Goal: Task Accomplishment & Management: Complete application form

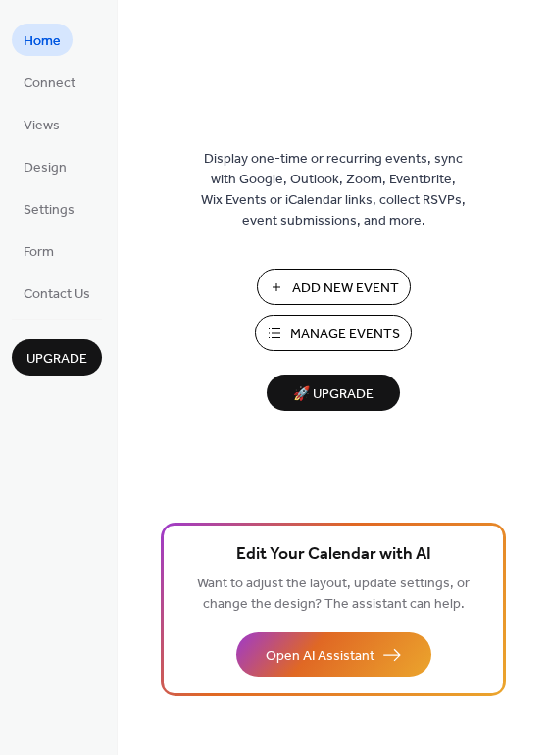
click at [380, 279] on span "Add New Event" at bounding box center [345, 289] width 107 height 21
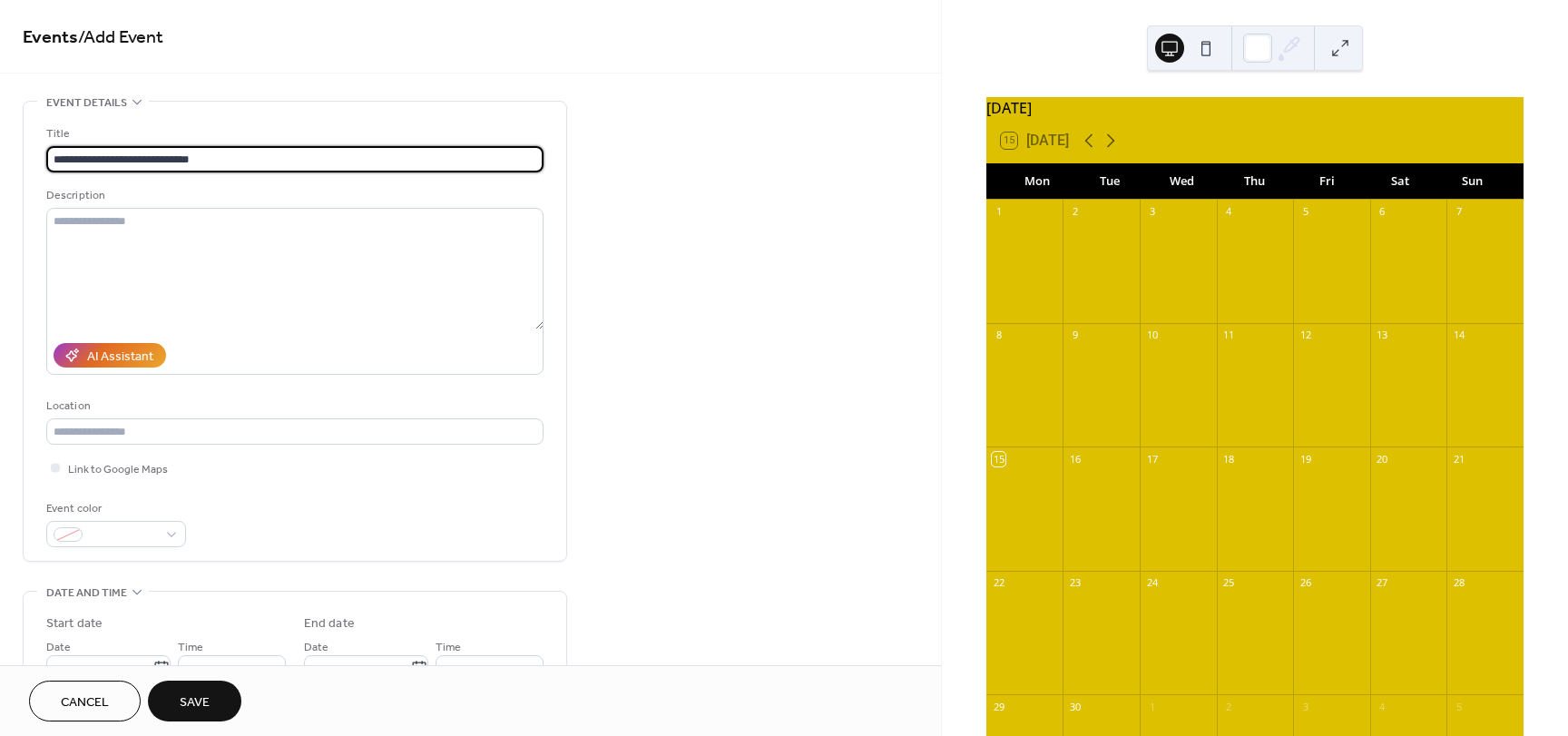
type input "**********"
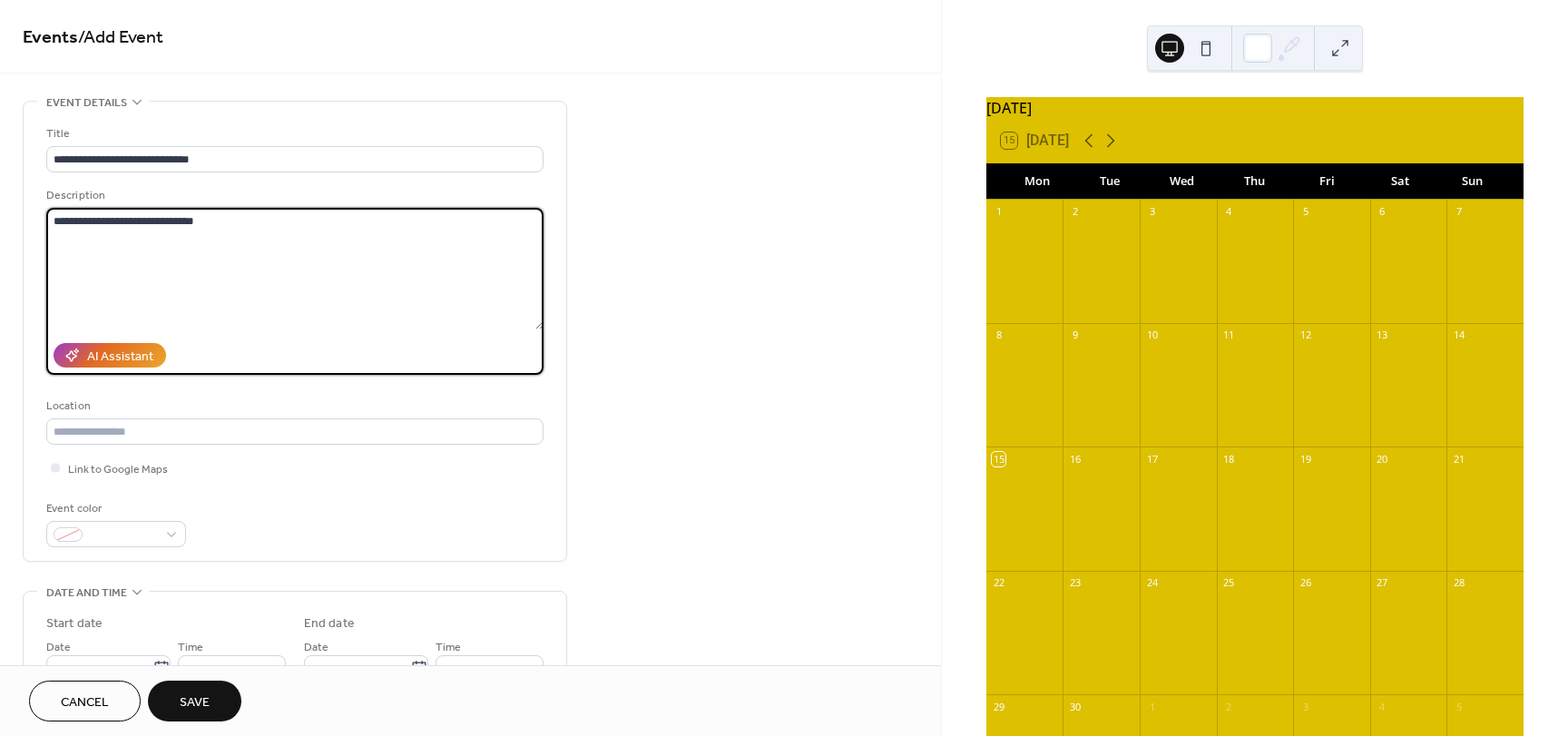
type textarea "**********"
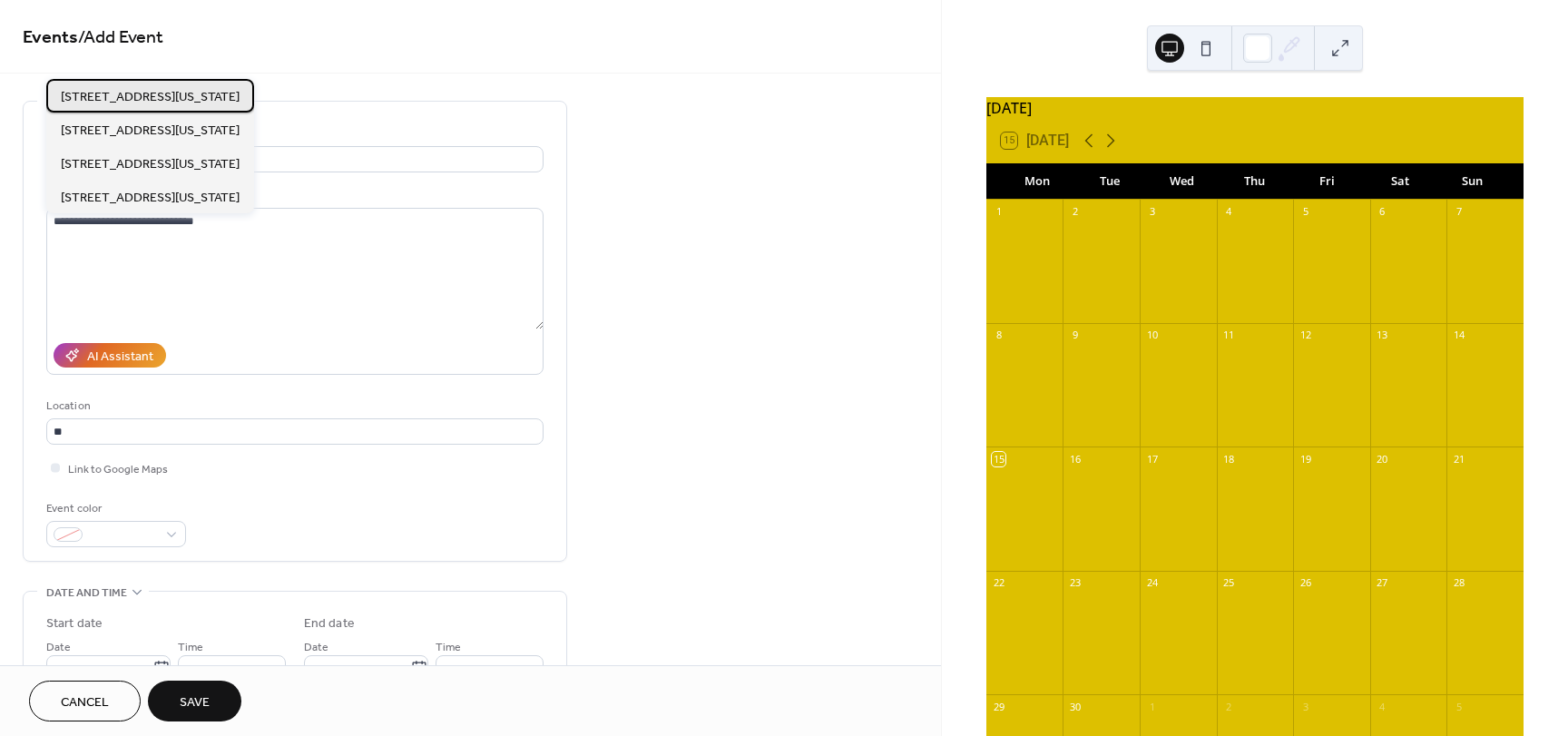
click at [84, 98] on span "3785 Tx 27, Kerrville, Texas" at bounding box center [150, 97] width 179 height 19
type input "**********"
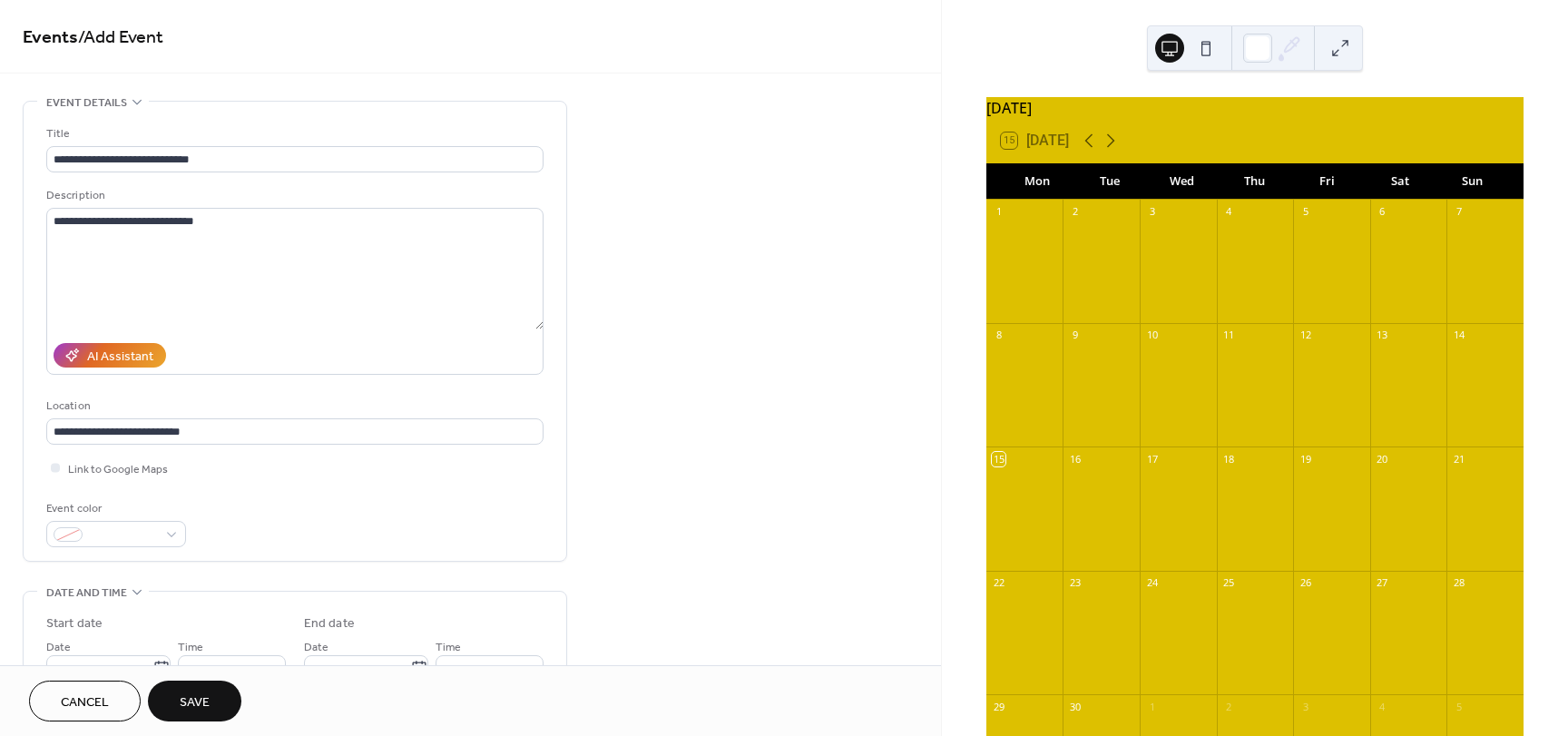
scroll to position [362, 0]
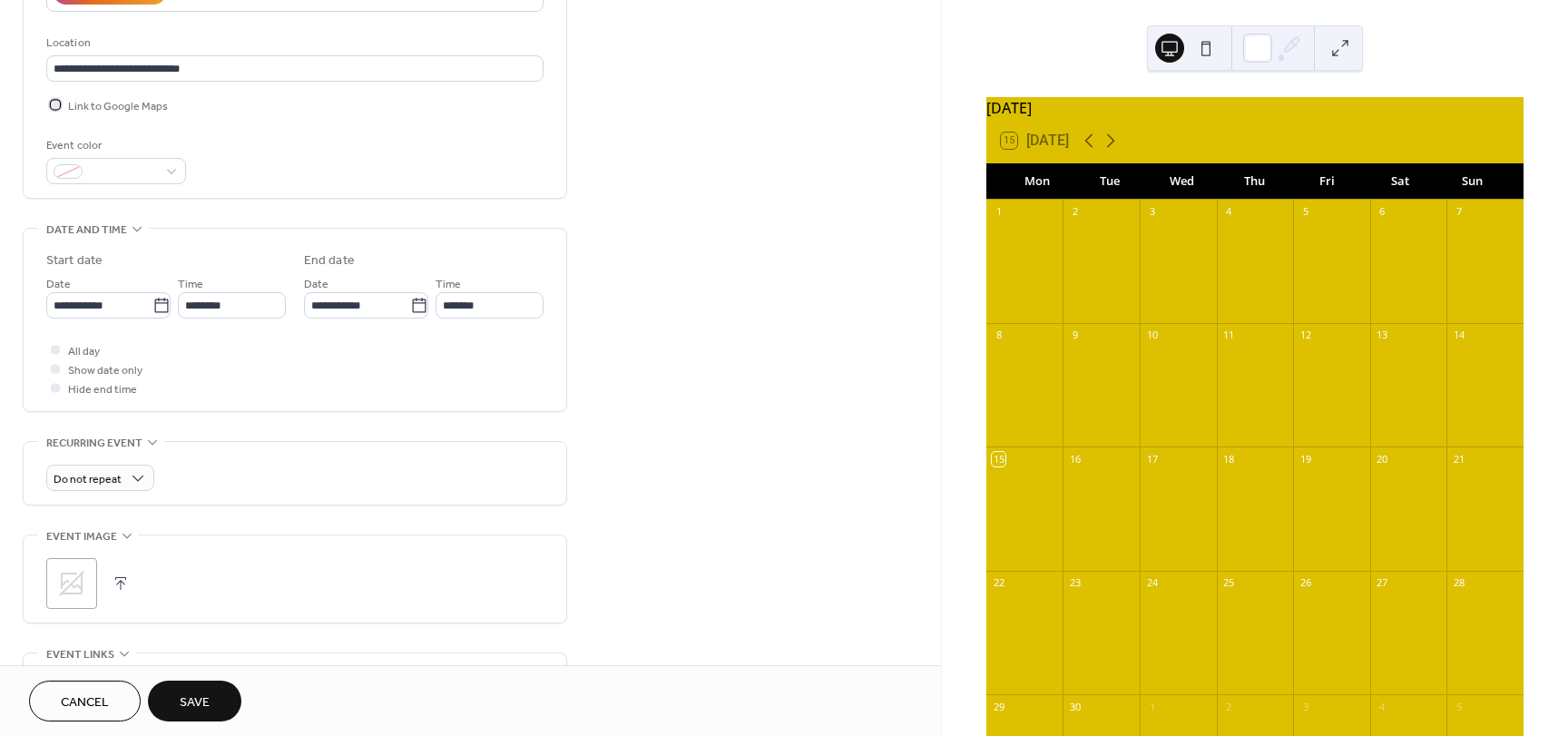
click at [57, 106] on div at bounding box center [56, 104] width 9 height 9
click at [167, 174] on div at bounding box center [116, 171] width 140 height 26
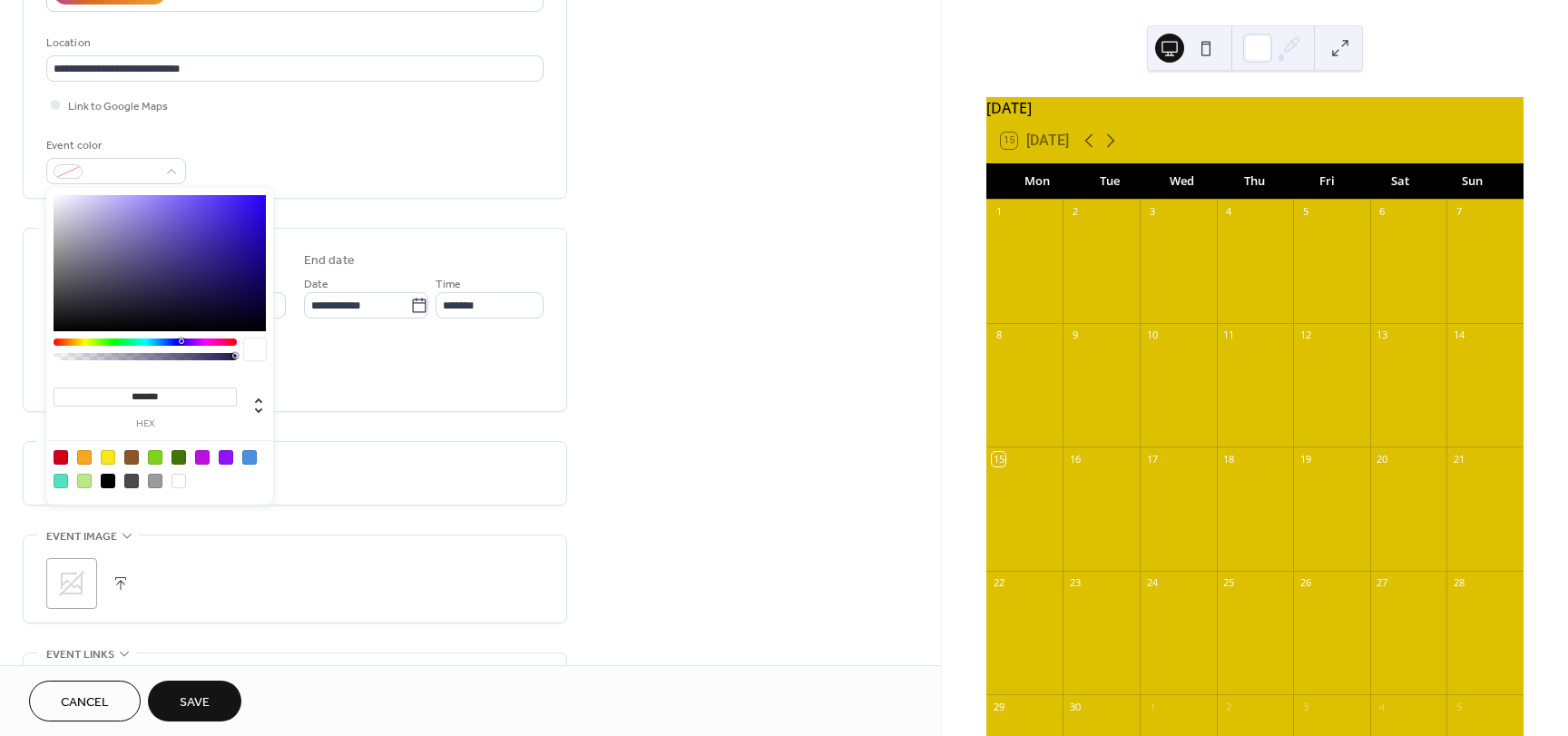
click at [109, 477] on div at bounding box center [108, 481] width 15 height 15
type input "*******"
click at [353, 157] on div "Event color #000000FF" at bounding box center [295, 160] width 498 height 48
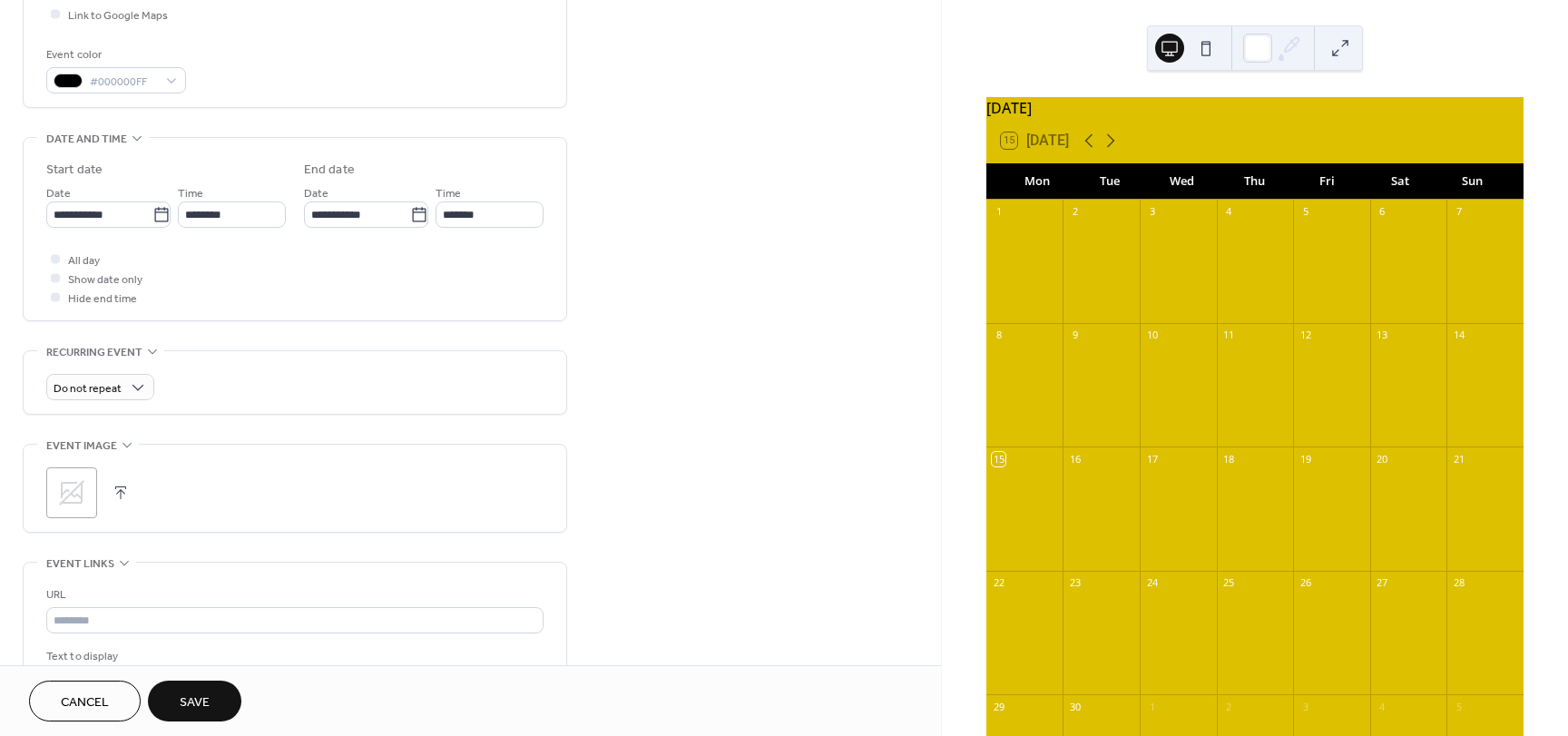
scroll to position [635, 0]
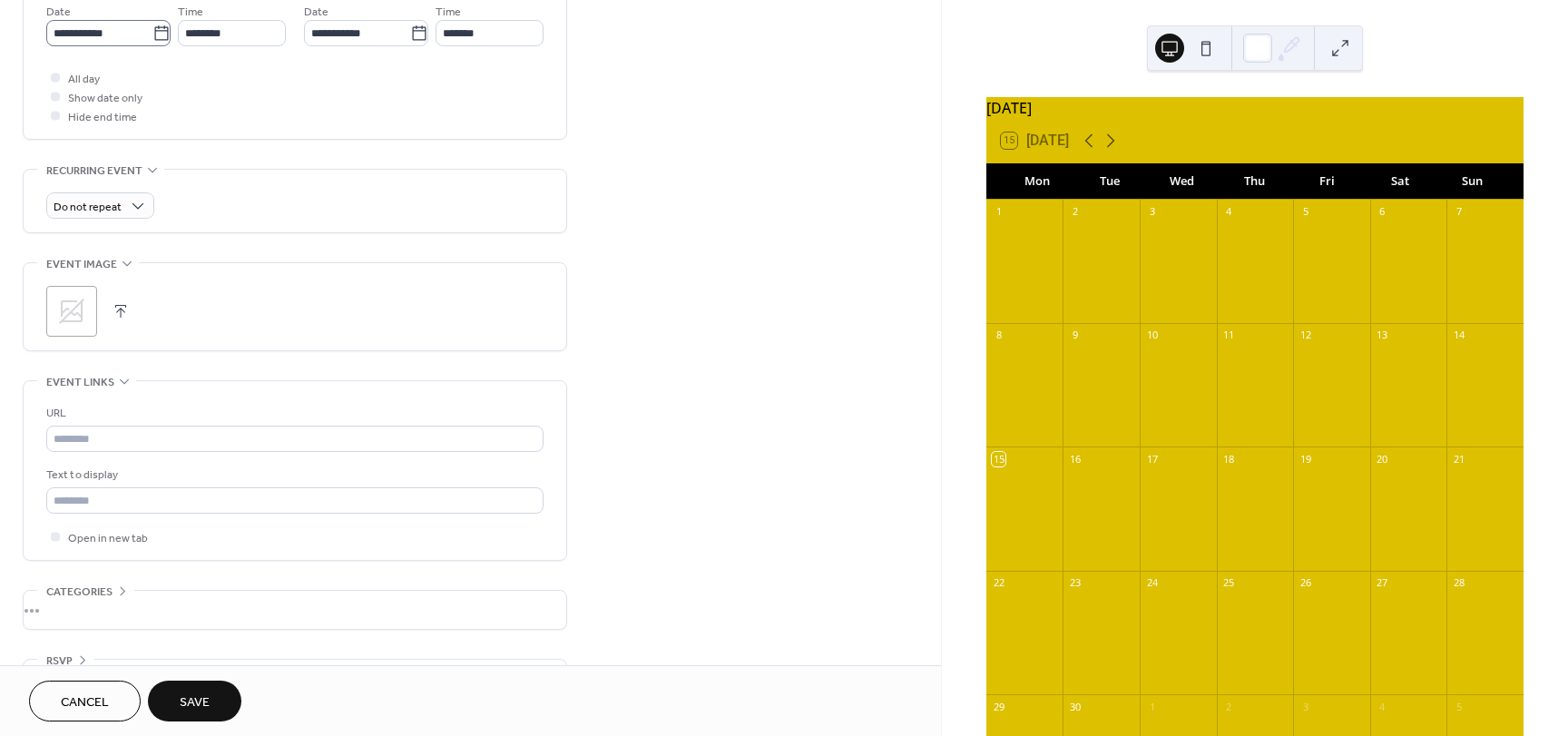
click at [153, 39] on icon at bounding box center [162, 33] width 19 height 18
click at [149, 39] on input "**********" at bounding box center [99, 33] width 106 height 26
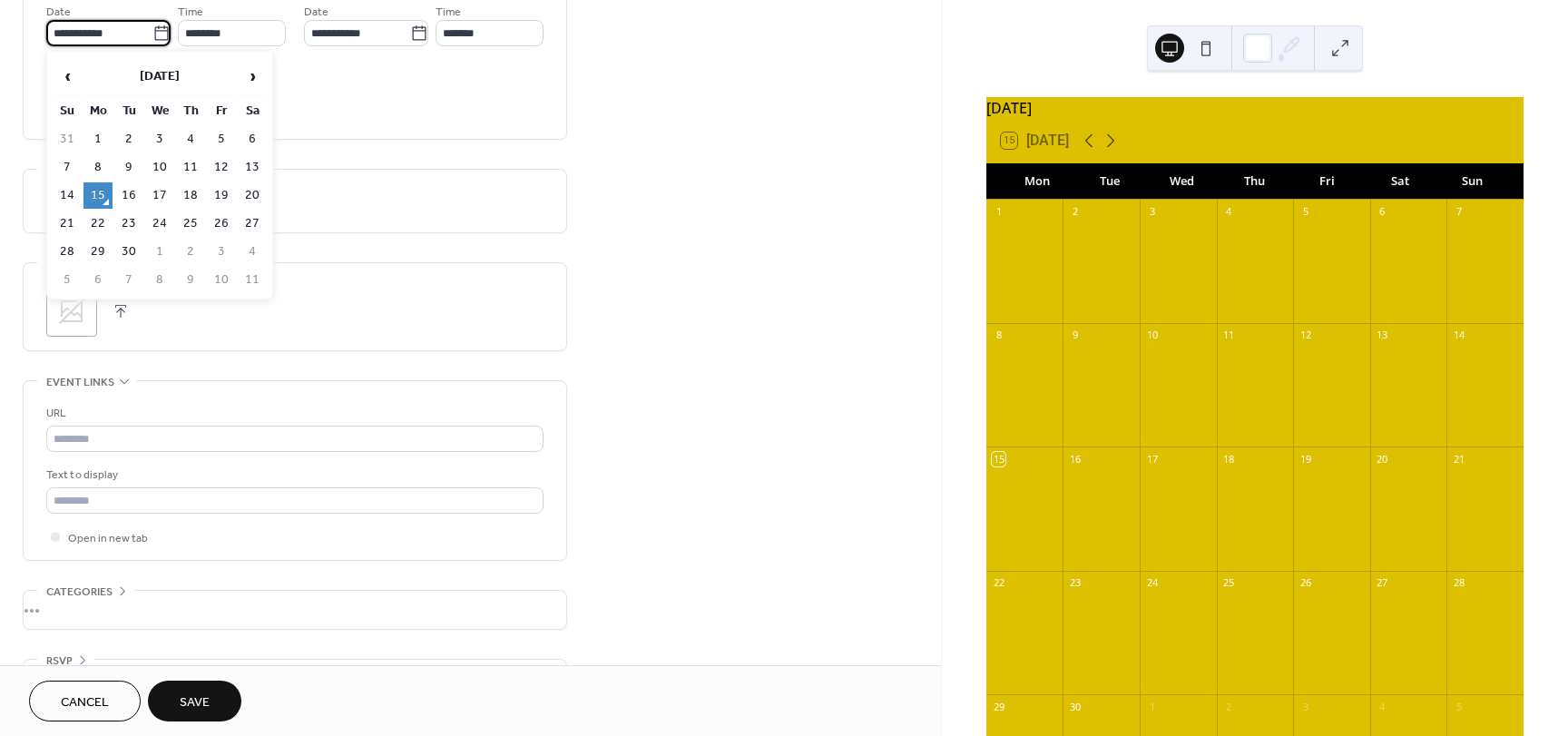
click at [156, 34] on icon at bounding box center [162, 33] width 19 height 18
click at [153, 34] on input "**********" at bounding box center [99, 33] width 106 height 26
click at [254, 84] on span "›" at bounding box center [252, 76] width 27 height 36
click at [252, 160] on td "8" at bounding box center [252, 167] width 29 height 26
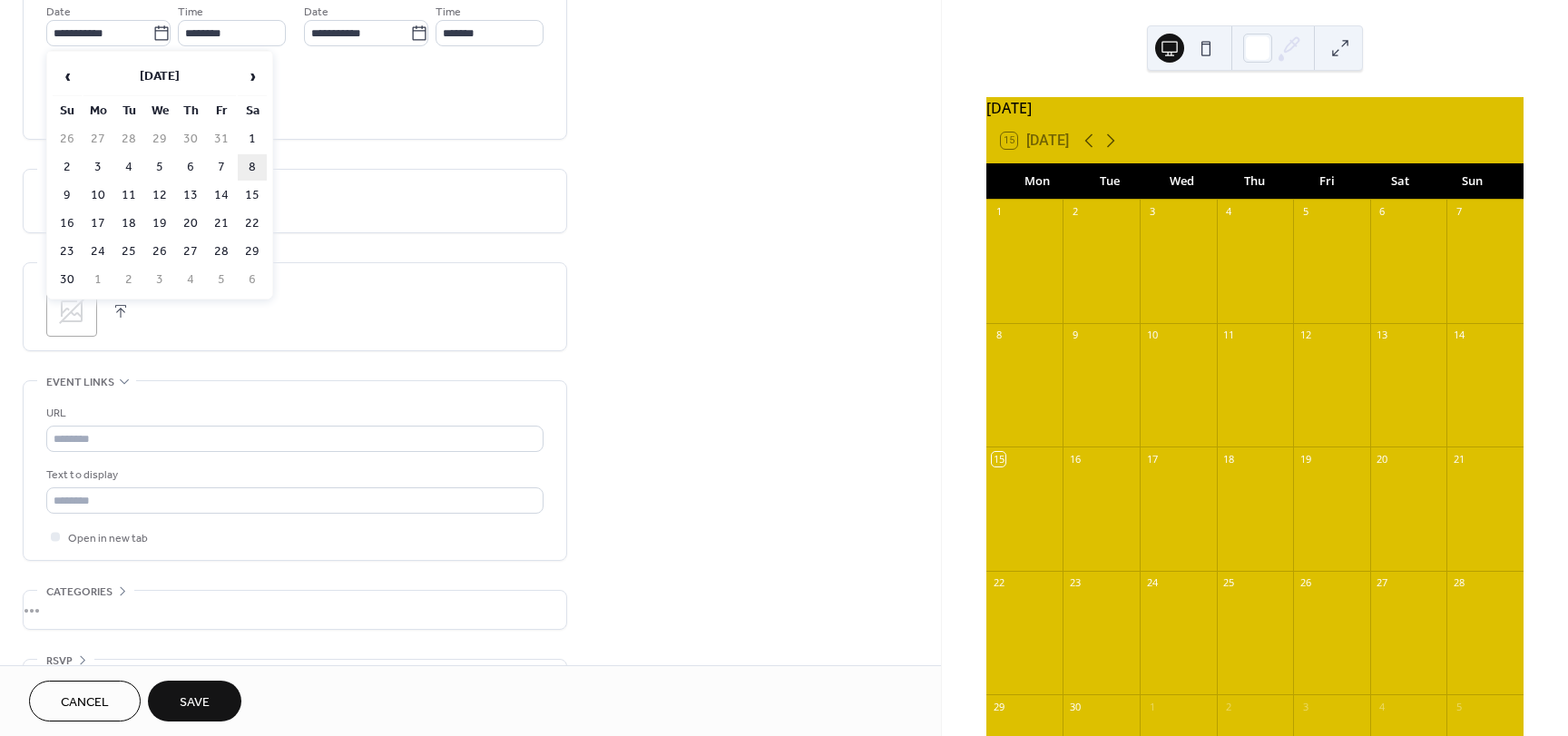
type input "**********"
click at [332, 32] on input "**********" at bounding box center [357, 33] width 106 height 26
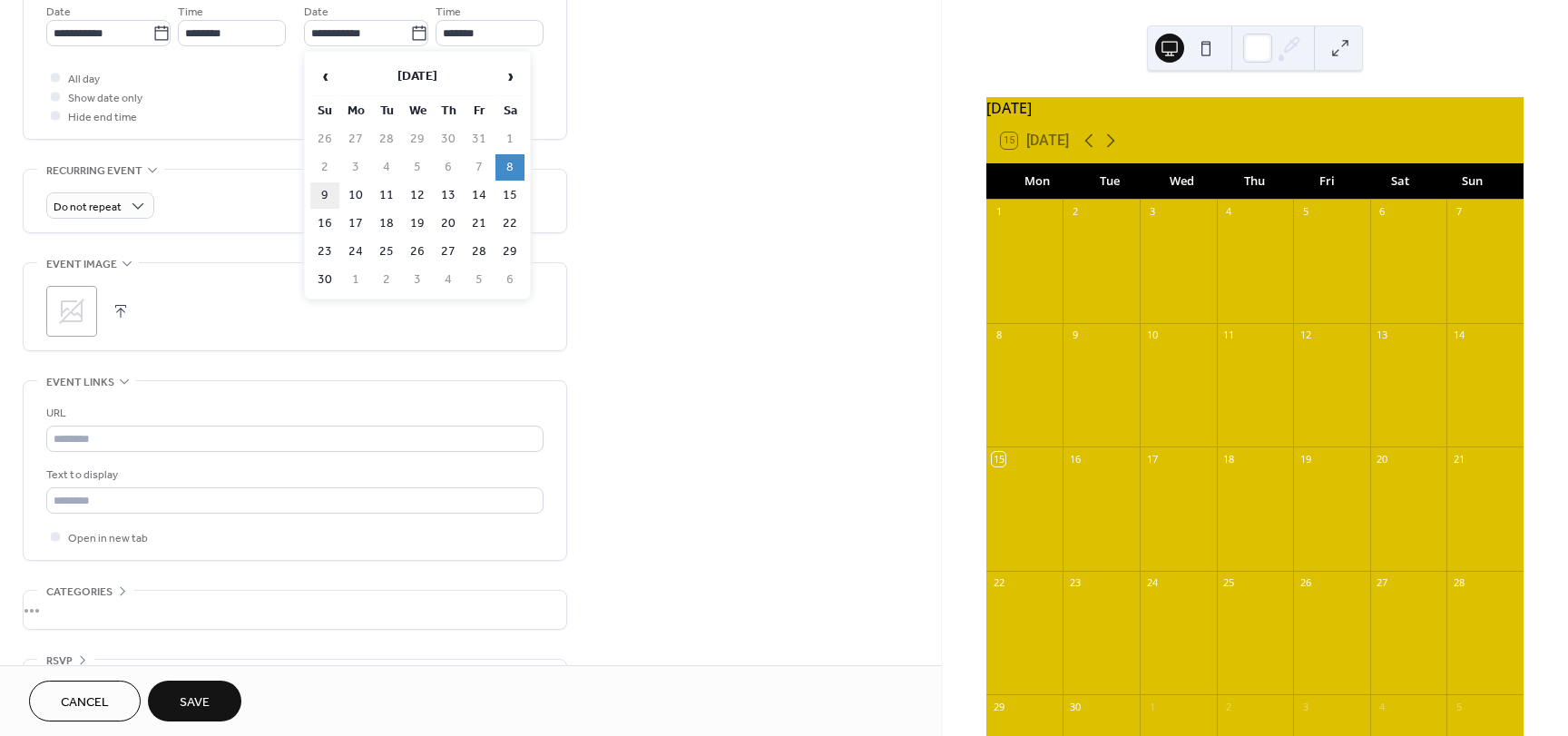
click at [321, 193] on td "9" at bounding box center [325, 195] width 29 height 26
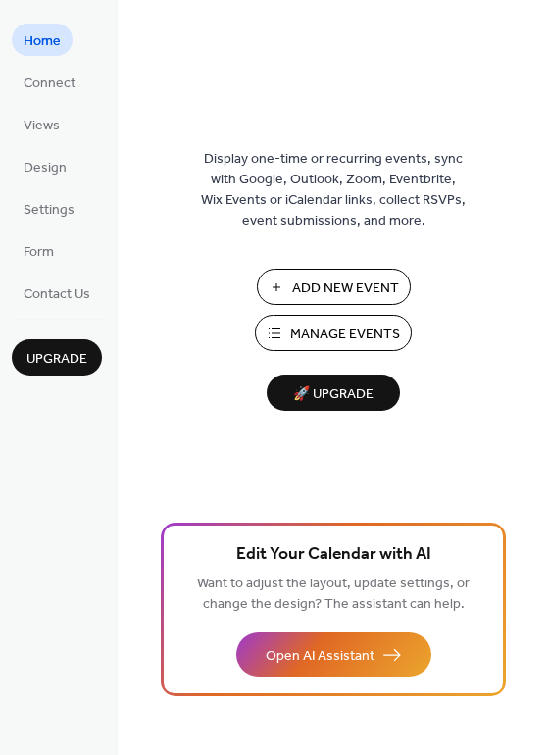
click at [307, 293] on span "Add New Event" at bounding box center [345, 289] width 107 height 21
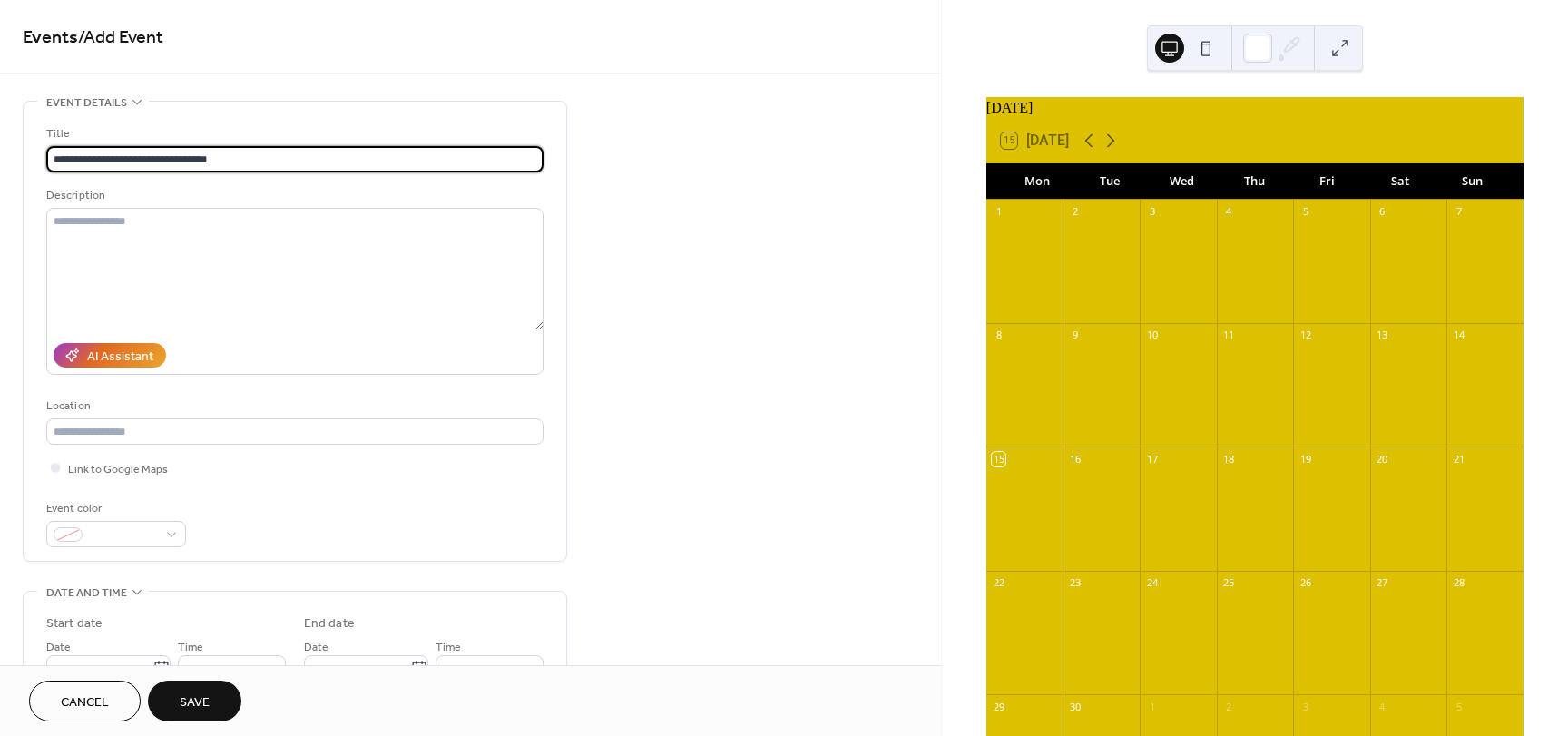
type input "**********"
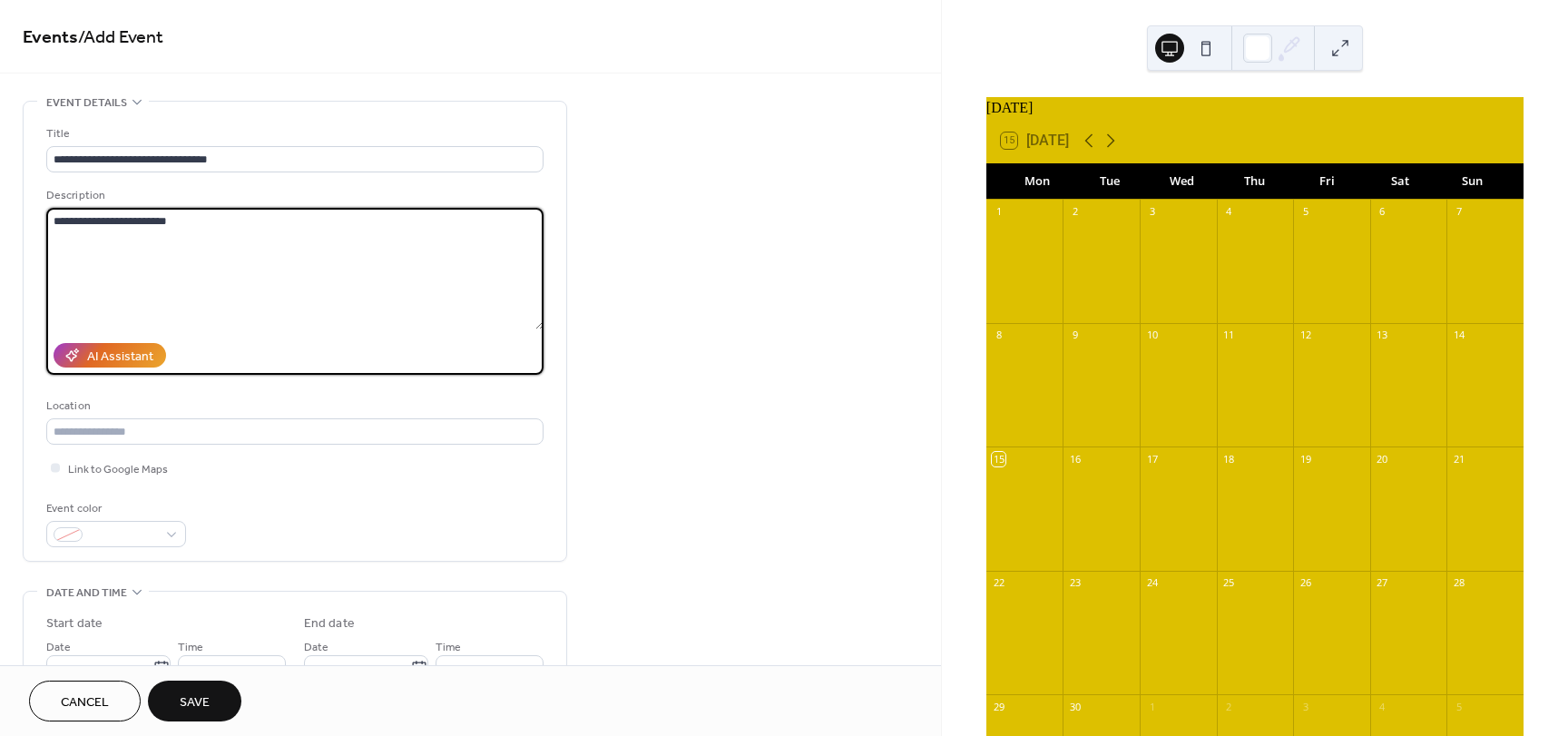
type textarea "**********"
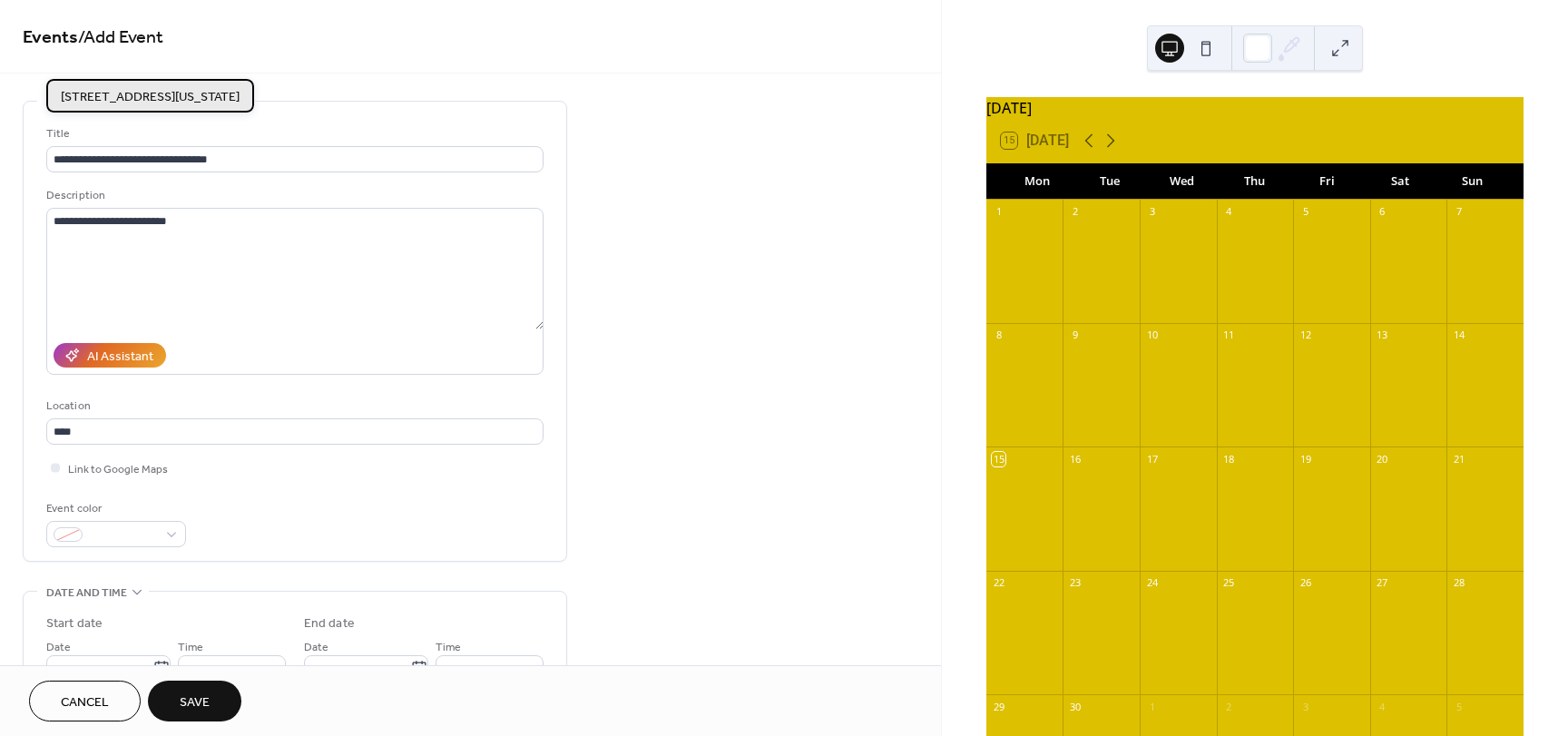
click at [68, 100] on span "[STREET_ADDRESS][US_STATE]" at bounding box center [150, 97] width 179 height 19
type input "**********"
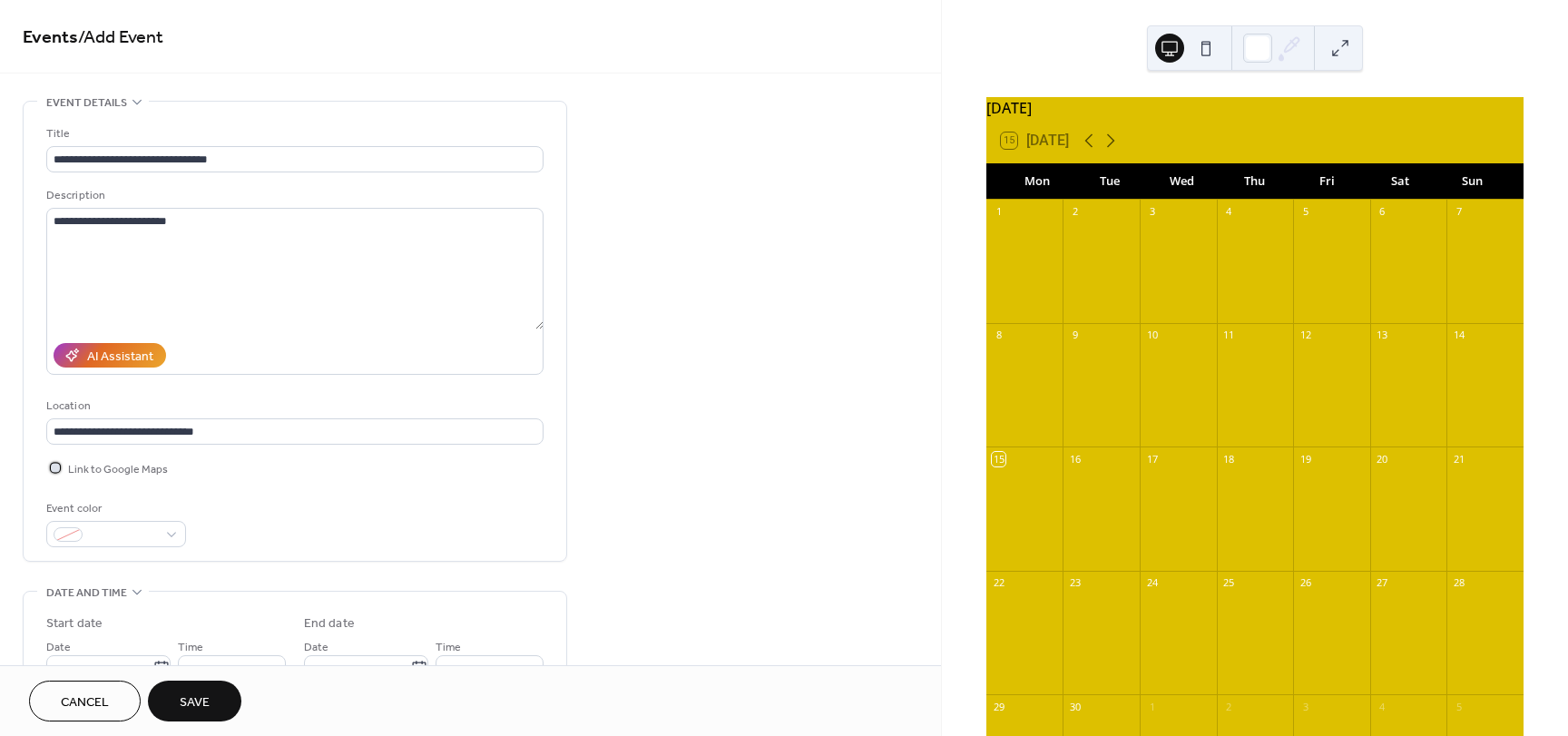
click at [69, 472] on span "Link to Google Maps" at bounding box center [118, 469] width 100 height 19
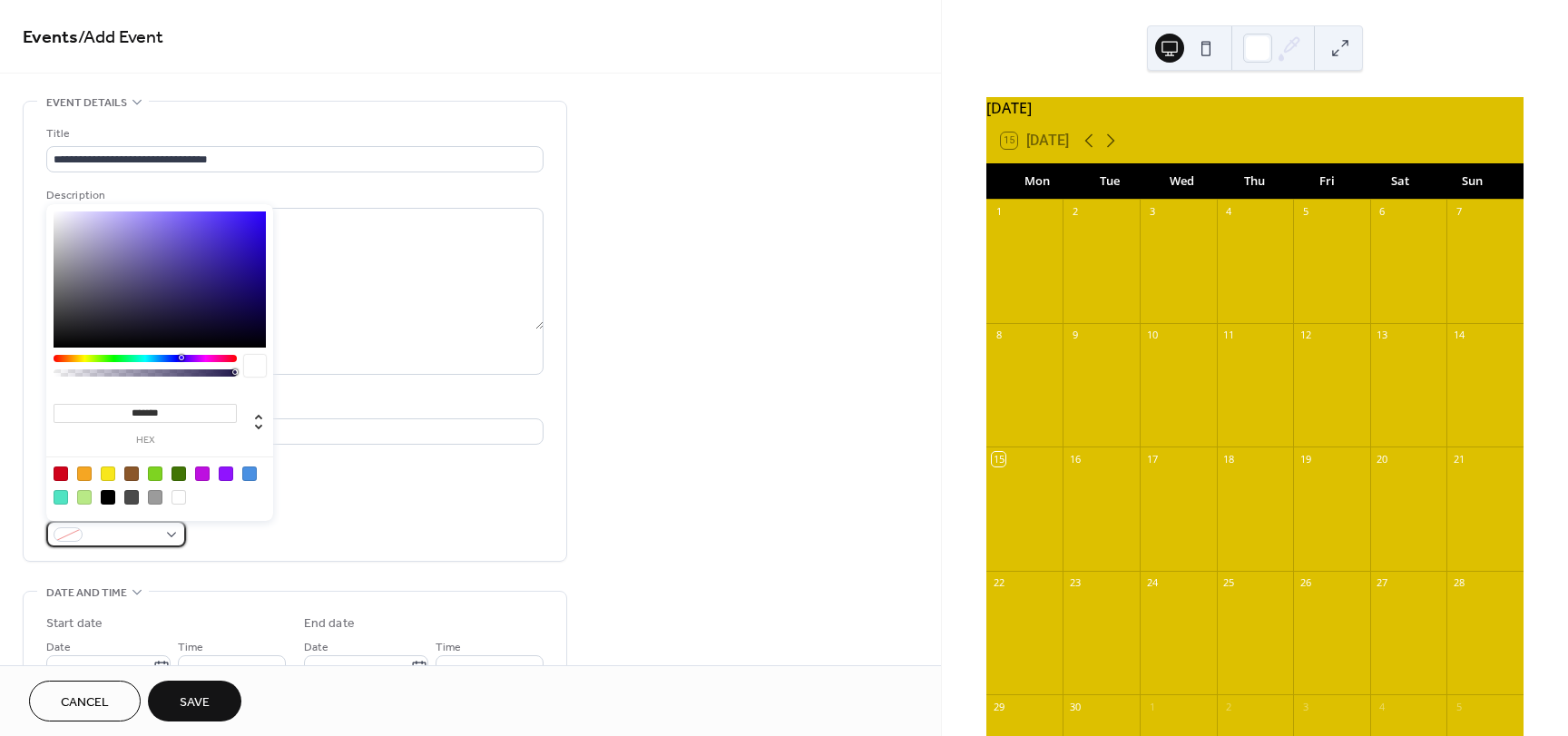
click at [121, 546] on div at bounding box center [116, 534] width 140 height 26
click at [107, 501] on div at bounding box center [108, 497] width 15 height 15
type input "*******"
click at [339, 524] on div "Event color #000000FF" at bounding box center [295, 523] width 498 height 48
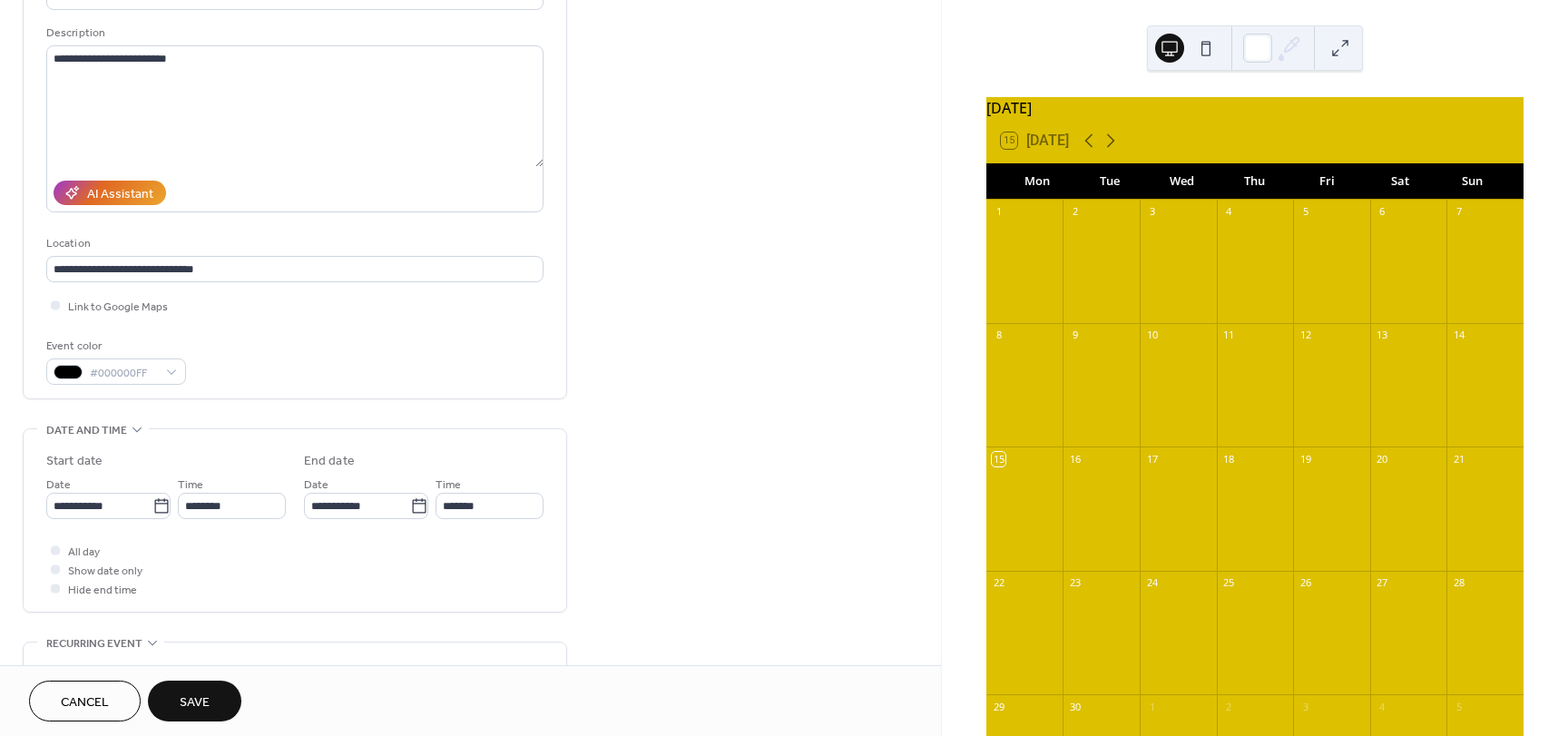
scroll to position [545, 0]
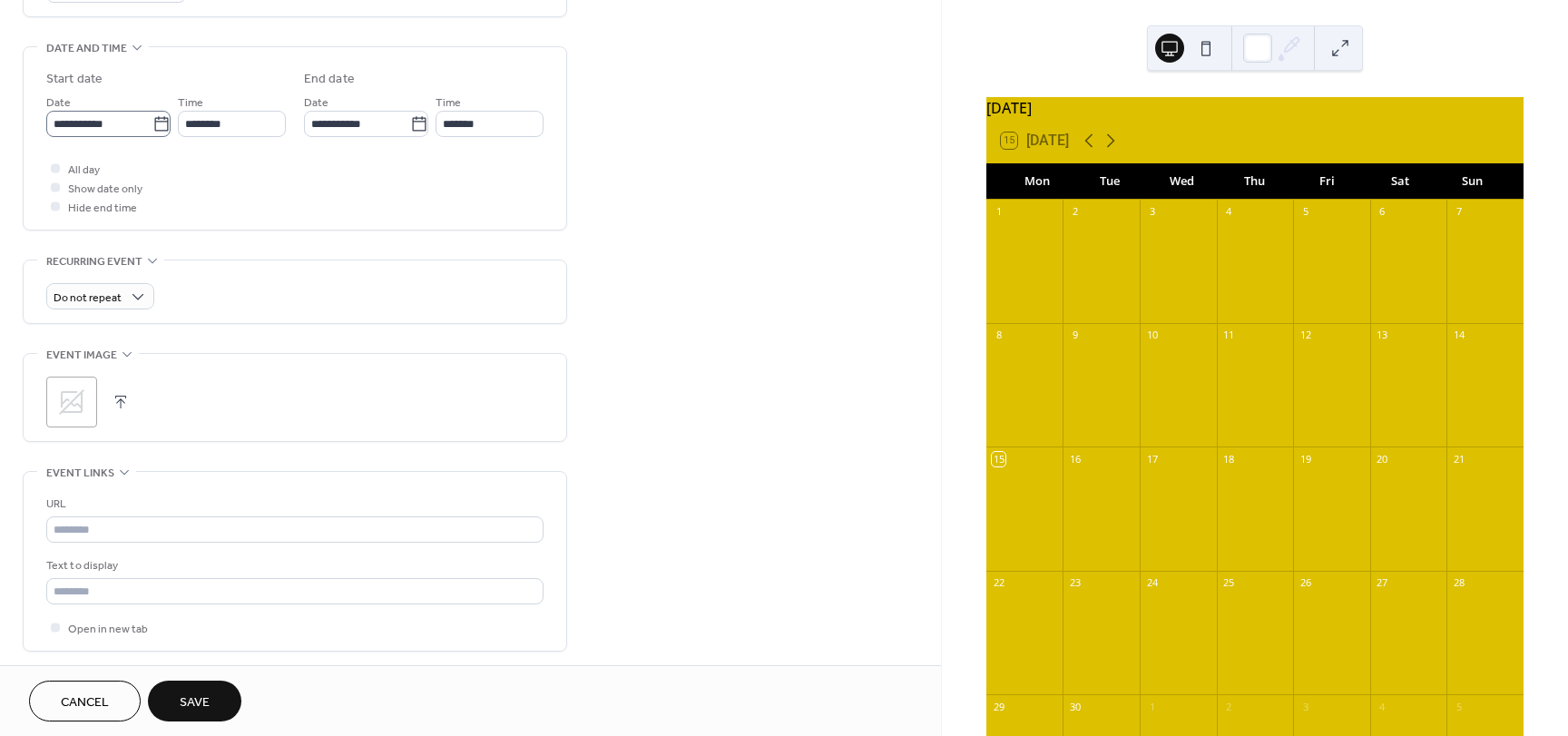
click at [153, 125] on icon at bounding box center [162, 125] width 19 height 18
click at [151, 125] on input "**********" at bounding box center [99, 124] width 106 height 26
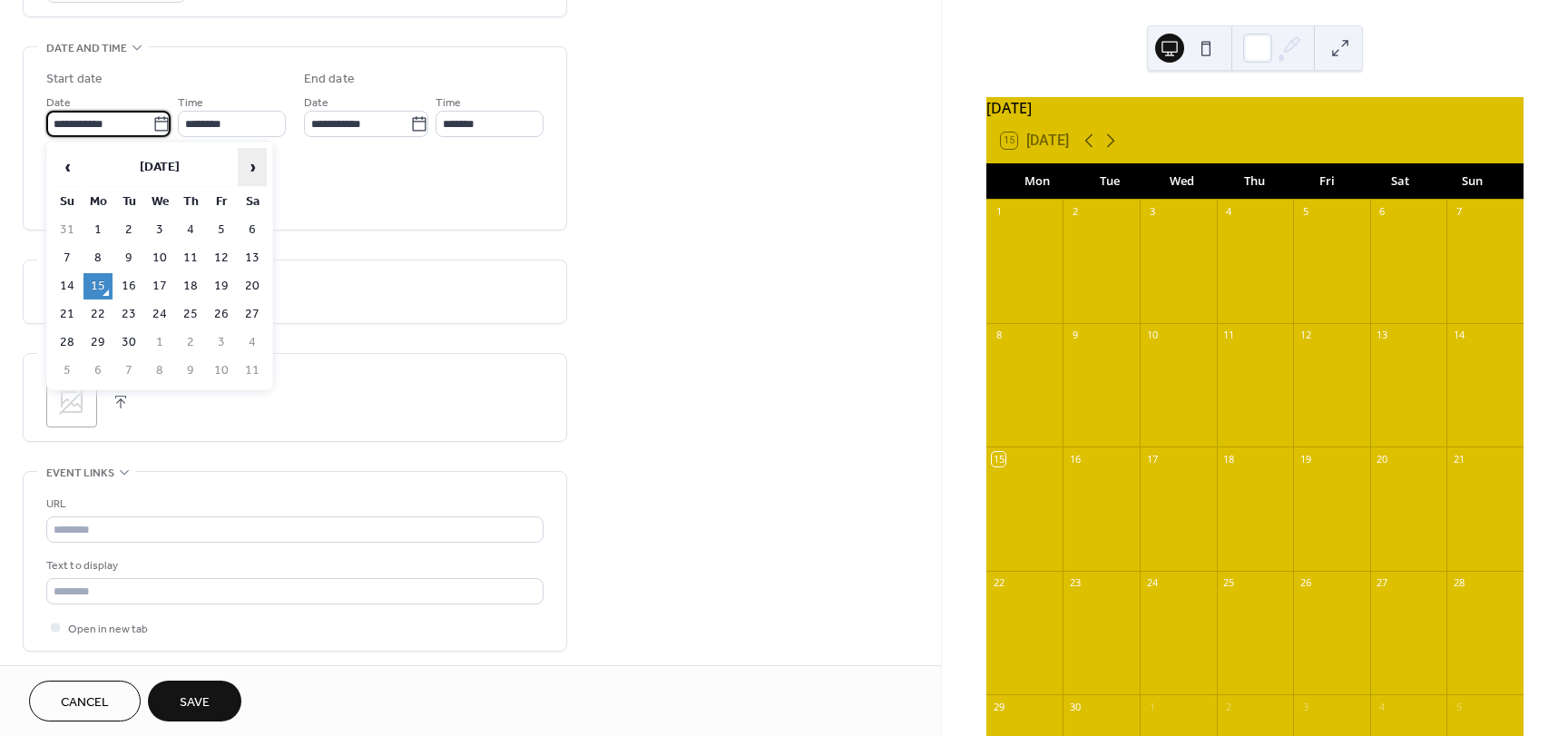
click at [257, 171] on span "›" at bounding box center [252, 166] width 27 height 36
click at [250, 227] on td "1" at bounding box center [252, 229] width 29 height 26
type input "**********"
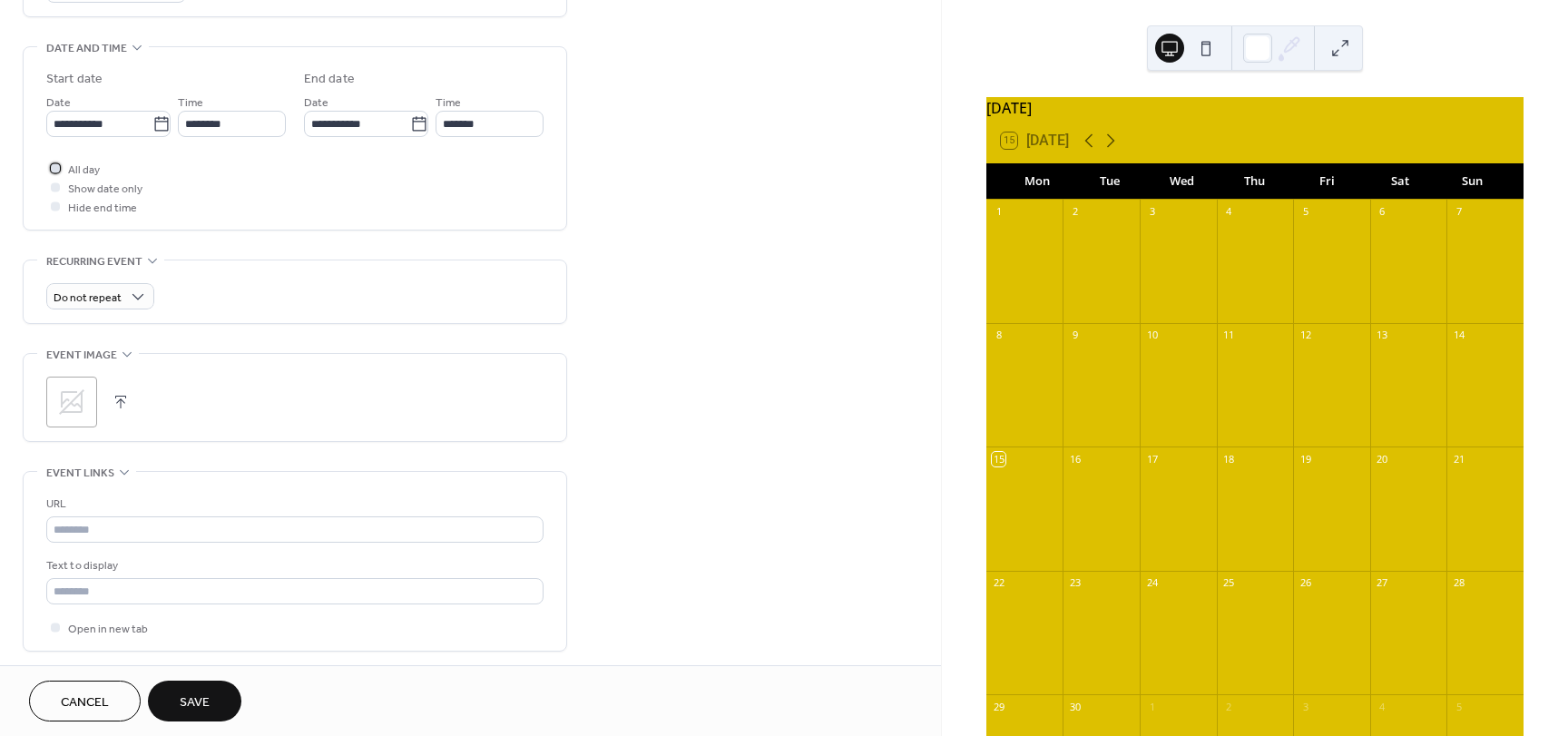
click at [63, 166] on div at bounding box center [56, 168] width 19 height 18
click at [119, 399] on button "button" at bounding box center [120, 401] width 25 height 25
click at [76, 530] on input "text" at bounding box center [295, 529] width 498 height 26
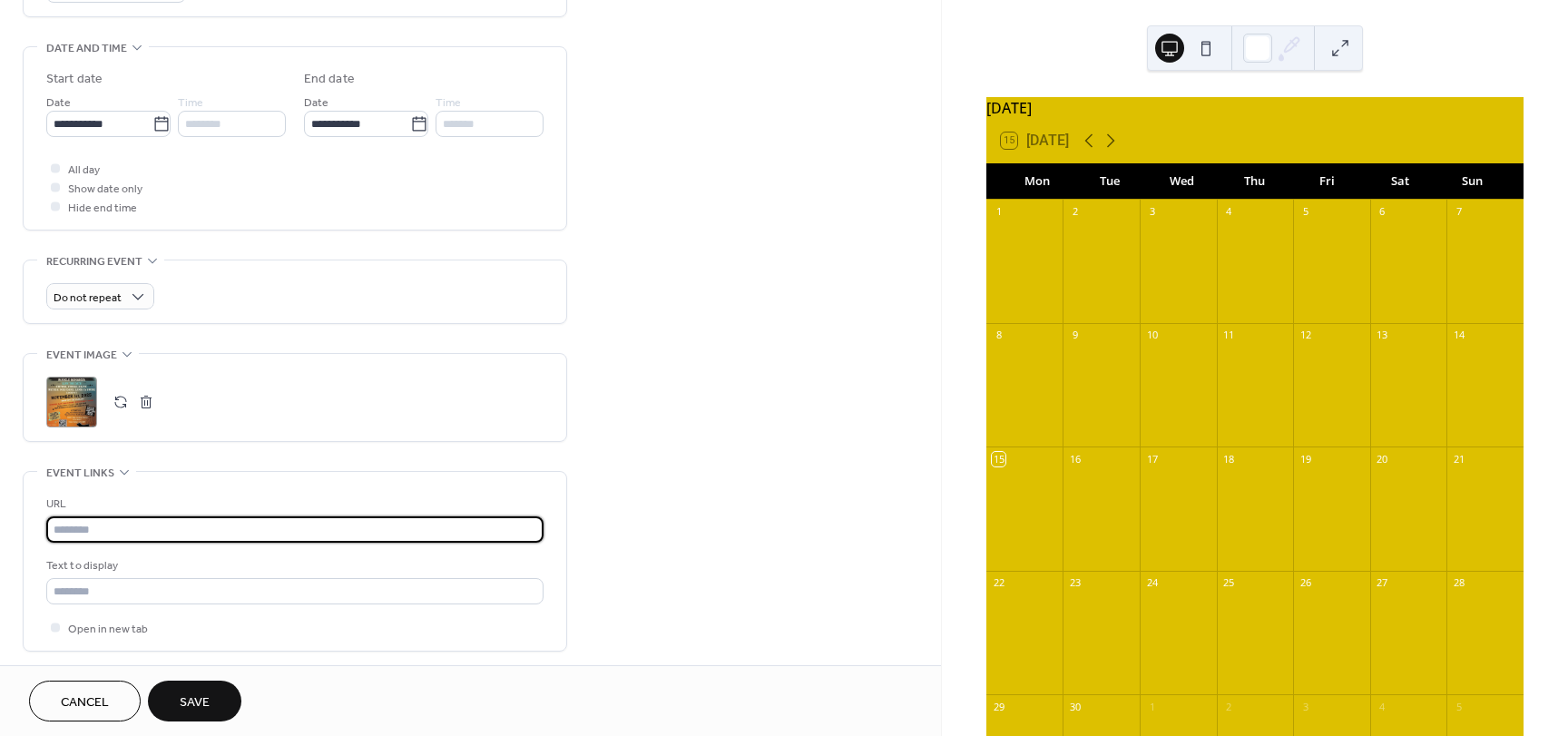
paste input "**********"
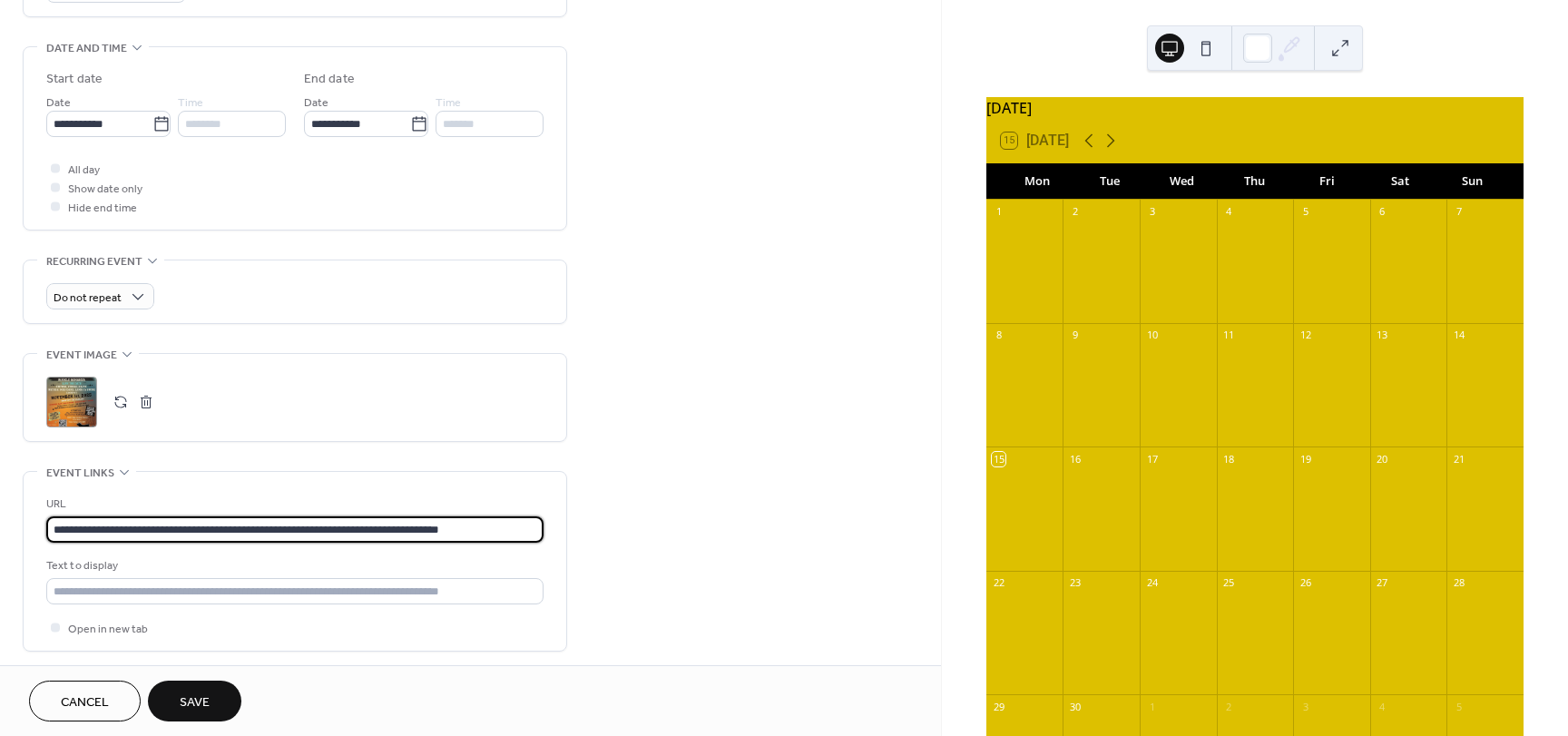
type input "**********"
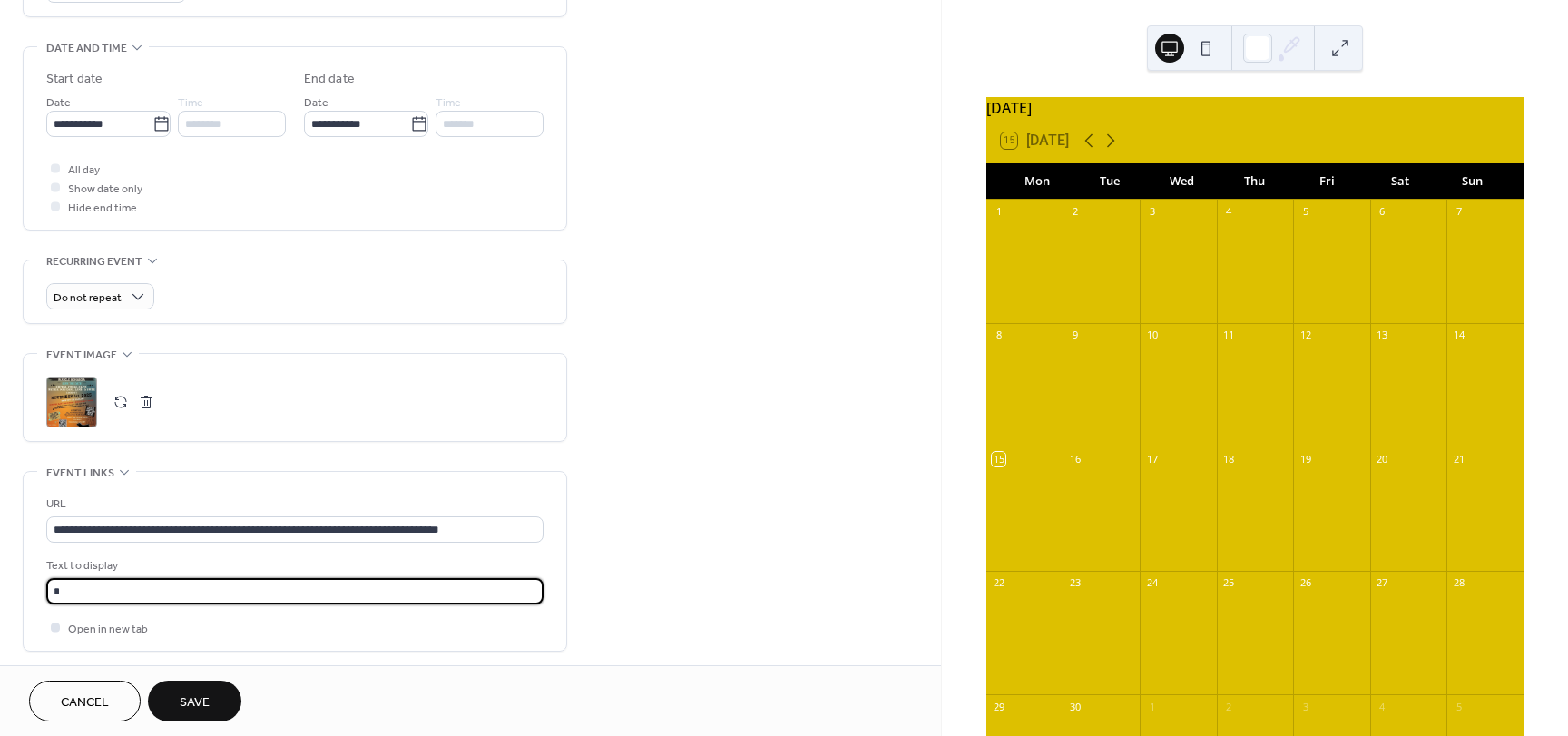
type input "**********"
click at [183, 696] on span "Save" at bounding box center [194, 702] width 30 height 19
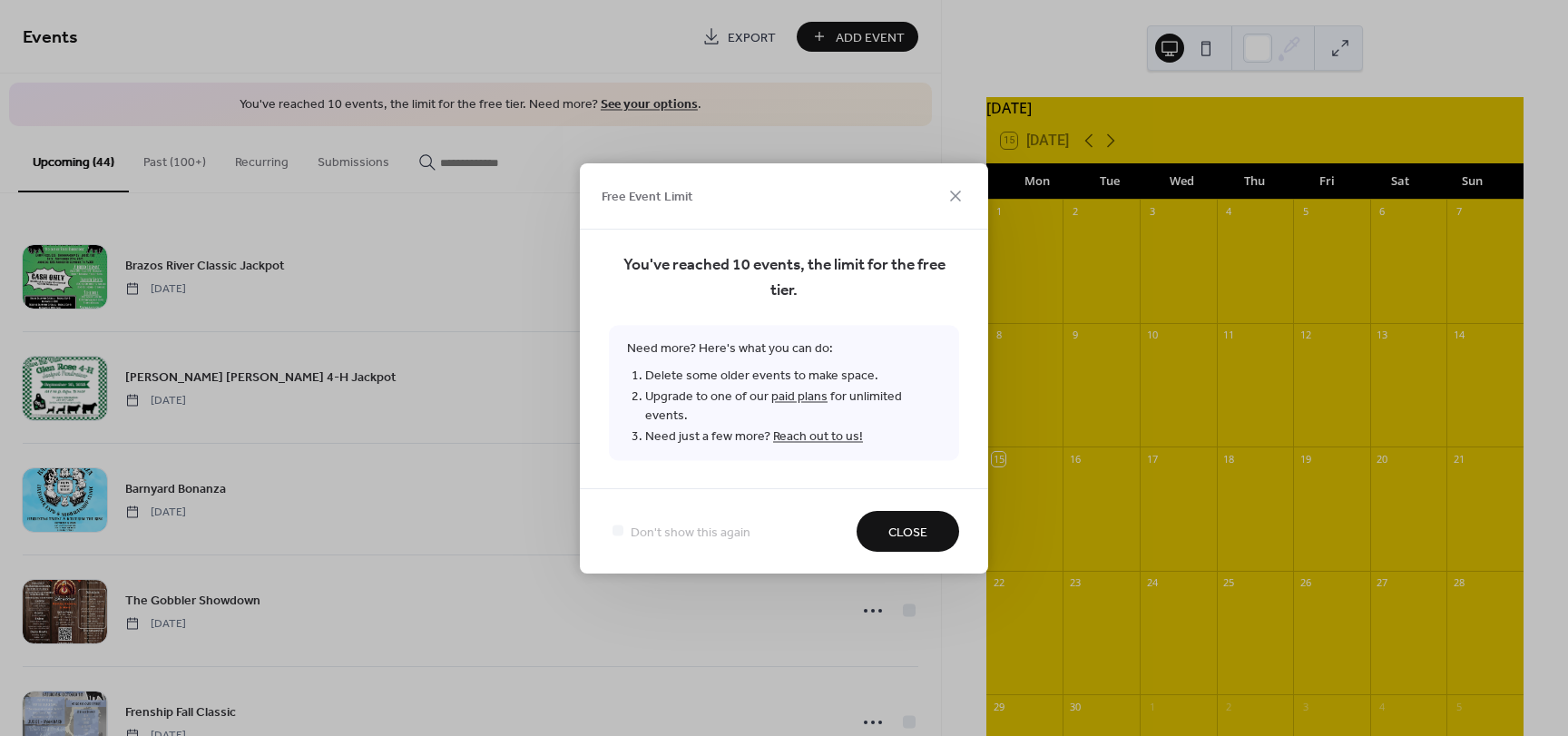
click at [908, 522] on span "Close" at bounding box center [907, 532] width 39 height 19
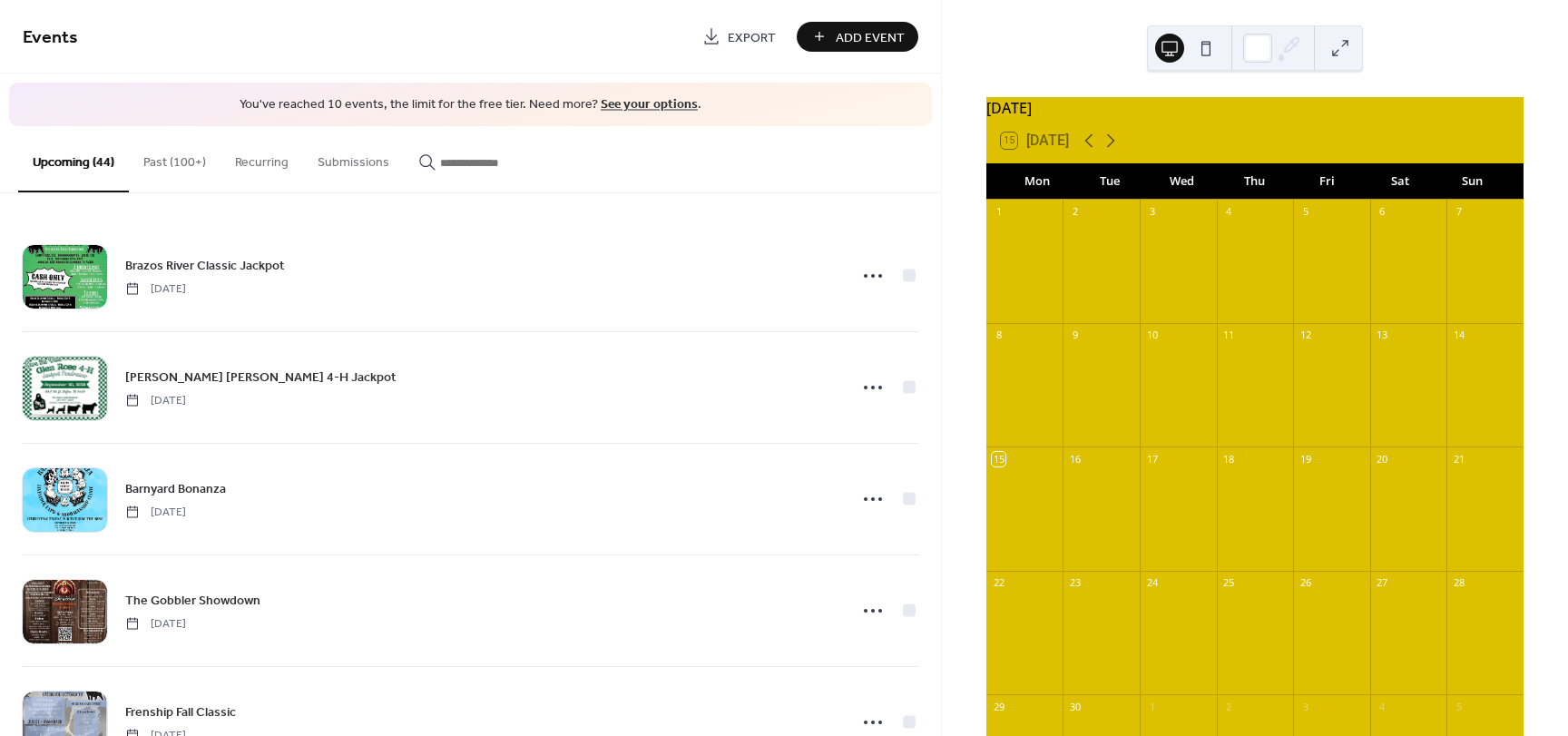
click at [164, 170] on button "Past (100+)" at bounding box center [174, 158] width 92 height 65
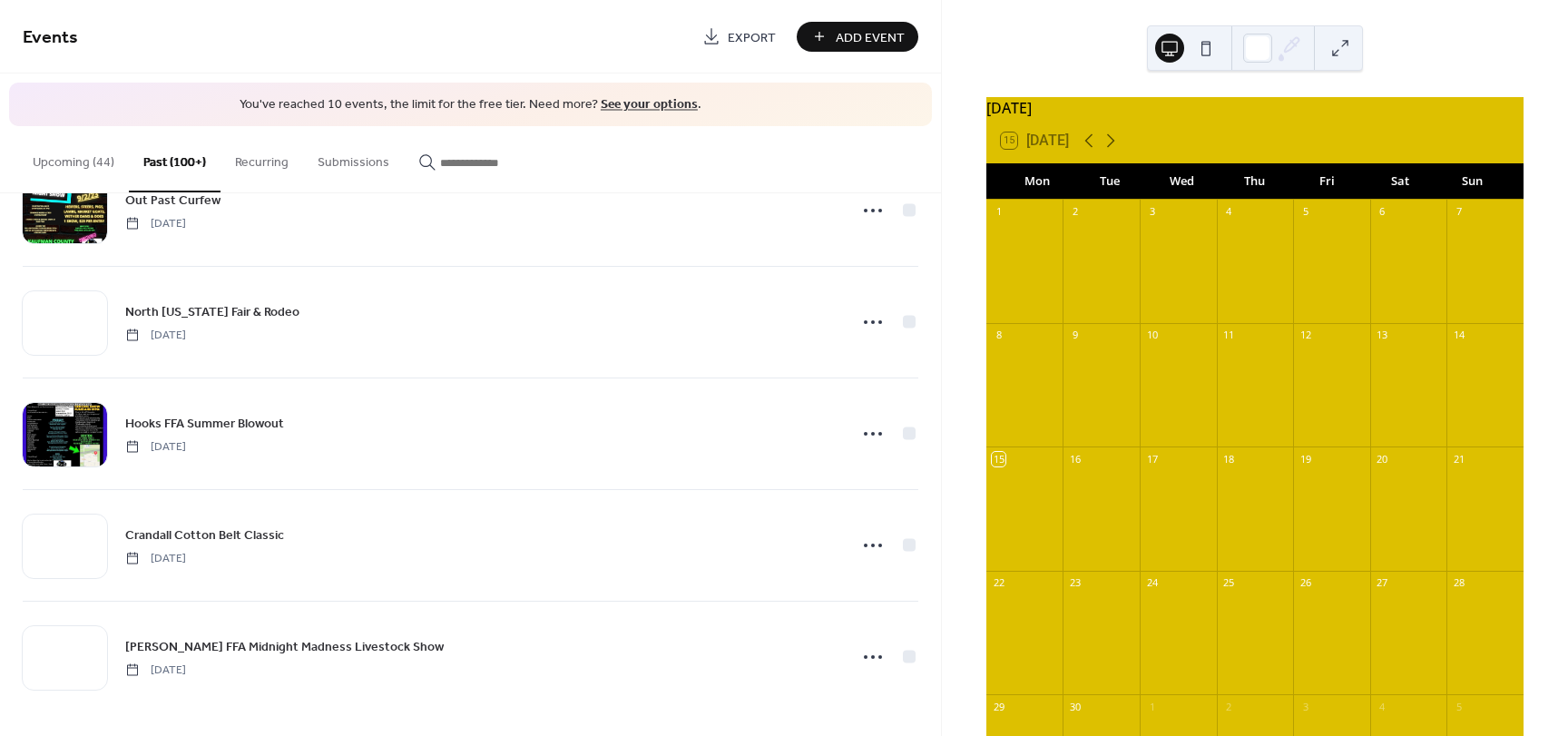
scroll to position [20374, 0]
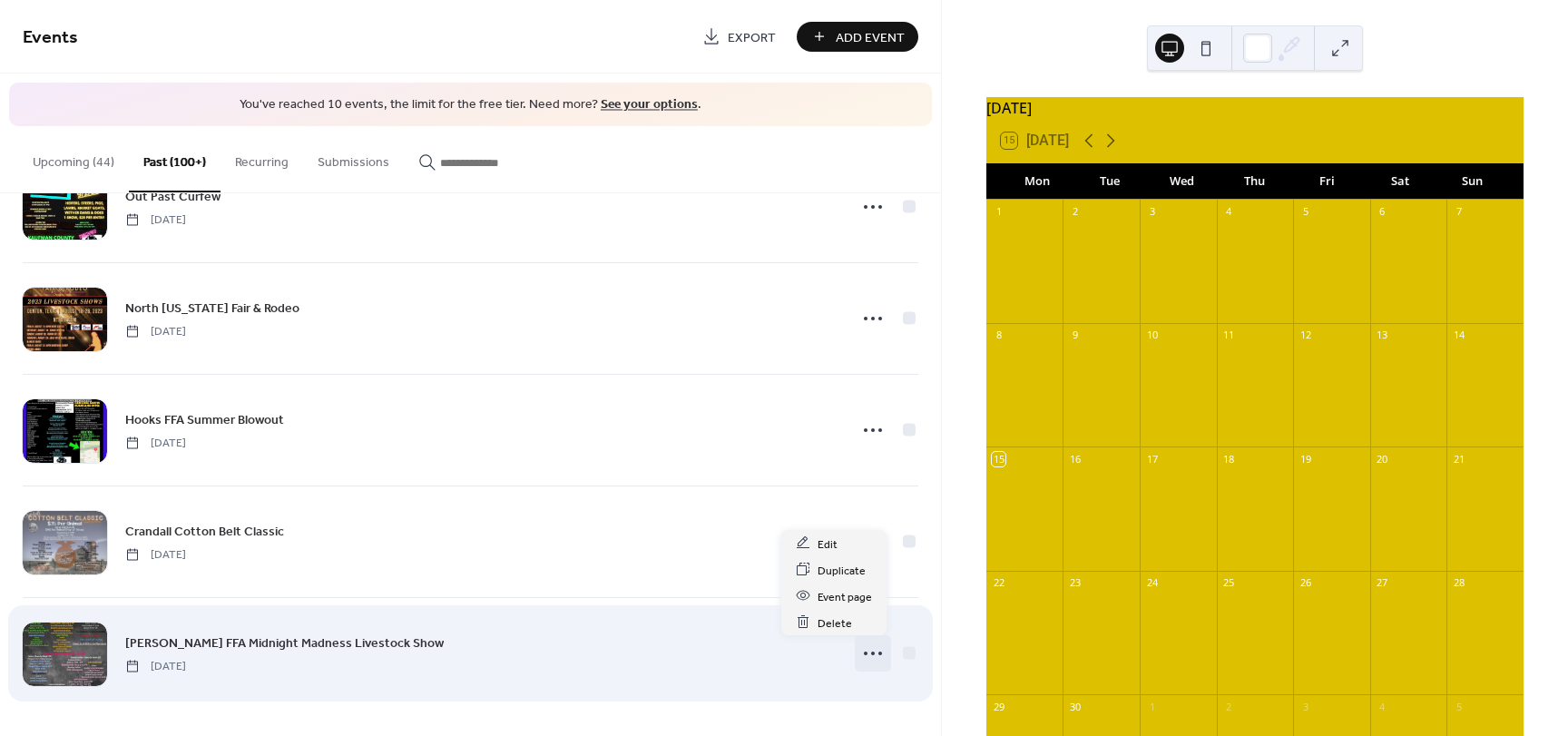
click at [870, 651] on icon at bounding box center [872, 653] width 29 height 29
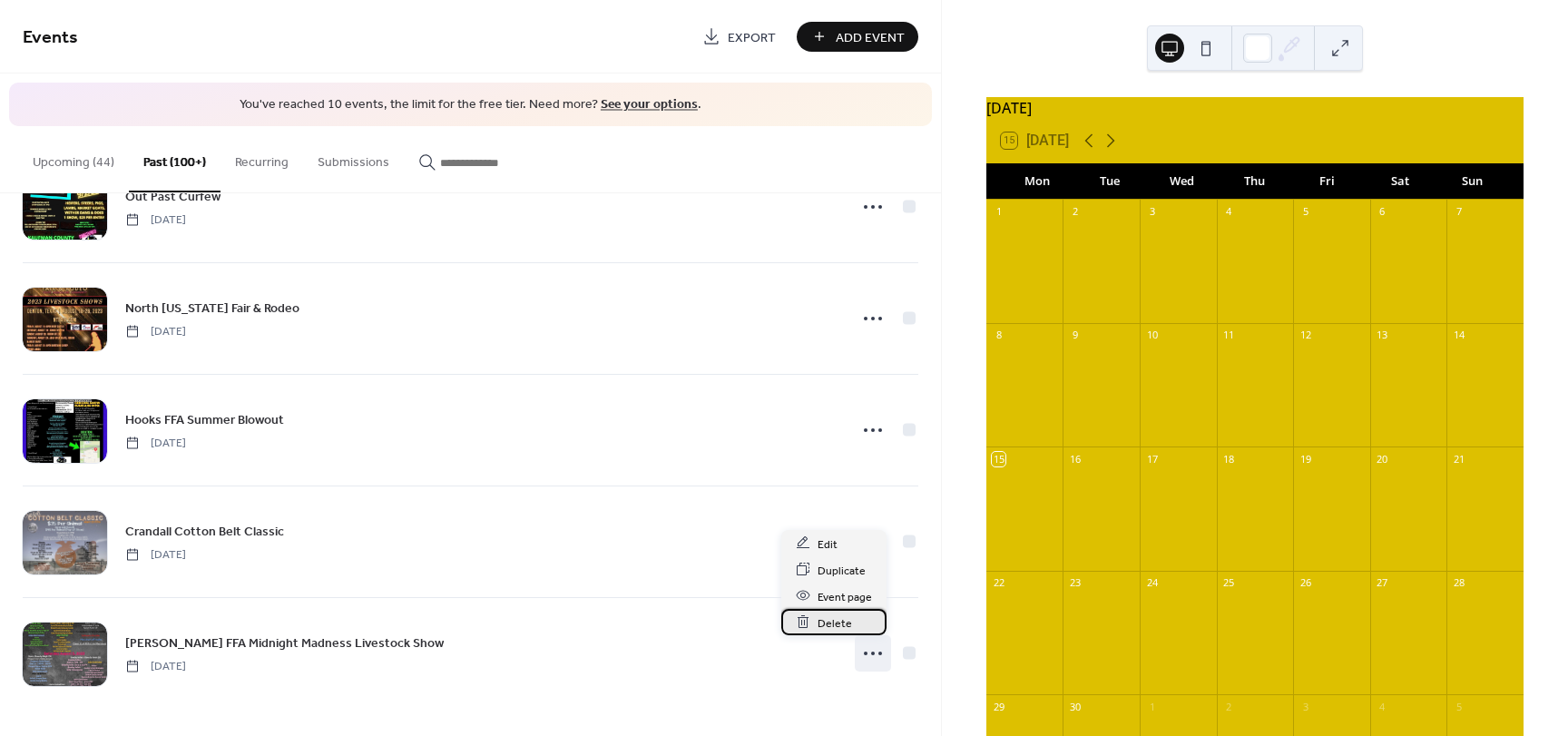
click at [841, 627] on span "Delete" at bounding box center [834, 622] width 34 height 19
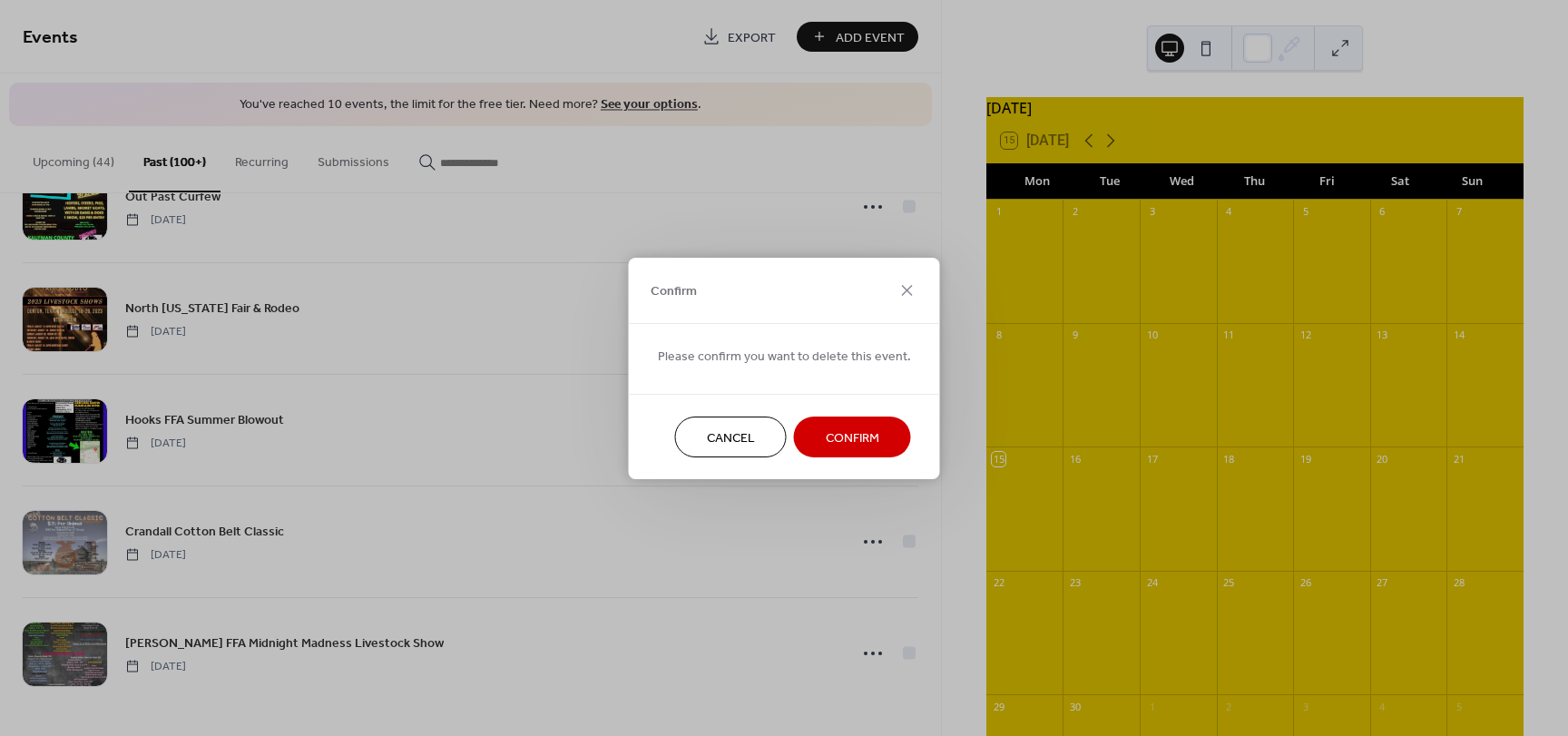
click at [871, 444] on span "Confirm" at bounding box center [853, 437] width 54 height 19
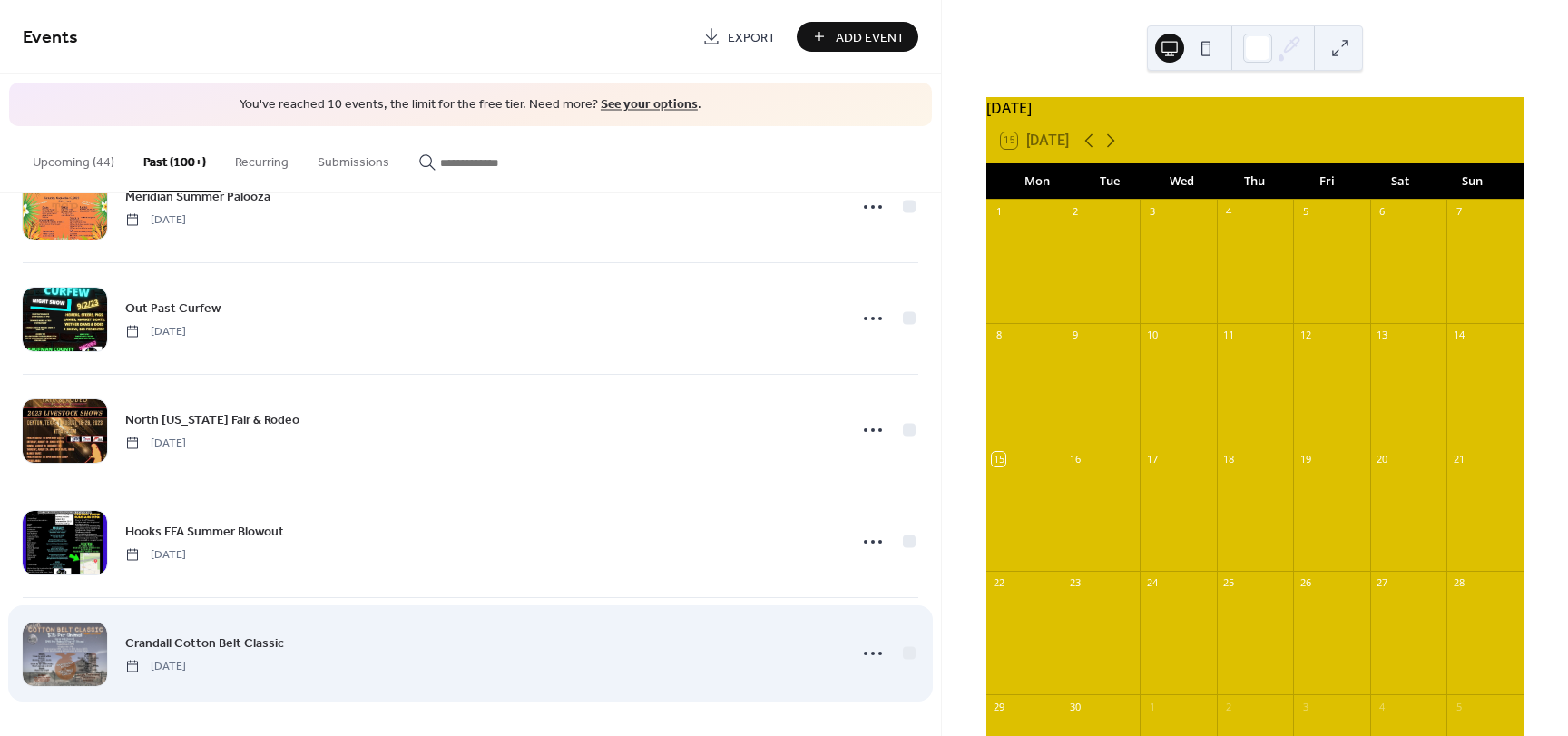
scroll to position [20263, 0]
click at [865, 656] on icon at bounding box center [872, 653] width 29 height 29
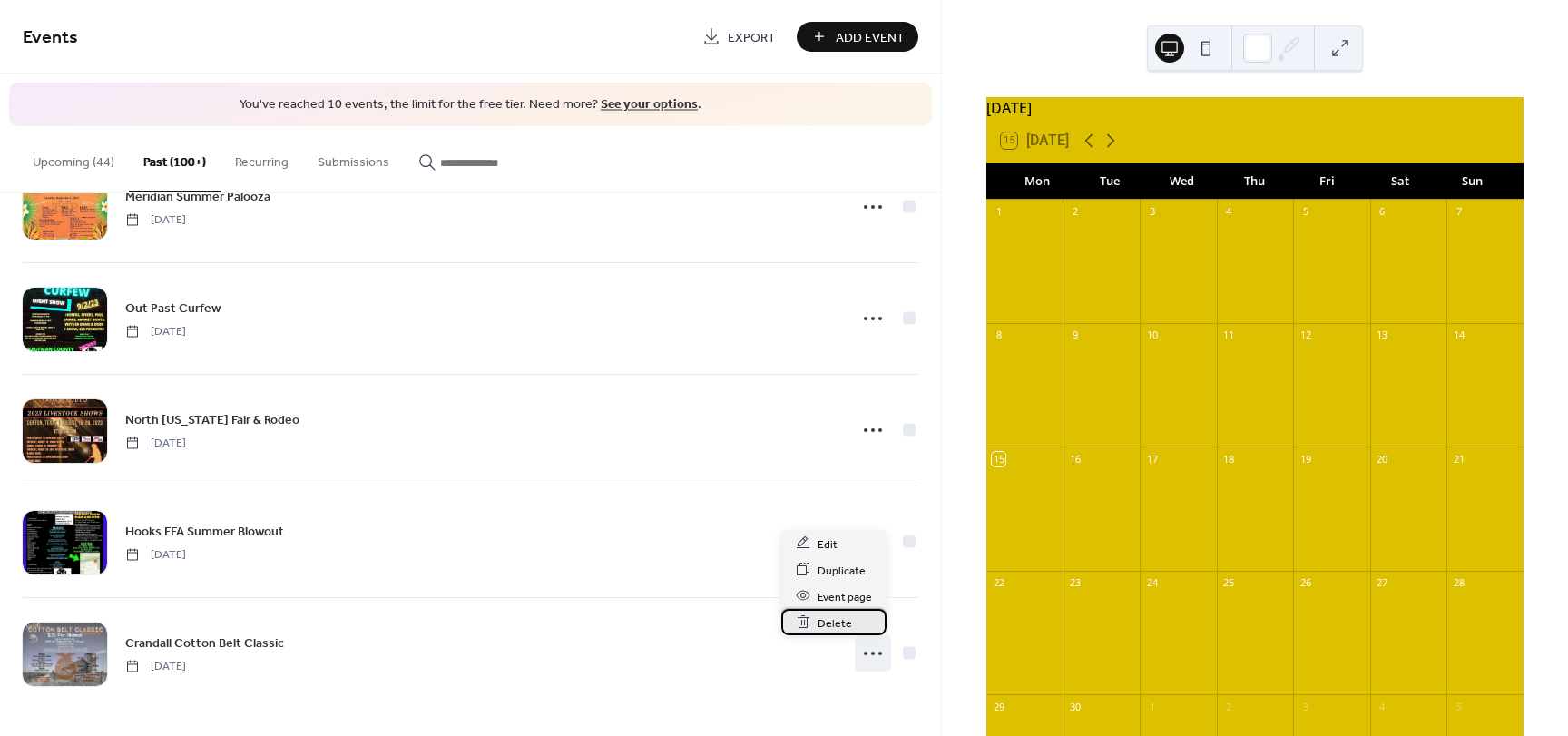
click at [832, 622] on span "Delete" at bounding box center [834, 622] width 34 height 19
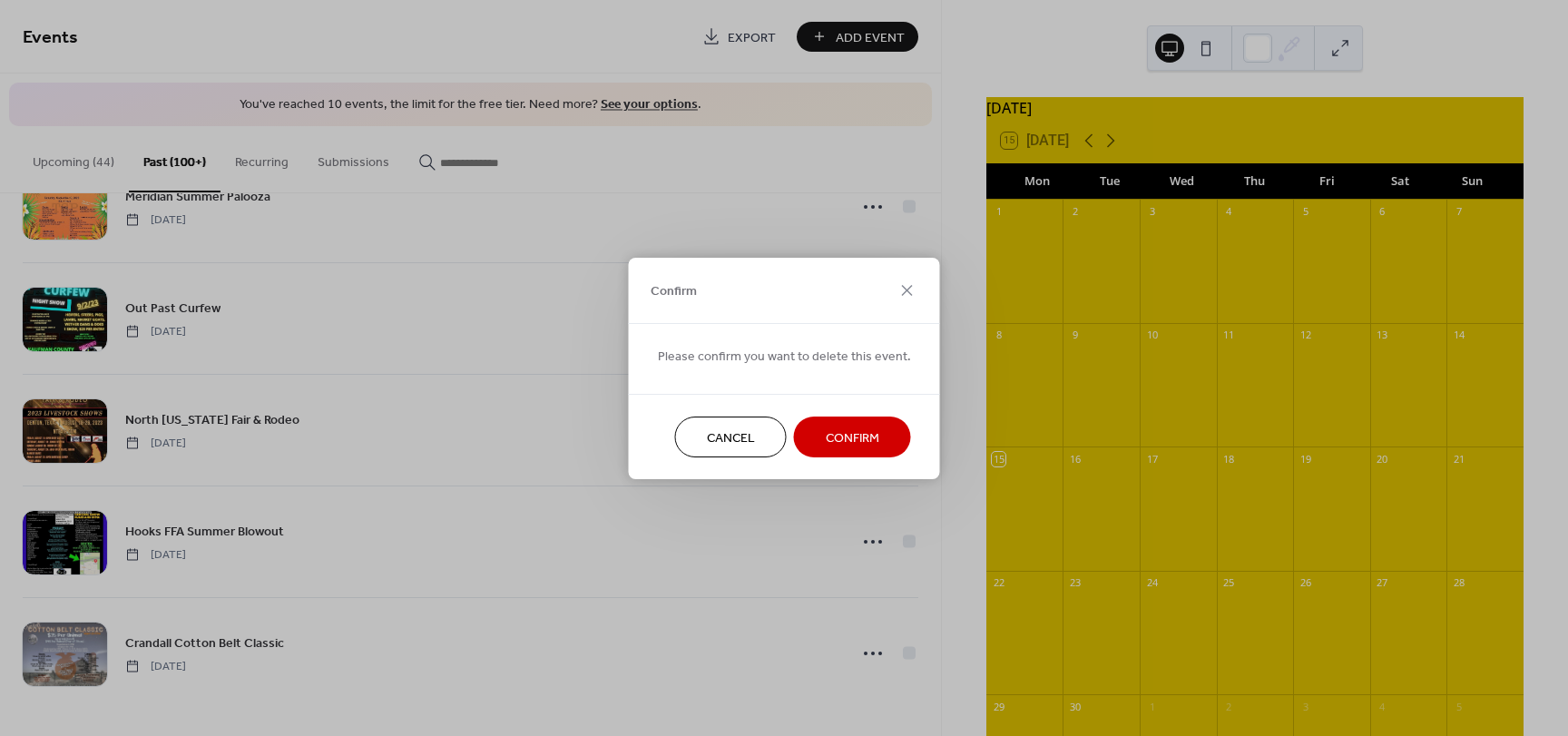
click at [837, 433] on span "Confirm" at bounding box center [853, 437] width 54 height 19
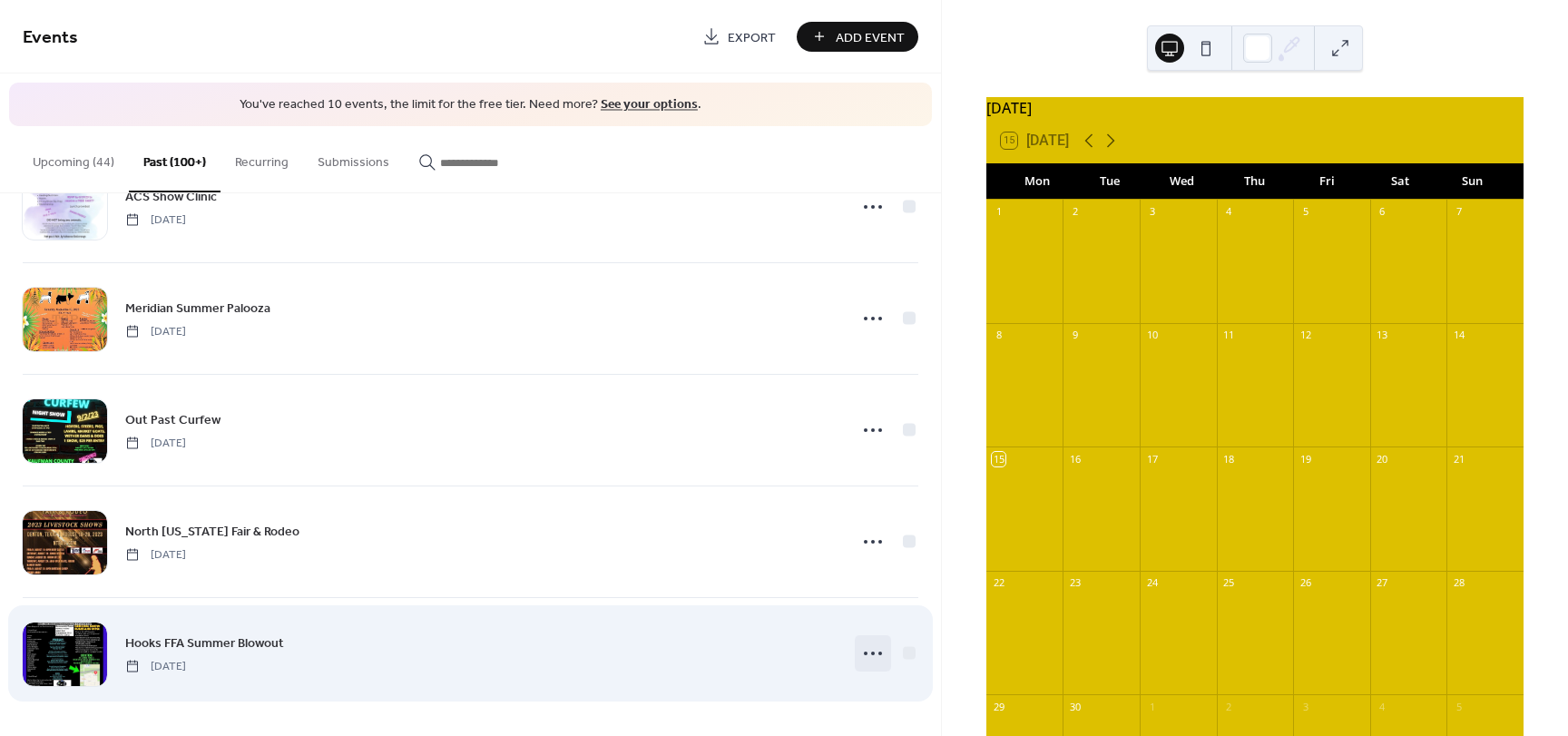
scroll to position [20151, 0]
click at [870, 653] on icon at bounding box center [872, 653] width 29 height 29
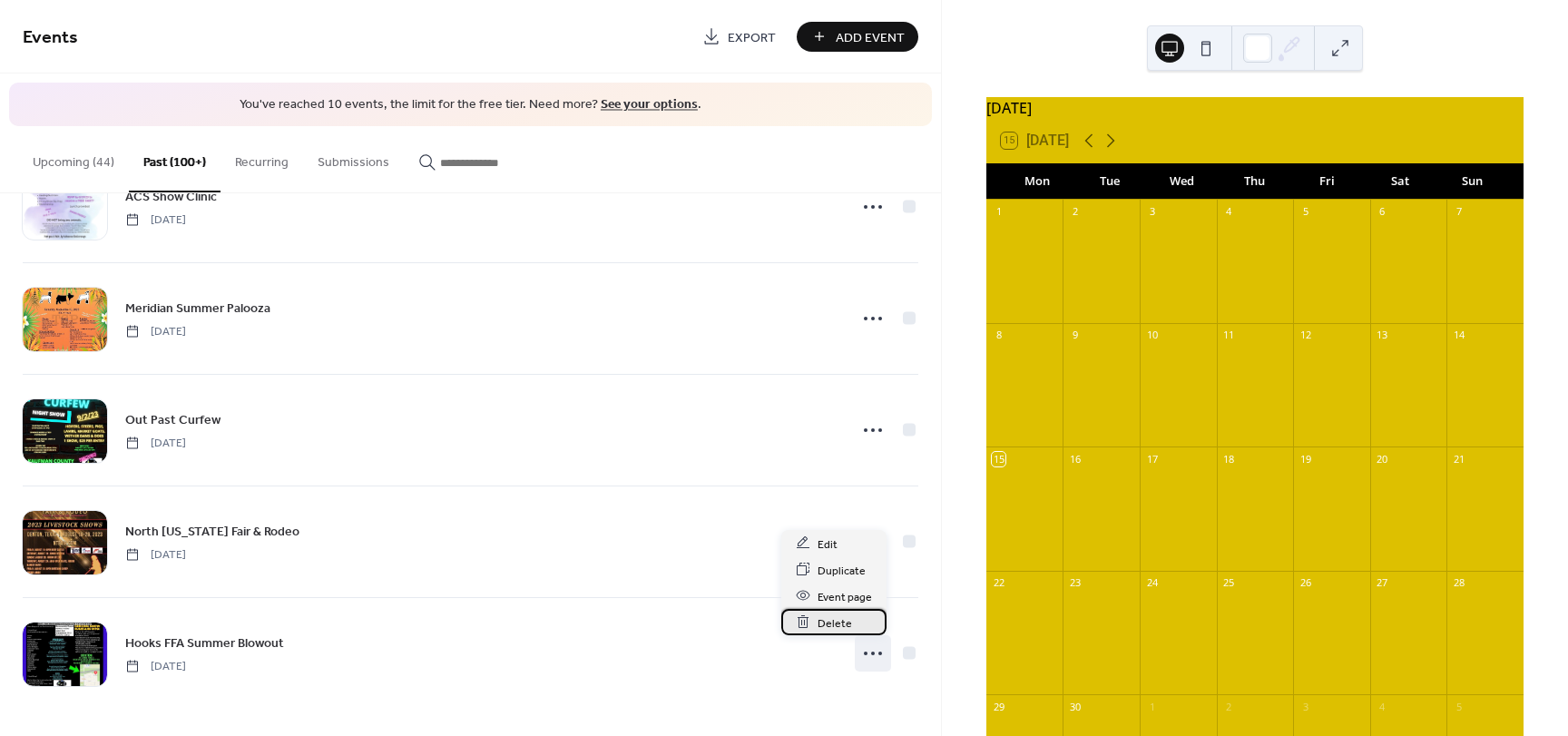
click at [841, 623] on span "Delete" at bounding box center [834, 622] width 34 height 19
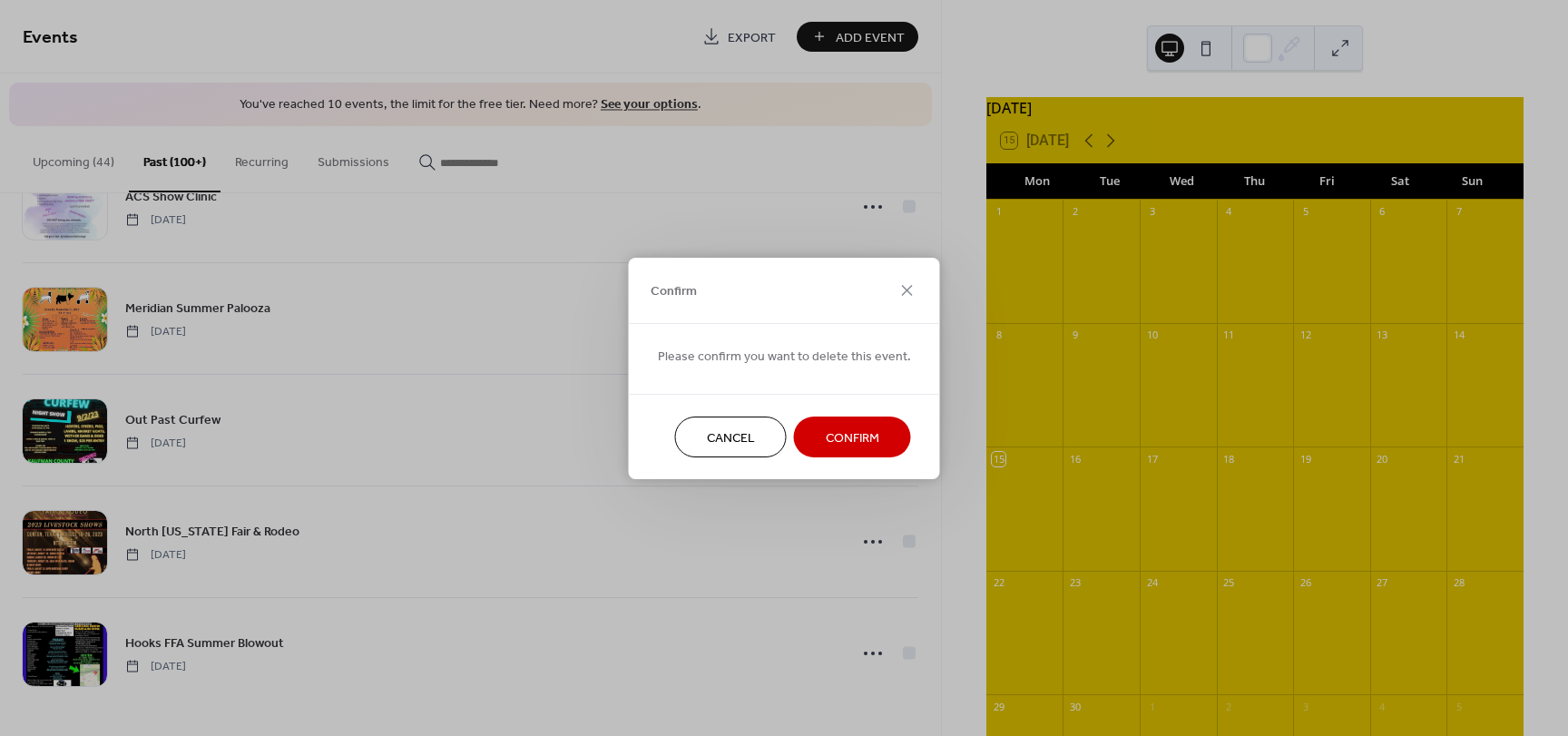
click at [855, 438] on span "Confirm" at bounding box center [853, 437] width 54 height 19
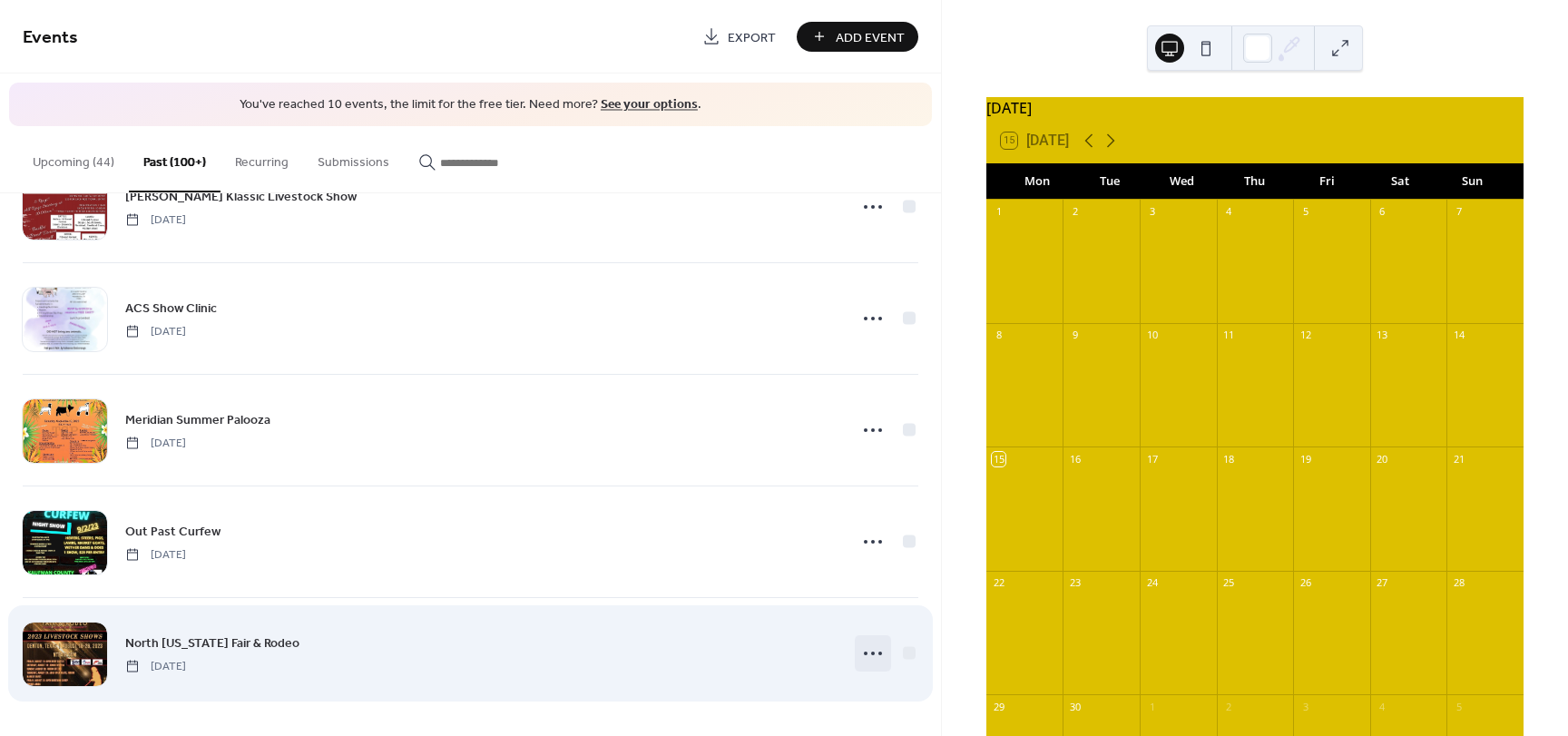
scroll to position [20039, 0]
click at [871, 651] on circle at bounding box center [873, 653] width 4 height 4
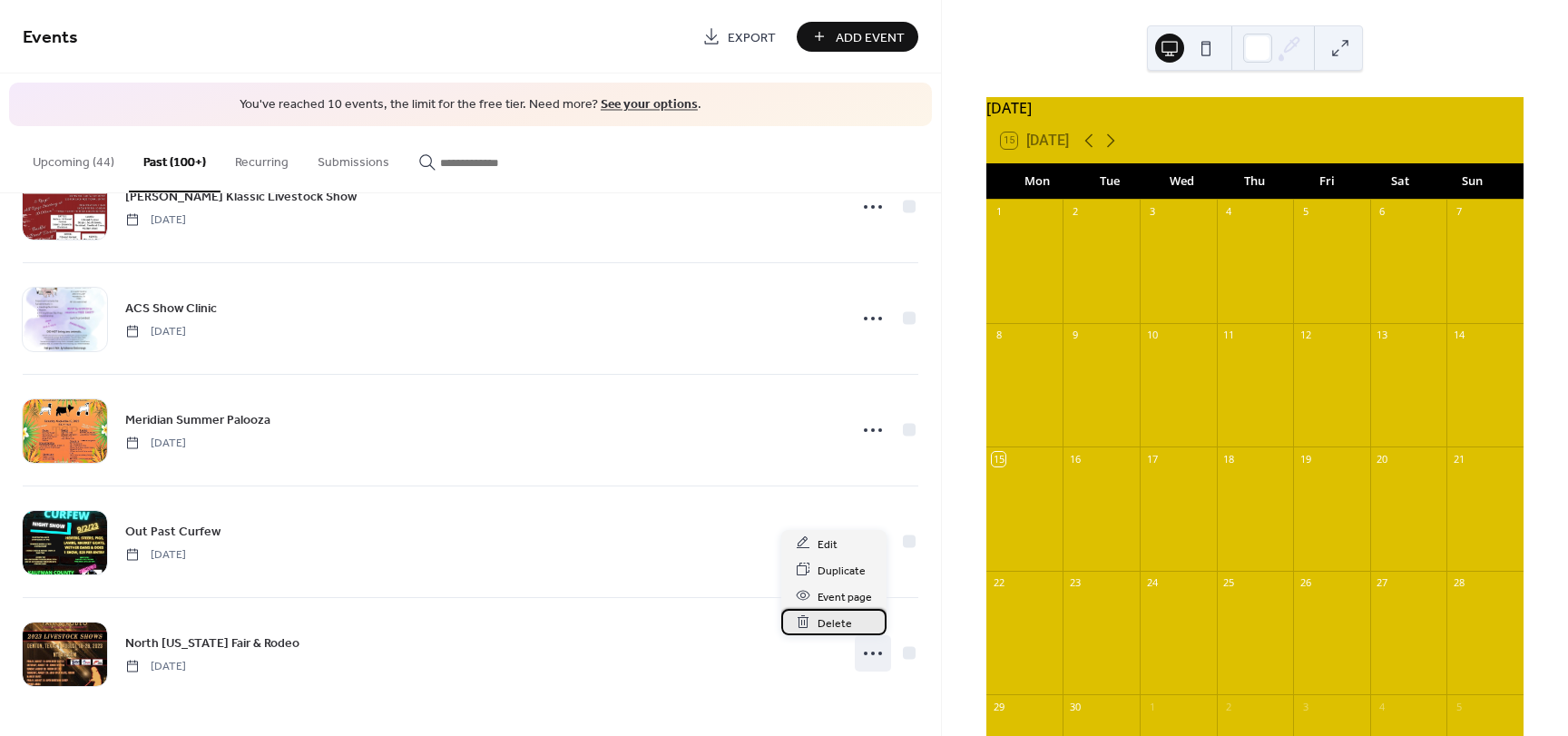
click at [836, 626] on span "Delete" at bounding box center [834, 622] width 34 height 19
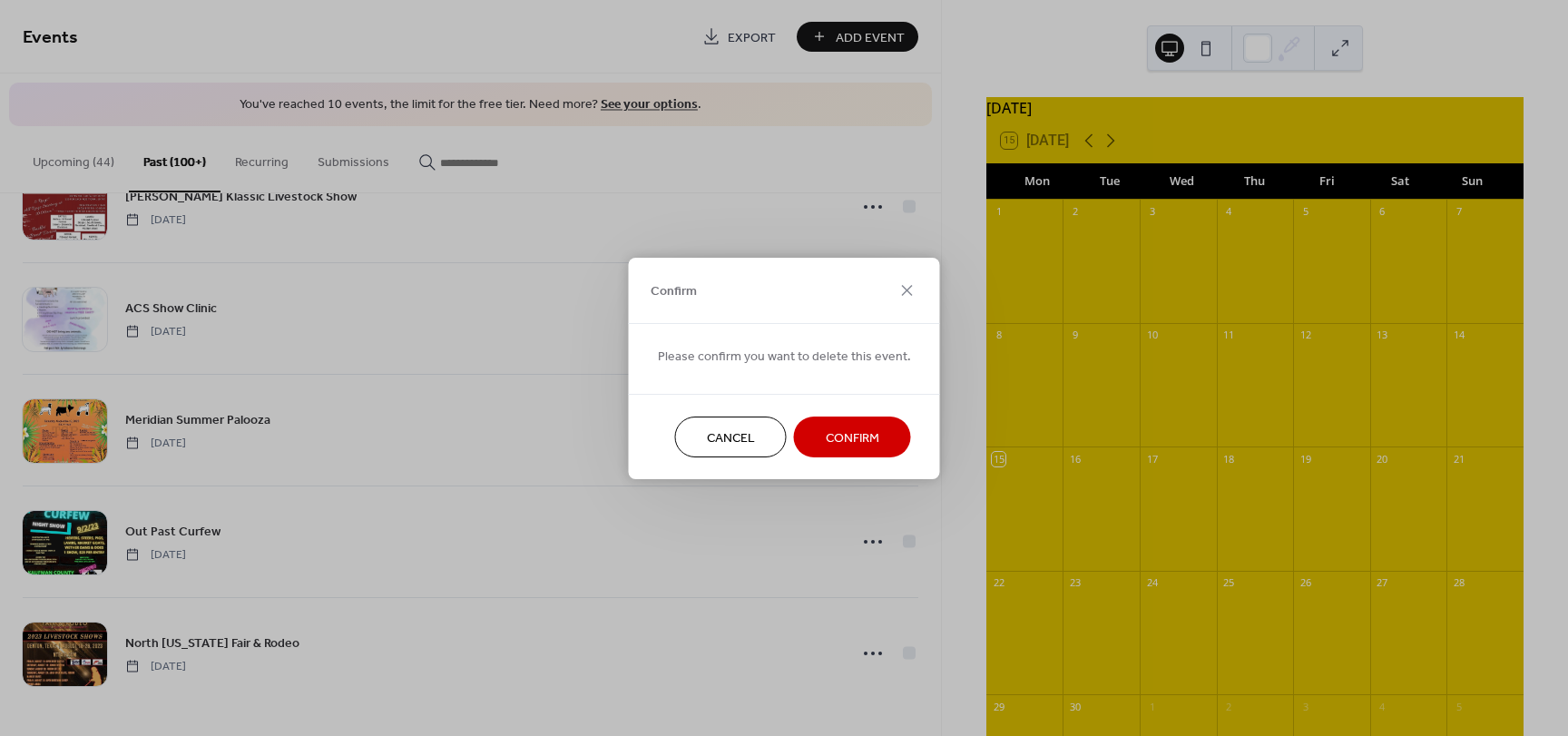
click at [850, 445] on span "Confirm" at bounding box center [853, 437] width 54 height 19
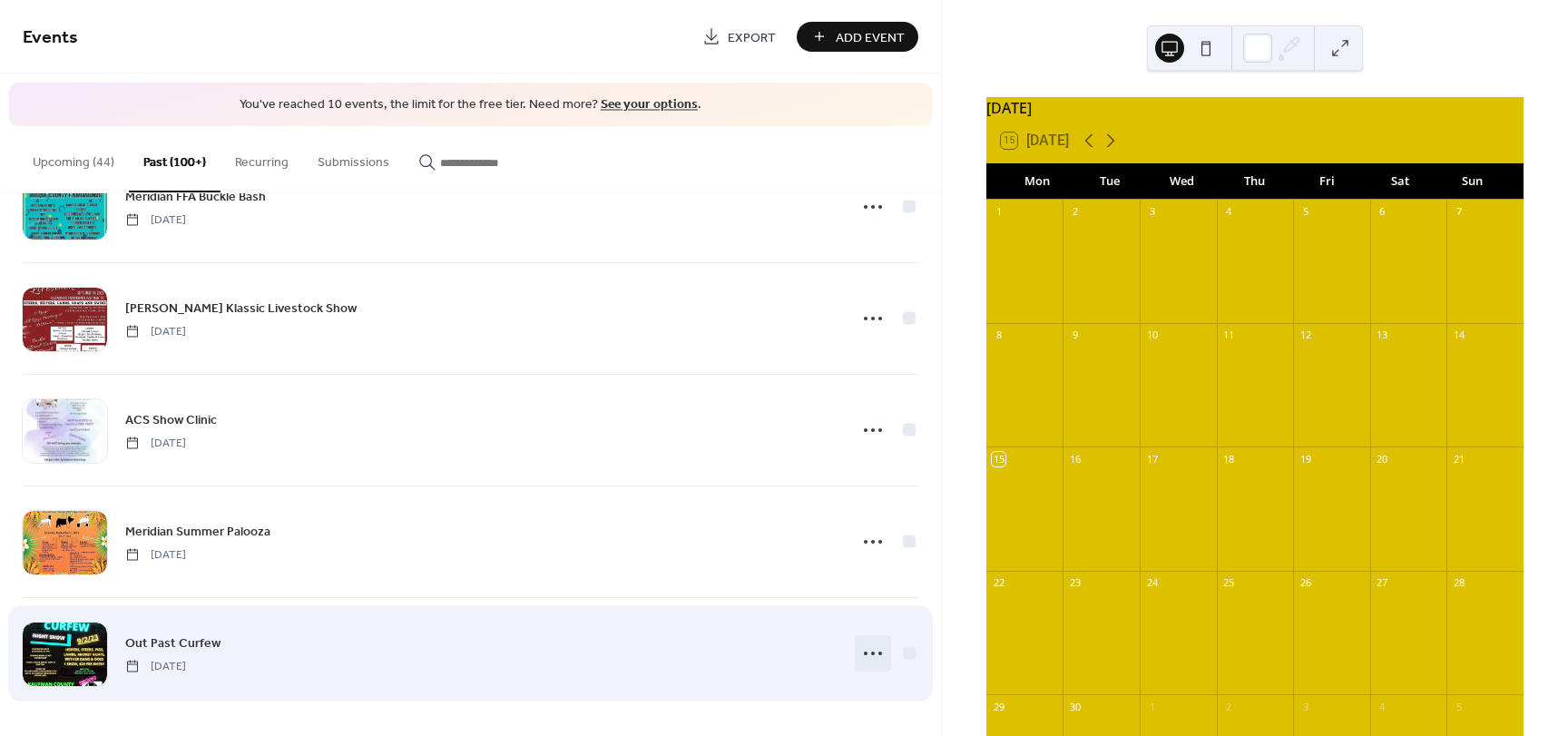
scroll to position [19928, 0]
click at [861, 656] on icon at bounding box center [872, 653] width 29 height 29
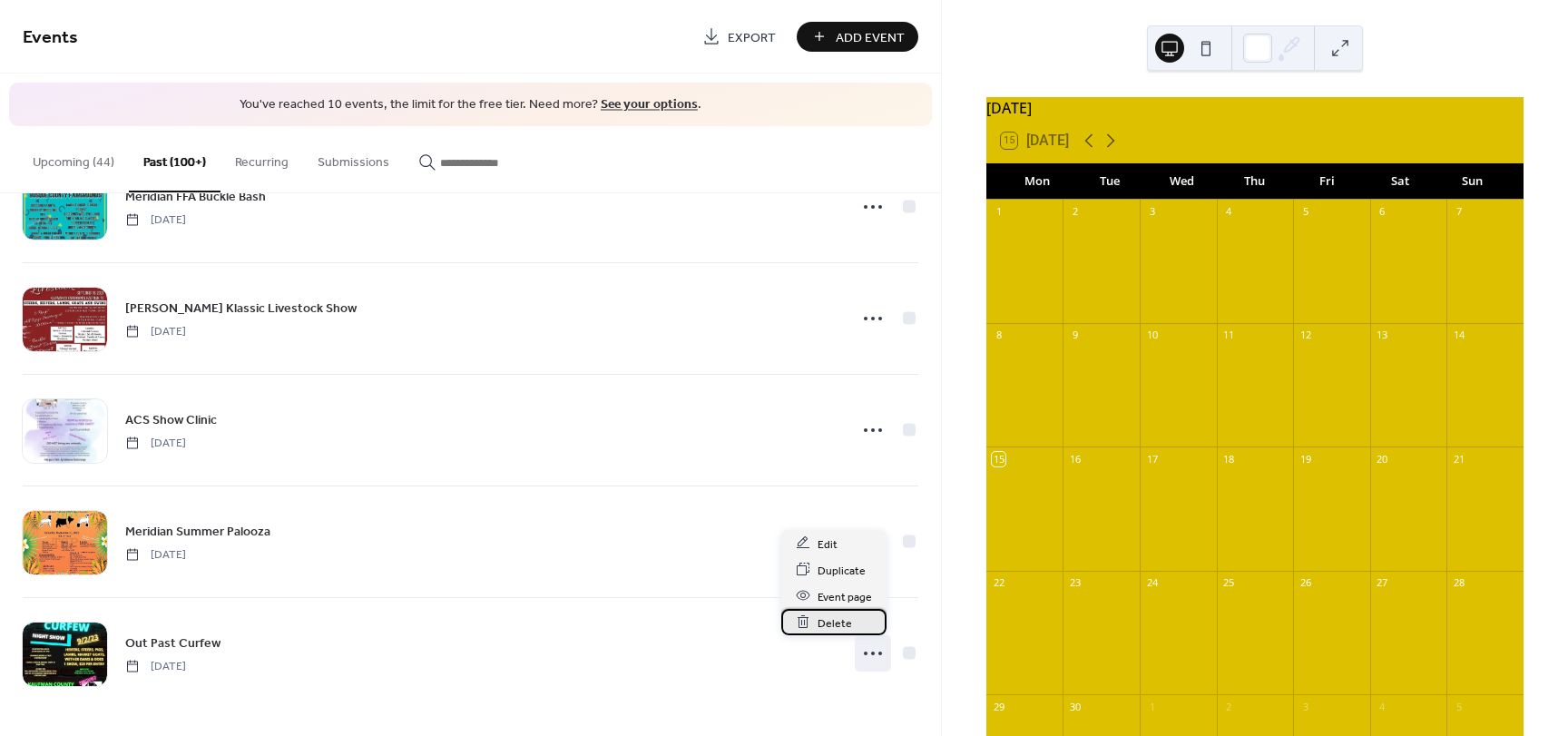
click at [845, 619] on span "Delete" at bounding box center [834, 622] width 34 height 19
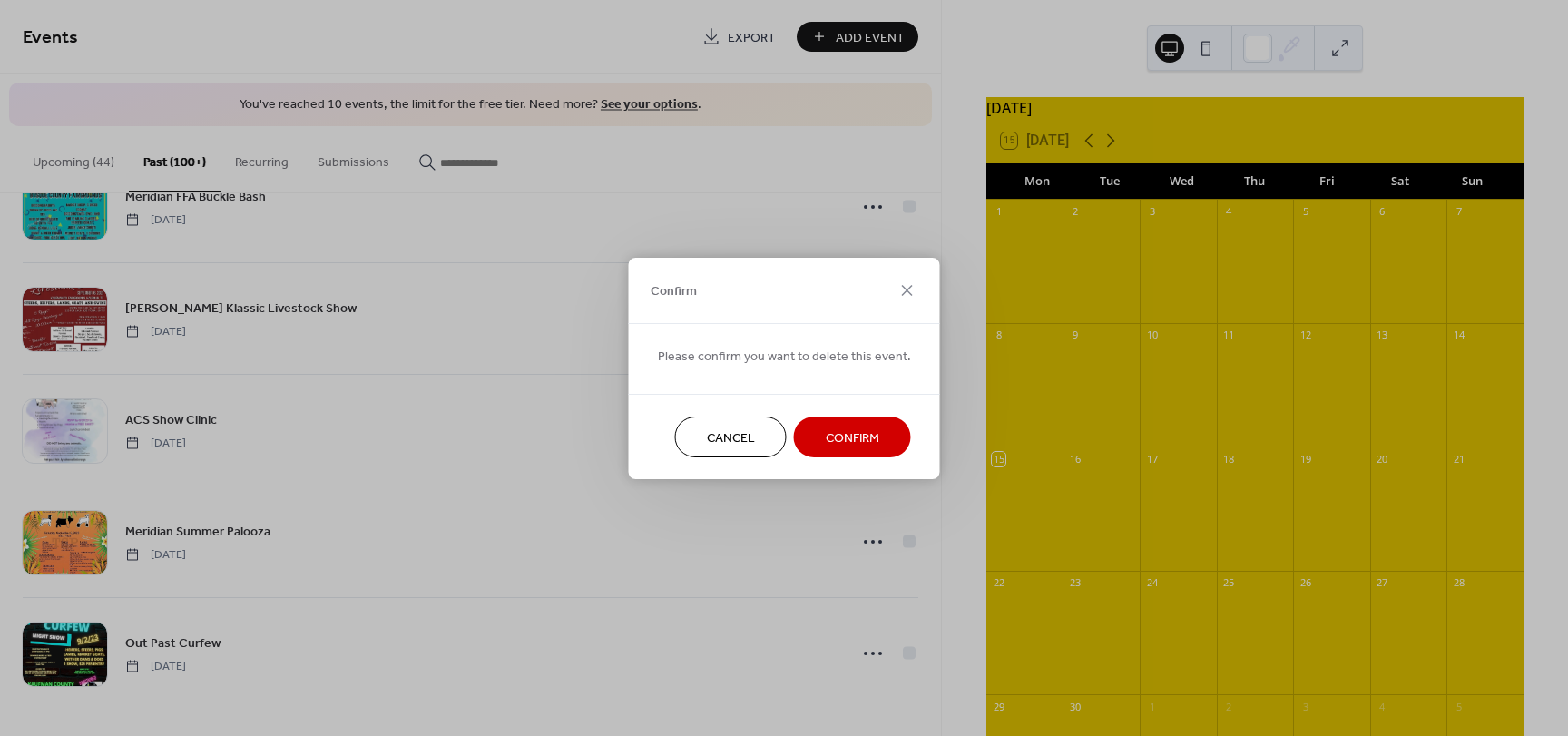
click at [870, 442] on span "Confirm" at bounding box center [853, 437] width 54 height 19
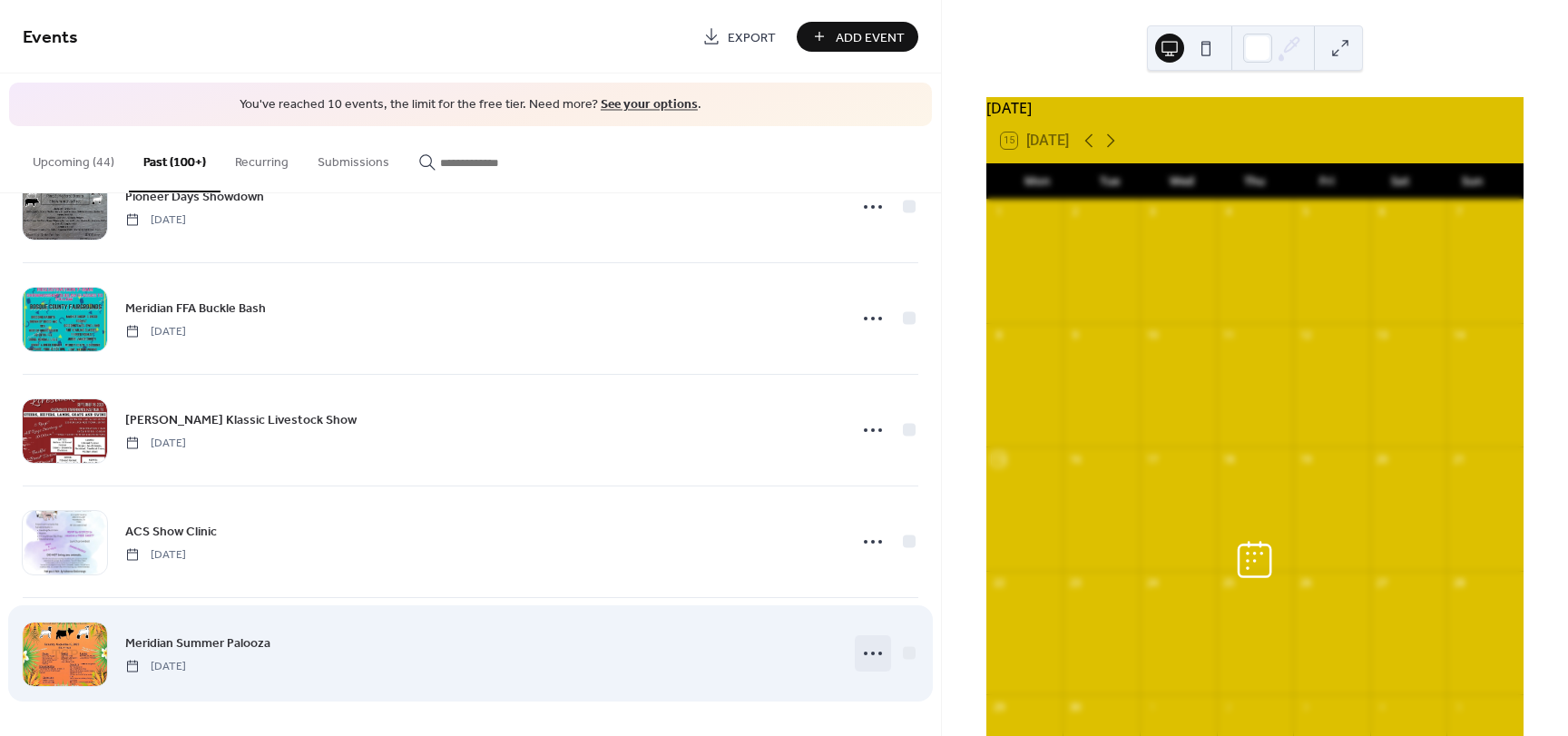
scroll to position [19817, 0]
click at [872, 656] on icon at bounding box center [872, 653] width 29 height 29
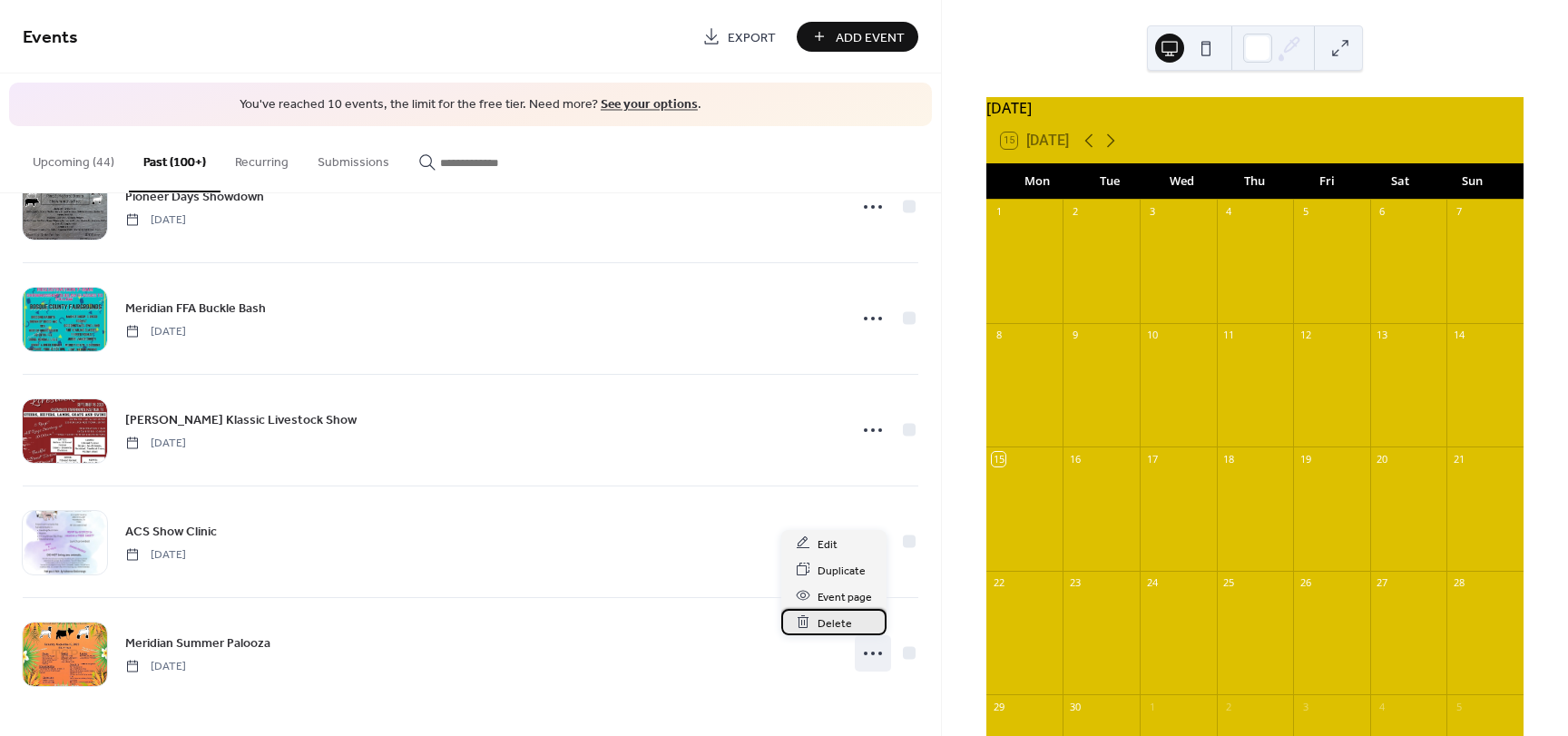
click at [827, 626] on span "Delete" at bounding box center [834, 622] width 34 height 19
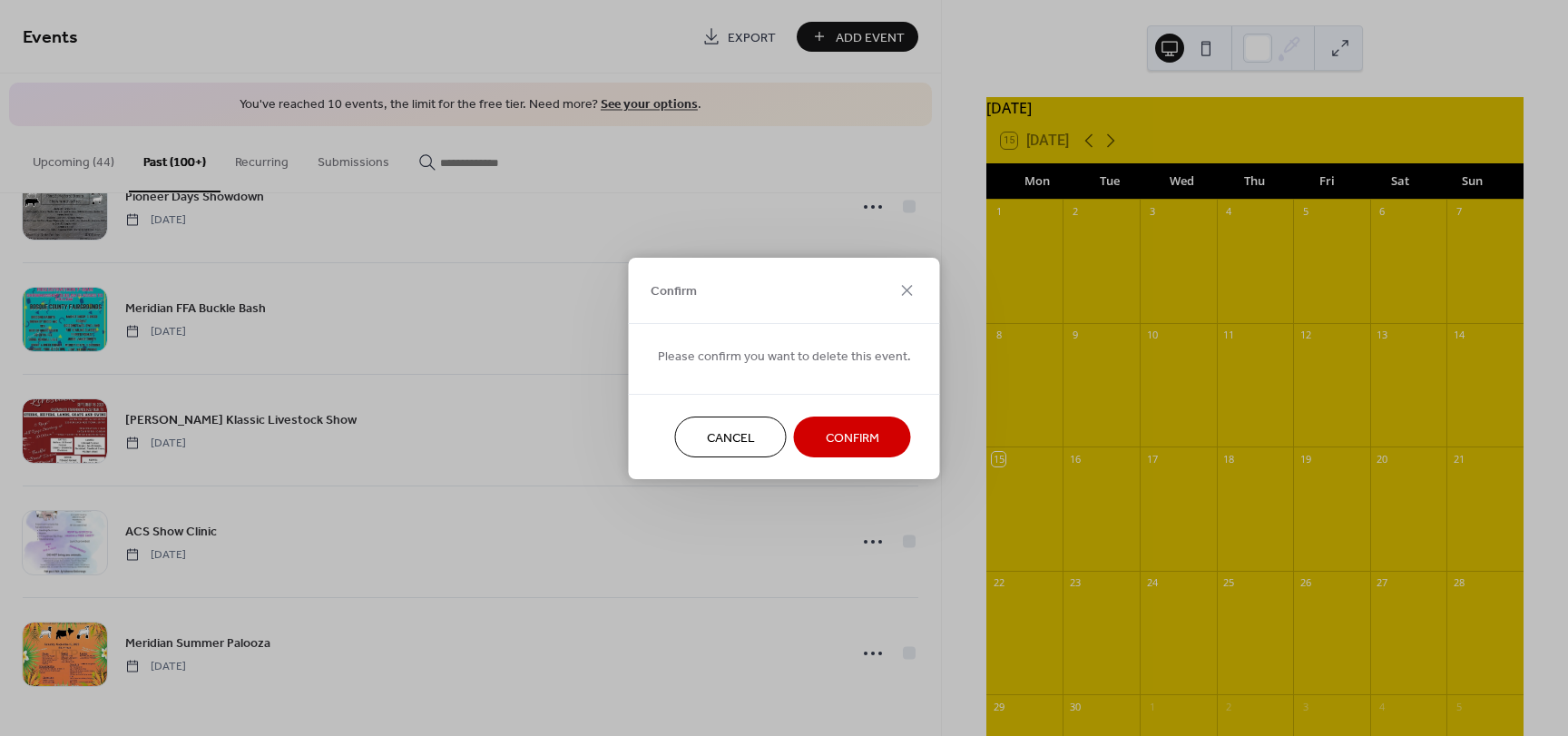
click at [826, 435] on span "Confirm" at bounding box center [853, 437] width 54 height 19
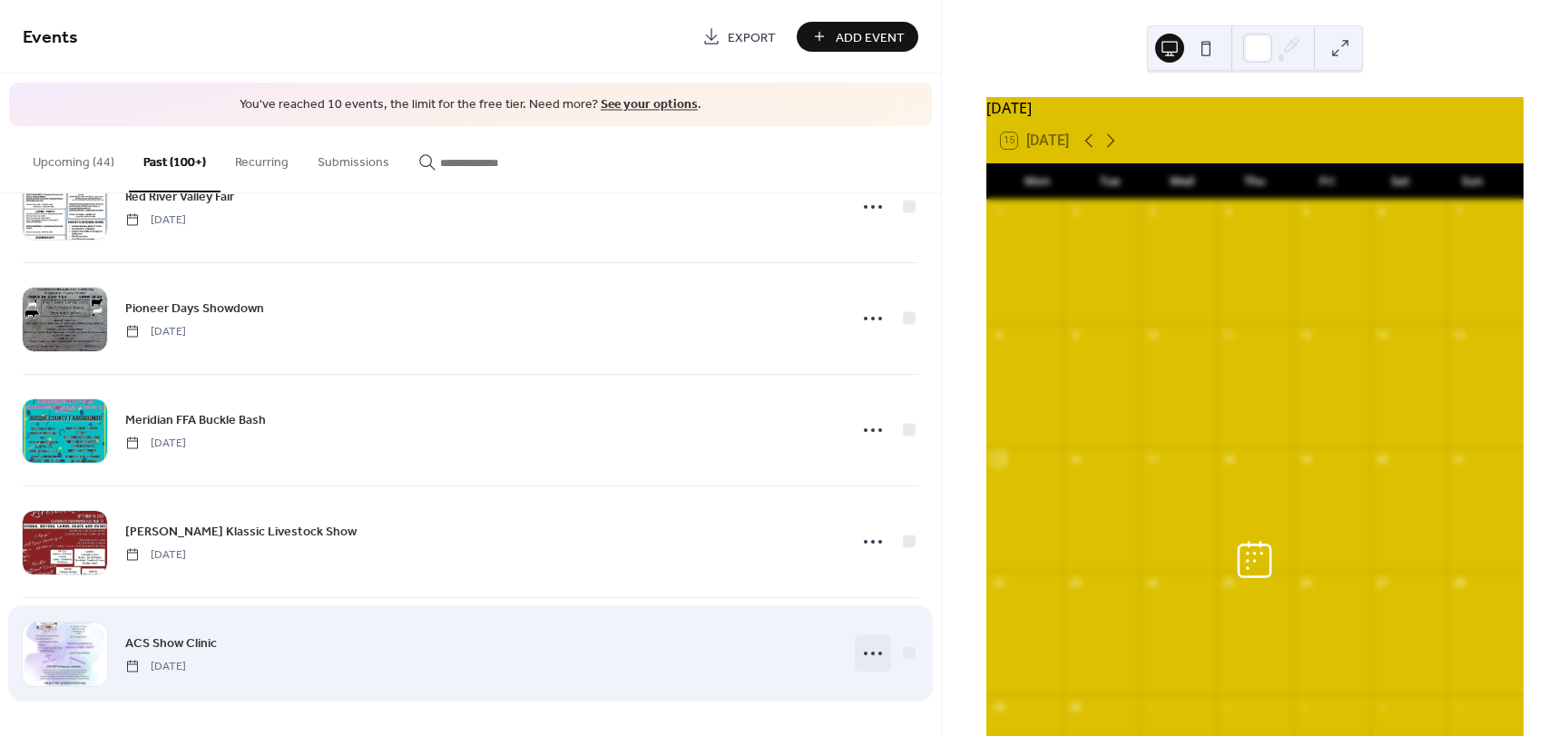
scroll to position [19705, 0]
click at [864, 651] on circle at bounding box center [866, 653] width 4 height 4
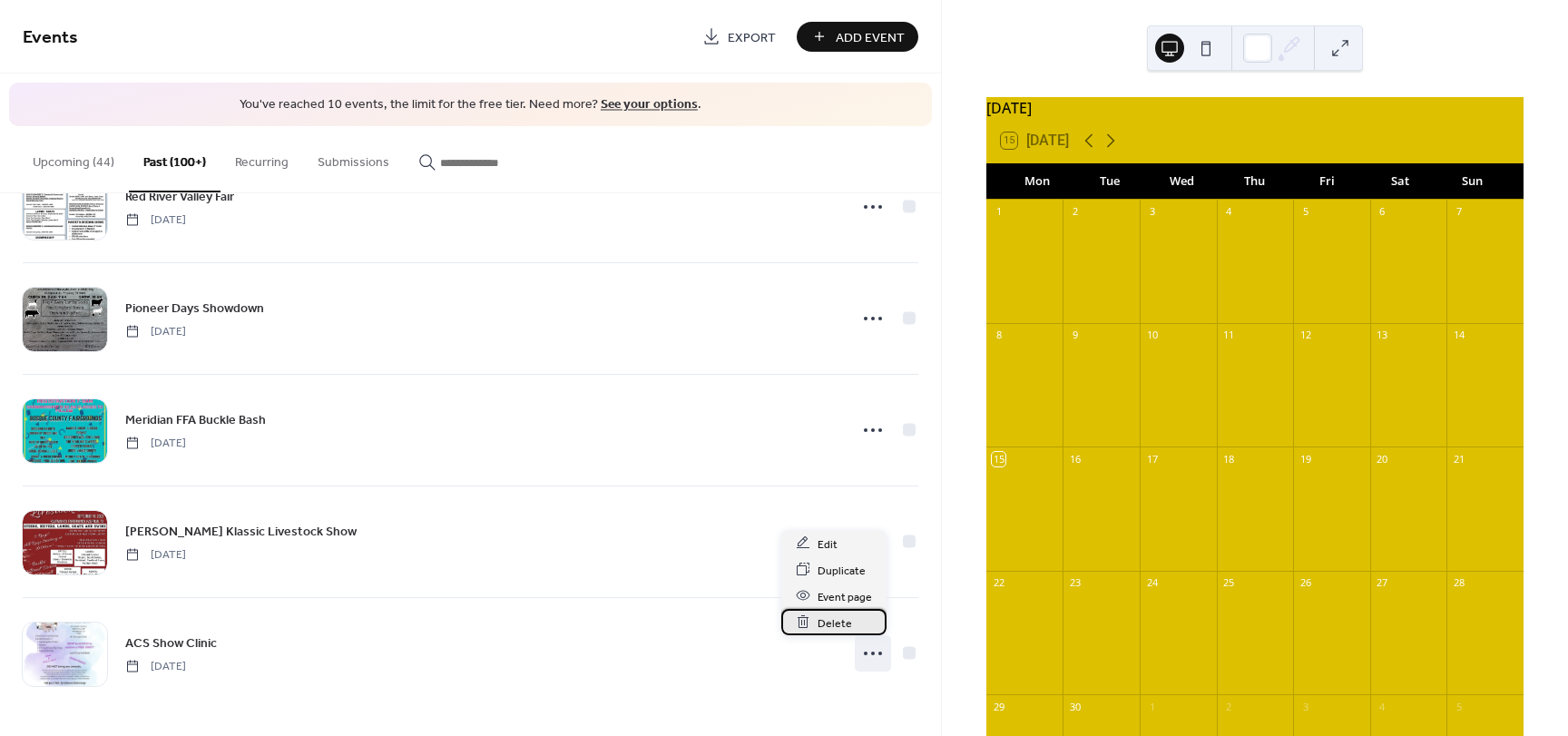
click at [843, 619] on span "Delete" at bounding box center [834, 622] width 34 height 19
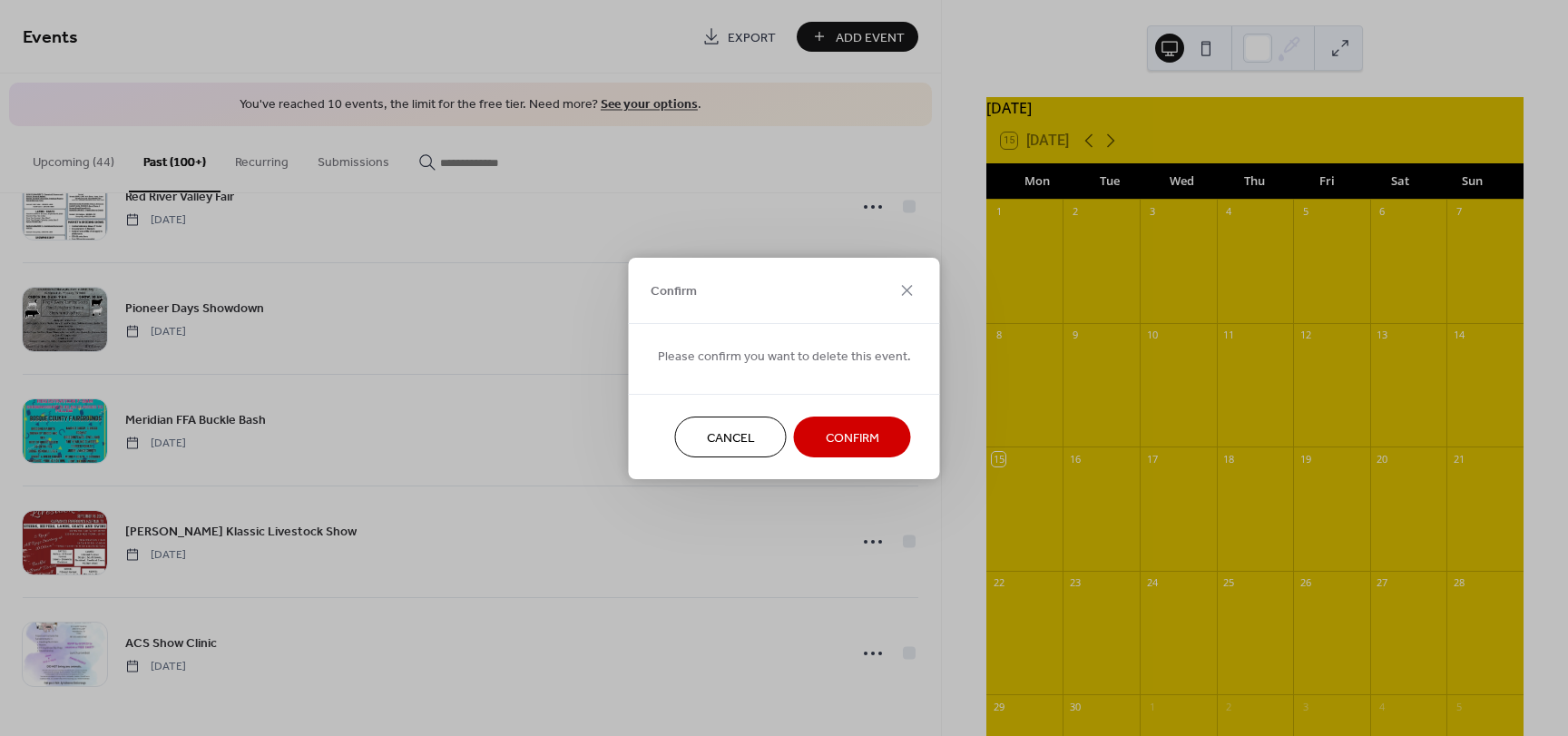
click at [862, 436] on span "Confirm" at bounding box center [853, 437] width 54 height 19
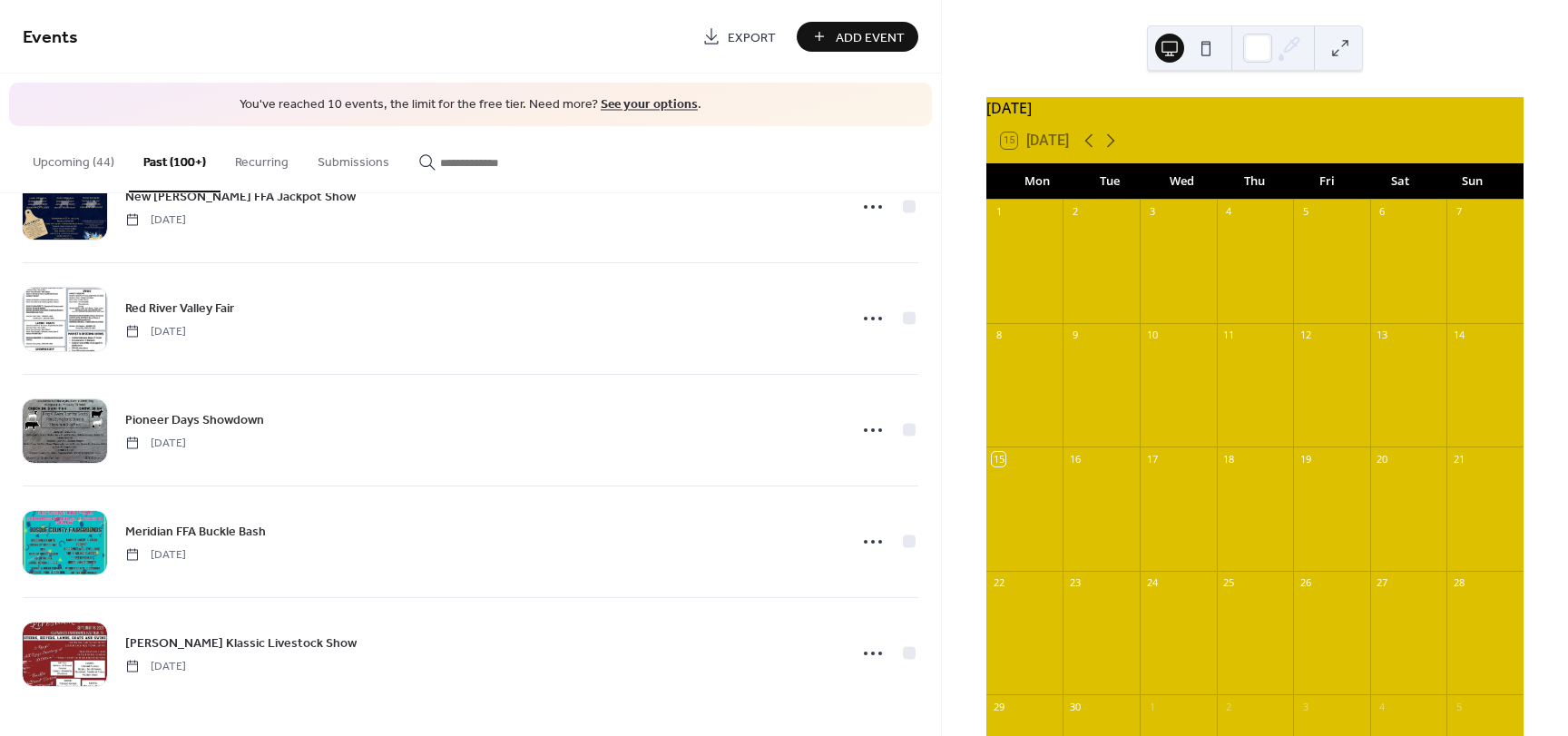
scroll to position [19594, 0]
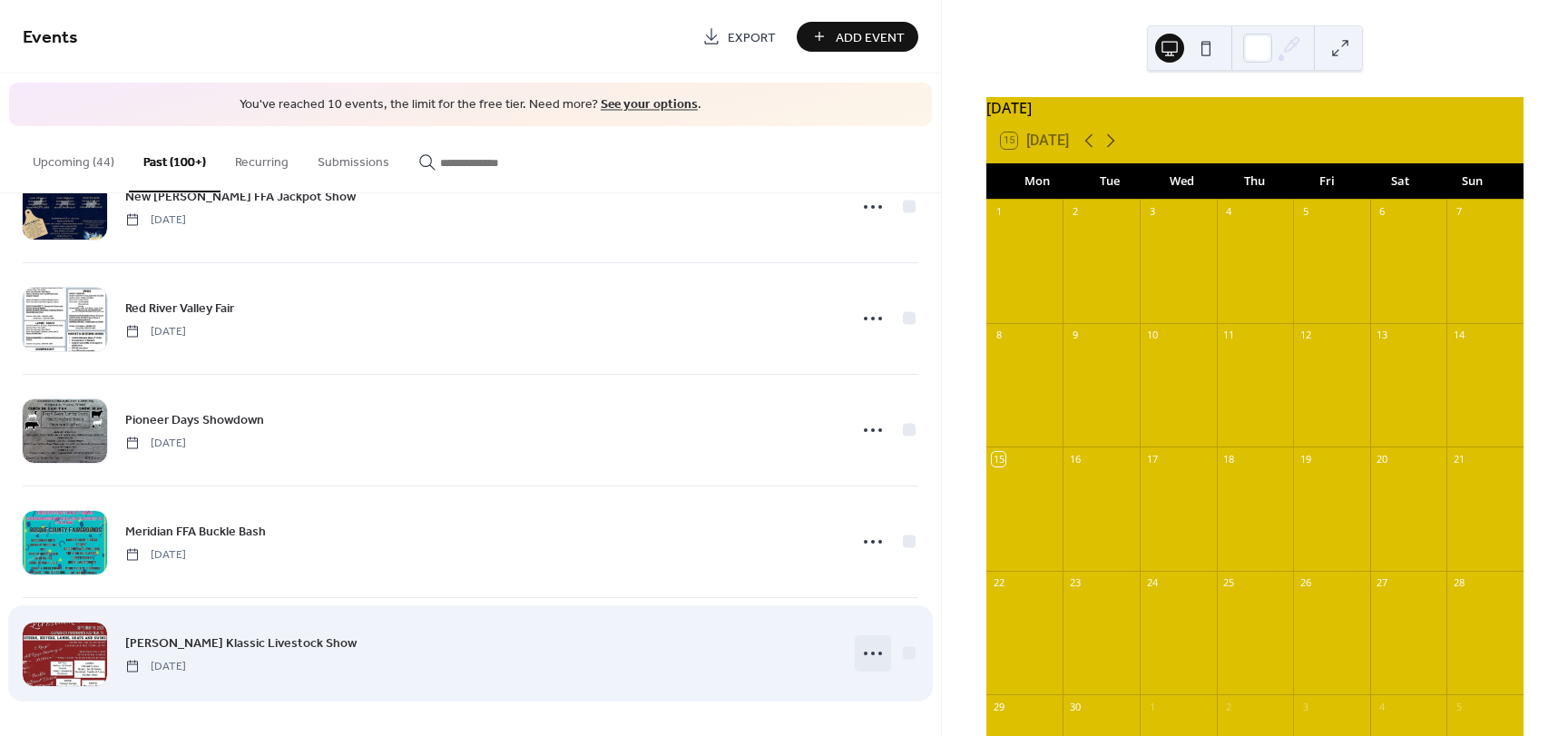
click at [870, 656] on icon at bounding box center [872, 653] width 29 height 29
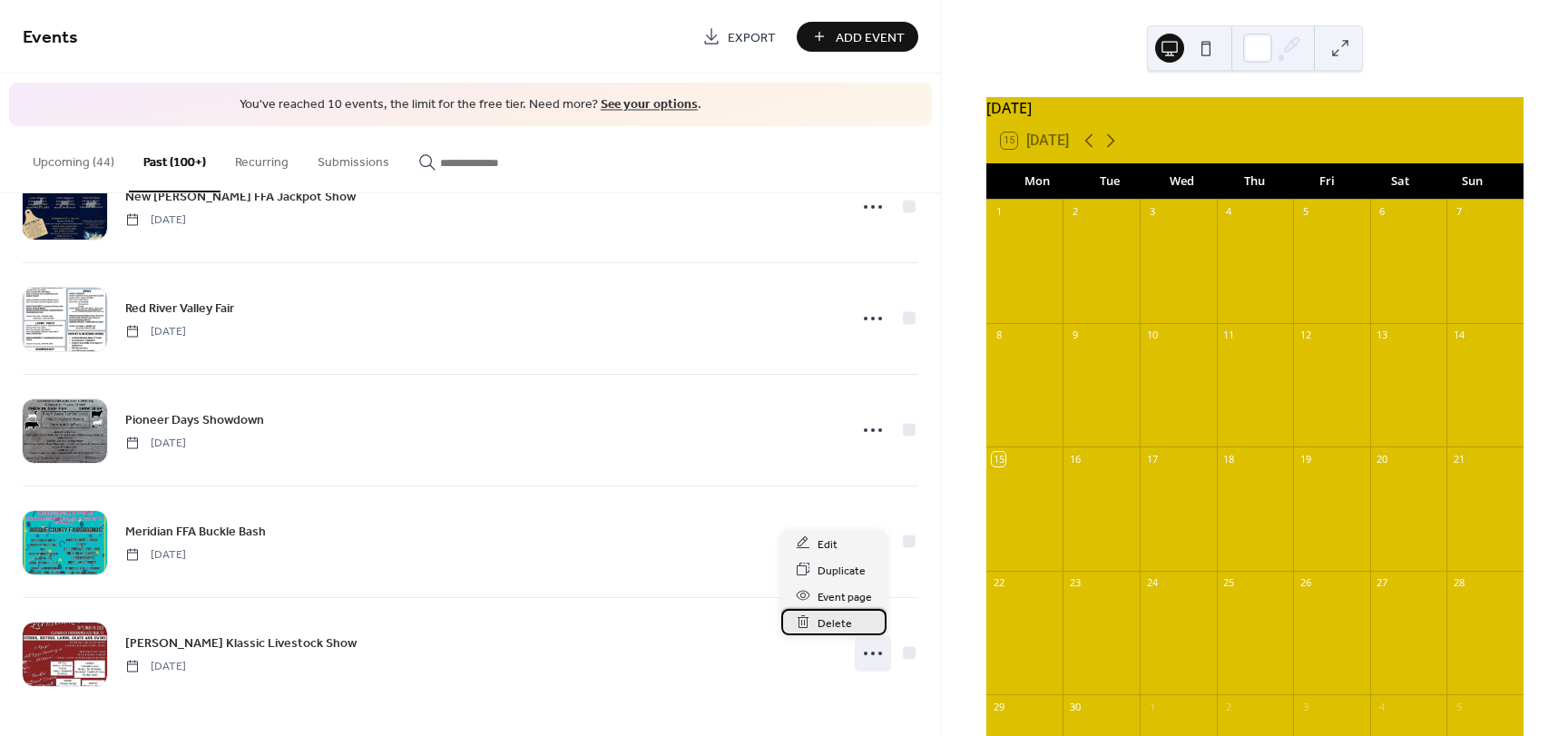
click at [848, 622] on span "Delete" at bounding box center [834, 622] width 34 height 19
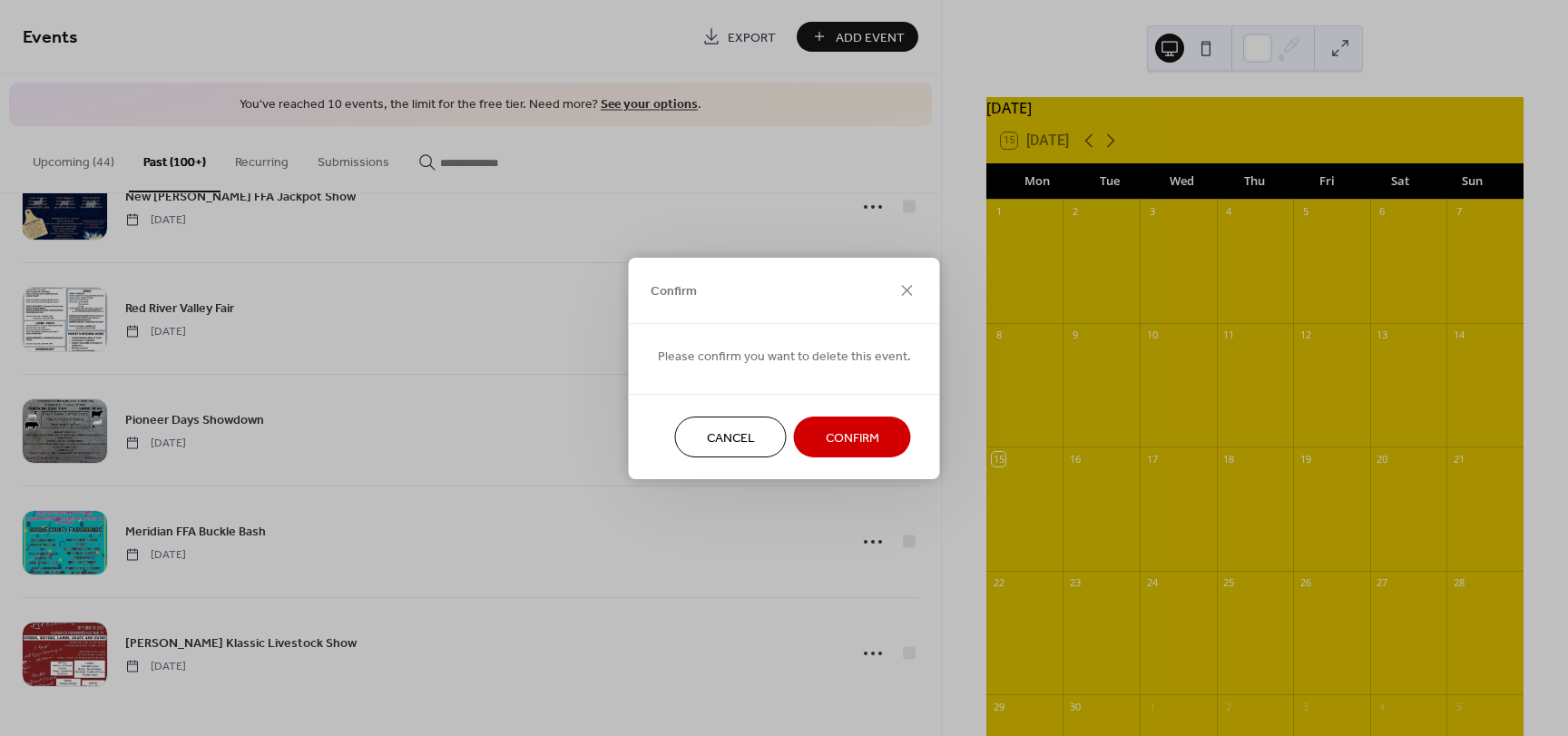
click at [870, 434] on span "Confirm" at bounding box center [853, 437] width 54 height 19
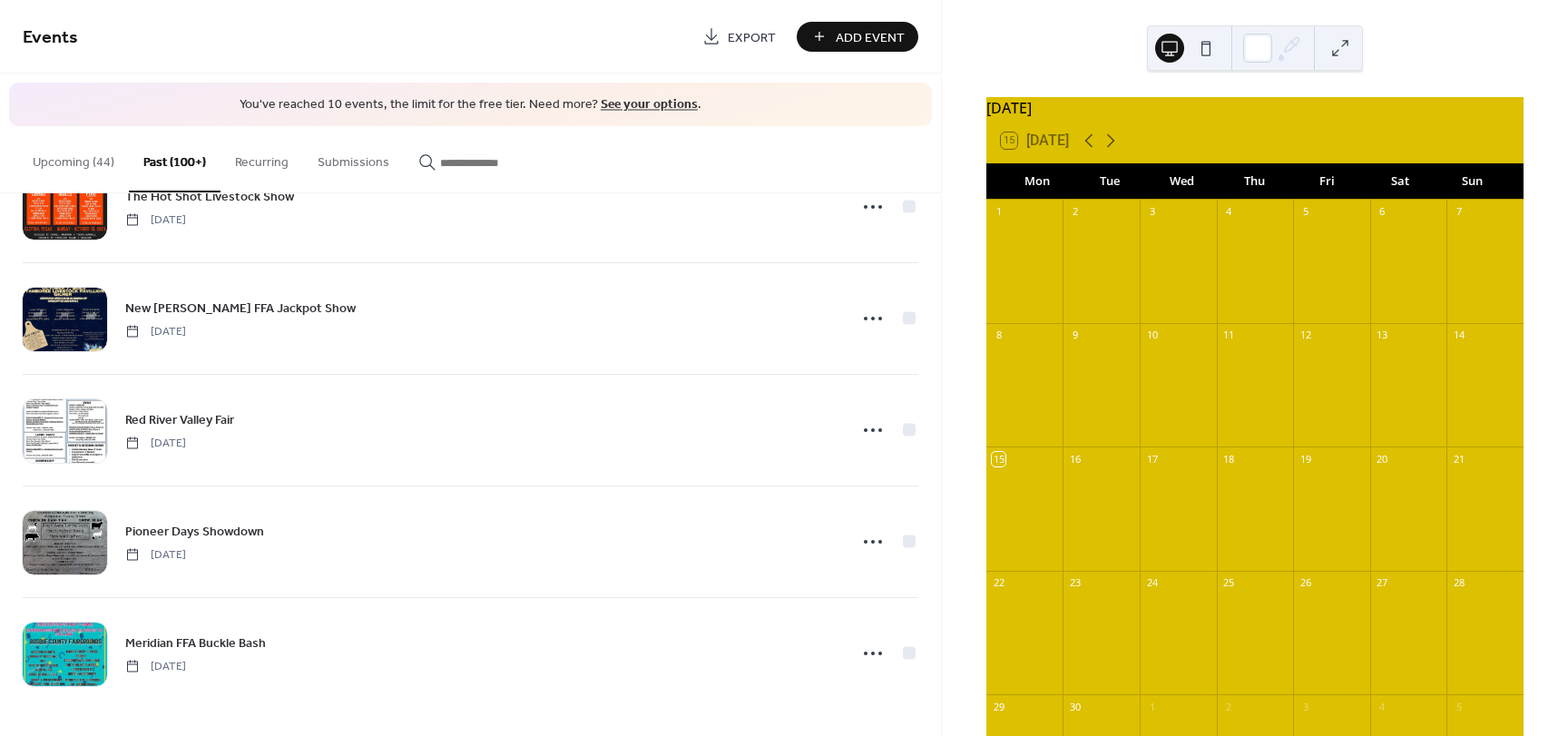
scroll to position [19482, 0]
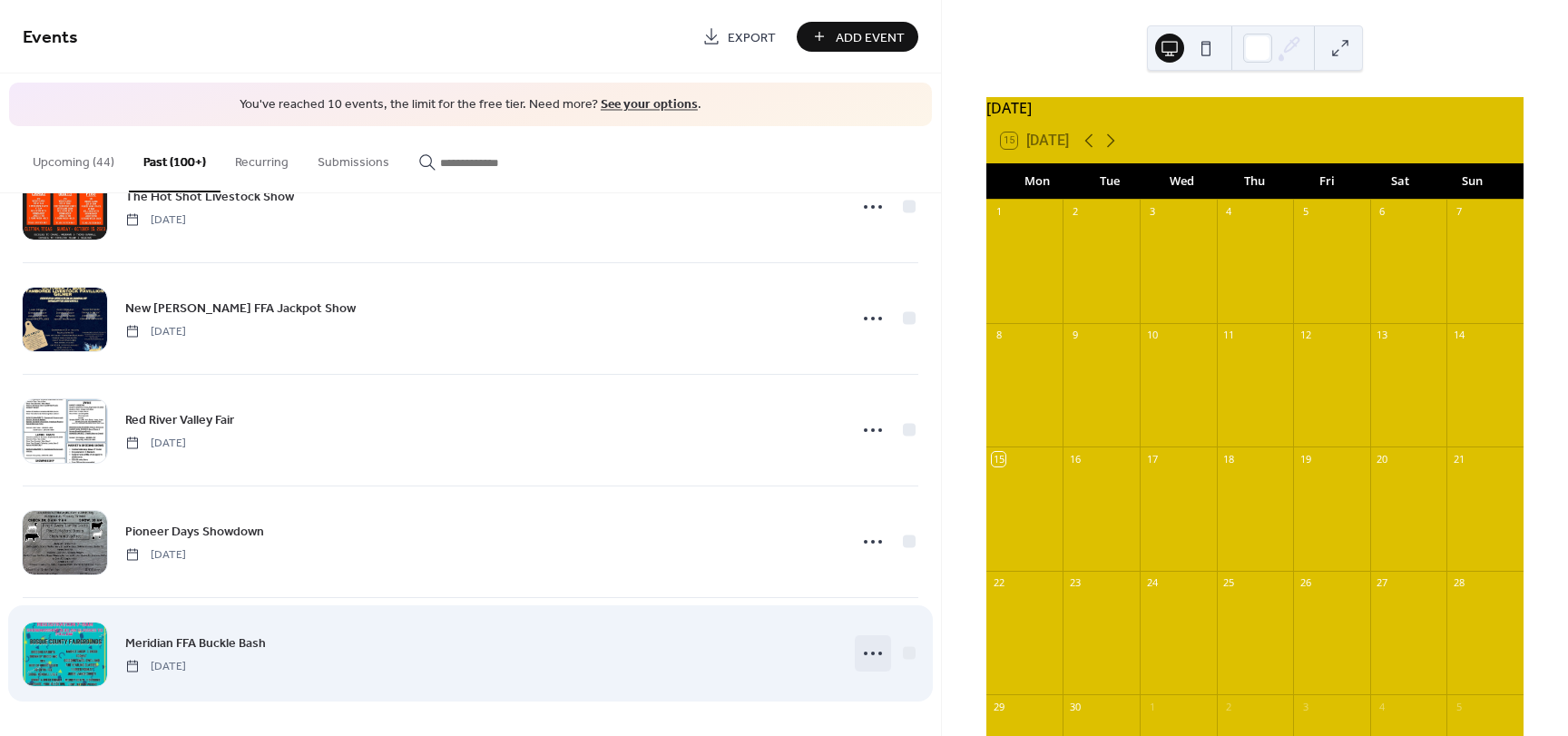
click at [872, 649] on icon at bounding box center [872, 653] width 29 height 29
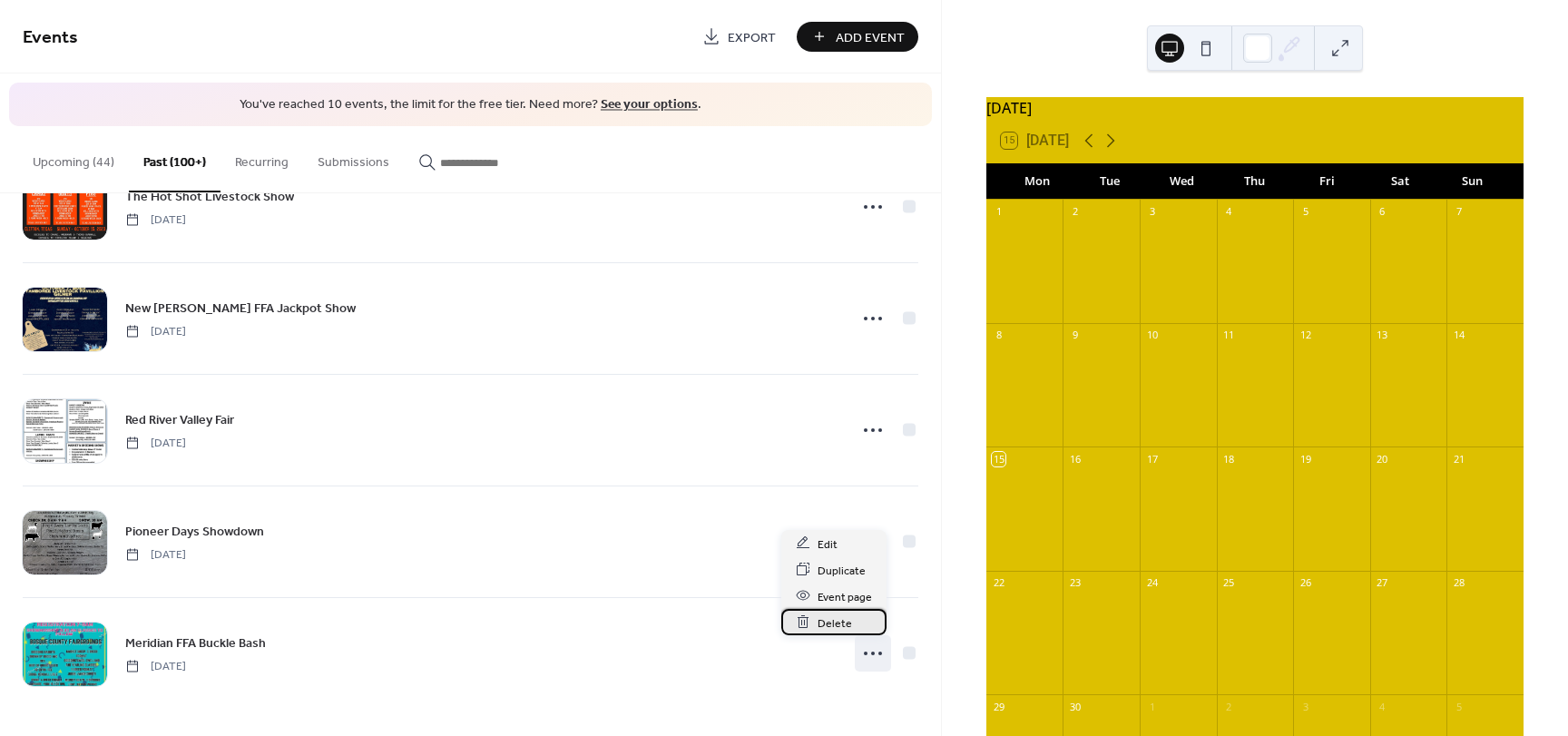
click at [842, 629] on span "Delete" at bounding box center [834, 622] width 34 height 19
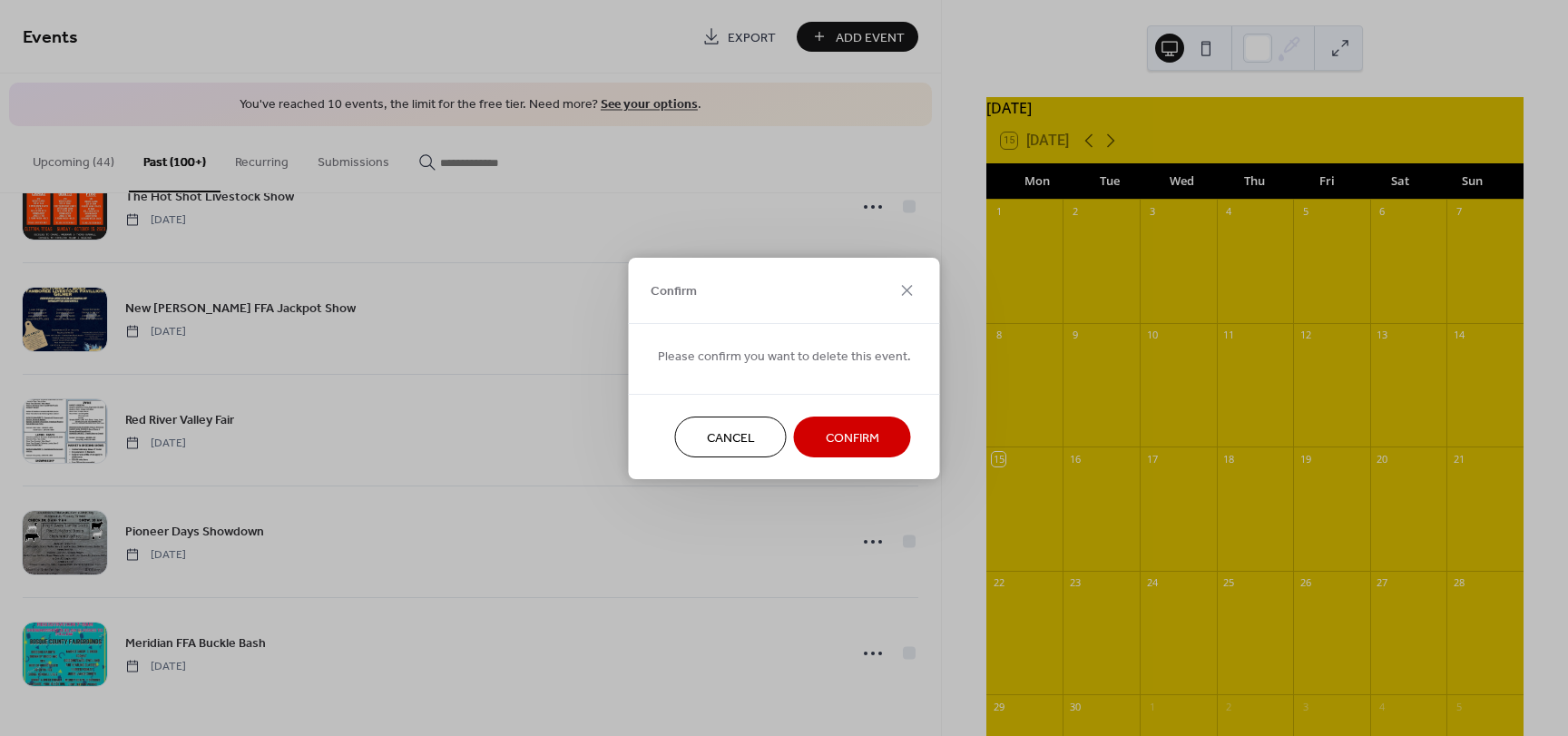
click at [875, 435] on button "Confirm" at bounding box center [852, 436] width 117 height 41
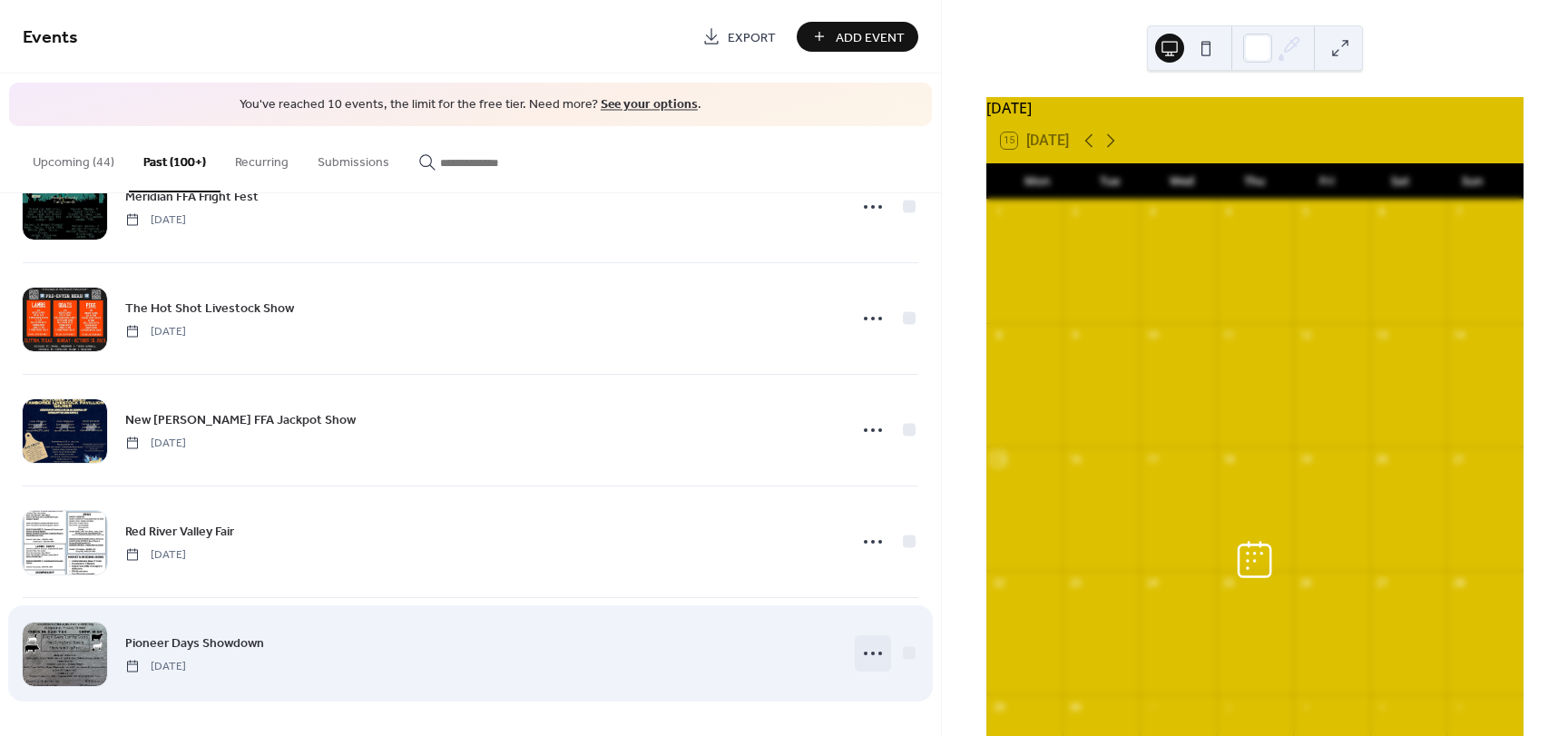
scroll to position [19370, 0]
click at [904, 651] on div at bounding box center [909, 652] width 13 height 13
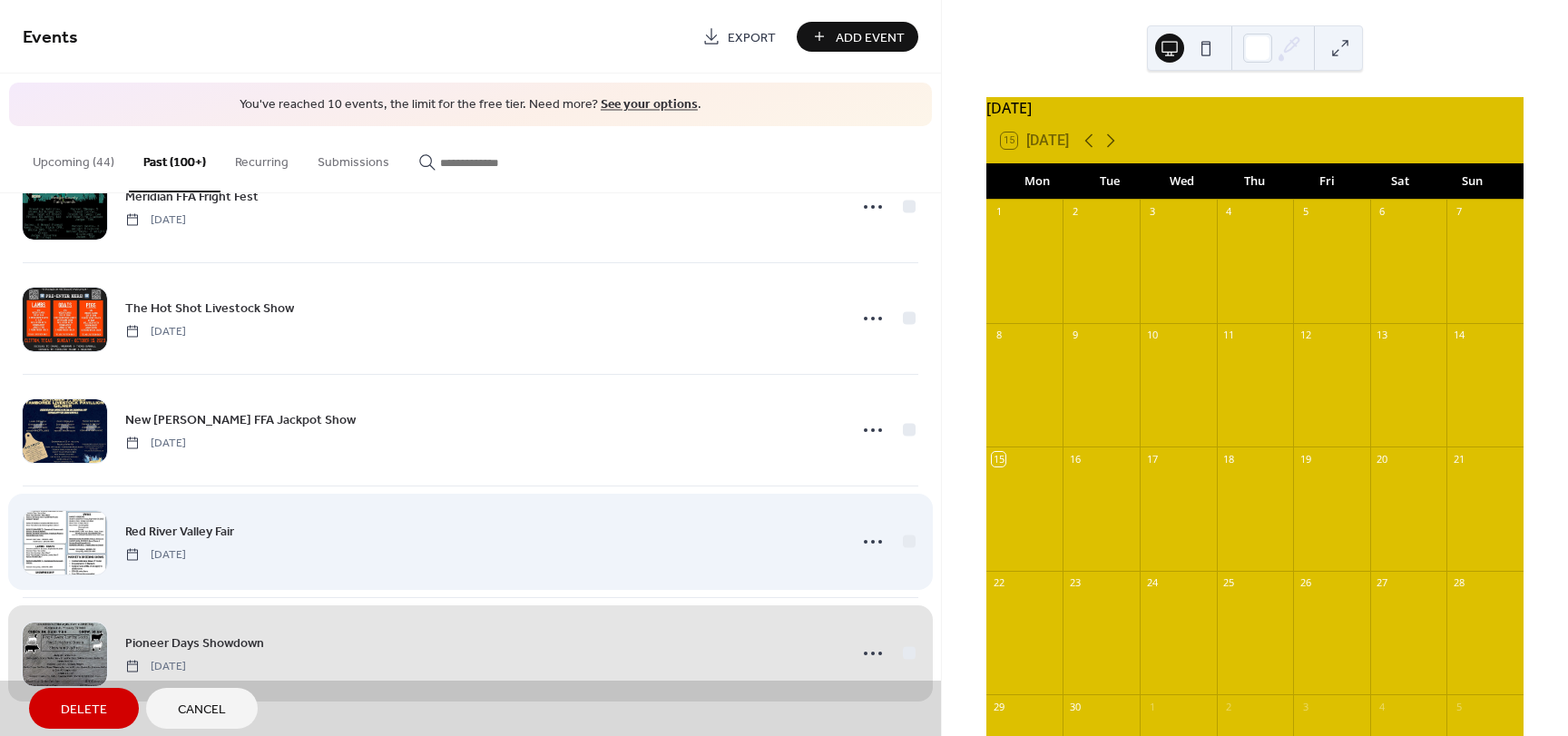
click at [904, 538] on div "Red River Valley Fair Friday, September 29, 2023" at bounding box center [471, 541] width 895 height 112
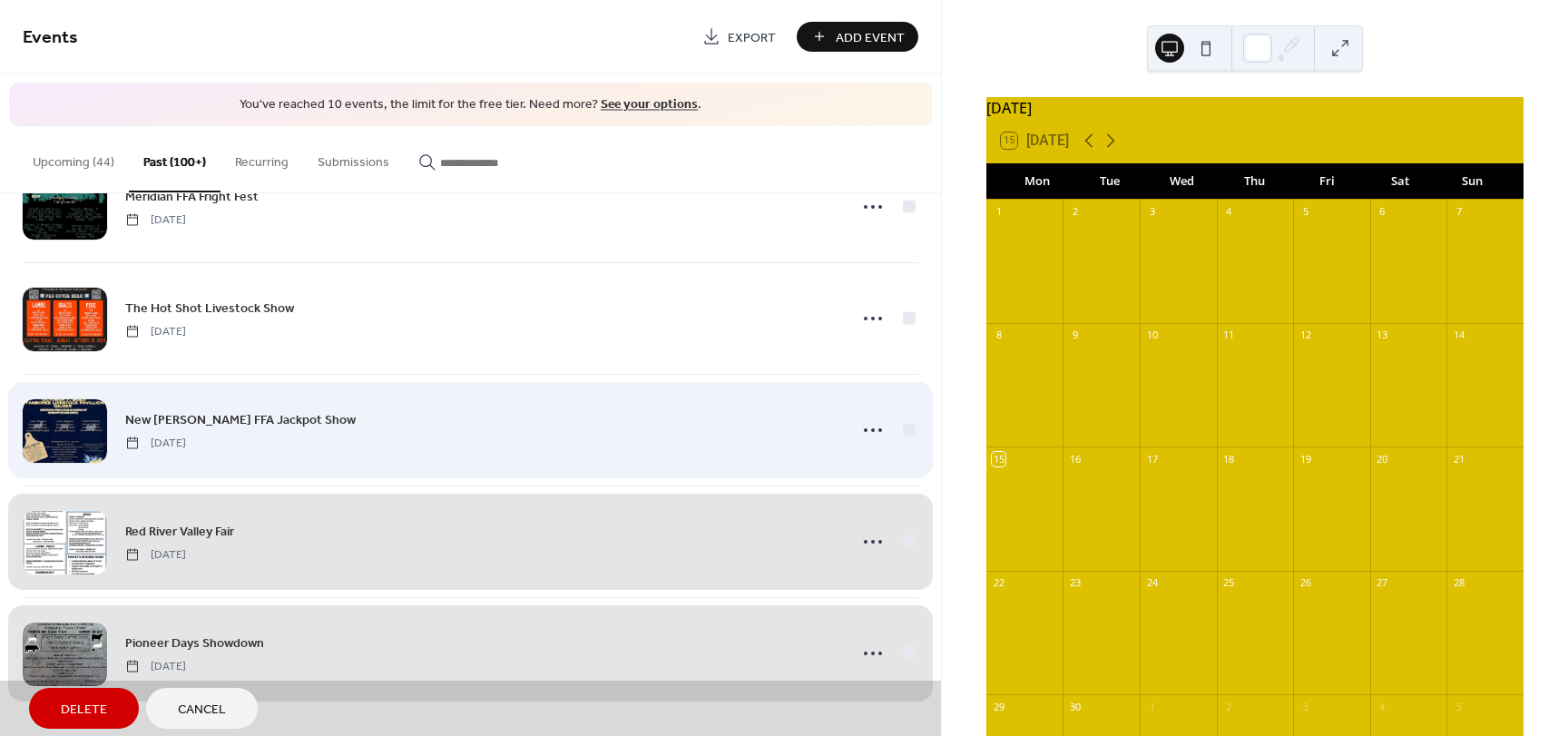
click at [905, 424] on div "New Diana FFA Jackpot Show Saturday, October 7, 2023" at bounding box center [471, 429] width 895 height 112
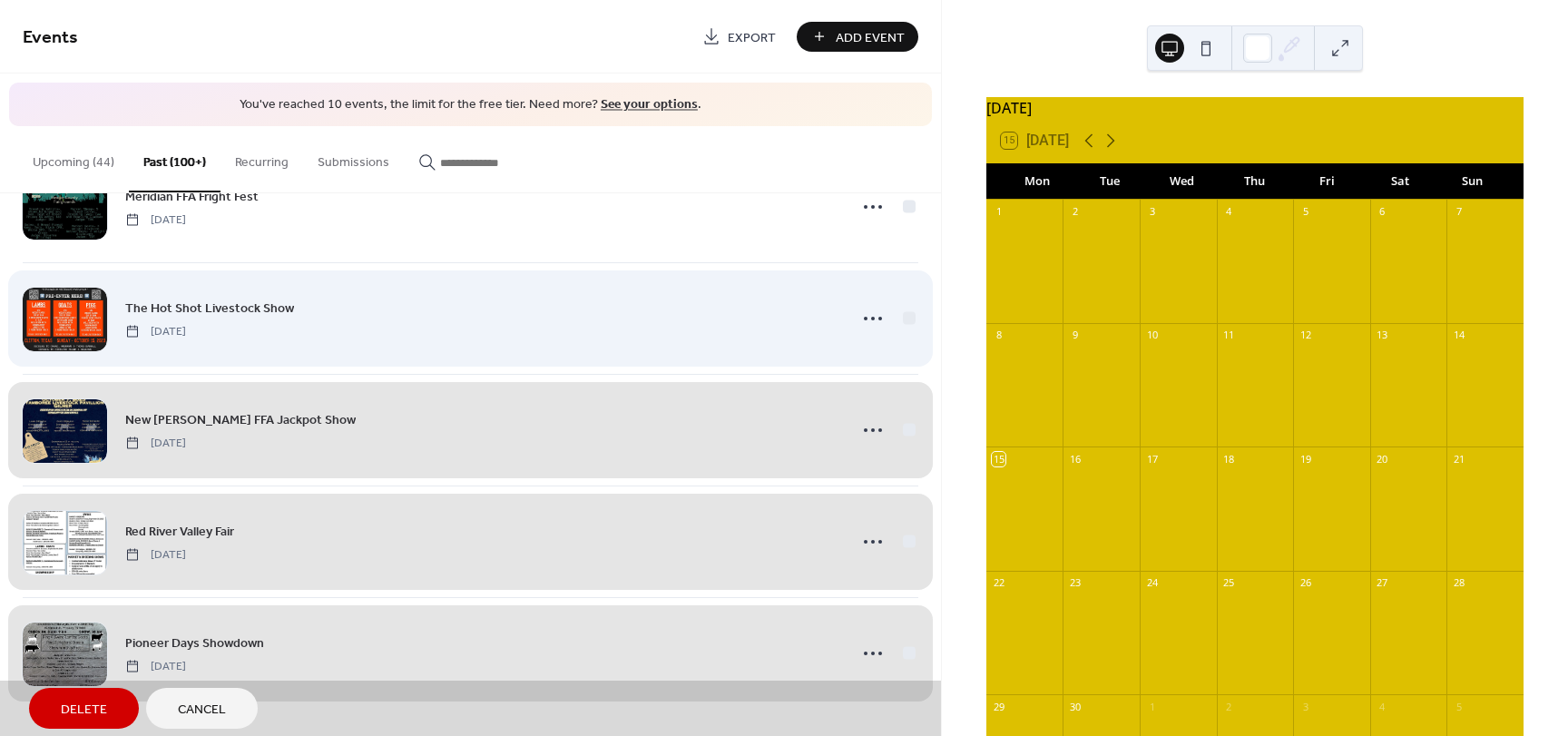
click at [903, 316] on div "The Hot Shot Livestock Show Sunday, October 15, 2023" at bounding box center [471, 318] width 895 height 112
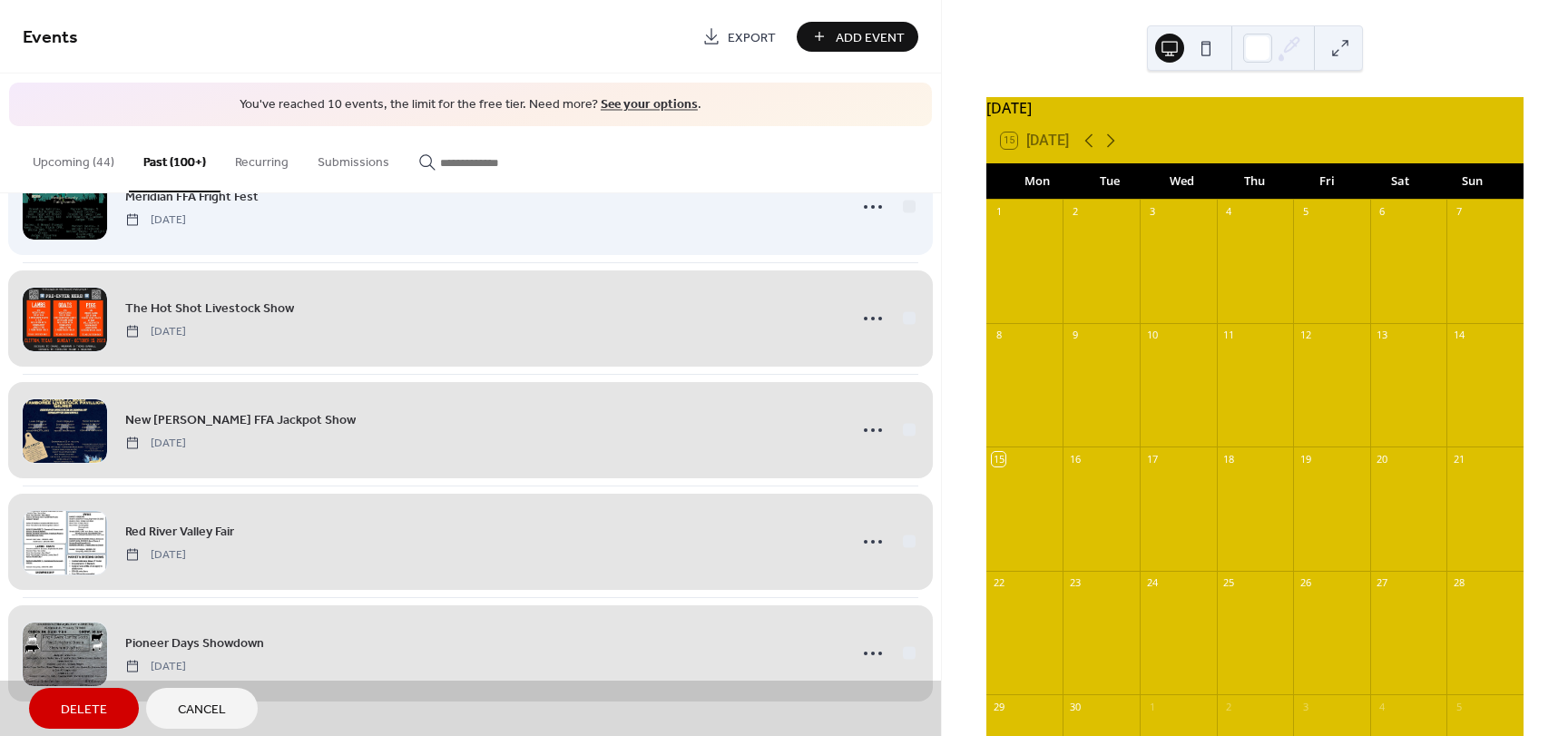
click at [906, 202] on div "Meridian FFA Fright Fest Saturday, October 21, 2023" at bounding box center [471, 206] width 895 height 112
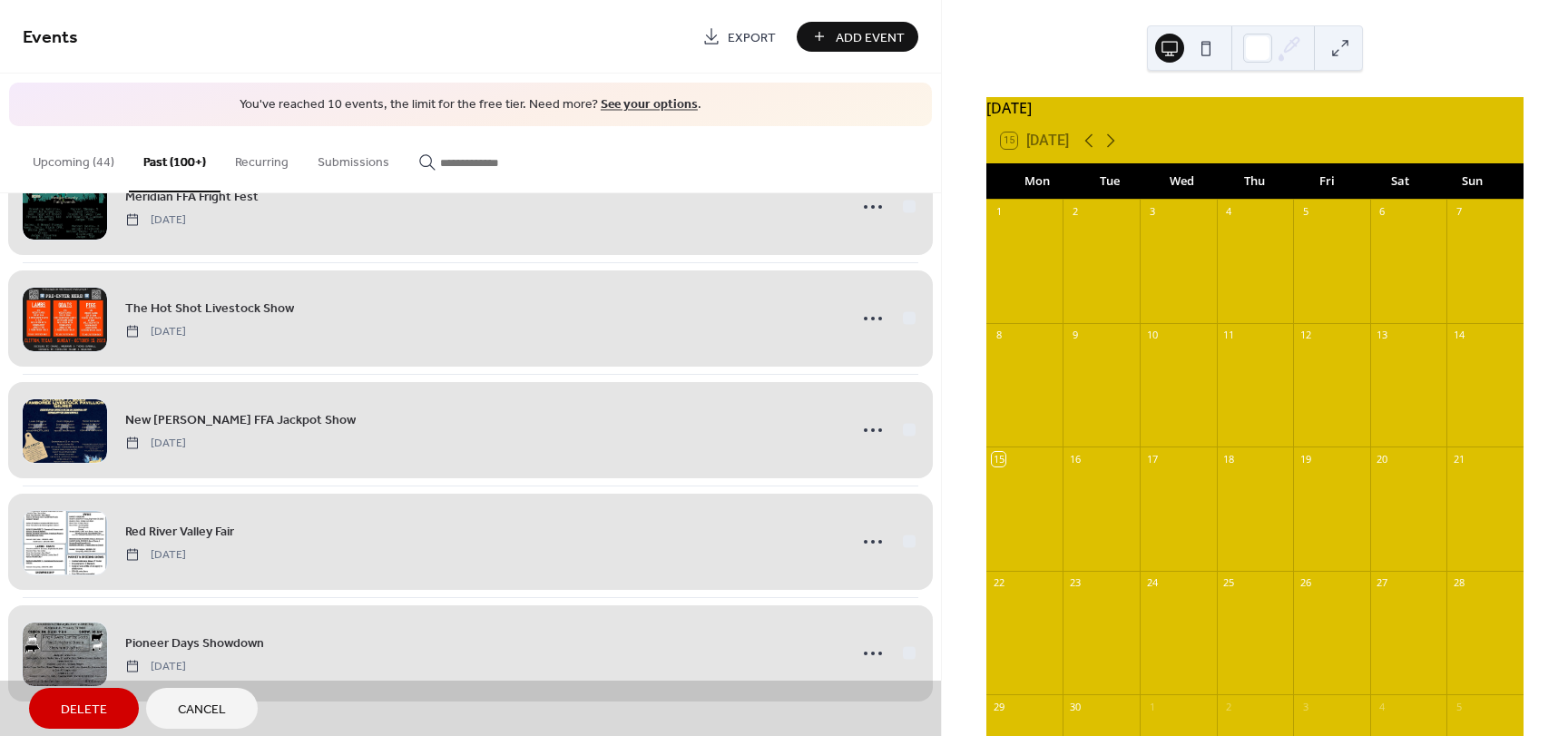
click at [80, 700] on span "Delete" at bounding box center [84, 709] width 46 height 19
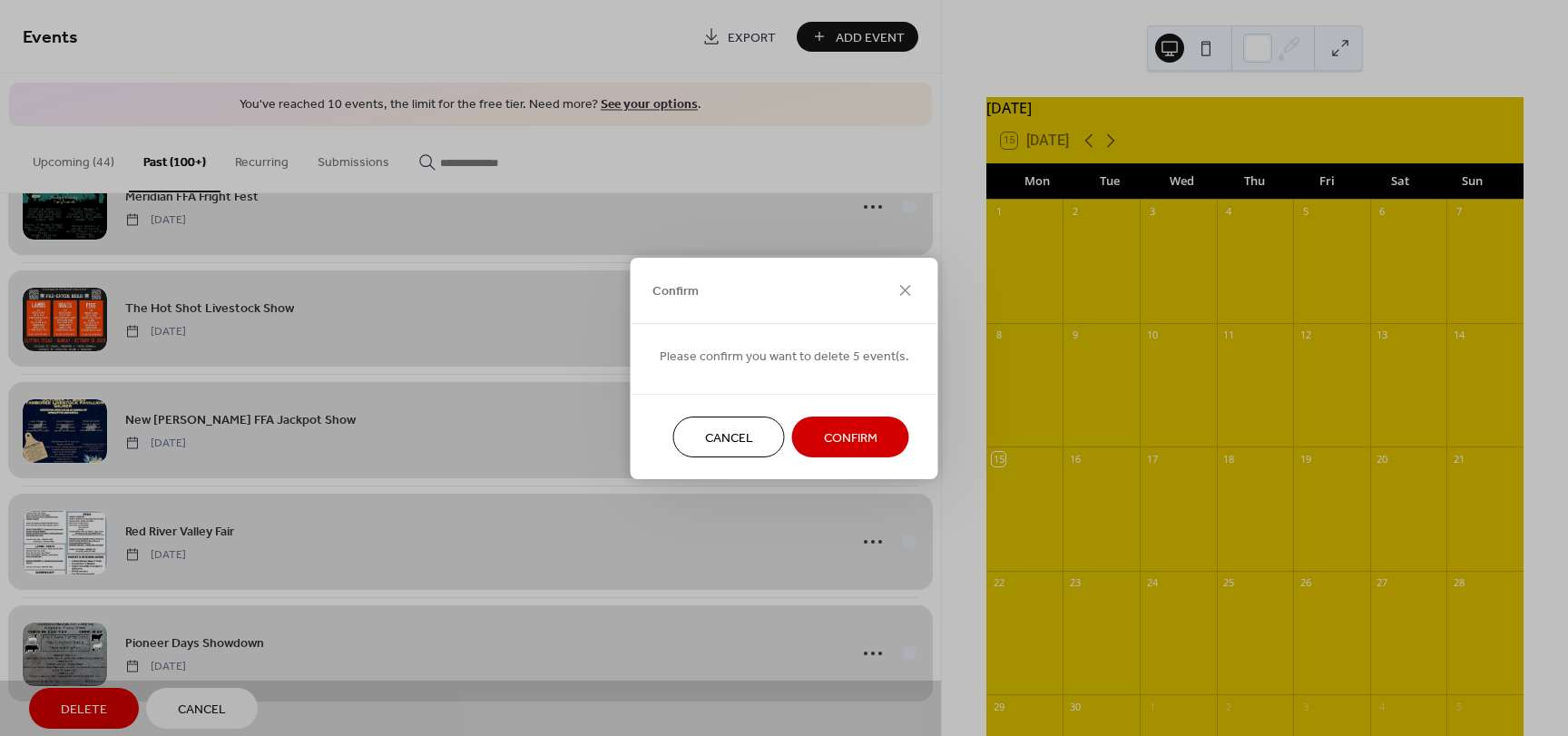
click at [824, 428] on span "Confirm" at bounding box center [851, 437] width 54 height 19
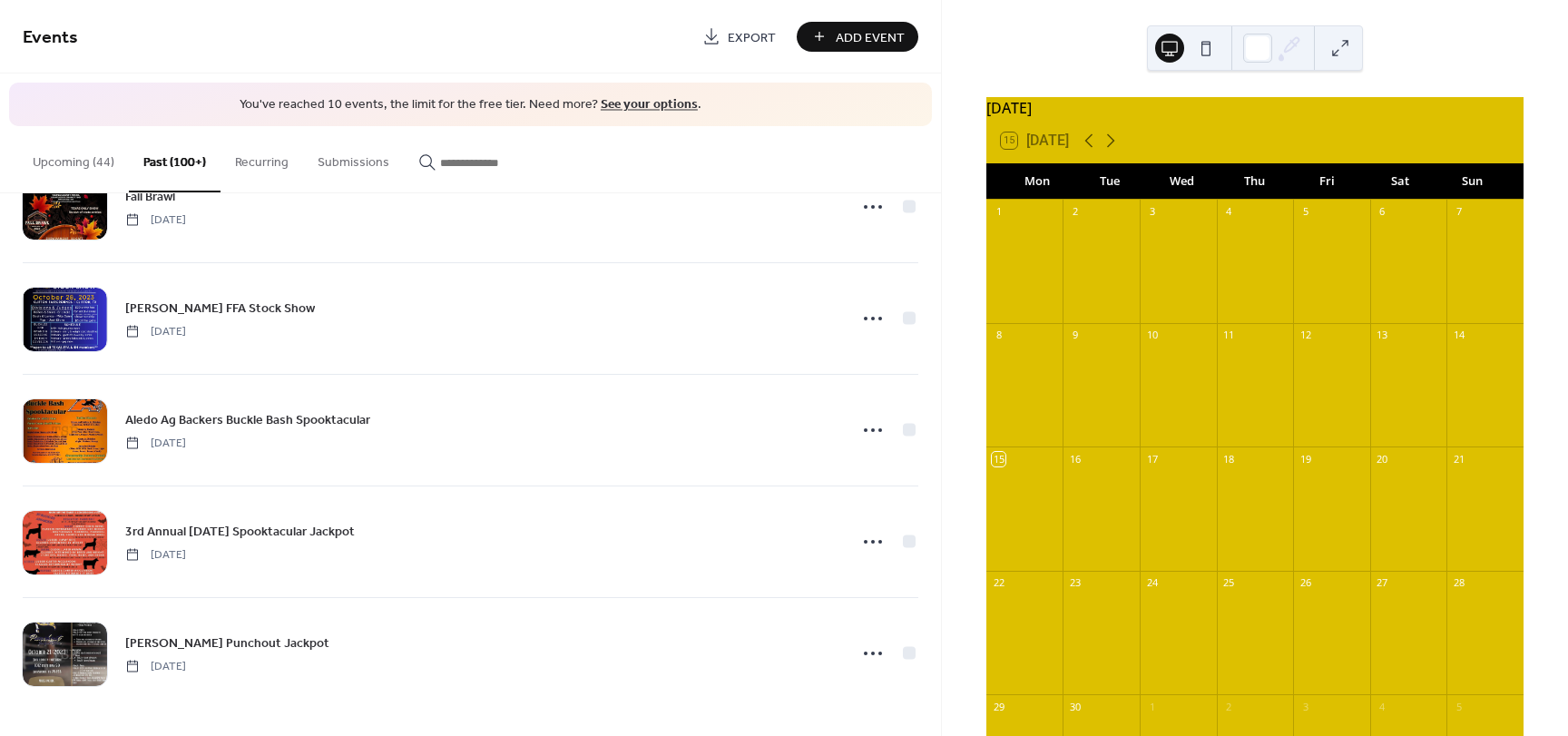
scroll to position [18812, 0]
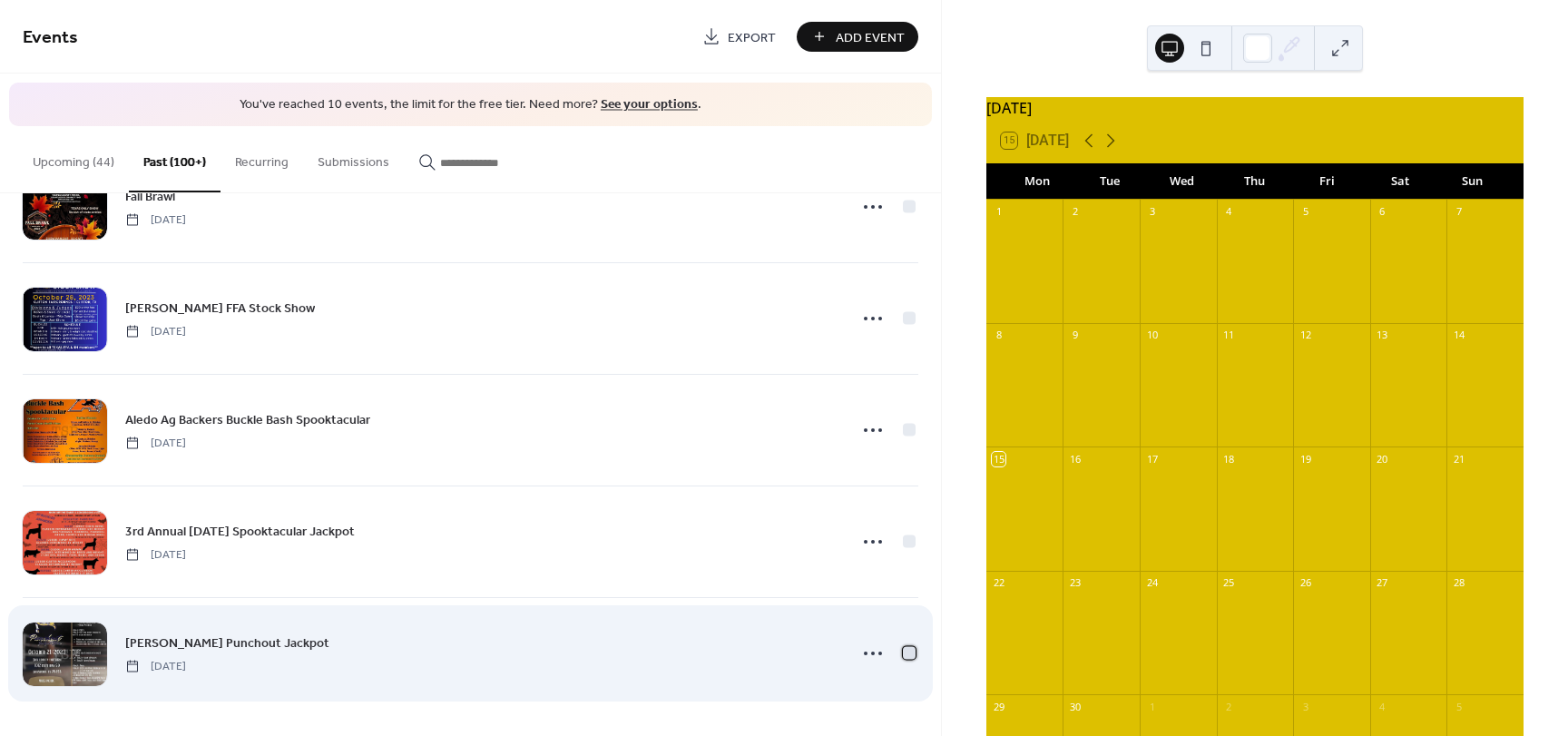
click at [903, 648] on div at bounding box center [909, 652] width 13 height 13
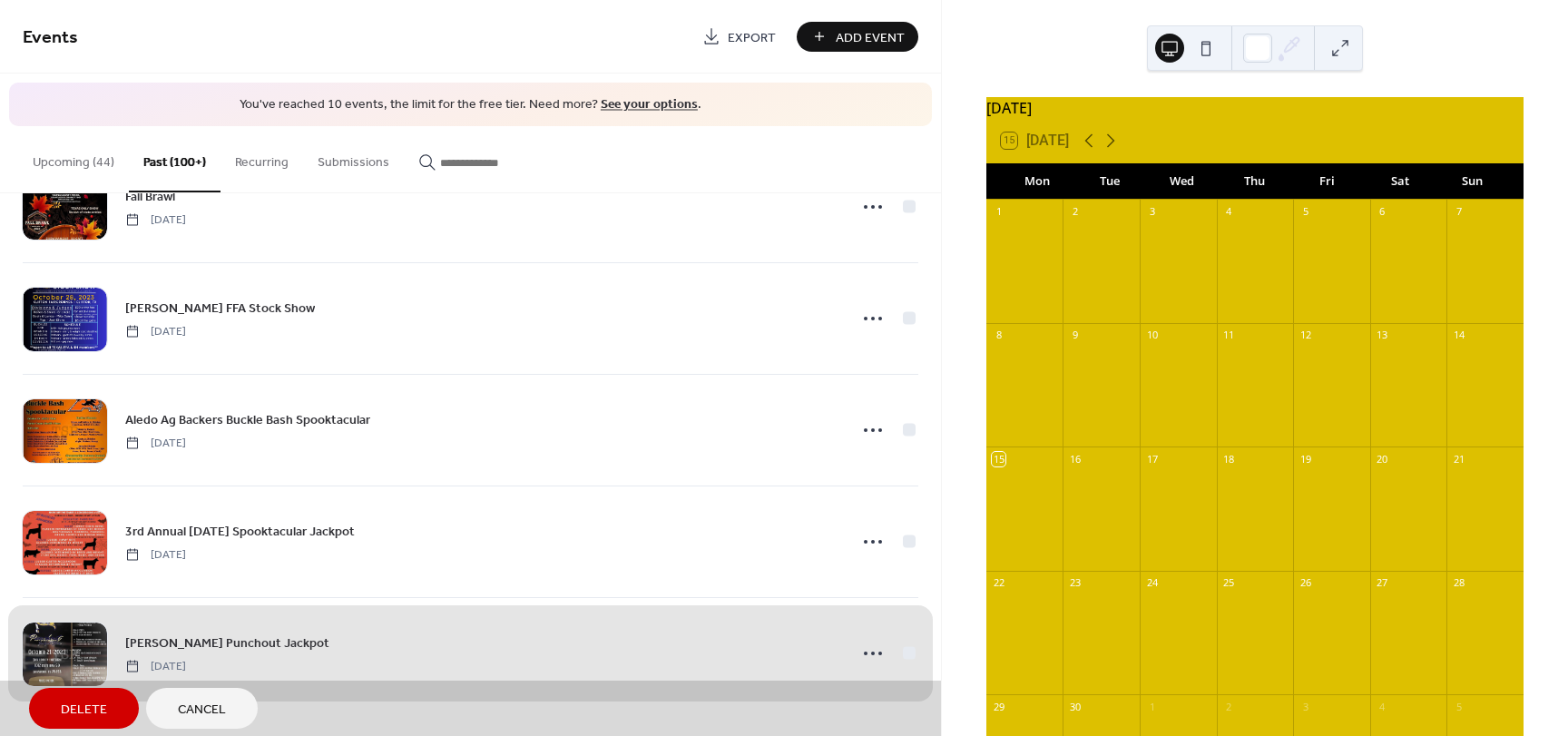
drag, startPoint x: 899, startPoint y: 539, endPoint x: 926, endPoint y: 444, distance: 98.8
click at [900, 537] on div "3rd Annual Halloween Spooktacular Jackpot Saturday, October 28, 2023" at bounding box center [471, 541] width 895 height 112
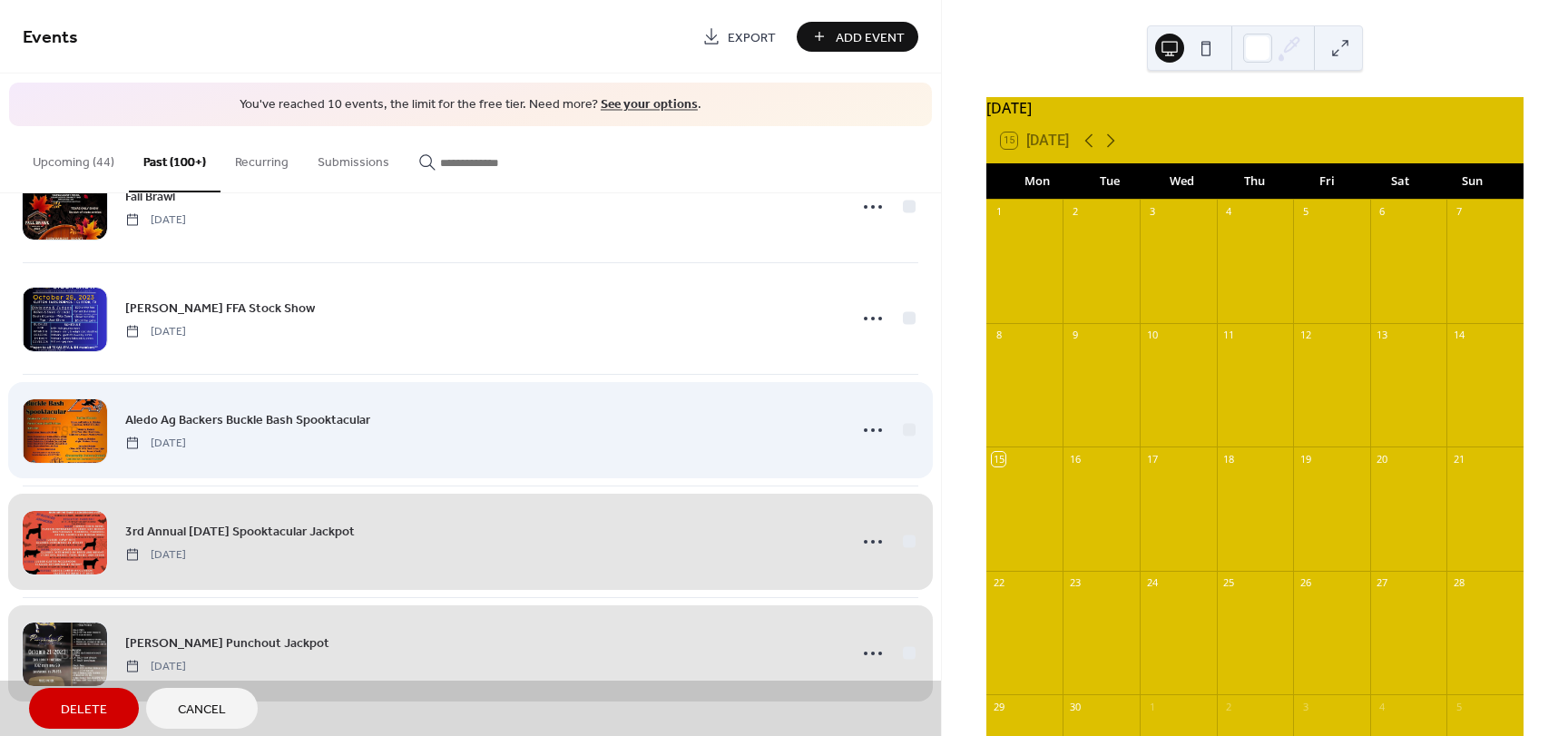
click at [904, 424] on div "Aledo Ag Backers Buckle Bash Spooktacular Saturday, October 28, 2023" at bounding box center [471, 429] width 895 height 112
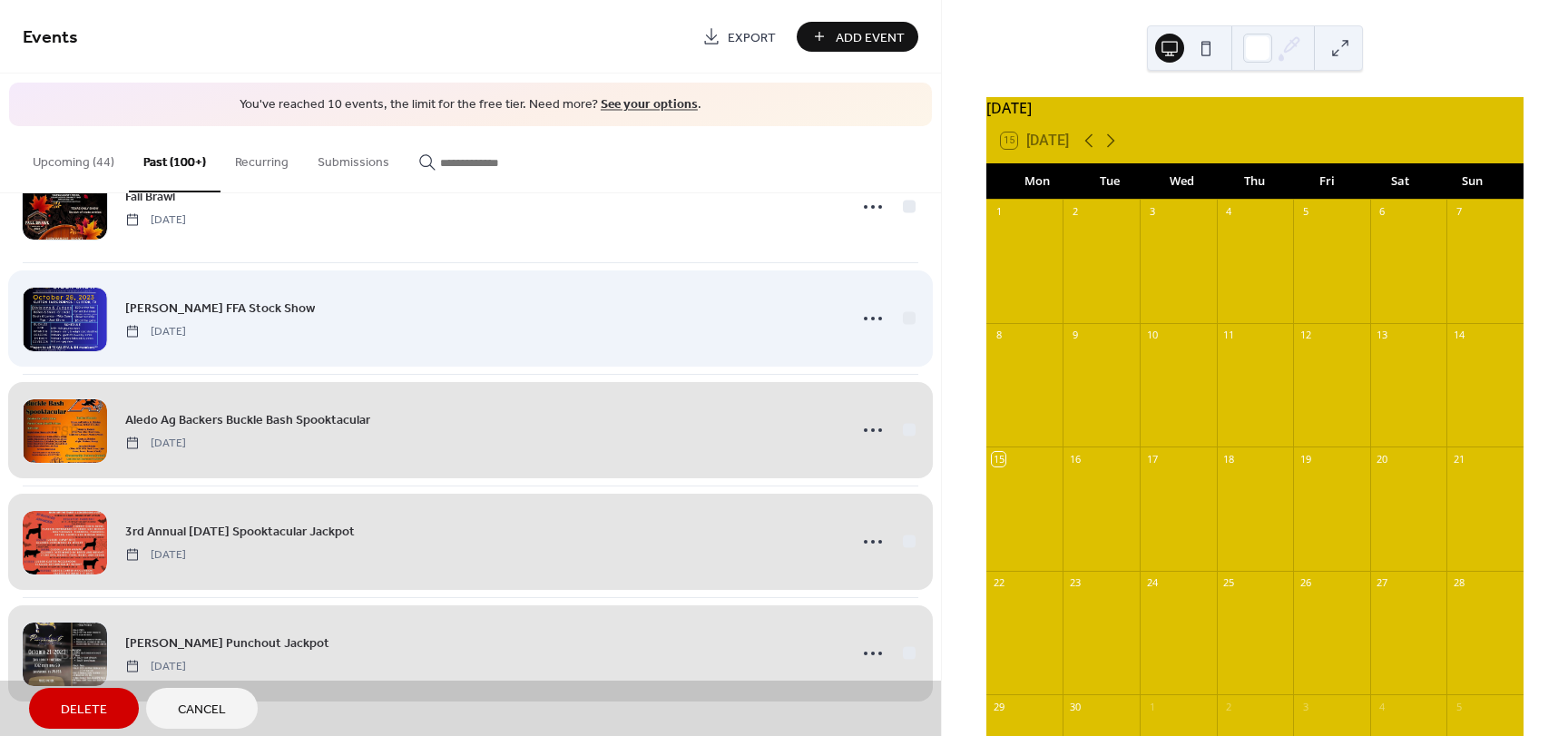
click at [906, 311] on div "Crawford FFA Stock Show Saturday, October 28, 2023" at bounding box center [471, 318] width 895 height 112
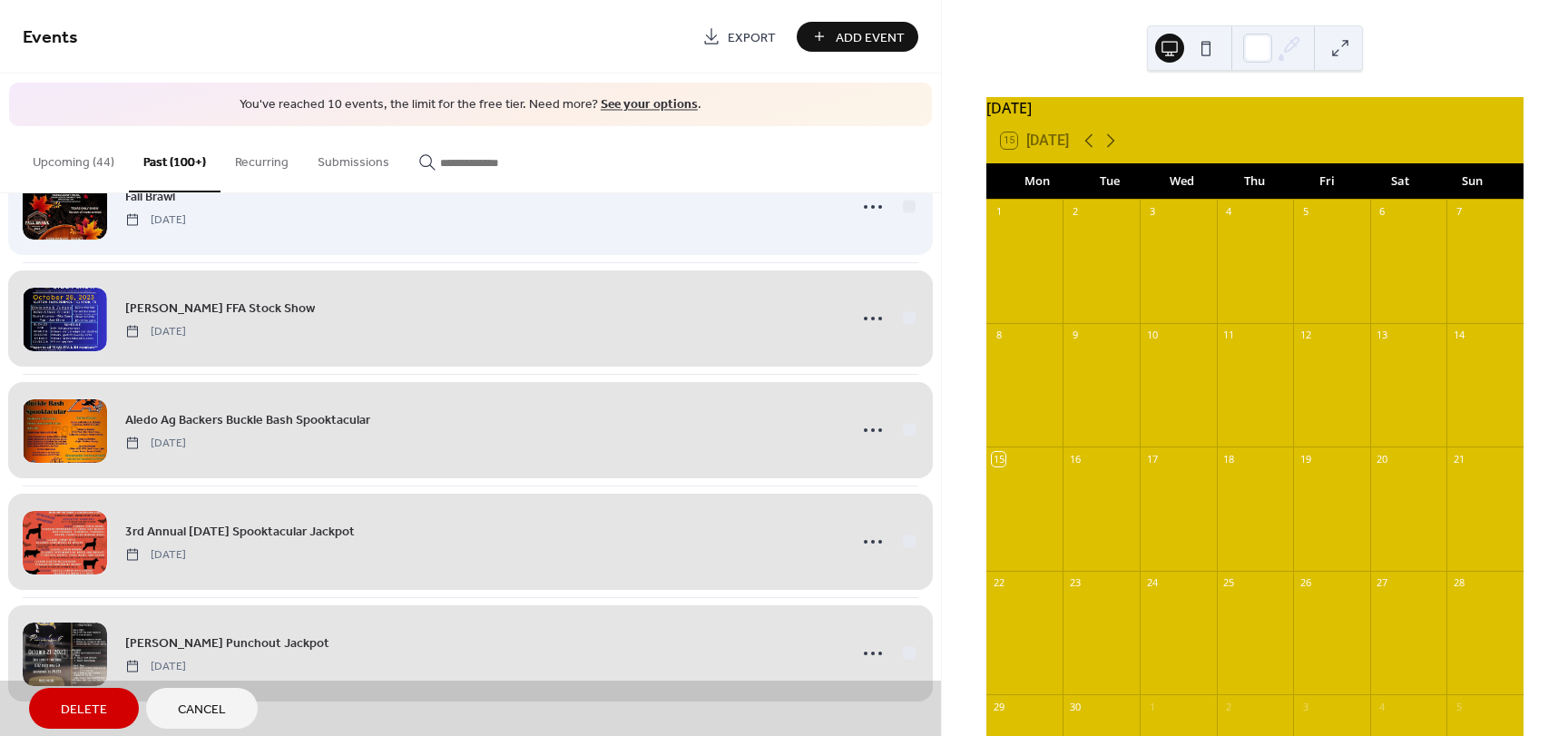
click at [907, 214] on div "Fall Brawl Saturday, October 28, 2023" at bounding box center [471, 206] width 895 height 112
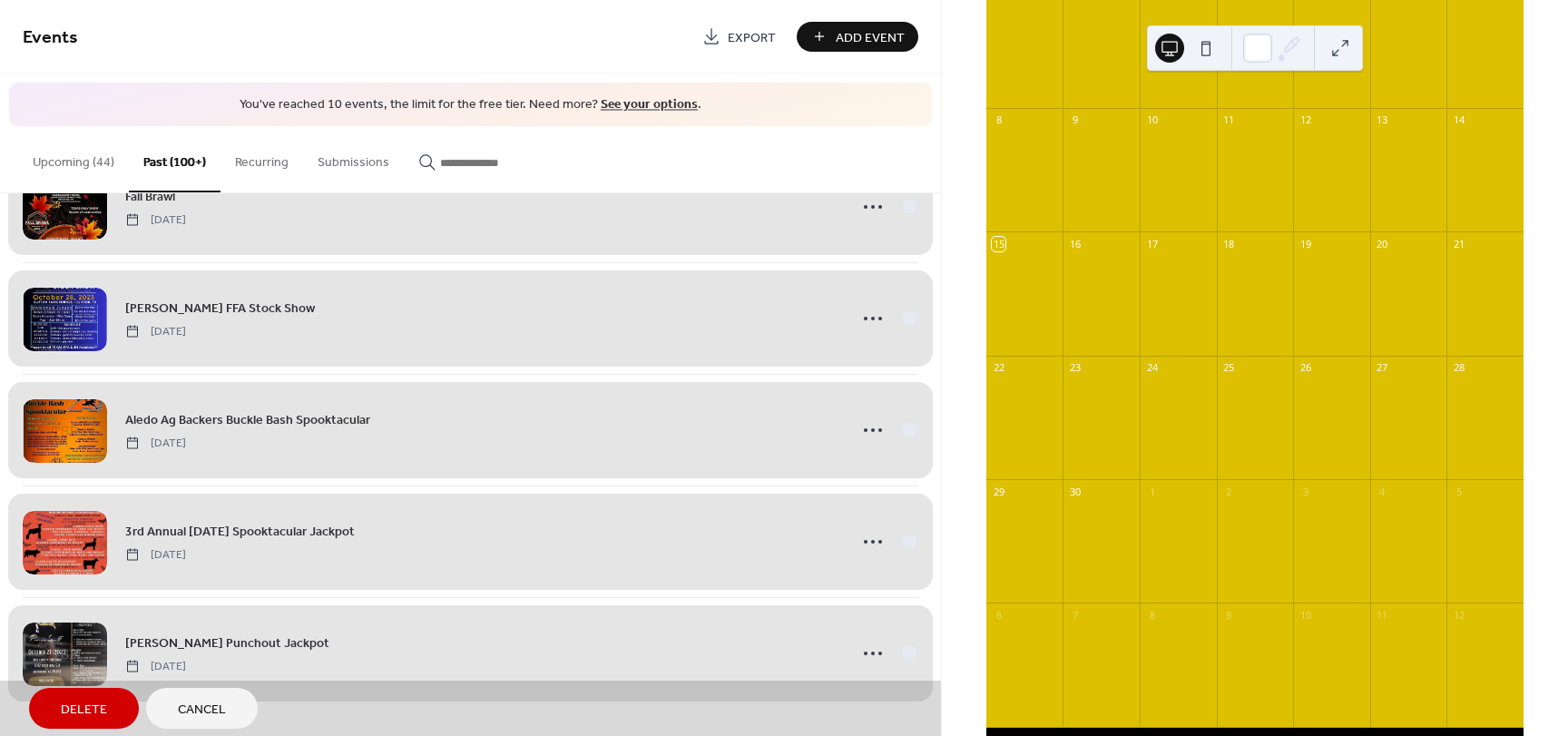
scroll to position [301, 0]
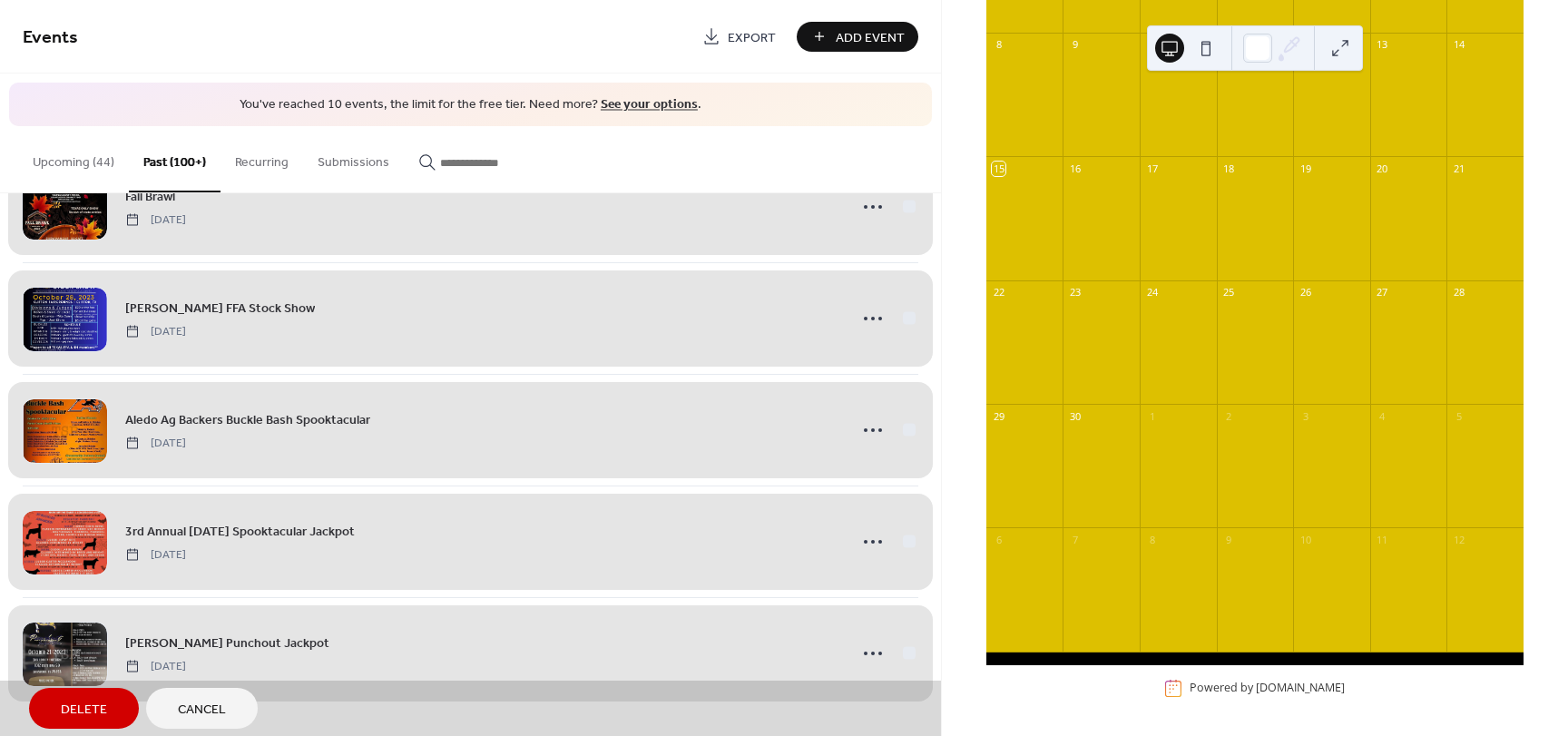
click at [940, 729] on div "Delete Cancel" at bounding box center [470, 708] width 941 height 55
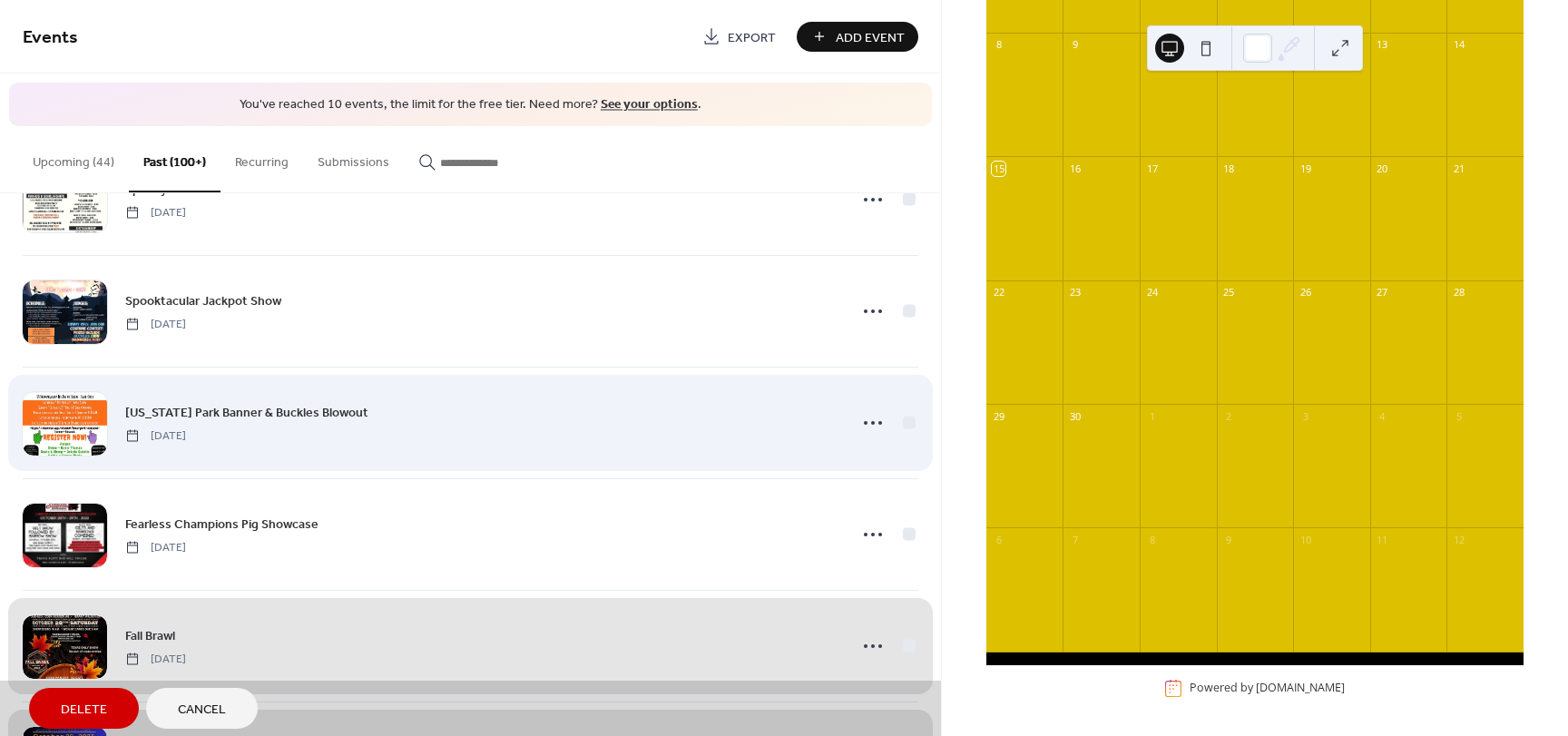
scroll to position [18358, 0]
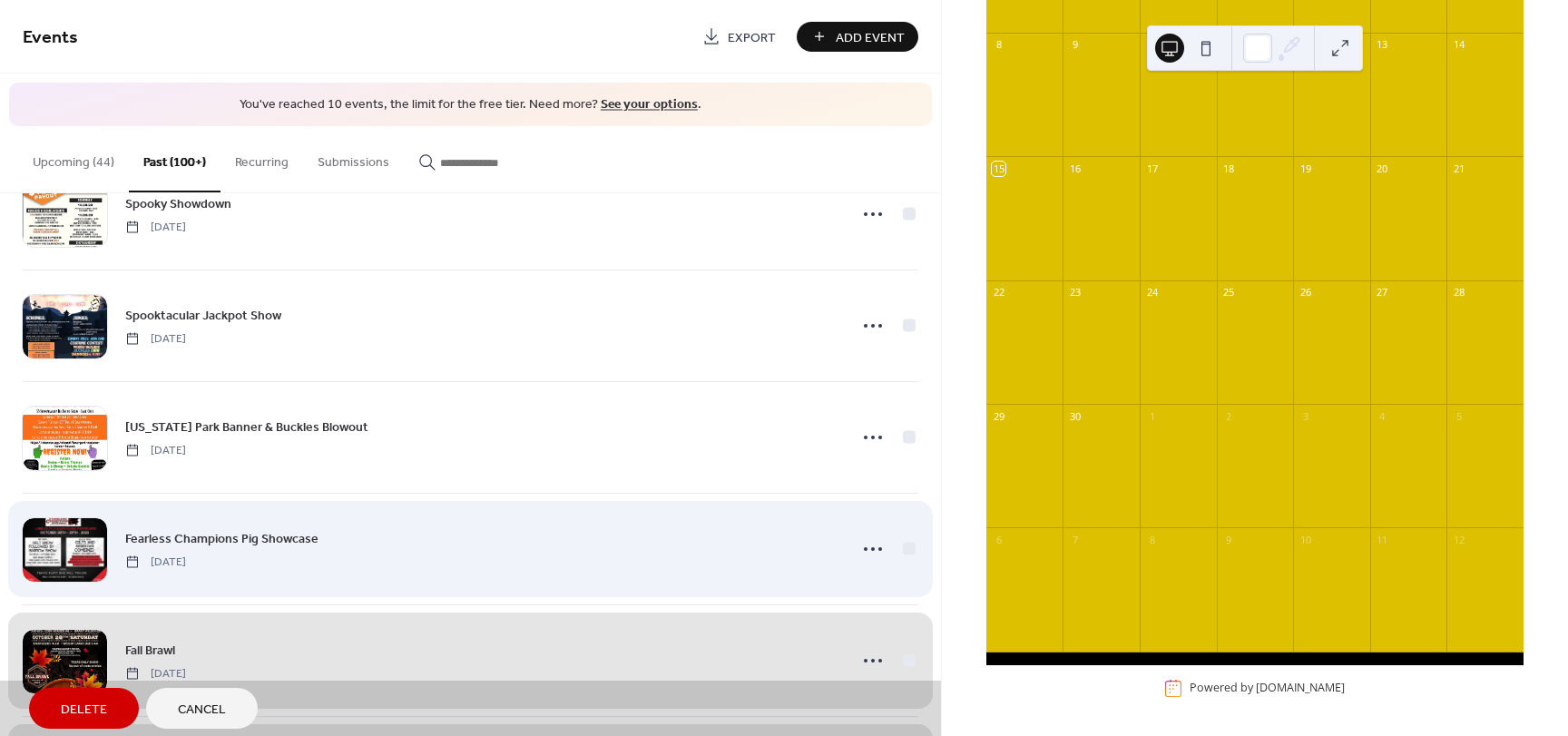
click at [905, 545] on div "Fearless Champions Pig Showcase Saturday, October 28, 2023" at bounding box center [471, 548] width 895 height 112
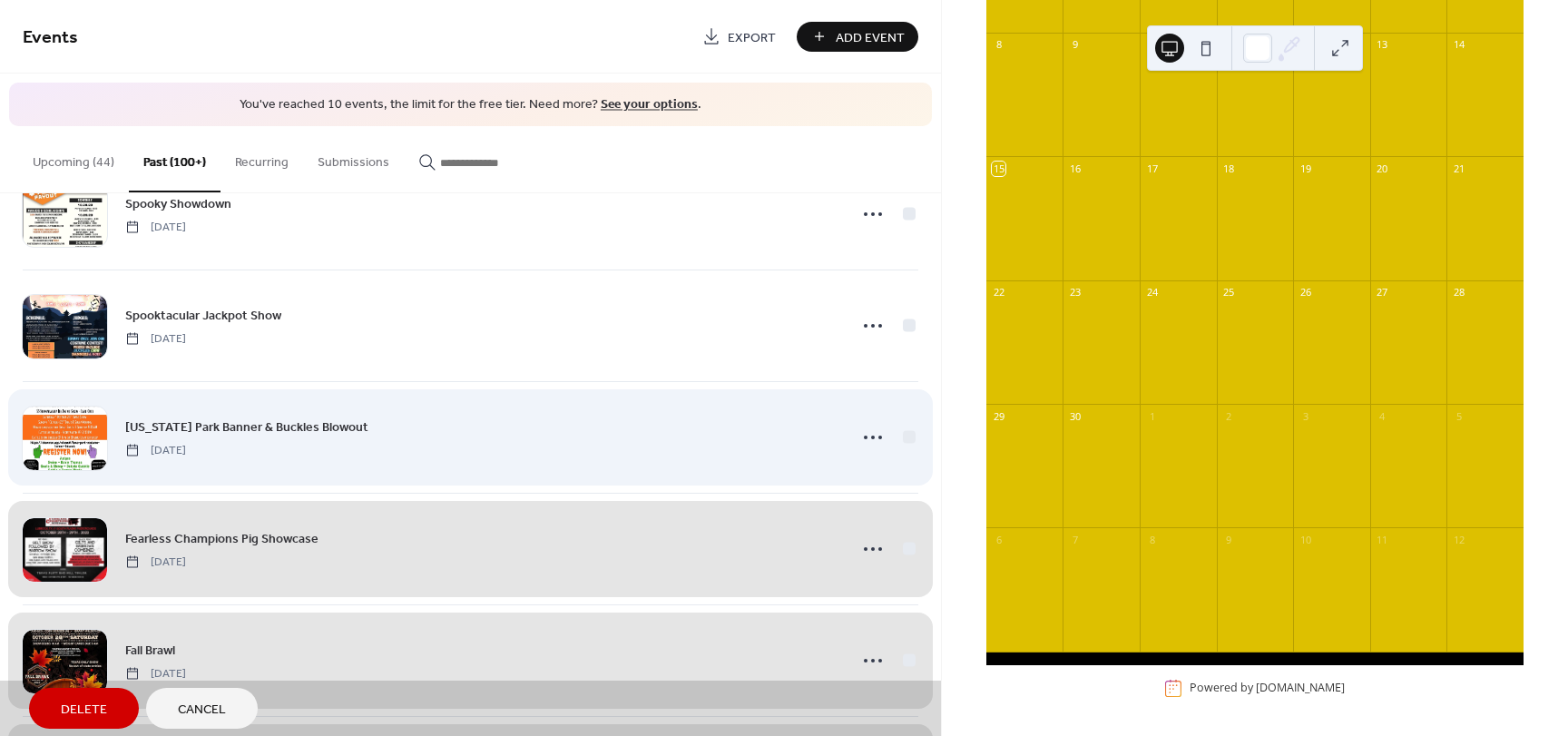
click at [904, 435] on div "Iowa Park Banner & Buckles Blowout Saturday, October 28, 2023" at bounding box center [471, 436] width 895 height 112
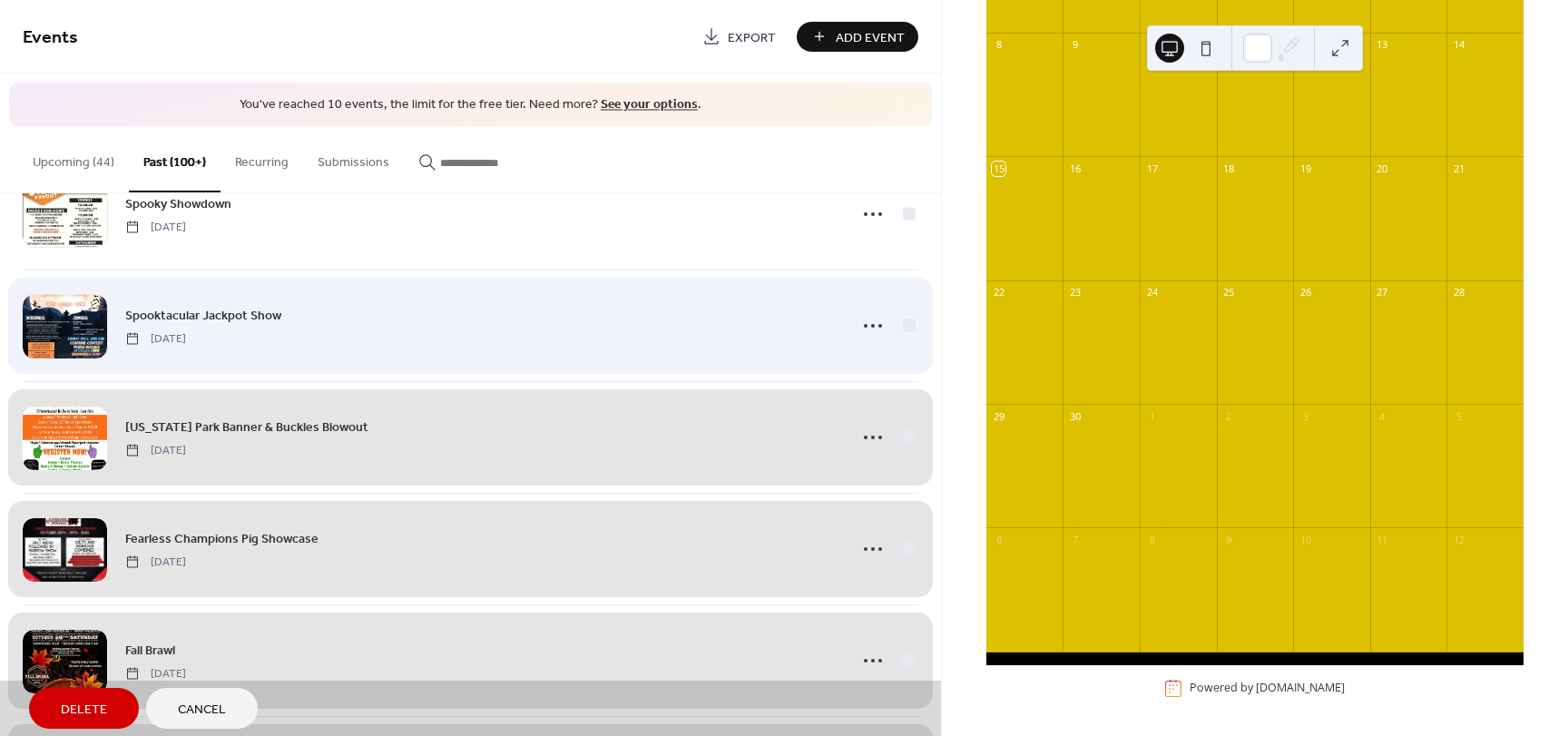
click at [903, 322] on div "Spooktacular Jackpot Show Saturday, October 28, 2023" at bounding box center [471, 325] width 895 height 112
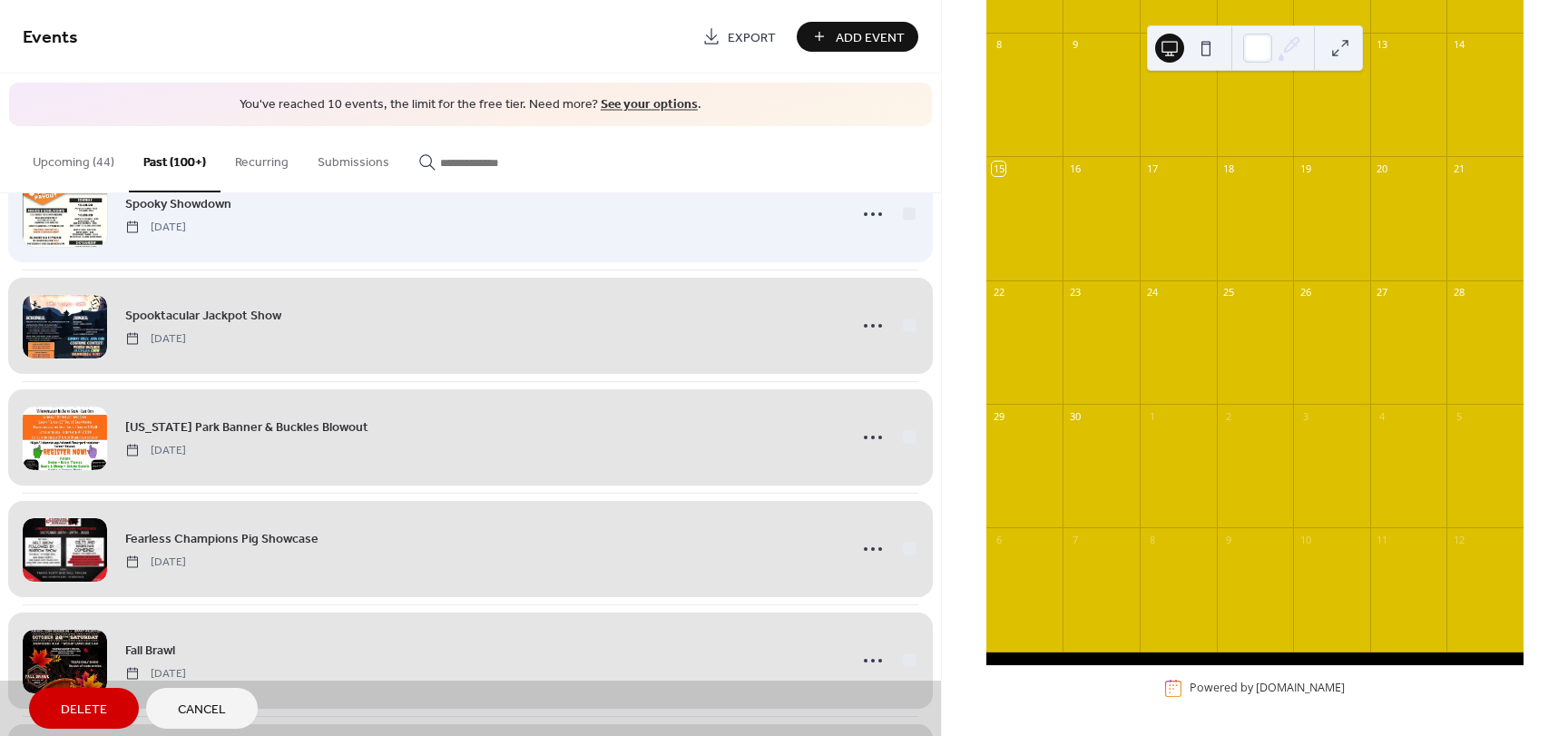
click at [905, 212] on div "Spooky Showdown Saturday, October 28, 2023" at bounding box center [471, 214] width 895 height 112
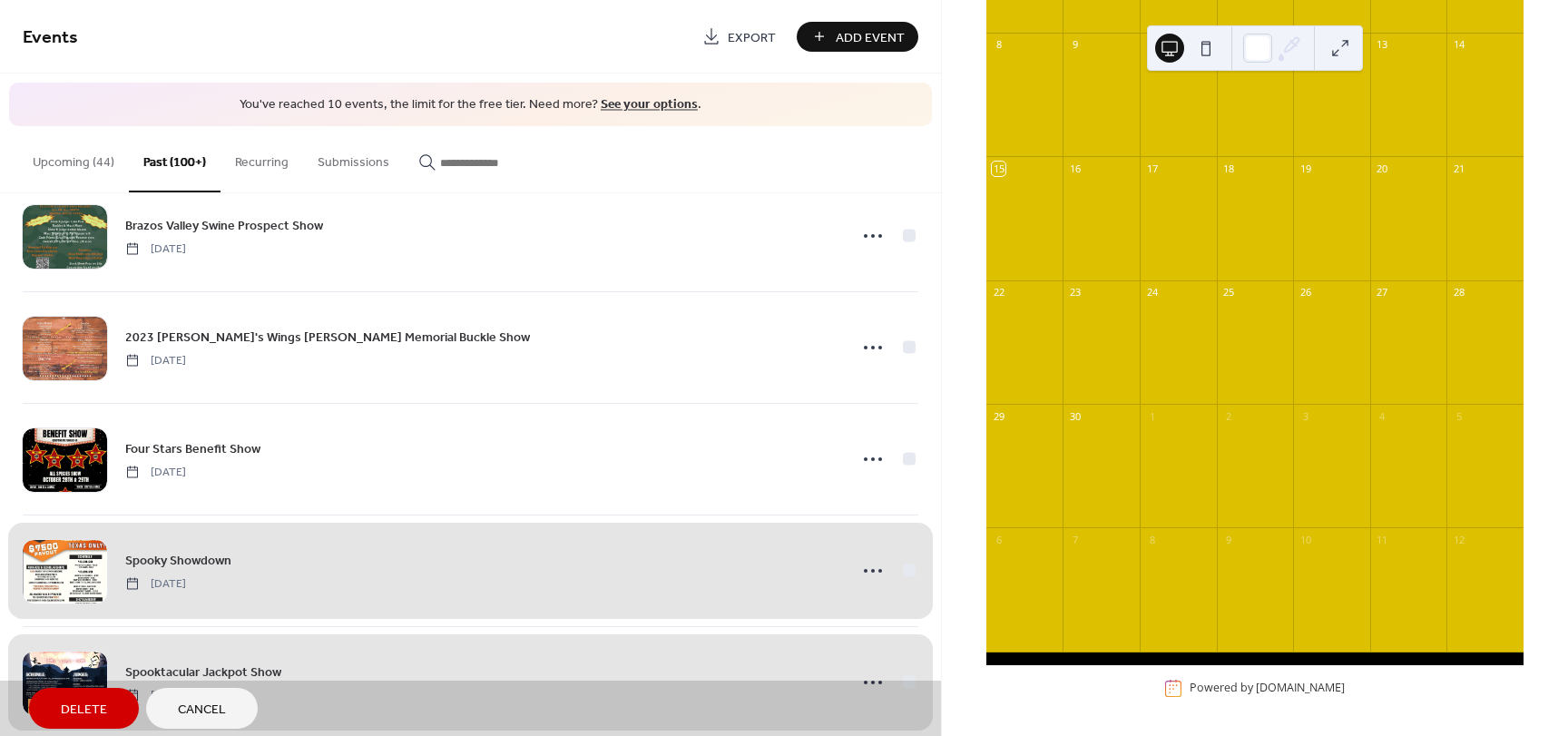
scroll to position [17996, 0]
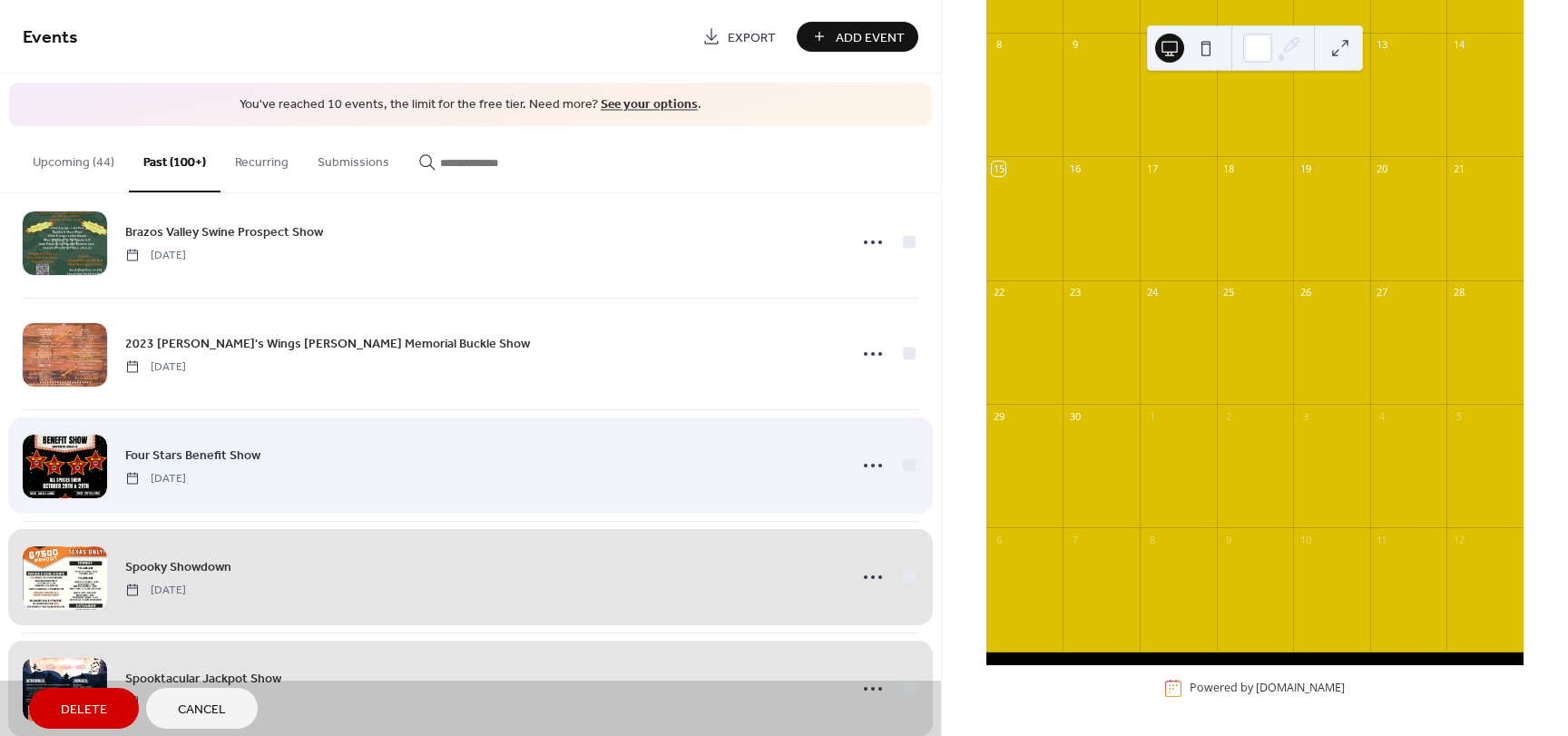
click at [899, 465] on div "Four Stars Benefit Show Sunday, October 29, 2023" at bounding box center [471, 464] width 895 height 112
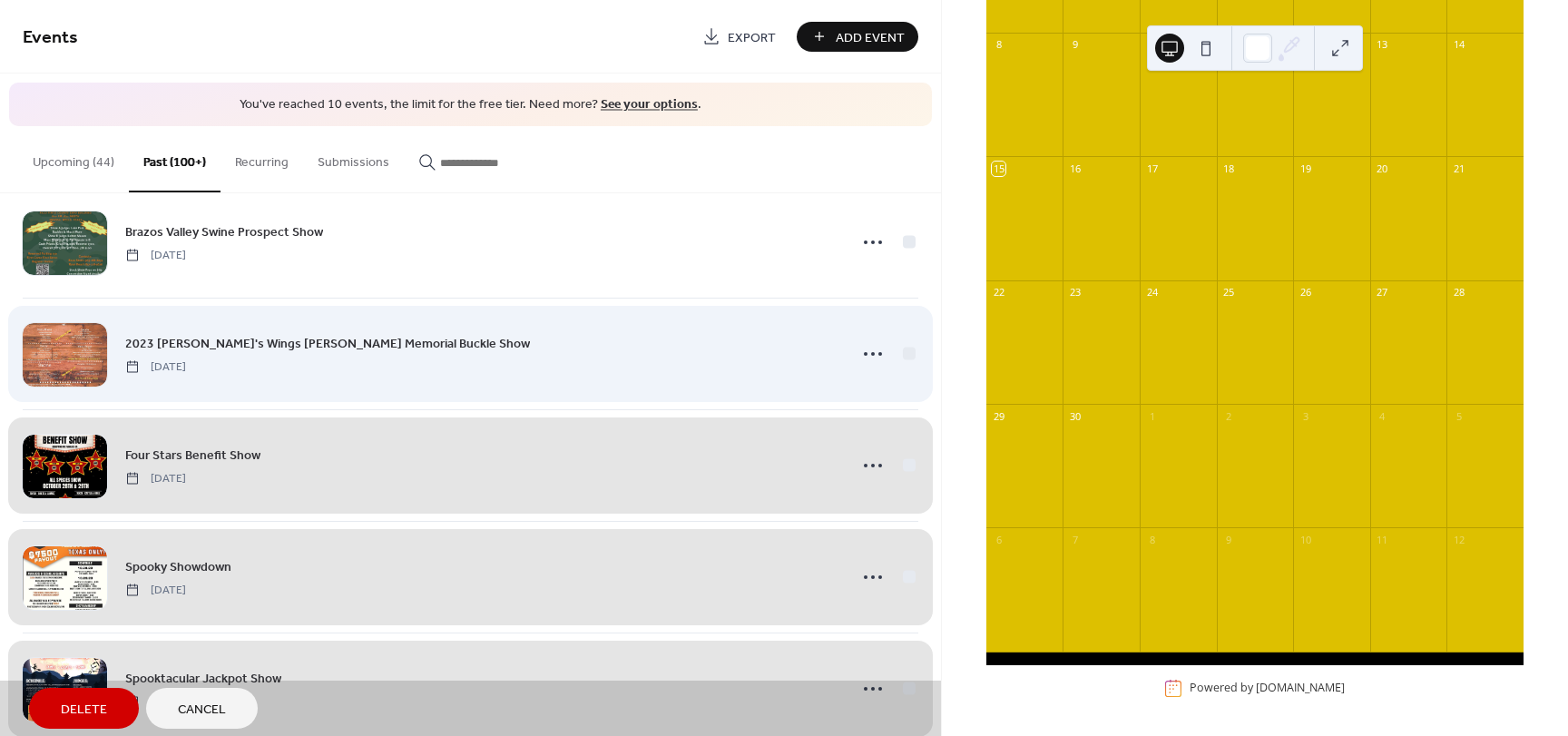
click at [901, 350] on div "2023 Raquel's Wings Jan Buckner Memorial Buckle Show Saturday, November 4, 2023" at bounding box center [471, 353] width 895 height 112
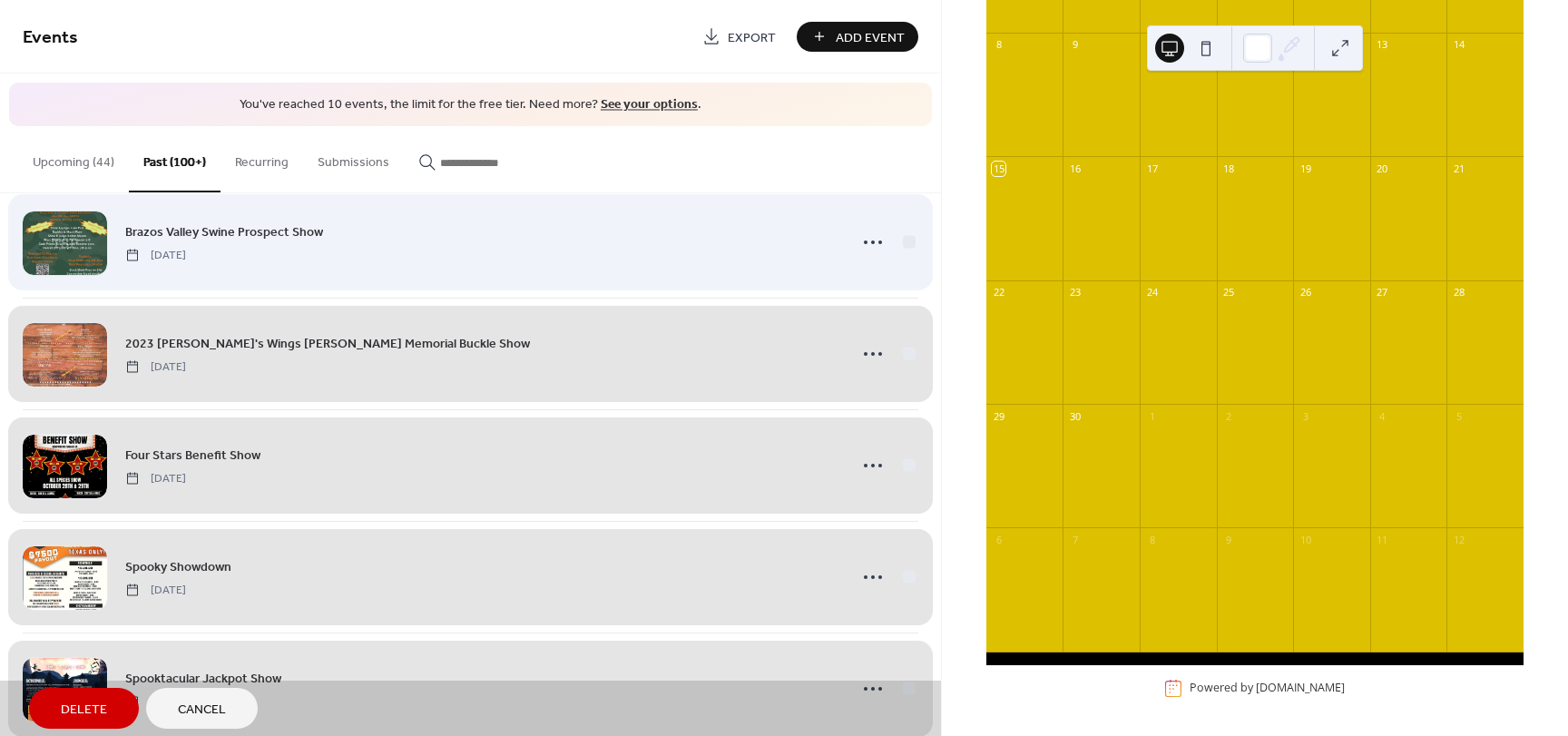
click at [906, 239] on div "Brazos Valley Swine Prospect Show Saturday, November 4, 2023" at bounding box center [471, 241] width 895 height 112
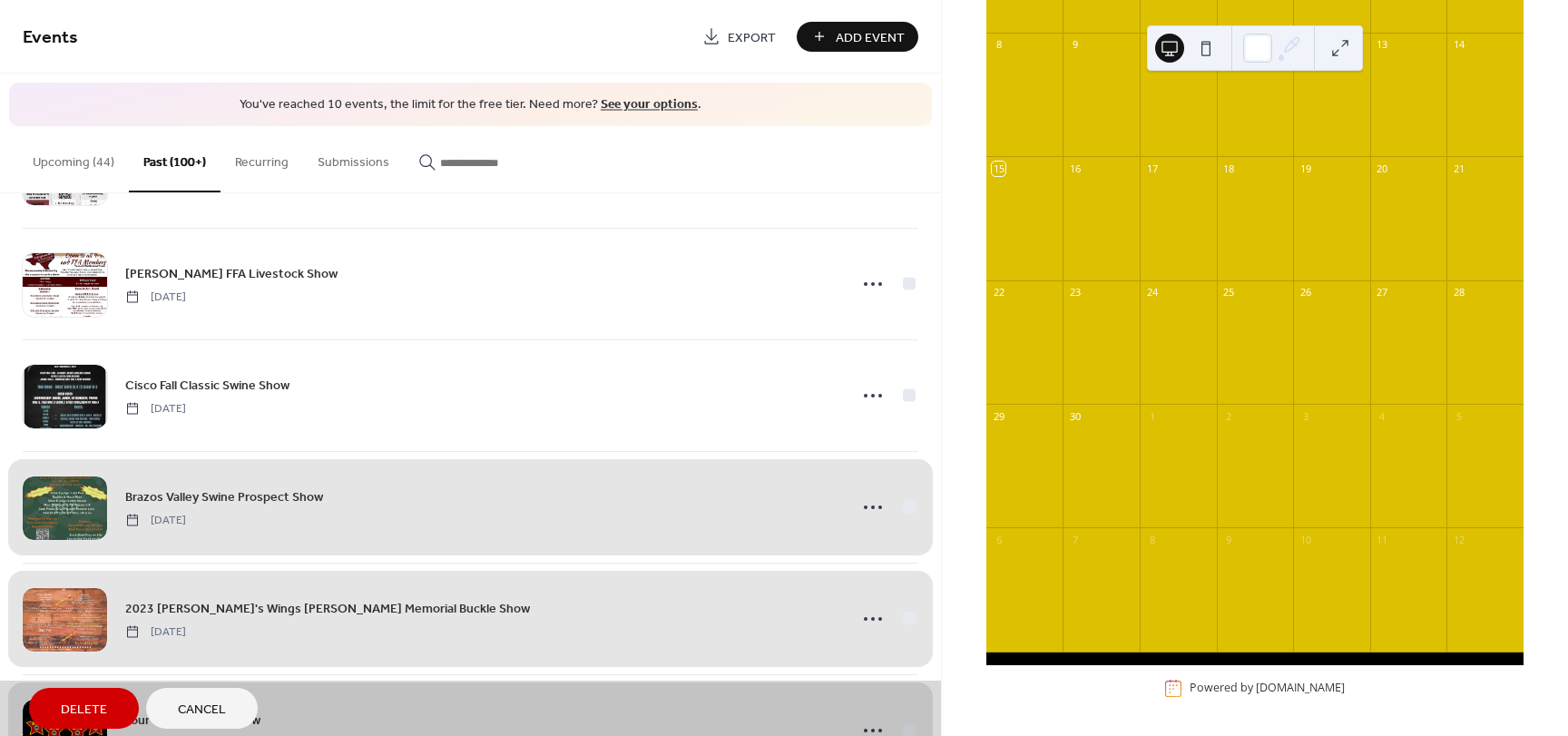
scroll to position [17724, 0]
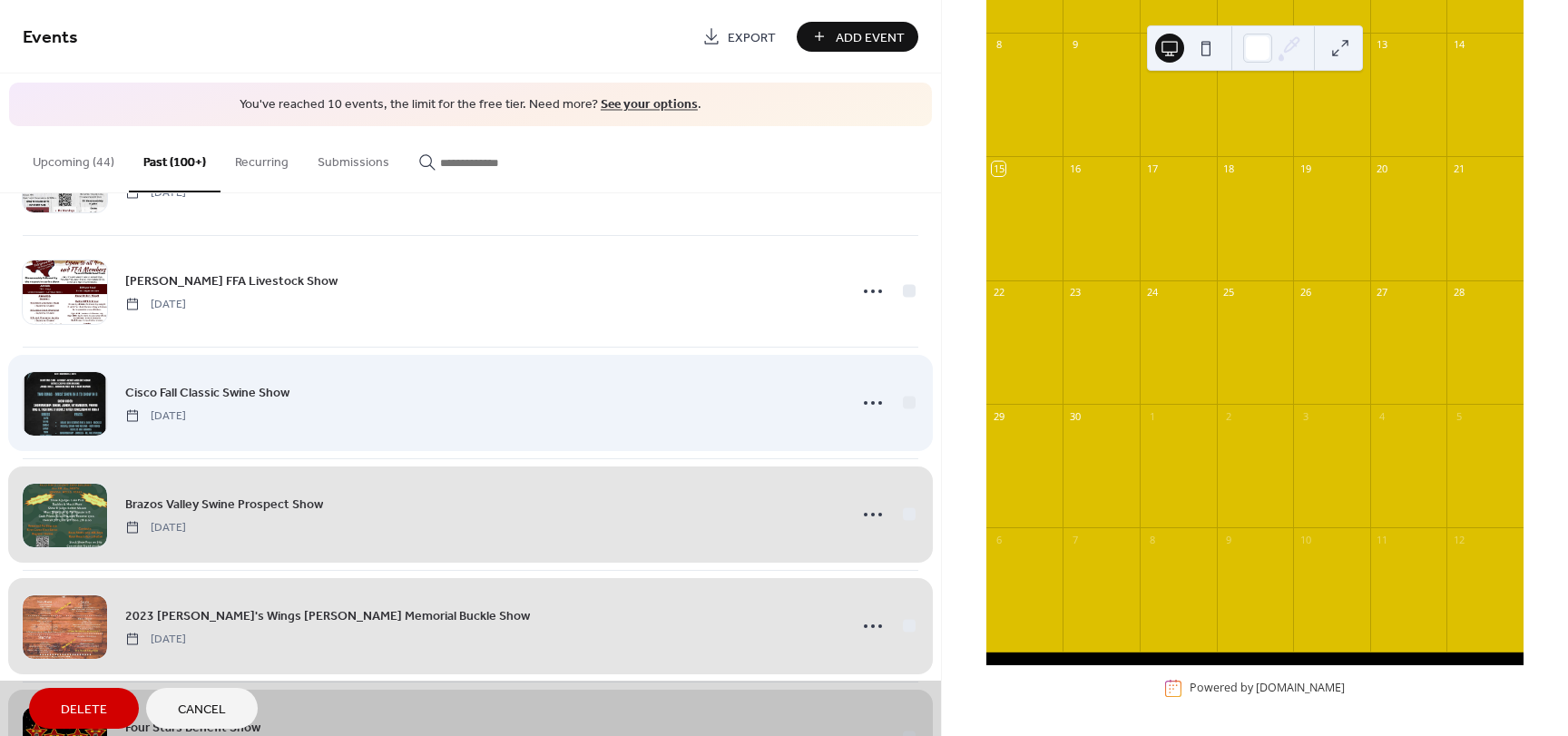
click at [902, 408] on div "Cisco Fall Classic Swine Show Saturday, November 4, 2023" at bounding box center [471, 402] width 895 height 112
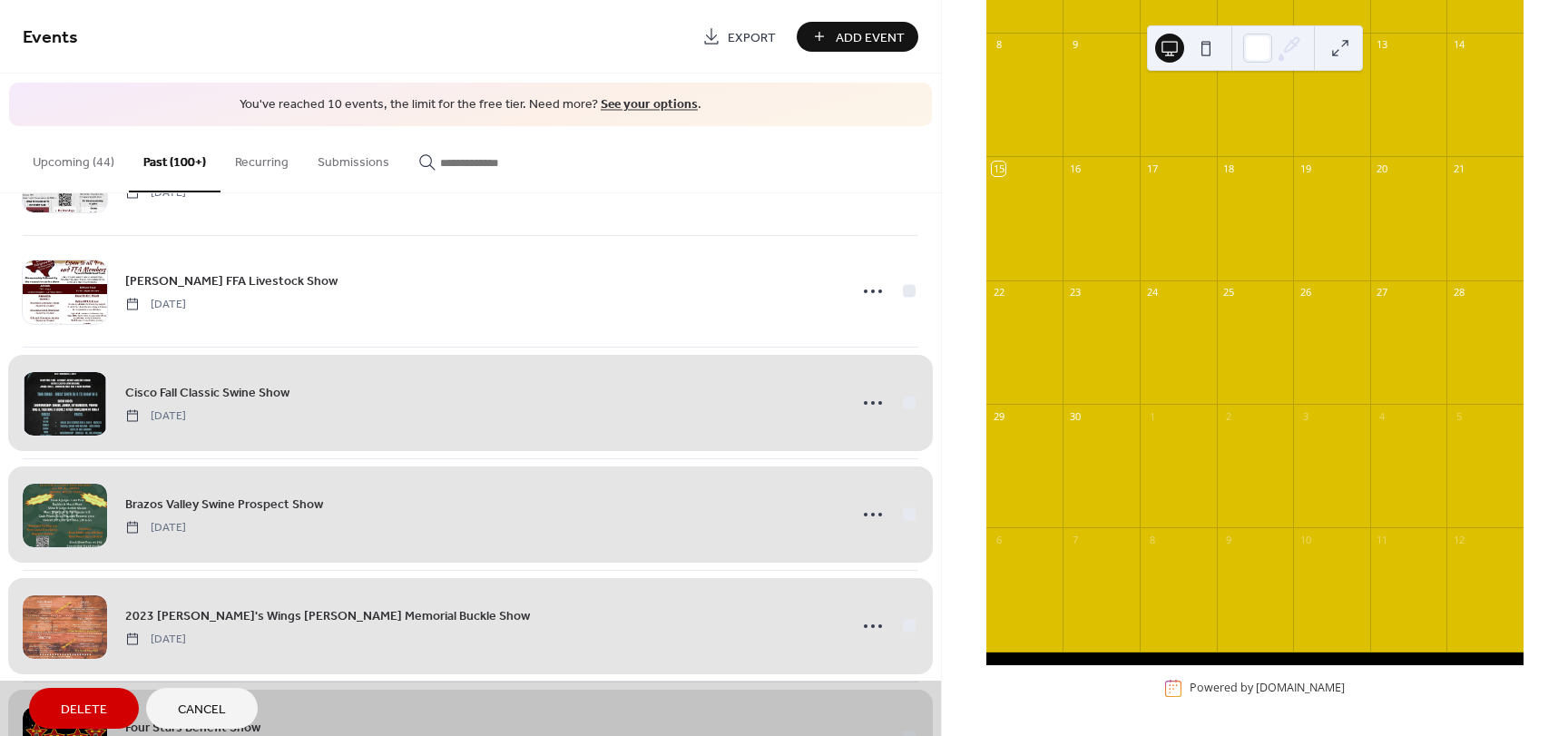
click at [908, 288] on div "Martin Mills FFA Livestock Show Saturday, November 4, 2023" at bounding box center [471, 290] width 895 height 112
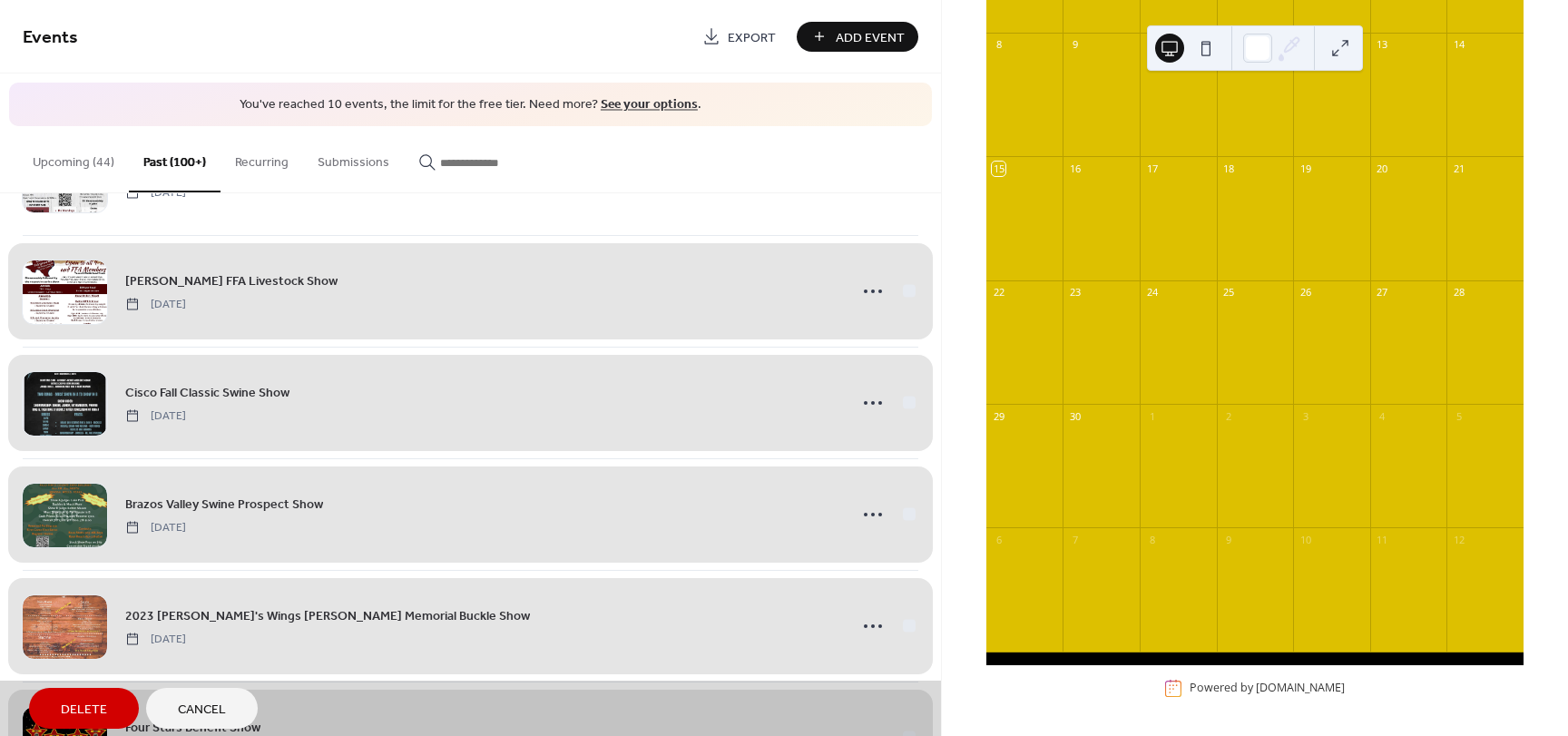
scroll to position [17361, 0]
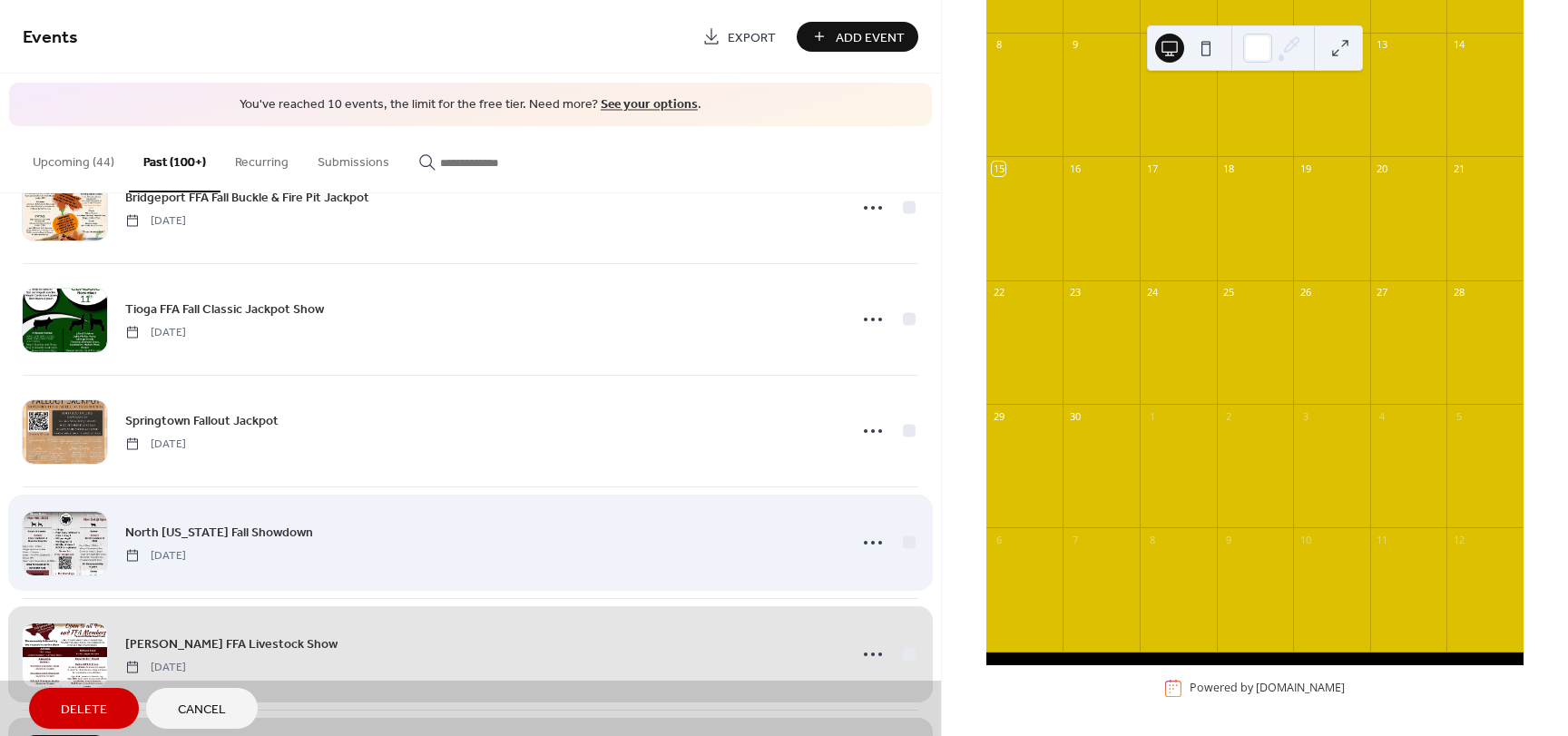
click at [907, 536] on div "North Texas Fall Showdown Saturday, November 4, 2023" at bounding box center [471, 542] width 895 height 112
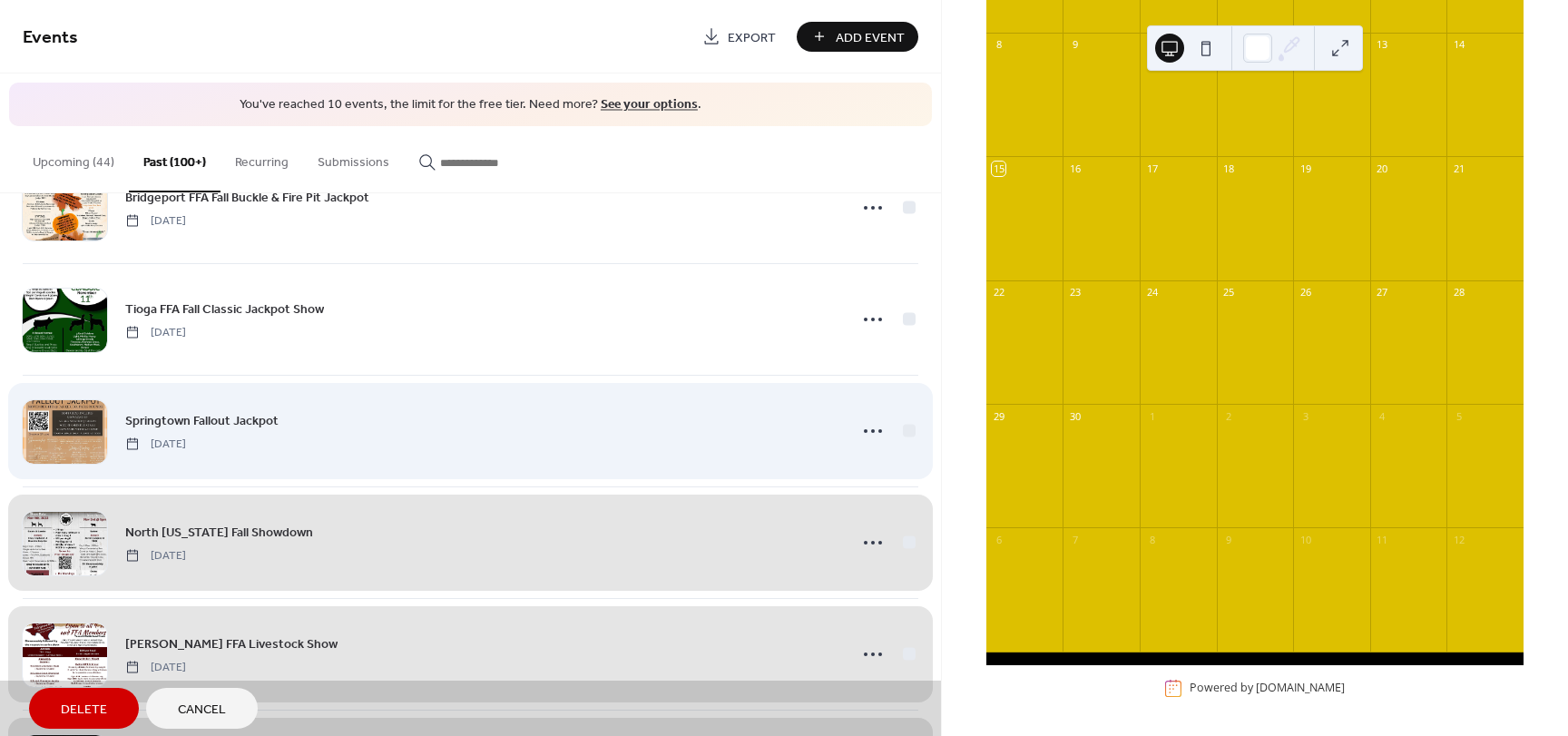
click at [905, 431] on div "Springtown Fallout Jackpot Saturday, November 4, 2023" at bounding box center [471, 430] width 895 height 112
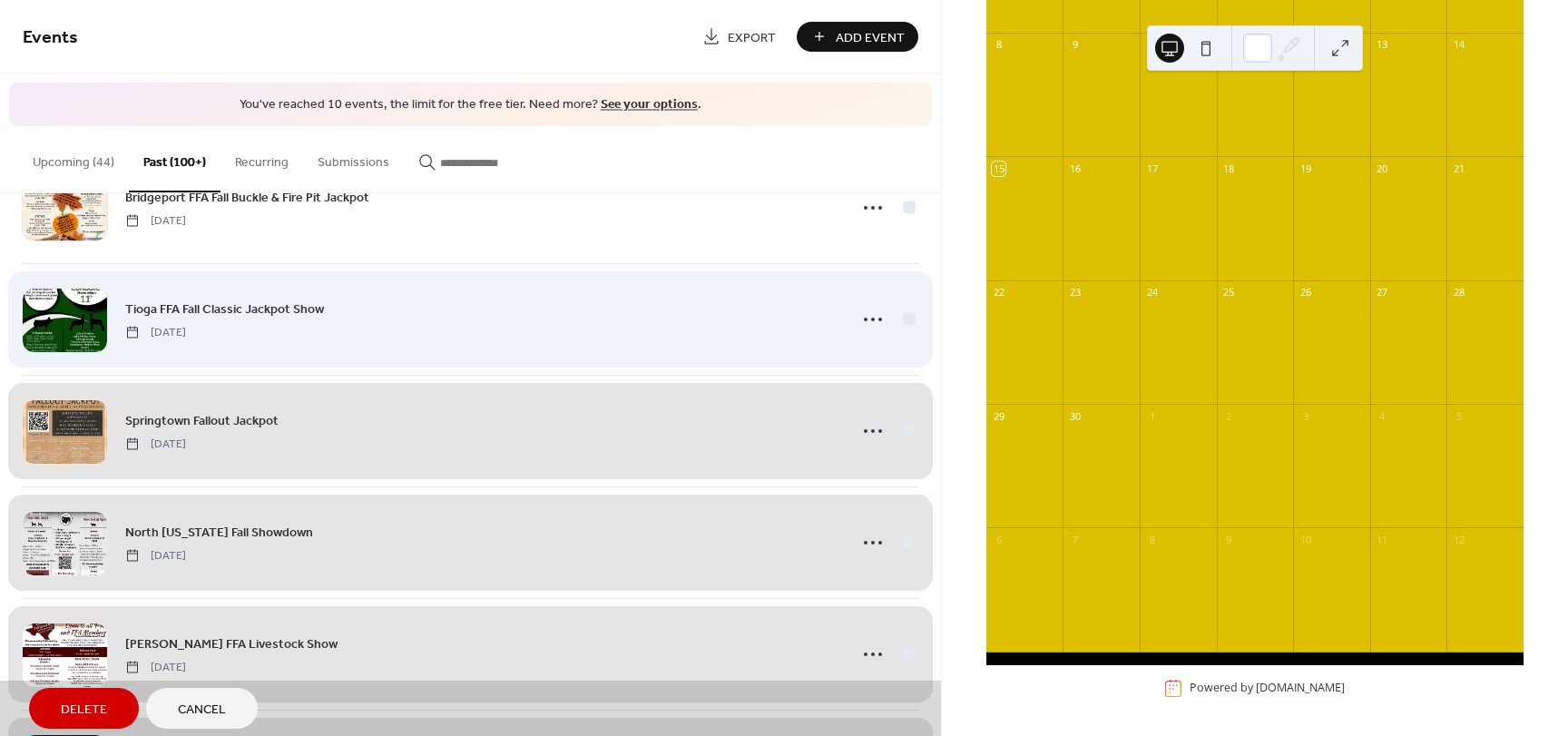
click at [902, 319] on div "Tioga FFA Fall Classic Jackpot Show Saturday, November 4, 2023" at bounding box center [471, 318] width 895 height 112
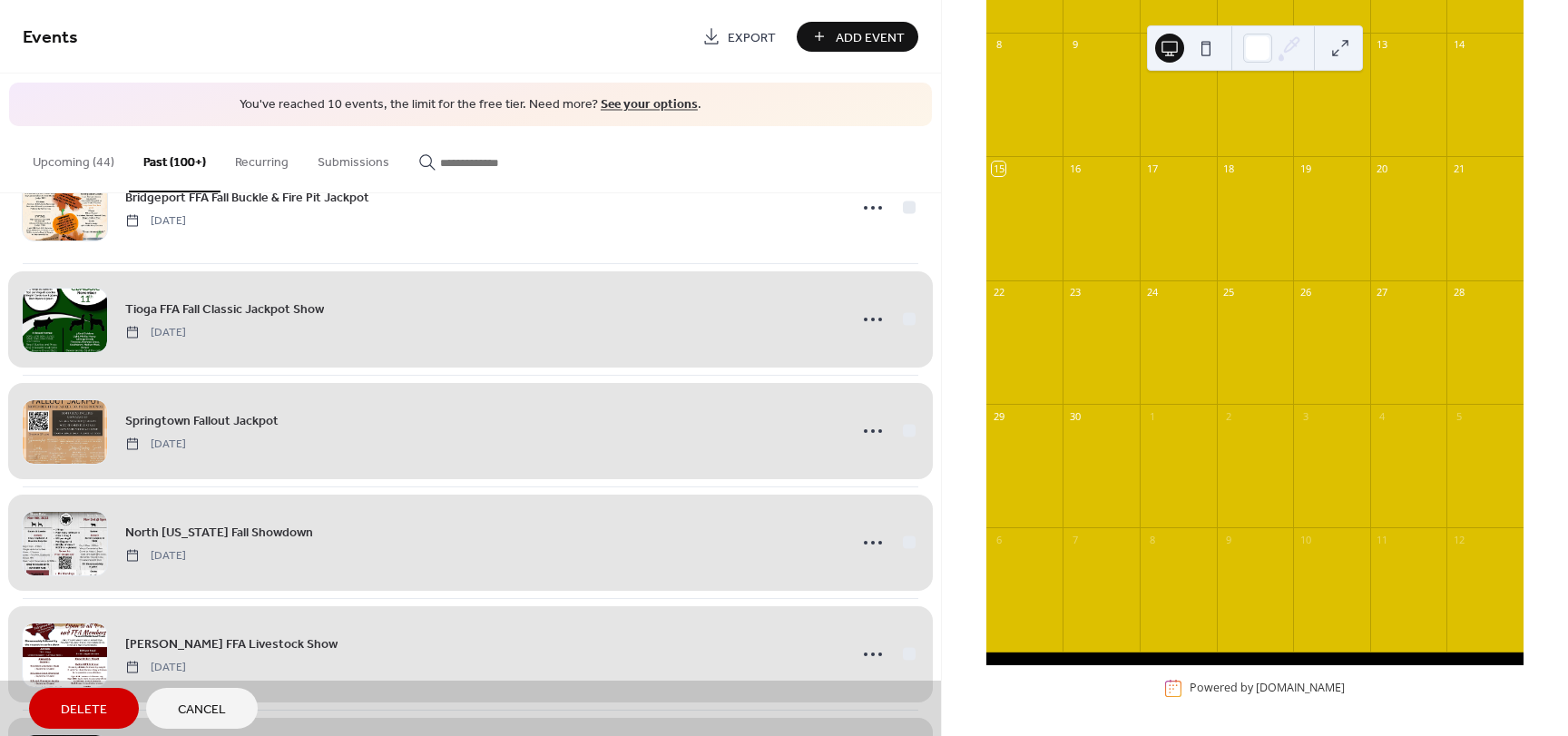
click at [97, 708] on span "Delete" at bounding box center [84, 709] width 46 height 19
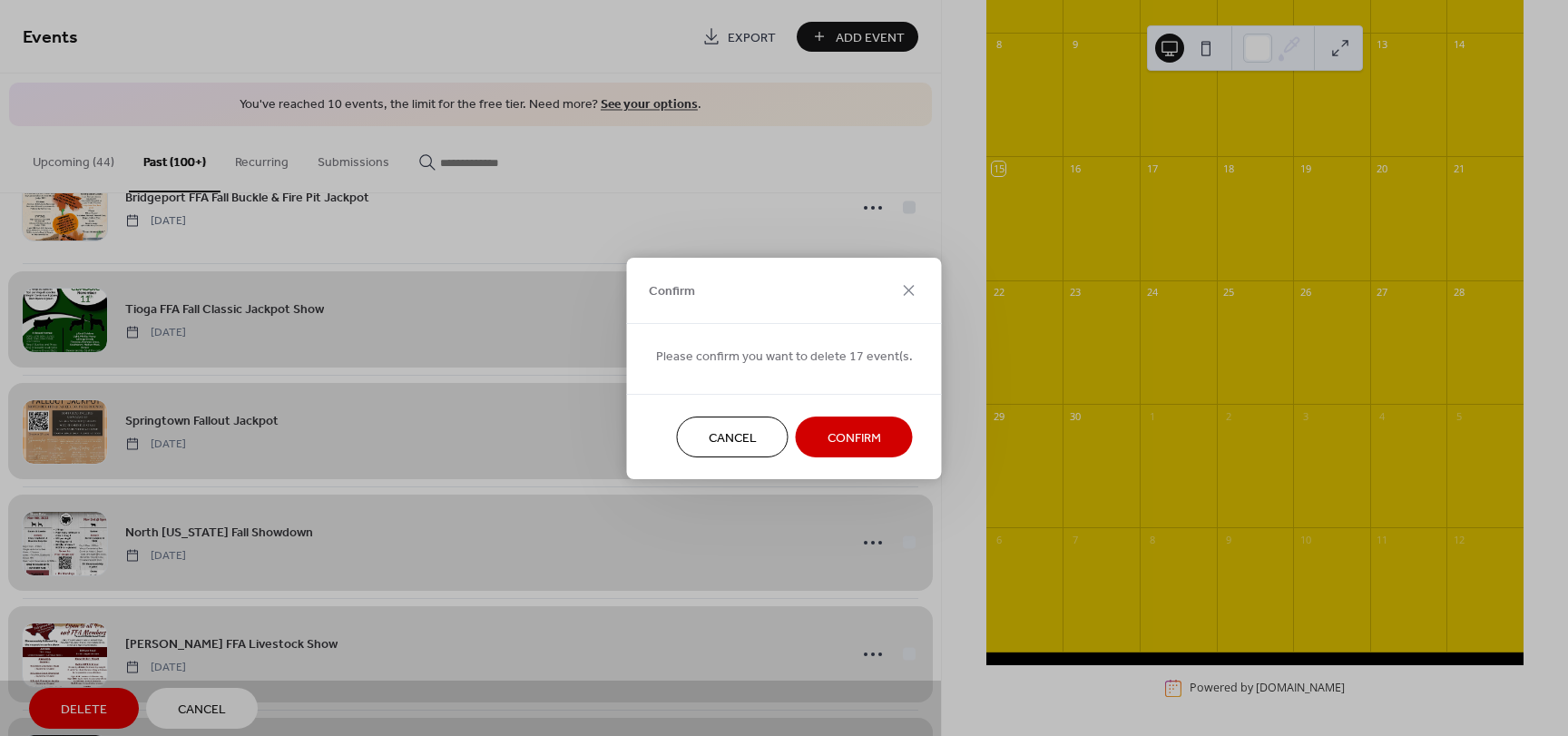
click at [846, 437] on span "Confirm" at bounding box center [855, 437] width 54 height 19
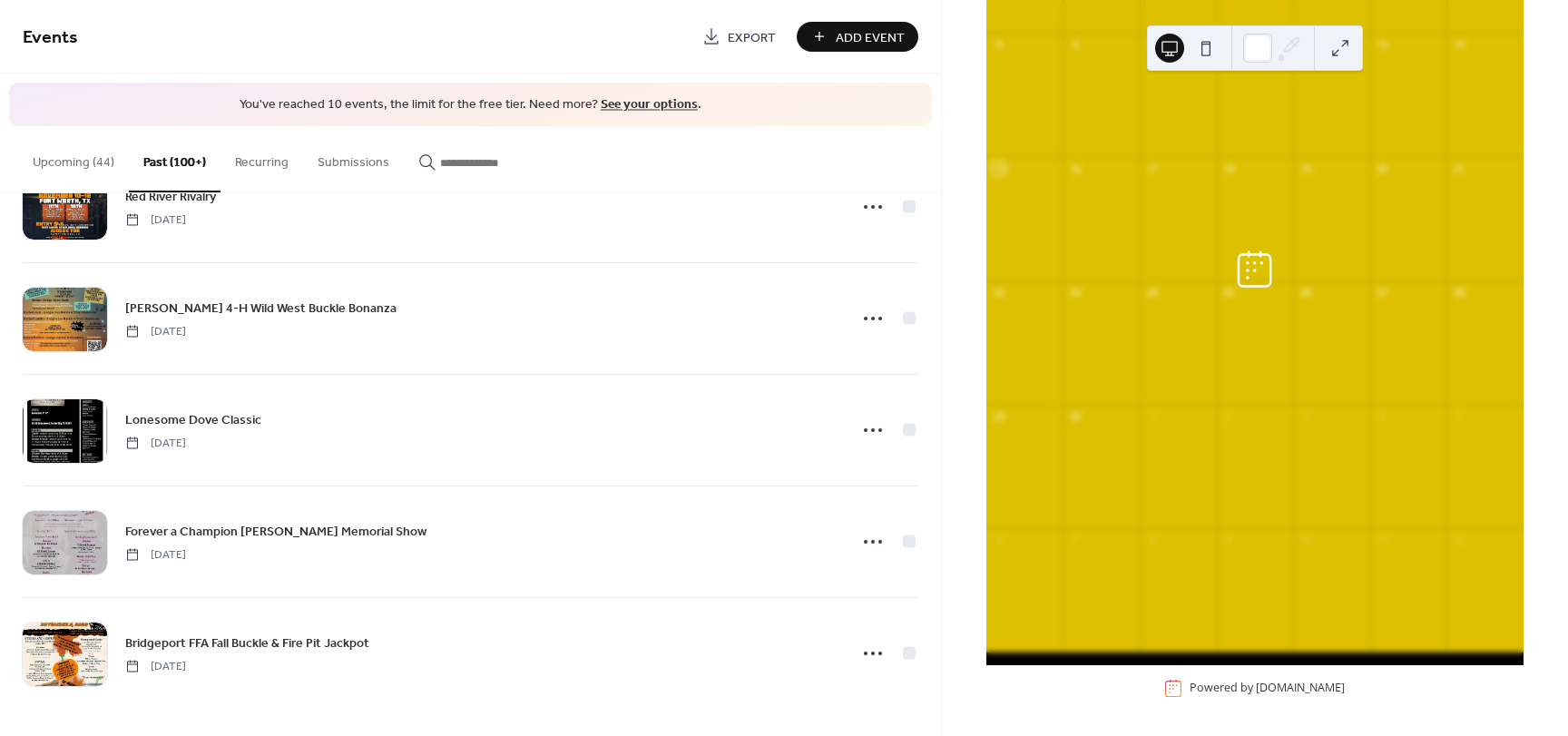
scroll to position [16916, 0]
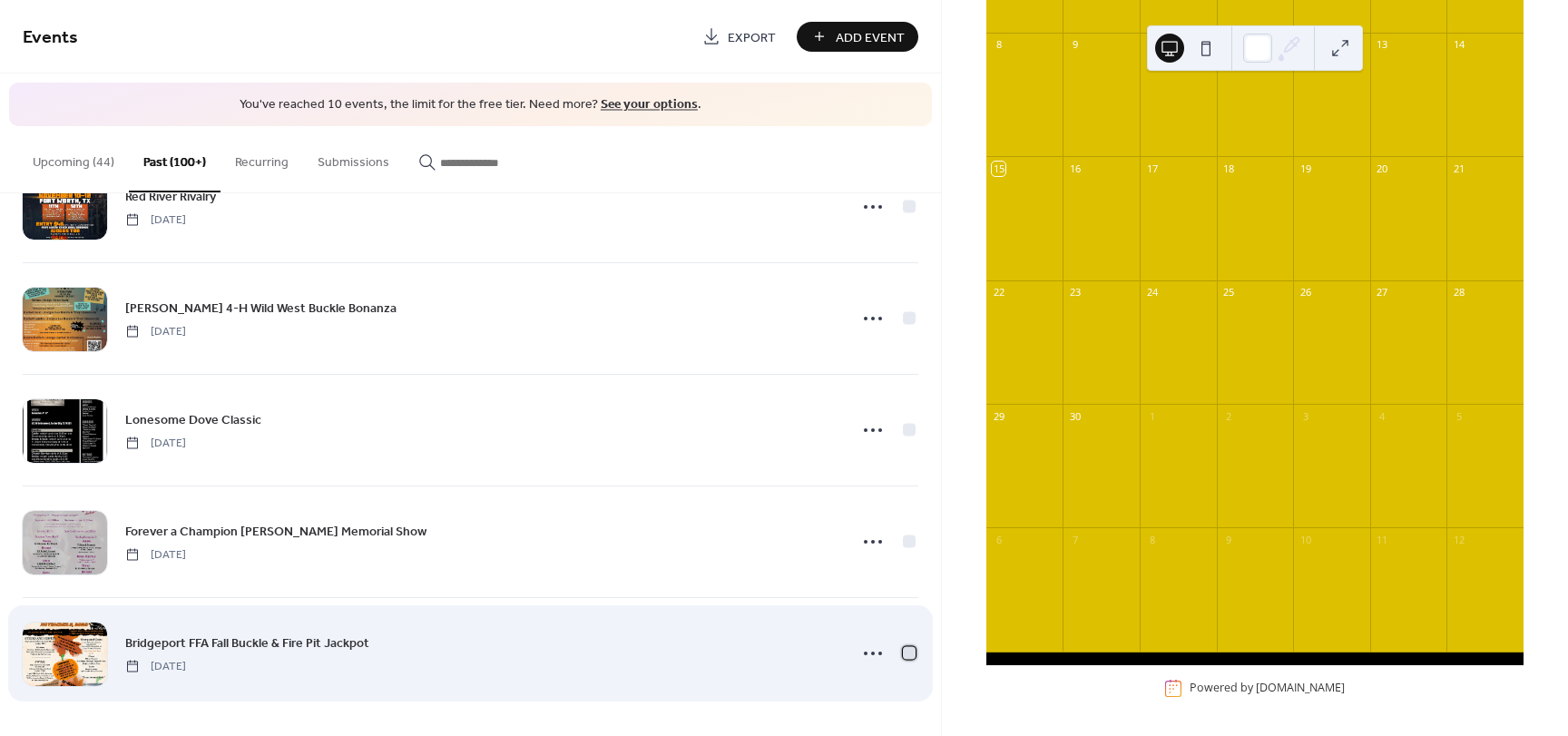
click at [903, 651] on div at bounding box center [909, 652] width 13 height 13
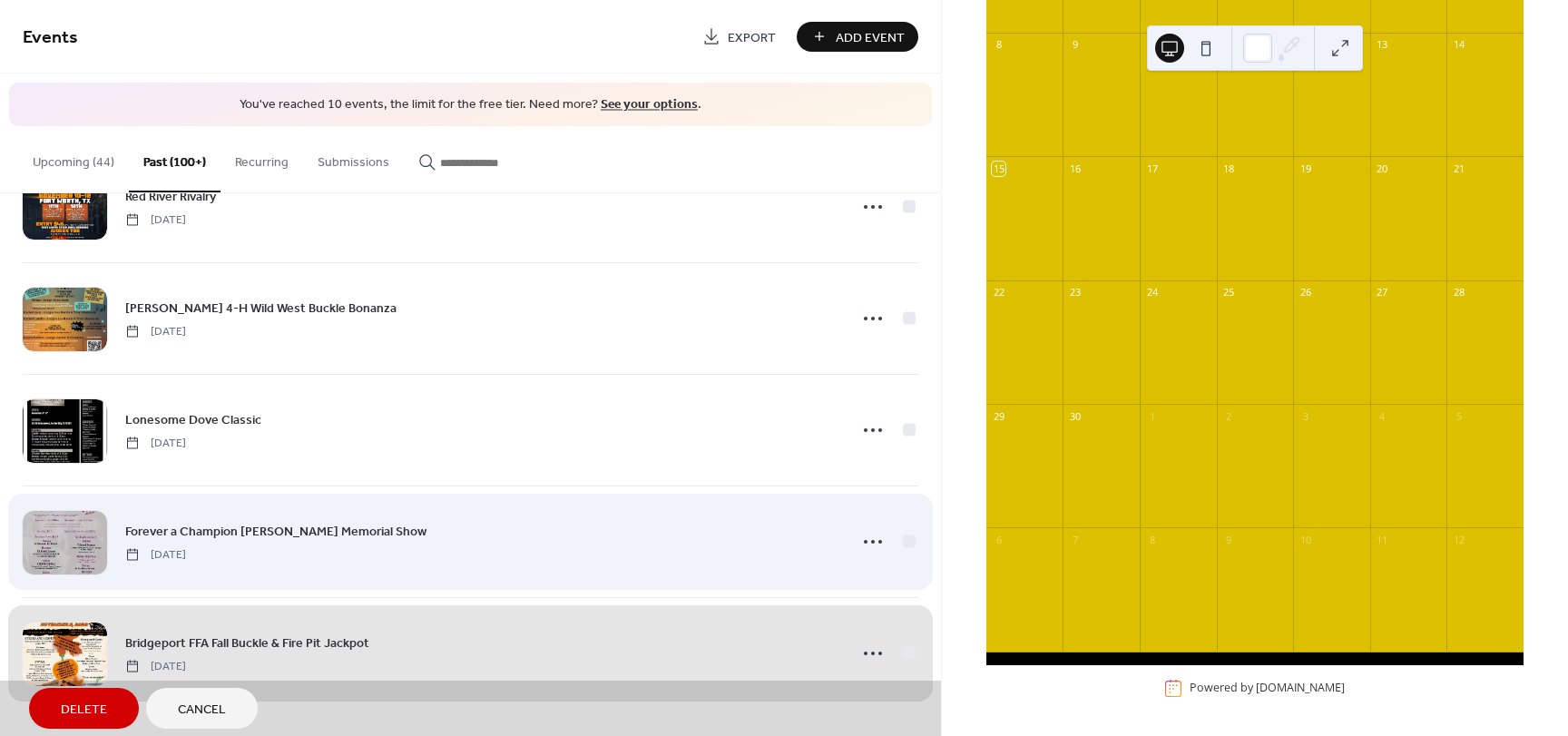
click at [899, 540] on div "Forever a Champion Jacob Hines Memorial Show Sunday, November 5, 2023" at bounding box center [471, 541] width 895 height 112
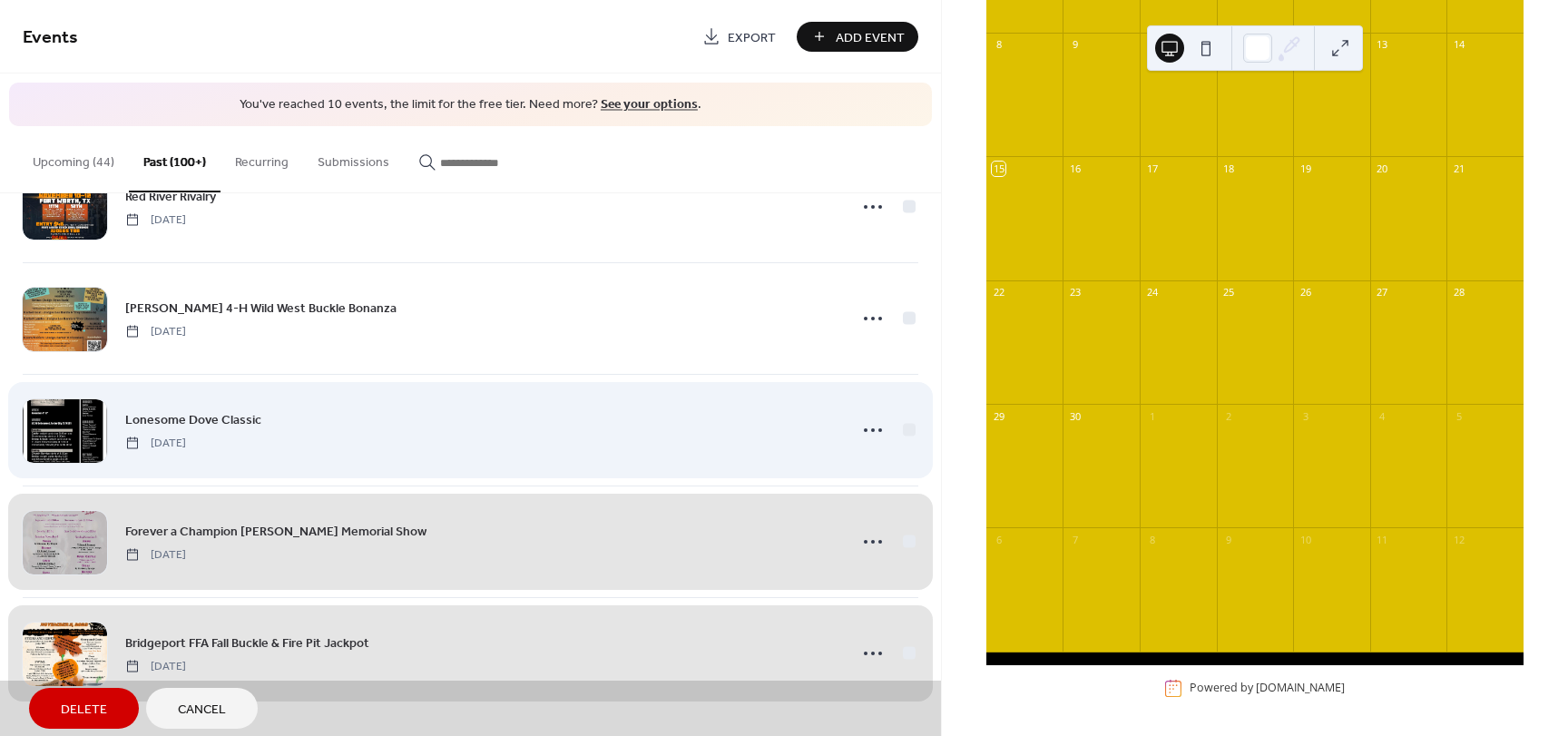
click at [907, 423] on div "Lonesome Dove Classic Sunday, November 5, 2023" at bounding box center [471, 429] width 895 height 112
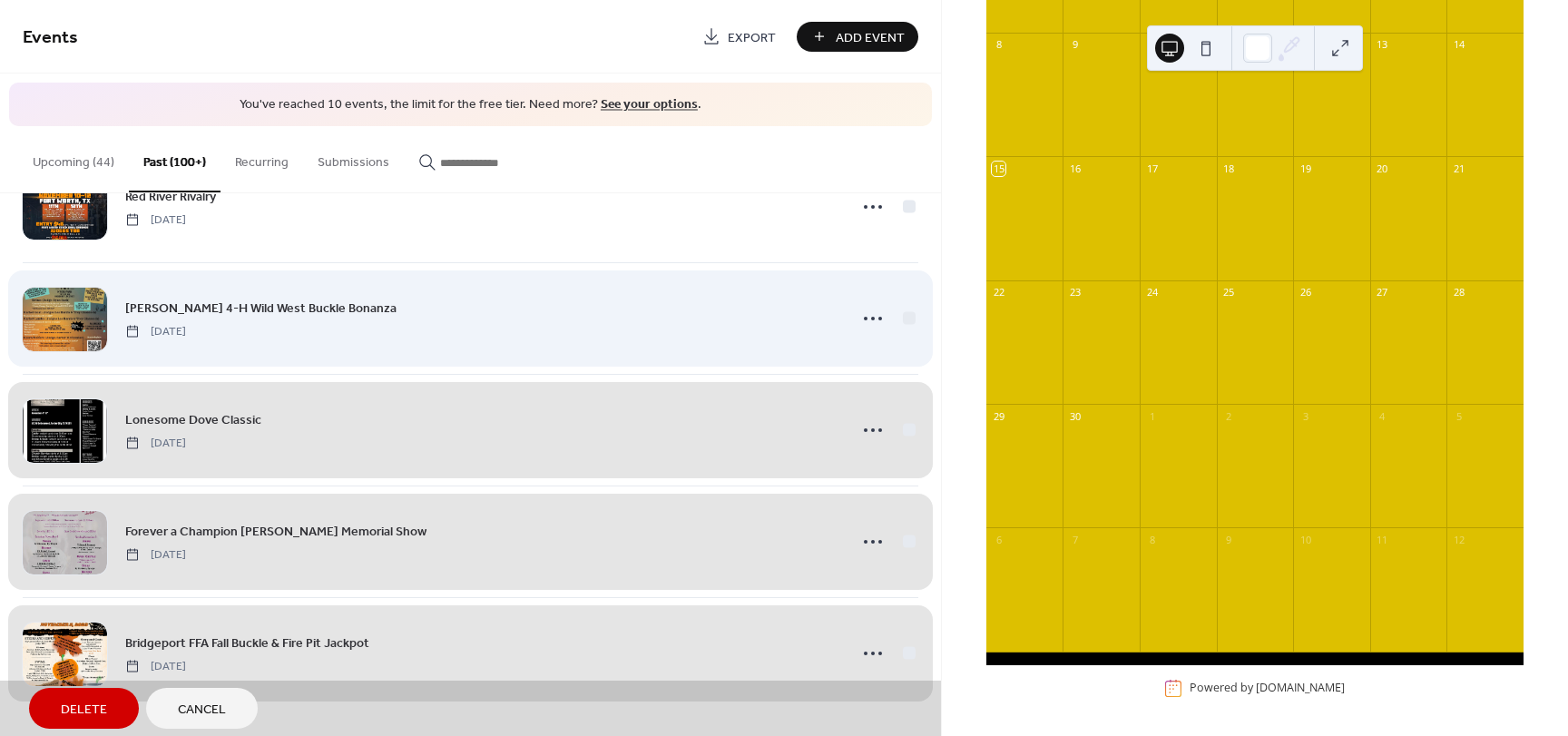
click at [903, 315] on div "Wylie 4-H Wild West Buckle Bonanza Sunday, November 5, 2023" at bounding box center [471, 318] width 895 height 112
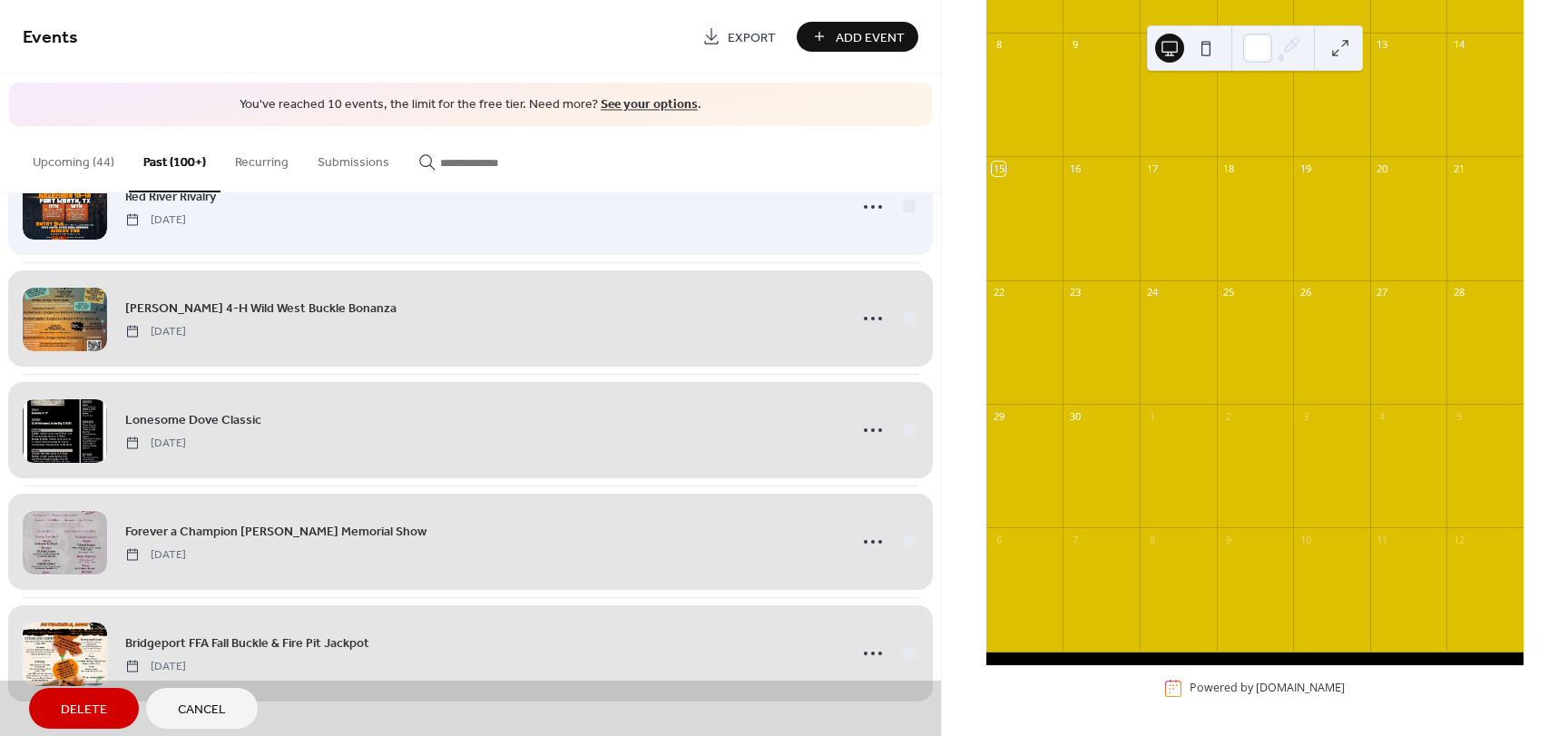
click at [906, 206] on div "Red River Rivalry Friday, November 10, 2023" at bounding box center [471, 206] width 895 height 112
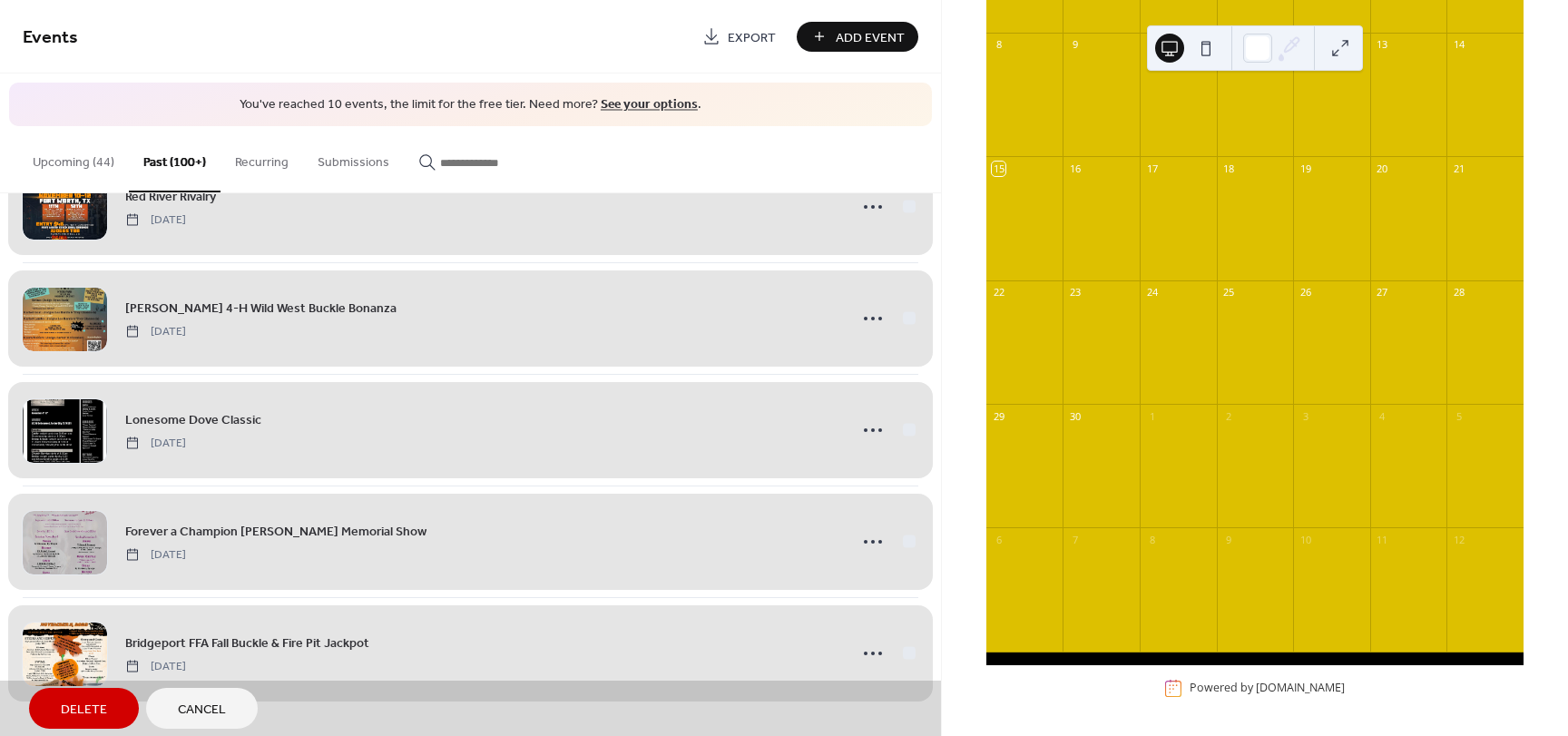
scroll to position [16553, 0]
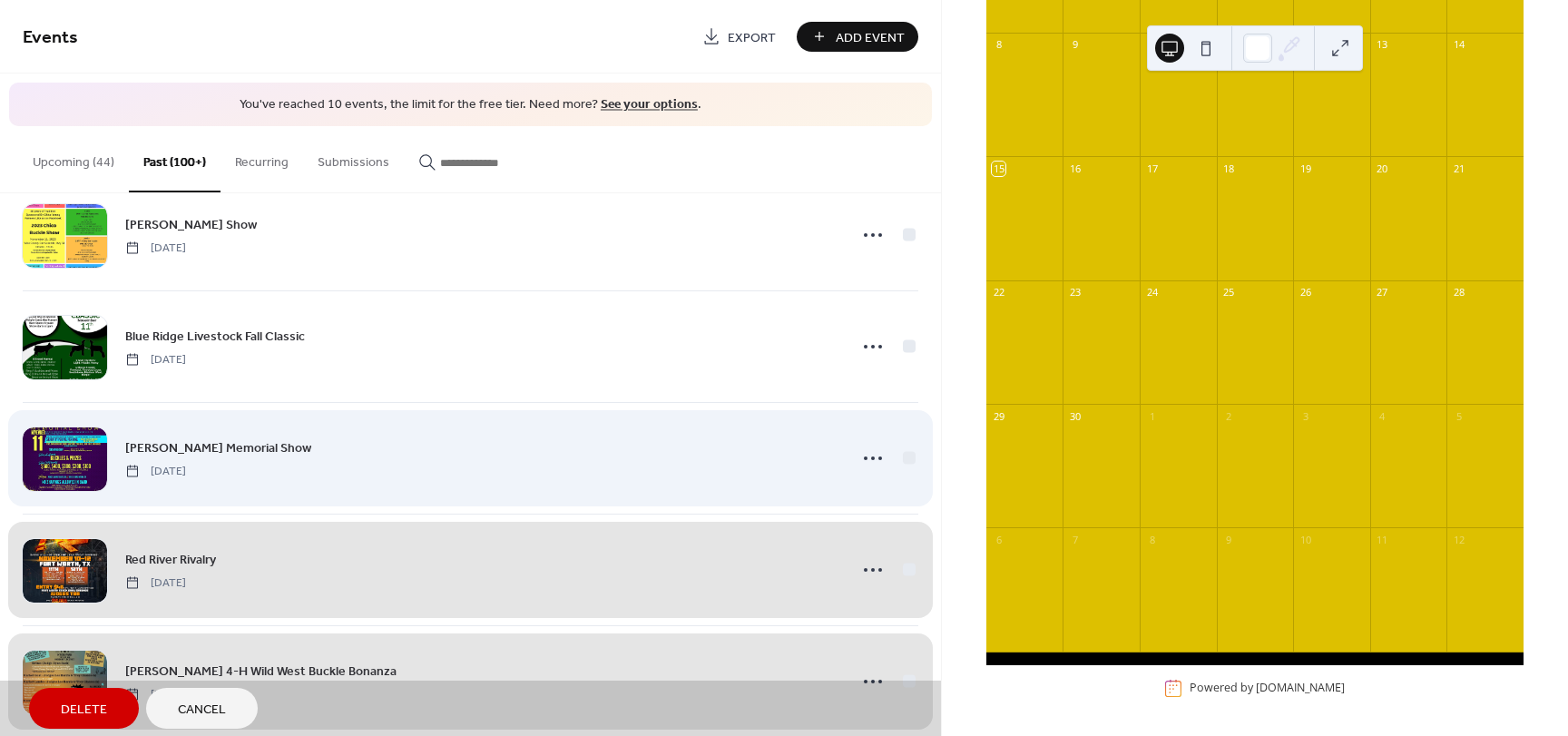
click at [902, 455] on div "Ashli Spindle Memorial Show Saturday, November 11, 2023" at bounding box center [471, 458] width 895 height 112
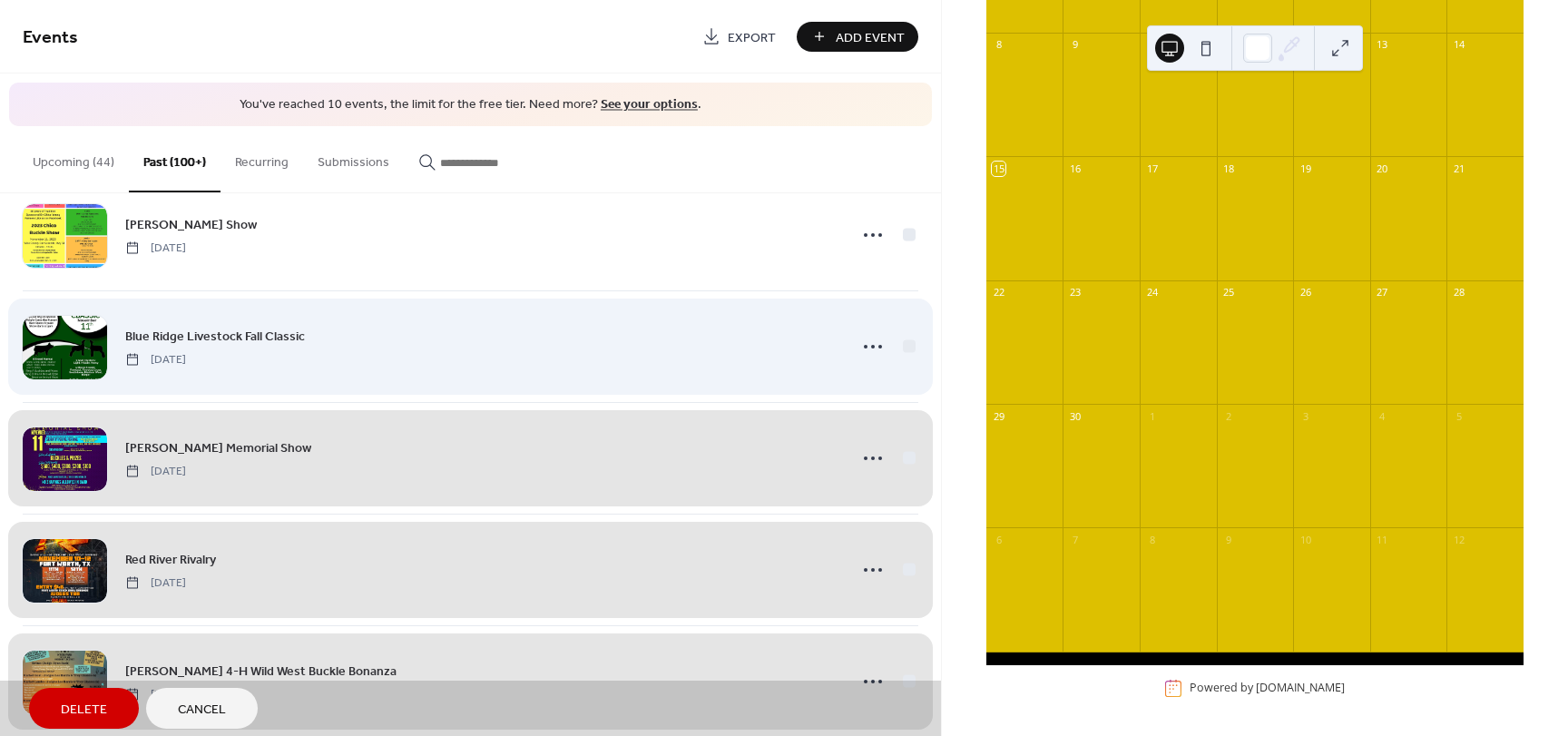
click at [902, 347] on div "Blue Ridge Livestock Fall Classic Saturday, November 11, 2023" at bounding box center [471, 346] width 895 height 112
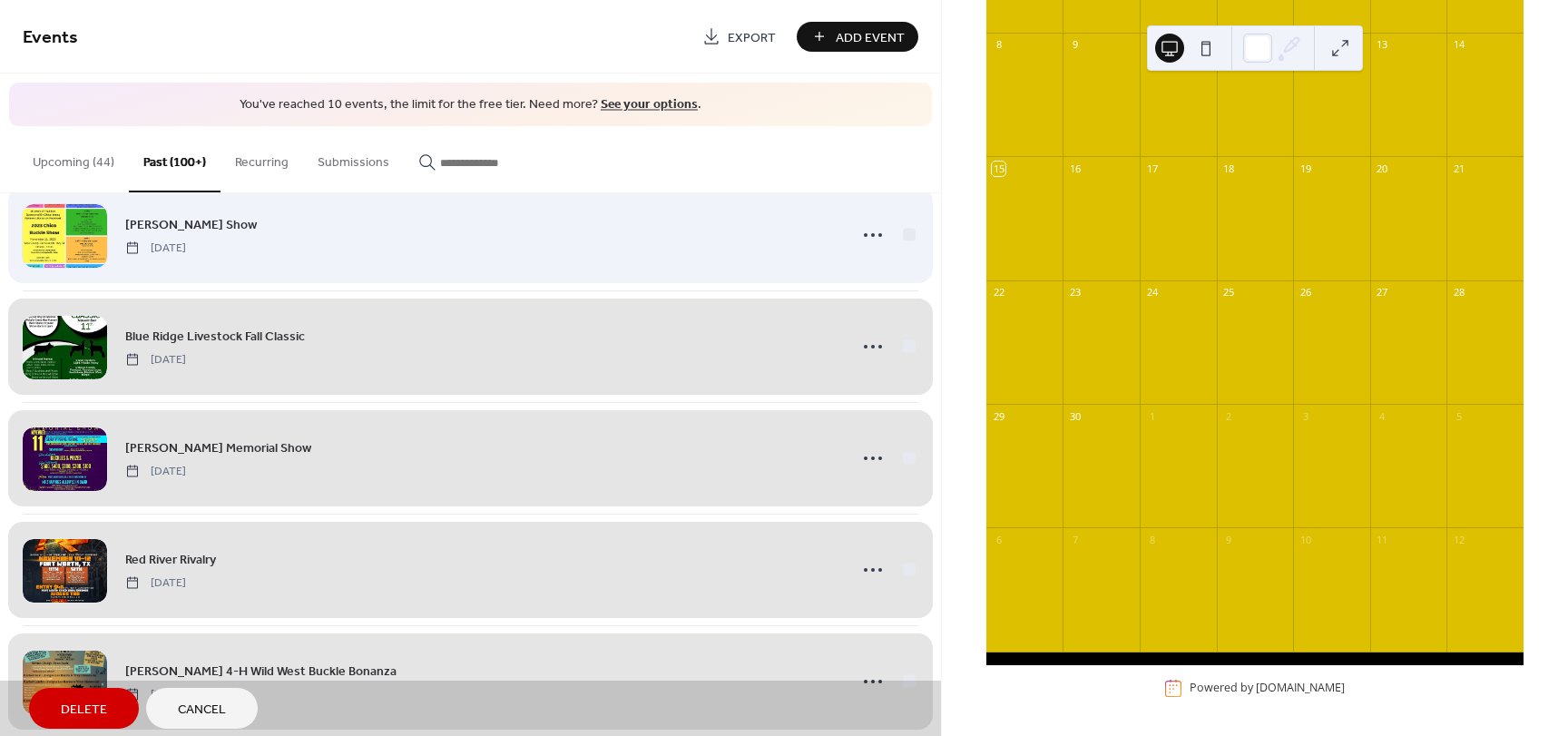
click at [903, 234] on div "Chico Buckle Show Saturday, November 11, 2023" at bounding box center [471, 234] width 895 height 112
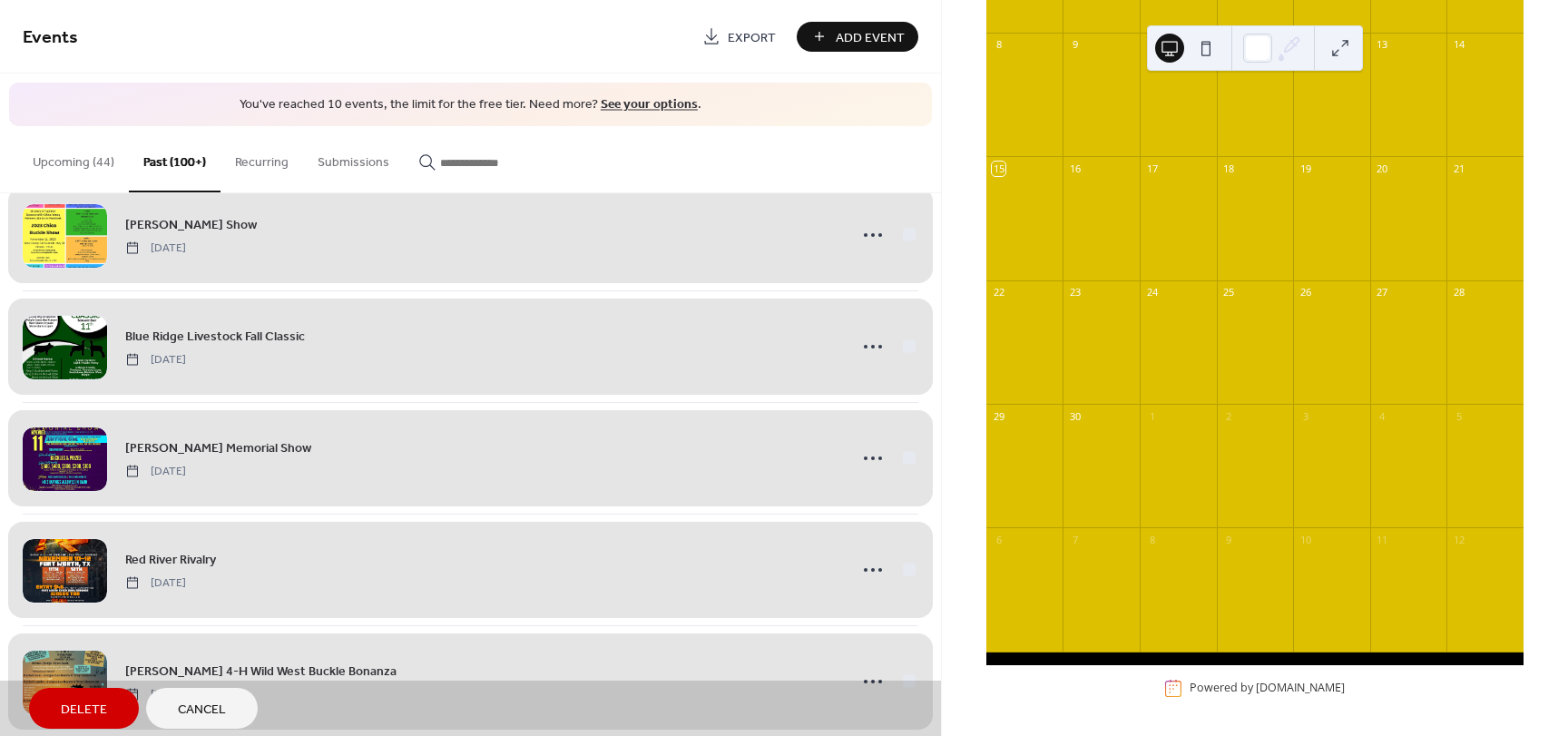
scroll to position [16190, 0]
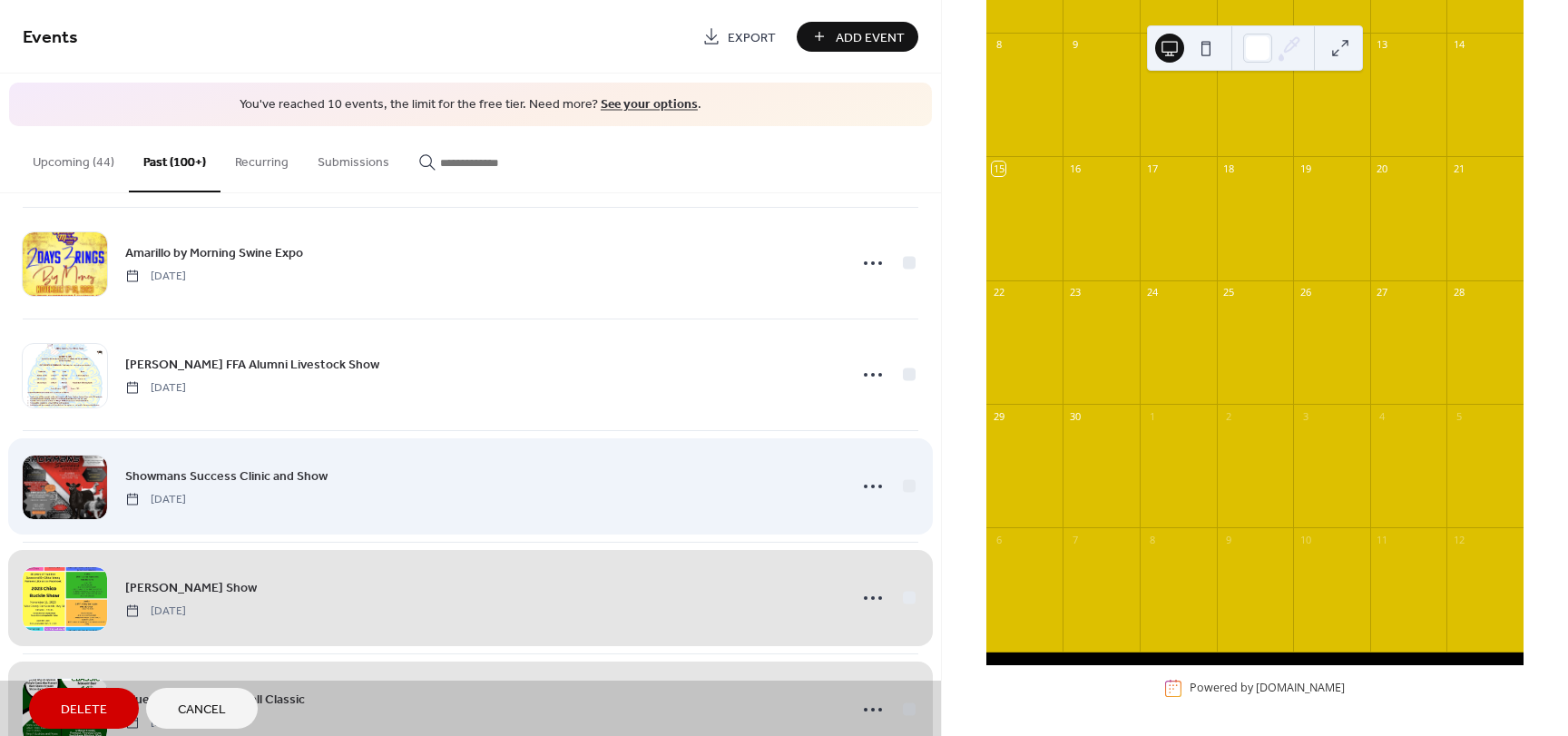
click at [906, 477] on div "Showmans Success Clinic and Show Saturday, November 11, 2023" at bounding box center [471, 485] width 895 height 112
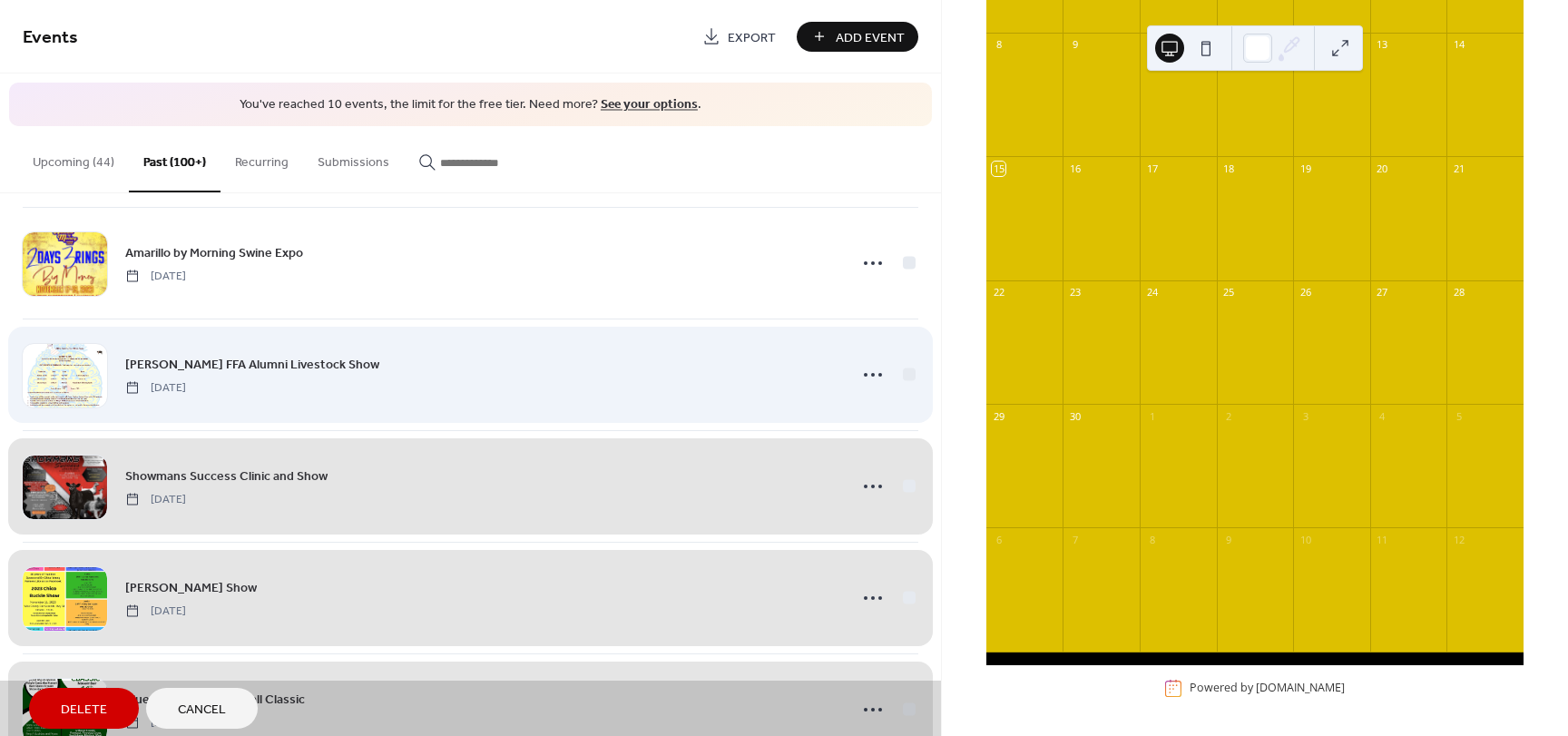
click at [904, 375] on div "Robinson FFA Alumni Livestock Show Sunday, November 12, 2023" at bounding box center [471, 374] width 895 height 112
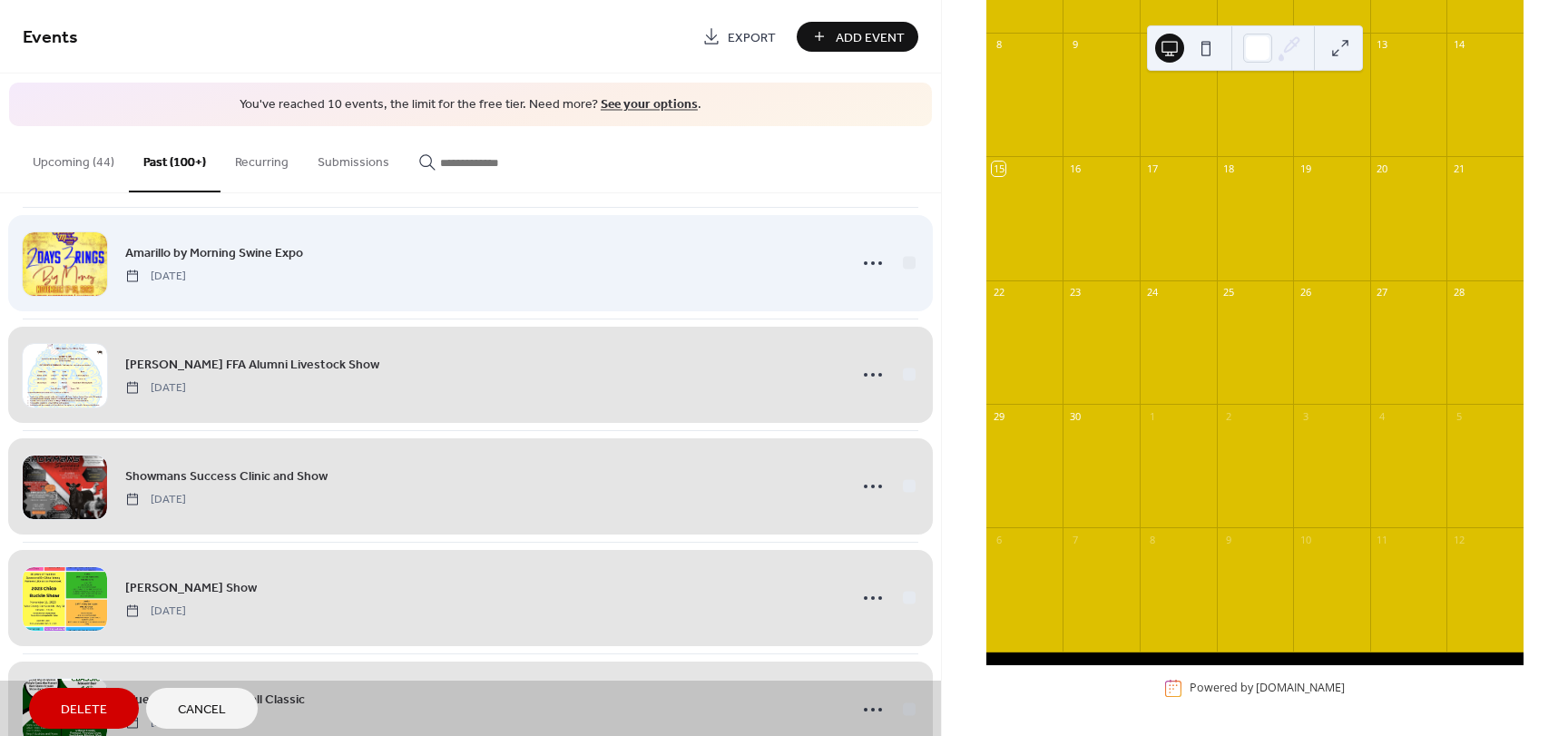
click at [904, 264] on div "Amarillo by Morning Swine Expo Friday, November 17, 2023" at bounding box center [471, 263] width 895 height 112
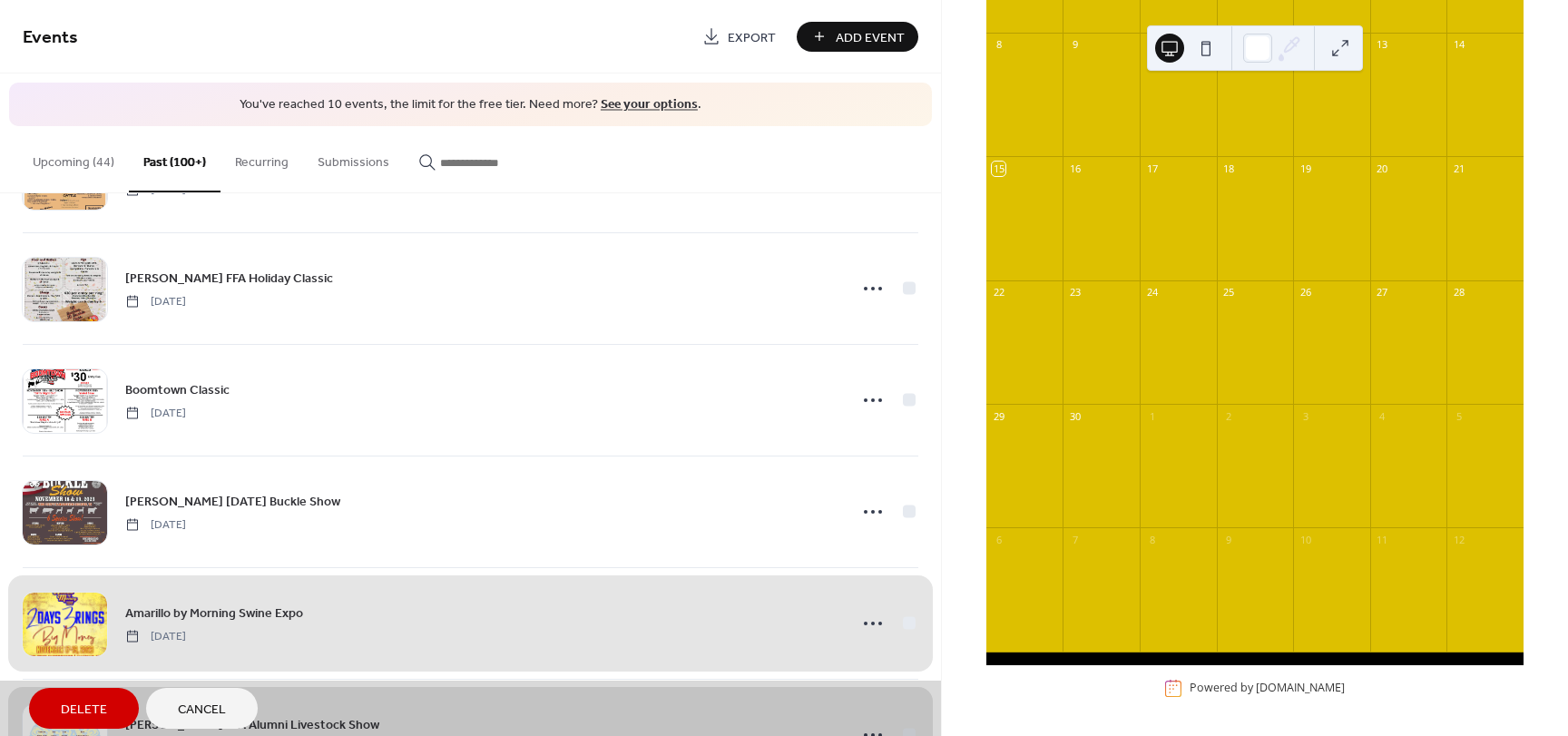
scroll to position [15828, 0]
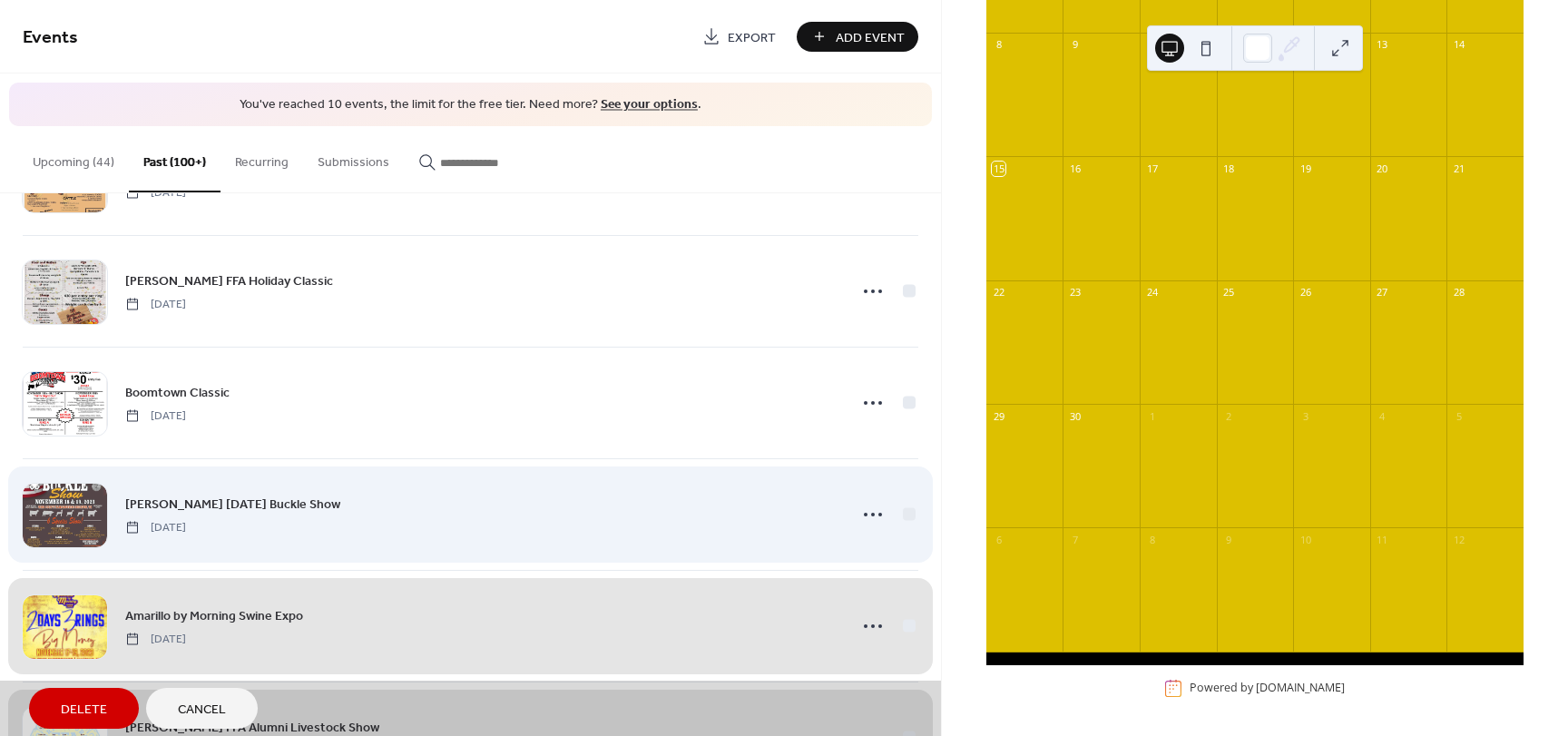
click at [907, 516] on div "Alvord Thanksgiving Buckle Show Saturday, November 18, 2023" at bounding box center [471, 513] width 895 height 112
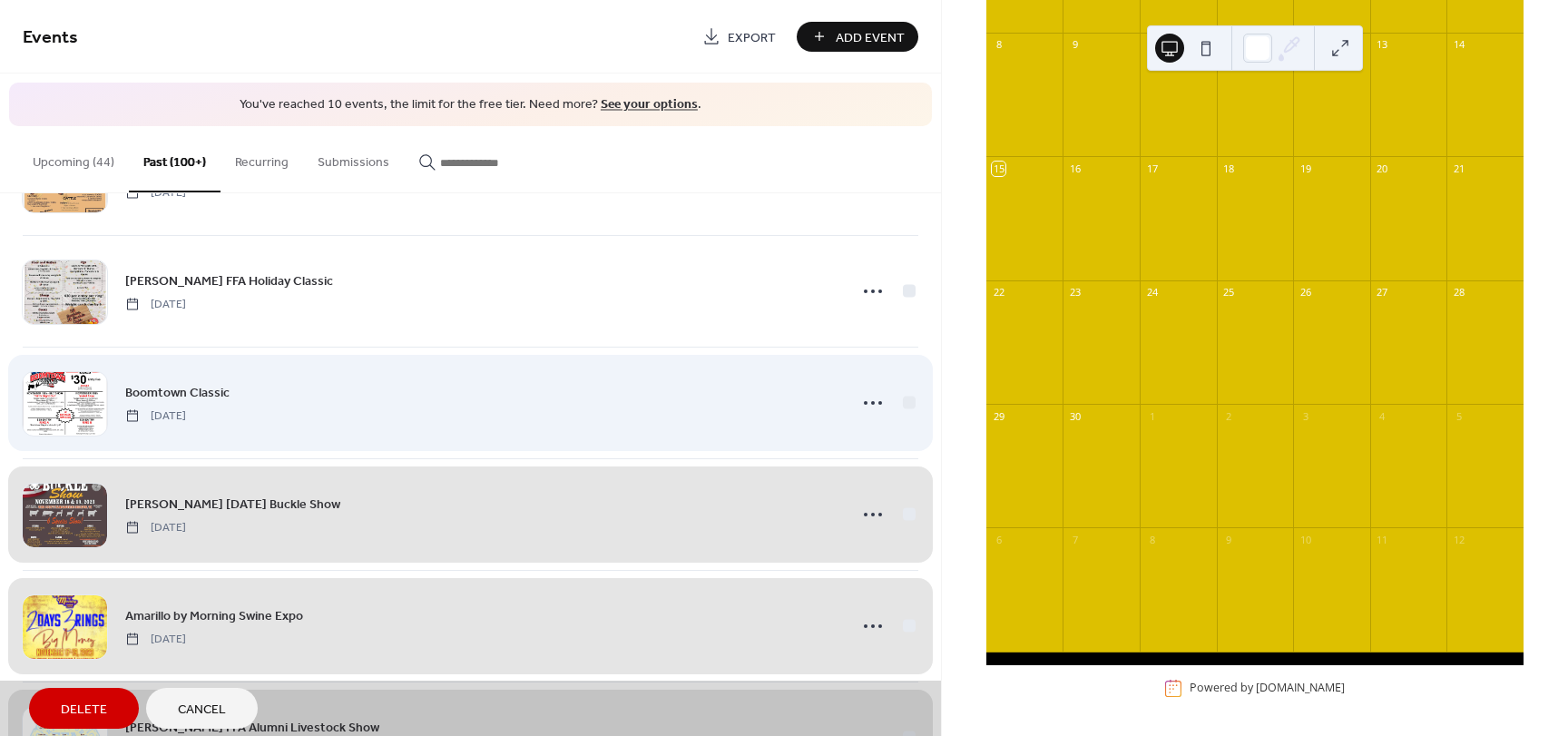
click at [904, 406] on div "Boomtown Classic Saturday, November 18, 2023" at bounding box center [471, 402] width 895 height 112
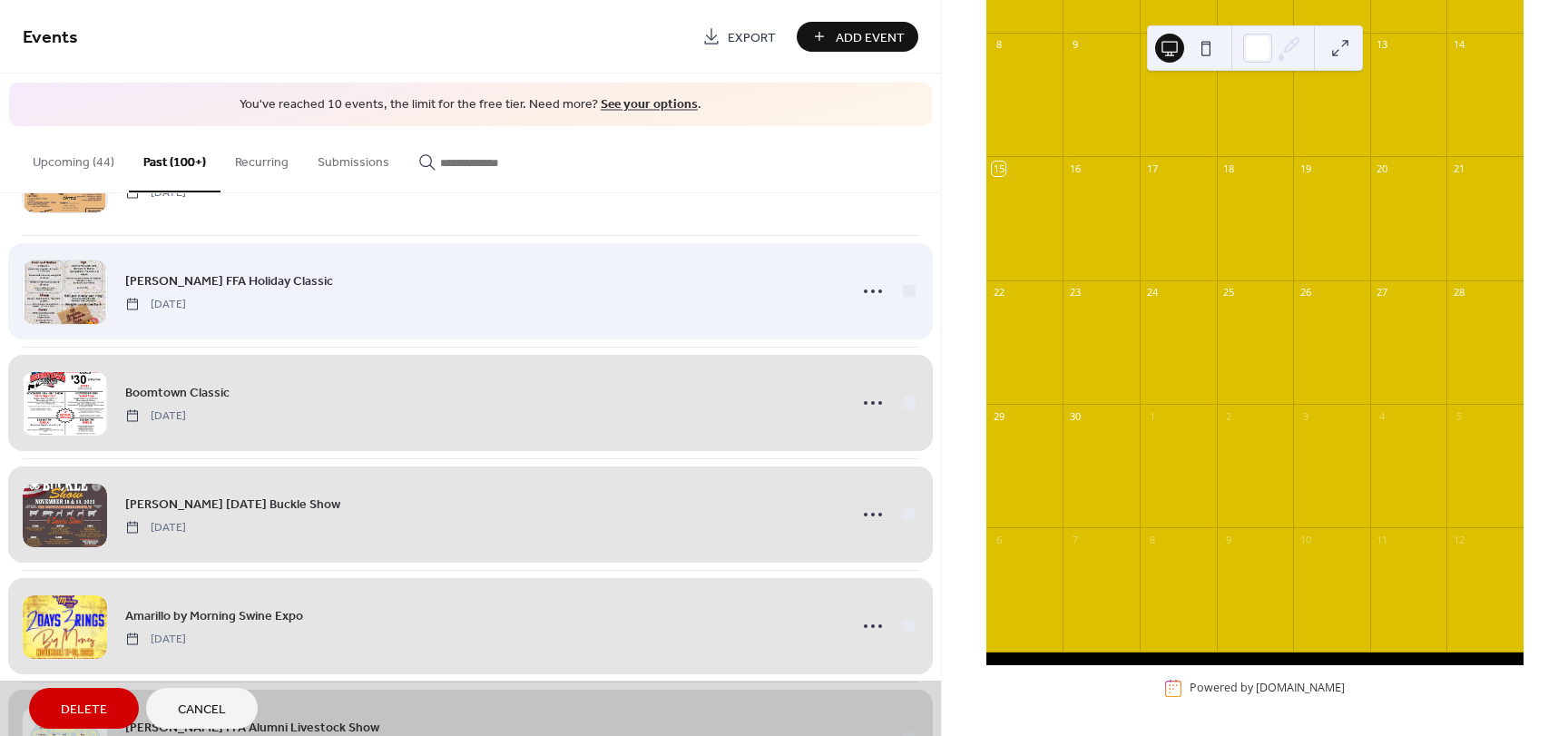
click at [906, 290] on div "Lorena FFA Holiday Classic Saturday, November 18, 2023" at bounding box center [471, 290] width 895 height 112
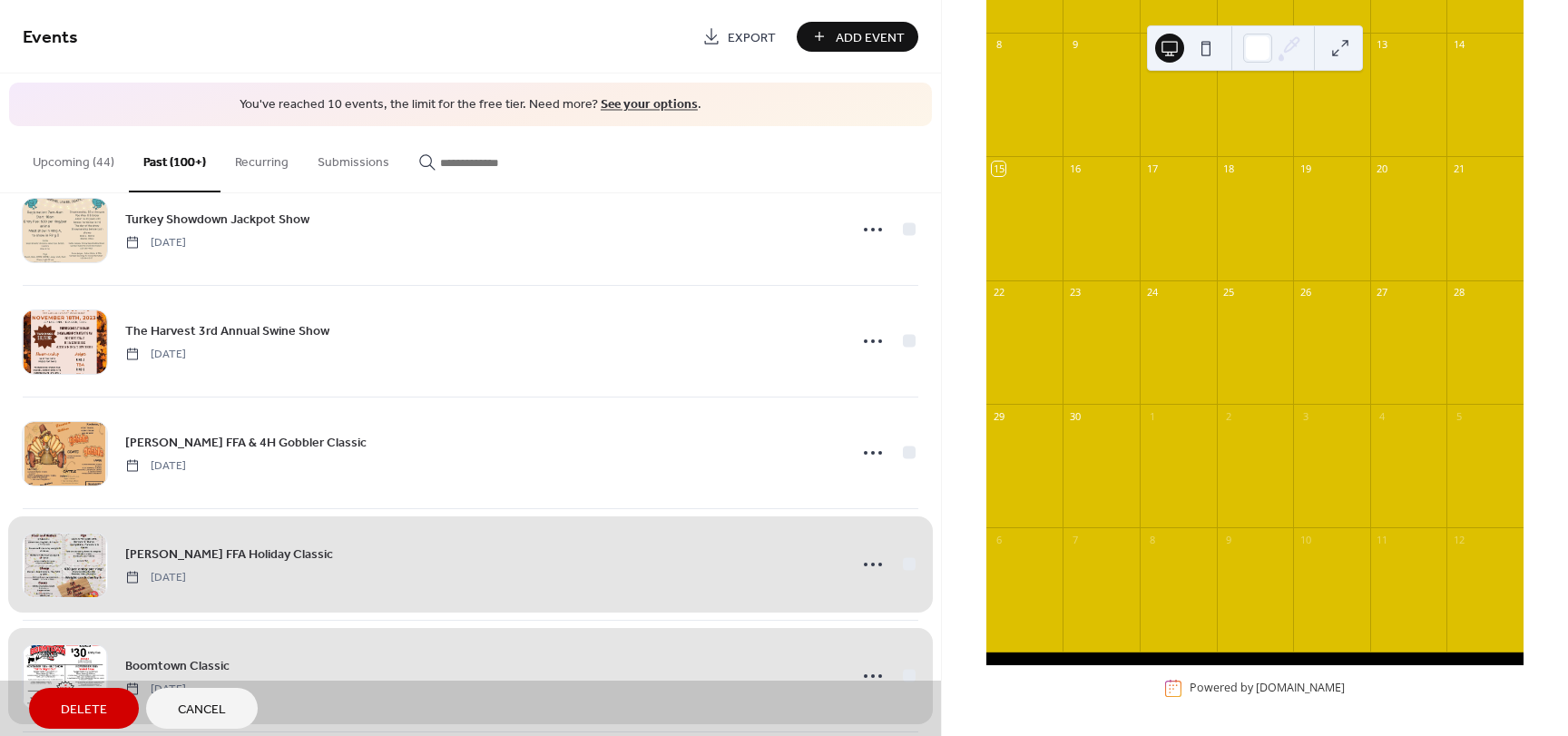
scroll to position [15555, 0]
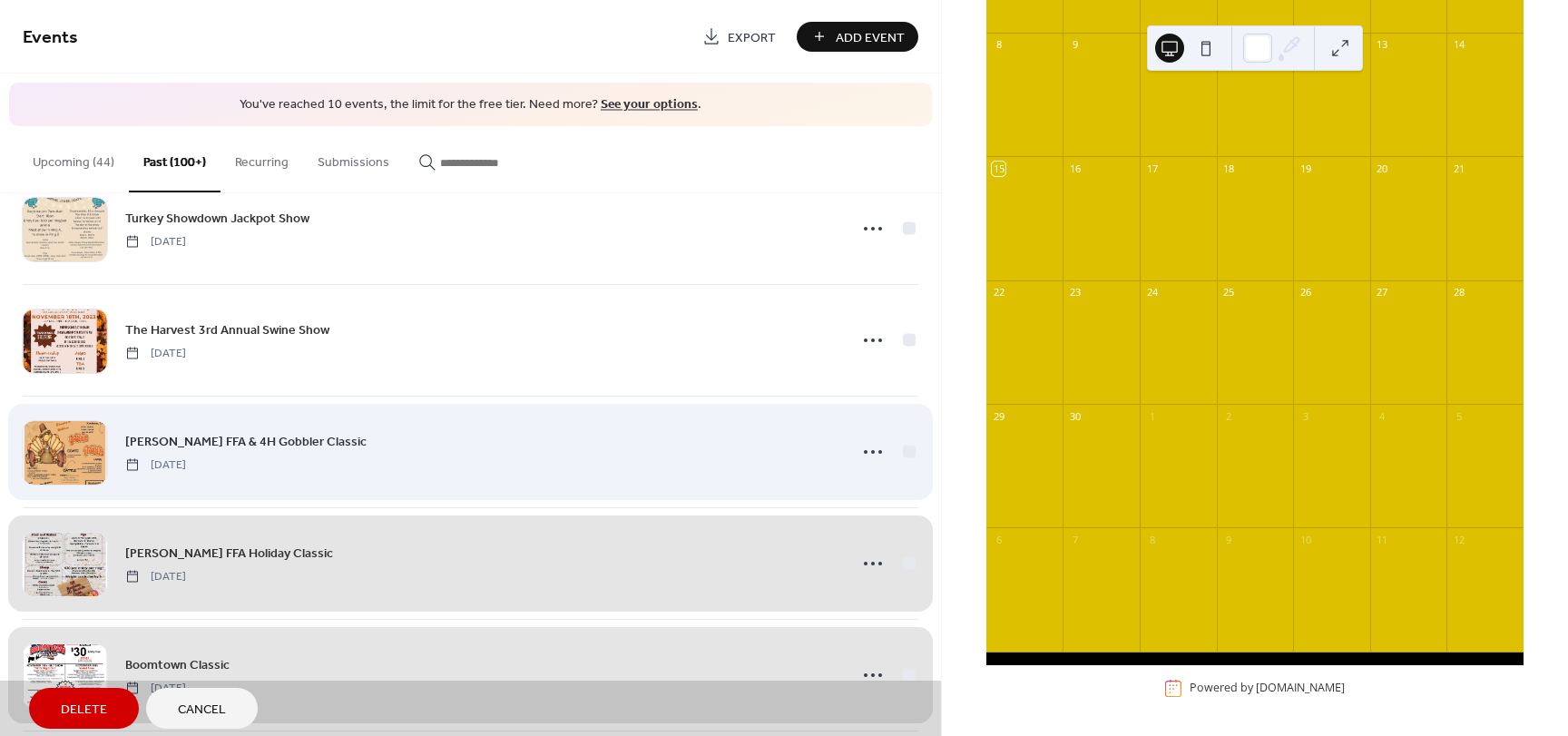
click at [901, 451] on div "Scurry-Rosser FFA & 4H Gobbler Classic Saturday, November 18, 2023" at bounding box center [471, 451] width 895 height 112
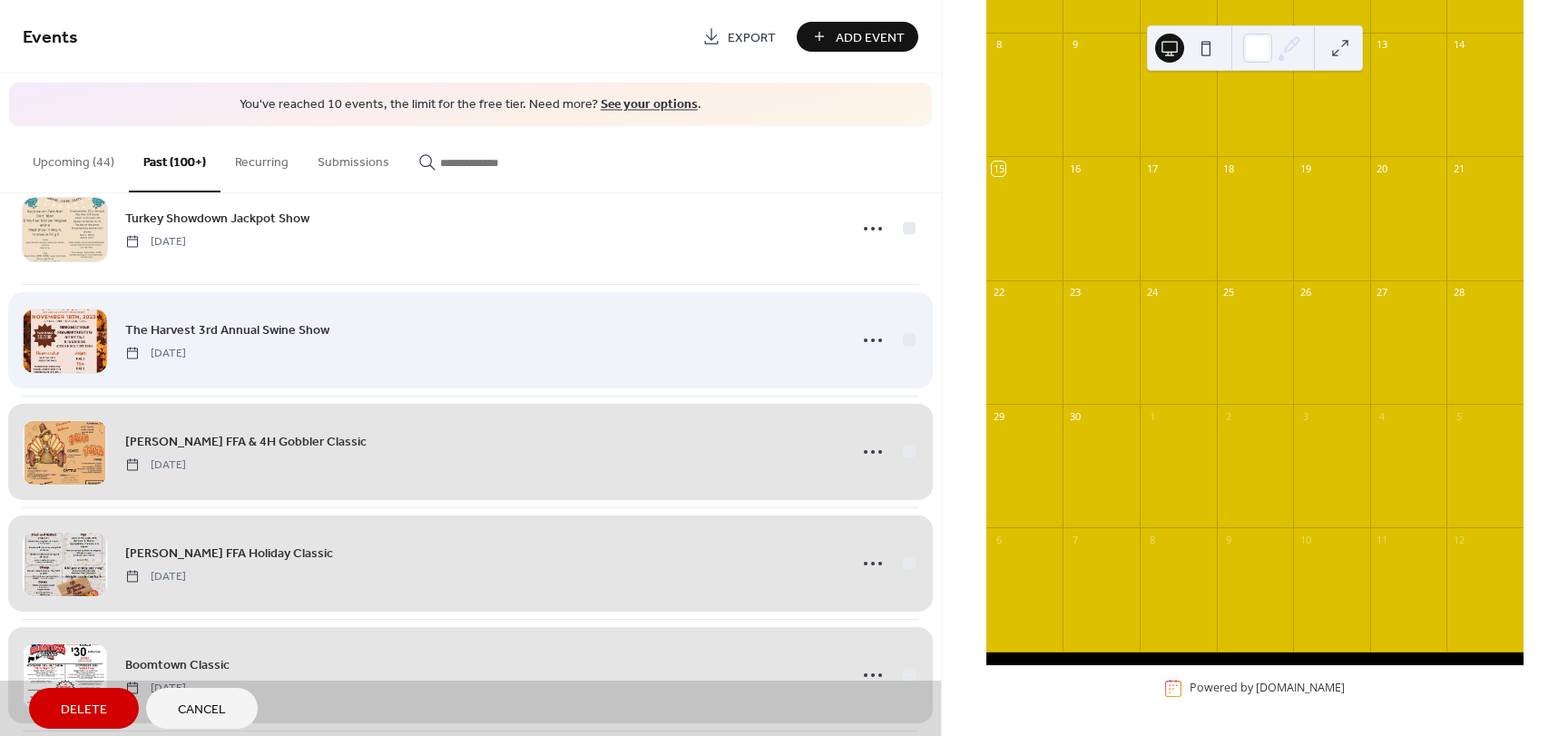
click at [905, 338] on div "The Harvest 3rd Annual Swine Show Saturday, November 18, 2023" at bounding box center [471, 339] width 895 height 112
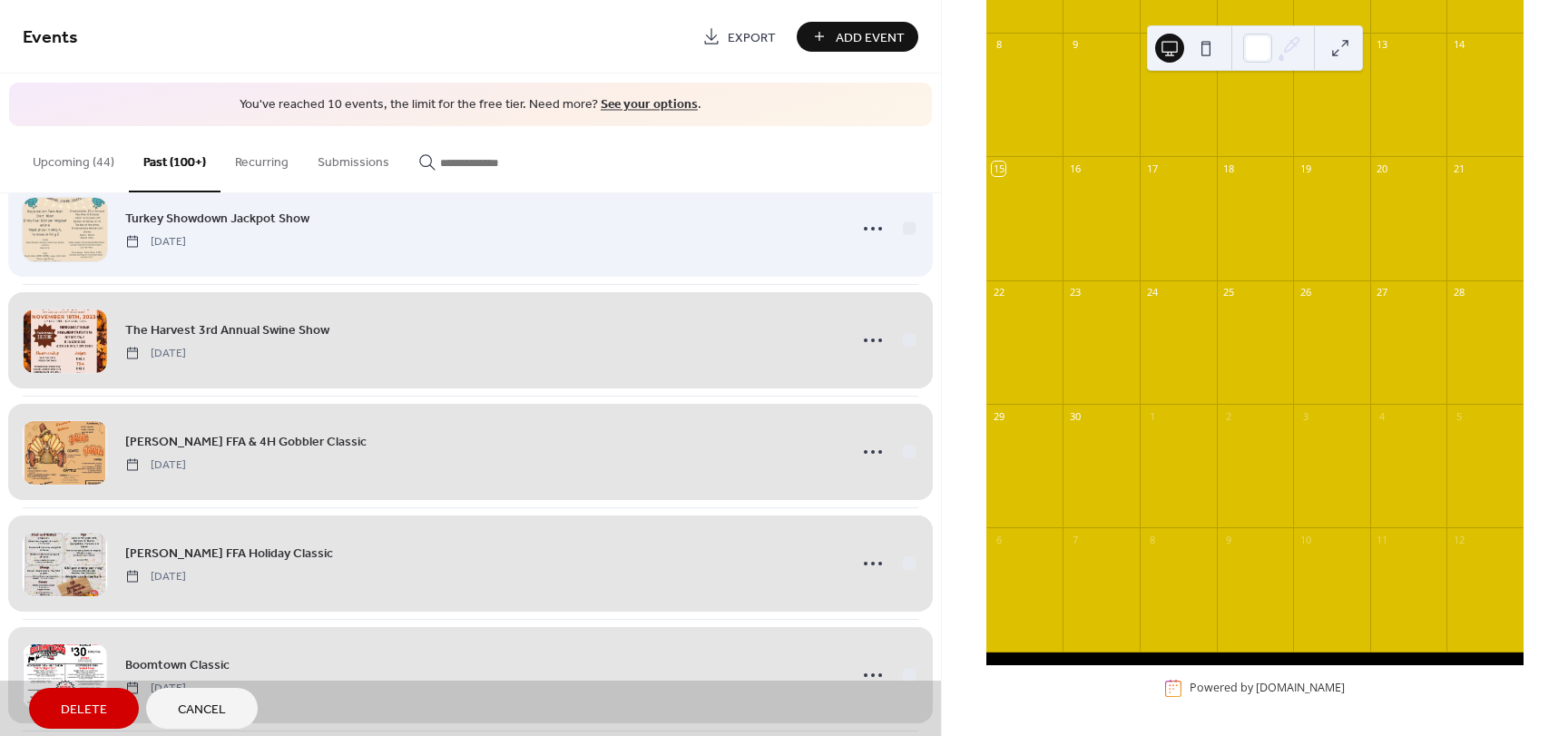
click at [903, 228] on div "Turkey Showdown Jackpot Show Saturday, November 18, 2023" at bounding box center [471, 227] width 895 height 112
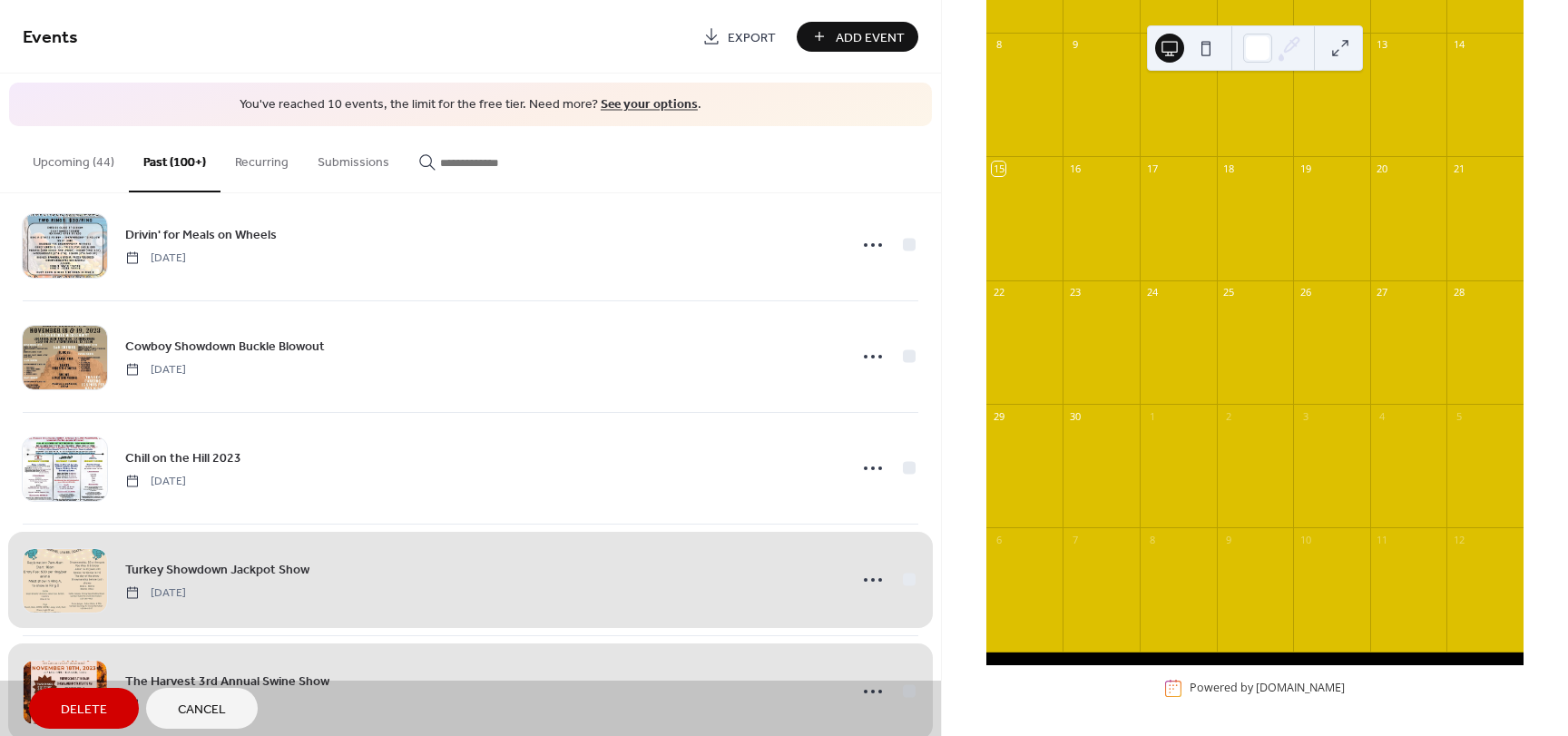
scroll to position [15192, 0]
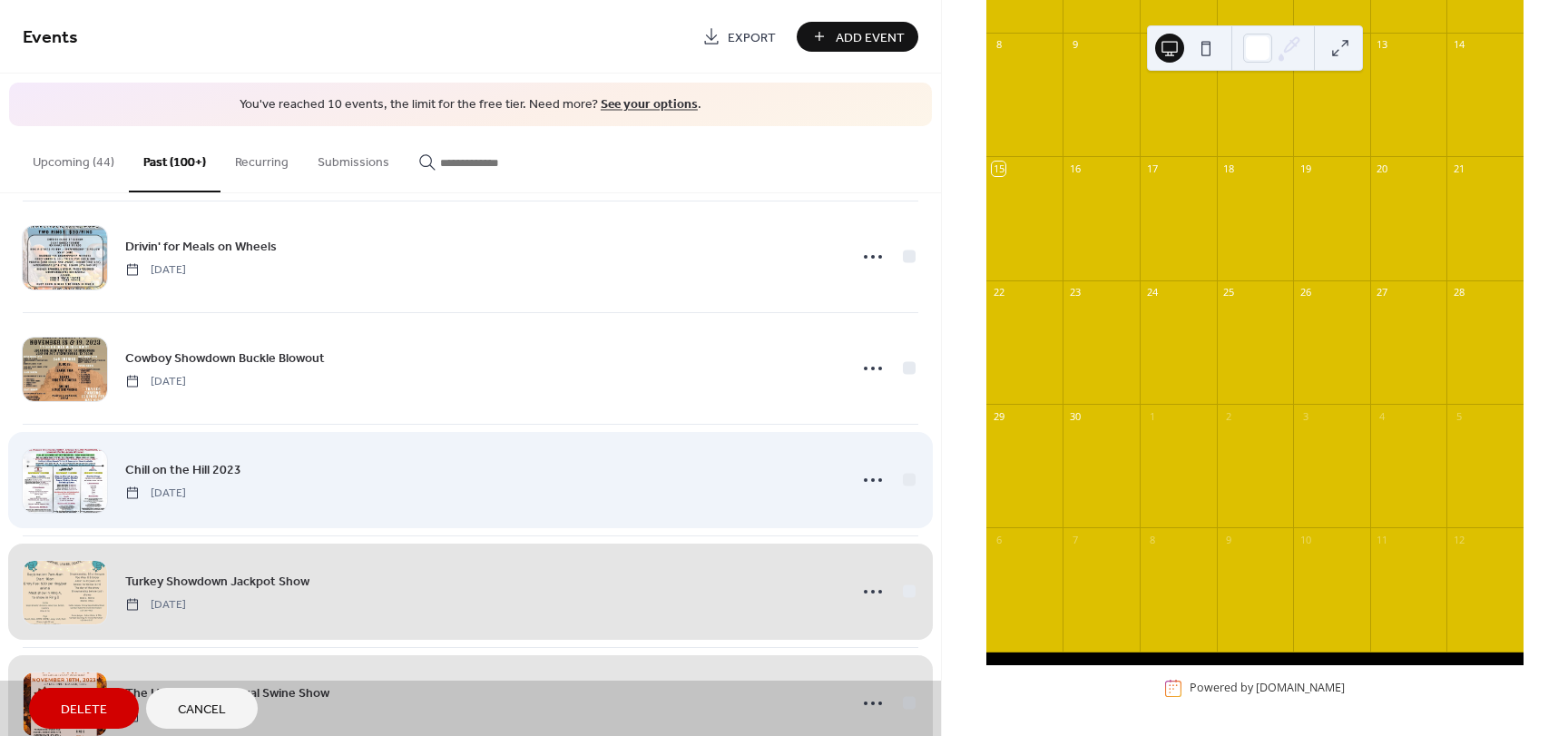
click at [903, 482] on div "Chill on the Hill 2023 Sunday, November 19, 2023" at bounding box center [471, 479] width 895 height 112
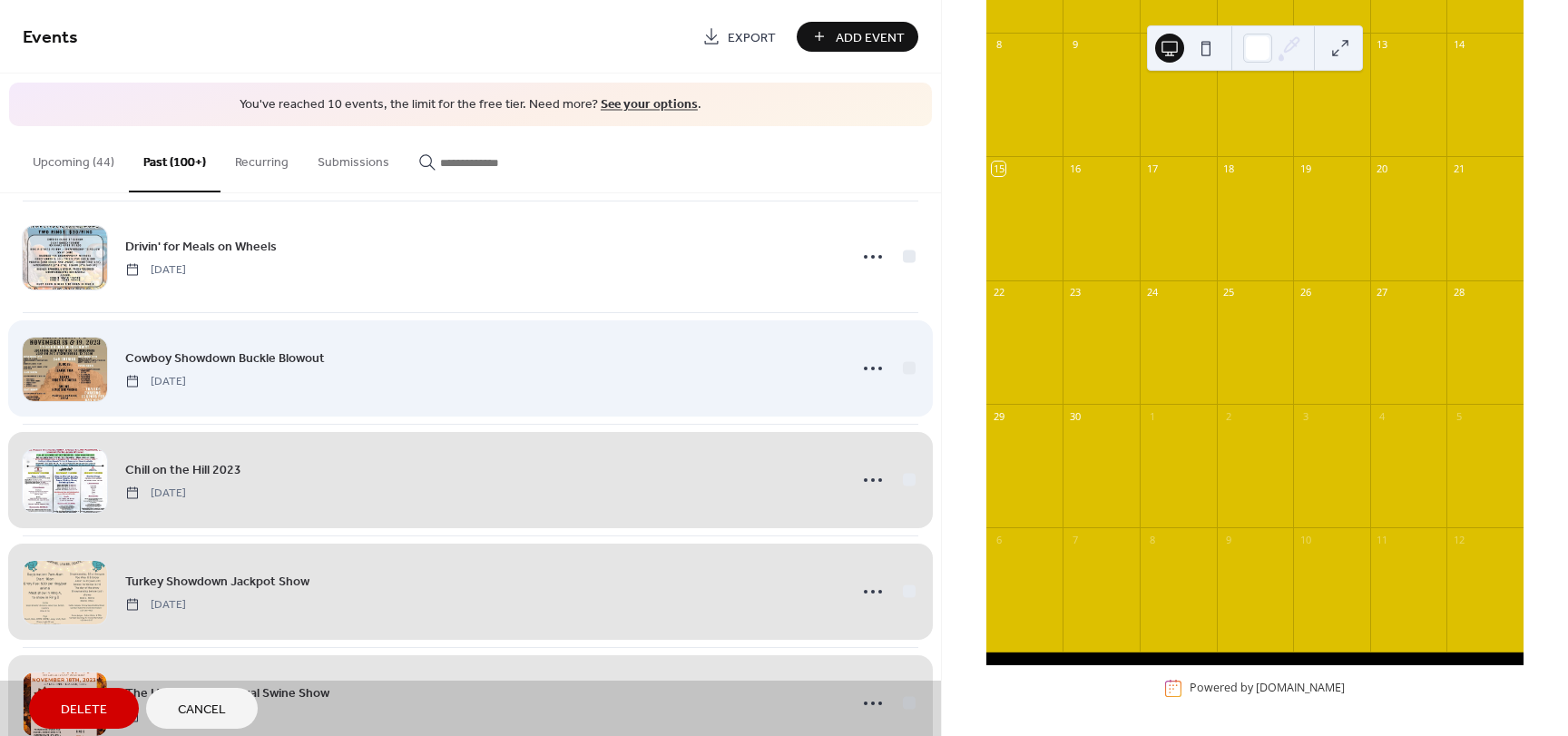
click at [905, 368] on div "Cowboy Showdown Buckle Blowout Sunday, November 19, 2023" at bounding box center [471, 367] width 895 height 112
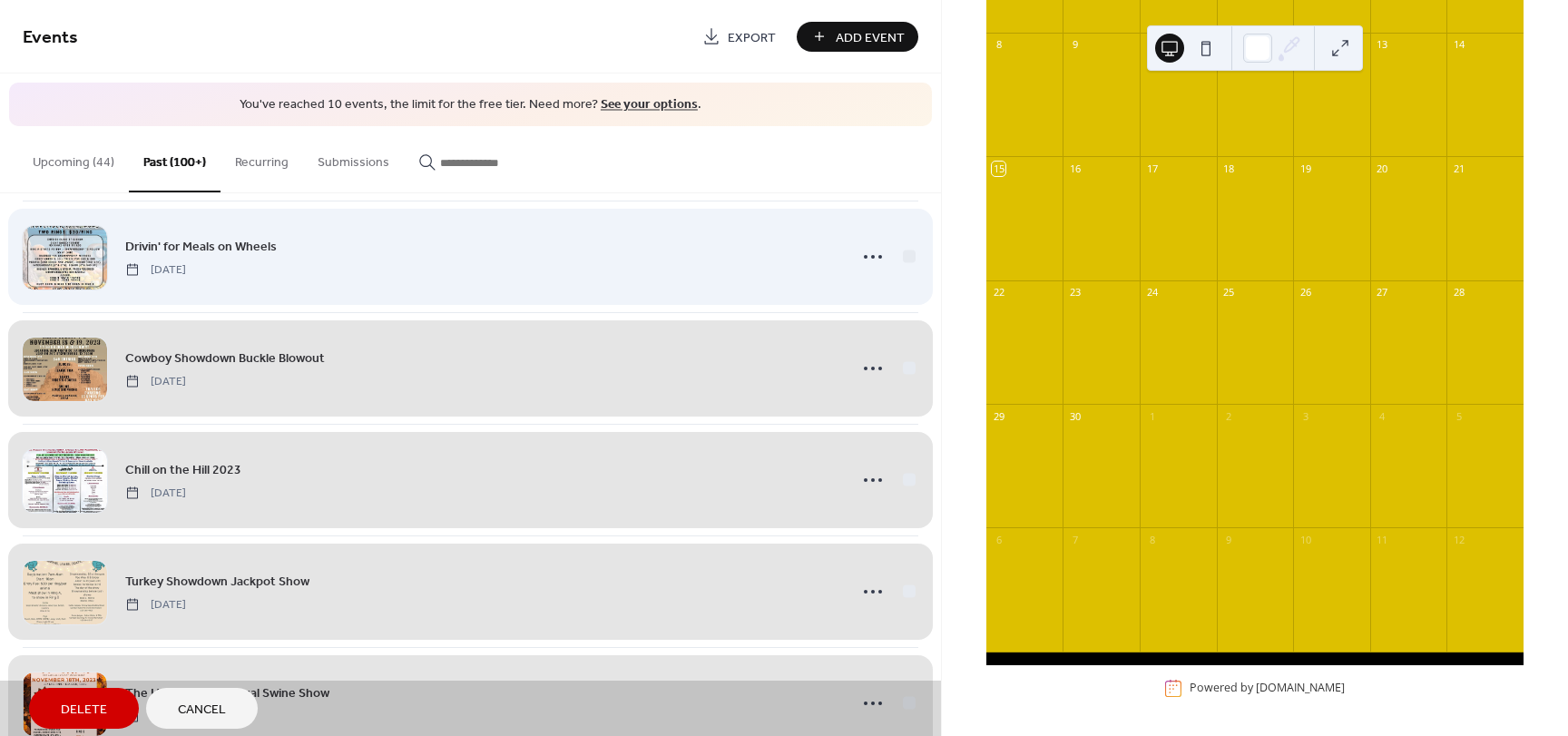
click at [905, 263] on div "Drivin' for Meals on Wheels Sunday, November 19, 2023" at bounding box center [471, 256] width 895 height 112
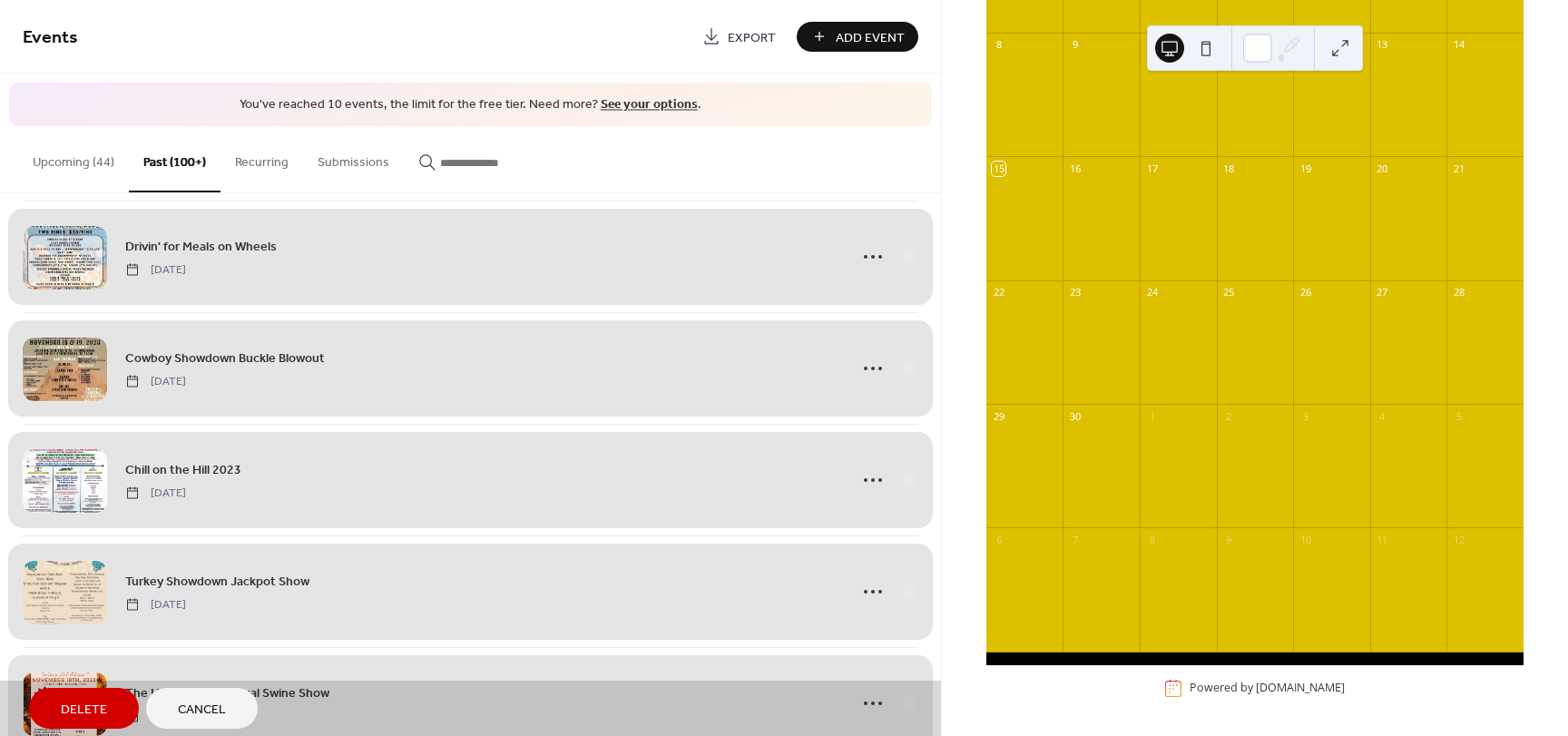
scroll to position [14829, 0]
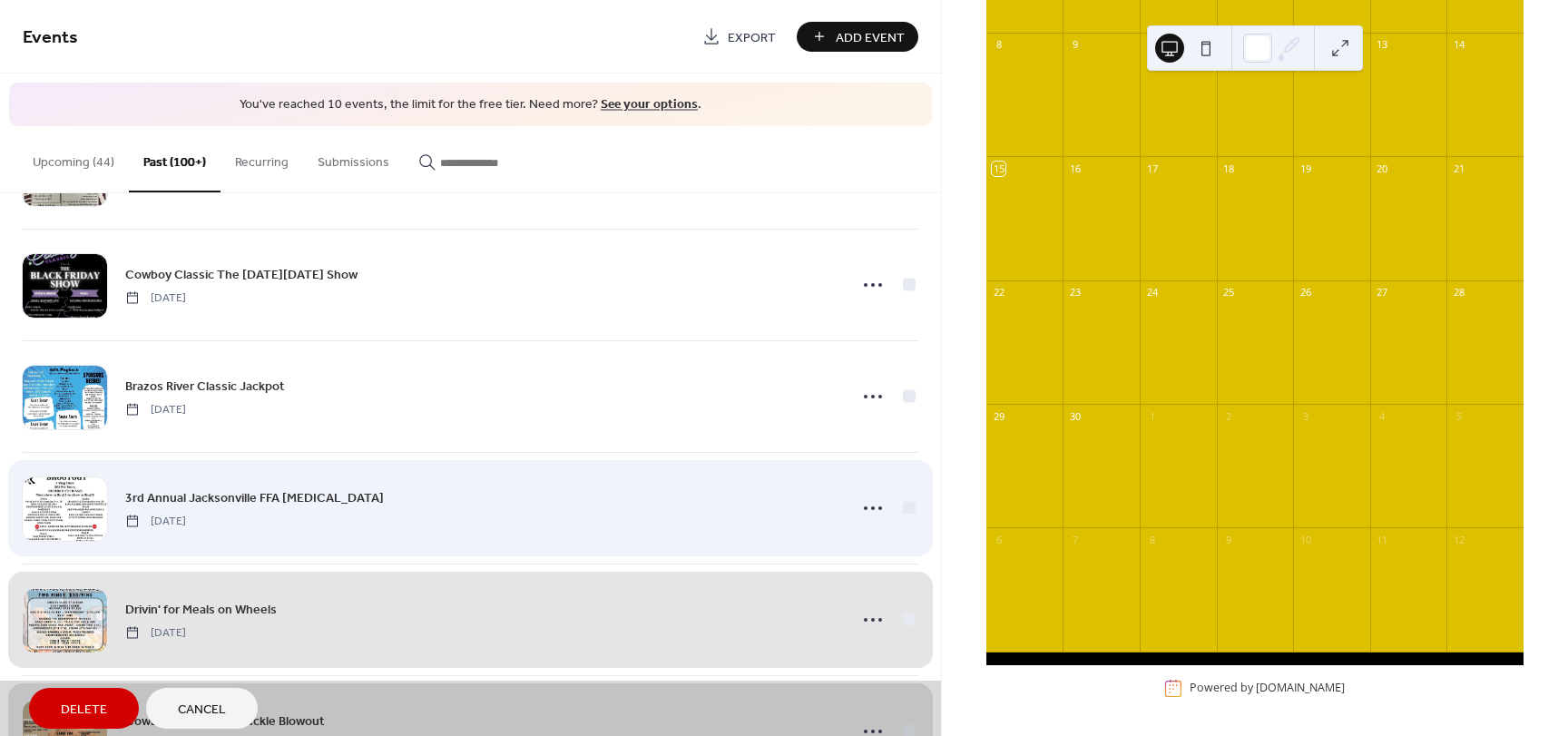
click at [907, 509] on div "3rd Annual Jacksonville FFA Shootout Saturday, November 25, 2023" at bounding box center [471, 508] width 895 height 112
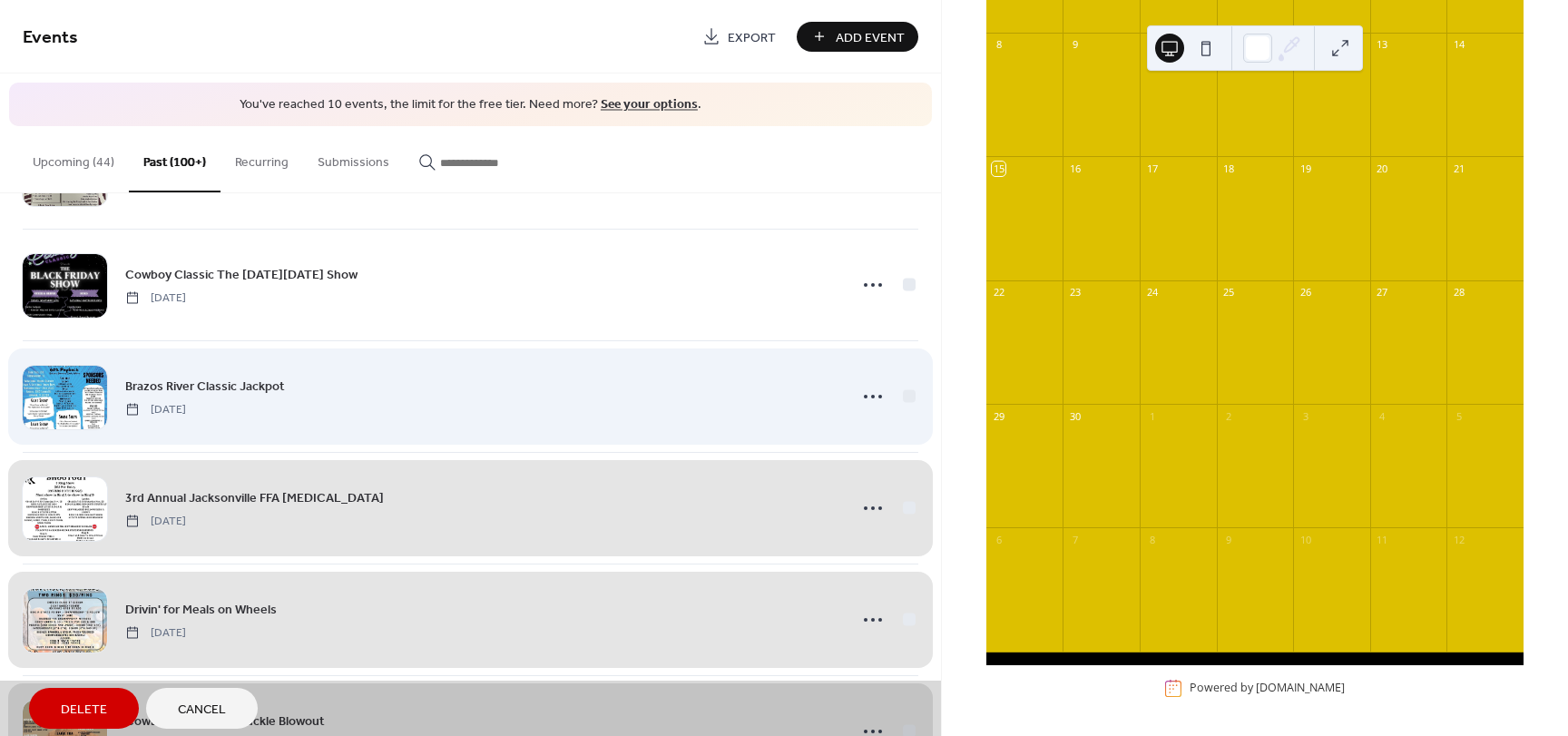
click at [903, 400] on div "Brazos River Classic Jackpot Saturday, November 25, 2023" at bounding box center [471, 396] width 895 height 112
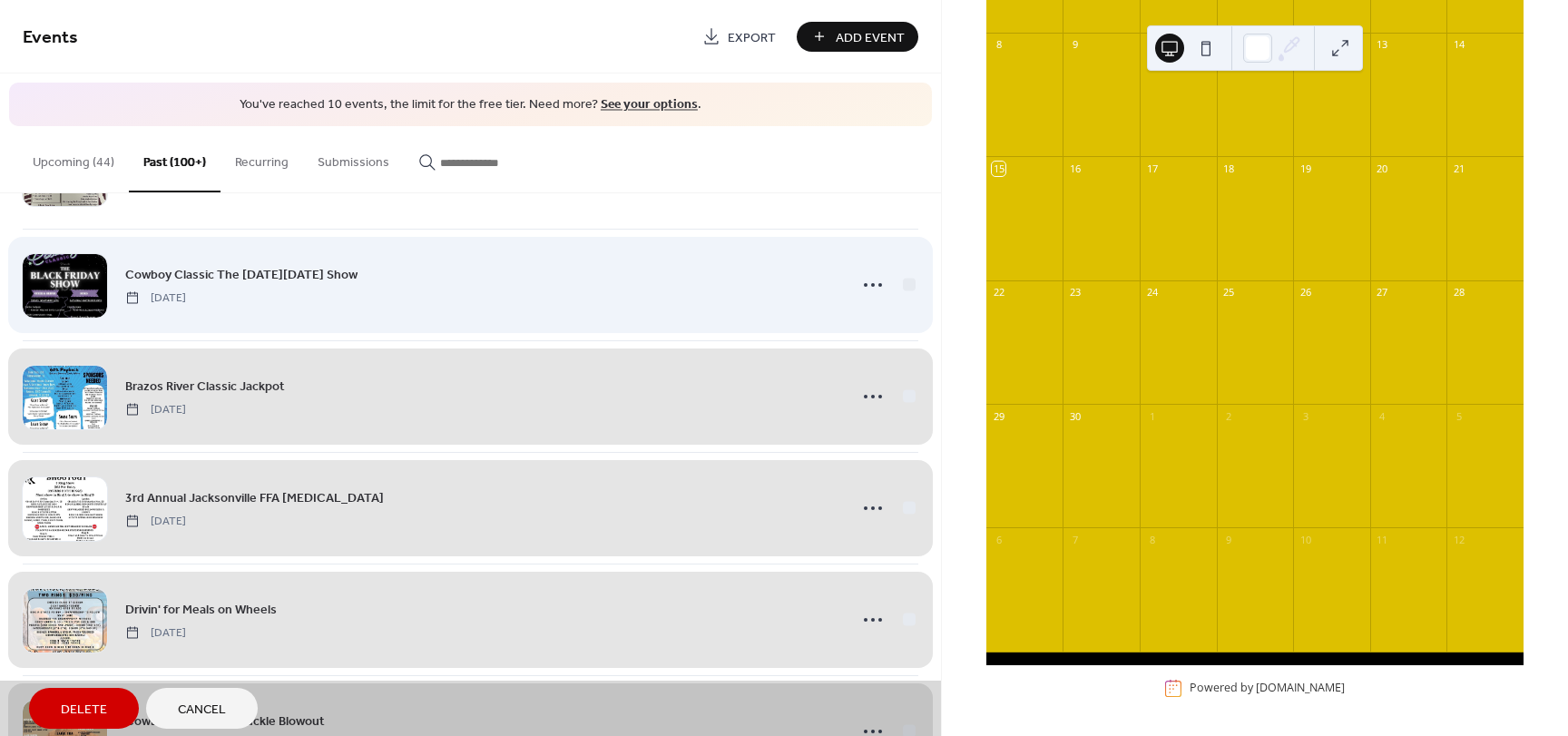
click at [907, 285] on div "Cowboy Classic The Black Friday Show Saturday, November 25, 2023" at bounding box center [471, 284] width 895 height 112
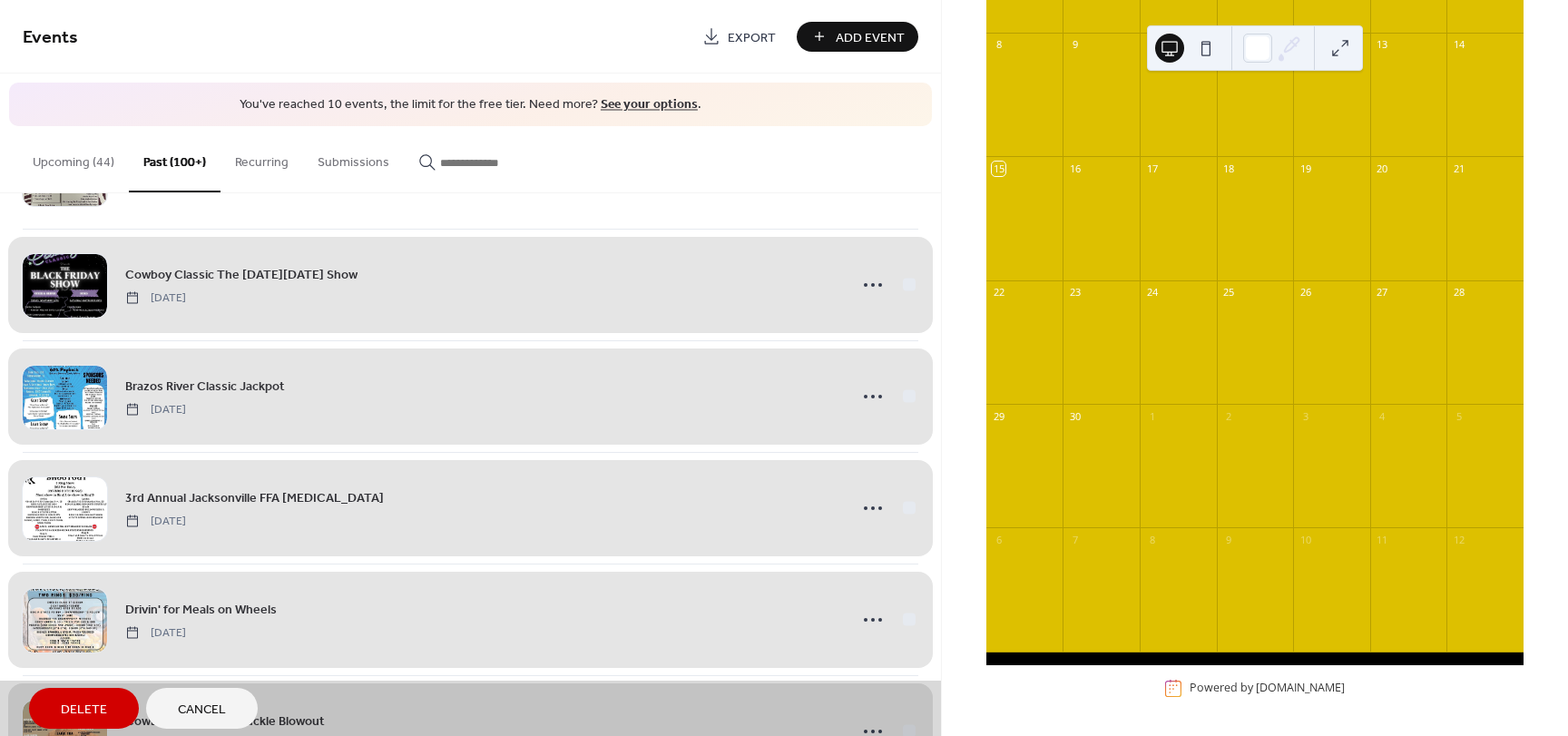
click at [75, 711] on span "Delete" at bounding box center [84, 709] width 46 height 19
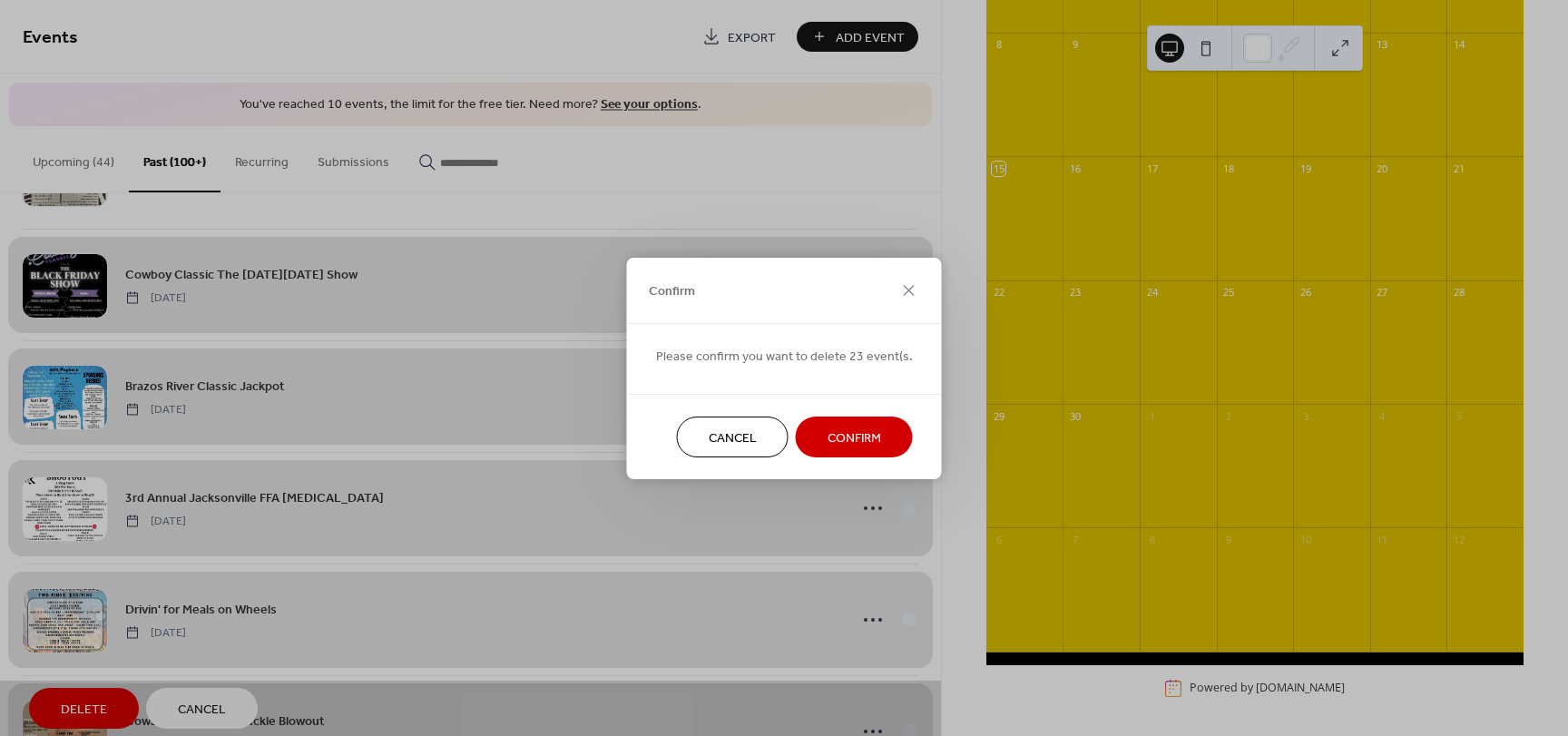
click at [835, 437] on span "Confirm" at bounding box center [855, 437] width 54 height 19
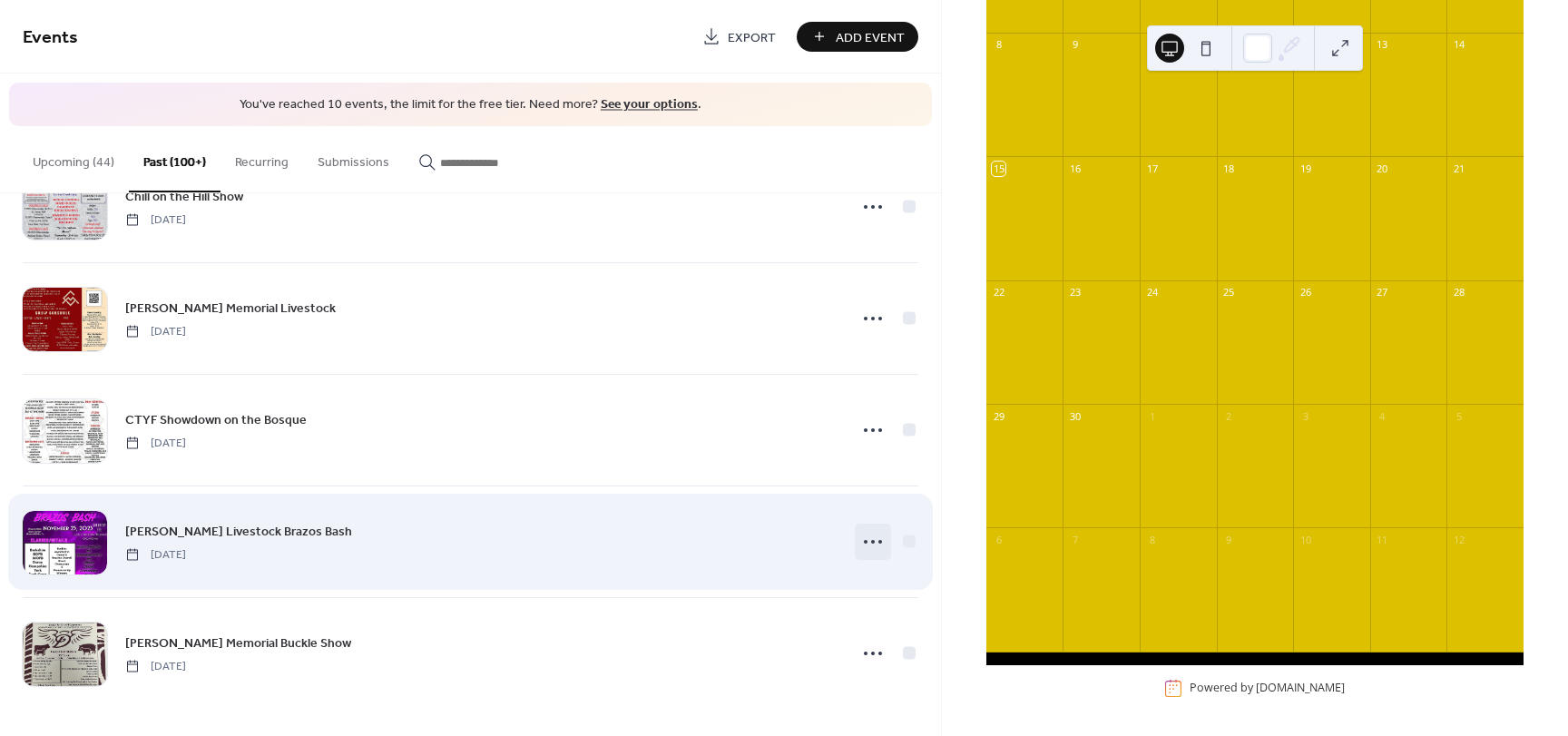
scroll to position [14349, 0]
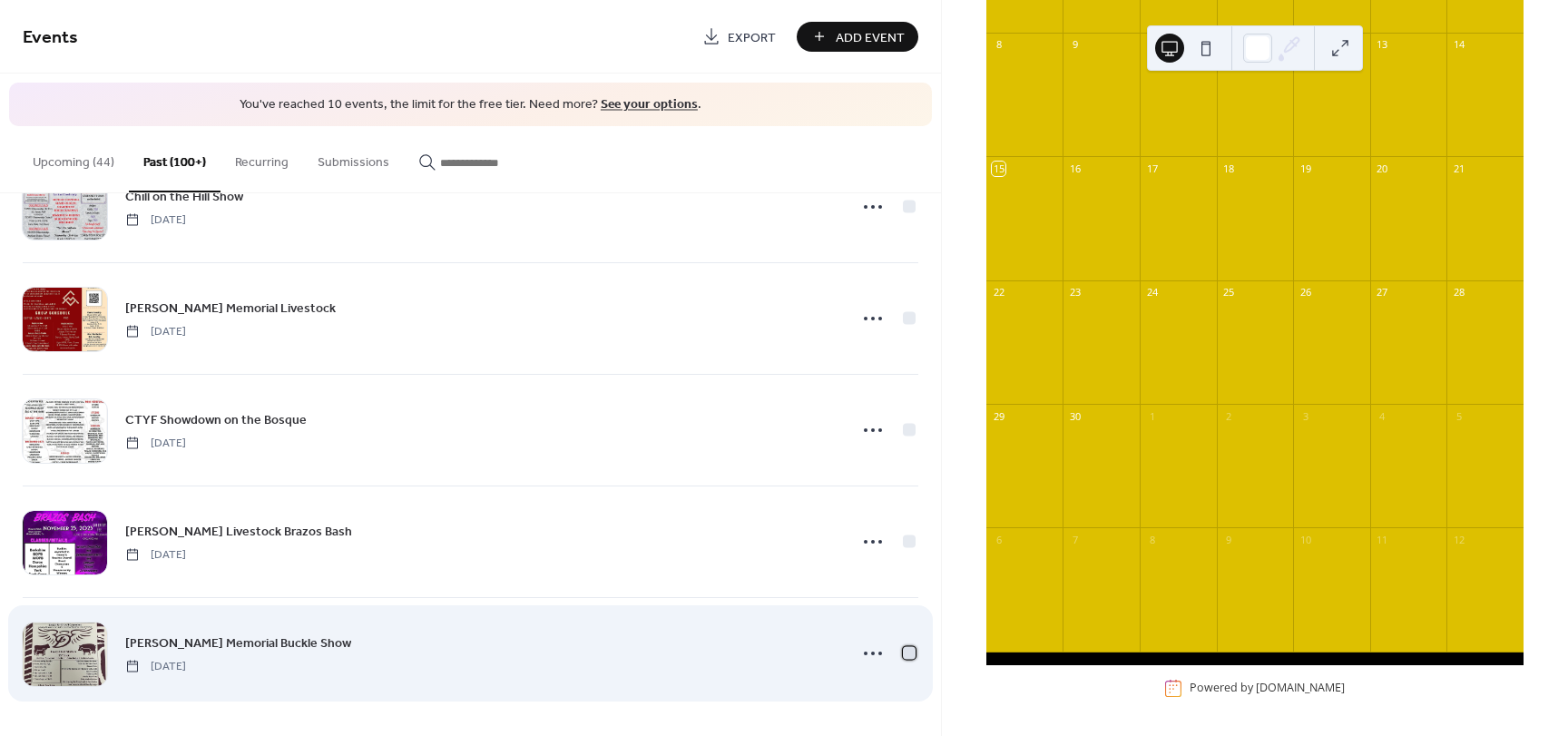
click at [904, 655] on div at bounding box center [909, 652] width 13 height 13
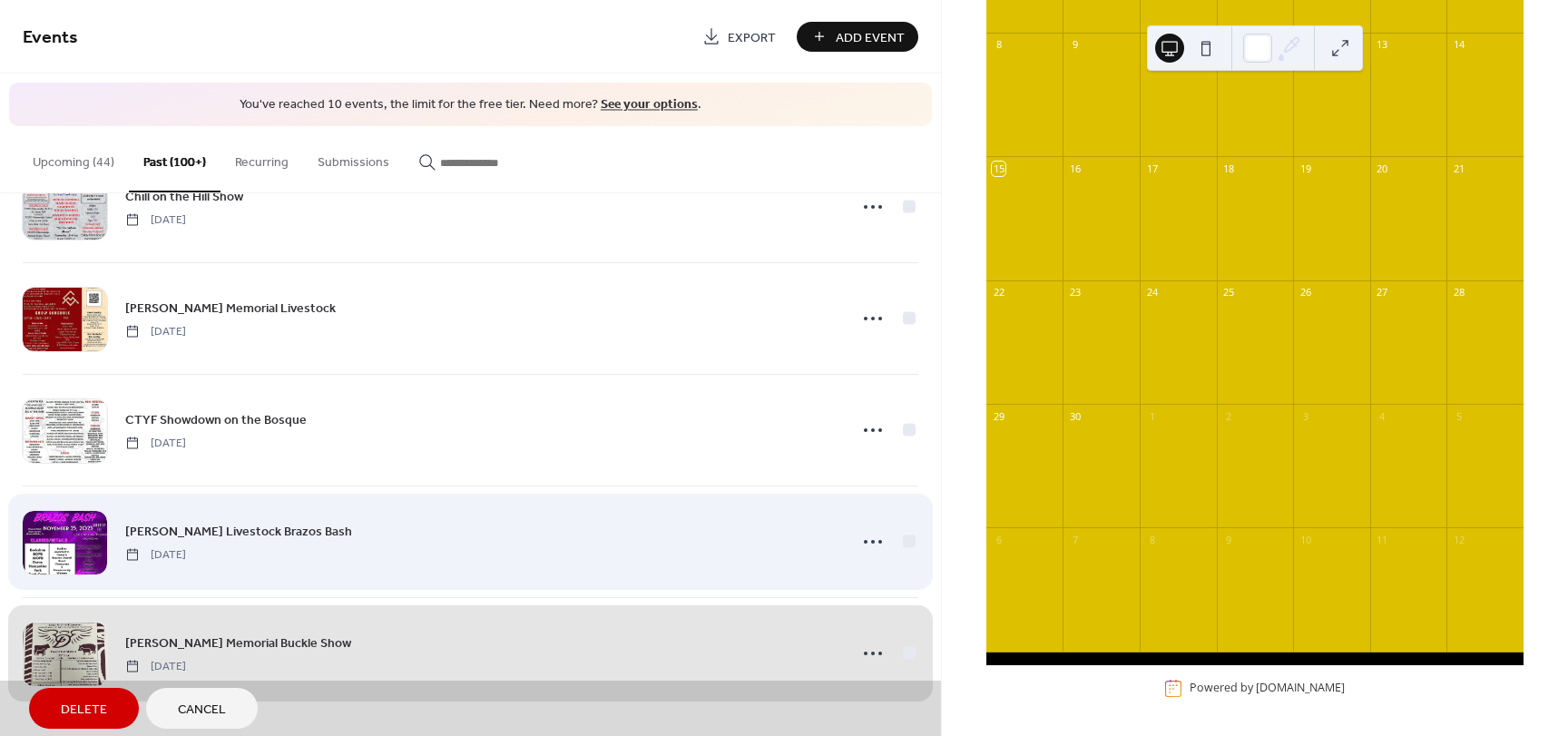
click at [901, 540] on div "Roach Livestock Brazos Bash Saturday, November 25, 2023" at bounding box center [471, 541] width 895 height 112
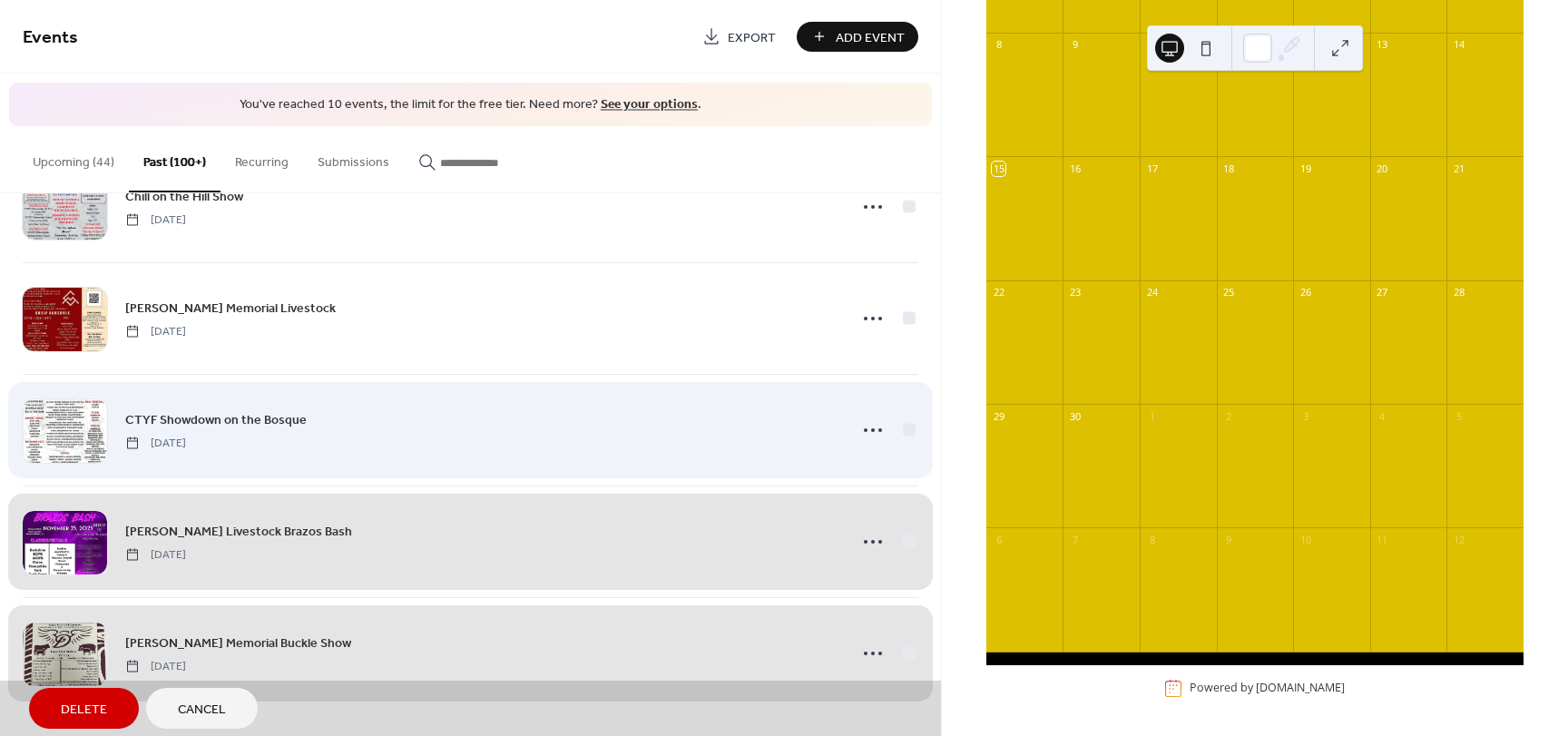
click at [905, 420] on div "CTYF Showdown on the Bosque Sunday, November 26, 2023" at bounding box center [471, 429] width 895 height 112
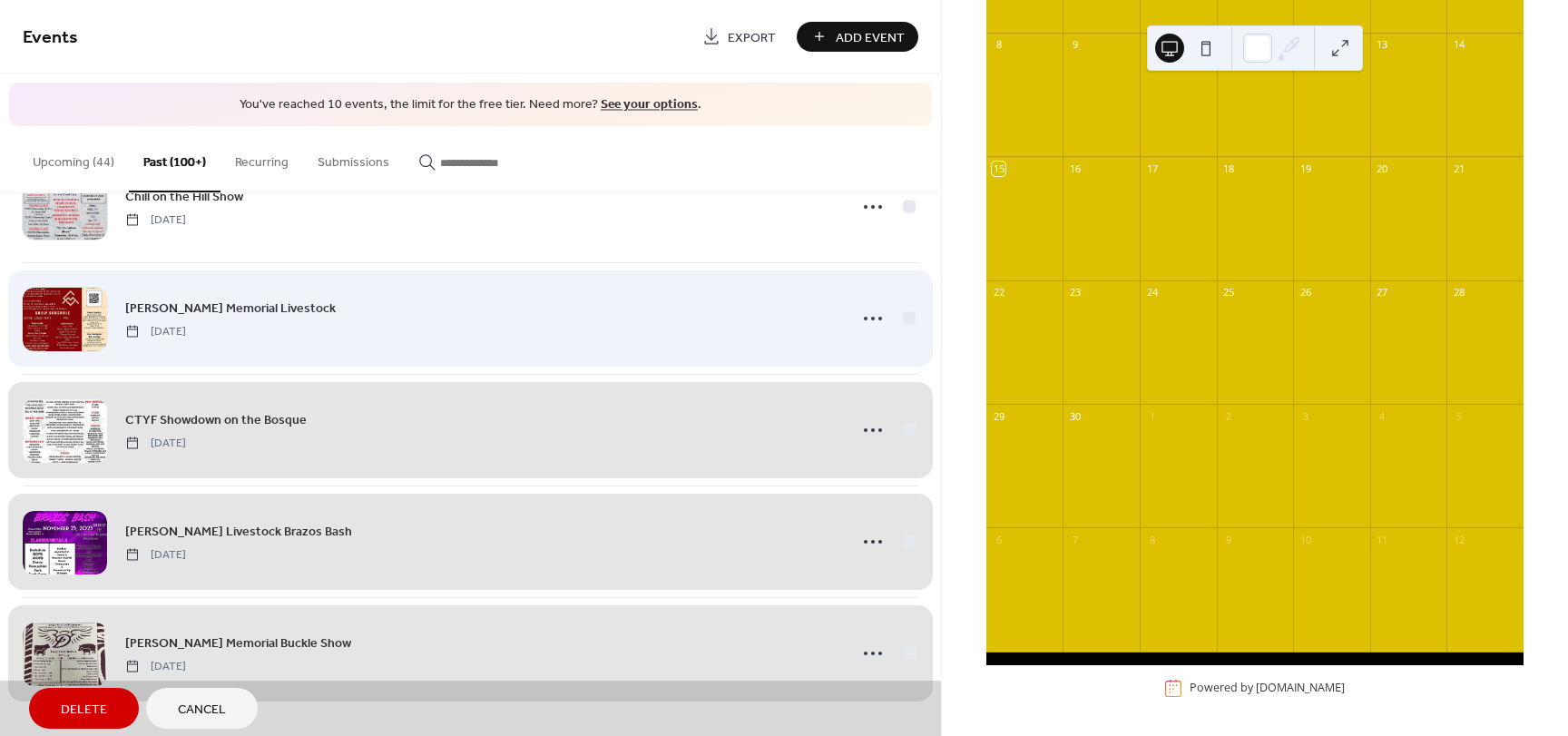
click at [901, 320] on div "Carter Mayes Memorial Livestock Saturday, December 2, 2023" at bounding box center [471, 318] width 895 height 112
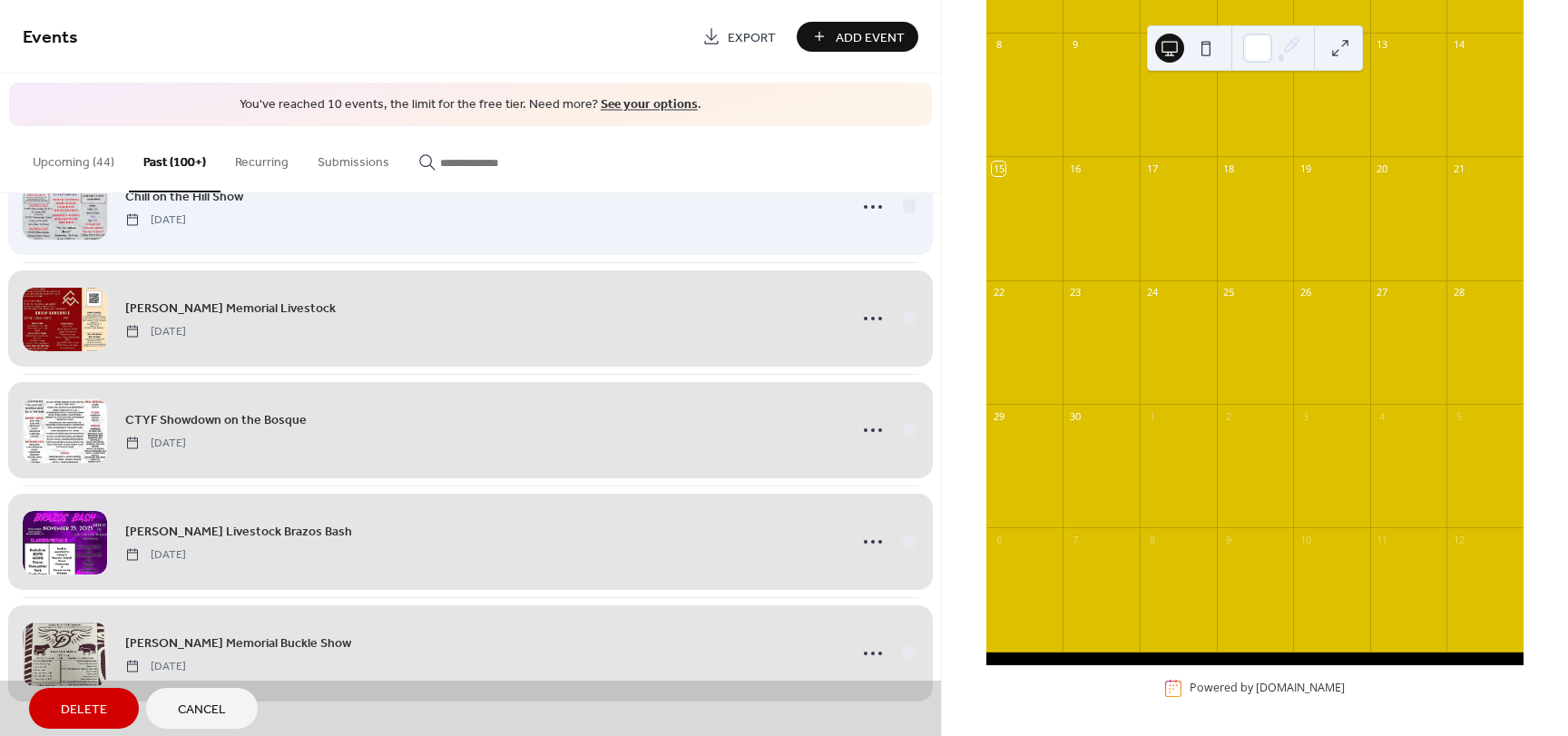
click at [904, 202] on div "Chill on the Hill Show Saturday, December 2, 2023" at bounding box center [471, 206] width 895 height 112
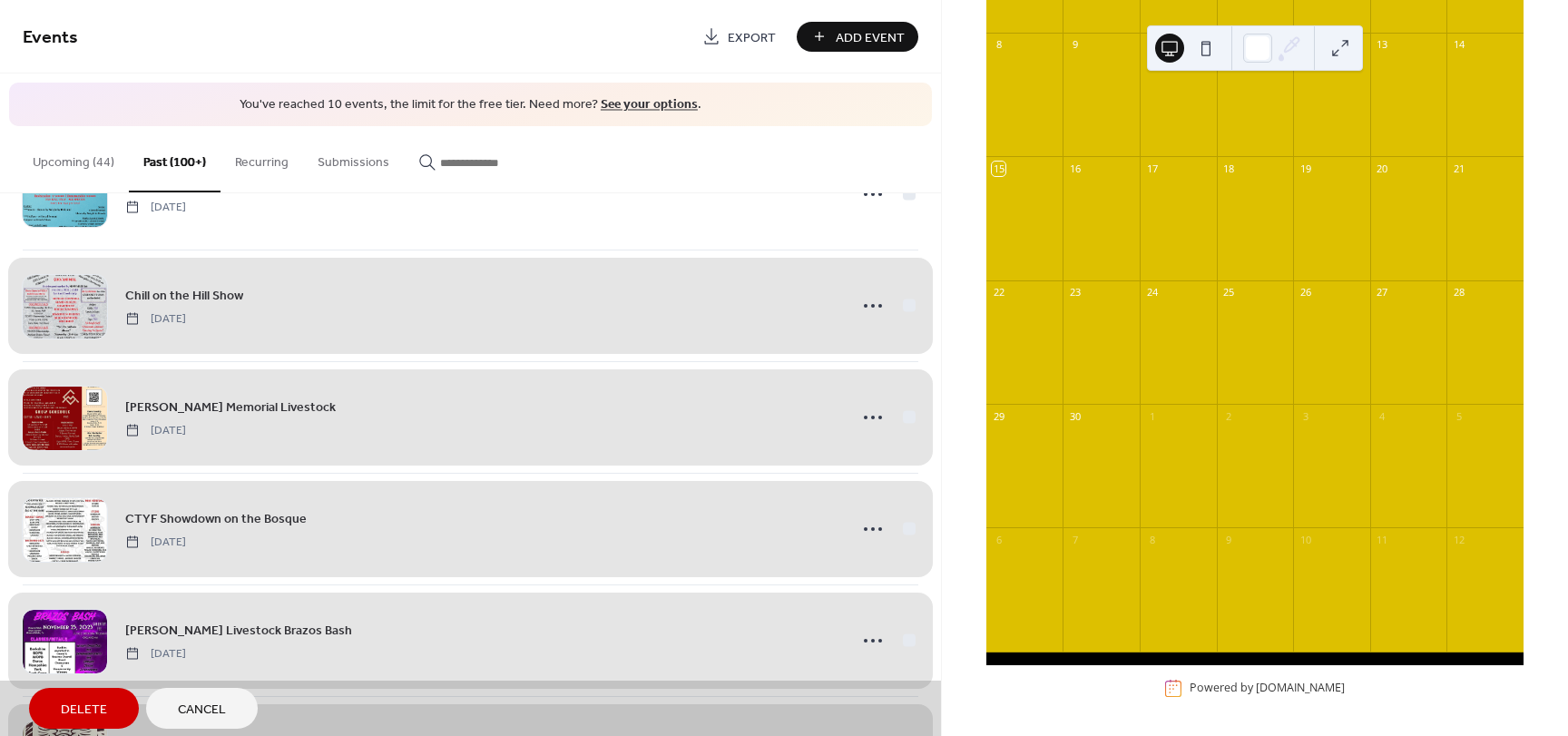
scroll to position [13987, 0]
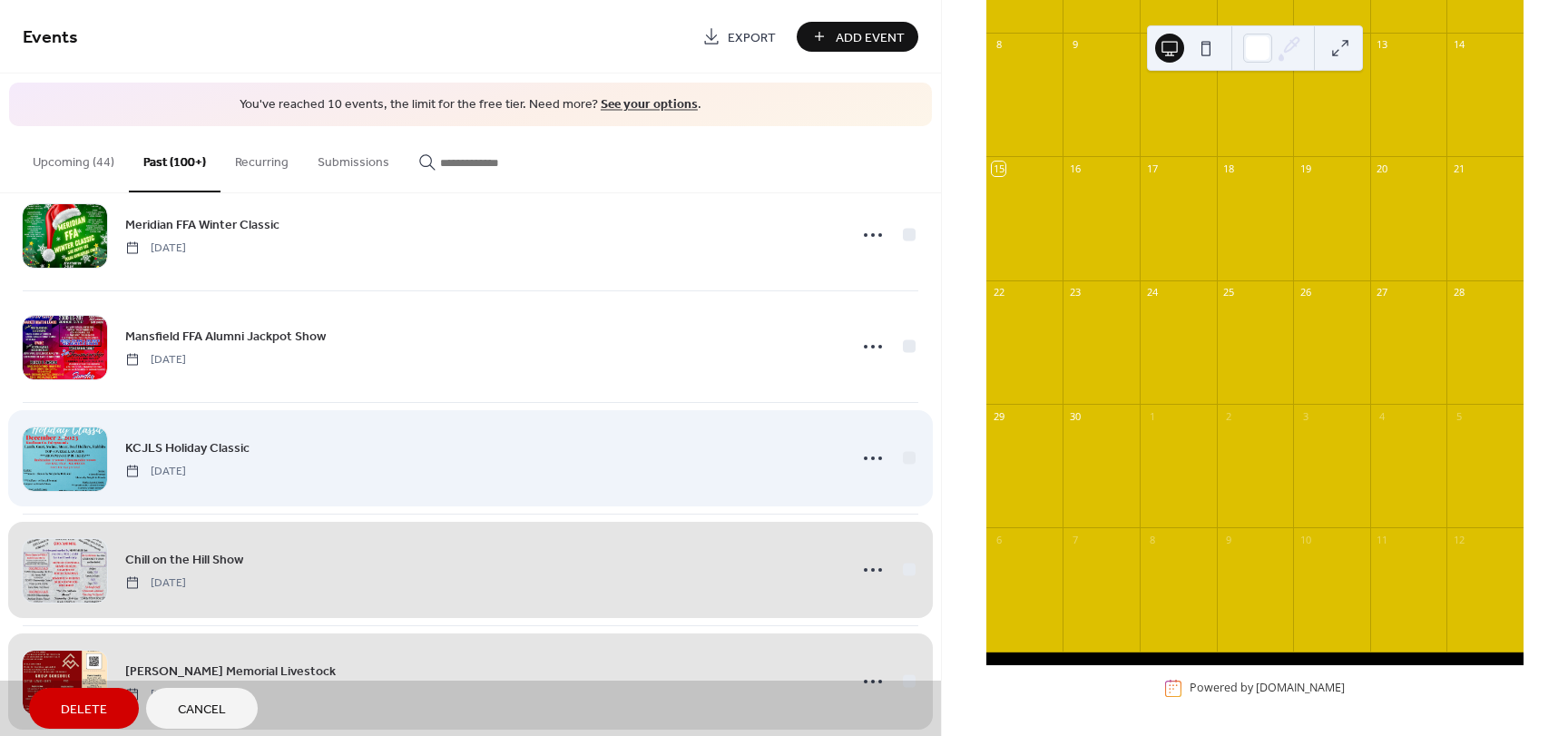
click at [906, 460] on div "KCJLS Holiday Classic Saturday, December 2, 2023" at bounding box center [471, 458] width 895 height 112
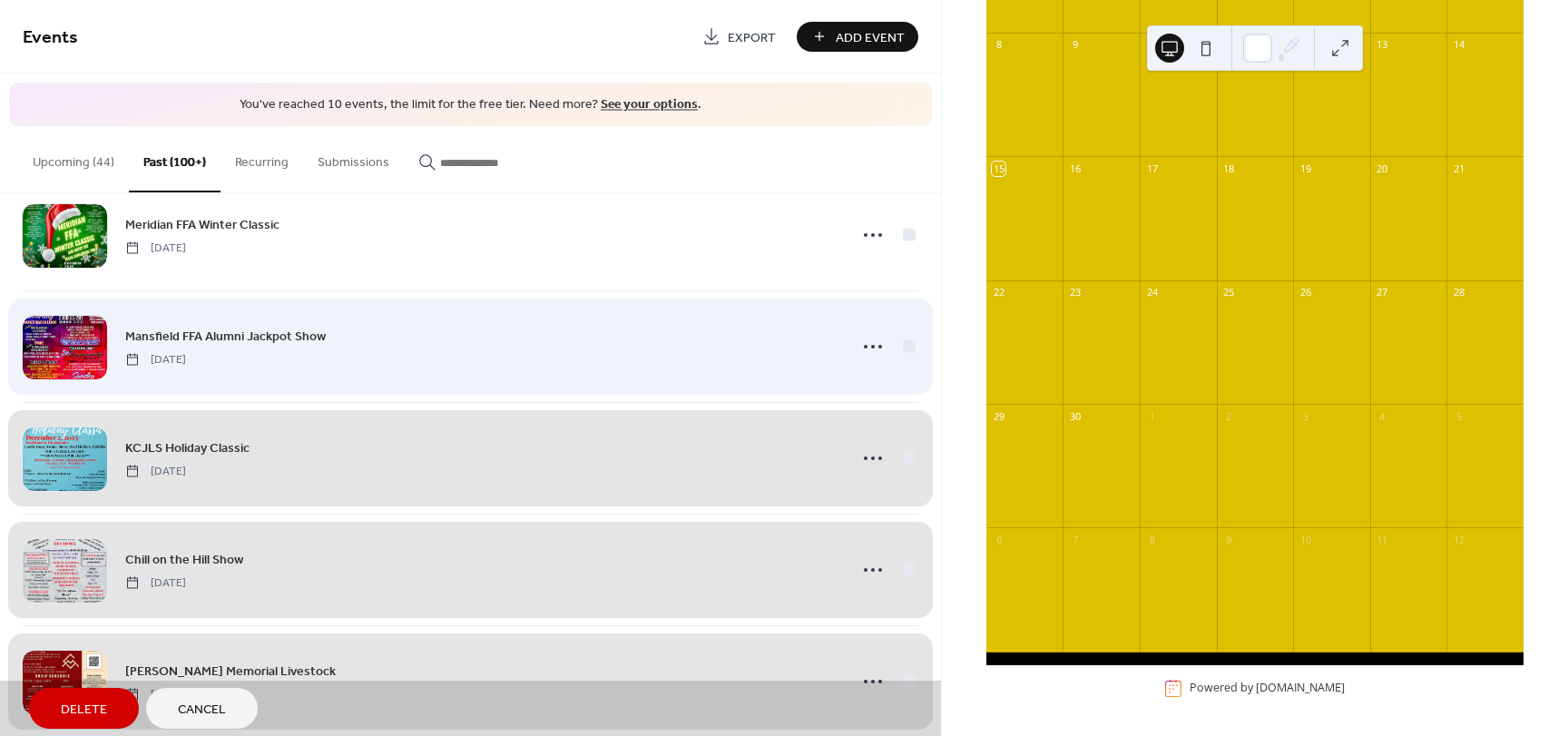
click at [899, 345] on div "Mansfield FFA Alumni Jackpot Show Saturday, December 2, 2023" at bounding box center [471, 346] width 895 height 112
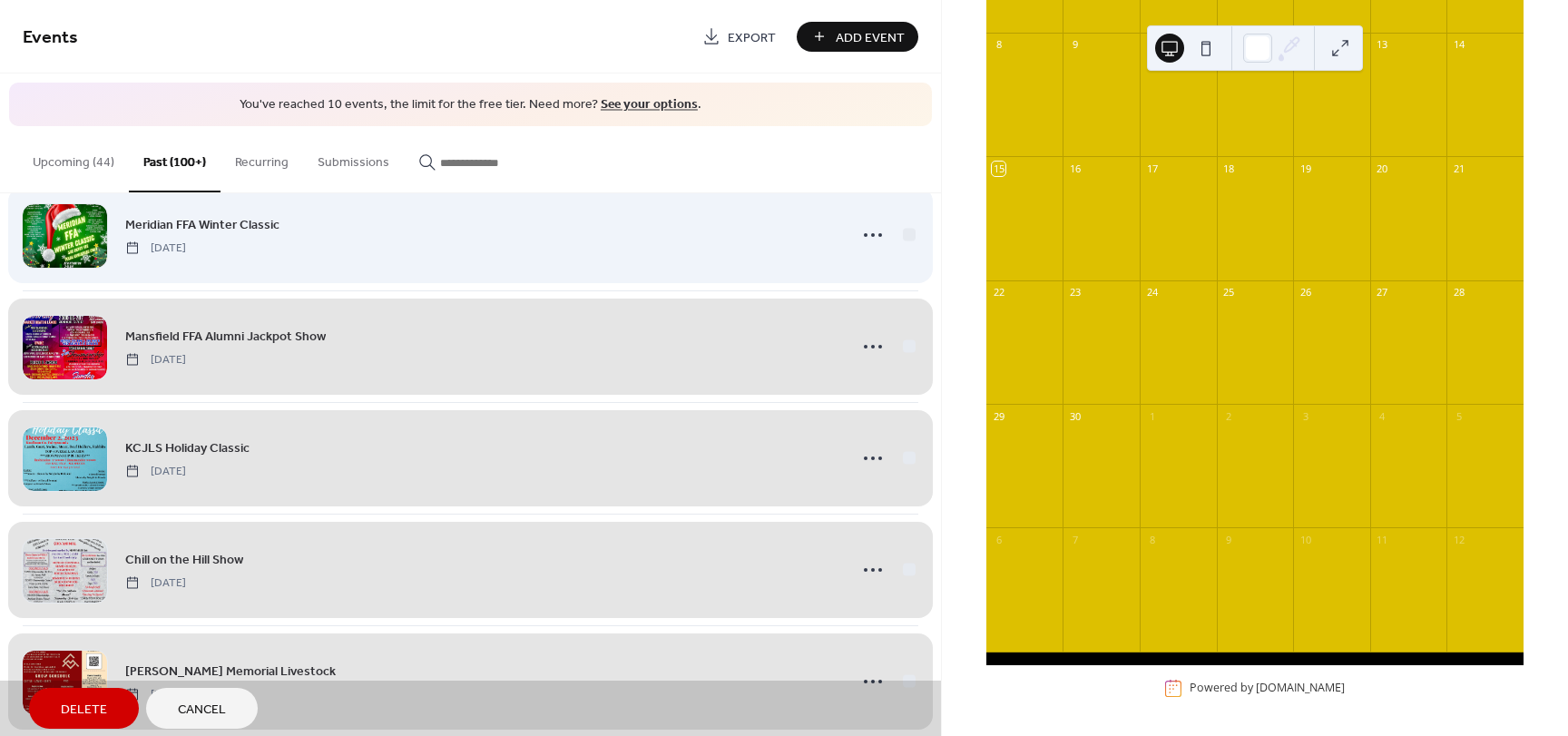
click at [899, 233] on div "Meridian FFA Winter Classic Saturday, December 2, 2023" at bounding box center [471, 234] width 895 height 112
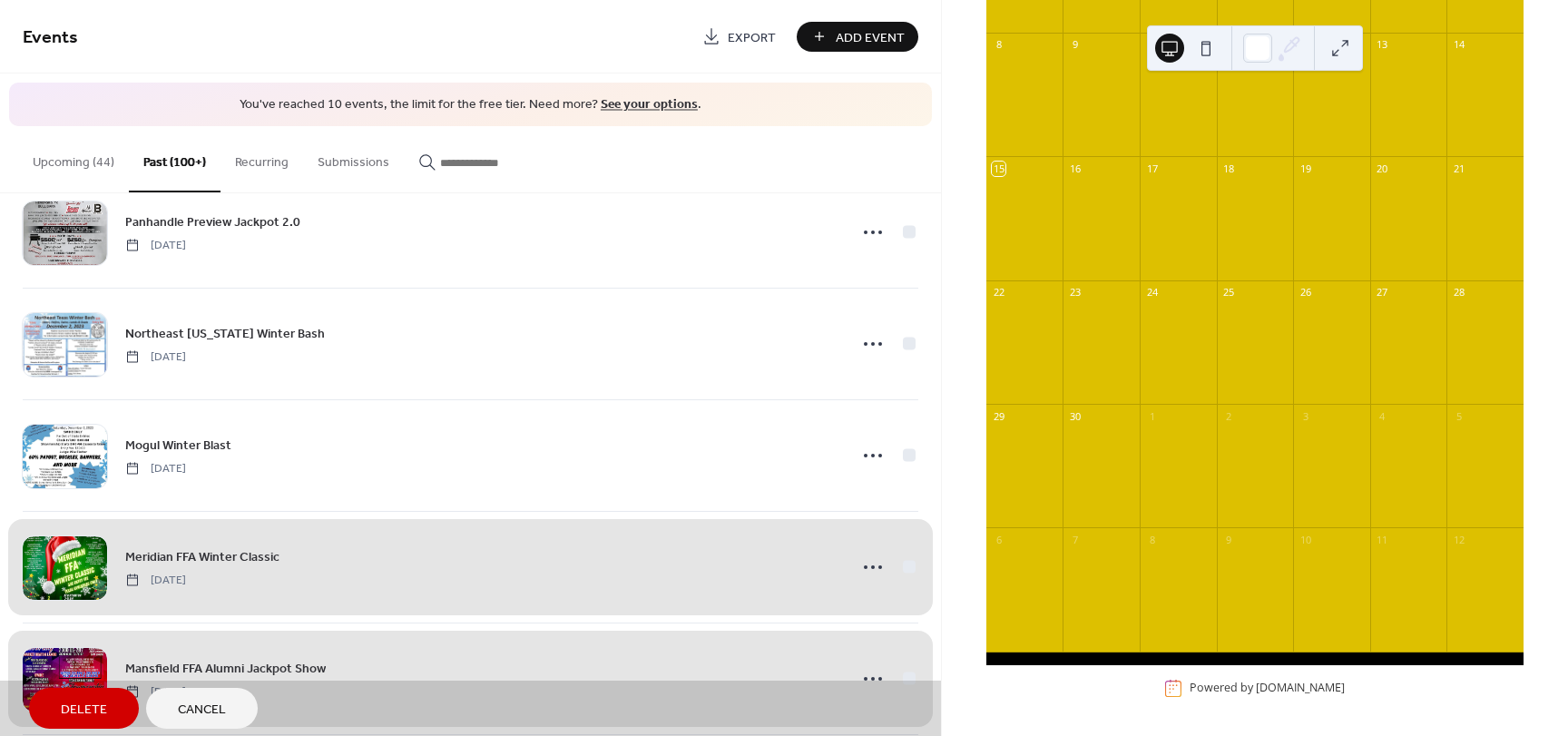
scroll to position [13624, 0]
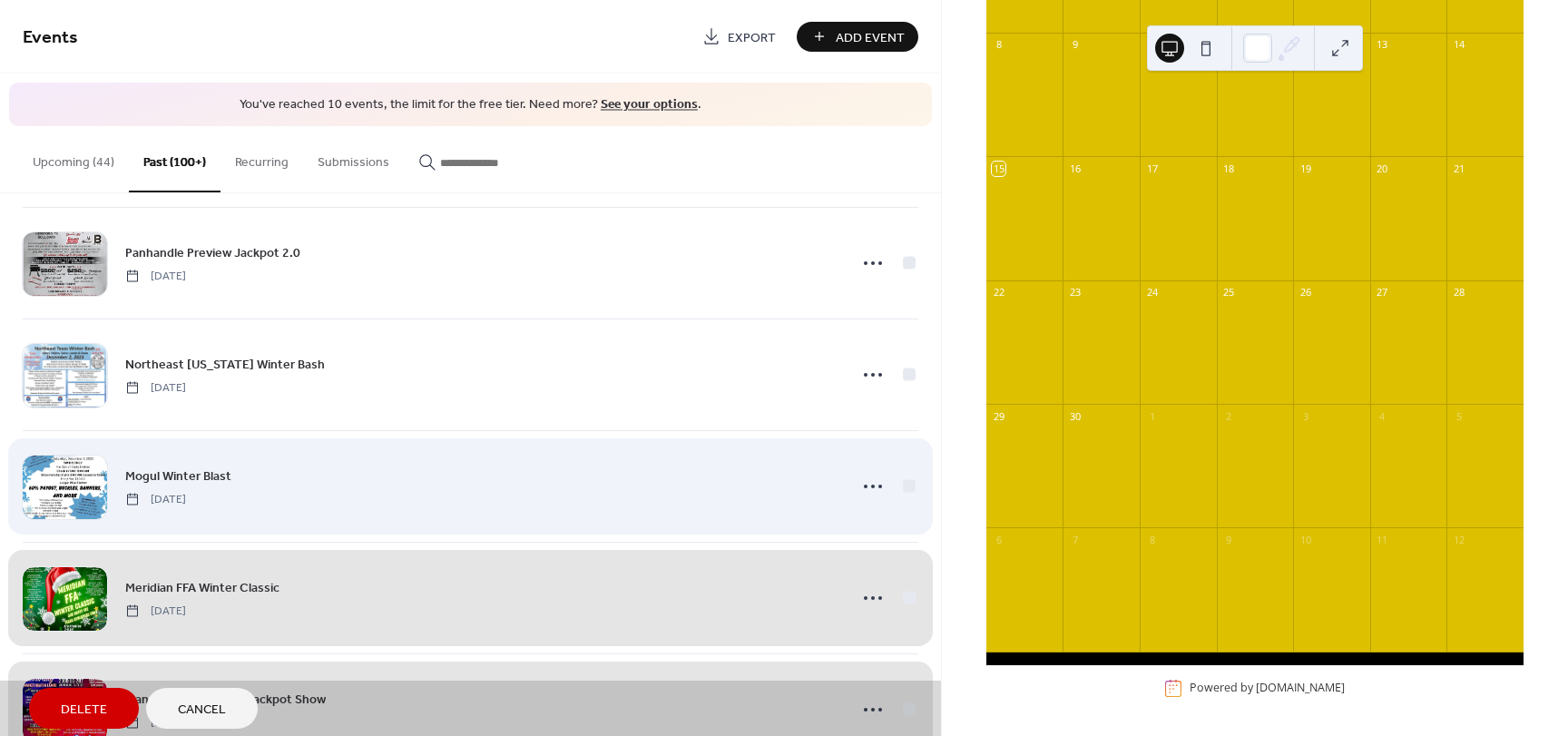
click at [907, 492] on div "Mogul Winter Blast Saturday, December 2, 2023" at bounding box center [471, 485] width 895 height 112
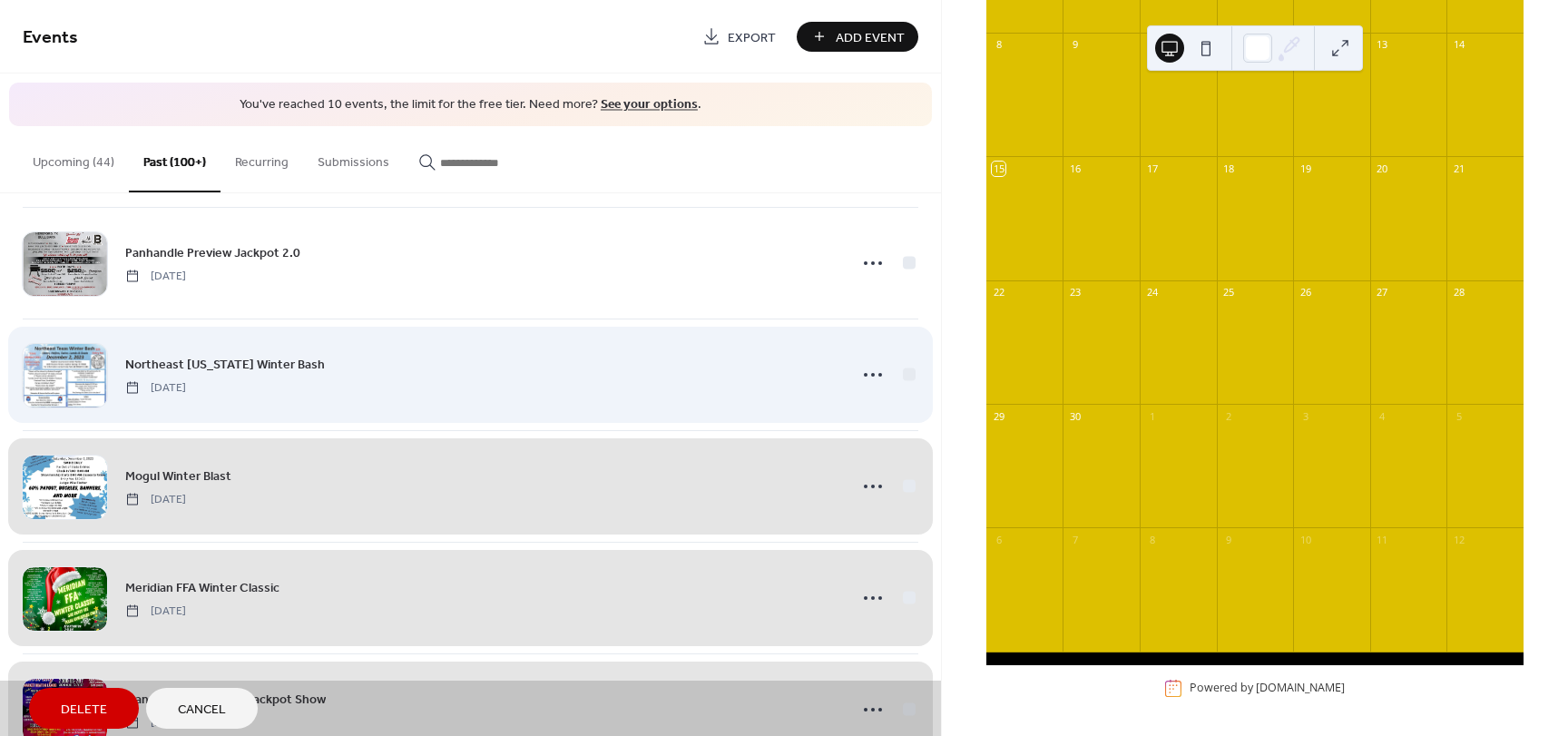
click at [905, 380] on div "Northeast Texas Winter Bash Saturday, December 2, 2023" at bounding box center [471, 374] width 895 height 112
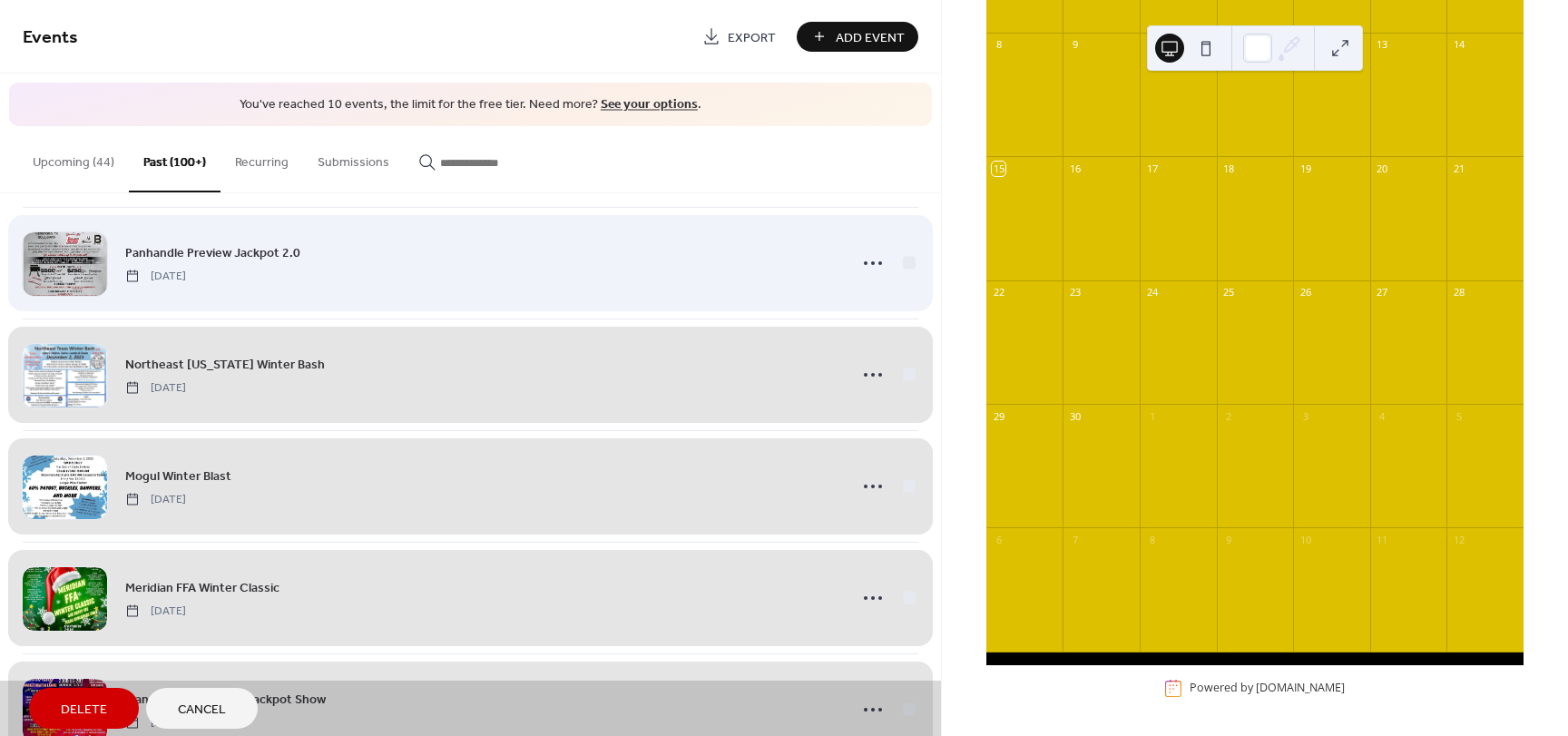
click at [907, 264] on div "Panhandle Preview Jackpot 2.0 Saturday, December 2, 2023" at bounding box center [471, 263] width 895 height 112
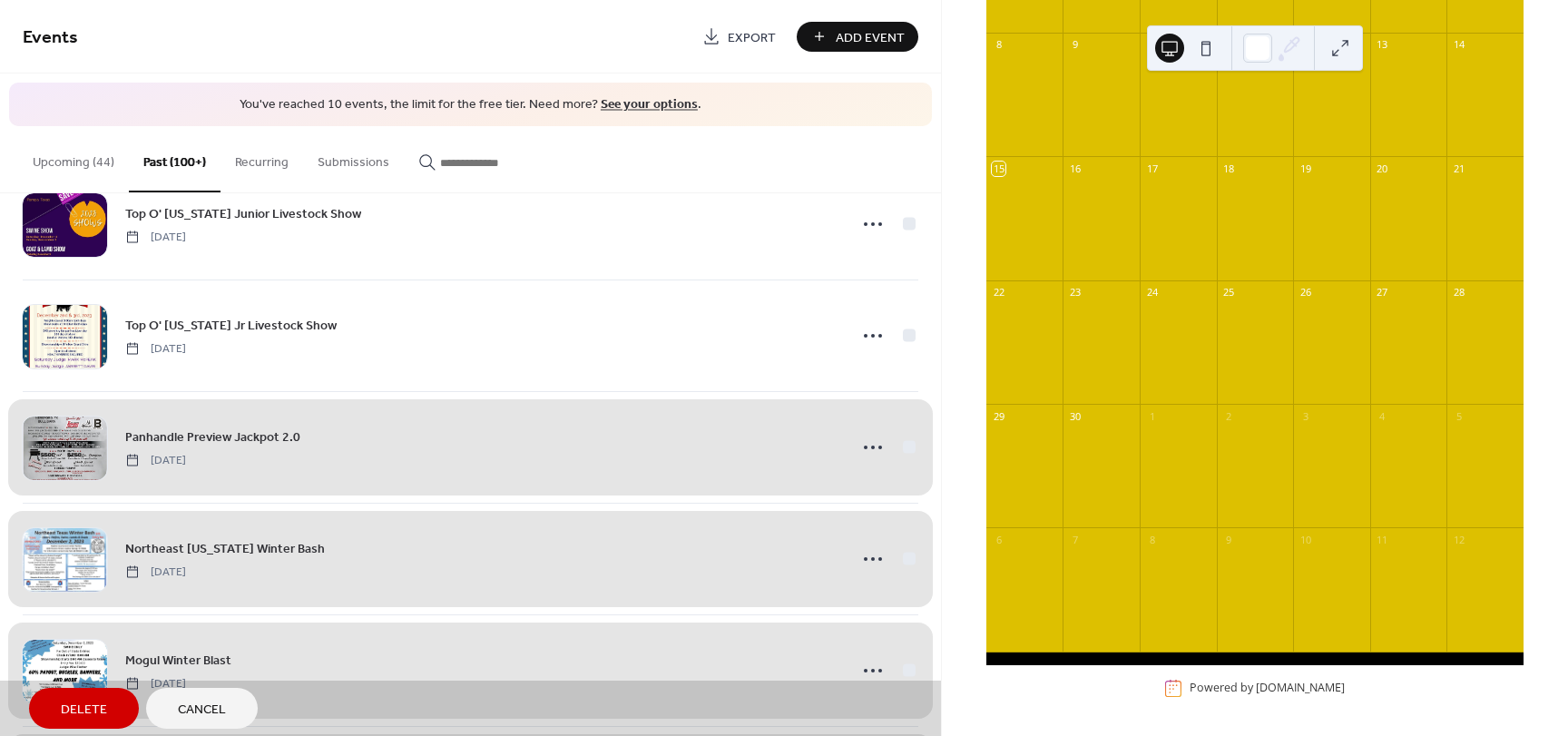
scroll to position [13170, 0]
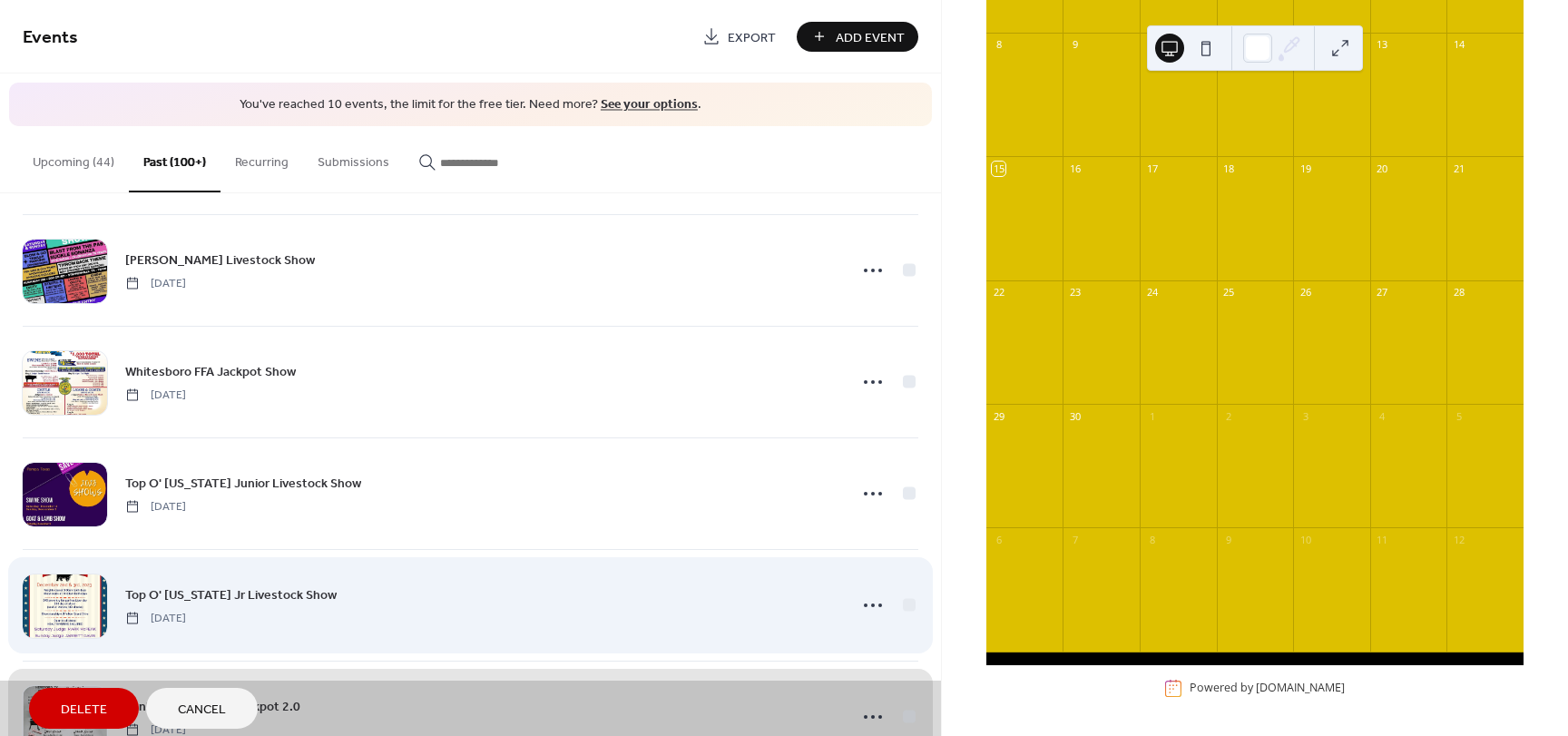
click at [905, 605] on div "Top O' Texas Jr Livestock Show Saturday, December 2, 2023" at bounding box center [471, 605] width 895 height 112
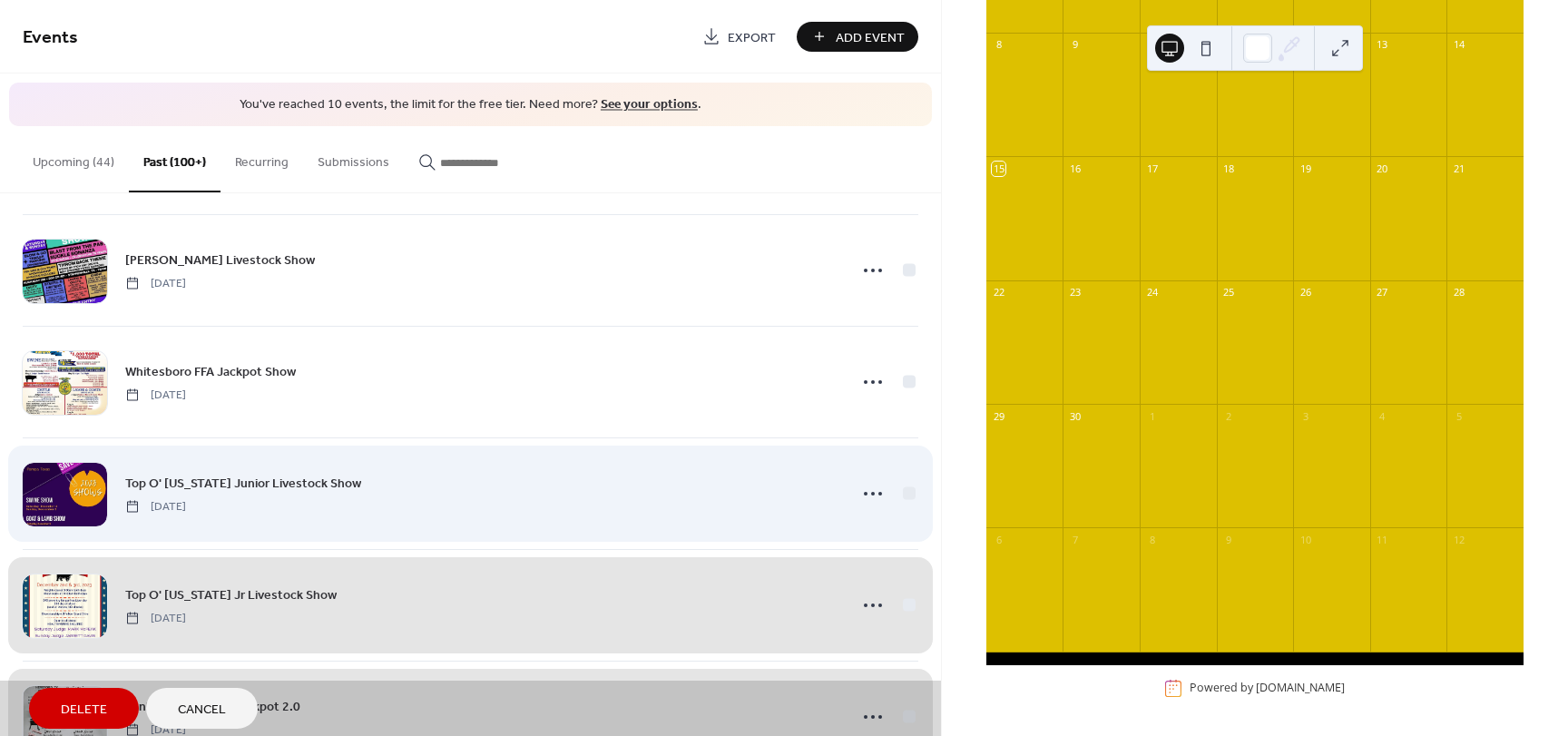
click at [903, 494] on div "Top O' Texas Junior Livestock Show Saturday, December 2, 2023" at bounding box center [471, 493] width 895 height 112
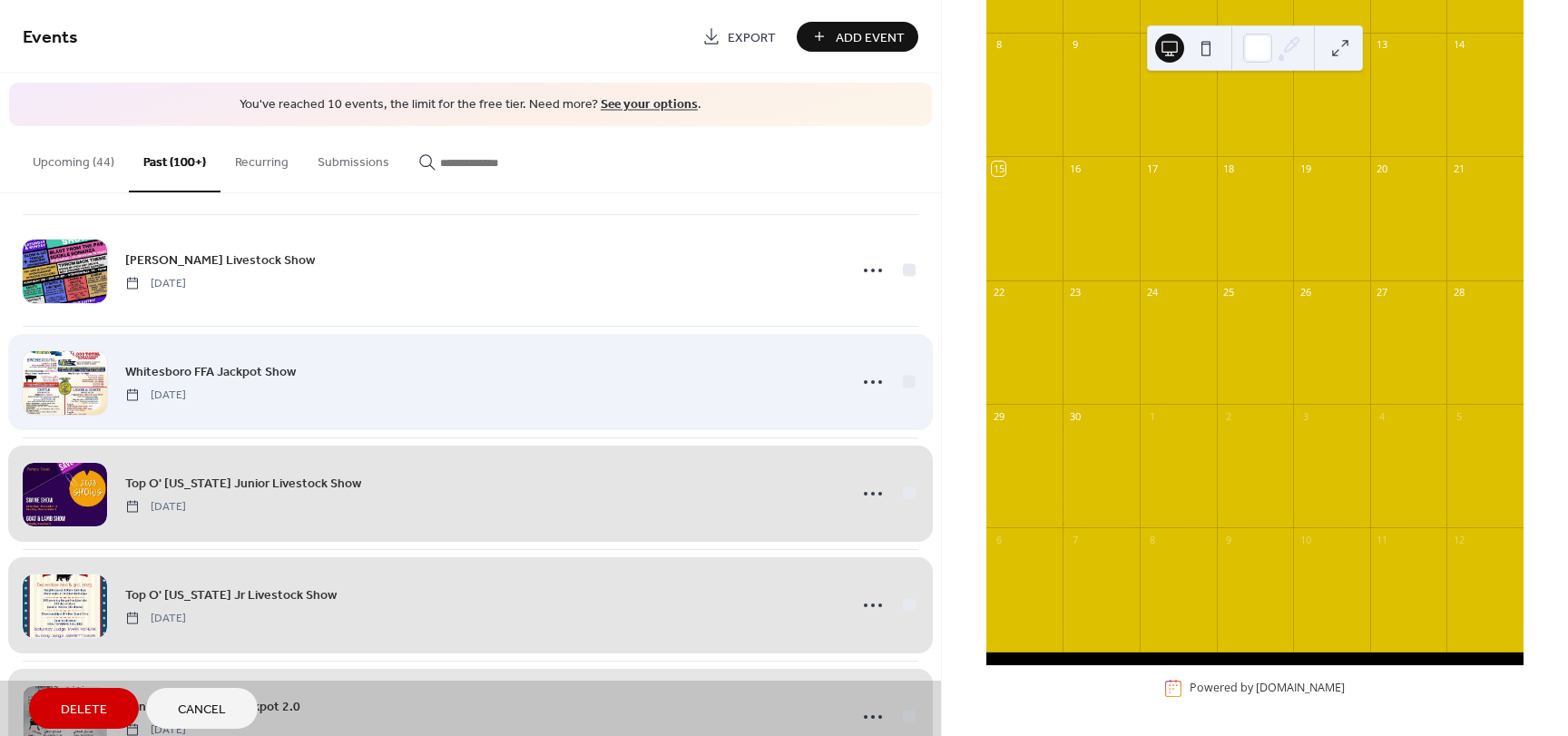
click at [905, 382] on div "Whitesboro FFA Jackpot Show Saturday, December 2, 2023" at bounding box center [471, 381] width 895 height 112
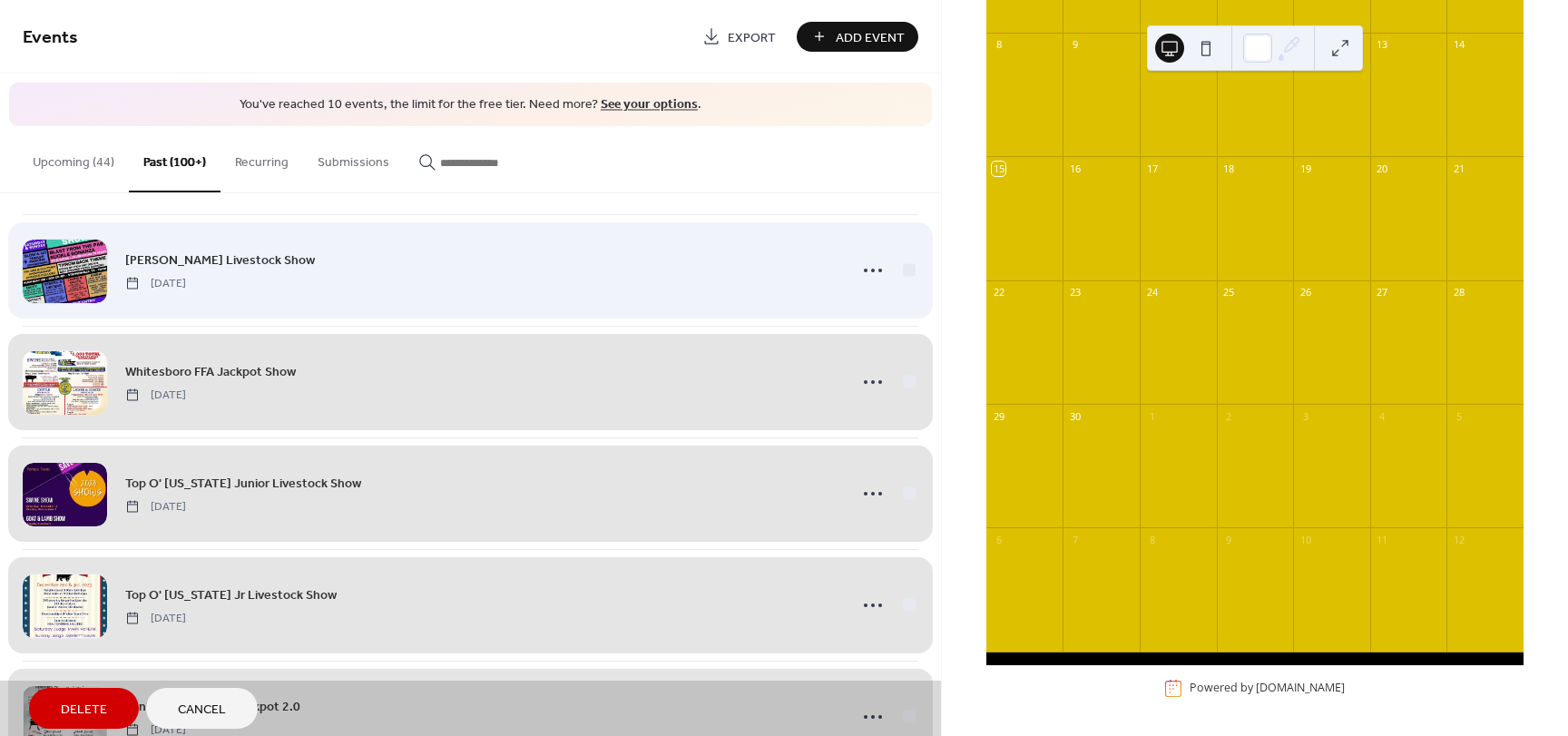
click at [903, 276] on div "Huckabay Livestock Show Sunday, December 3, 2023" at bounding box center [471, 270] width 895 height 112
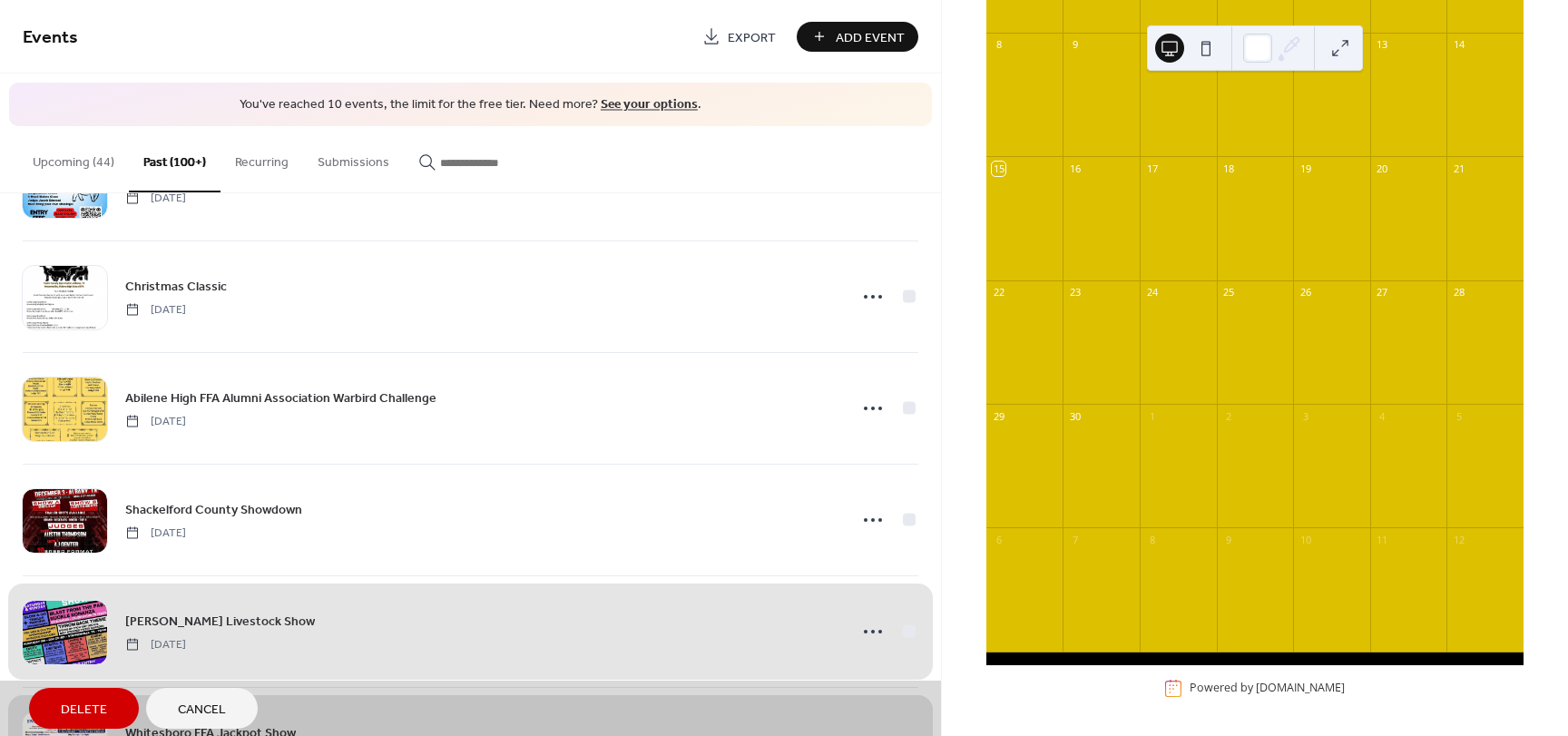
scroll to position [12808, 0]
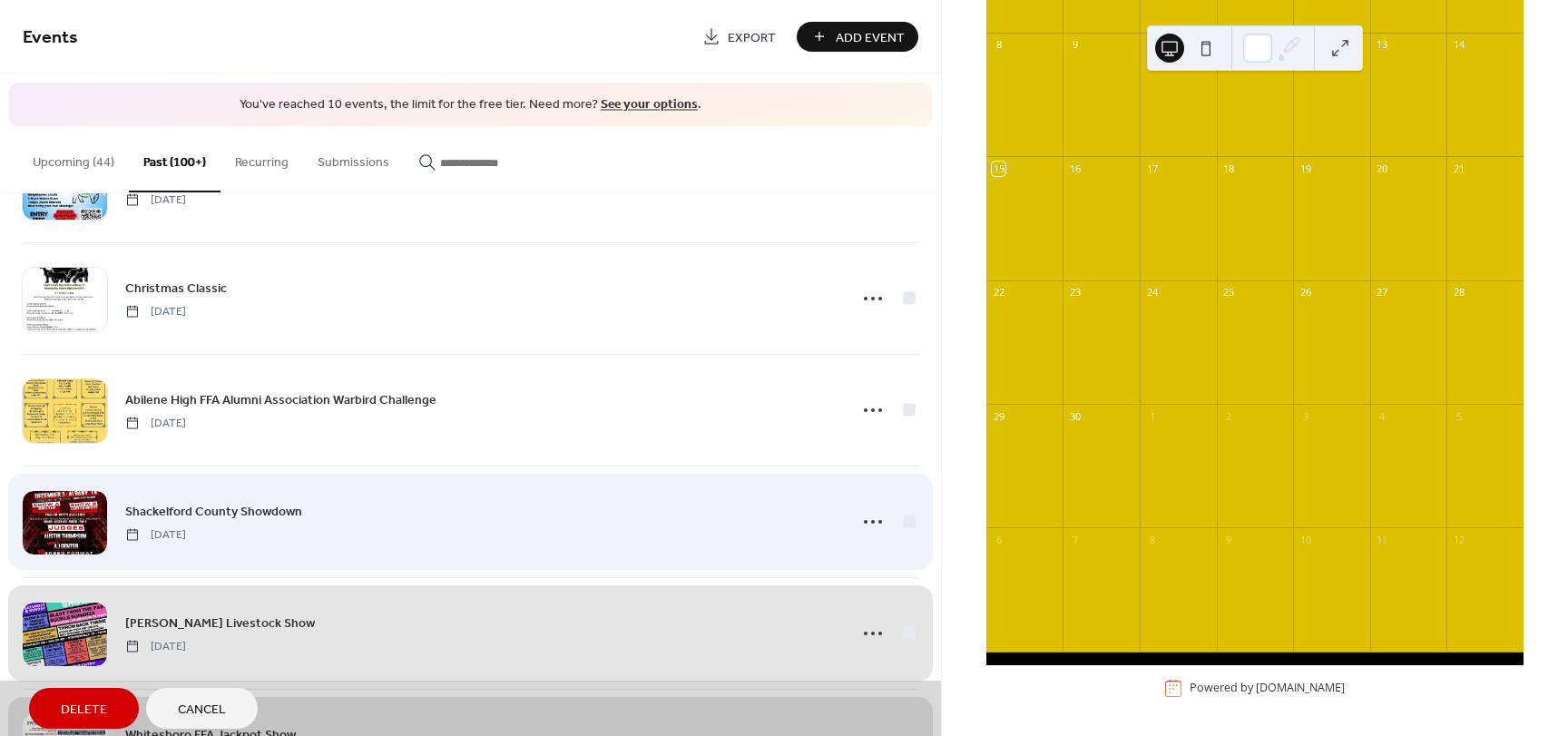
click at [909, 518] on div "Shackelford County Showdown Sunday, December 3, 2023" at bounding box center [471, 521] width 895 height 112
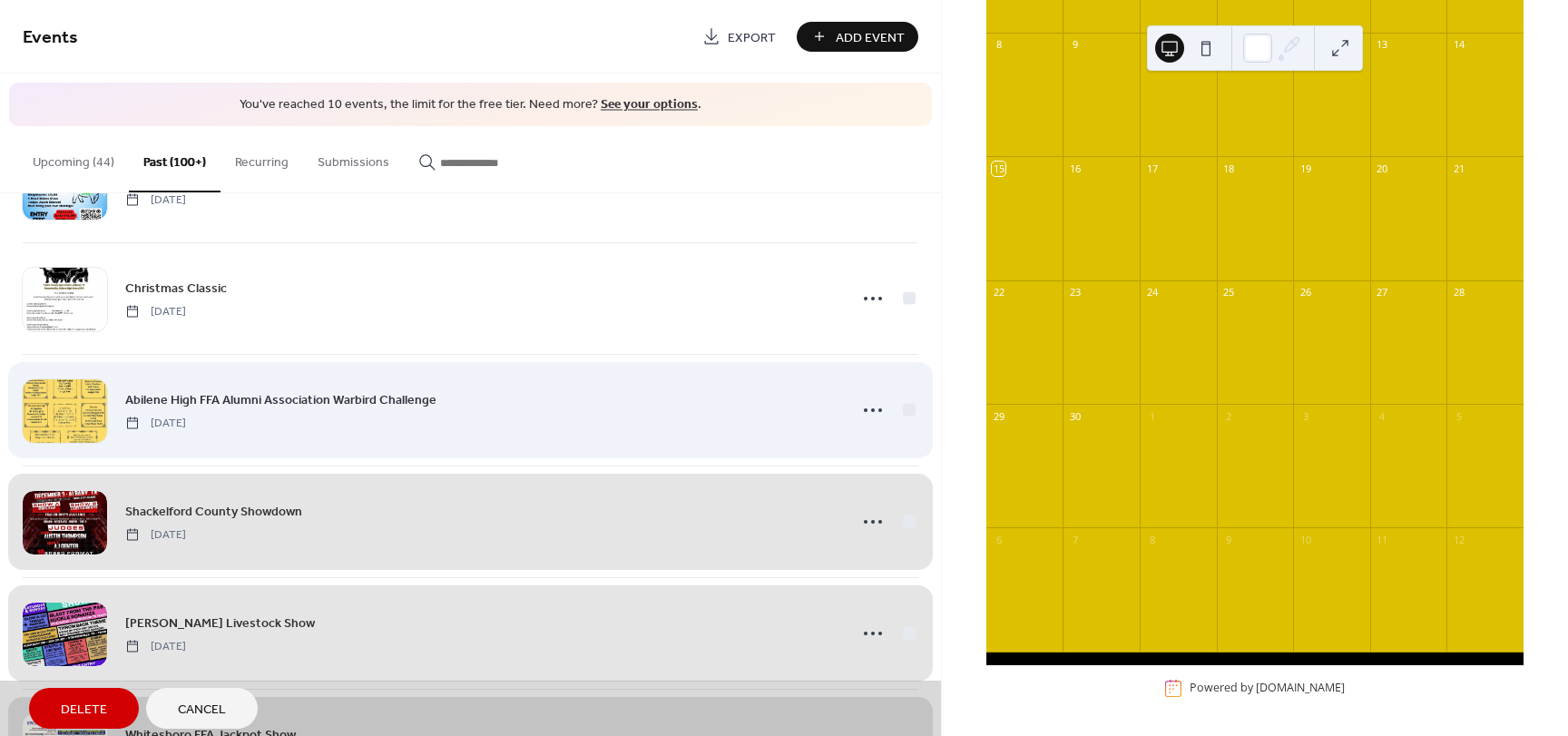
click at [908, 412] on div "Abilene High FFA Alumni Association Warbird Challenge Saturday, December 9, 2023" at bounding box center [471, 410] width 895 height 112
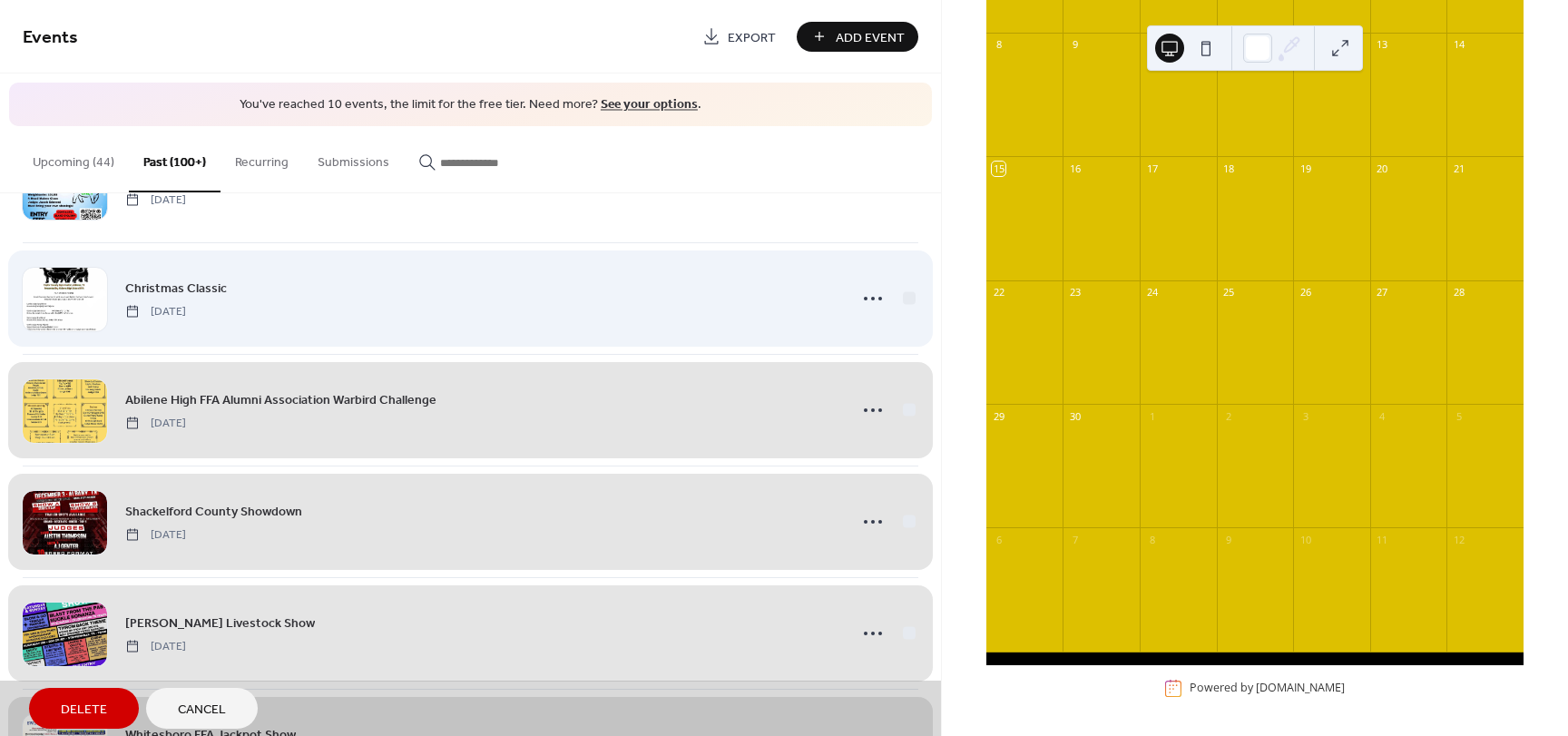
click at [905, 300] on div "Christmas Classic Saturday, December 9, 2023" at bounding box center [471, 298] width 895 height 112
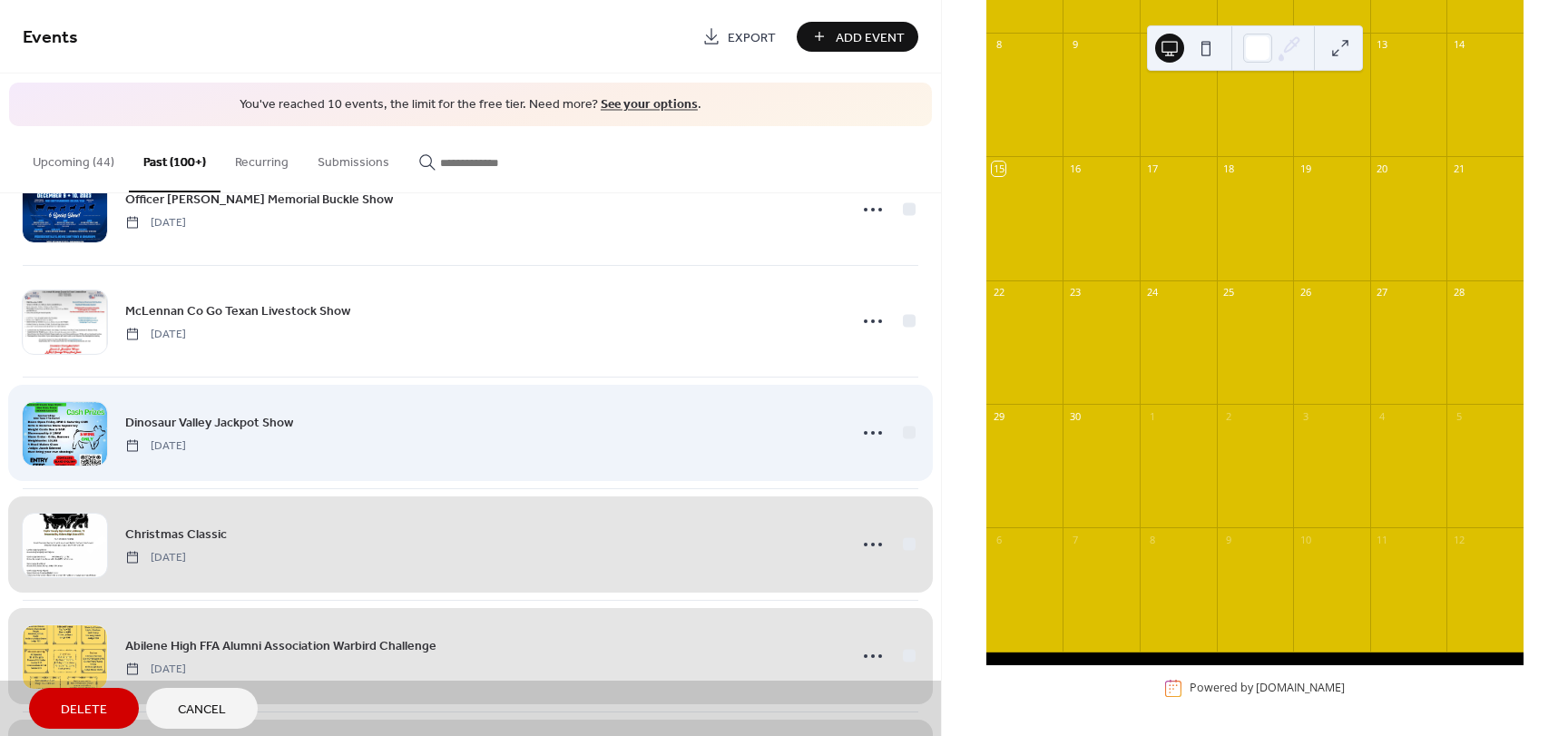
scroll to position [12535, 0]
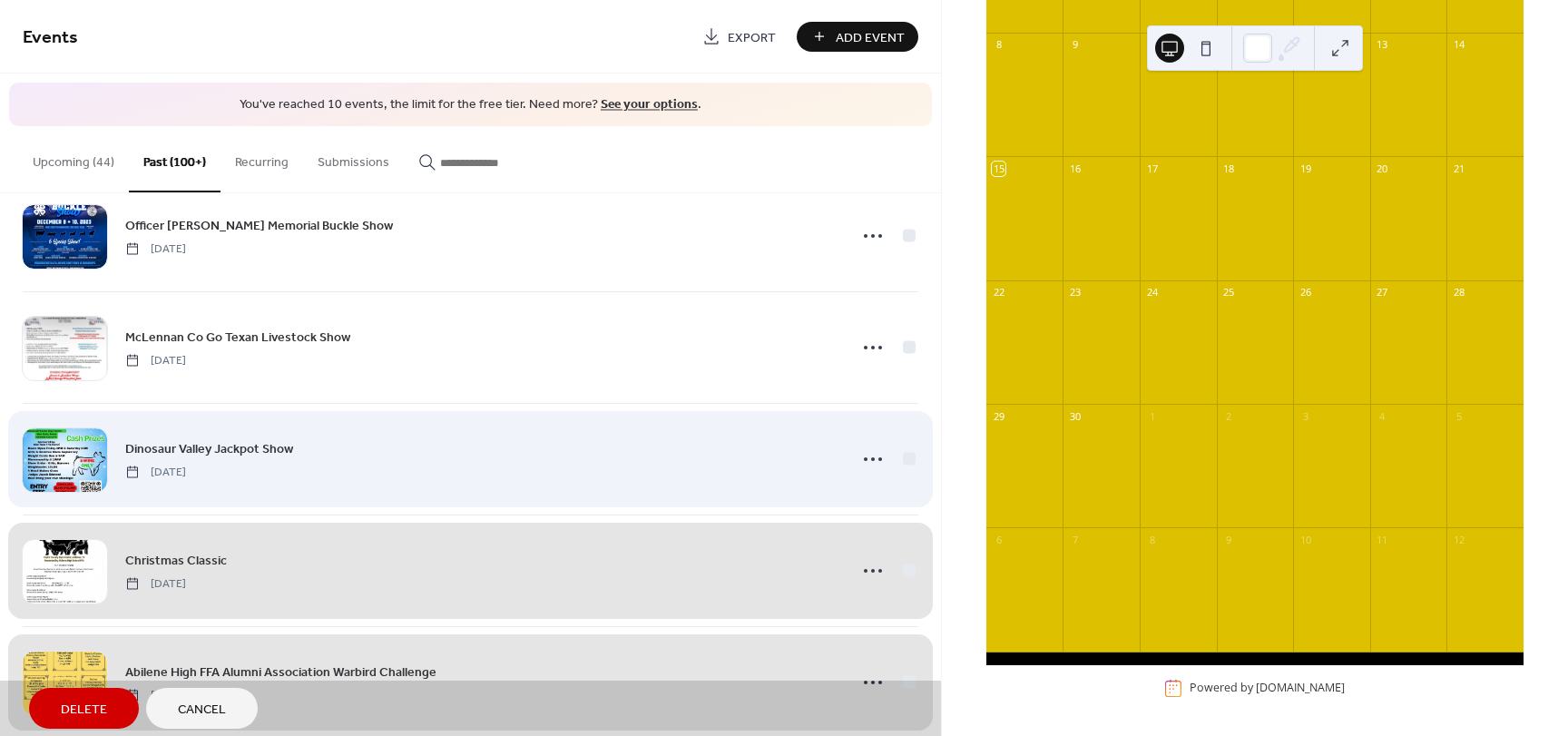
click at [906, 460] on div "Dinosaur Valley Jackpot Show Saturday, December 9, 2023" at bounding box center [471, 459] width 895 height 112
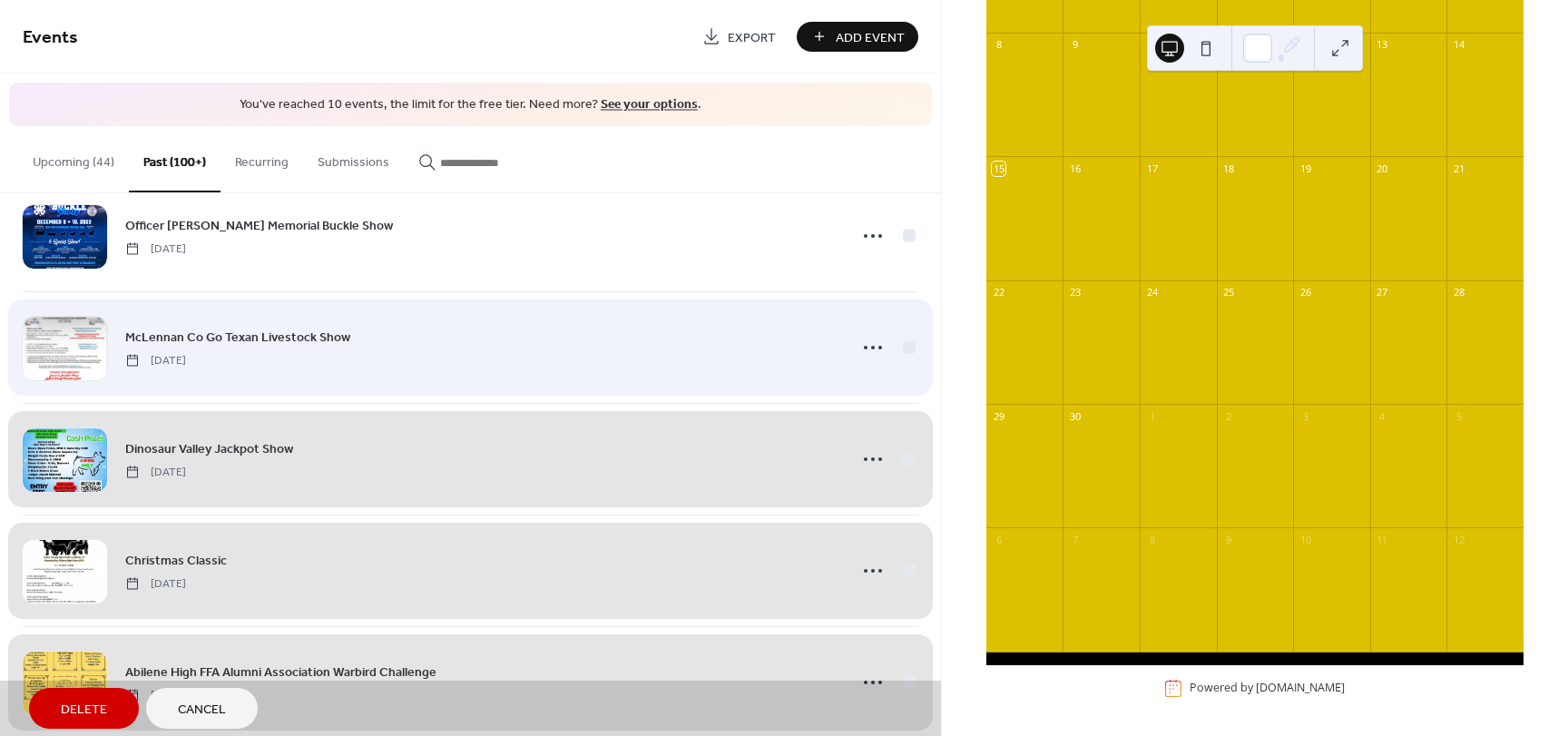
click at [908, 345] on div "McLennan Co Go Texan Livestock Show Saturday, December 9, 2023" at bounding box center [471, 347] width 895 height 112
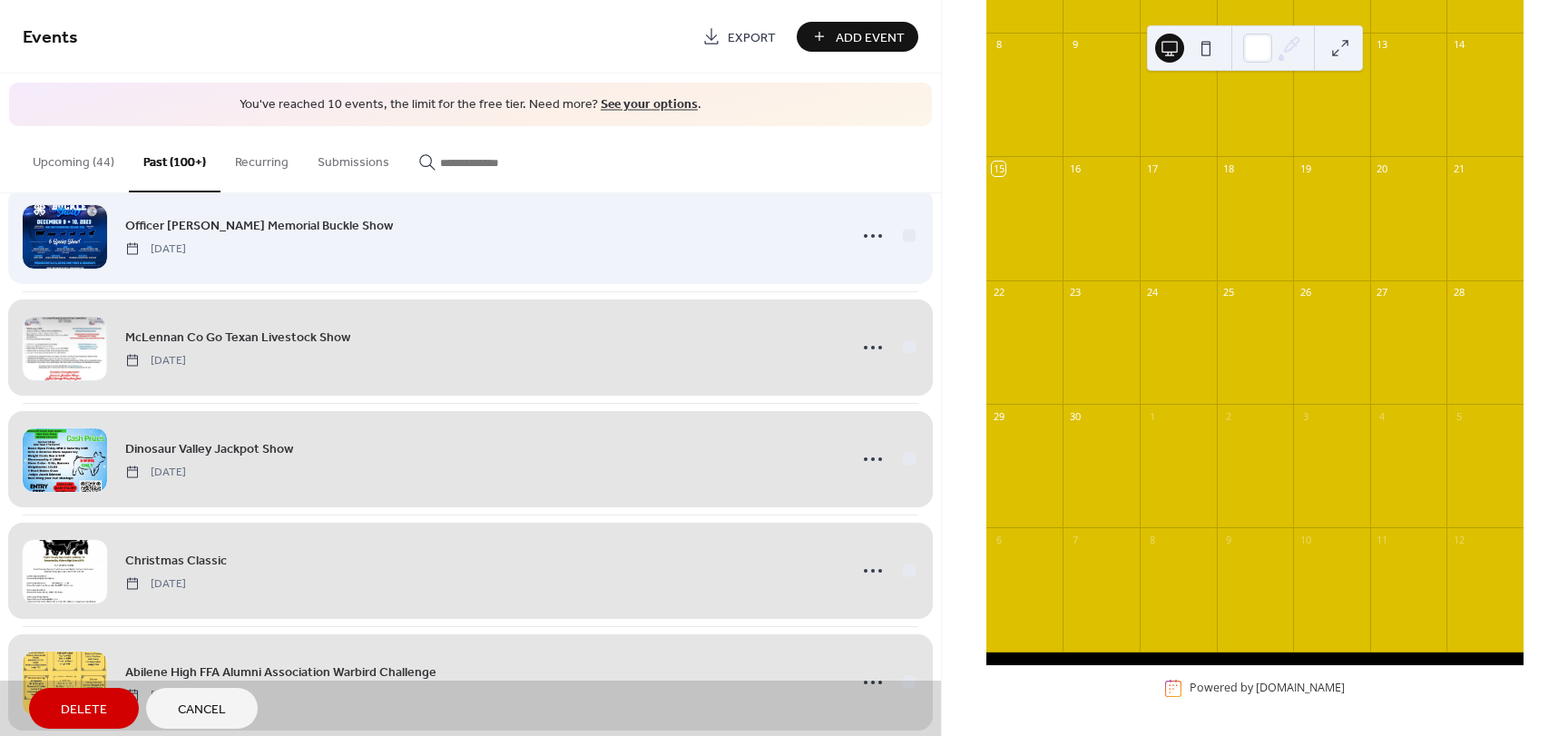
click at [907, 240] on div "Officer Wes Hardy Memorial Buckle Show Saturday, December 9, 2023" at bounding box center [471, 235] width 895 height 112
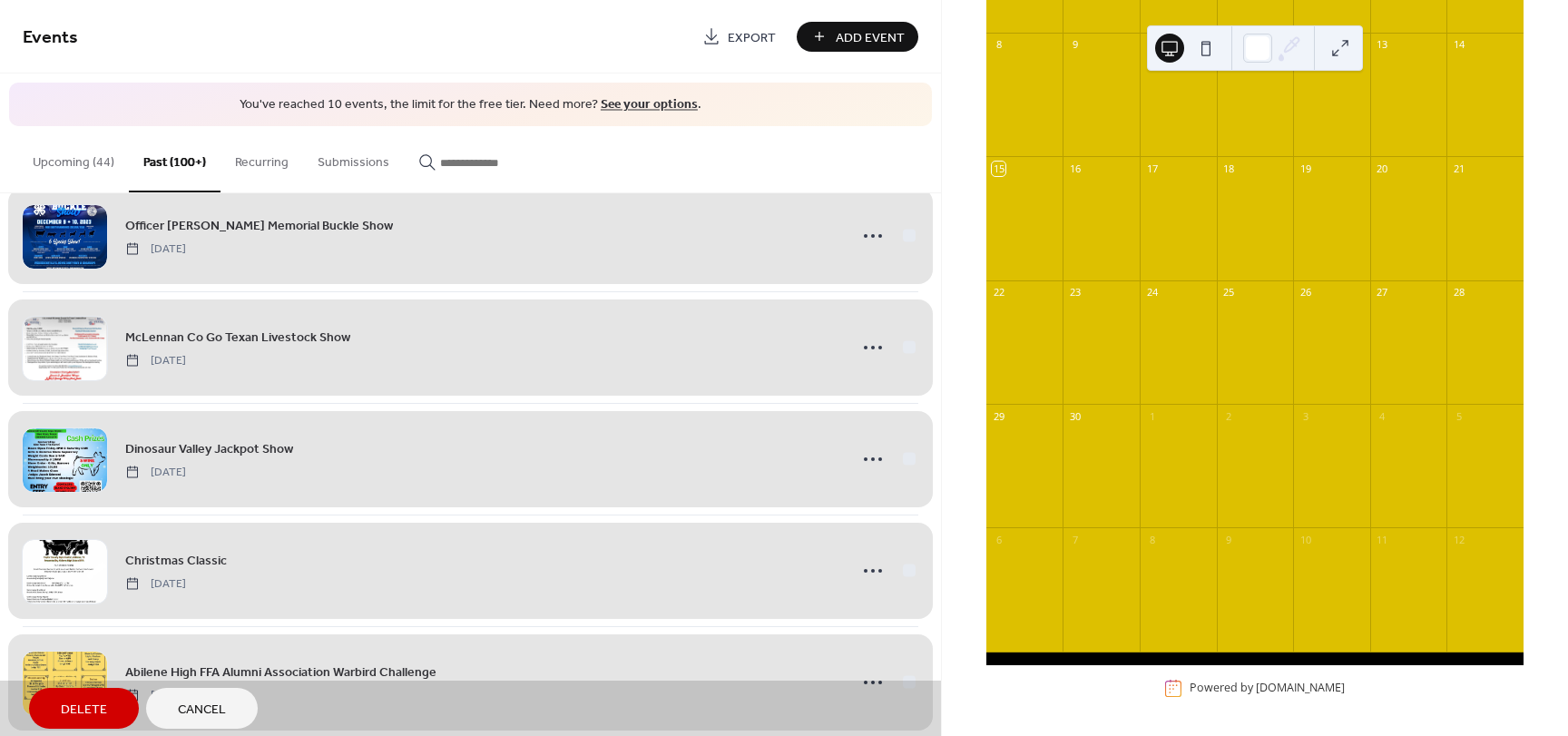
scroll to position [12173, 0]
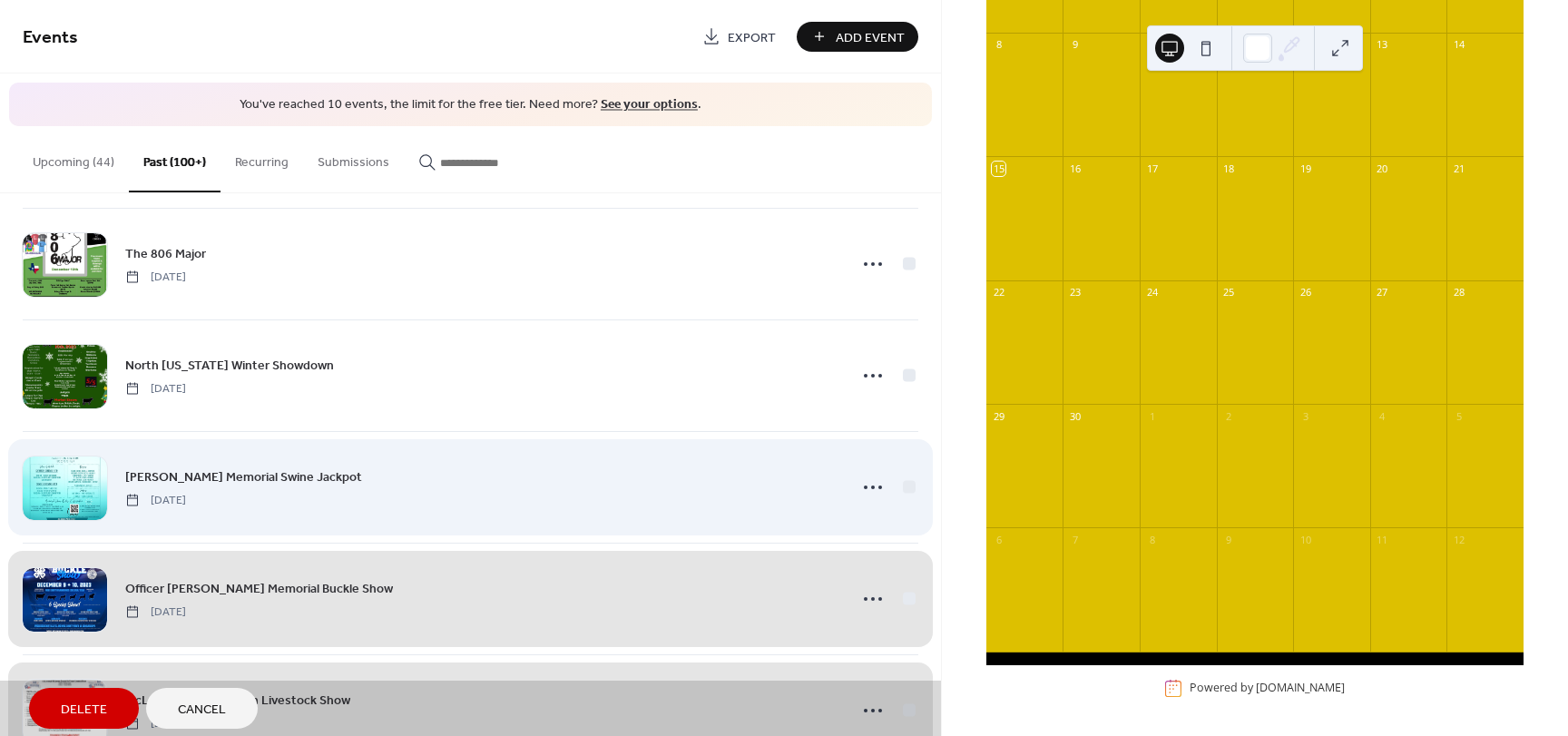
click at [905, 491] on div "Russell Johnson Memorial Swine Jackpot Saturday, December 9, 2023" at bounding box center [471, 486] width 895 height 112
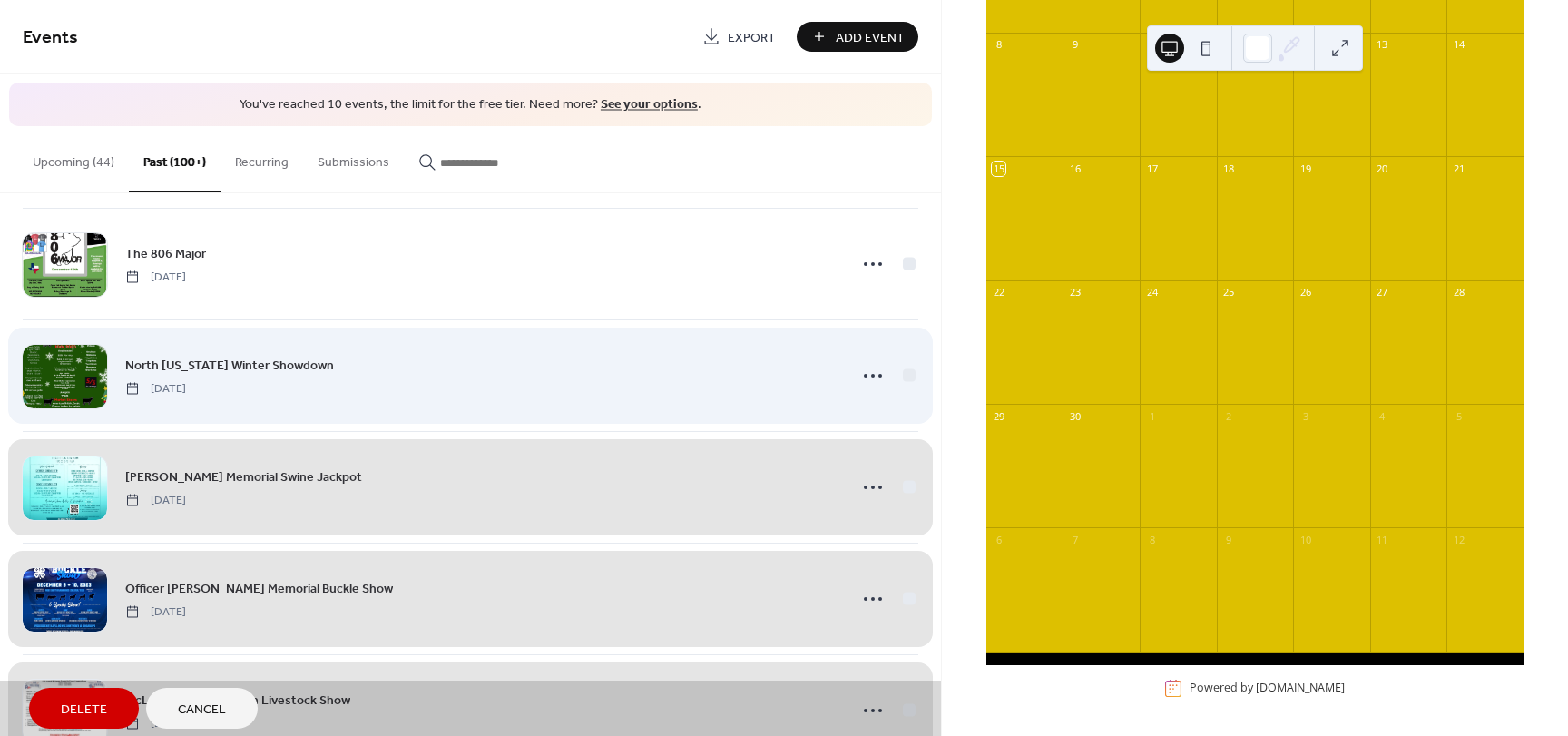
click at [895, 375] on div "North Texas Winter Showdown Sunday, December 10, 2023" at bounding box center [471, 374] width 895 height 112
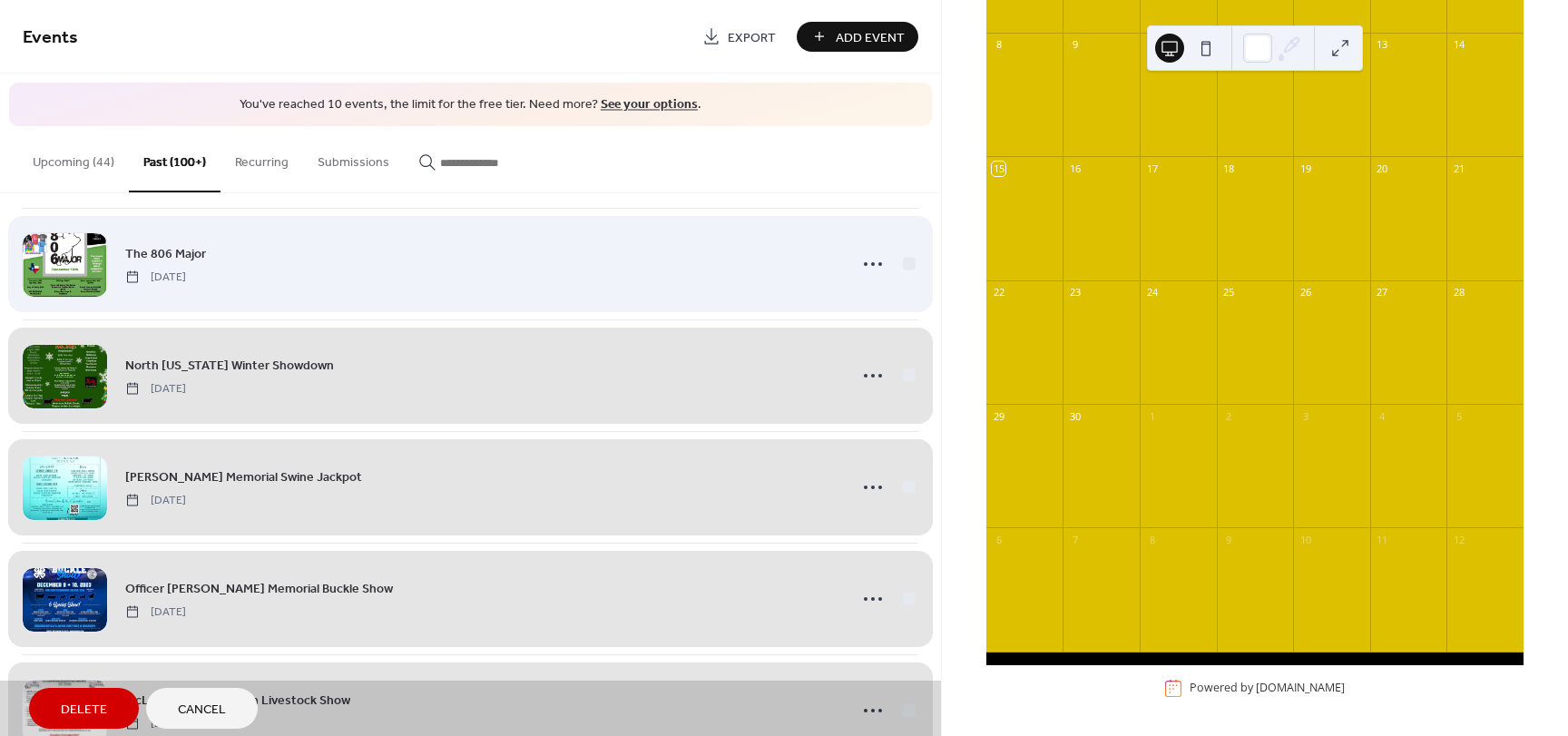
click at [903, 273] on div "The 806 Major Sunday, December 10, 2023" at bounding box center [471, 264] width 895 height 112
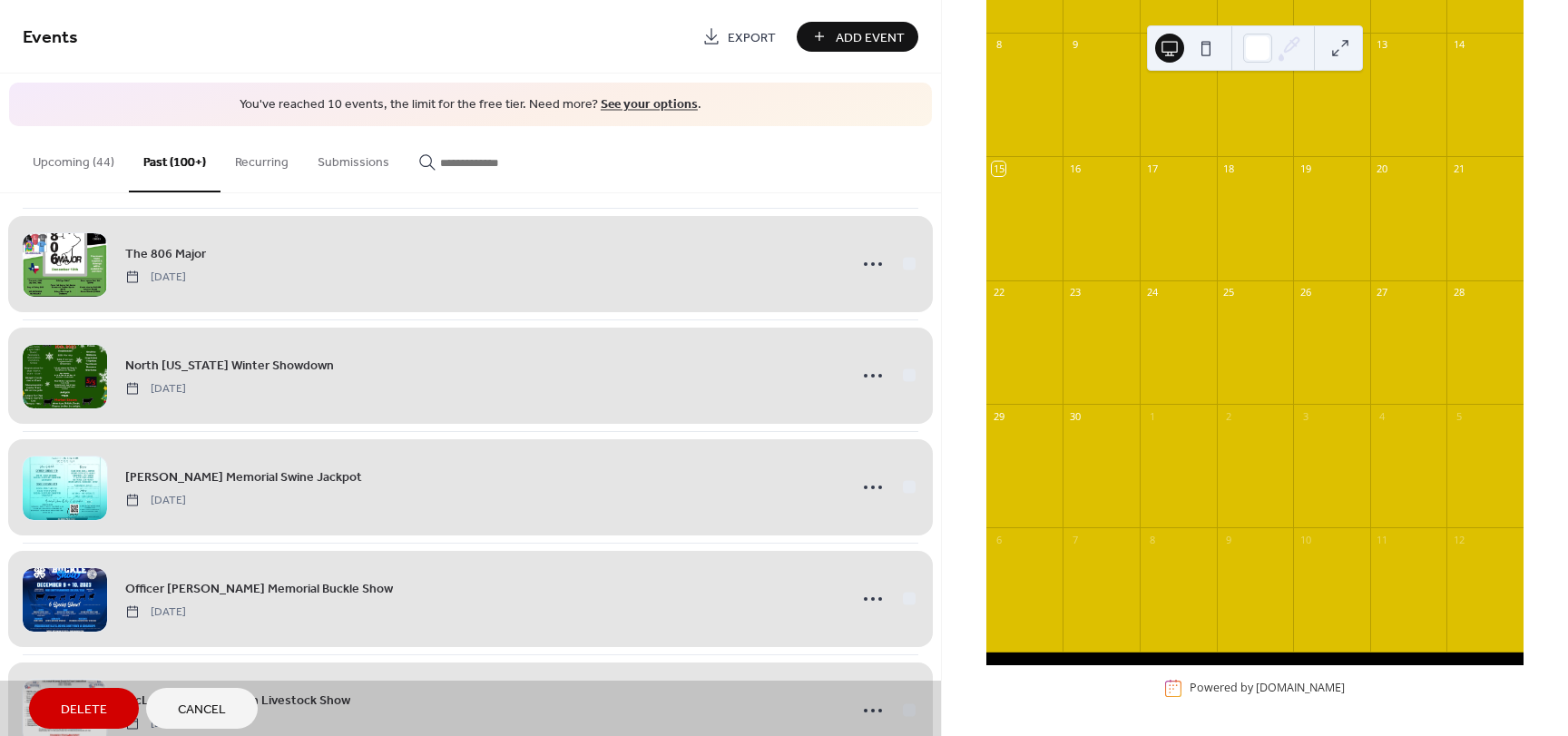
click at [111, 699] on button "Delete" at bounding box center [83, 708] width 110 height 41
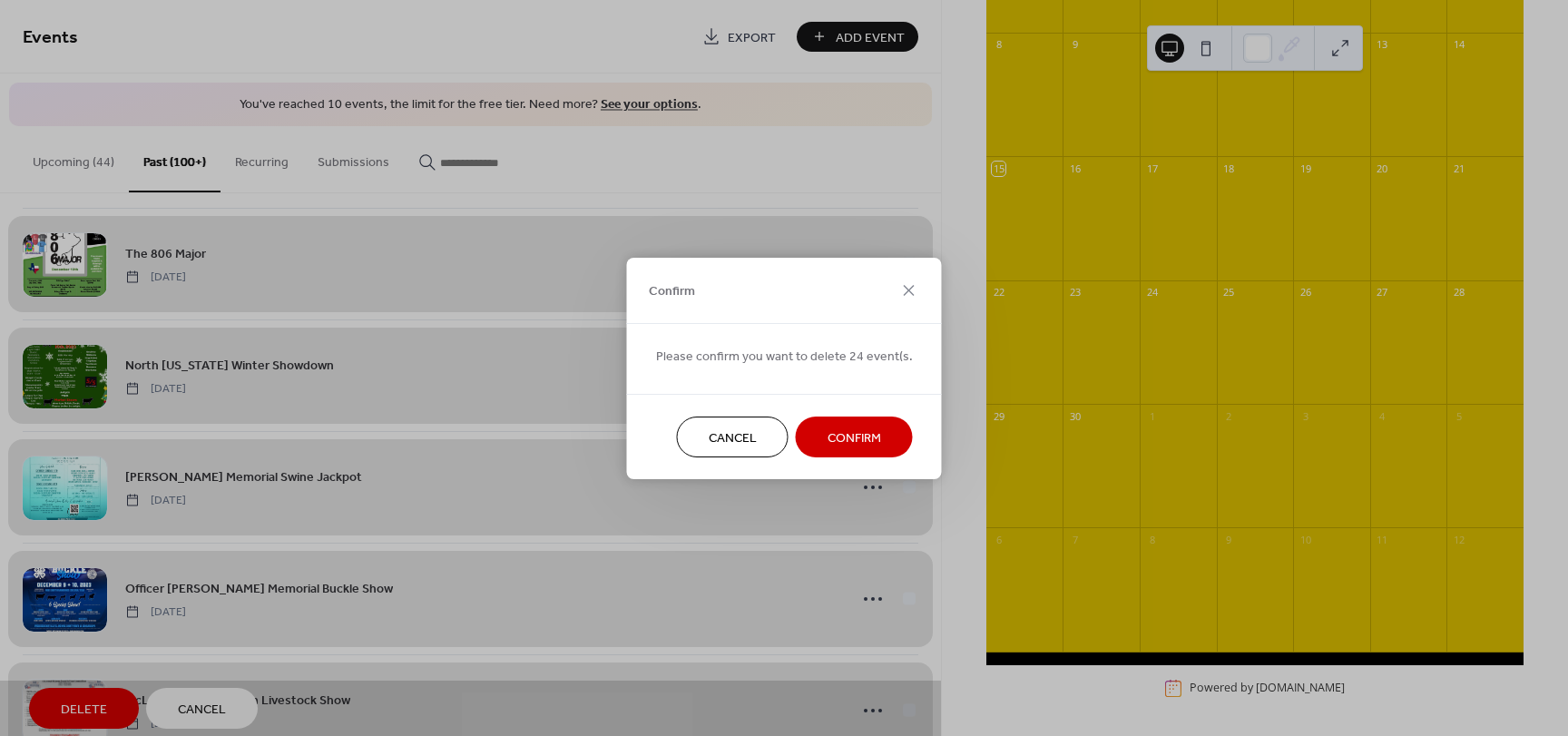
click at [839, 443] on span "Confirm" at bounding box center [855, 437] width 54 height 19
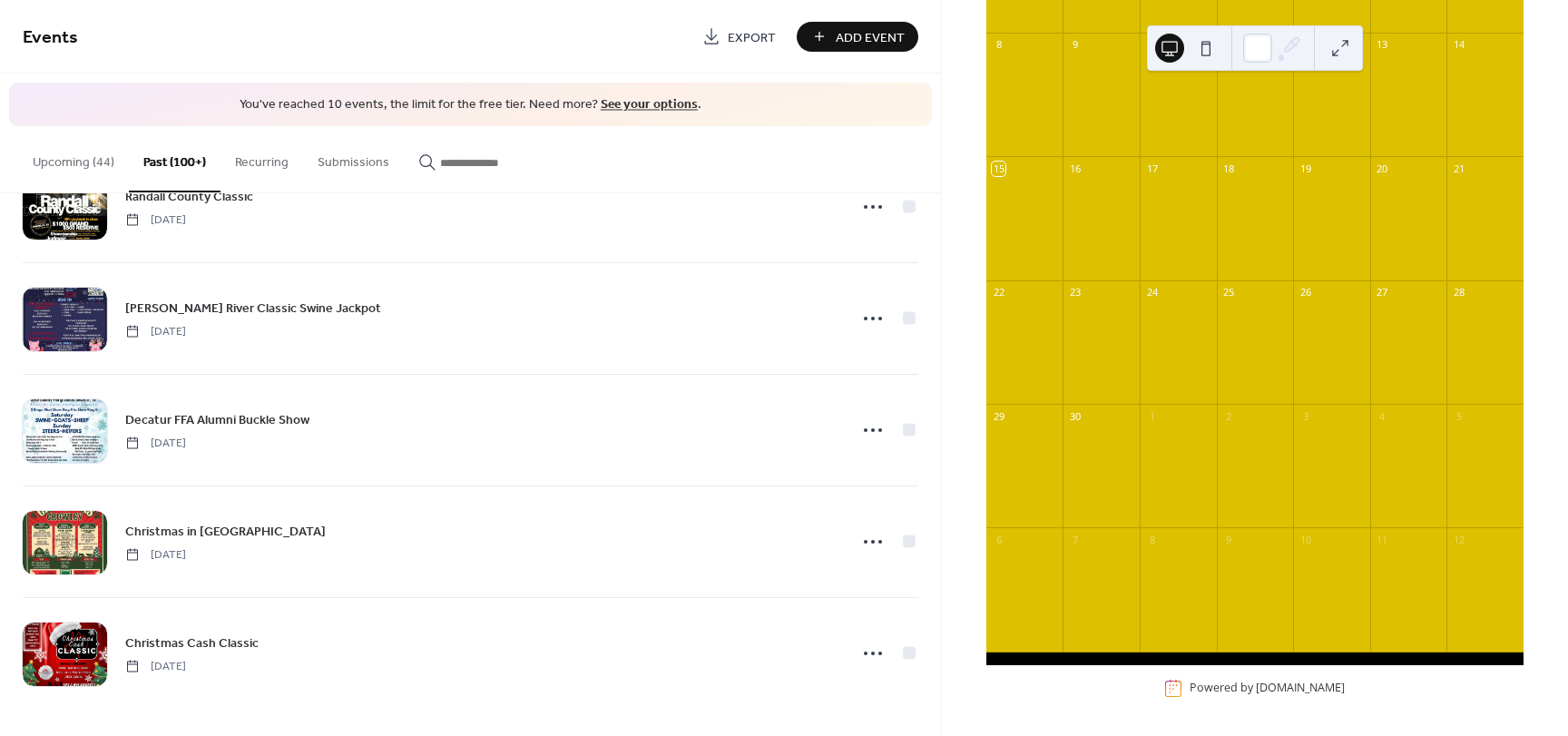
scroll to position [11672, 0]
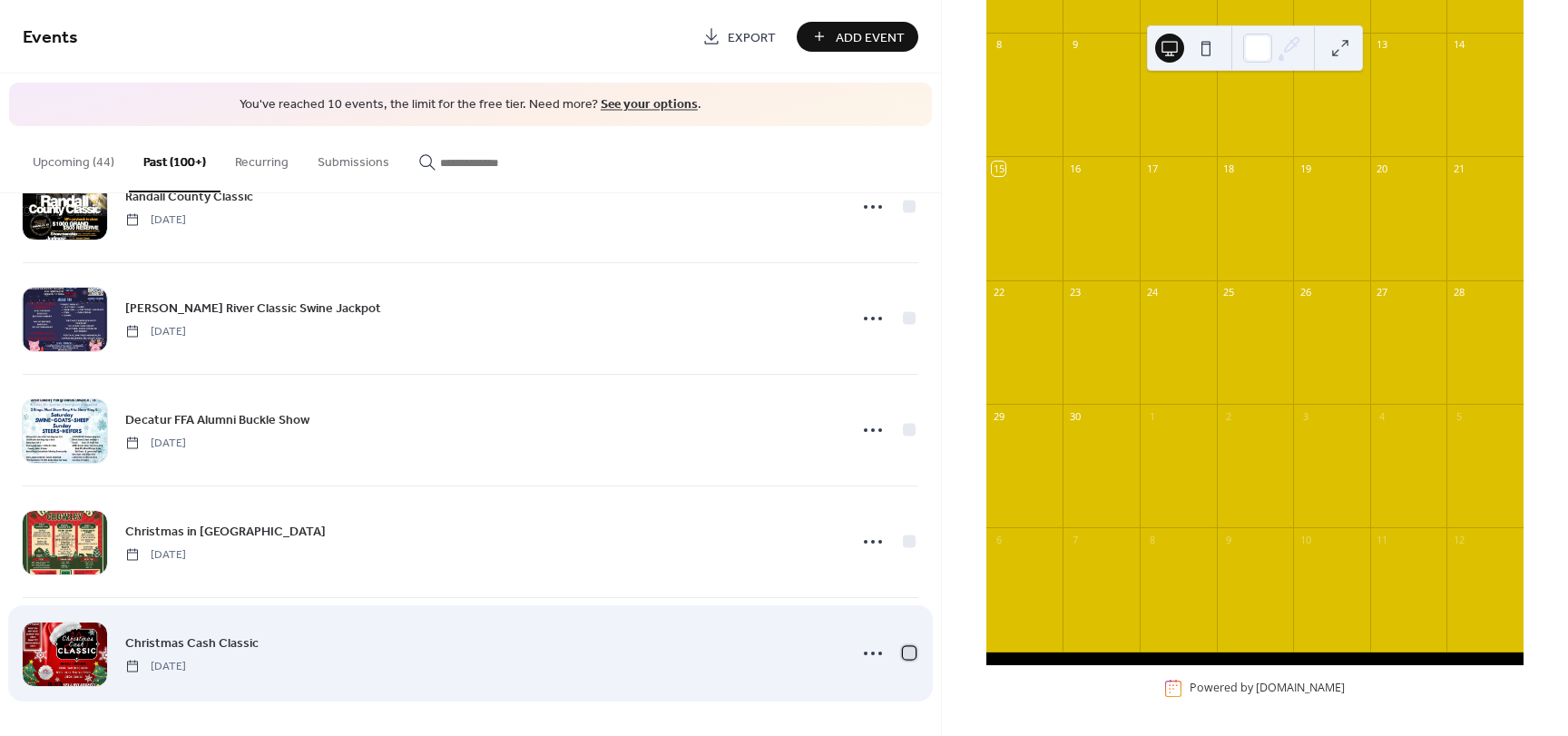
click at [905, 649] on div at bounding box center [909, 652] width 13 height 13
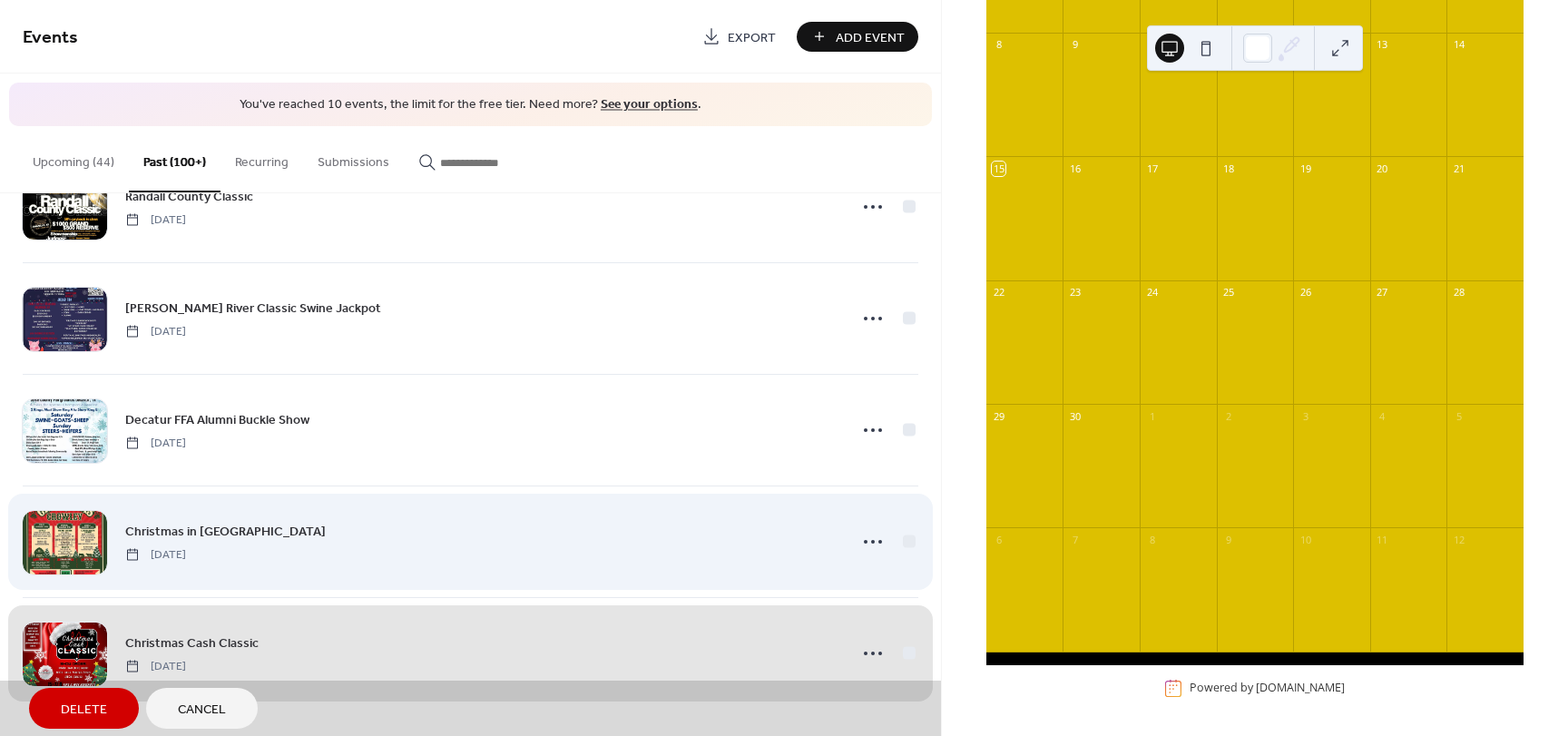
click at [901, 540] on div "Christmas in Crowley Saturday, December 16, 2023" at bounding box center [471, 541] width 895 height 112
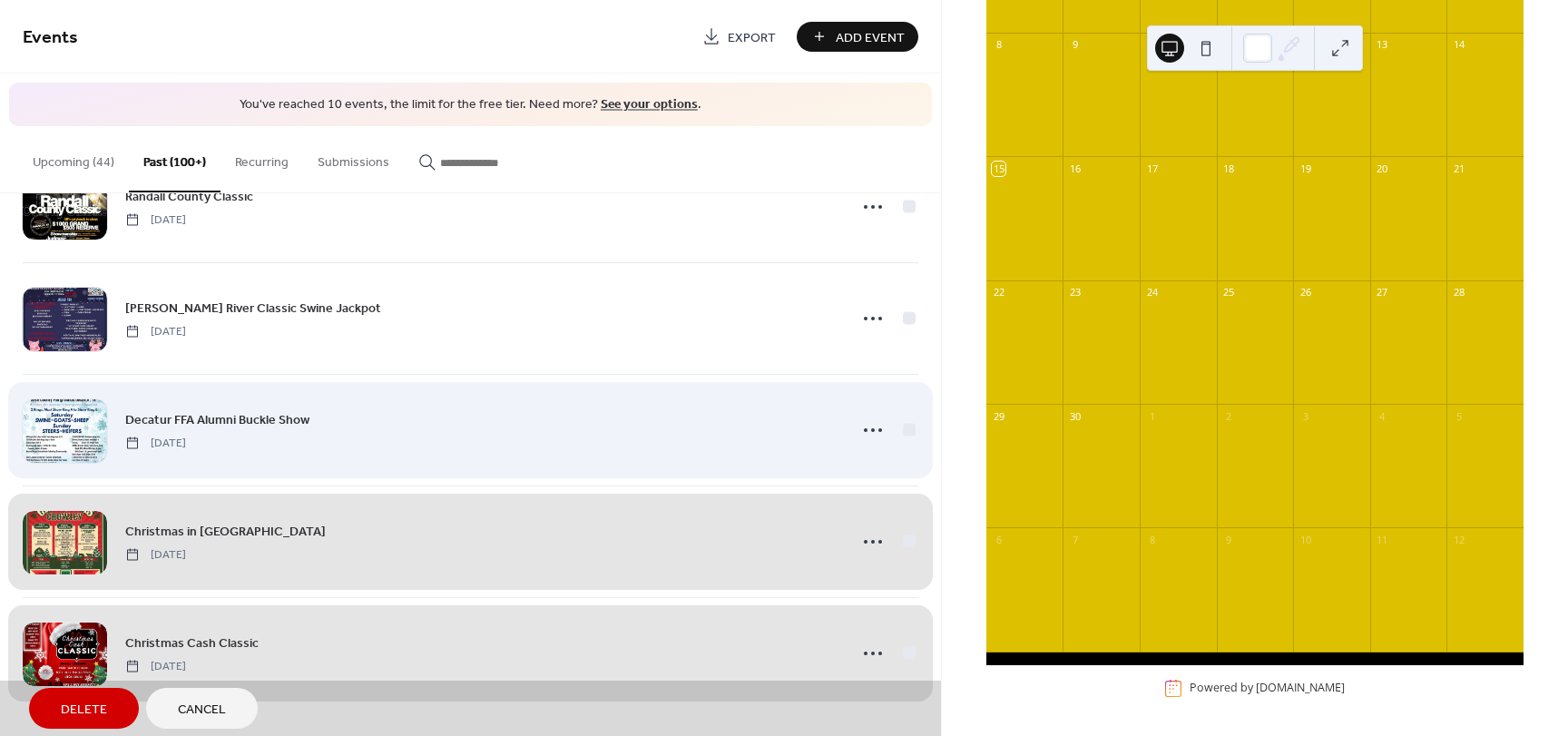
click at [903, 429] on div "Decatur FFA Alumni Buckle Show Saturday, December 16, 2023" at bounding box center [471, 429] width 895 height 112
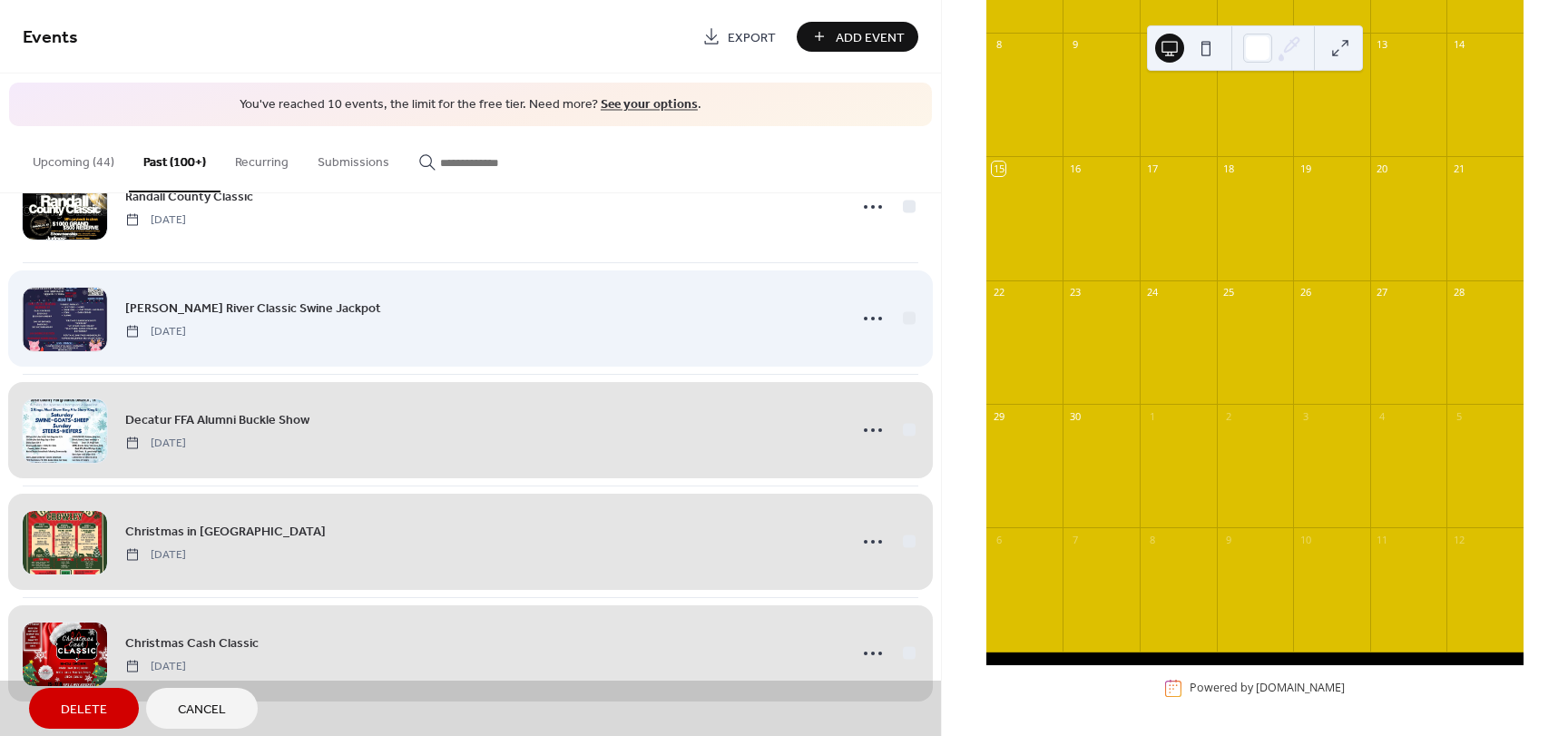
click at [907, 322] on div "Pease River Classic Swine Jackpot Saturday, December 16, 2023" at bounding box center [471, 318] width 895 height 112
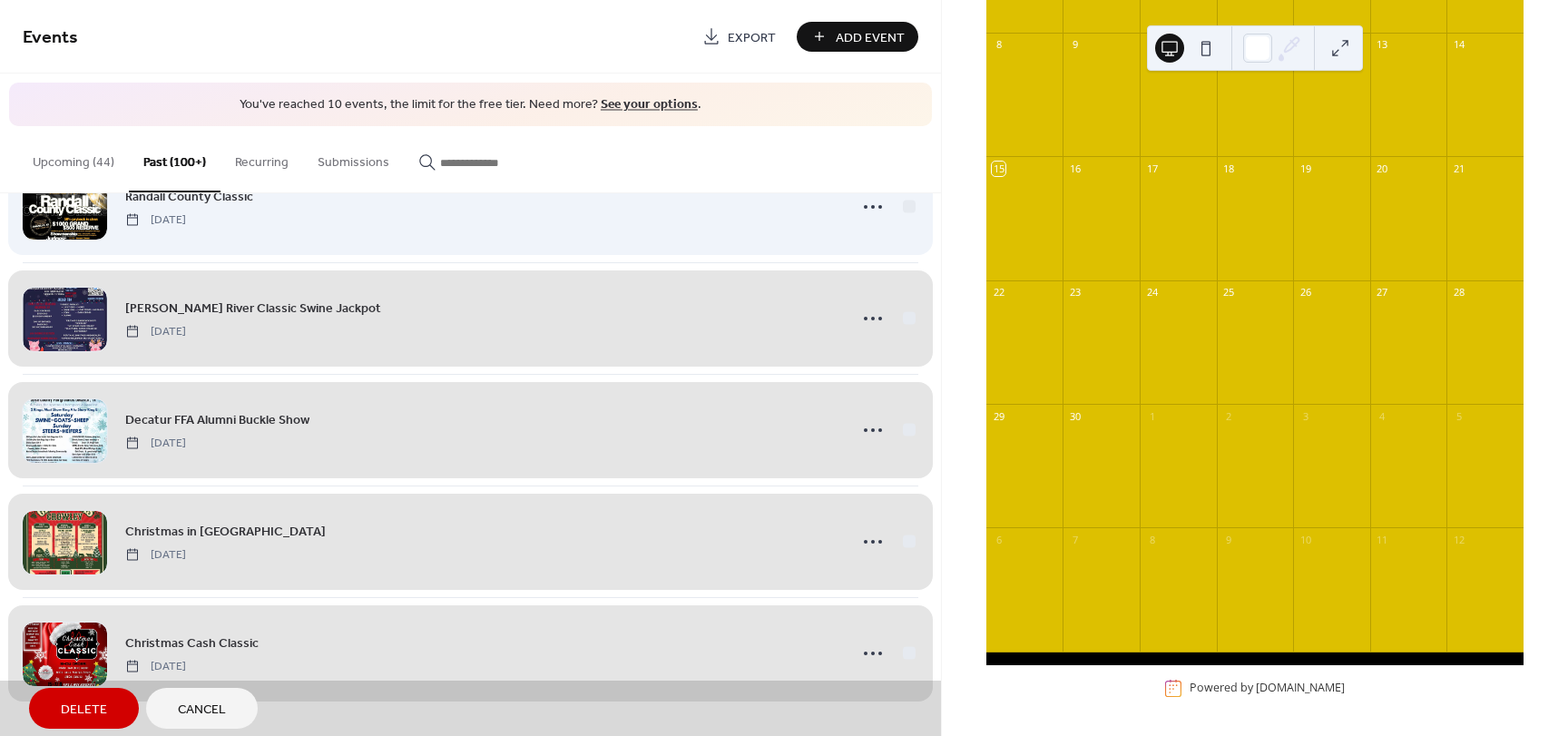
click at [906, 211] on div "Randall County Classic Saturday, December 16, 2023" at bounding box center [471, 206] width 895 height 112
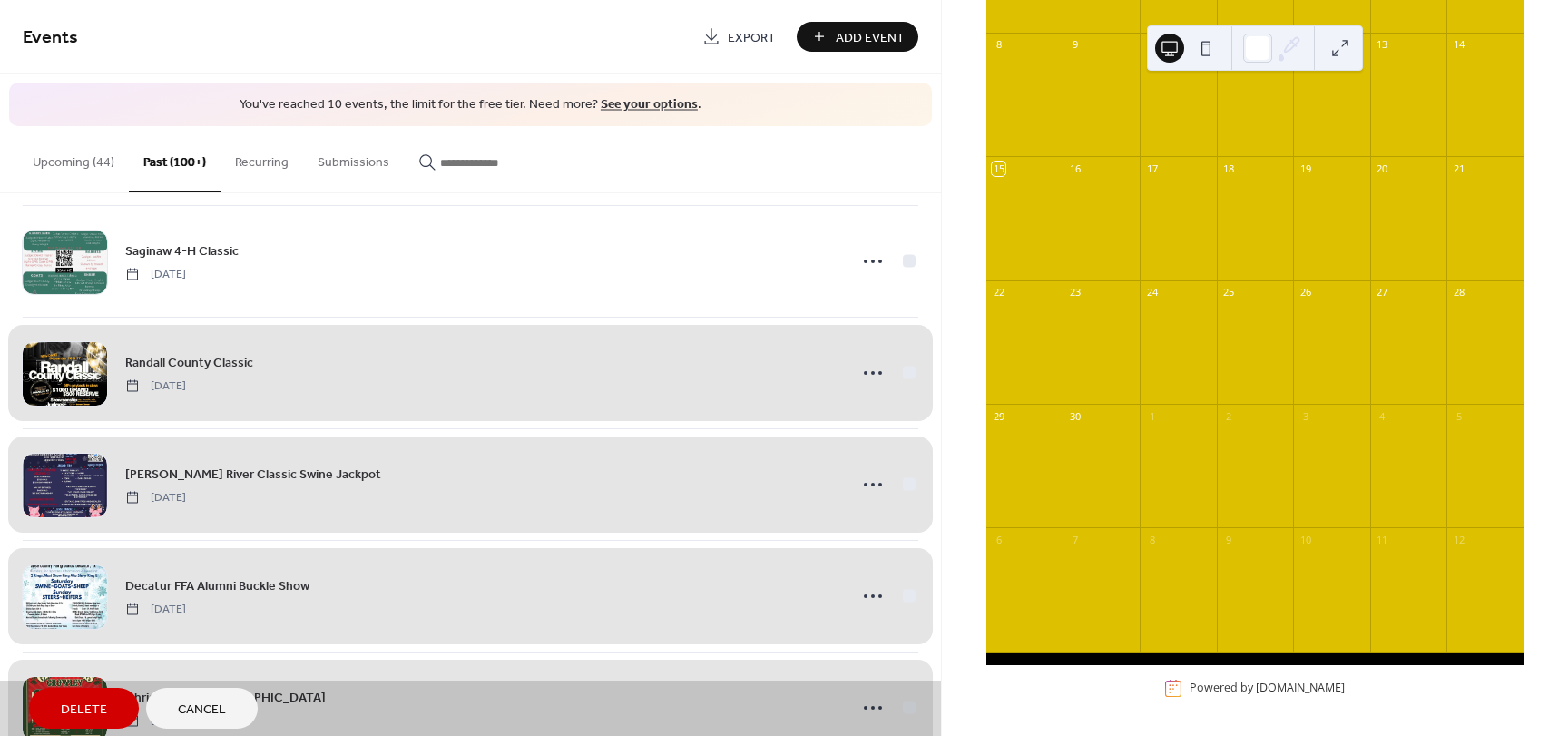
scroll to position [11218, 0]
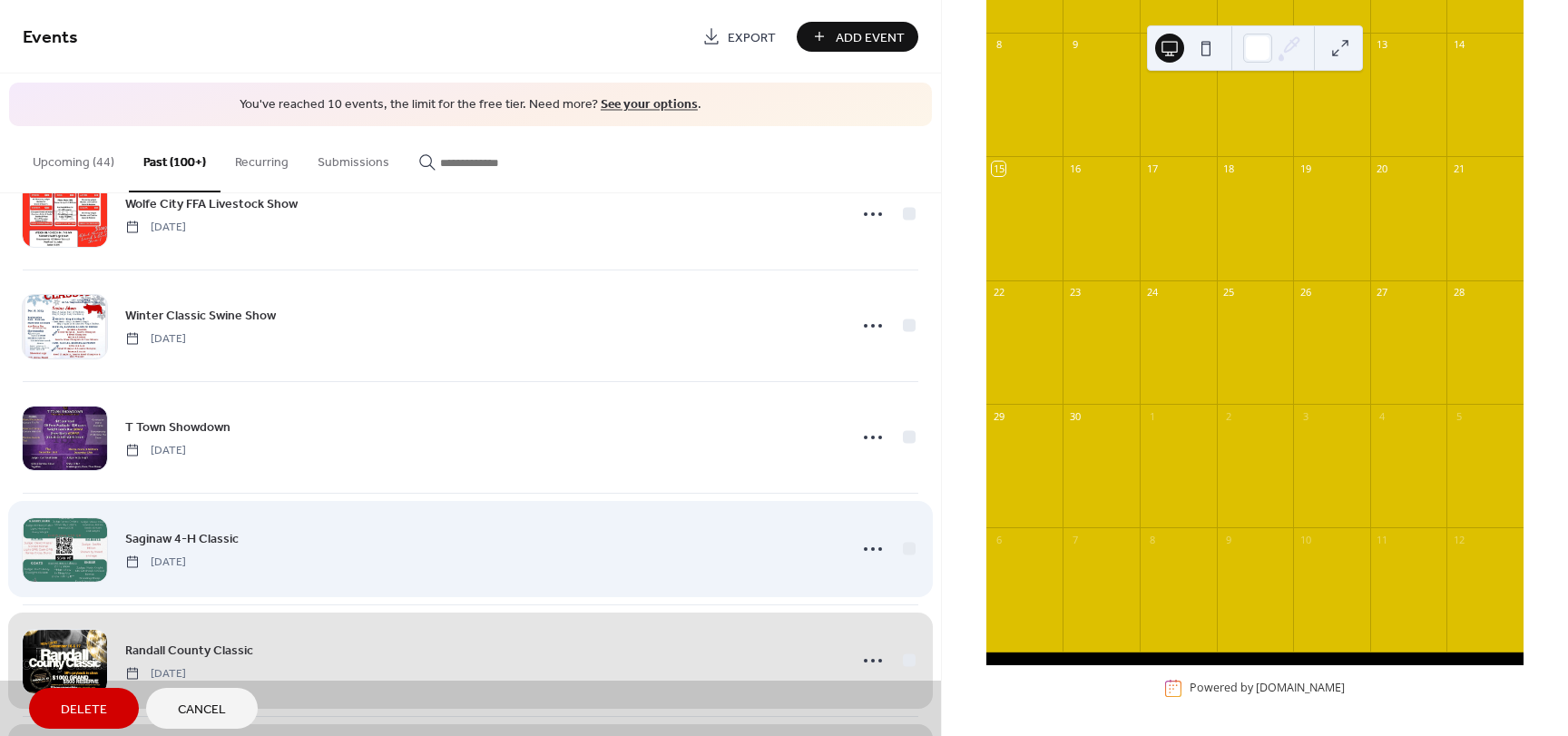
click at [904, 548] on div "Saginaw 4-H Classic Saturday, December 16, 2023" at bounding box center [471, 548] width 895 height 112
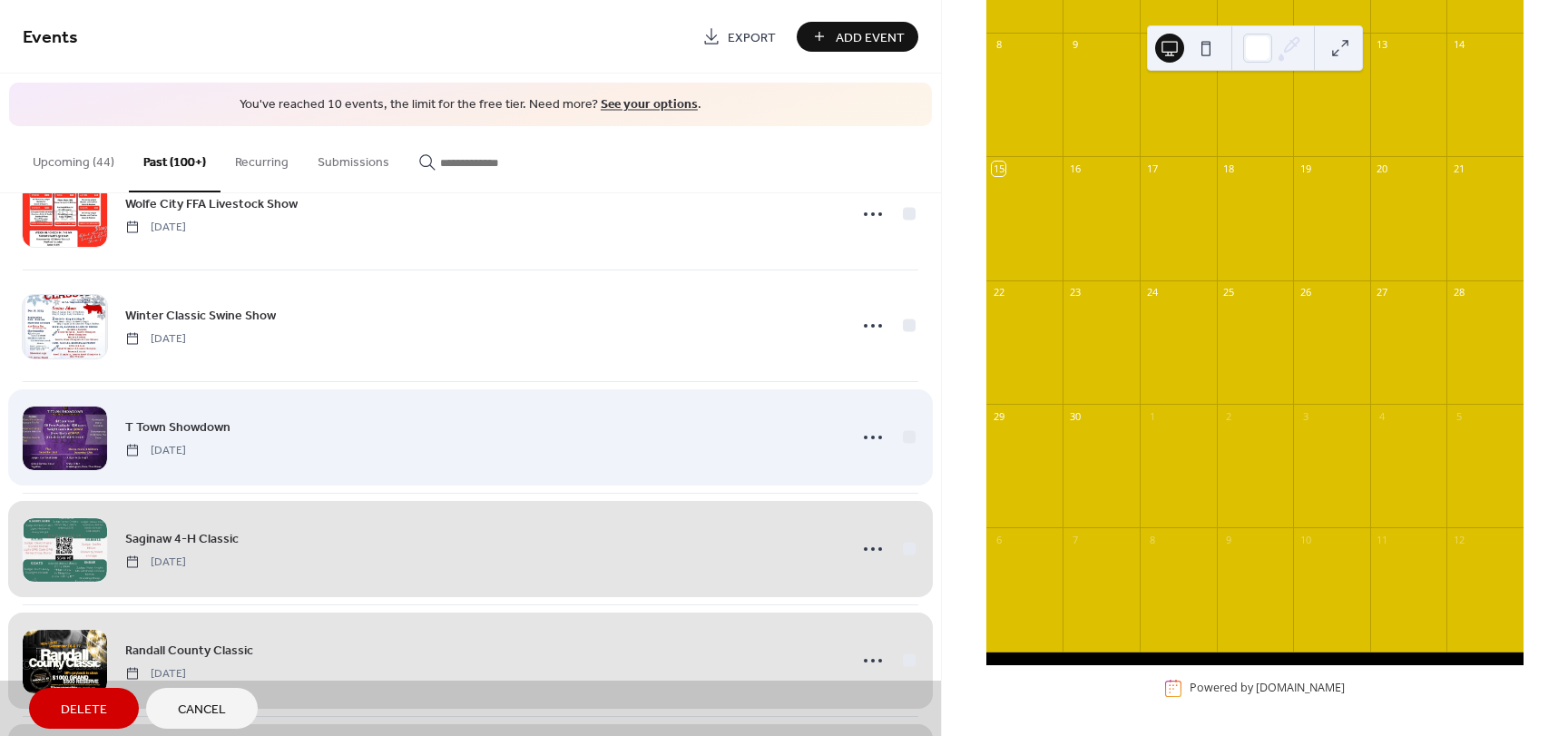
click at [904, 435] on div "T Town Showdown Saturday, December 16, 2023" at bounding box center [471, 436] width 895 height 112
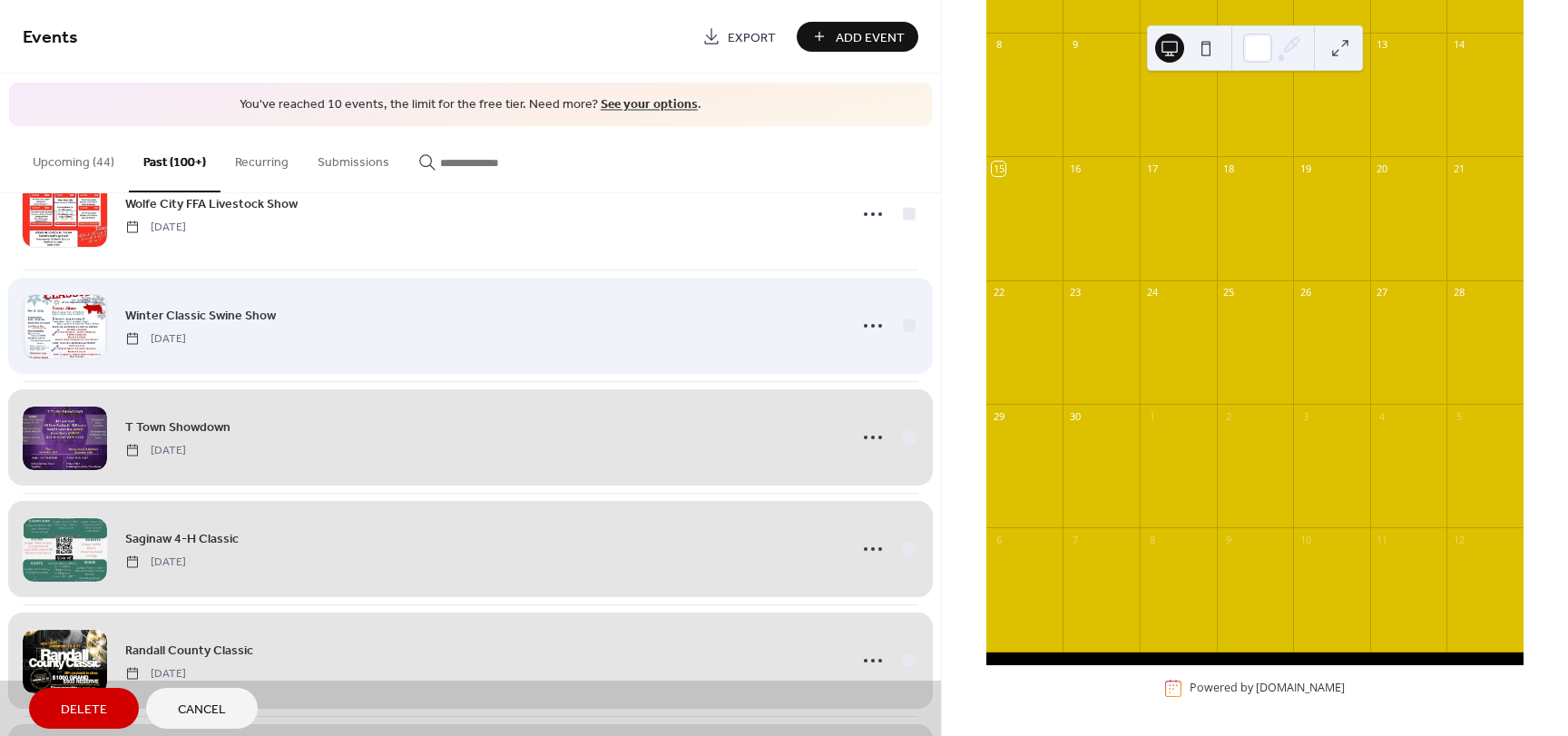
click at [900, 328] on div "Winter Classic Swine Show Saturday, December 16, 2023" at bounding box center [471, 325] width 895 height 112
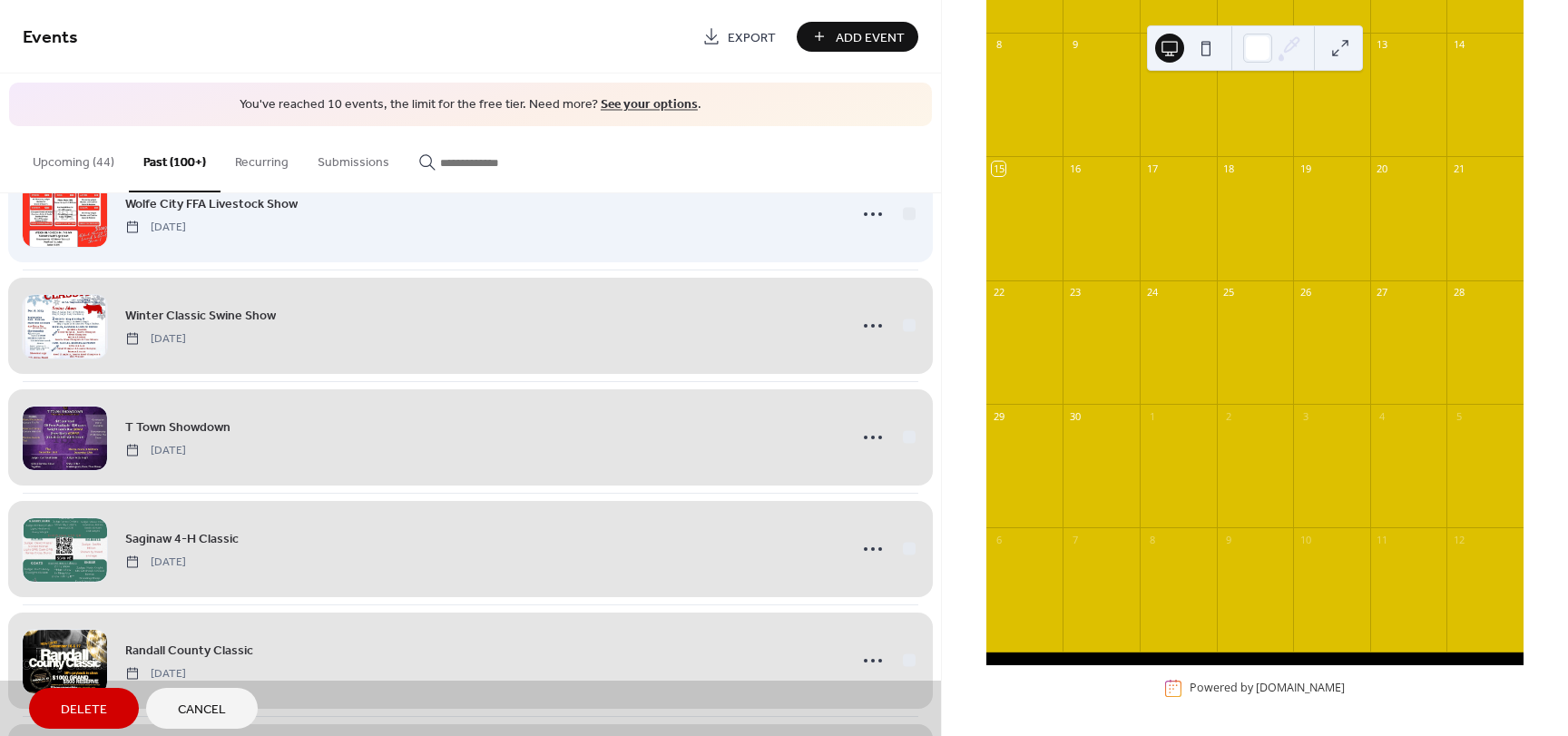
click at [905, 217] on div "Wolfe City FFA Livestock Show Saturday, December 16, 2023" at bounding box center [471, 214] width 895 height 112
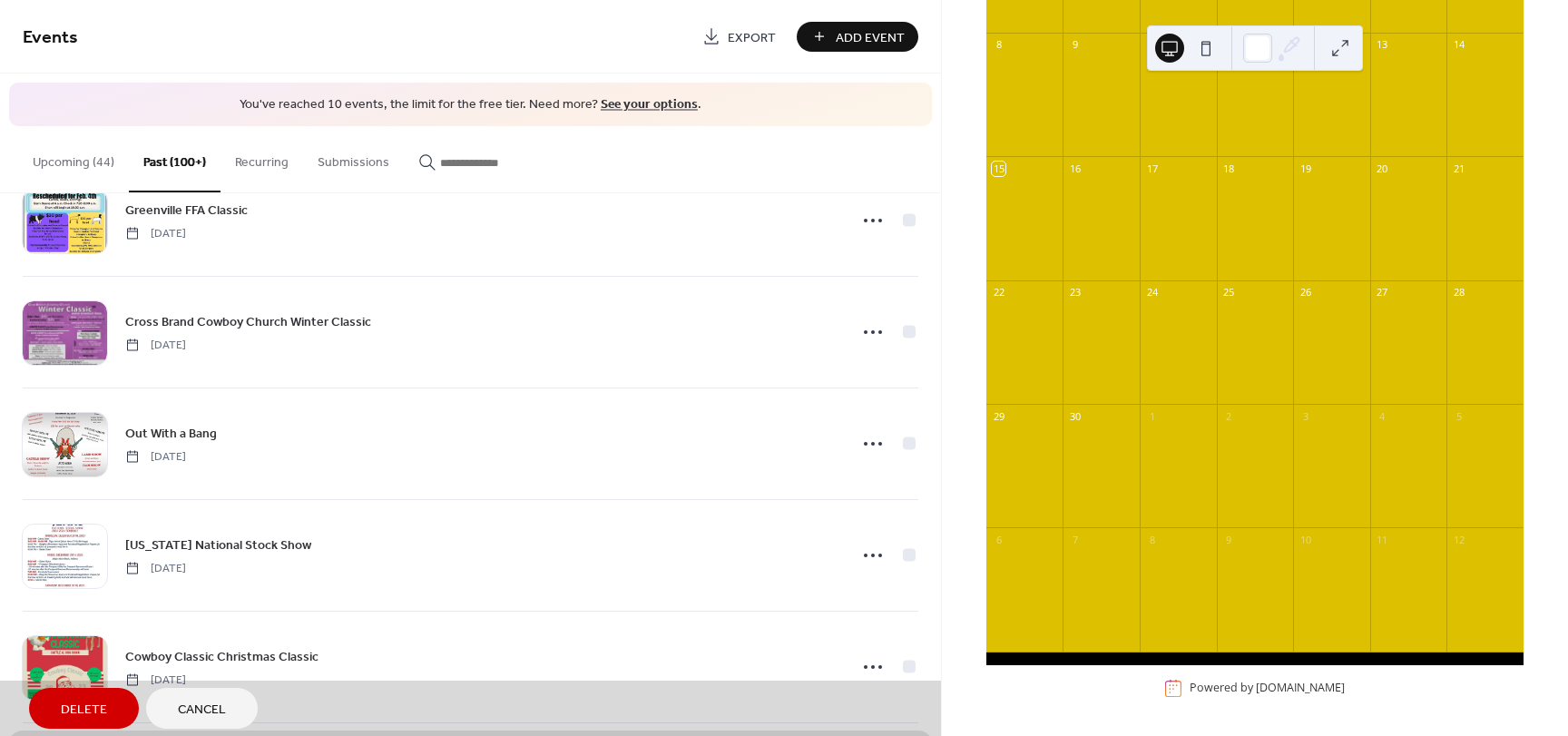
scroll to position [10674, 0]
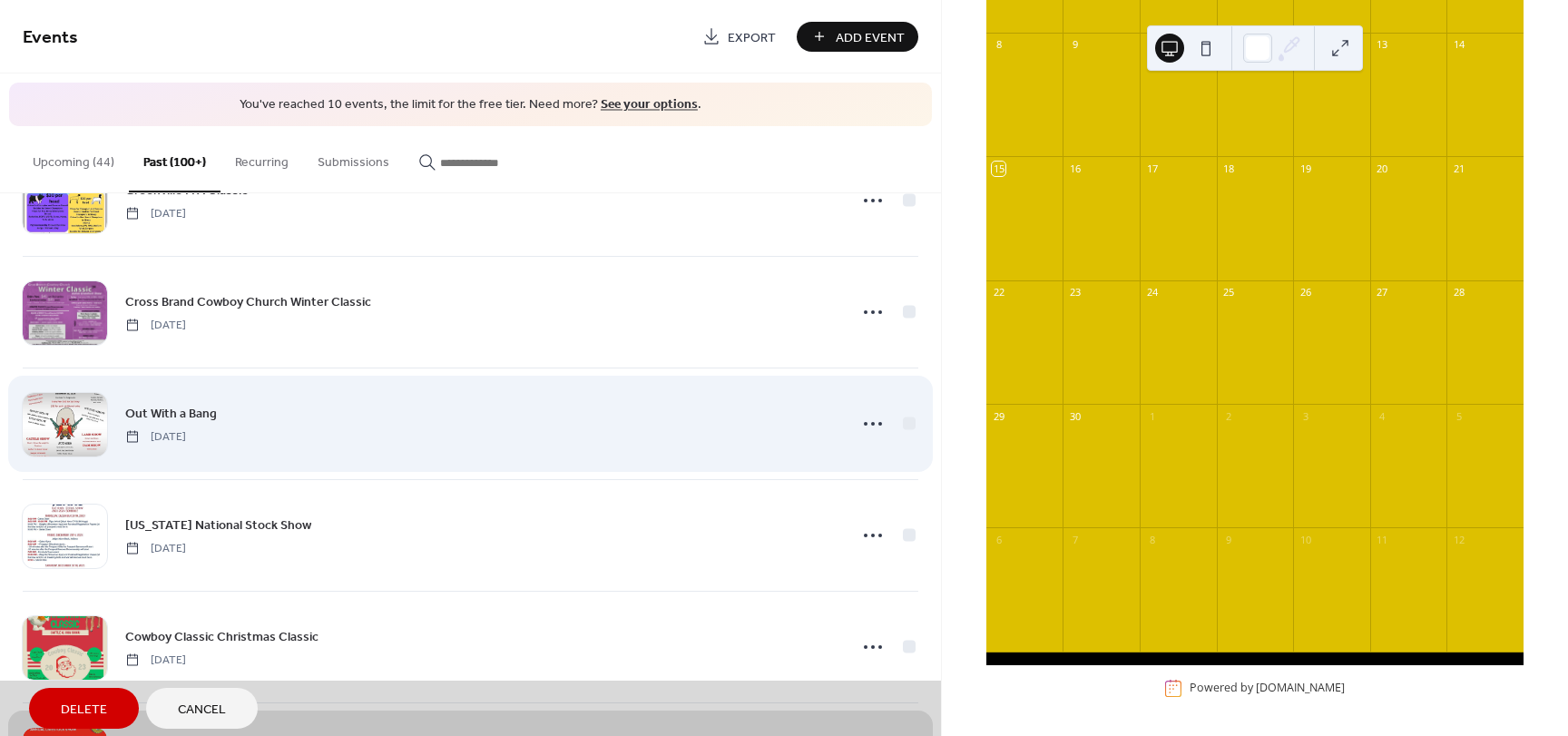
click at [907, 423] on div "Out With a Bang Saturday, December 30, 2023" at bounding box center [471, 423] width 895 height 112
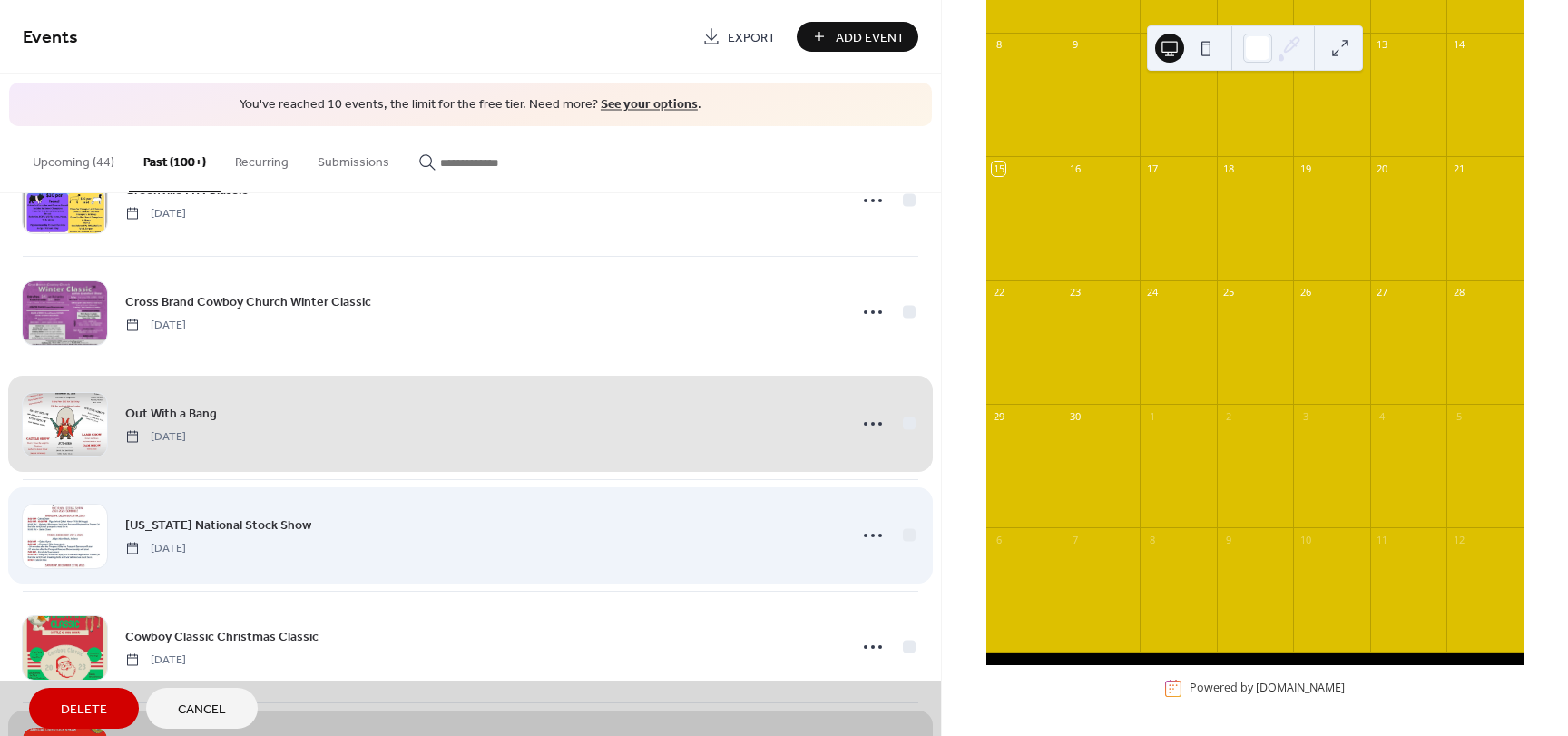
click at [904, 539] on div "Texas National Stock Show Thursday, December 28, 2023" at bounding box center [471, 534] width 895 height 112
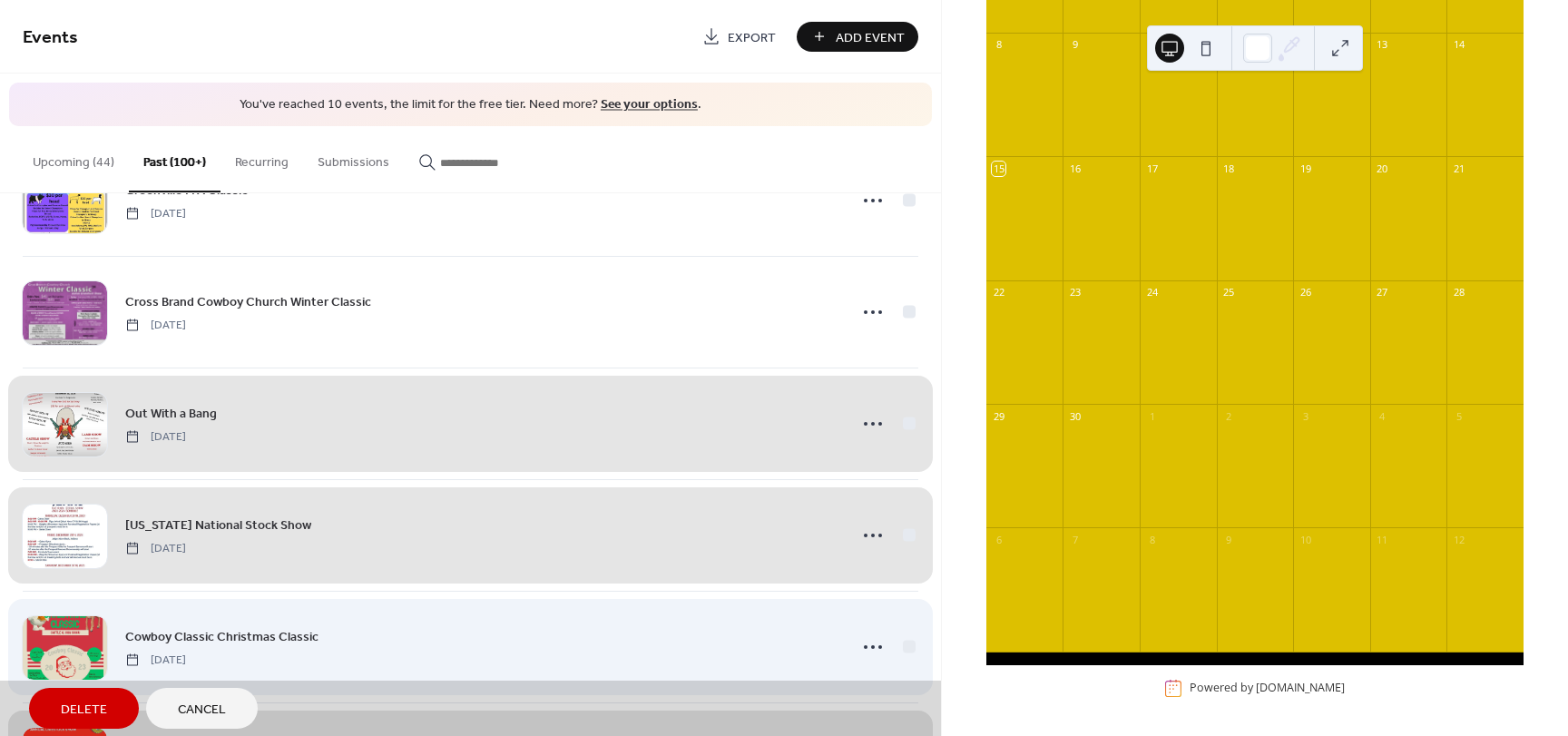
click at [903, 640] on div "Cowboy Classic Christmas Classic Sunday, December 17, 2023" at bounding box center [471, 646] width 895 height 112
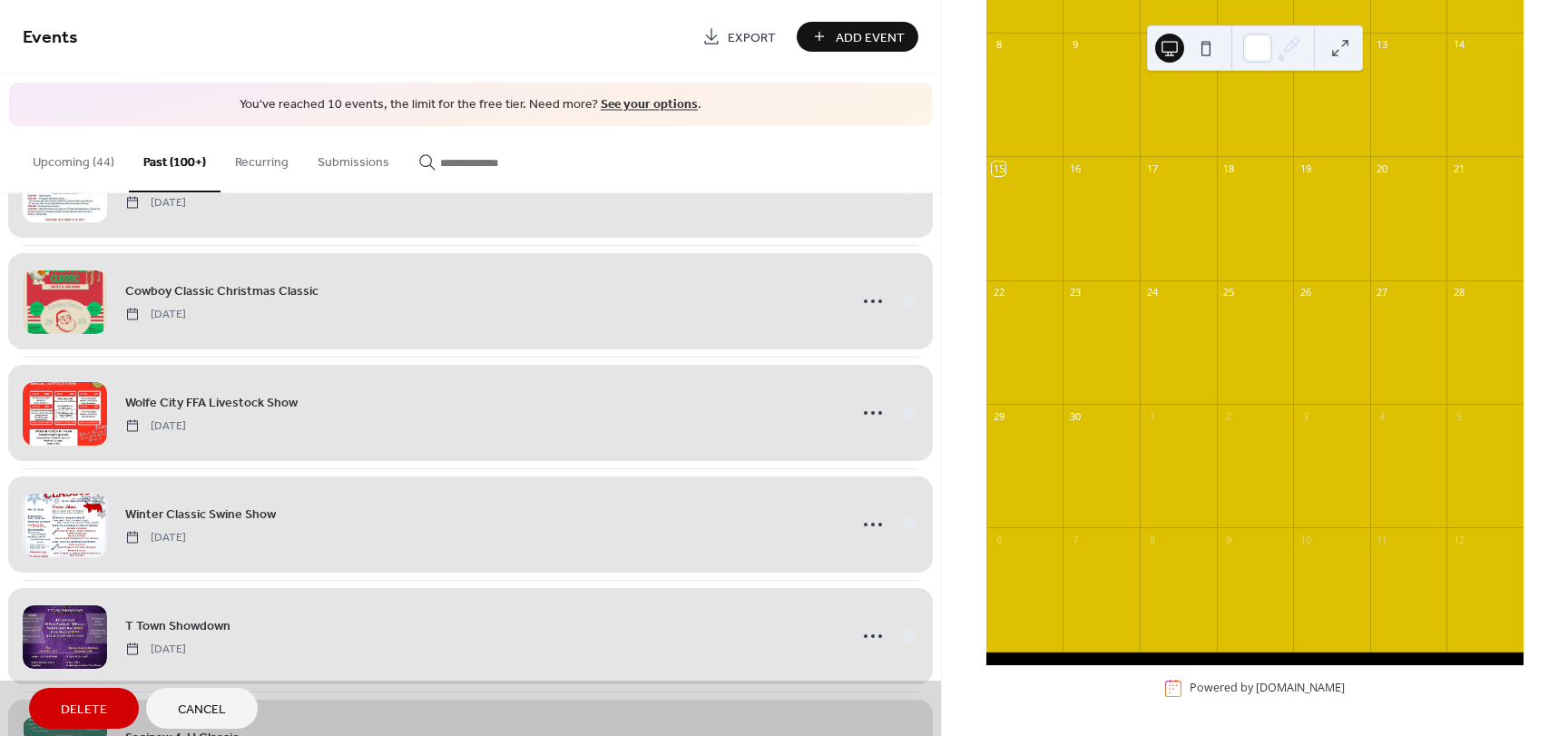
scroll to position [11037, 0]
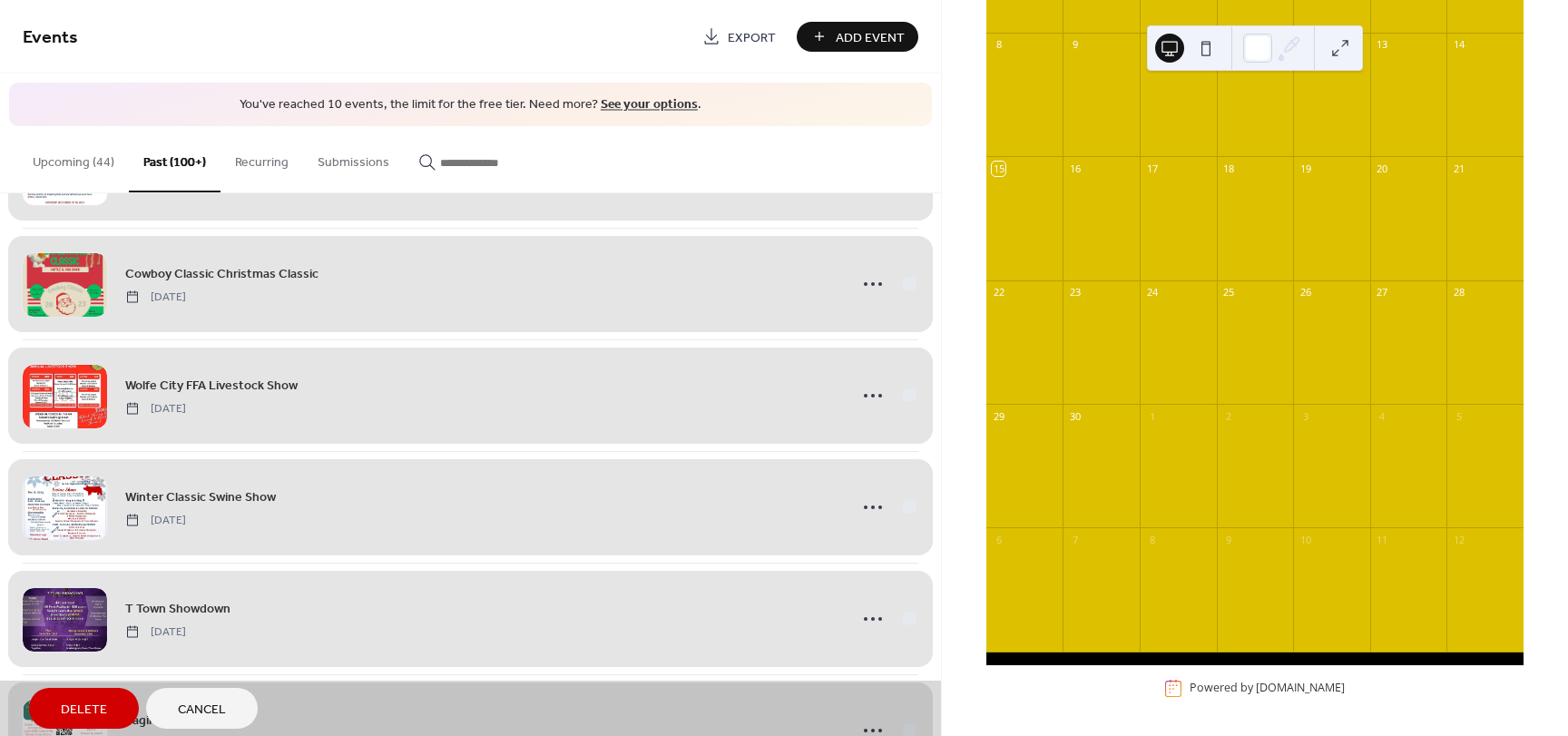
click at [65, 700] on span "Delete" at bounding box center [84, 709] width 46 height 19
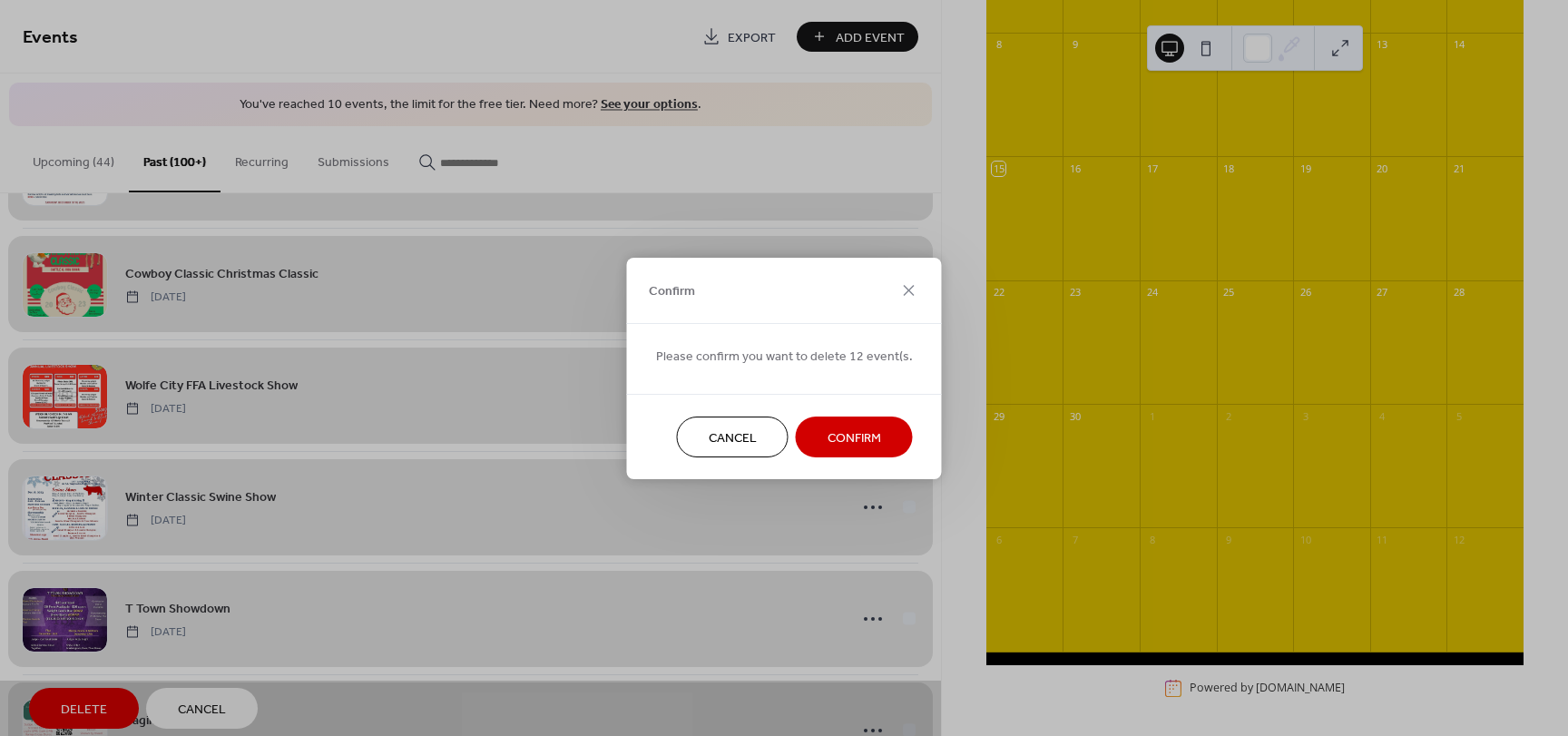
click at [862, 437] on span "Confirm" at bounding box center [855, 437] width 54 height 19
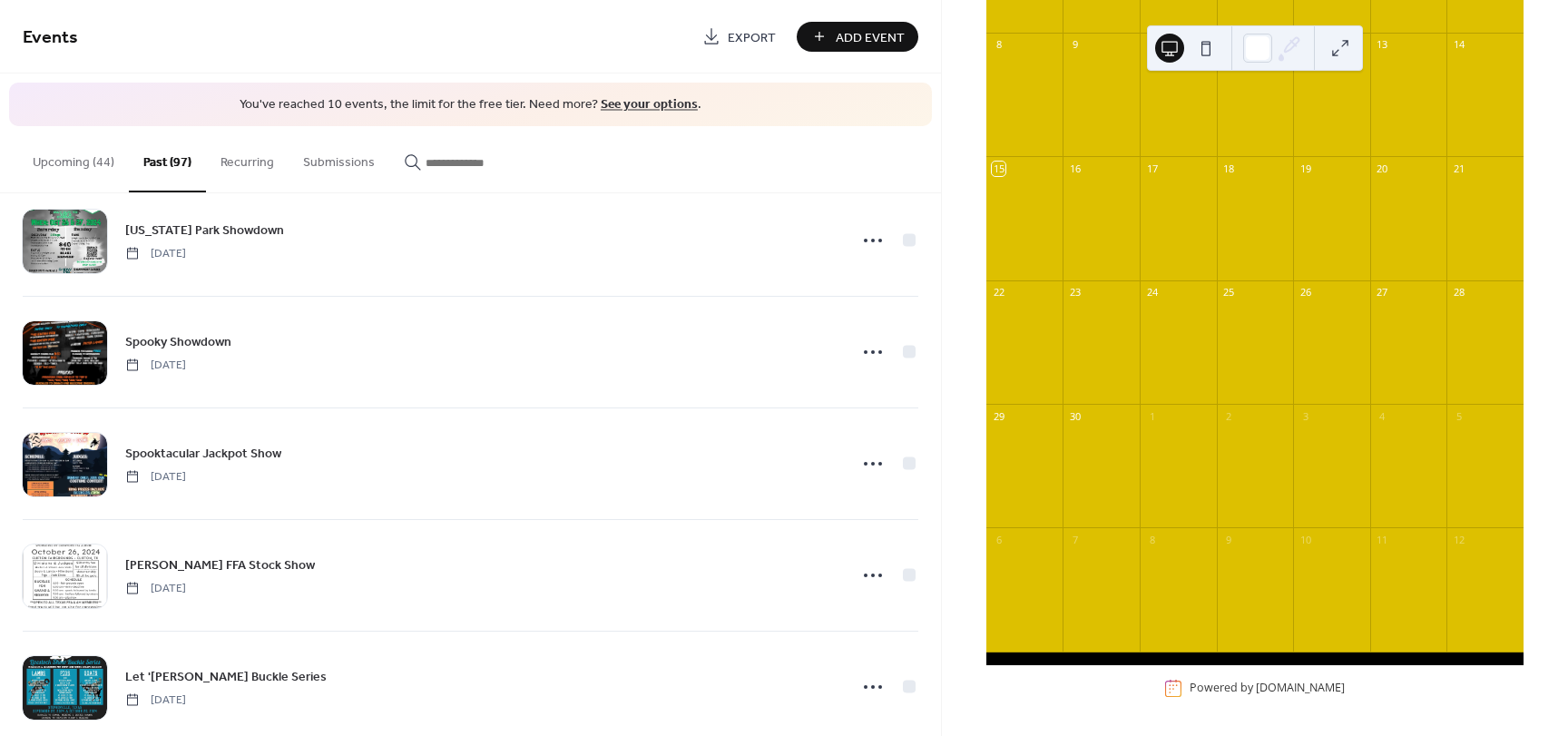
scroll to position [7340, 0]
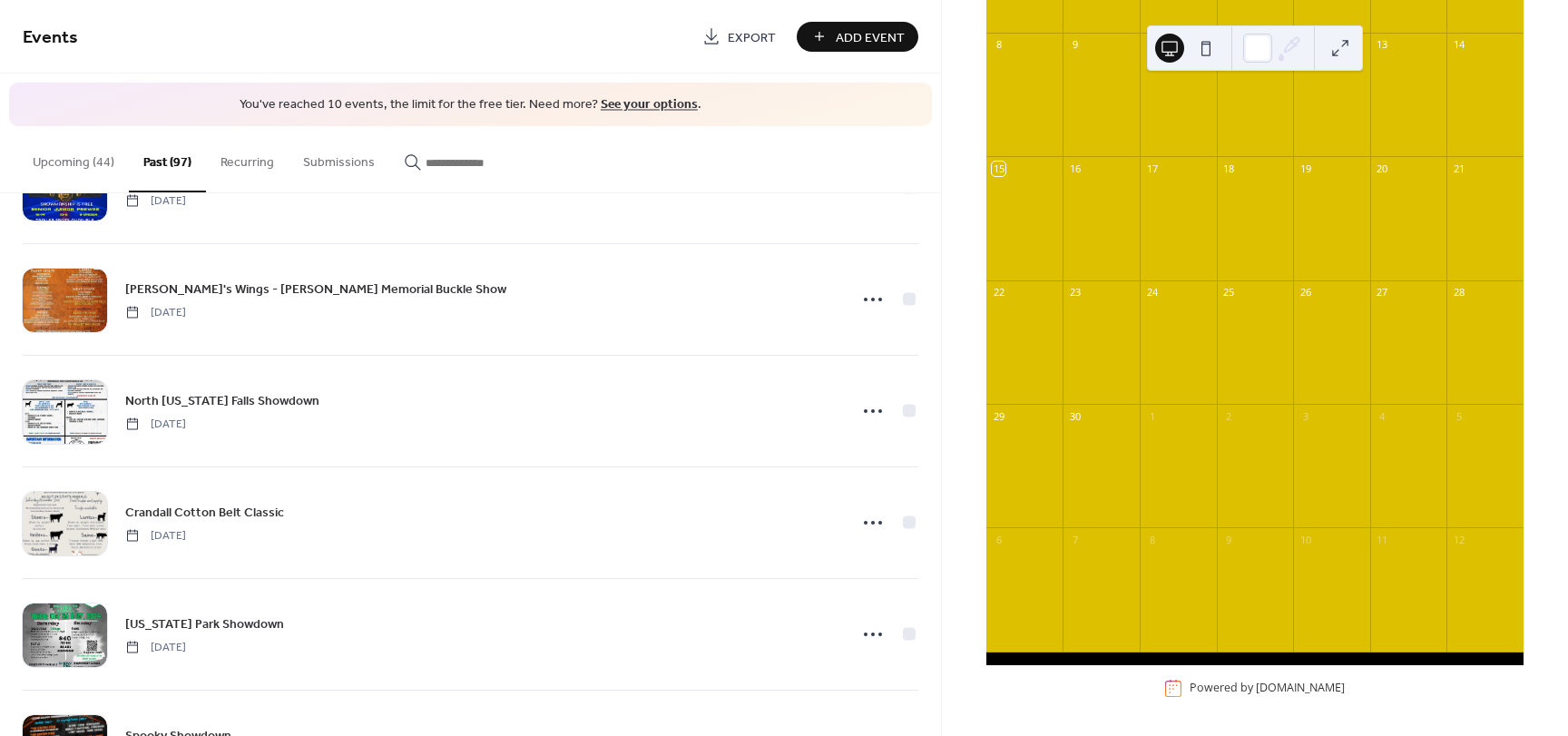
click at [74, 164] on button "Upcoming (44)" at bounding box center [74, 158] width 111 height 65
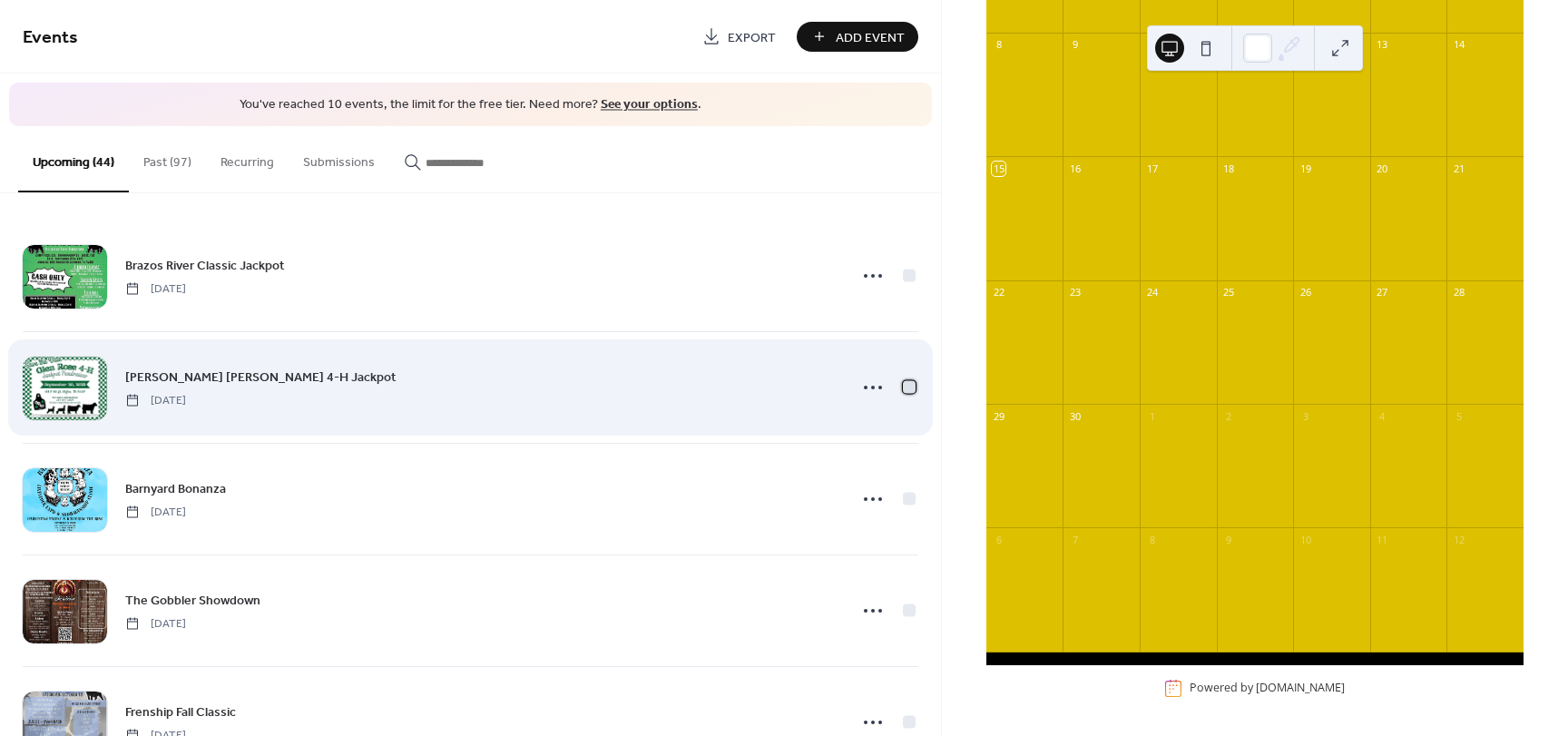
click at [906, 387] on div at bounding box center [909, 386] width 13 height 13
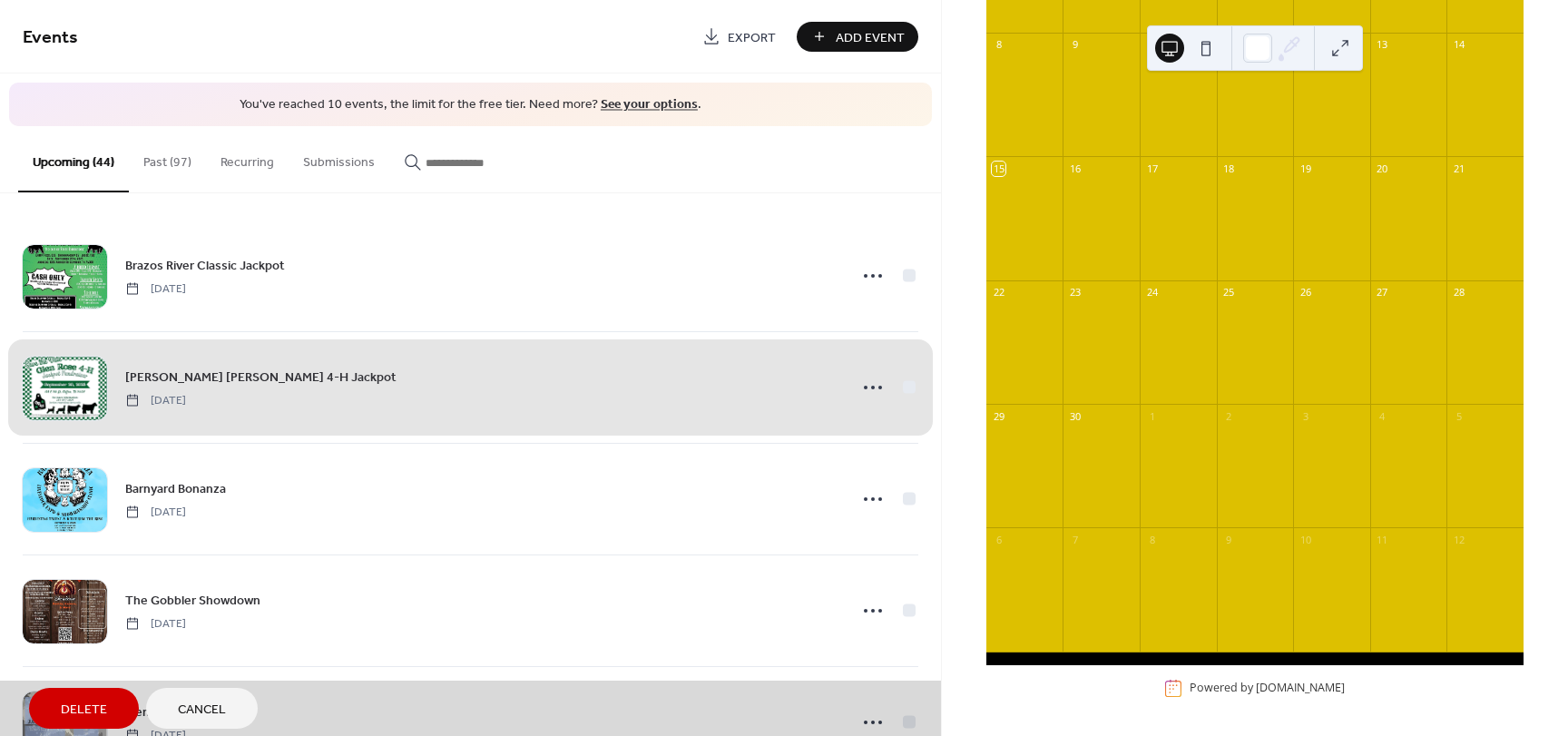
click at [76, 704] on span "Delete" at bounding box center [84, 709] width 46 height 19
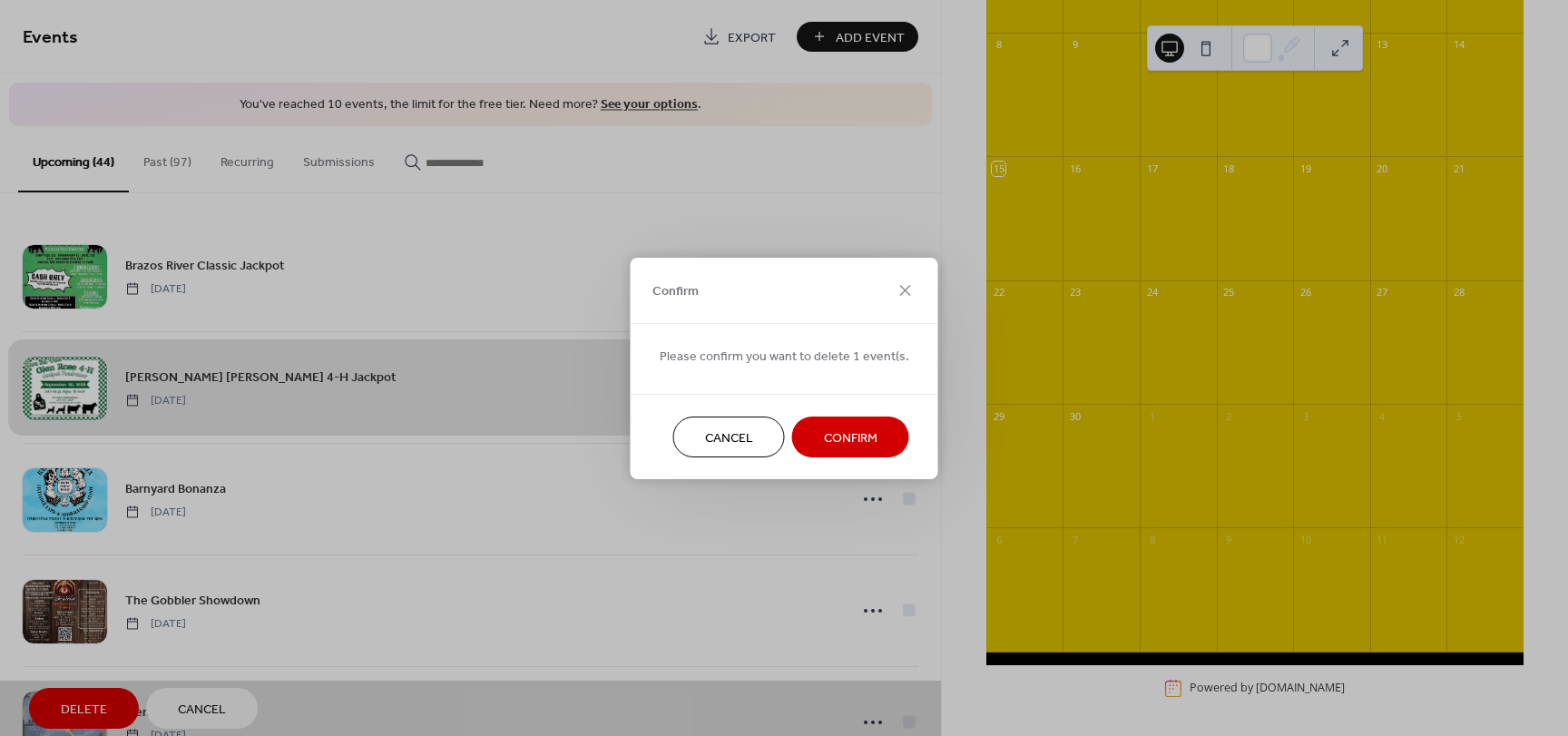
click at [875, 435] on button "Confirm" at bounding box center [850, 436] width 117 height 41
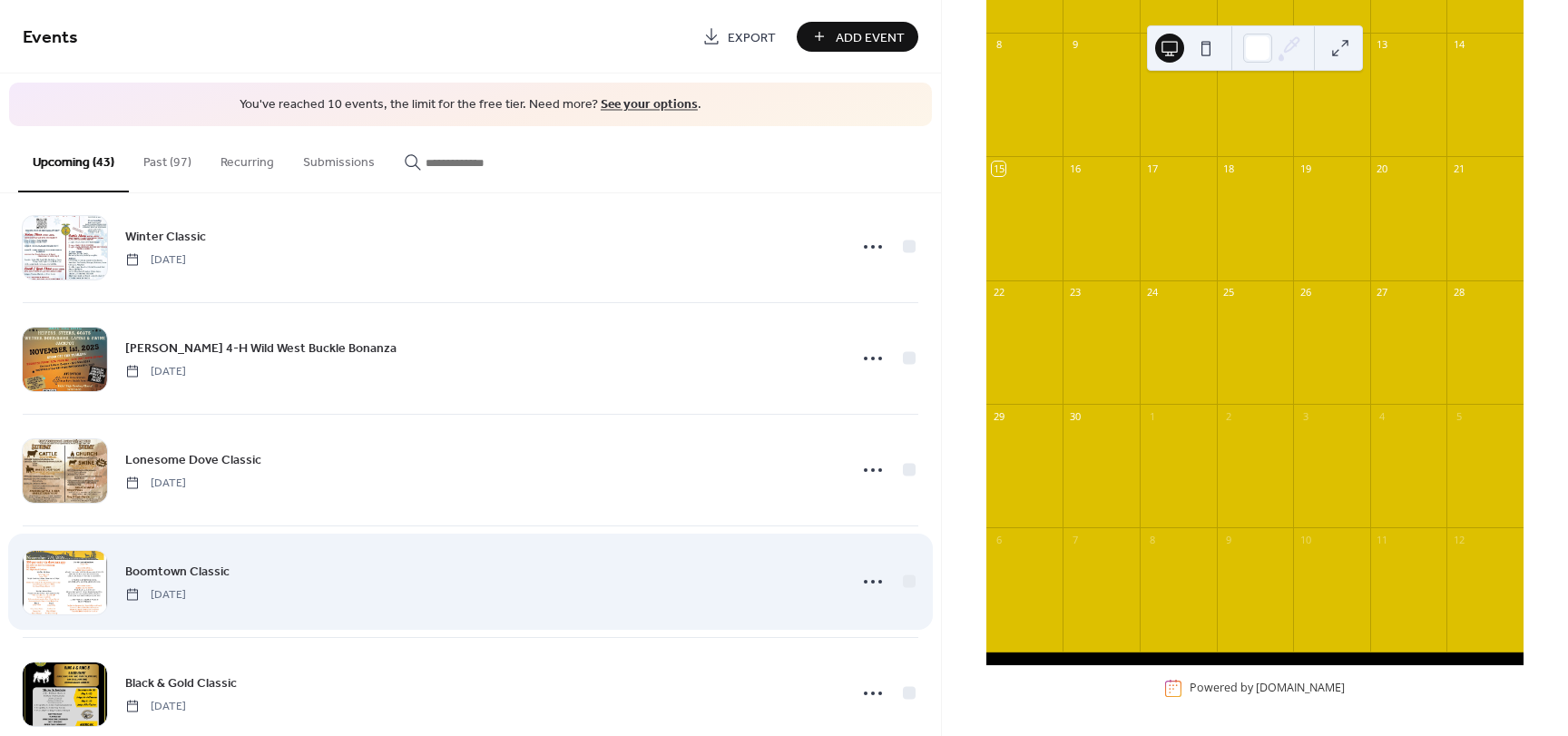
scroll to position [2177, 0]
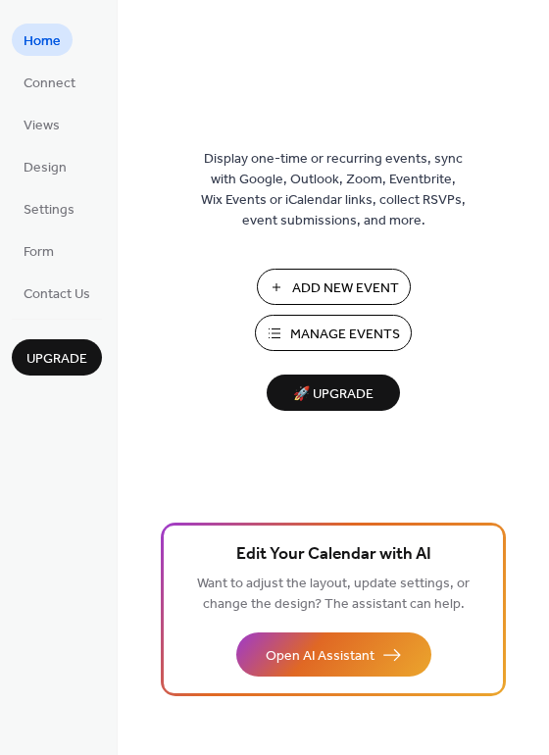
click at [361, 339] on span "Manage Events" at bounding box center [345, 335] width 110 height 21
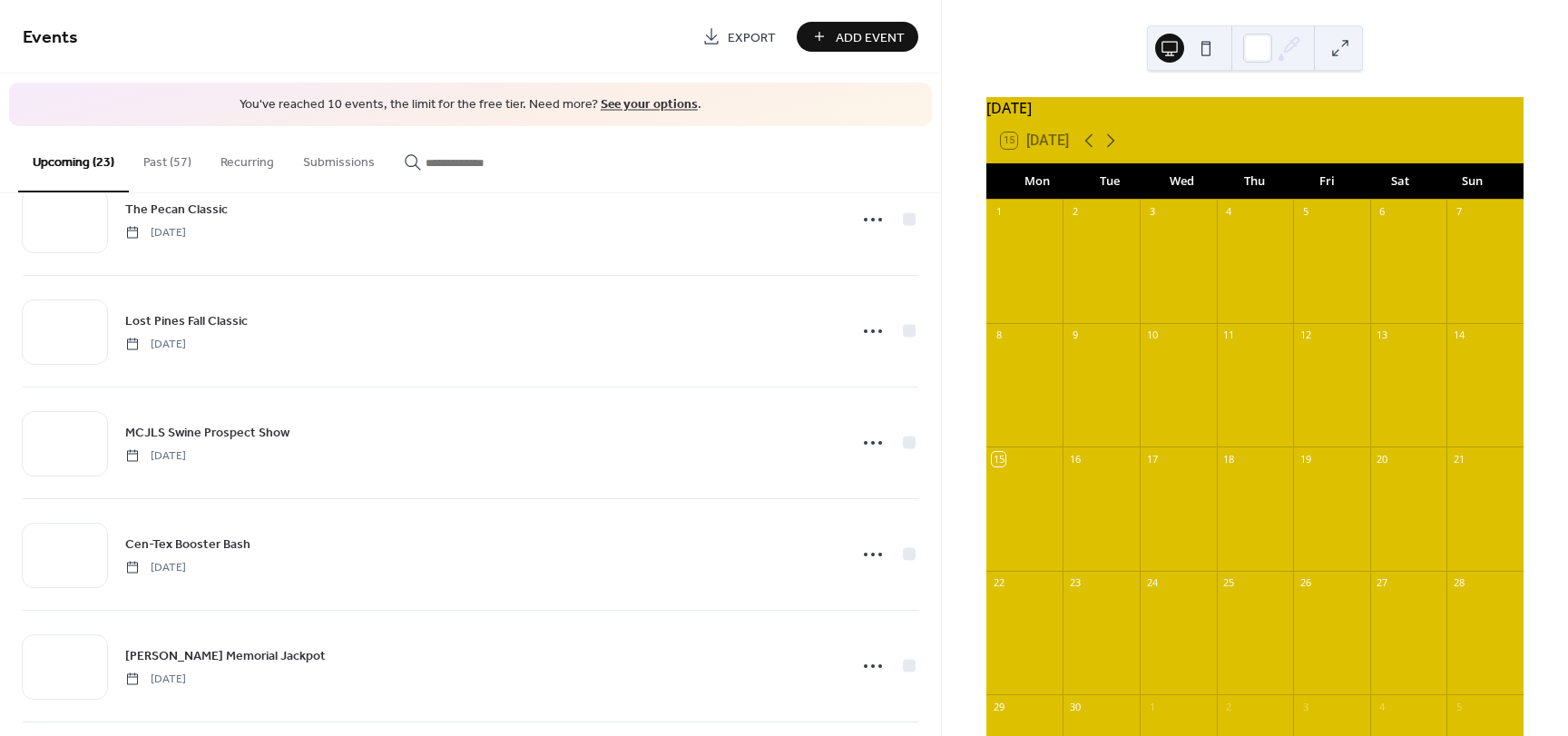
scroll to position [362, 0]
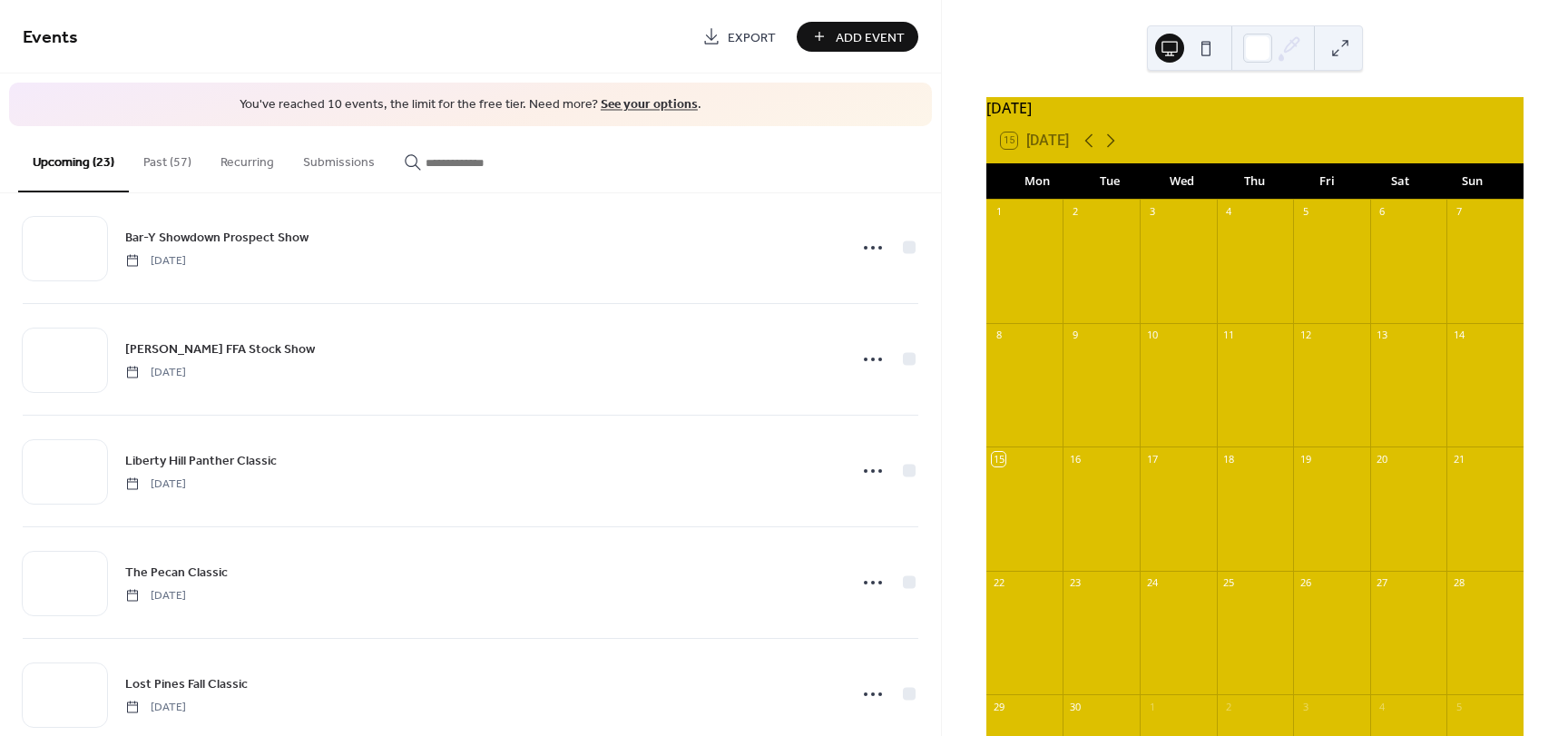
click at [155, 162] on button "Past (57)" at bounding box center [167, 158] width 77 height 65
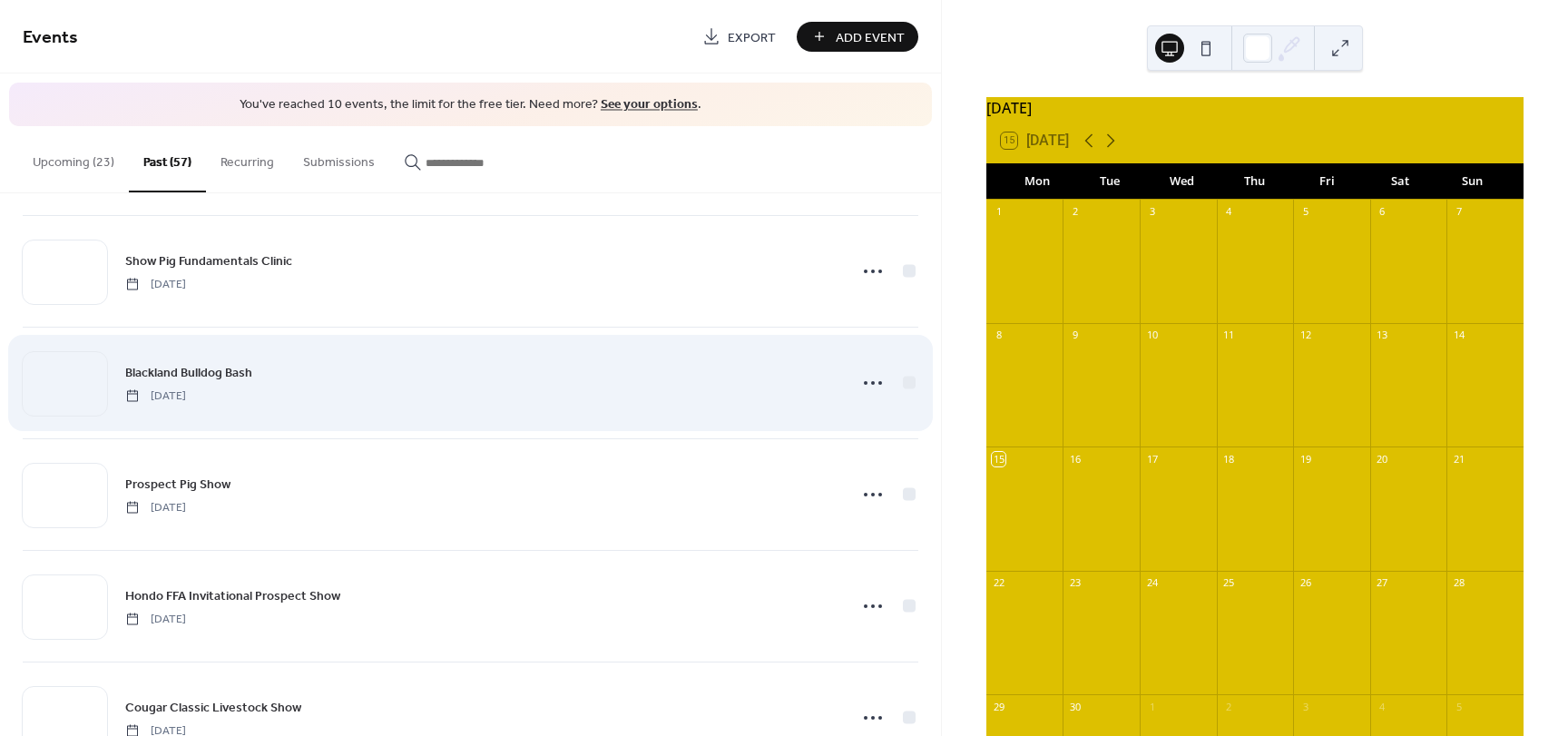
scroll to position [3149, 0]
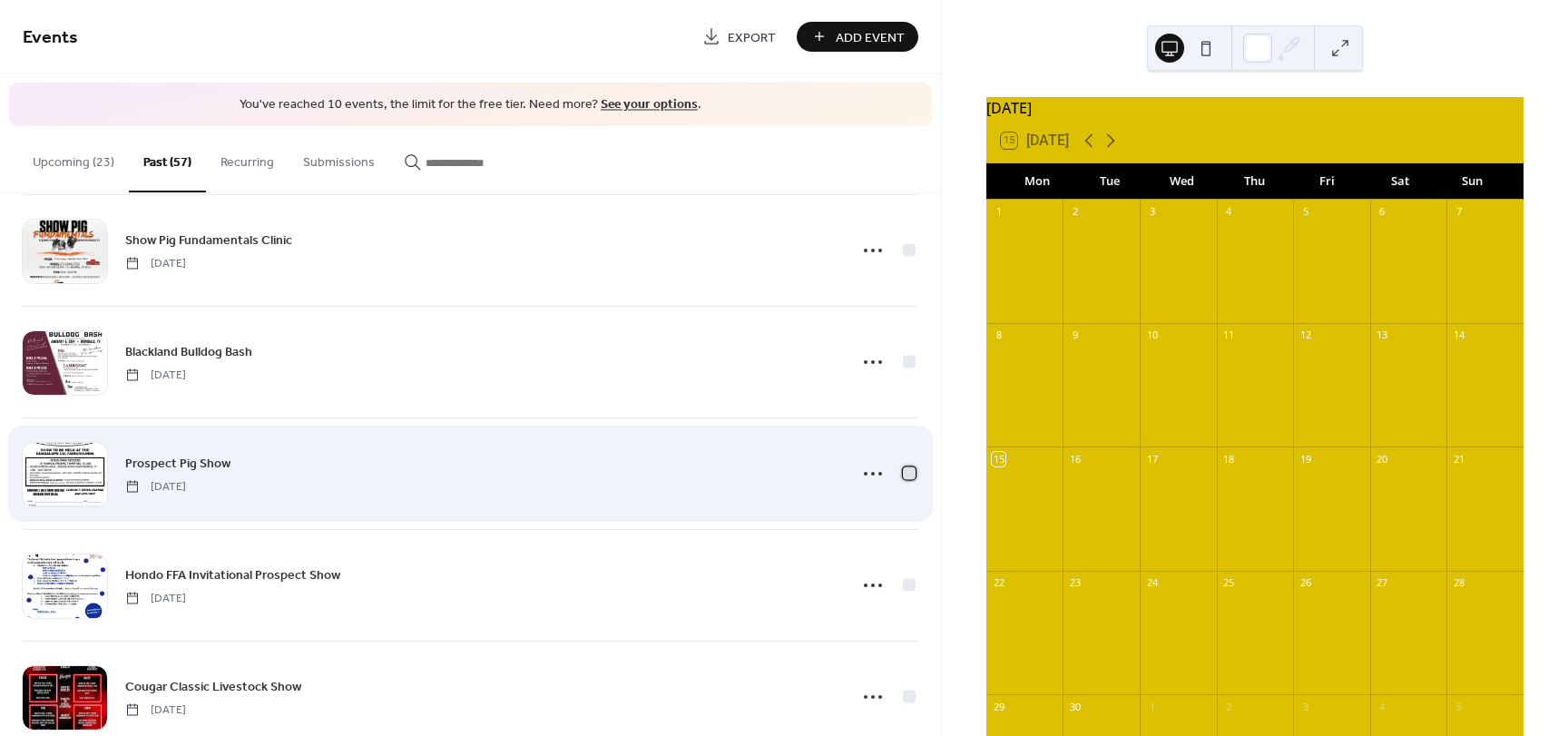
click at [907, 469] on div at bounding box center [909, 472] width 13 height 13
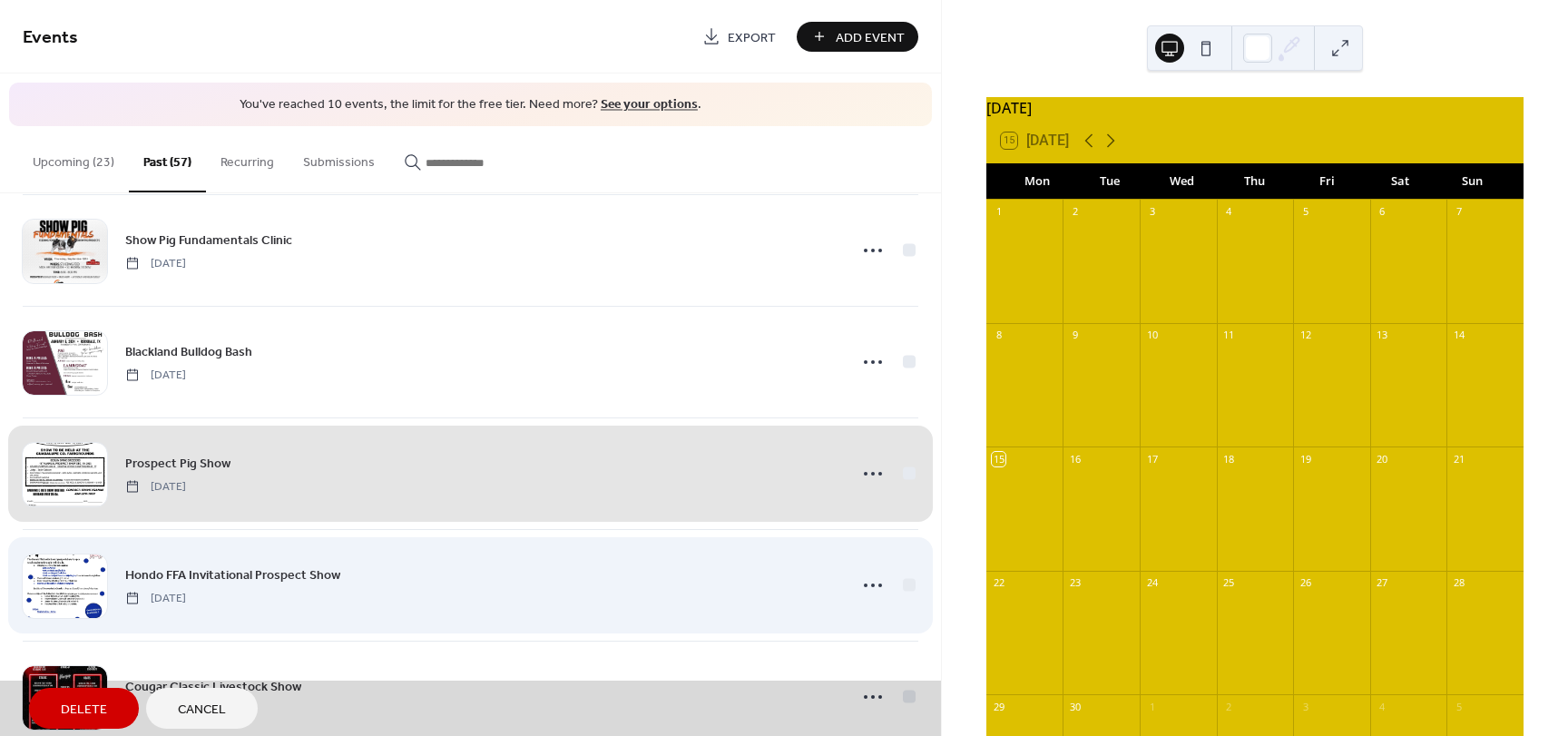
click at [904, 584] on div "Hondo FFA Invitational Prospect Show Sunday, December 10, 2023" at bounding box center [471, 584] width 895 height 112
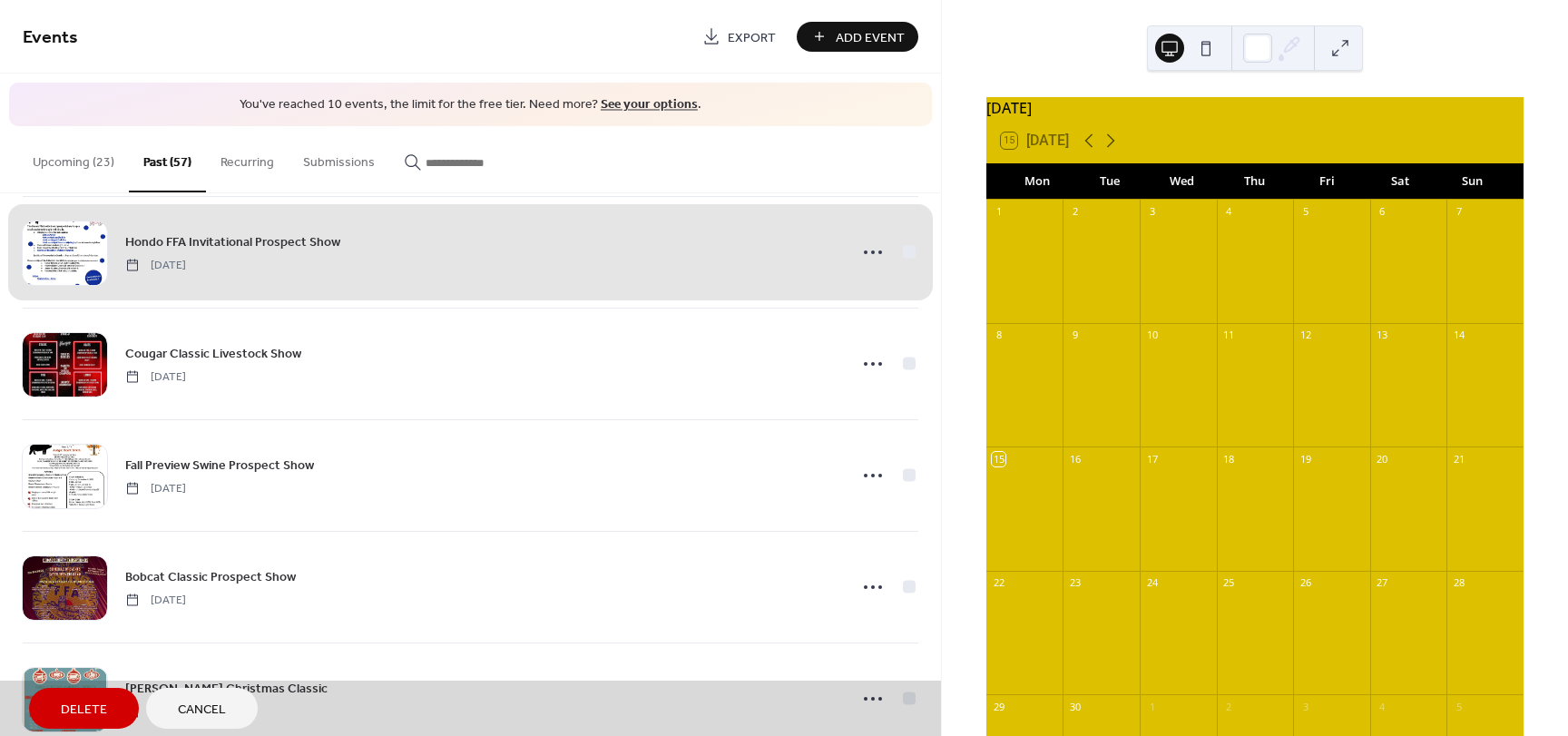
scroll to position [3512, 0]
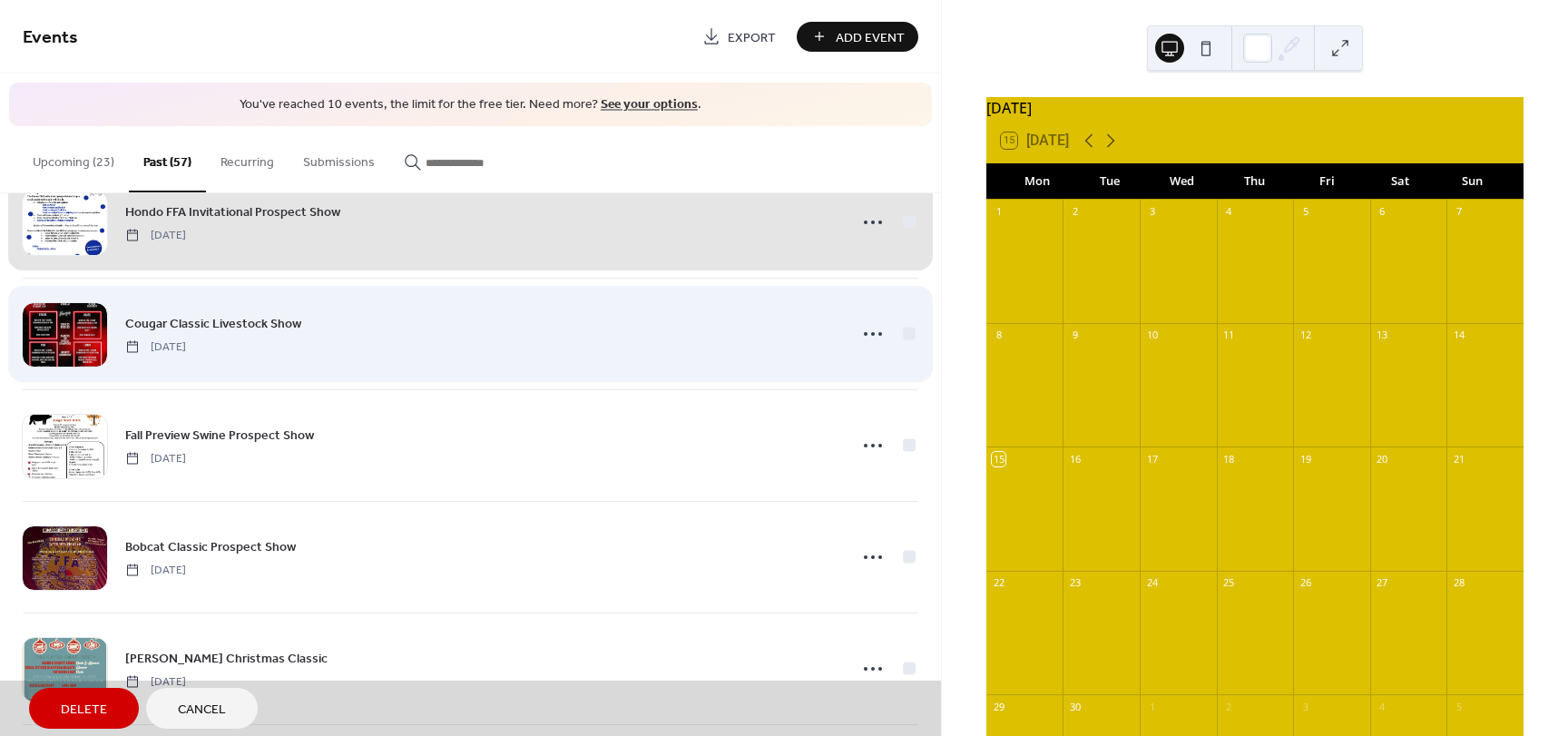
click at [906, 331] on div "Cougar Classic Livestock Show Sunday, December 10, 2023" at bounding box center [471, 333] width 895 height 112
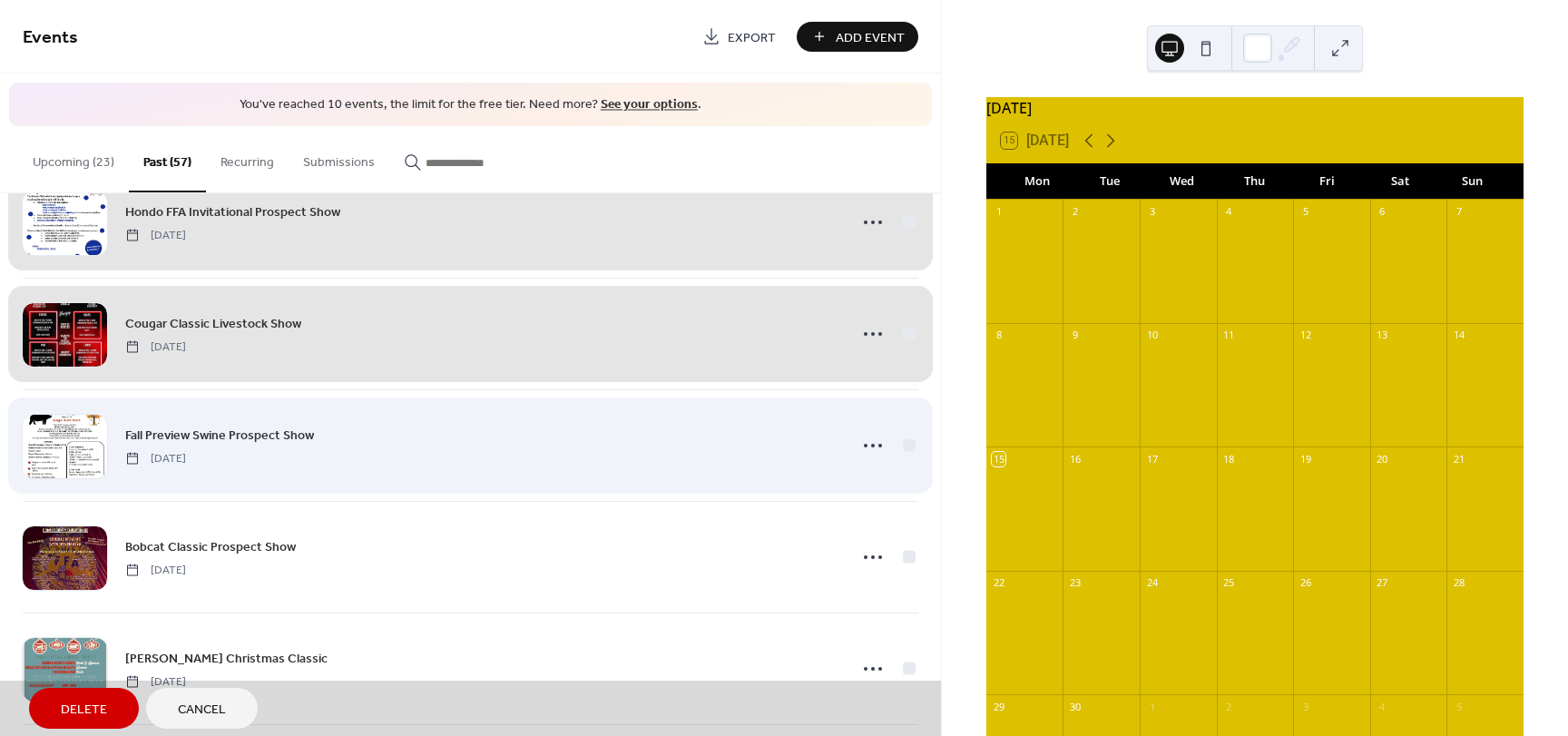
click at [907, 447] on div "Fall Preview Swine Prospect Show Saturday, December 9, 2023" at bounding box center [471, 445] width 895 height 112
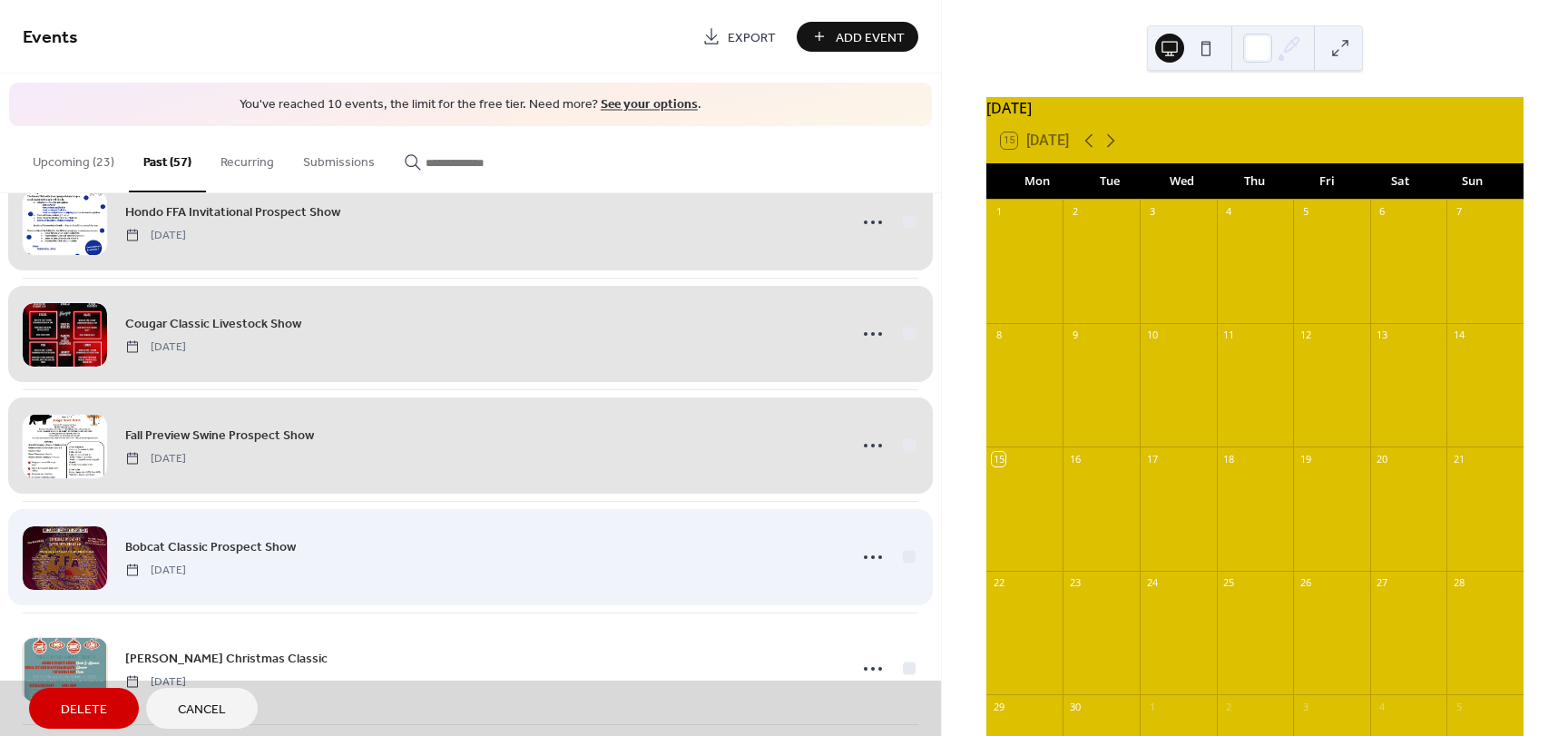
click at [901, 558] on div "Bobcat Classic Prospect Show Saturday, December 9, 2023" at bounding box center [471, 557] width 895 height 112
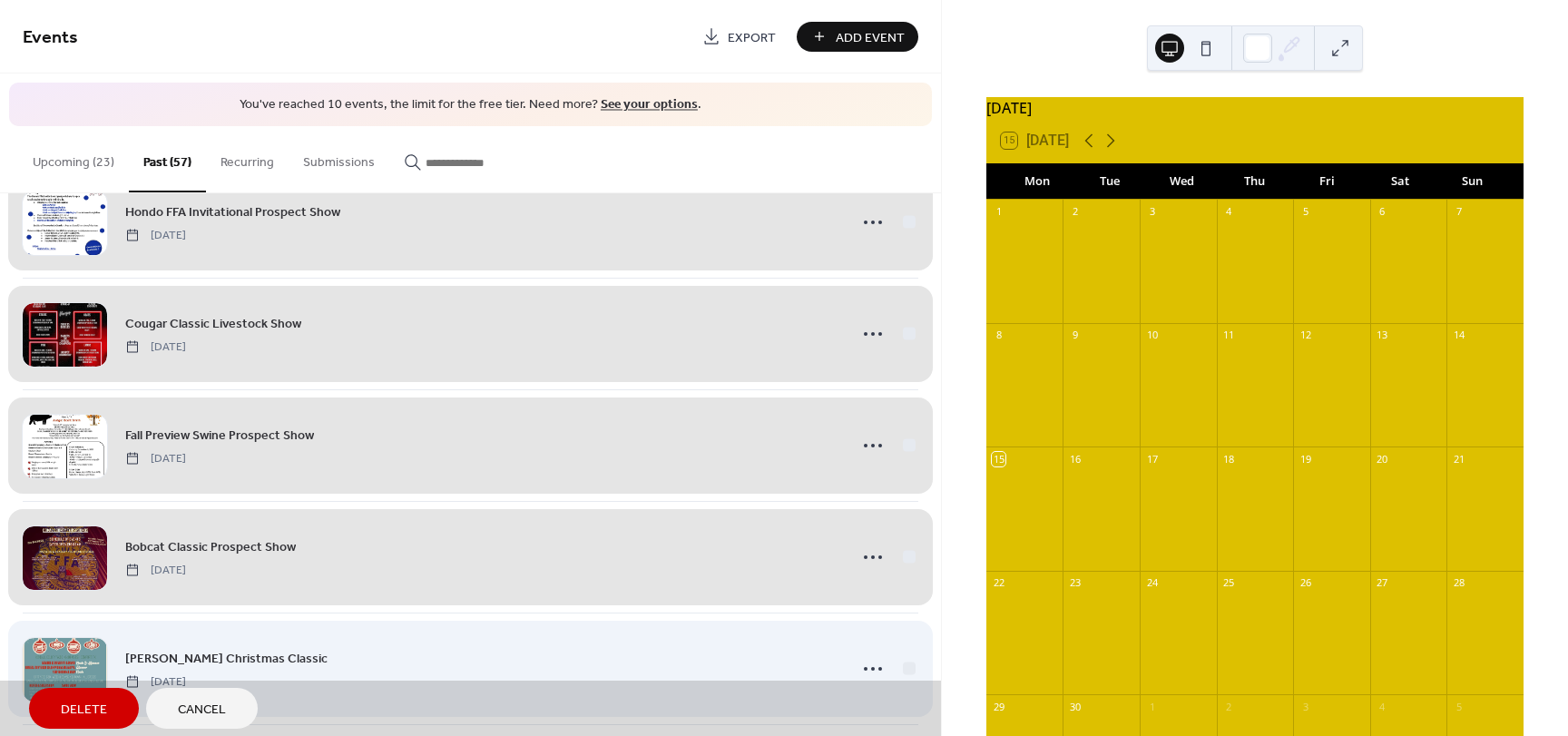
click at [903, 669] on div "Kendall Christmas Classic Sunday, December 3, 2023" at bounding box center [471, 668] width 895 height 112
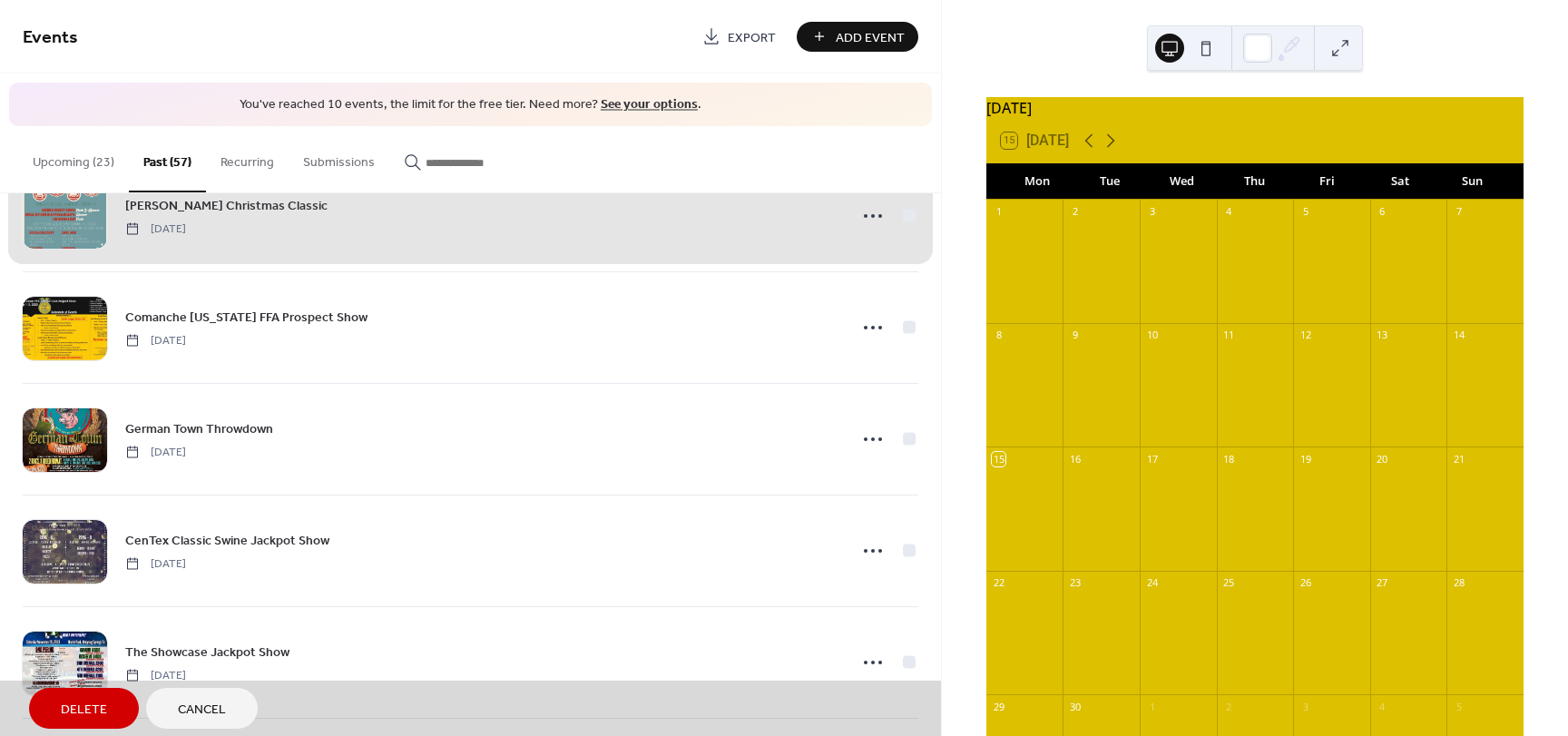
scroll to position [3966, 0]
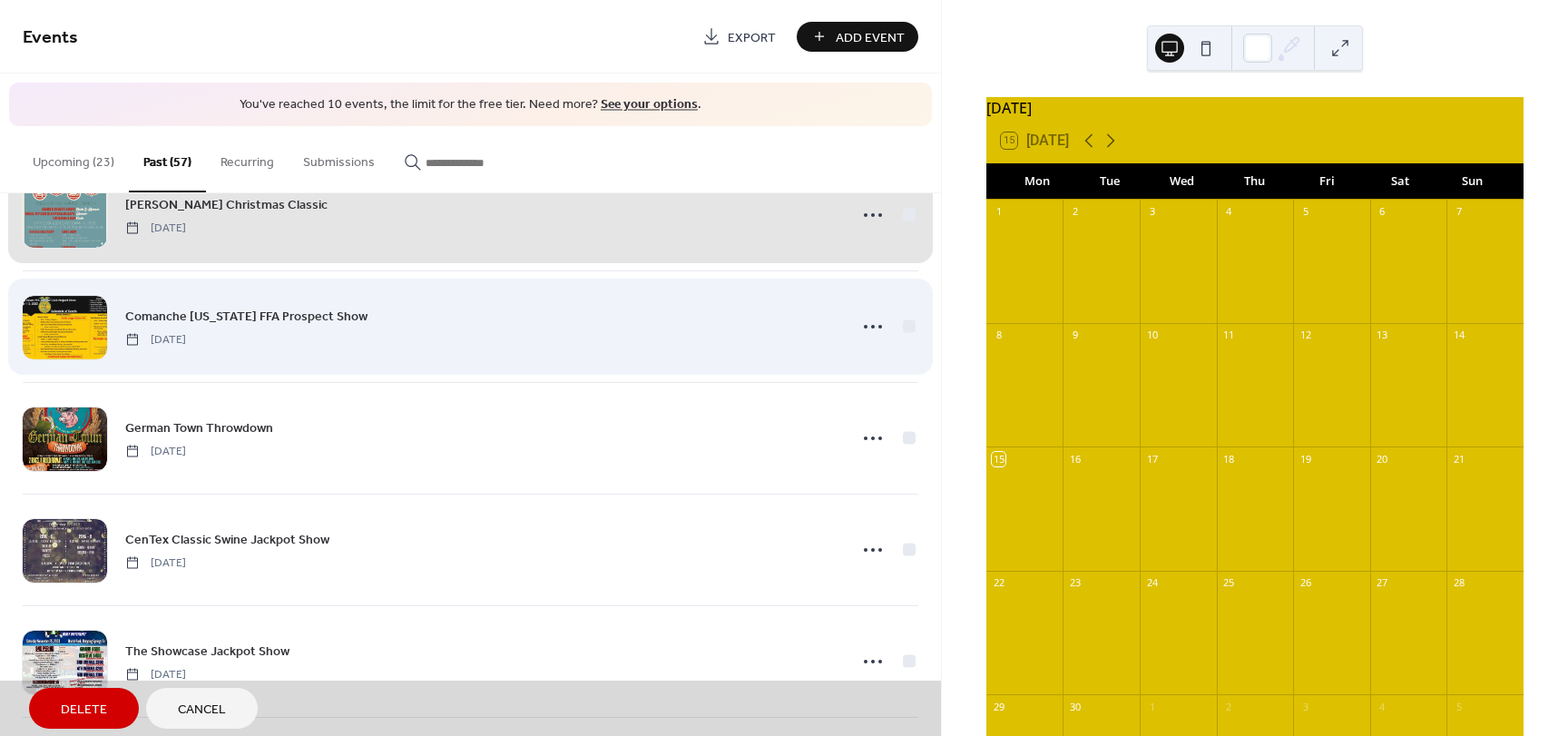
click at [908, 327] on div "Comanche Texas FFA Prospect Show Sunday, December 3, 2023" at bounding box center [471, 325] width 895 height 112
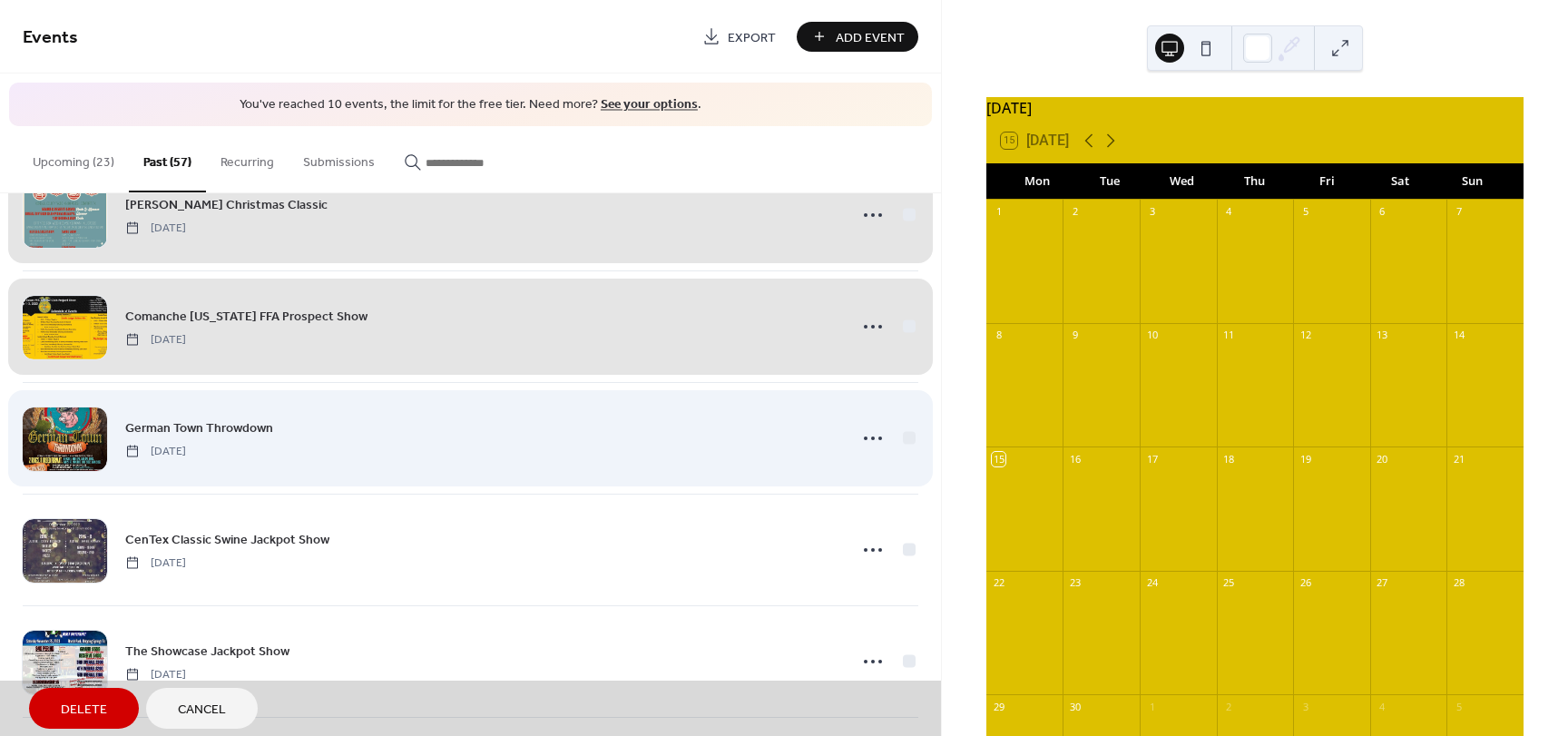
click at [904, 437] on div "German Town Throwdown Saturday, December 2, 2023" at bounding box center [471, 437] width 895 height 112
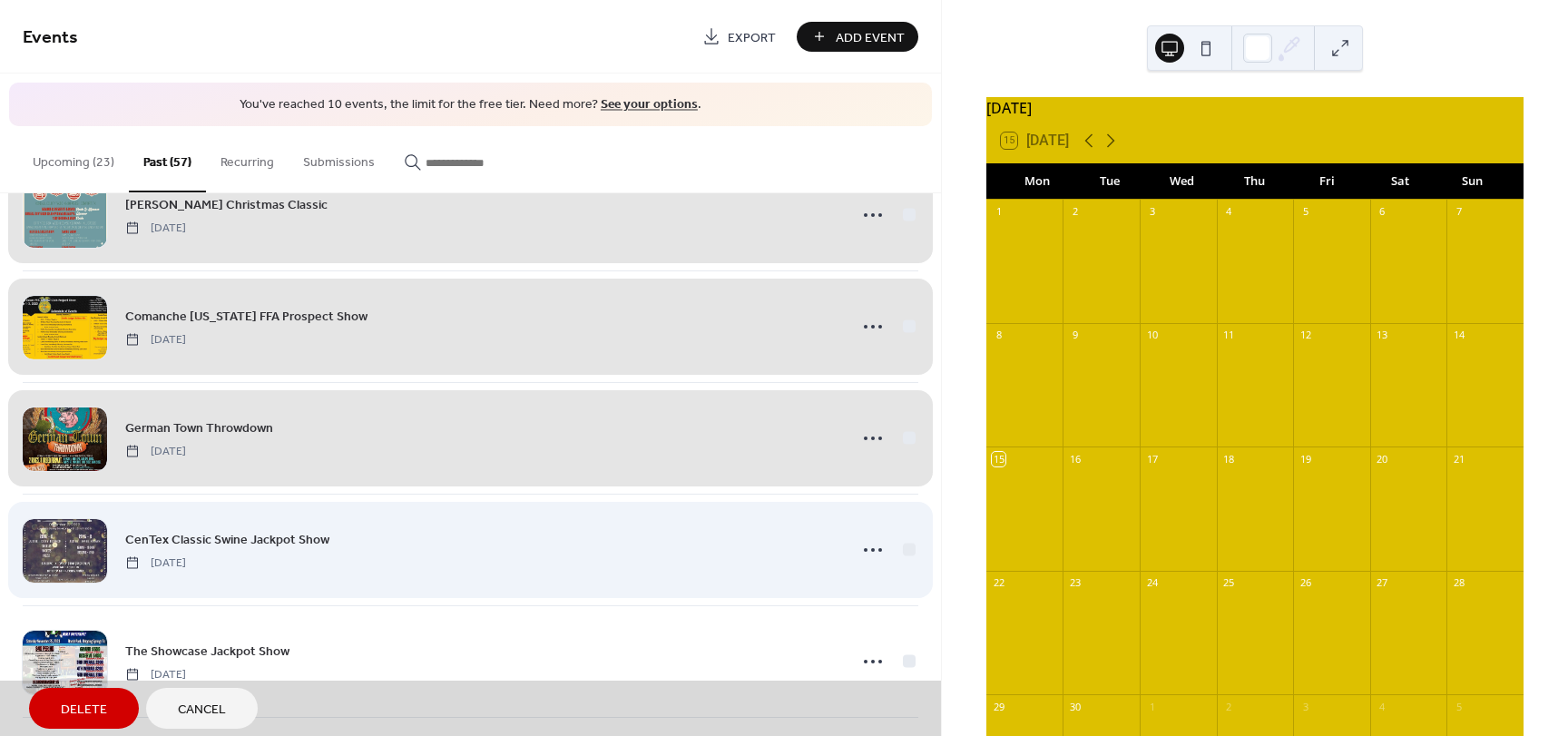
click at [910, 546] on div "CenTex Classic Swine Jackpot Show Saturday, December 2, 2023" at bounding box center [471, 549] width 895 height 112
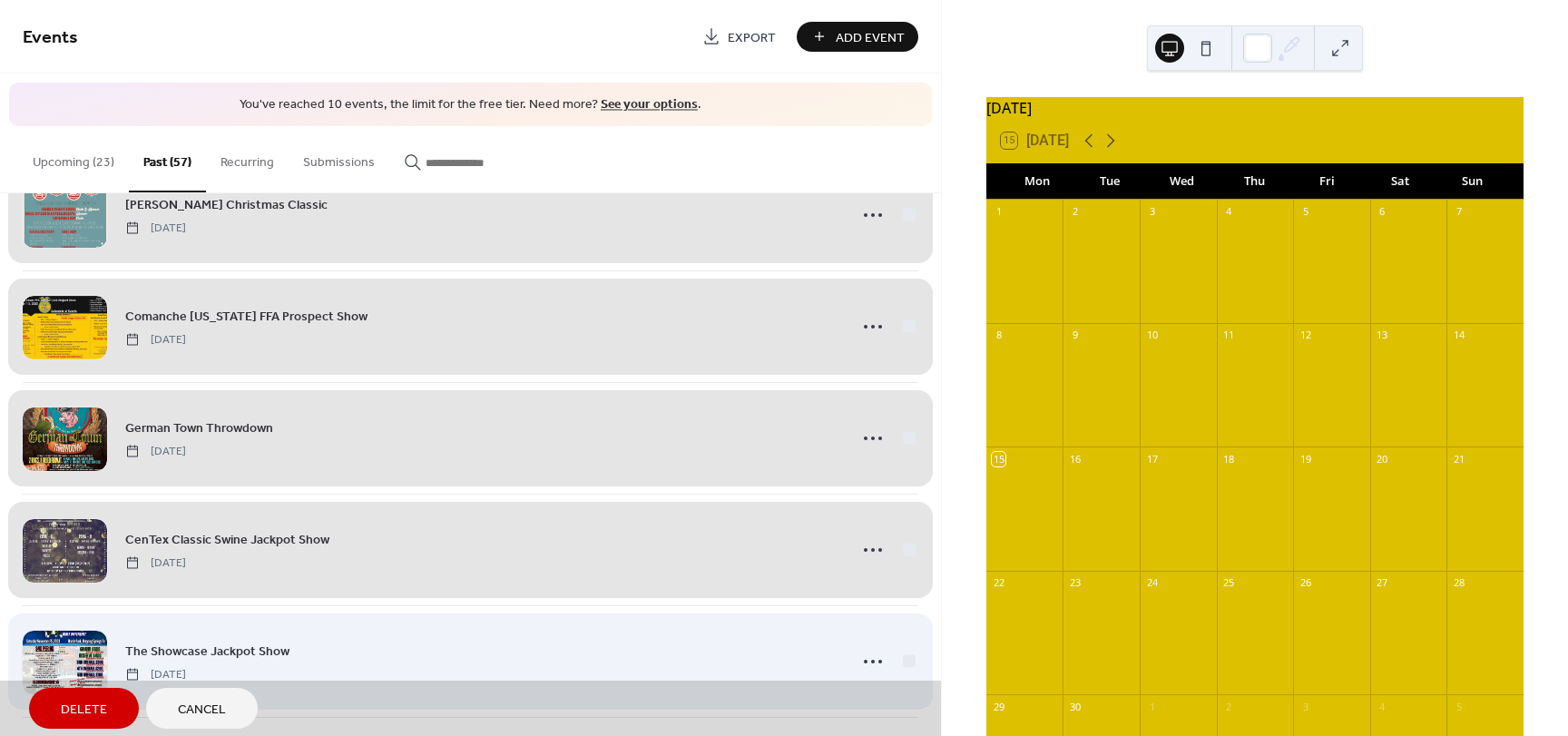
click at [908, 658] on div "The Showcase Jackpot Show Saturday, November 25, 2023" at bounding box center [471, 660] width 895 height 112
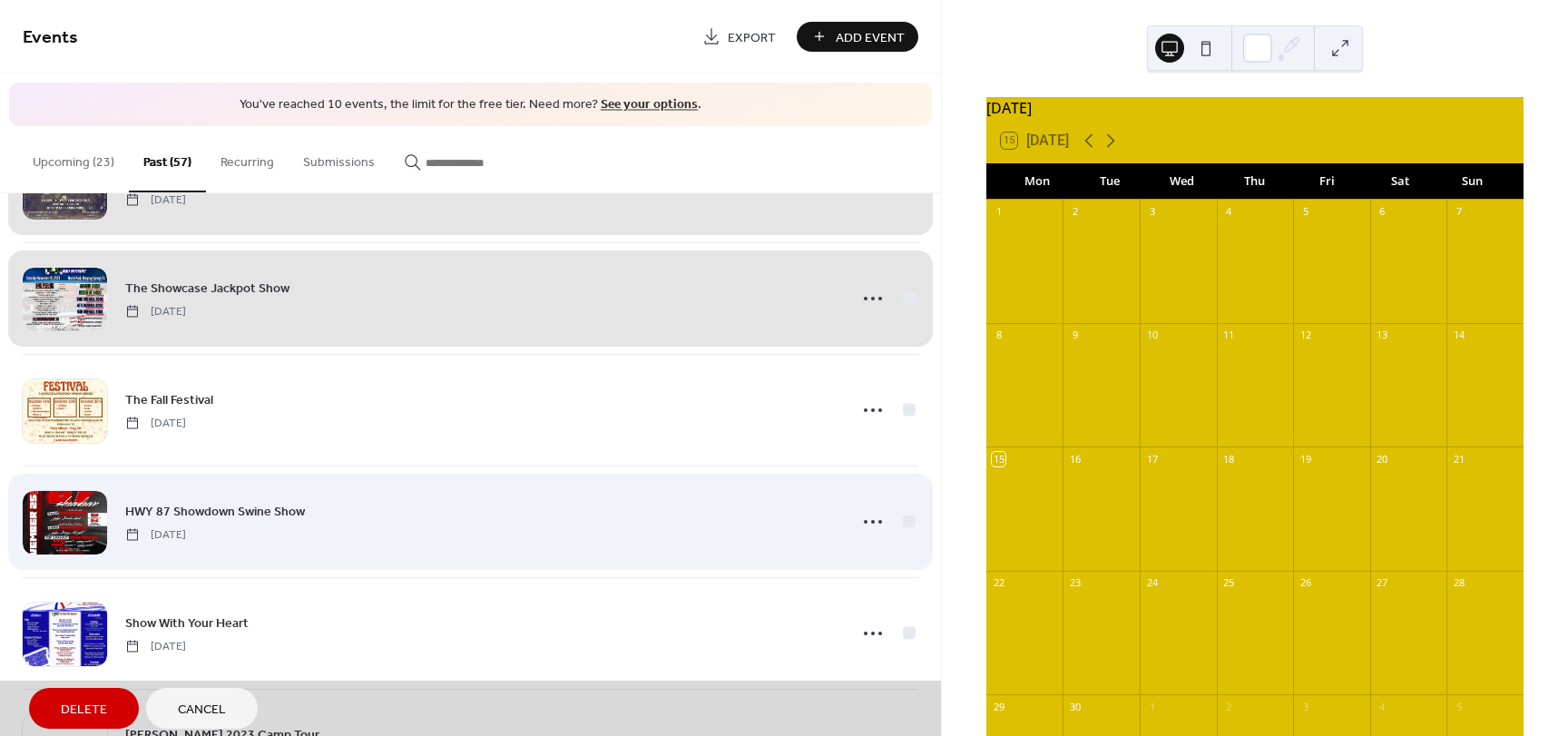
scroll to position [4419, 0]
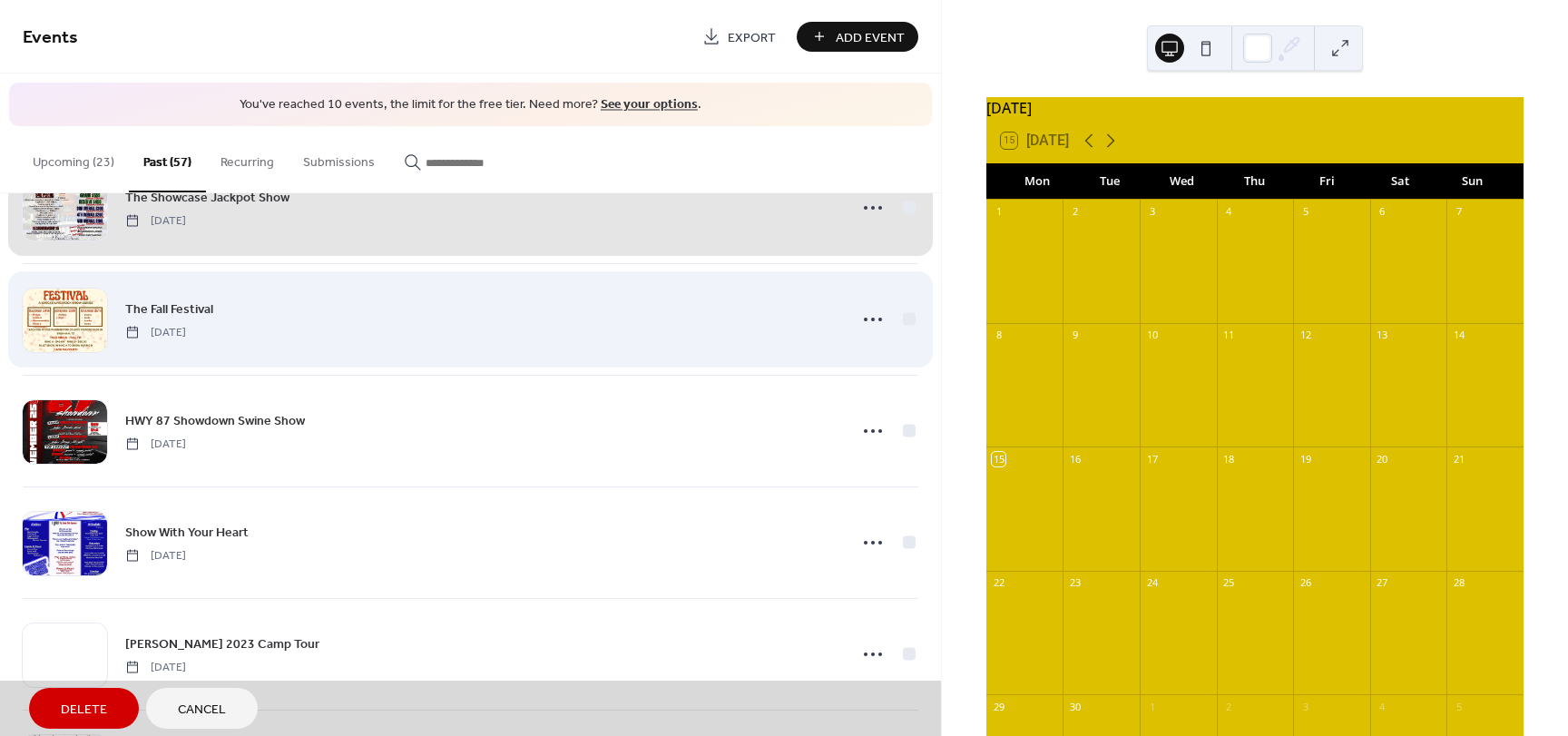
click at [901, 313] on div "The Fall Festival Saturday, November 25, 2023" at bounding box center [471, 318] width 895 height 112
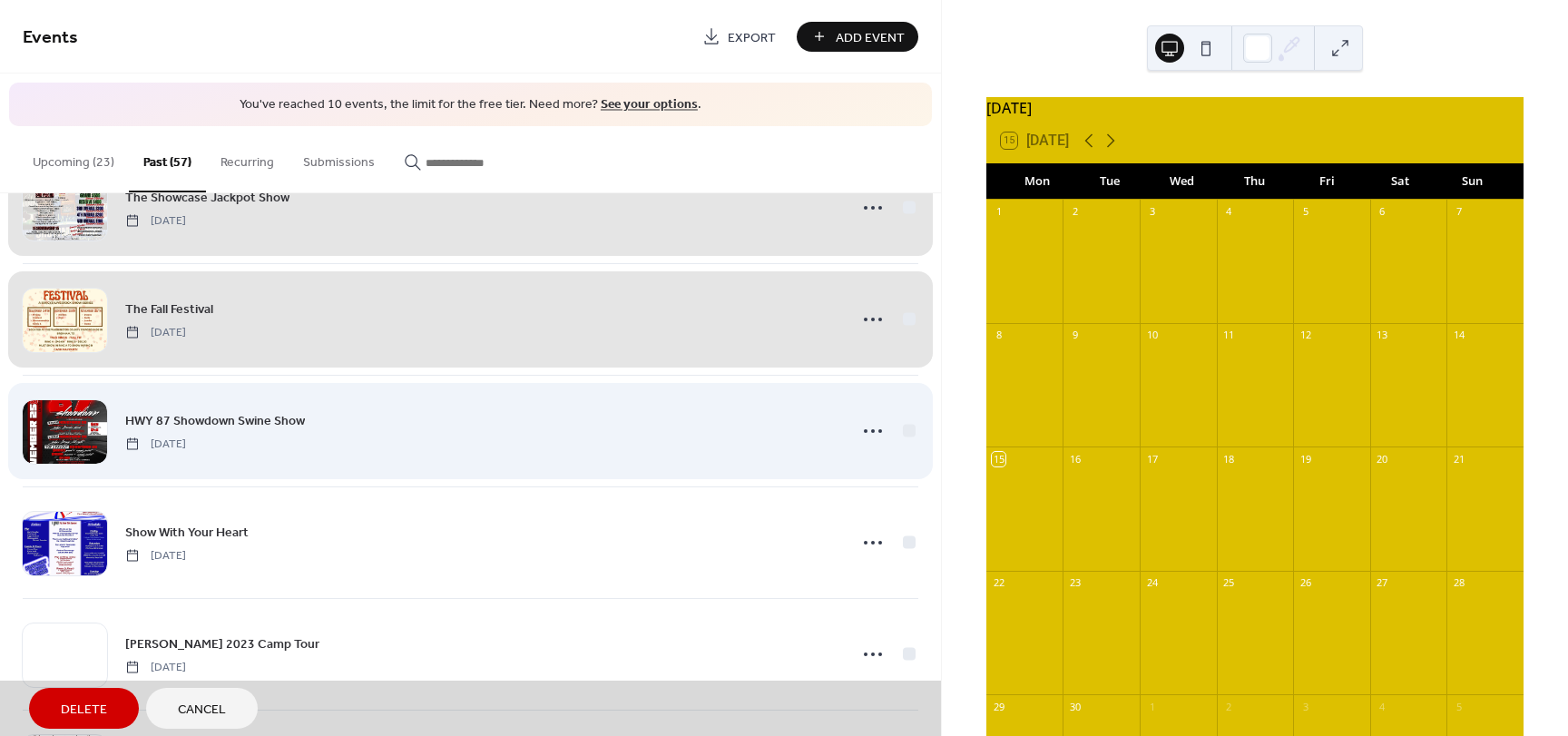
click at [903, 430] on div "HWY 87 Showdown Swine Show Saturday, November 25, 2023" at bounding box center [471, 430] width 895 height 112
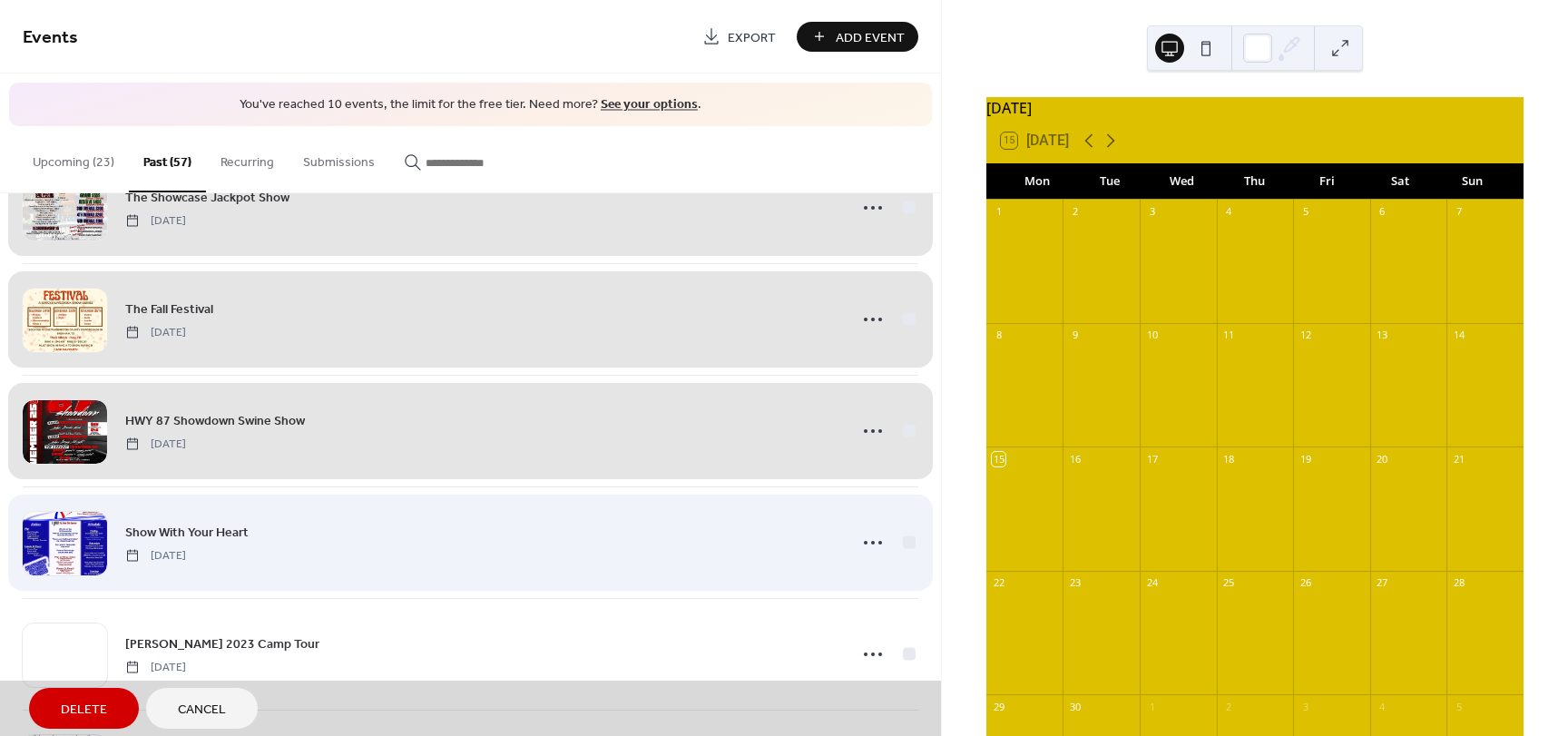
click at [902, 546] on div "Show With Your Heart Friday, November 17, 2023" at bounding box center [471, 542] width 895 height 112
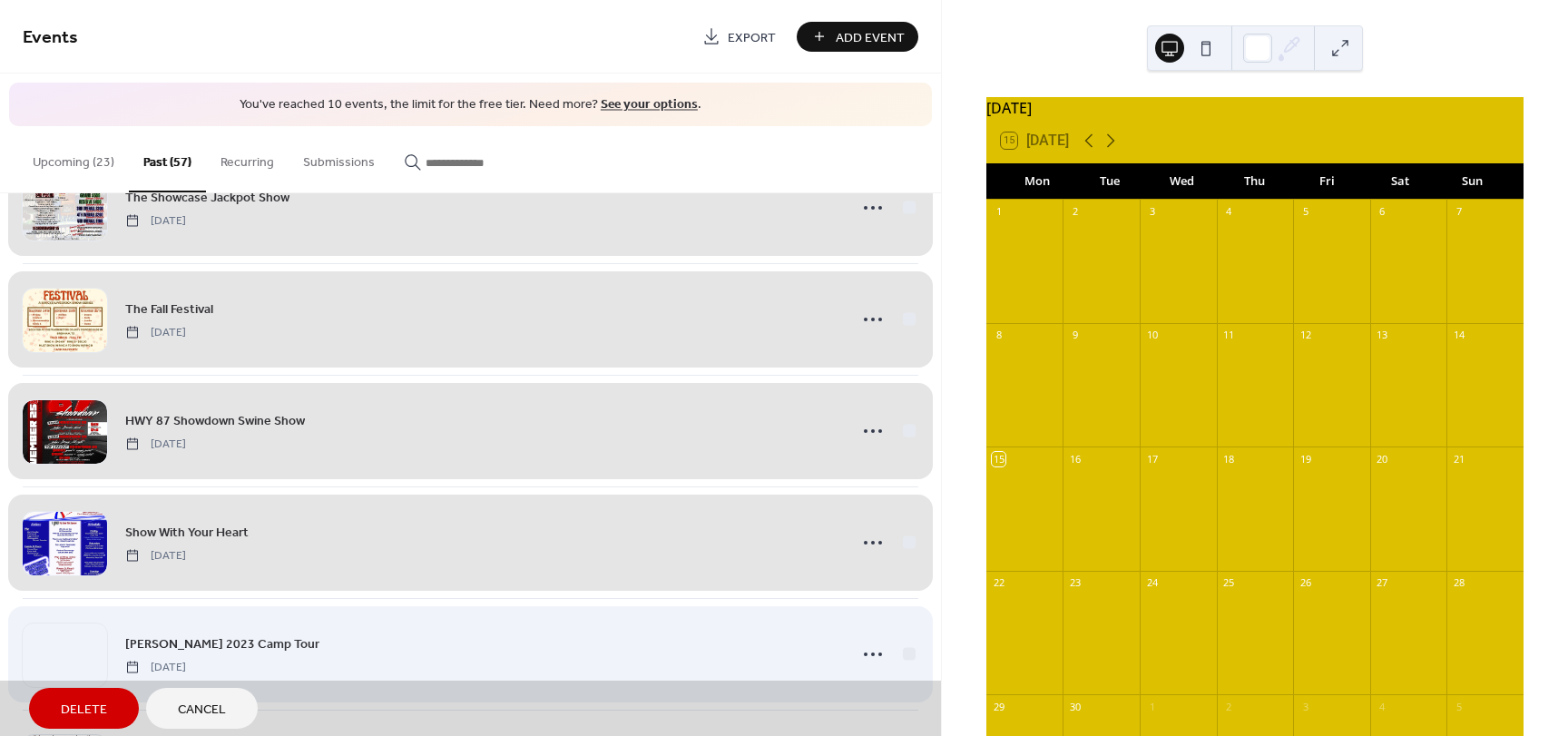
click at [902, 653] on div "Lindner 2023 Camp Tour Friday, November 17, 2023" at bounding box center [471, 653] width 895 height 112
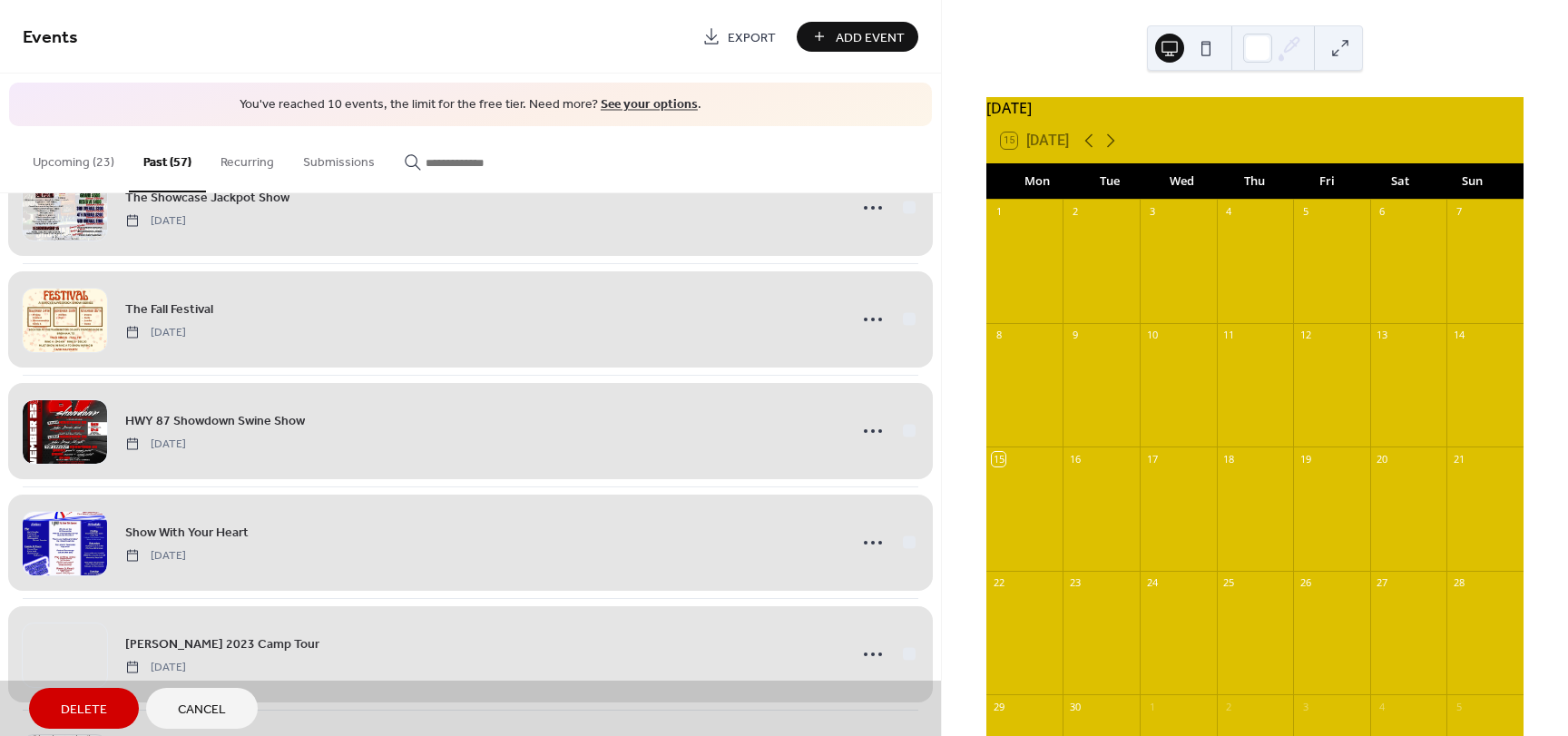
scroll to position [4873, 0]
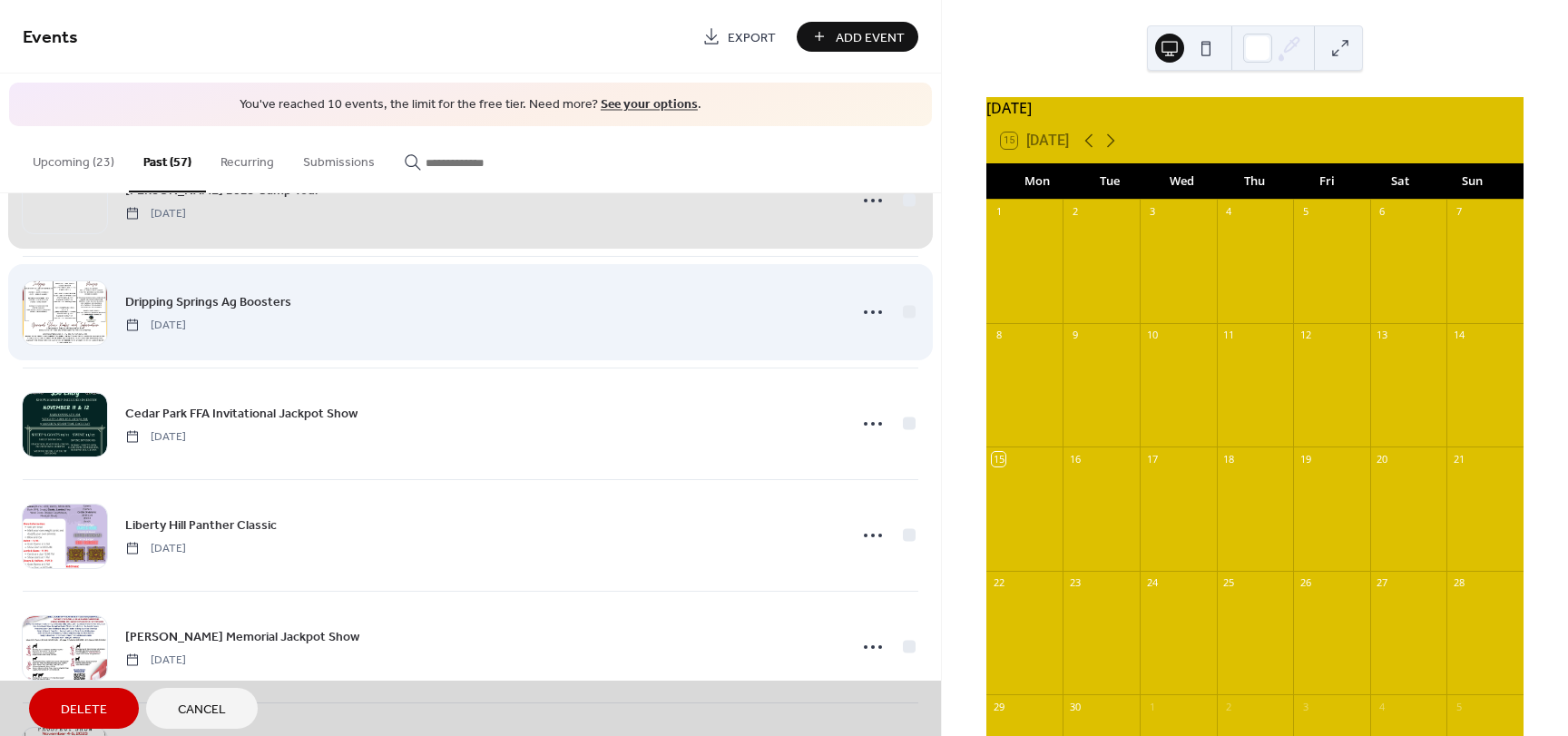
click at [900, 312] on div "Dripping Springs Ag Boosters Friday, November 17, 2023" at bounding box center [471, 312] width 895 height 112
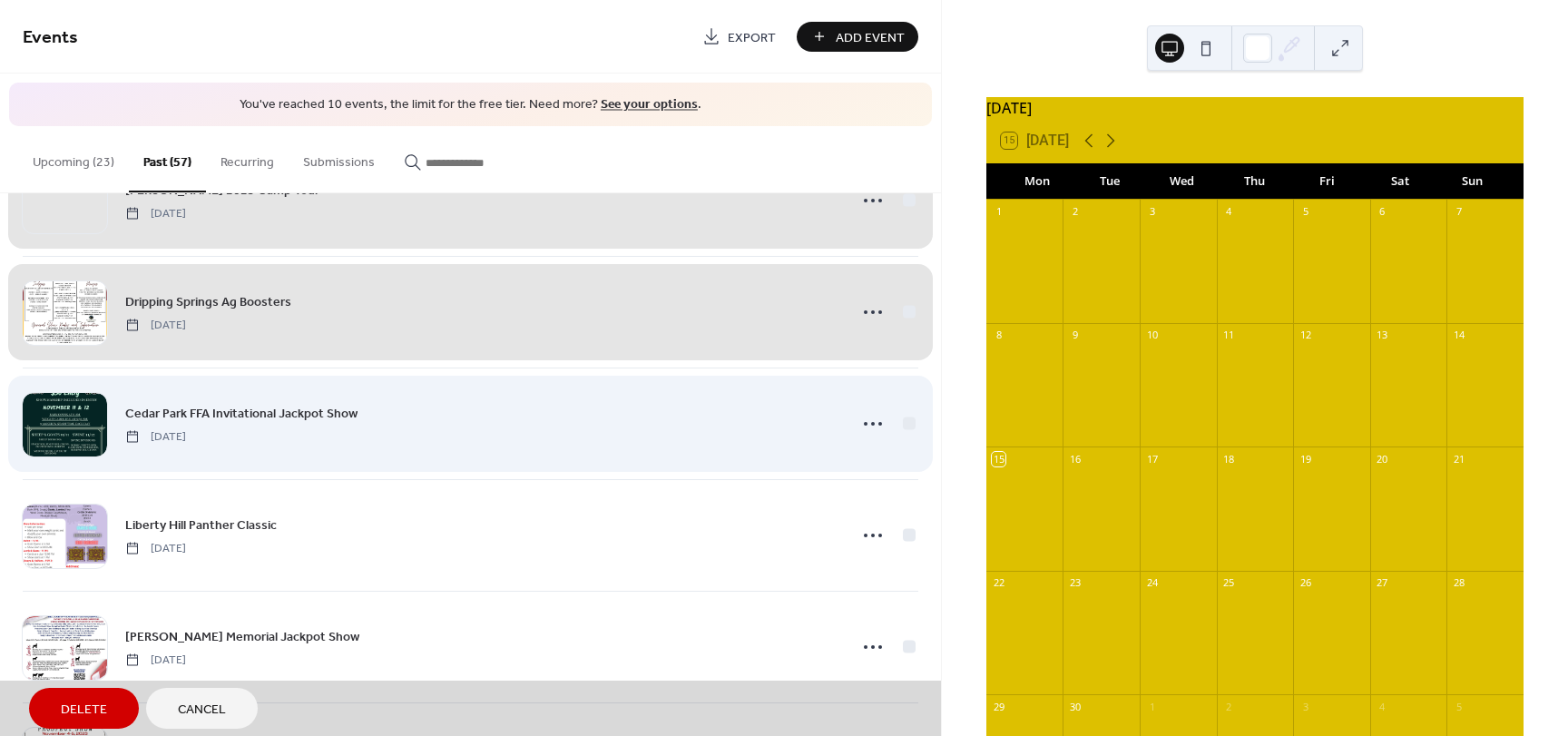
click at [905, 423] on div "Cedar Park FFA Invitational Jackpot Show Sunday, November 12, 2023" at bounding box center [471, 423] width 895 height 112
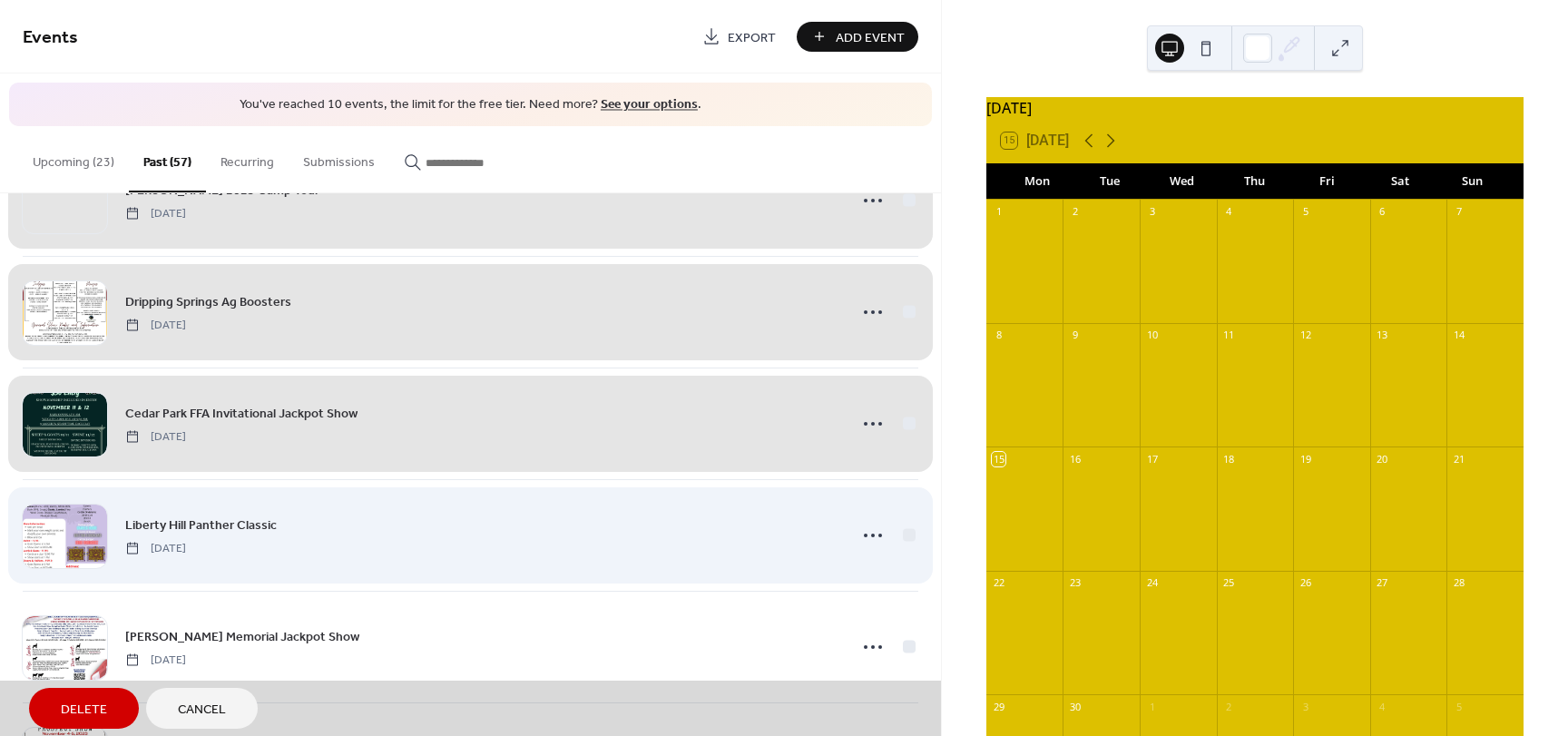
click at [902, 531] on div "Liberty Hill Panther Classic Saturday, November 11, 2023" at bounding box center [471, 534] width 895 height 112
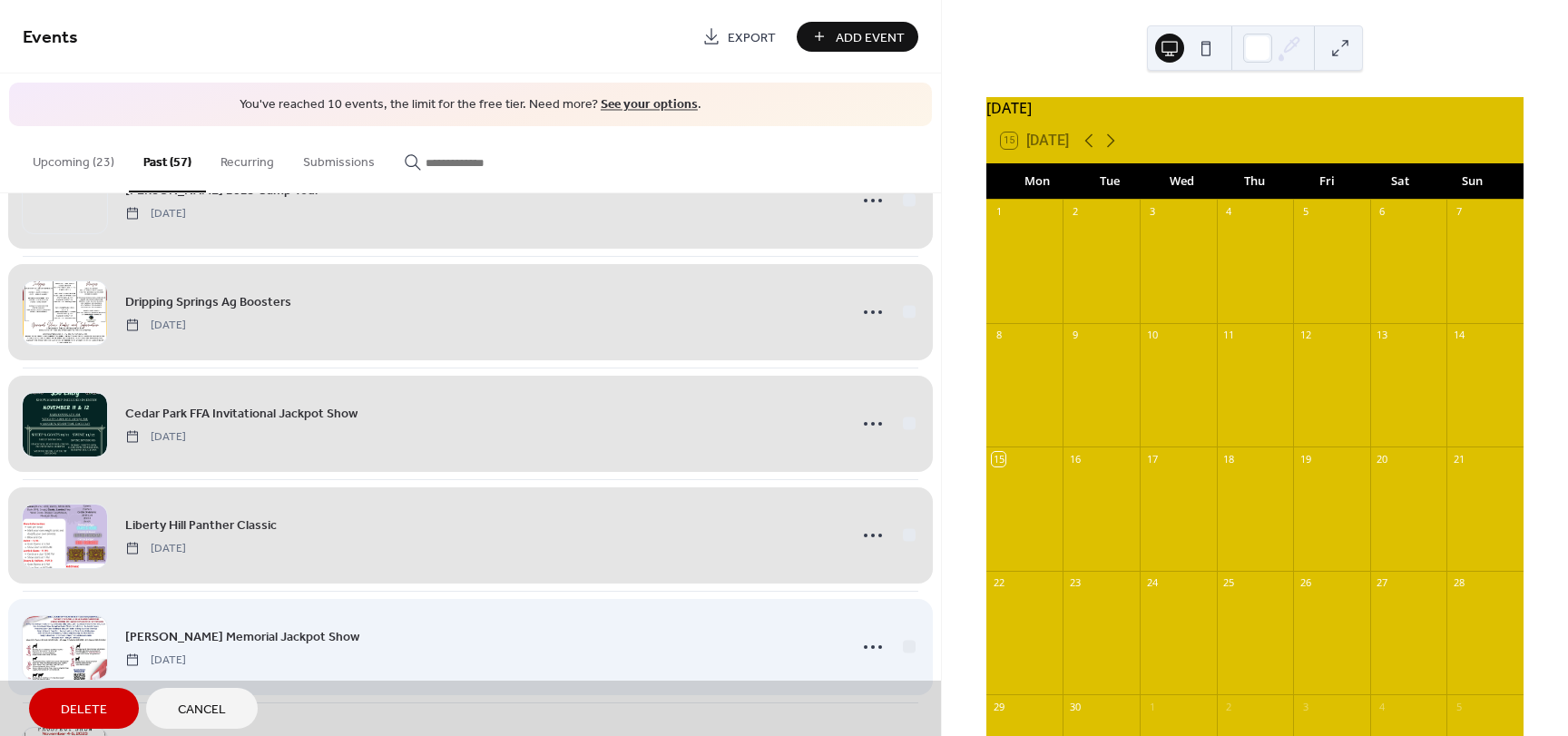
click at [905, 644] on div "Colton Tatsch Memorial Jackpot Show Saturday, November 11, 2023" at bounding box center [471, 646] width 895 height 112
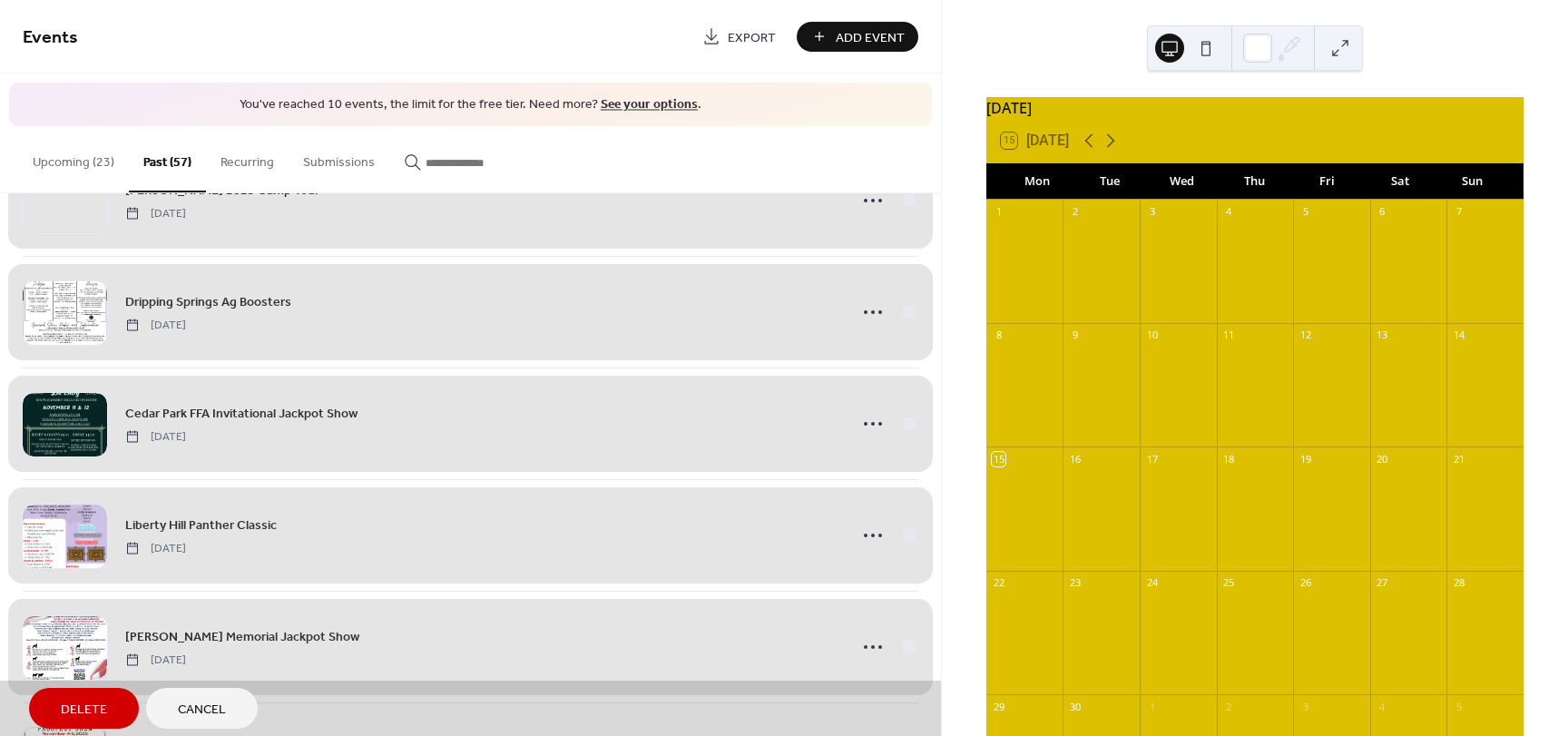
scroll to position [5235, 0]
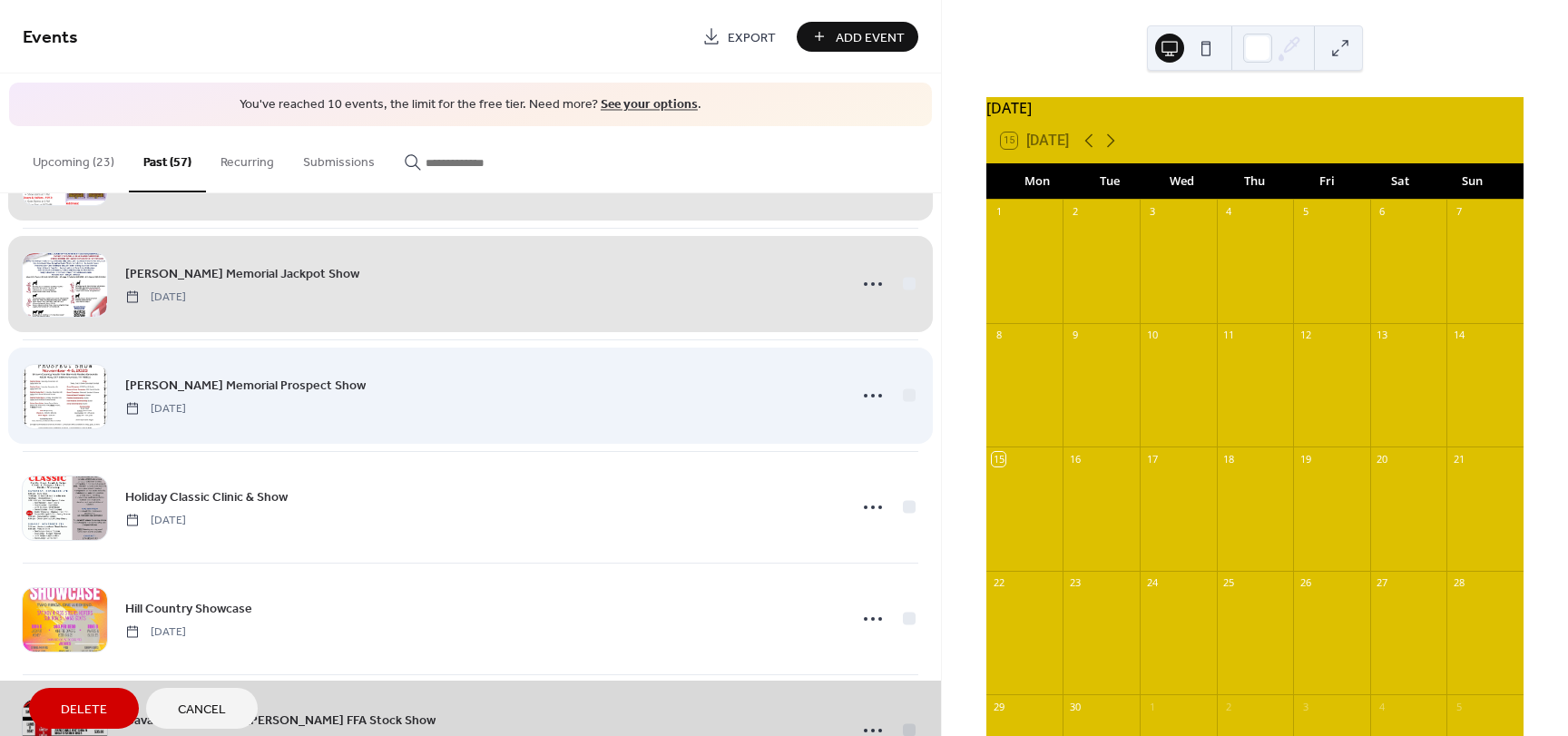
click at [899, 397] on div "Tim Fulton Memorial Prospect Show Saturday, November 4, 2023" at bounding box center [471, 395] width 895 height 112
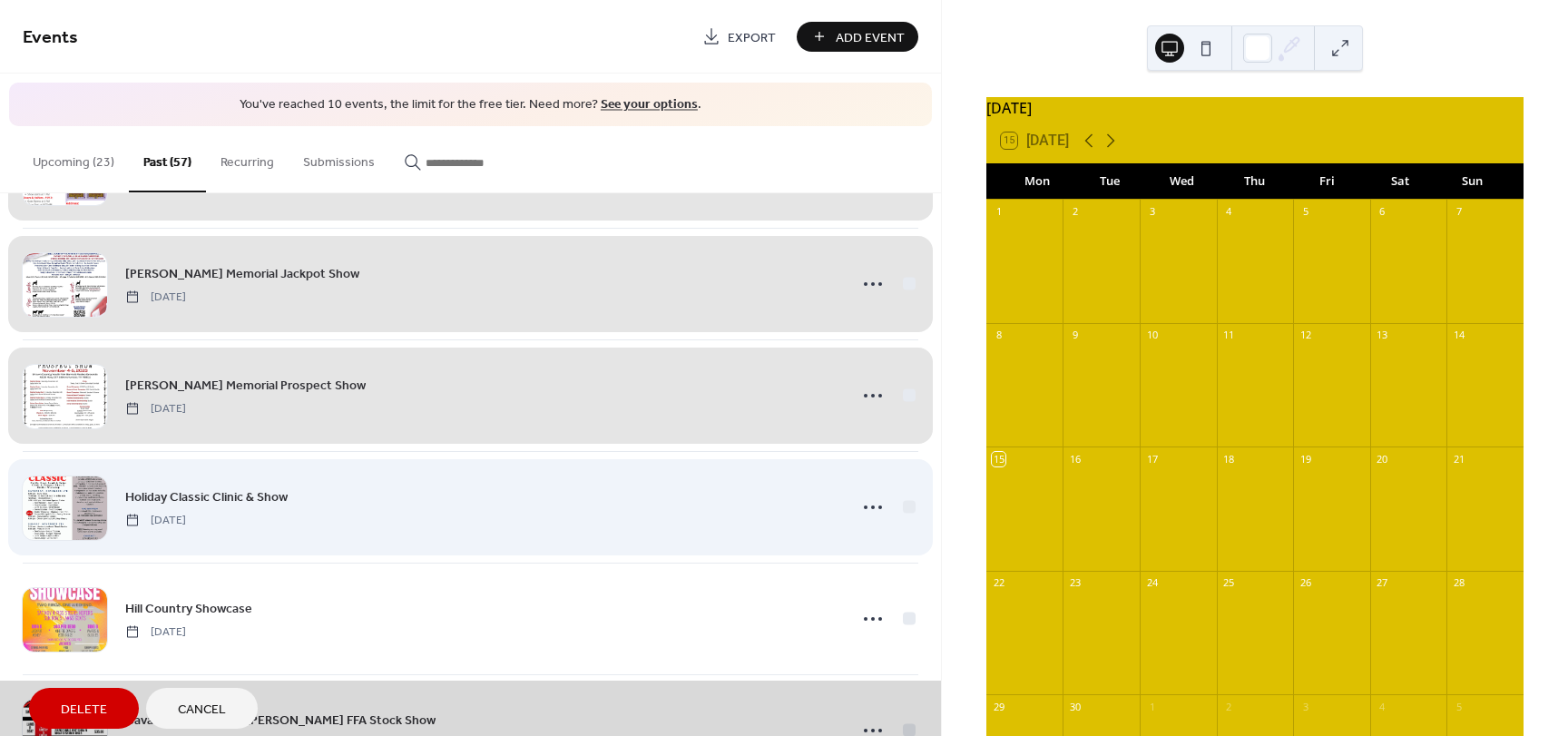
click at [904, 501] on div "Holiday Classic Clinic & Show Saturday, November 4, 2023" at bounding box center [471, 507] width 895 height 112
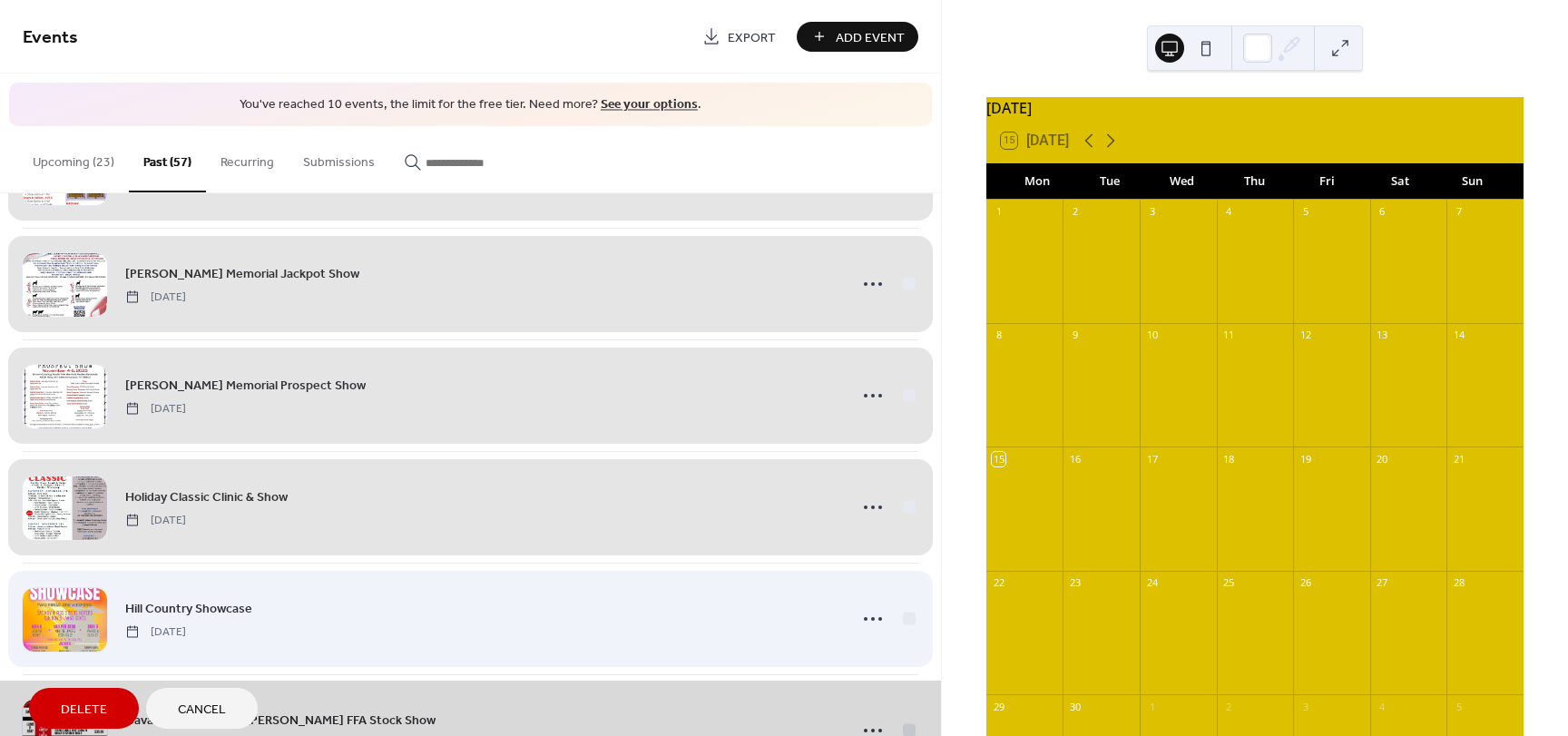
click at [904, 616] on div "Hill Country Showcase Saturday, November 4, 2023" at bounding box center [471, 618] width 895 height 112
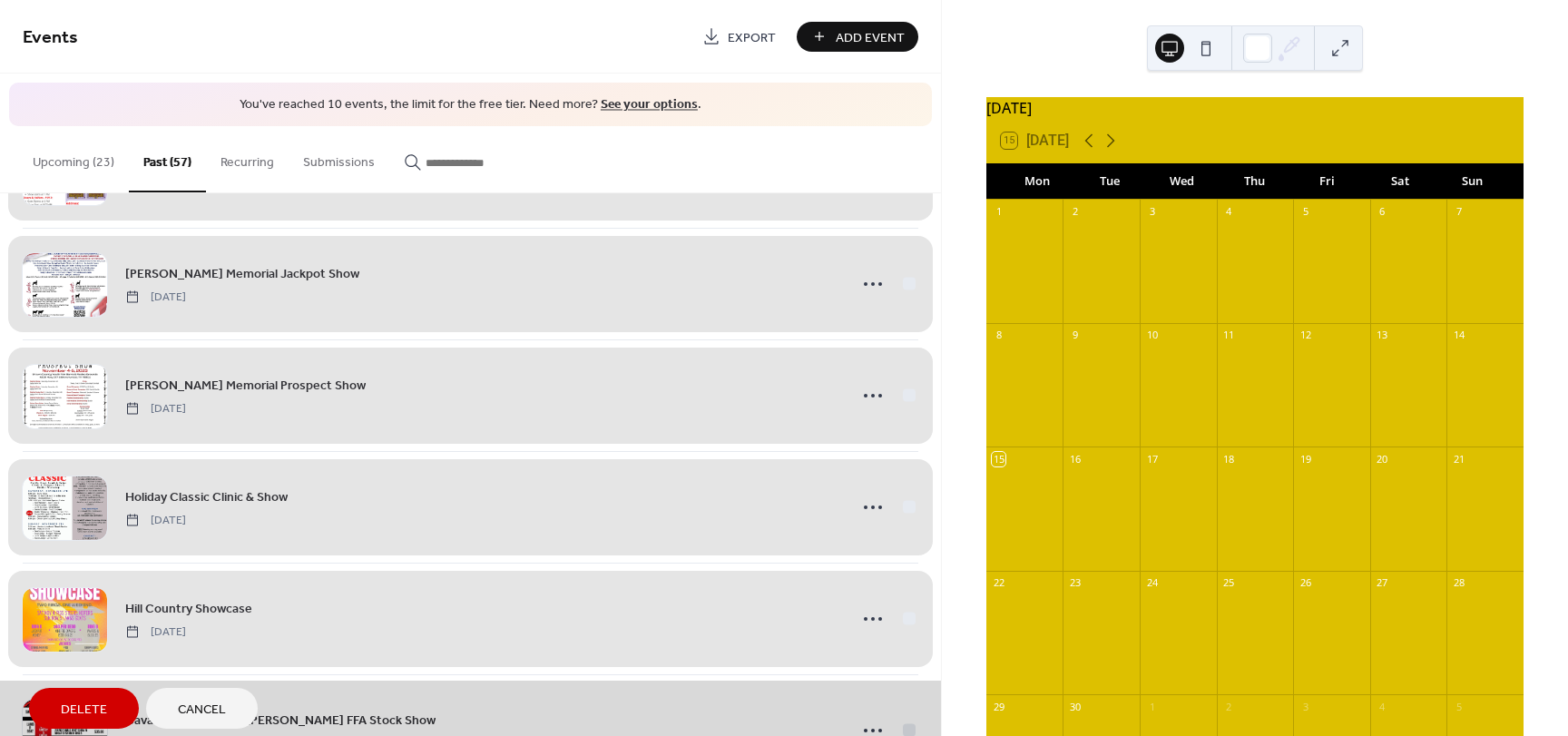
scroll to position [5599, 0]
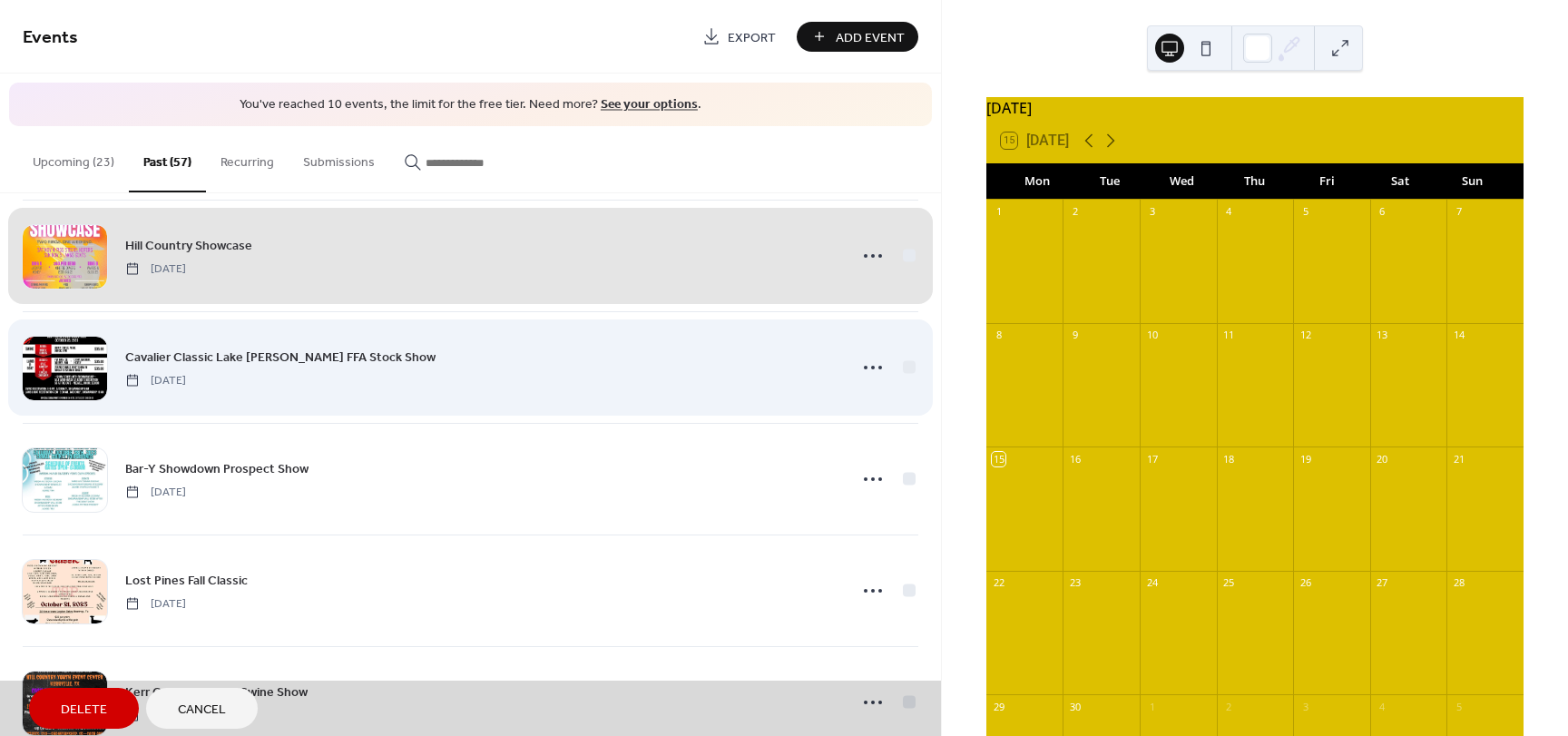
click at [899, 365] on div "Cavalier Classic Lake Travis FFA Stock Show Saturday, October 28, 2023" at bounding box center [471, 366] width 895 height 112
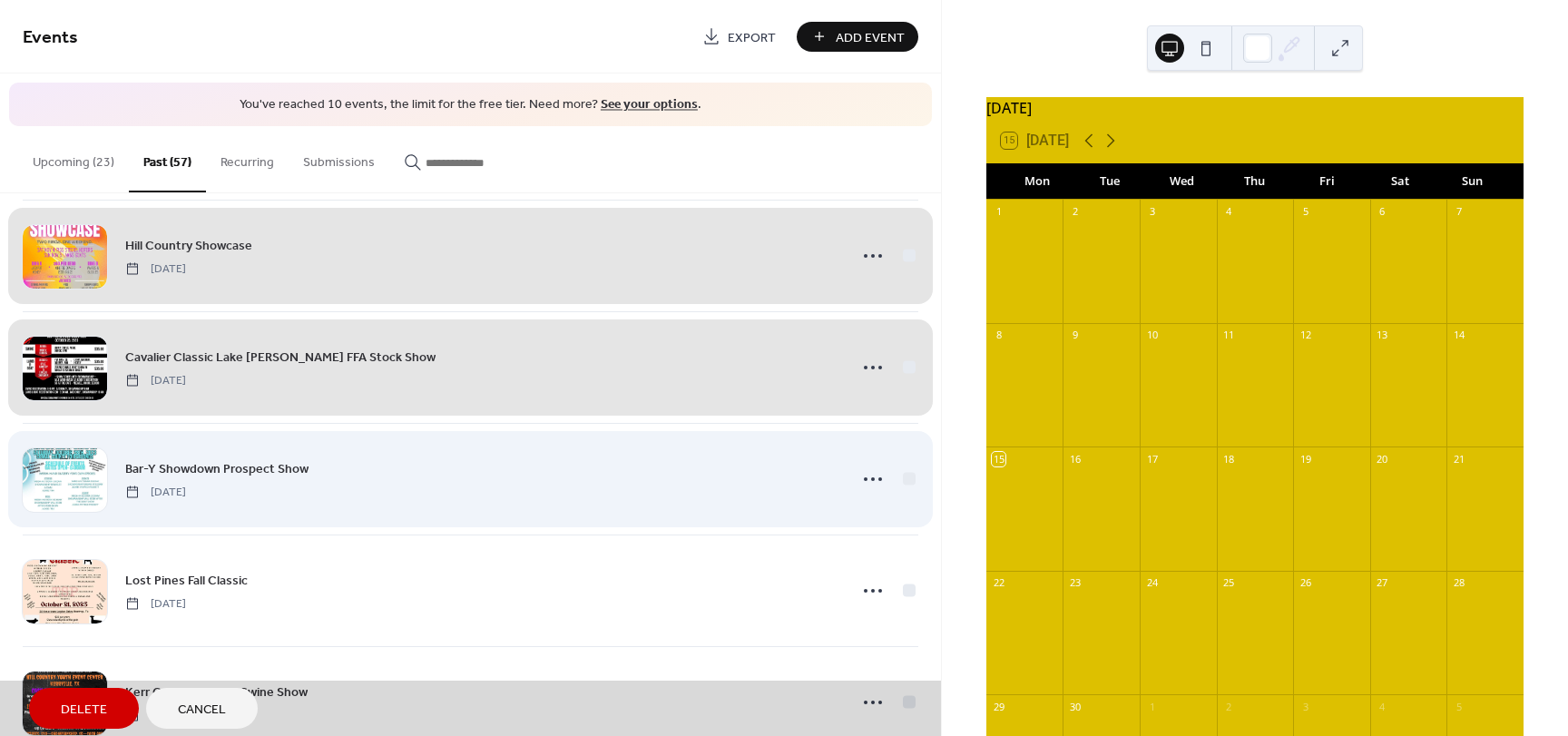
click at [898, 474] on div "Bar-Y Showdown Prospect Show Saturday, October 28, 2023" at bounding box center [471, 478] width 895 height 112
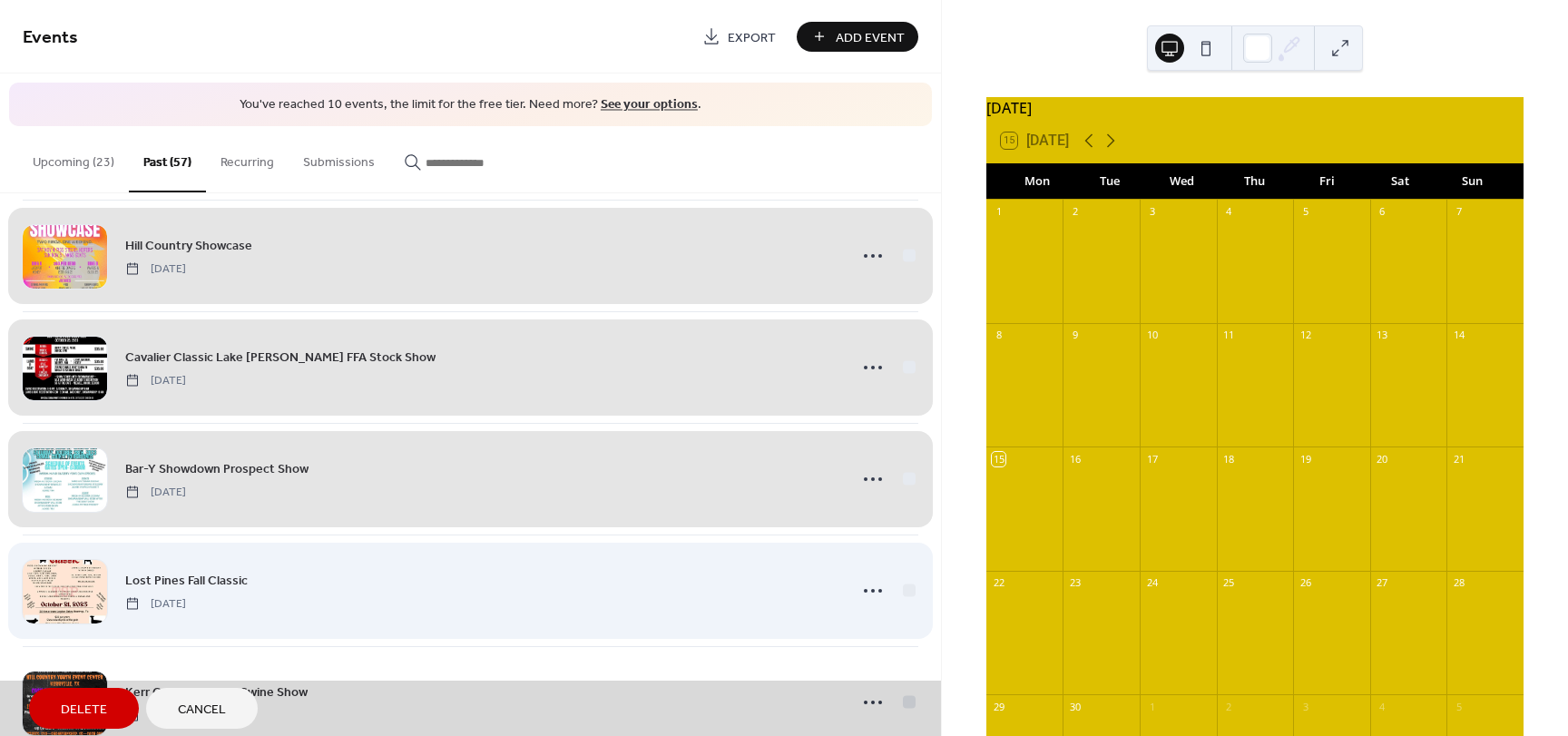
click at [903, 587] on div "Lost Pines Fall Classic Saturday, October 21, 2023" at bounding box center [471, 590] width 895 height 112
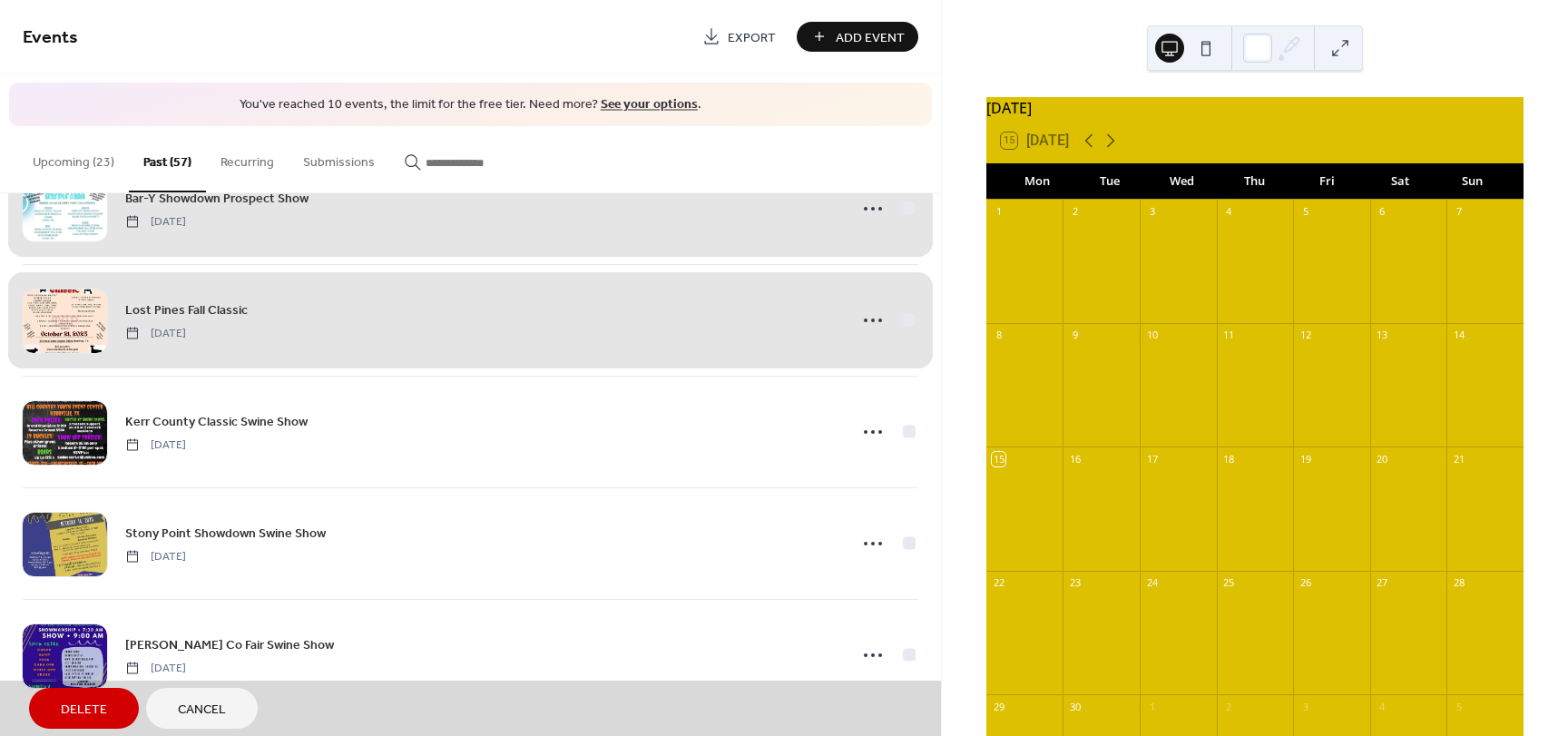
scroll to position [5870, 0]
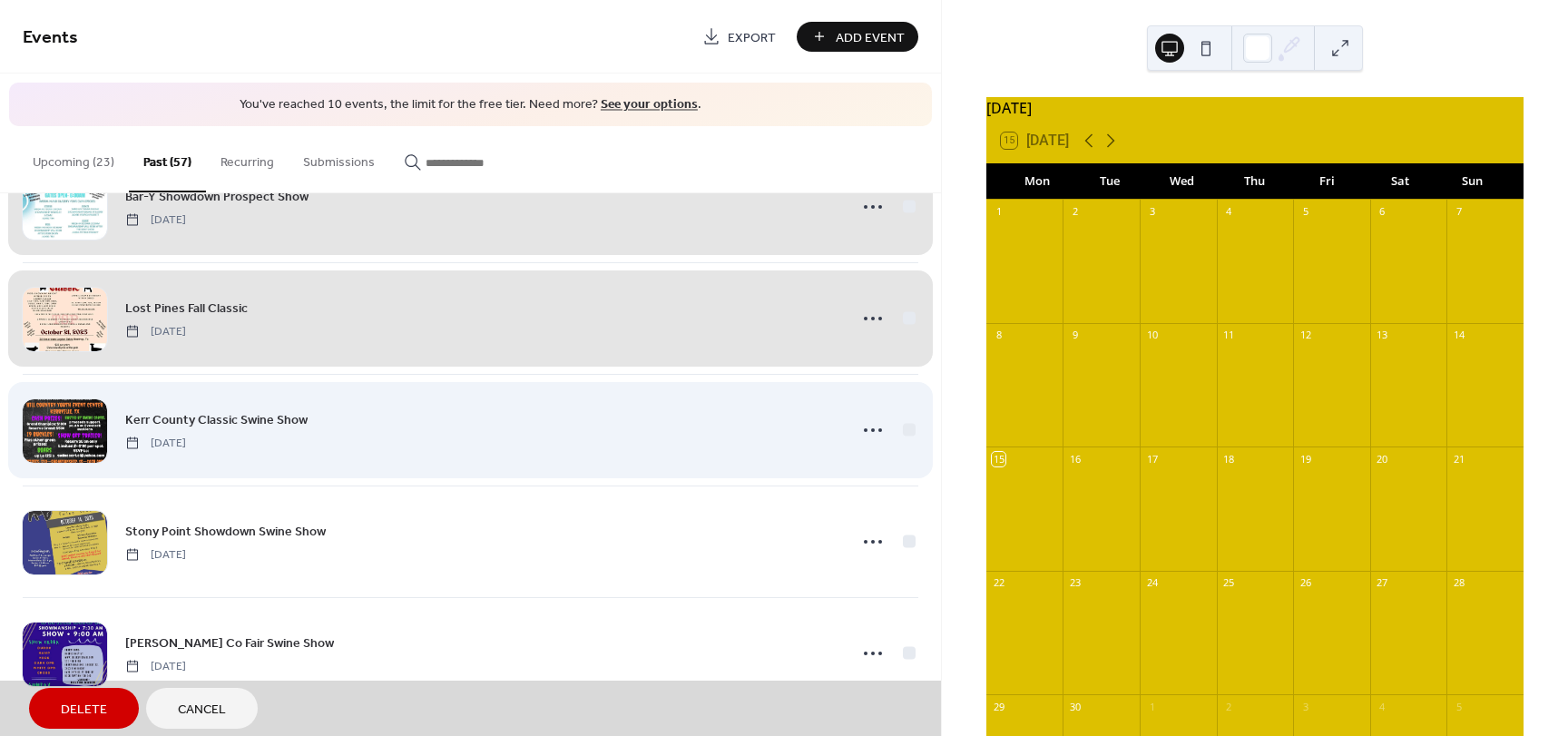
click at [911, 427] on div "Kerr County Classic Swine Show Saturday, October 21, 2023" at bounding box center [471, 429] width 895 height 112
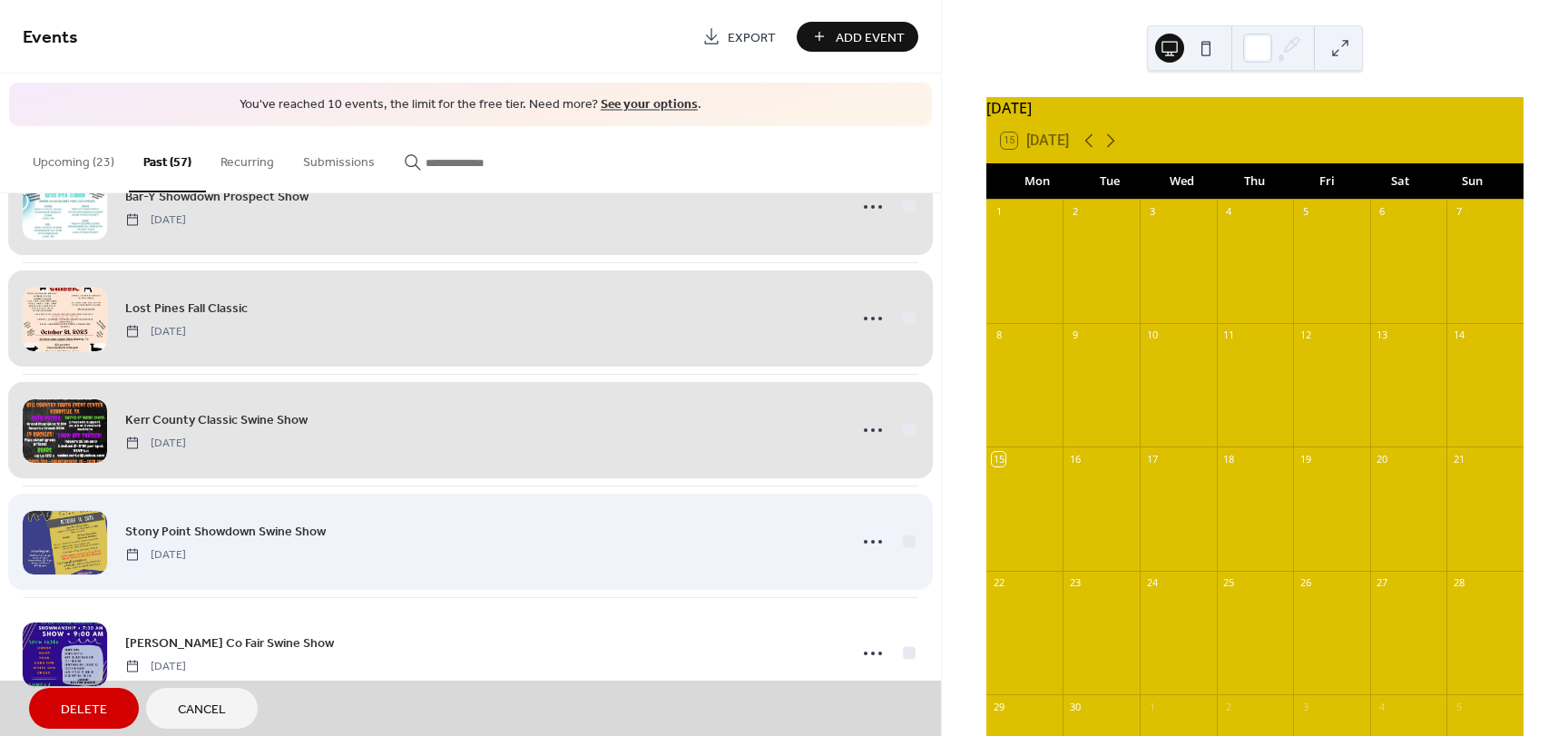
click at [907, 541] on div "Stony Point Showdown Swine Show Saturday, October 14, 2023" at bounding box center [471, 541] width 895 height 112
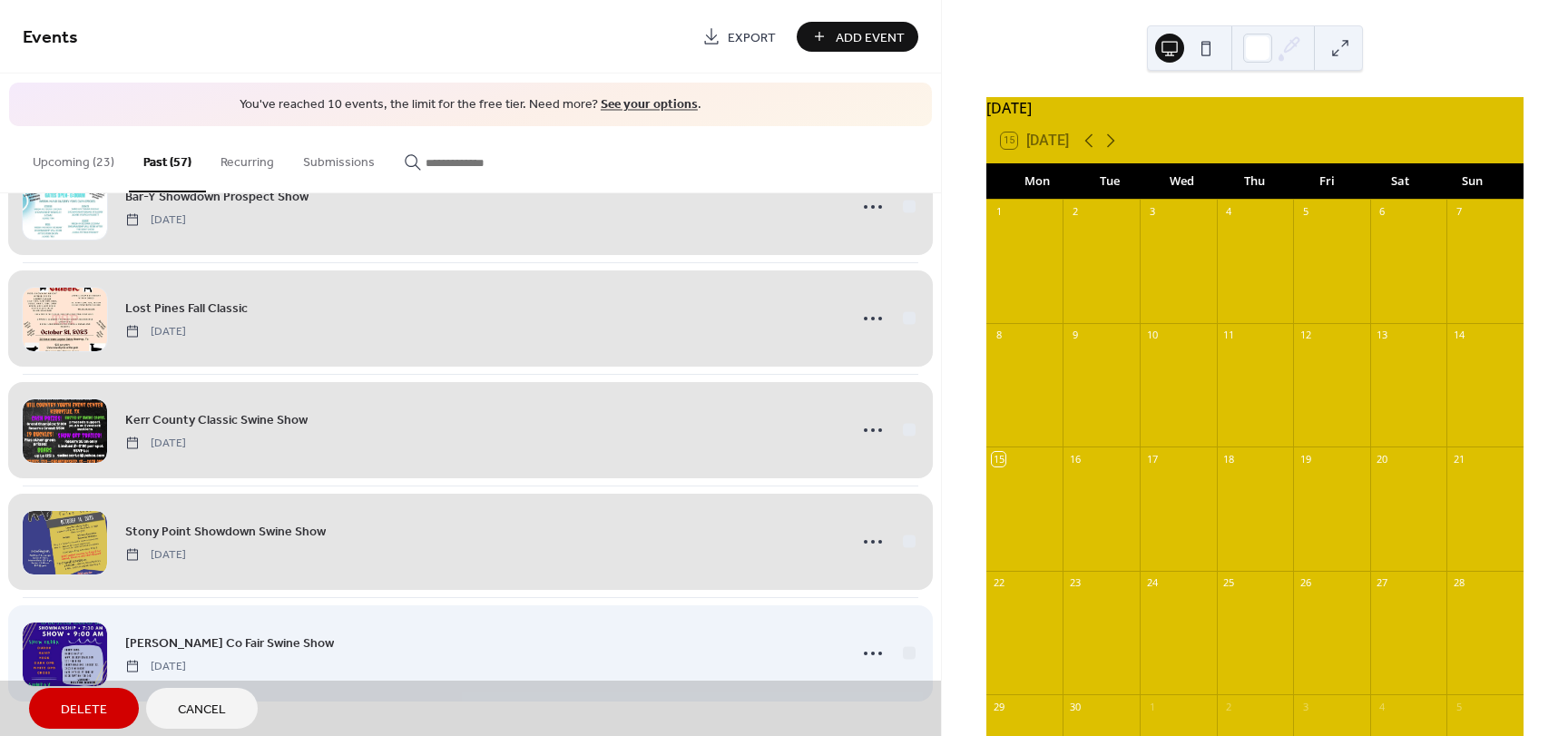
click at [900, 656] on div "Gillespie Co Fair Swine Show Sunday, August 27, 2023" at bounding box center [471, 652] width 895 height 112
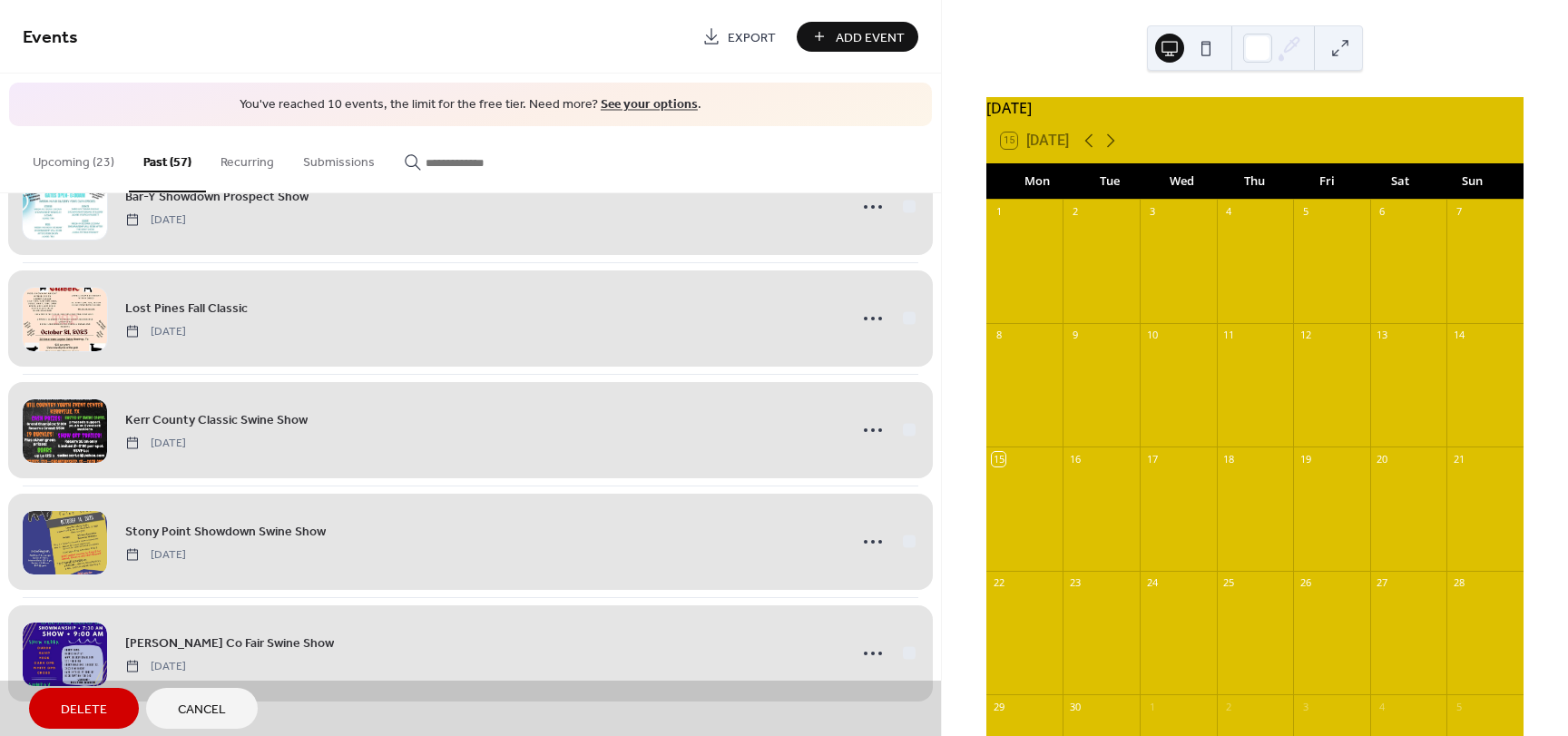
click at [88, 700] on span "Delete" at bounding box center [84, 709] width 46 height 19
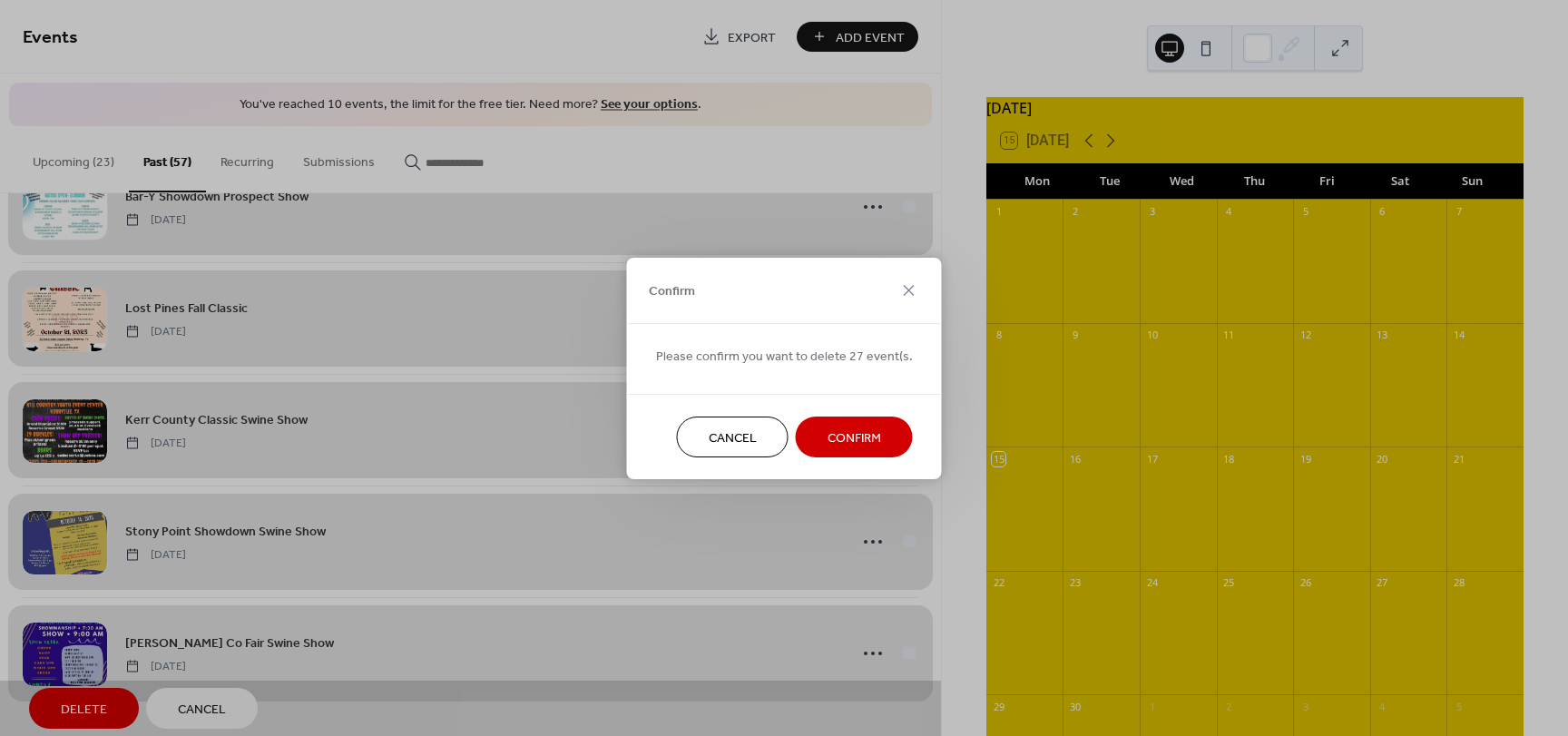
click at [867, 433] on span "Confirm" at bounding box center [855, 437] width 54 height 19
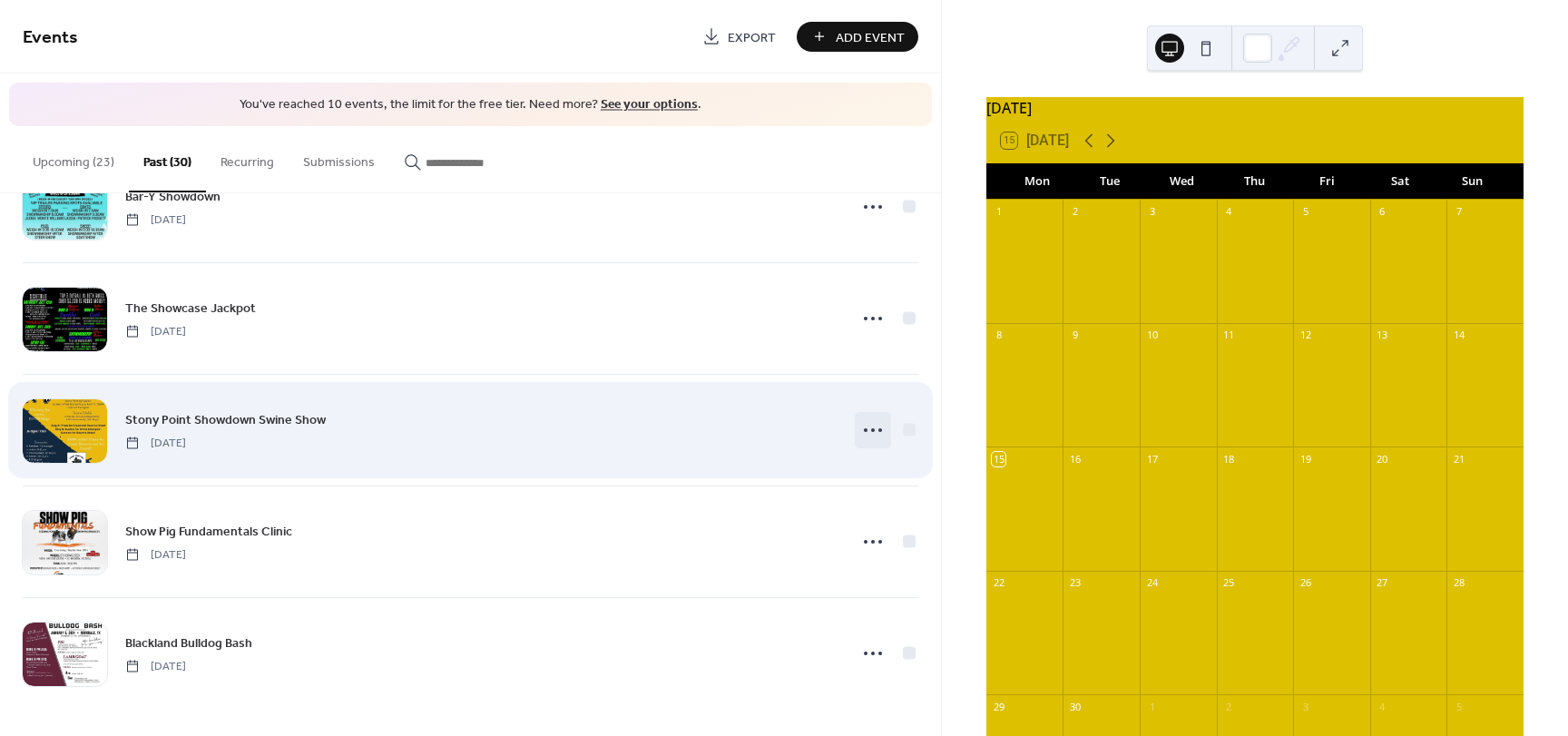
scroll to position [2858, 0]
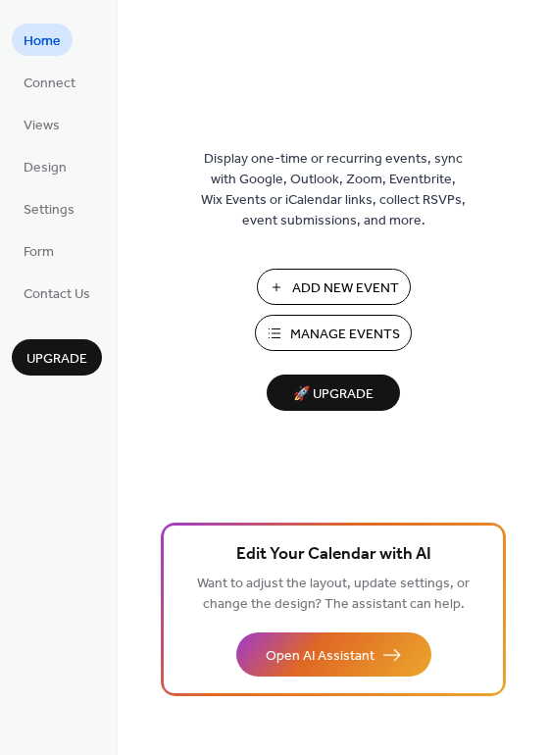
click at [353, 292] on span "Add New Event" at bounding box center [345, 289] width 107 height 21
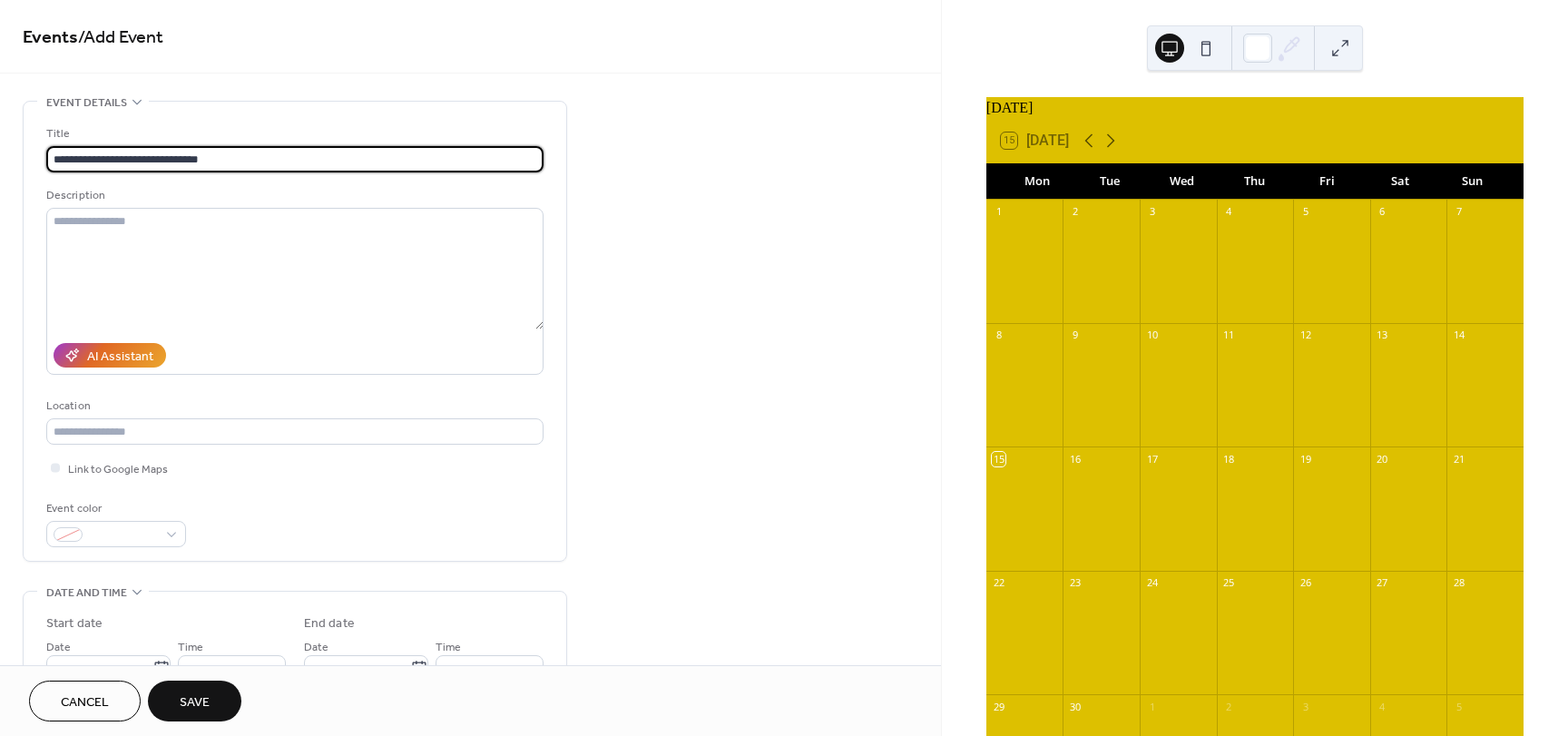
type input "**********"
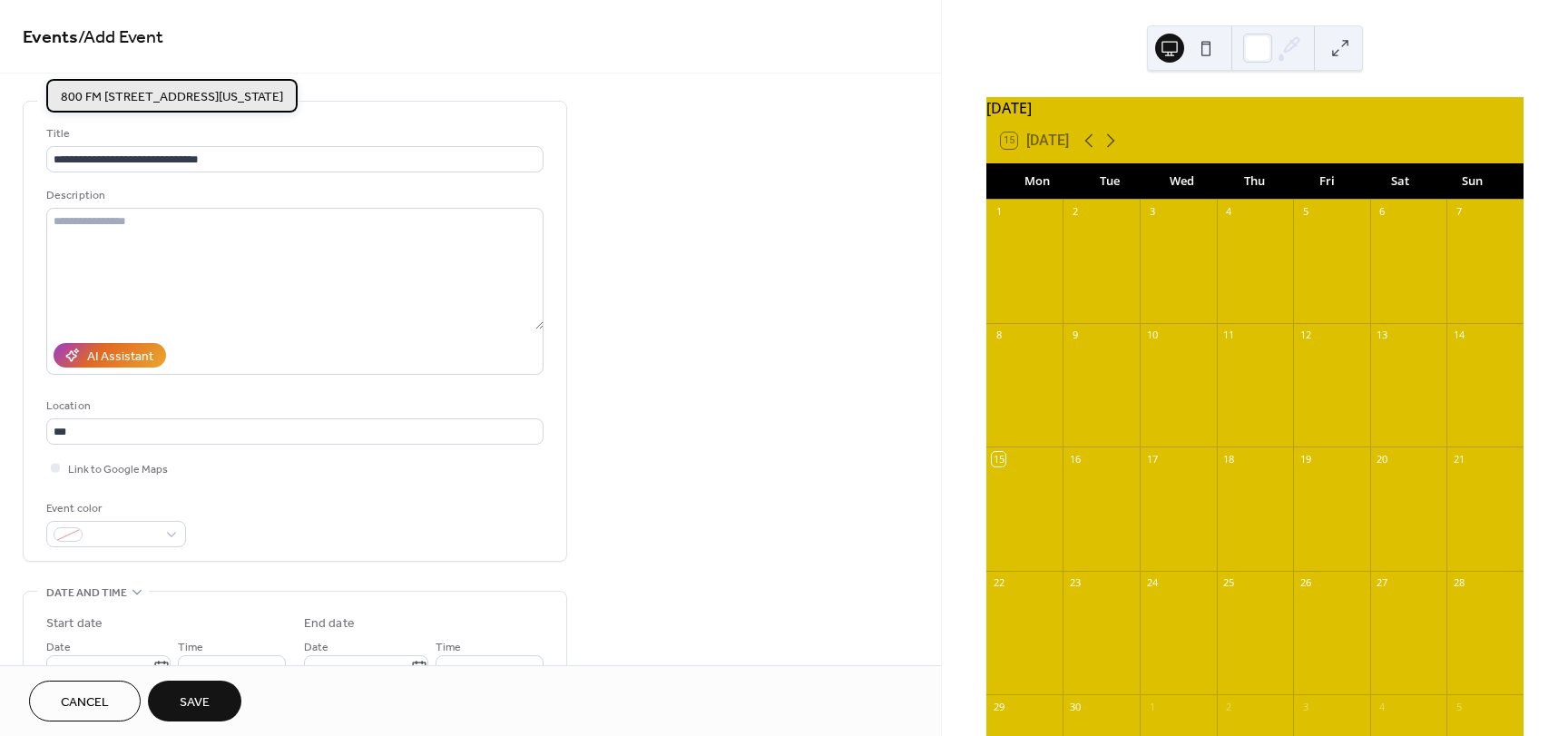
click at [114, 91] on span "800 FM [STREET_ADDRESS][US_STATE]" at bounding box center [172, 97] width 222 height 19
type input "**********"
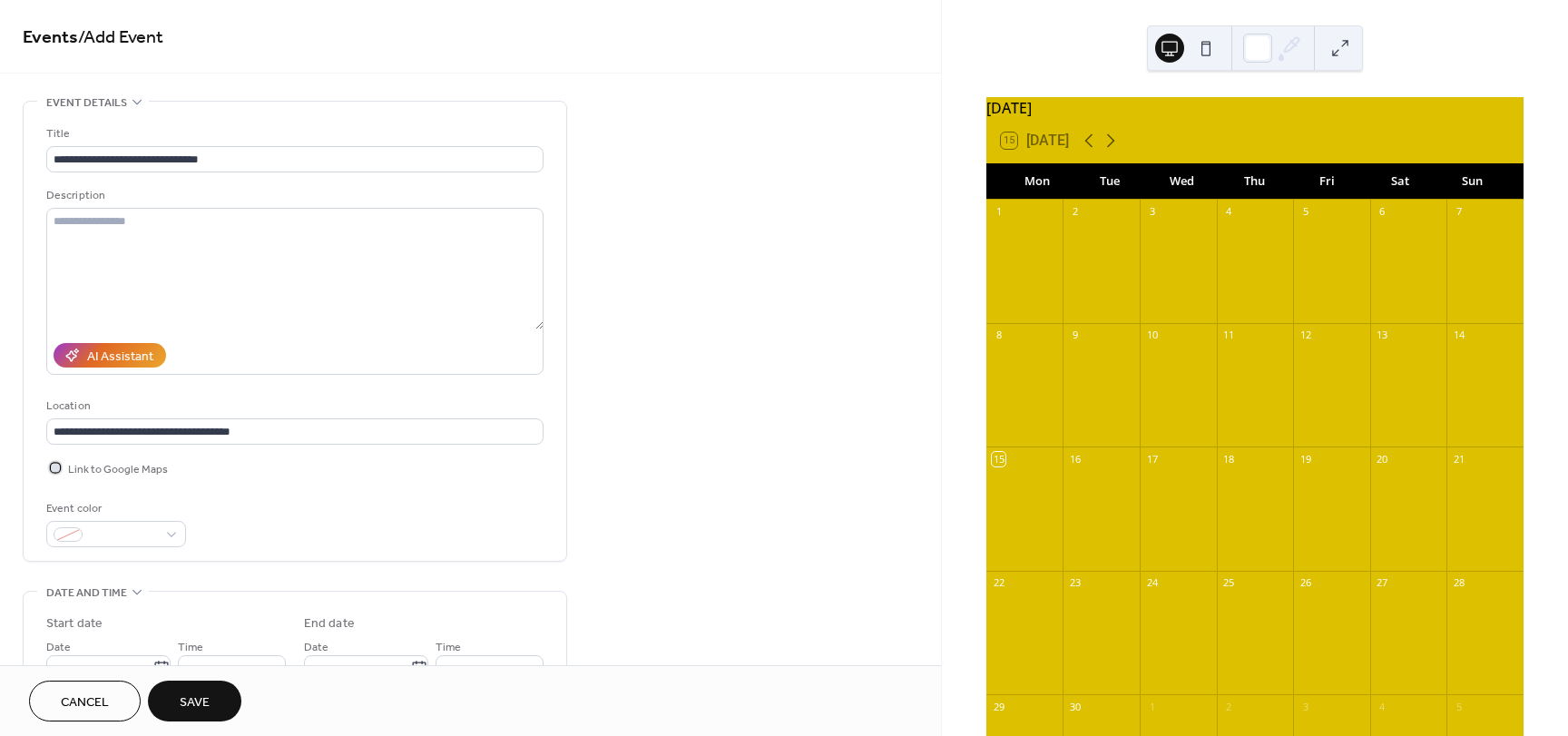
click at [60, 462] on div at bounding box center [56, 467] width 19 height 18
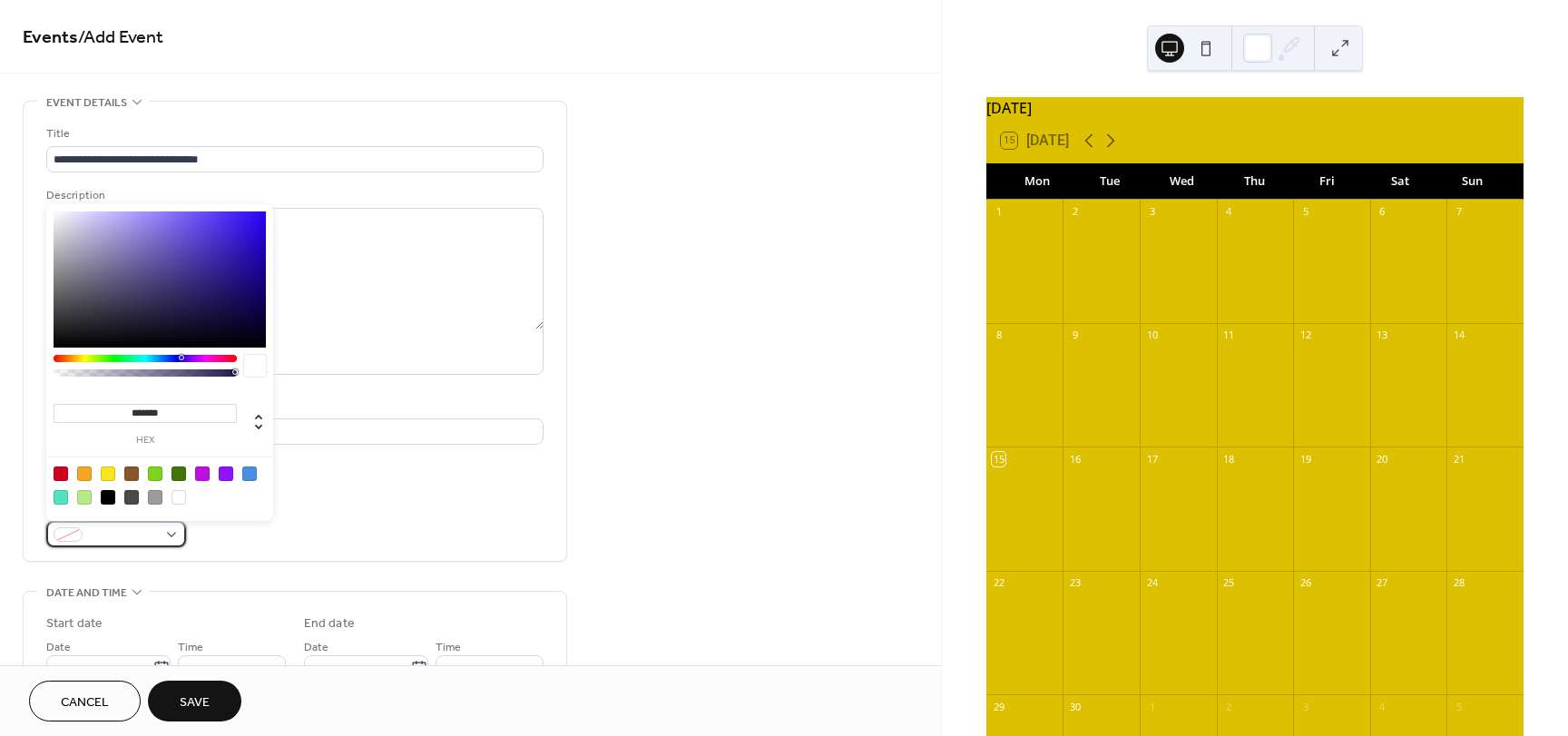
click at [71, 531] on div at bounding box center [68, 534] width 29 height 15
click at [109, 497] on div at bounding box center [108, 497] width 15 height 15
type input "*******"
click at [367, 505] on div "Event color #000000FF" at bounding box center [295, 523] width 498 height 48
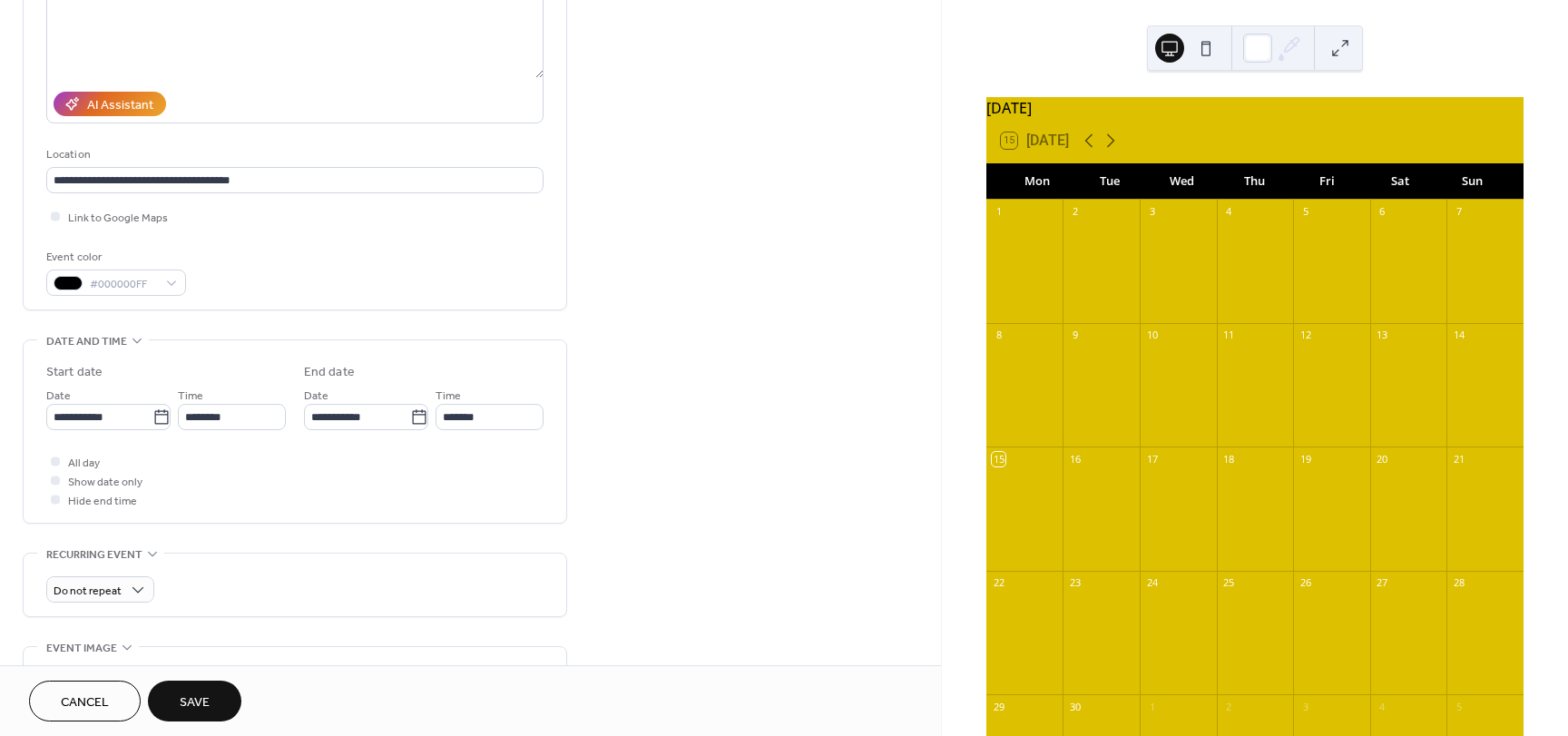
scroll to position [272, 0]
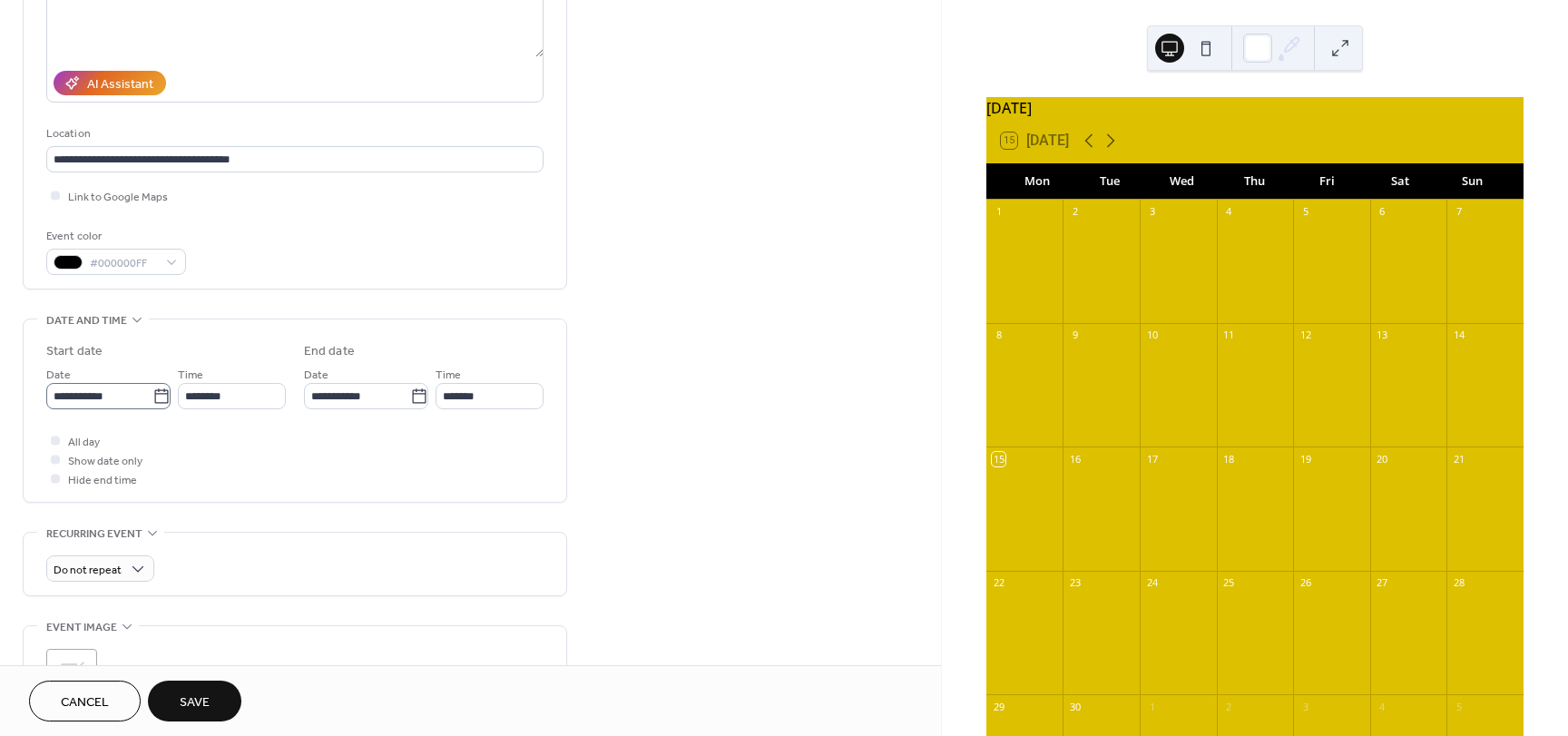
click at [153, 395] on icon at bounding box center [162, 397] width 19 height 18
click at [151, 395] on input "**********" at bounding box center [99, 396] width 106 height 26
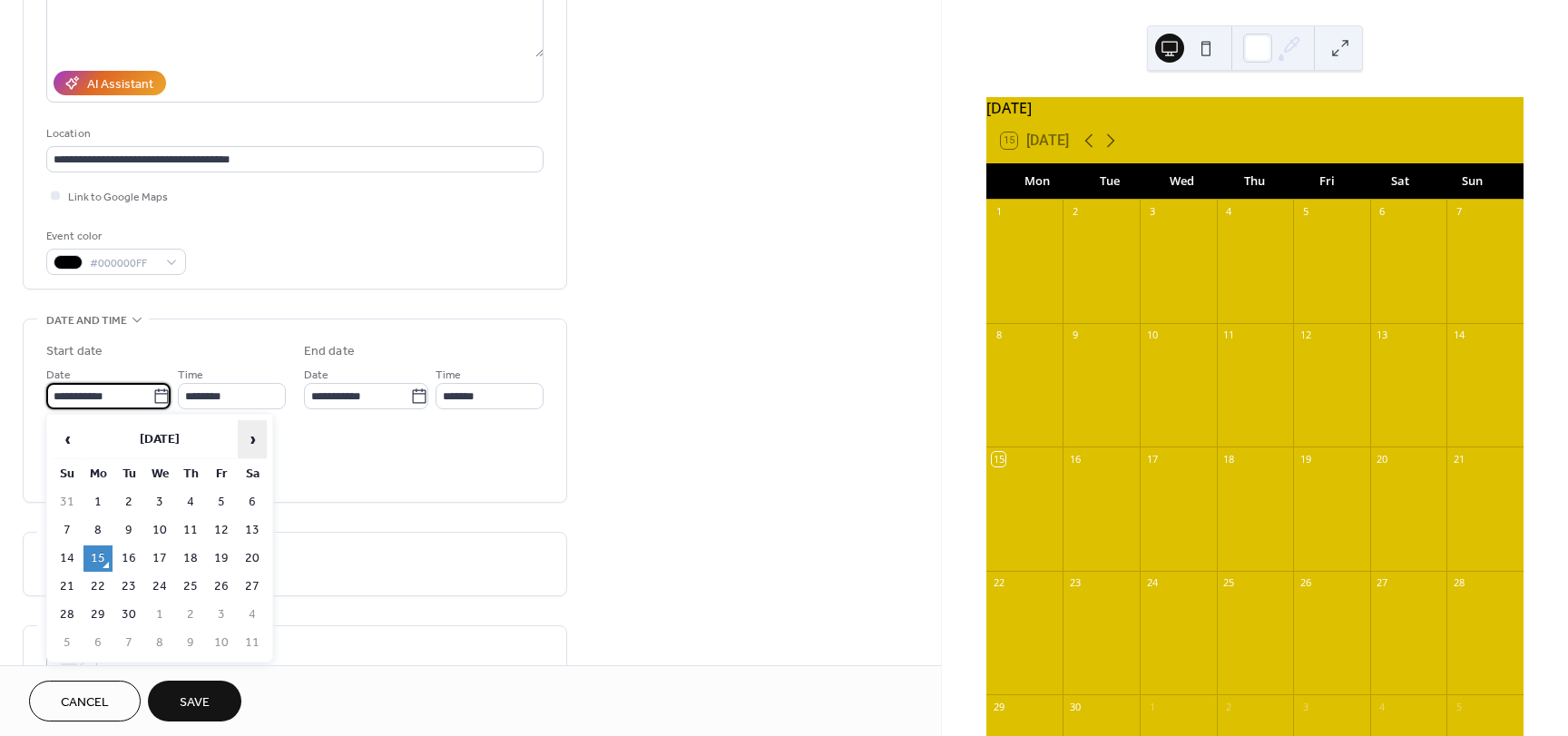
click at [246, 438] on span "›" at bounding box center [252, 438] width 27 height 36
click at [255, 493] on td "1" at bounding box center [252, 502] width 29 height 26
type input "**********"
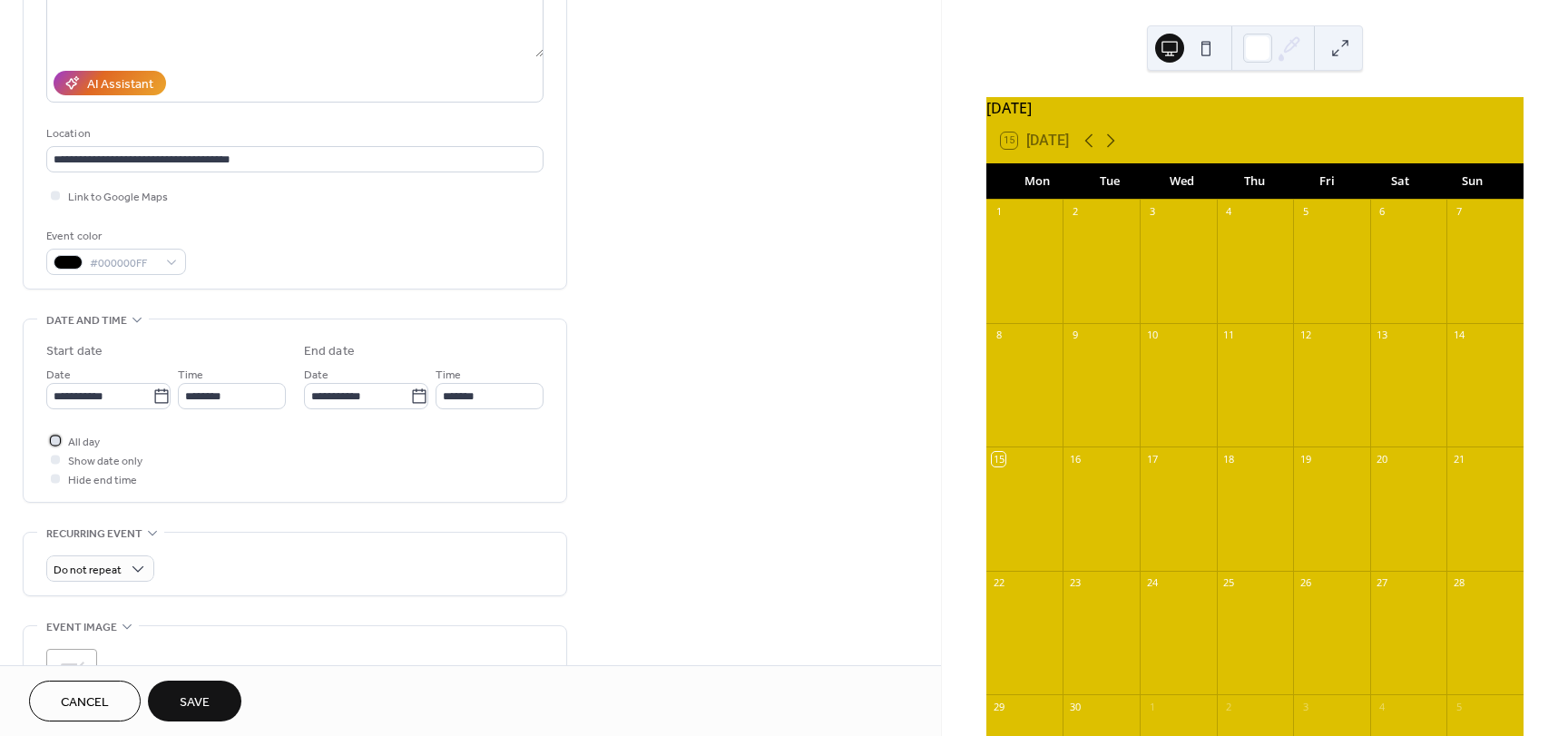
click at [60, 441] on div at bounding box center [56, 440] width 19 height 18
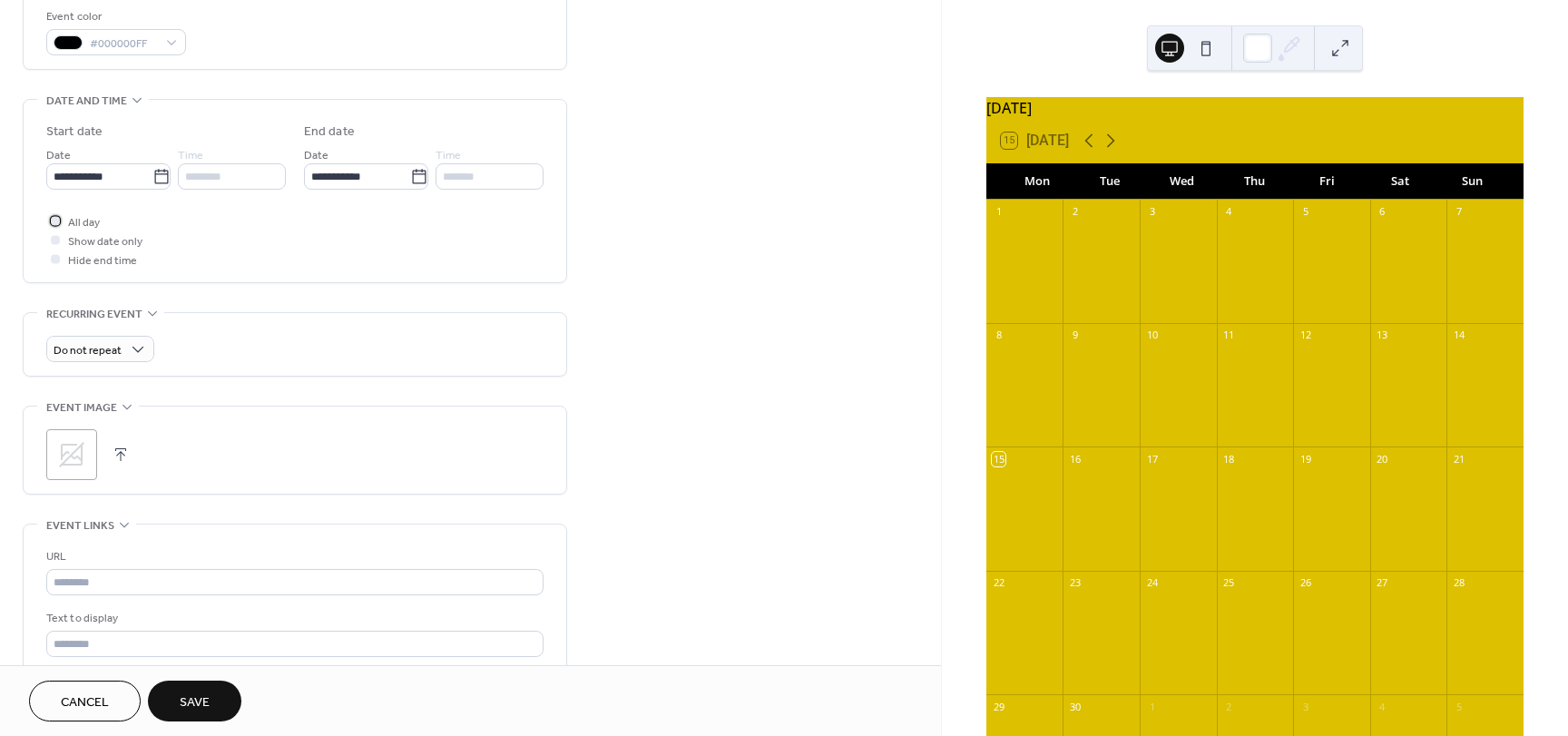
scroll to position [545, 0]
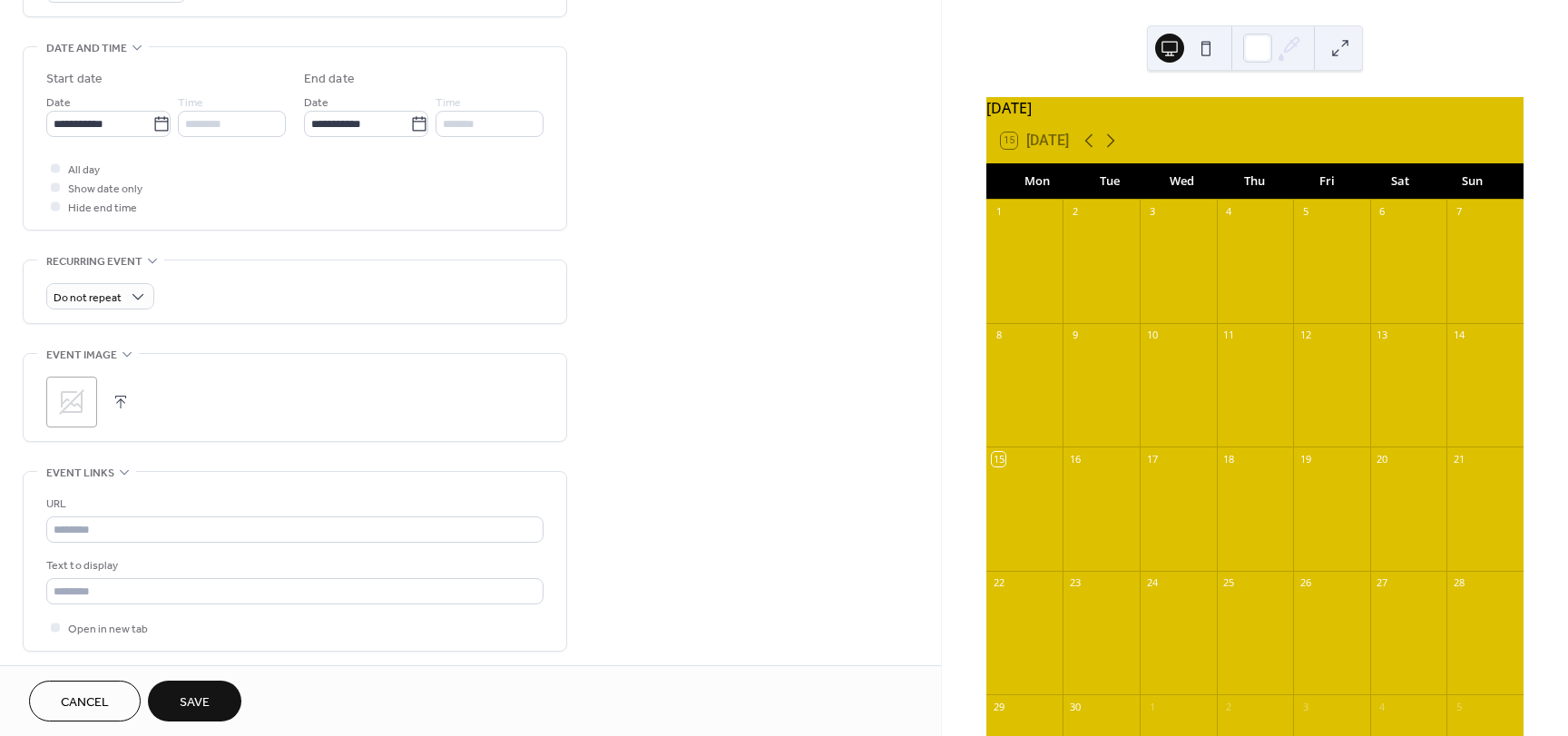
click at [126, 403] on button "button" at bounding box center [120, 401] width 25 height 25
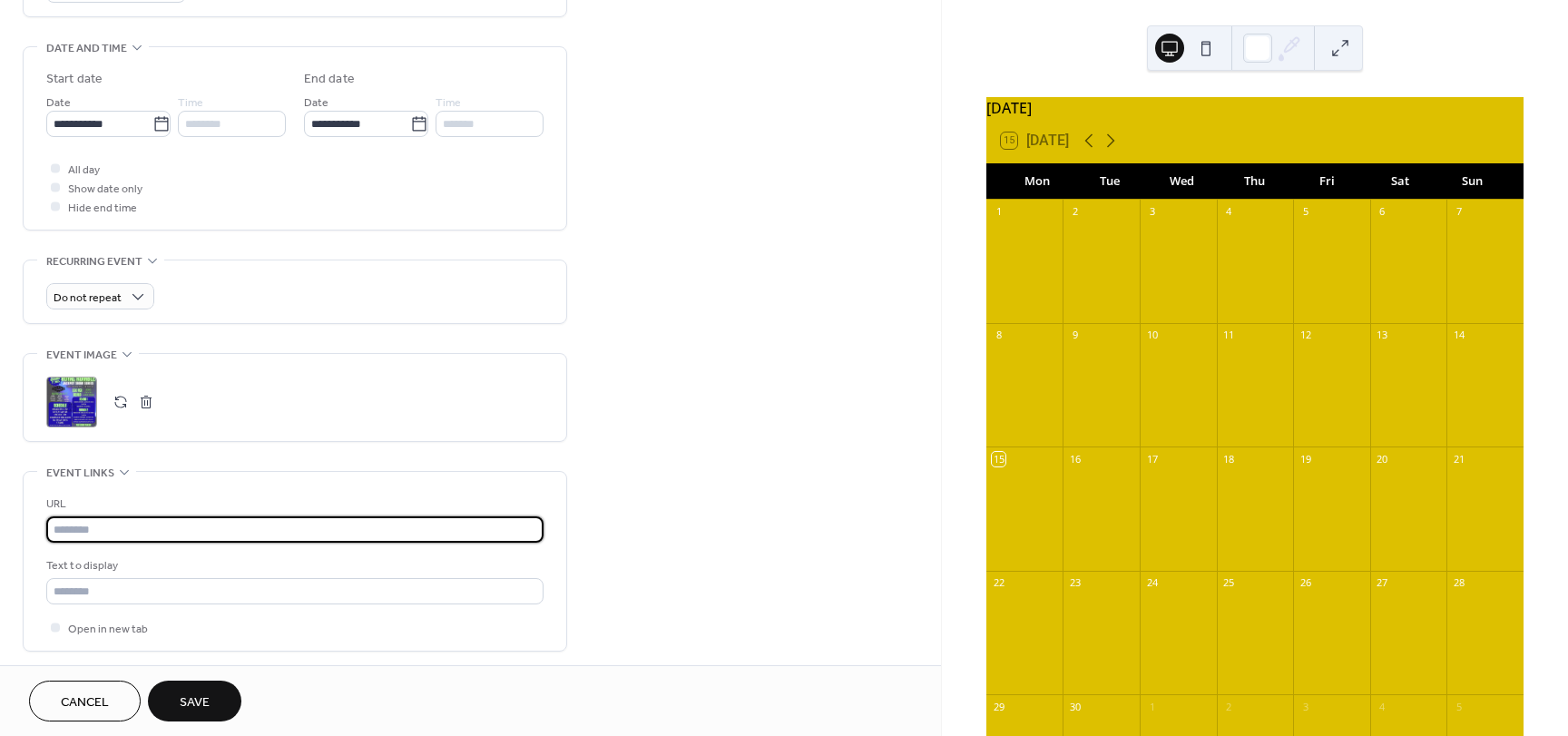
click at [90, 530] on input "text" at bounding box center [295, 529] width 498 height 26
paste input "**********"
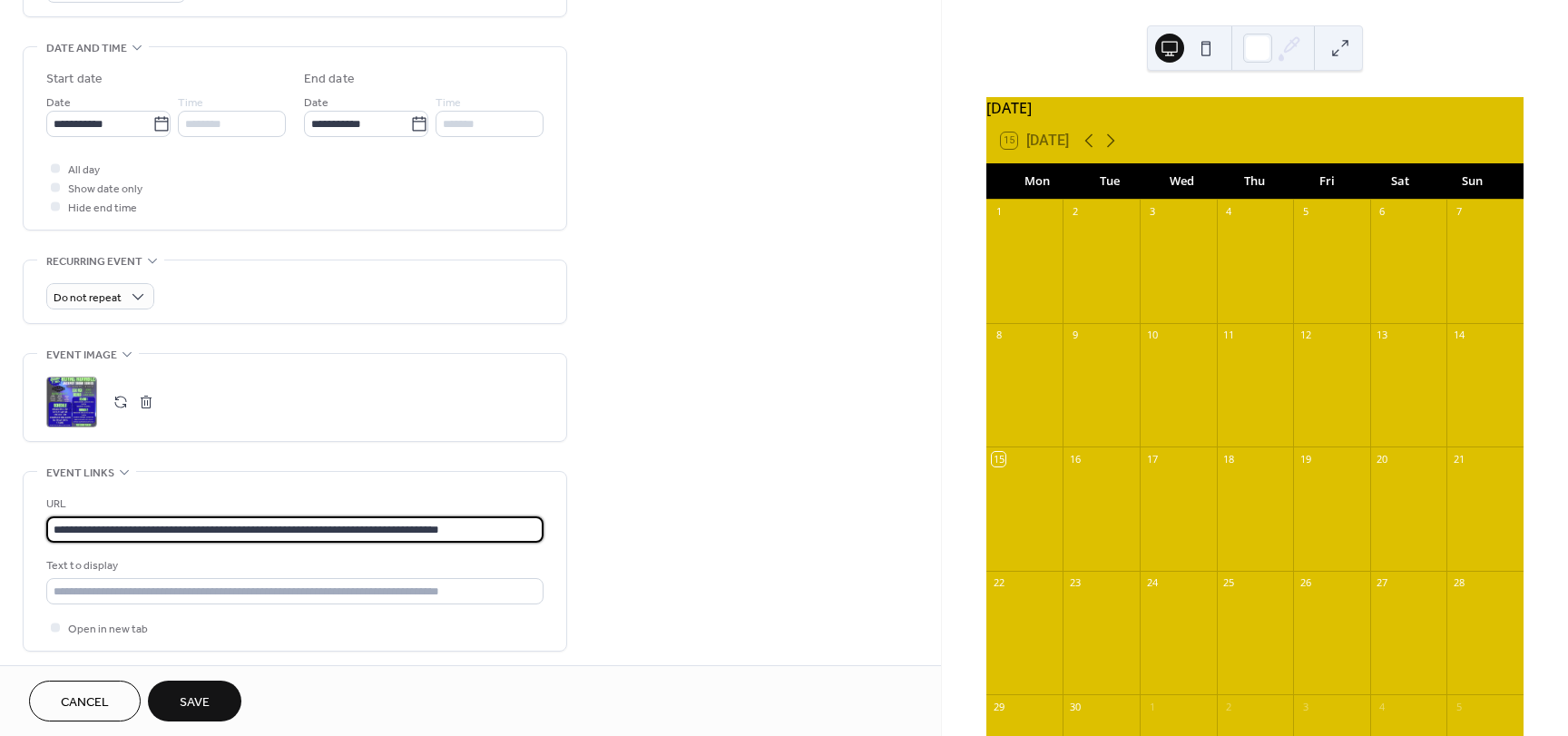
type input "**********"
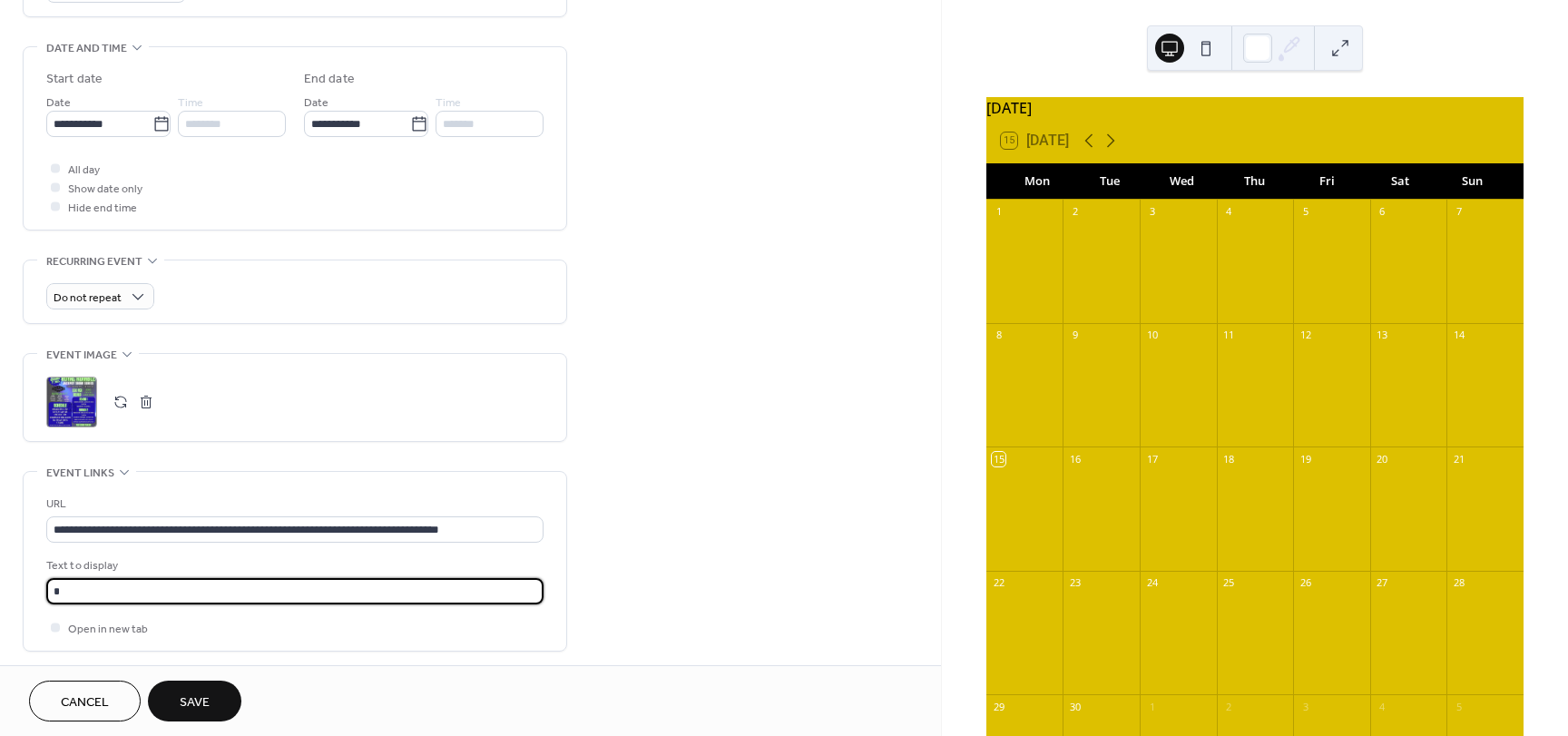
type input "**********"
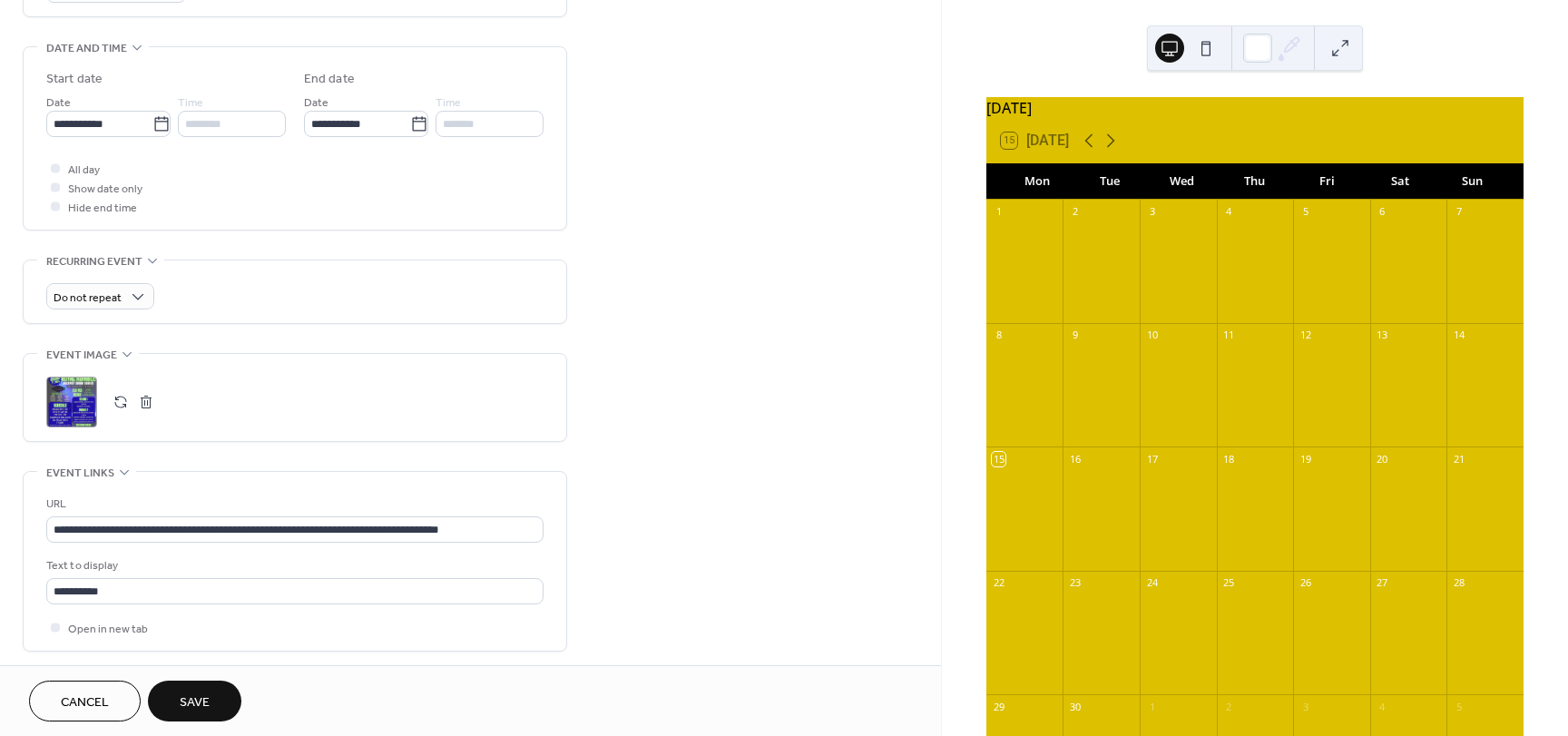
click at [185, 699] on span "Save" at bounding box center [194, 702] width 30 height 19
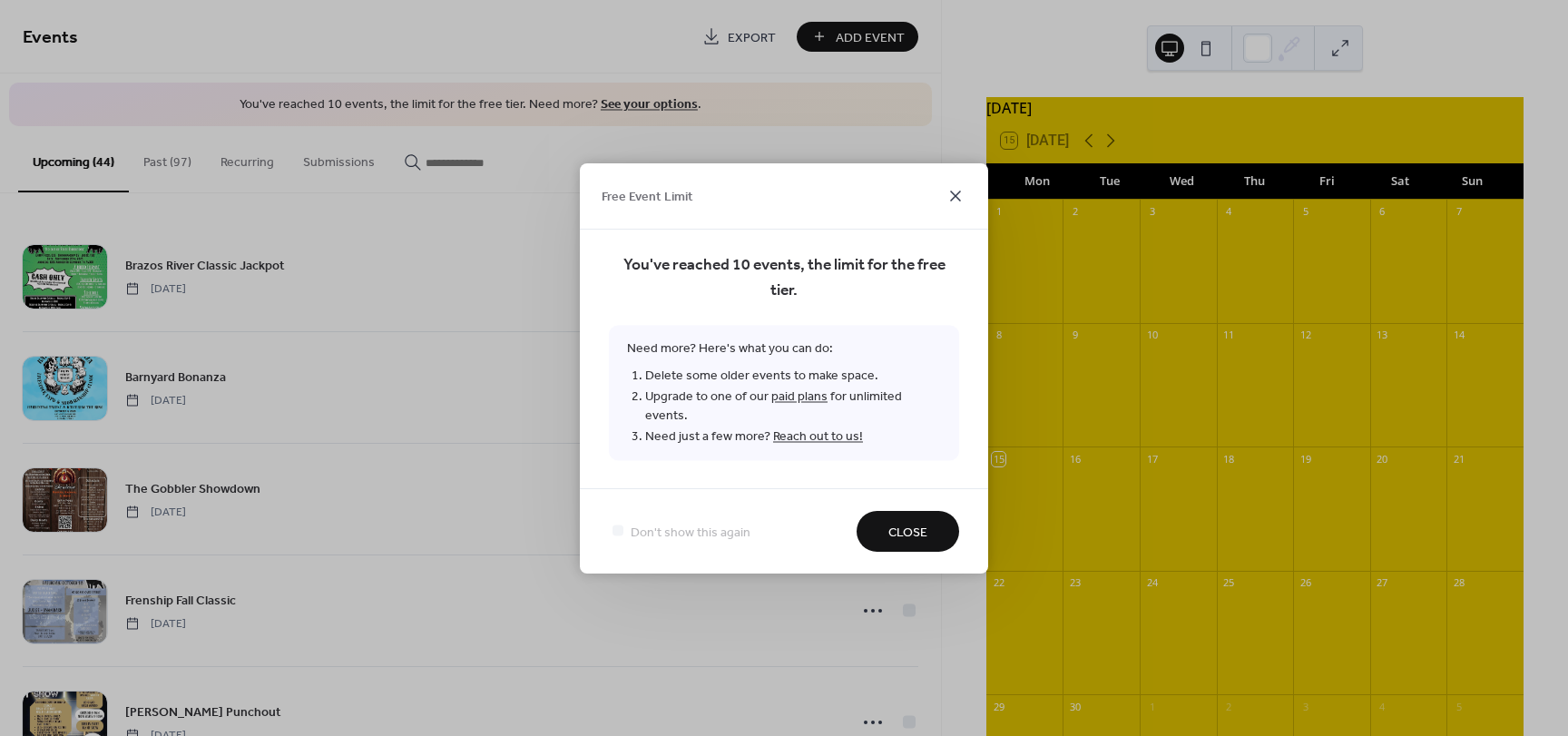
click at [954, 202] on icon at bounding box center [956, 196] width 11 height 11
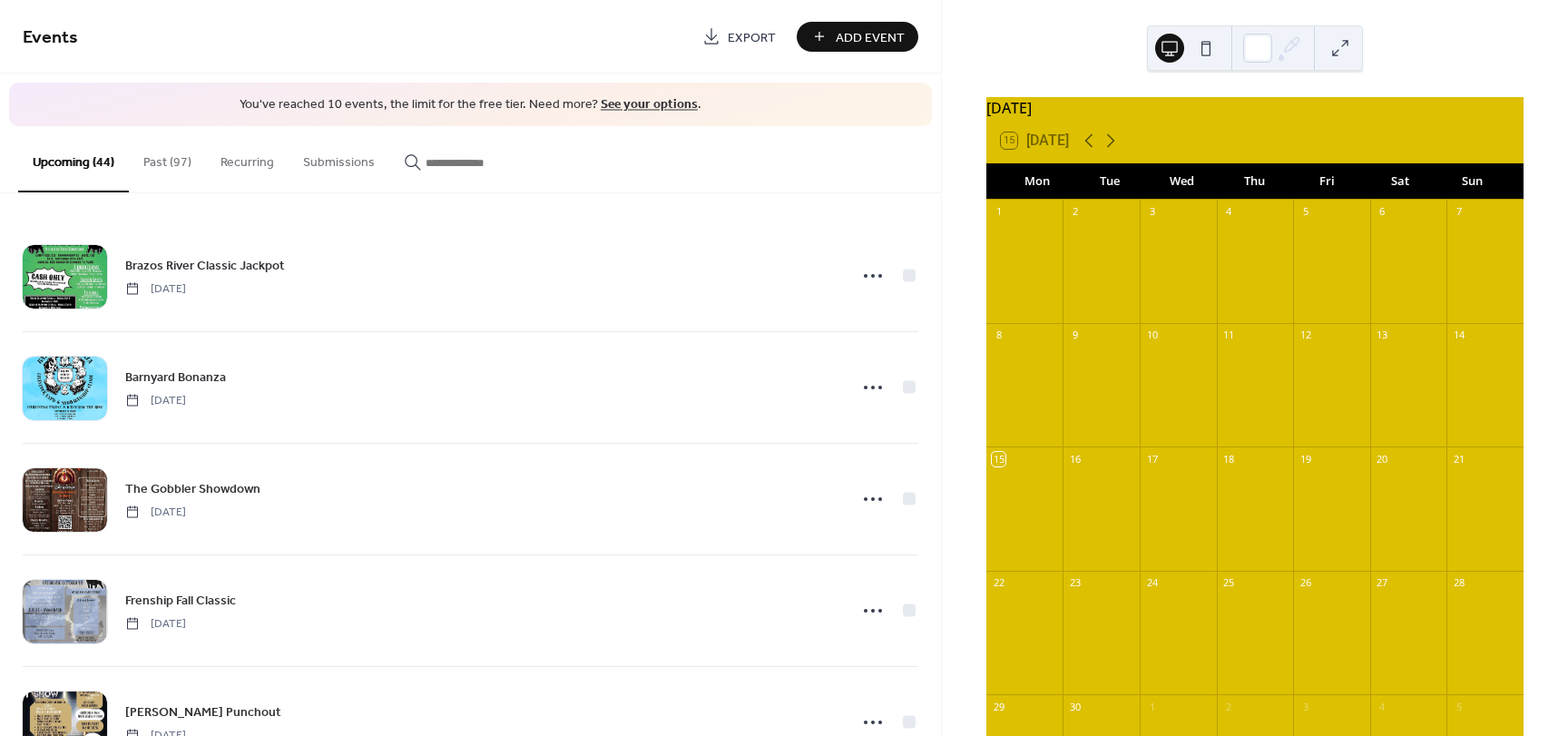
click at [167, 170] on button "Past (97)" at bounding box center [167, 158] width 77 height 65
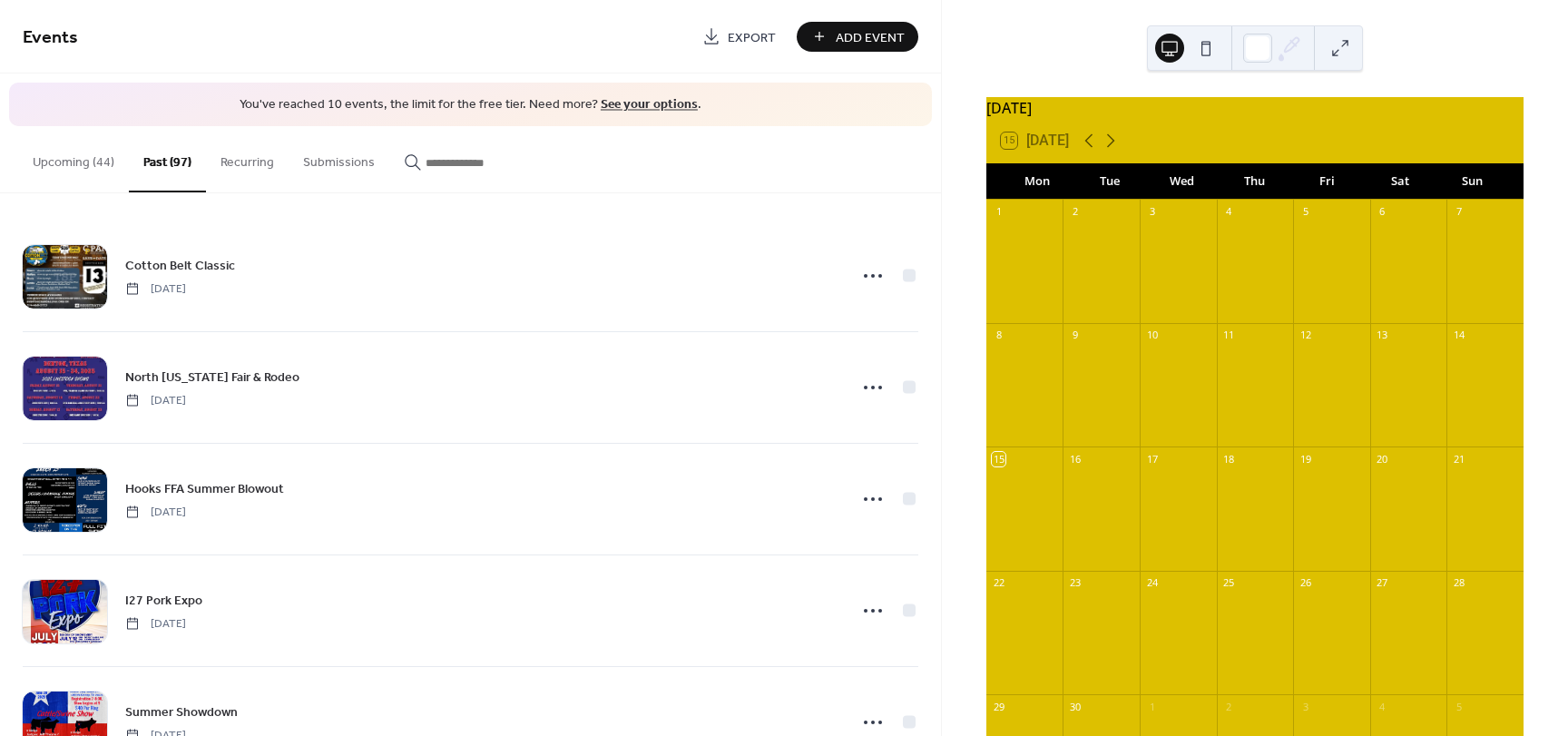
click at [643, 96] on link "See your options" at bounding box center [648, 104] width 97 height 24
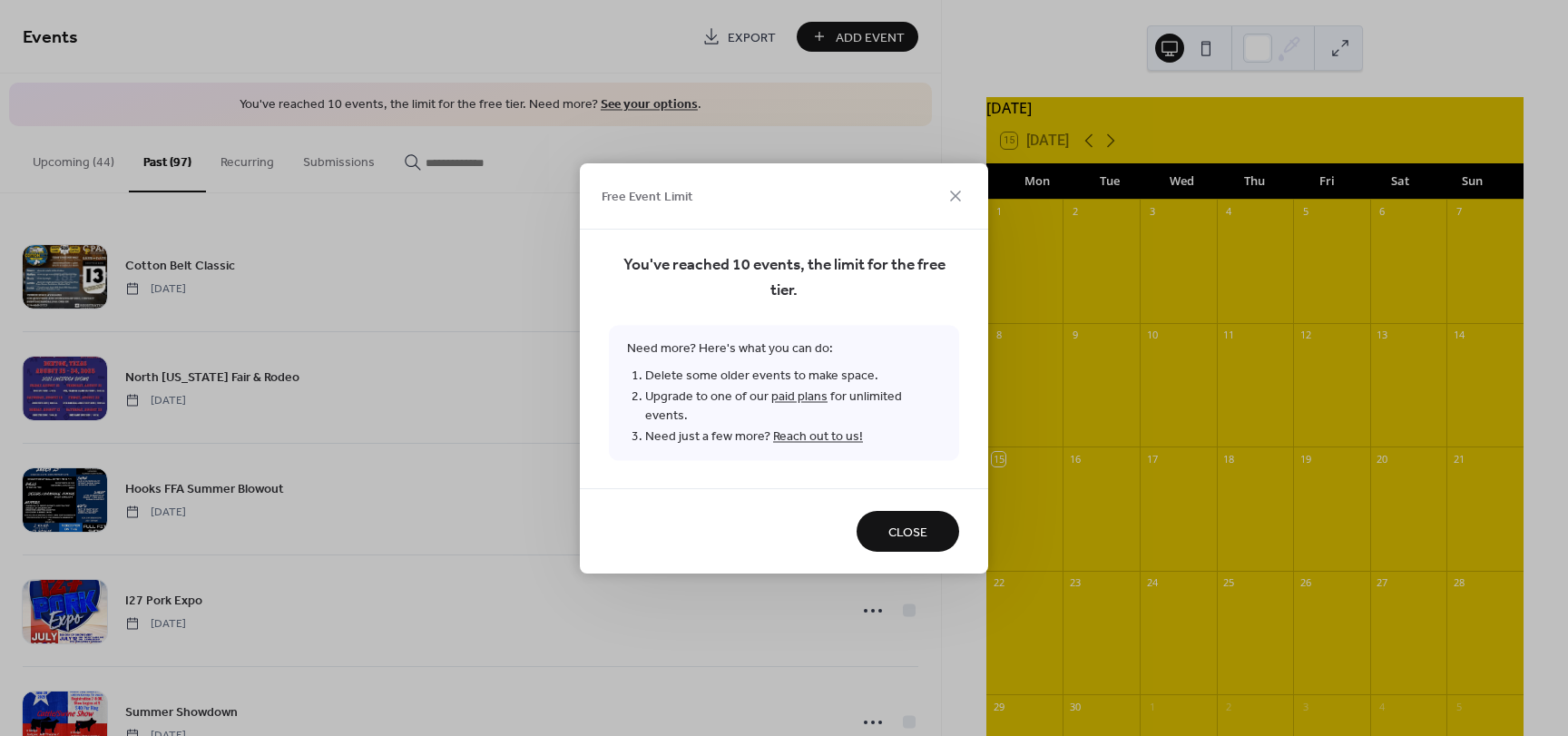
click at [902, 522] on span "Close" at bounding box center [907, 532] width 39 height 19
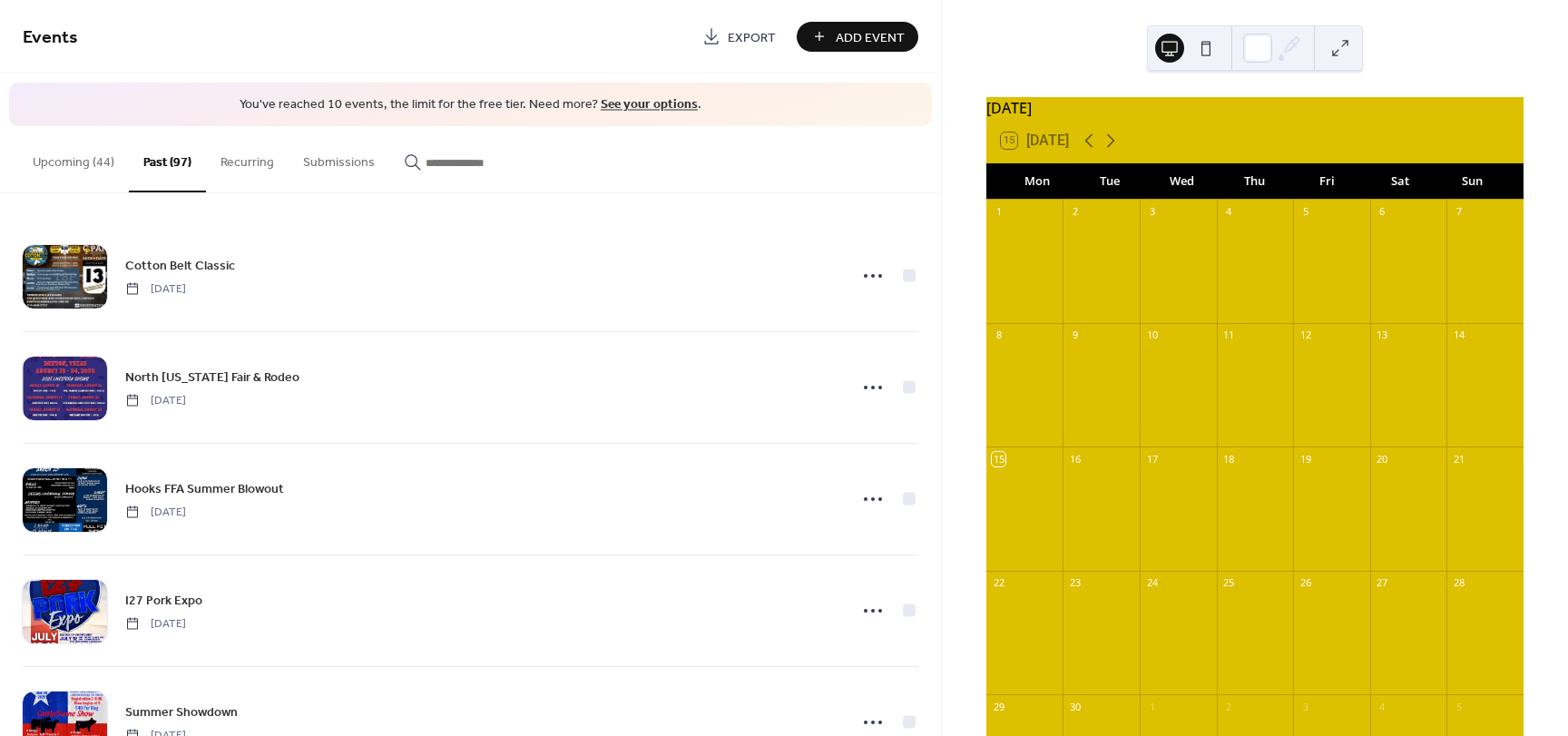
click at [56, 167] on button "Upcoming (44)" at bounding box center [74, 158] width 111 height 65
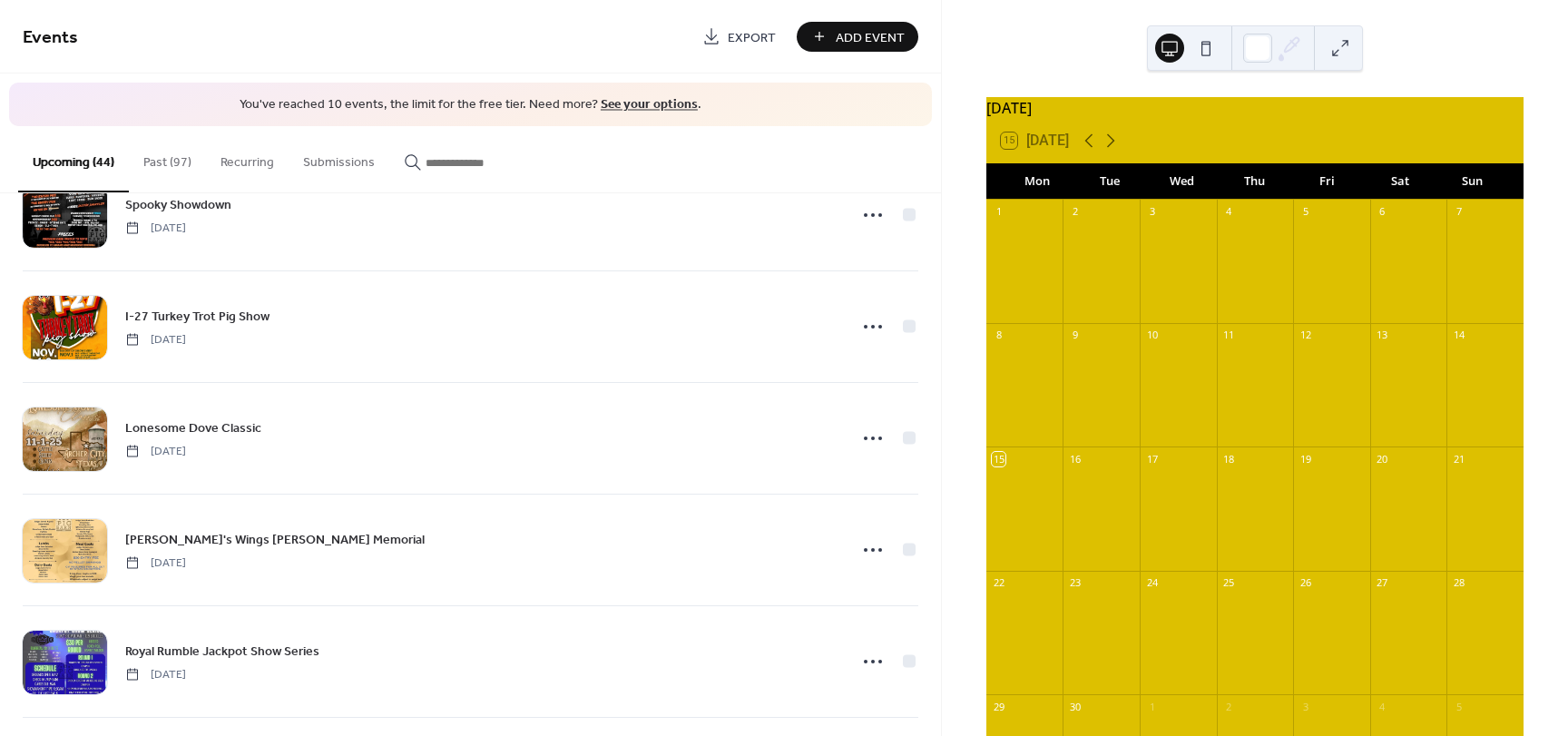
scroll to position [1179, 0]
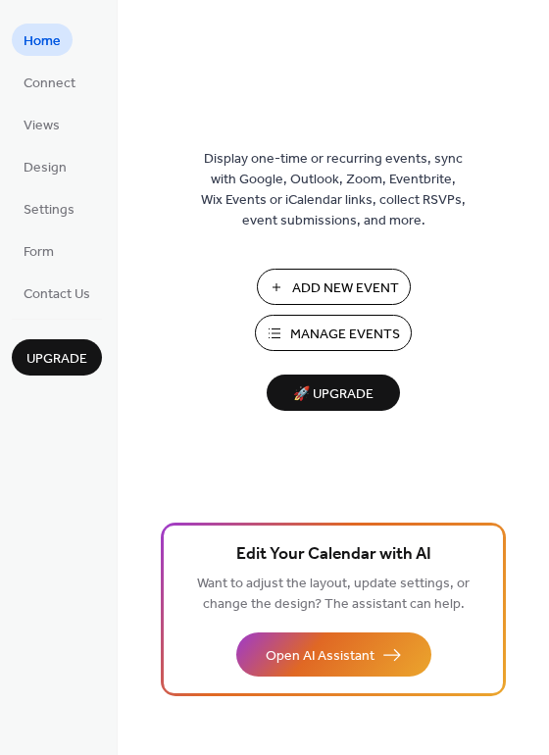
click at [313, 333] on span "Manage Events" at bounding box center [345, 335] width 110 height 21
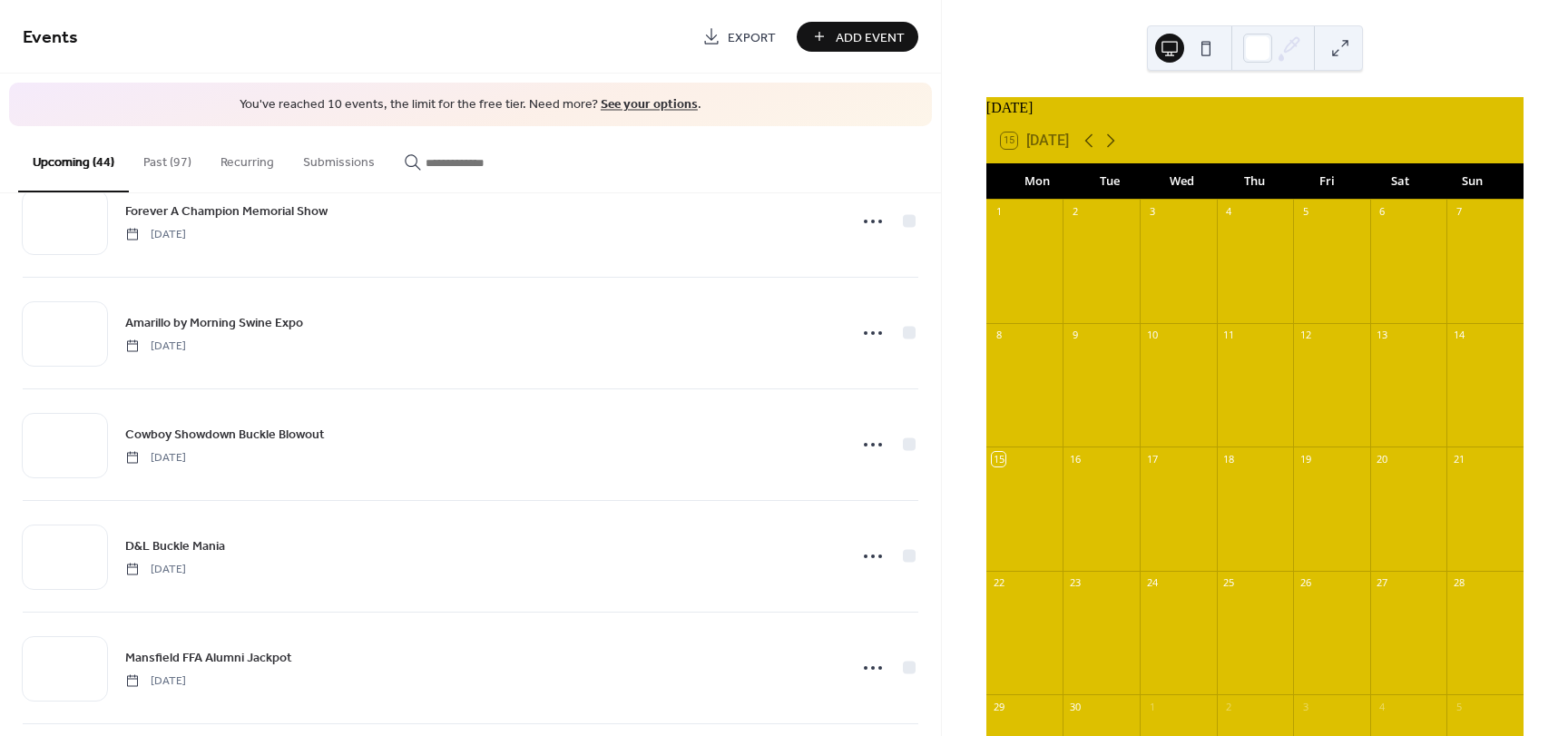
scroll to position [2631, 0]
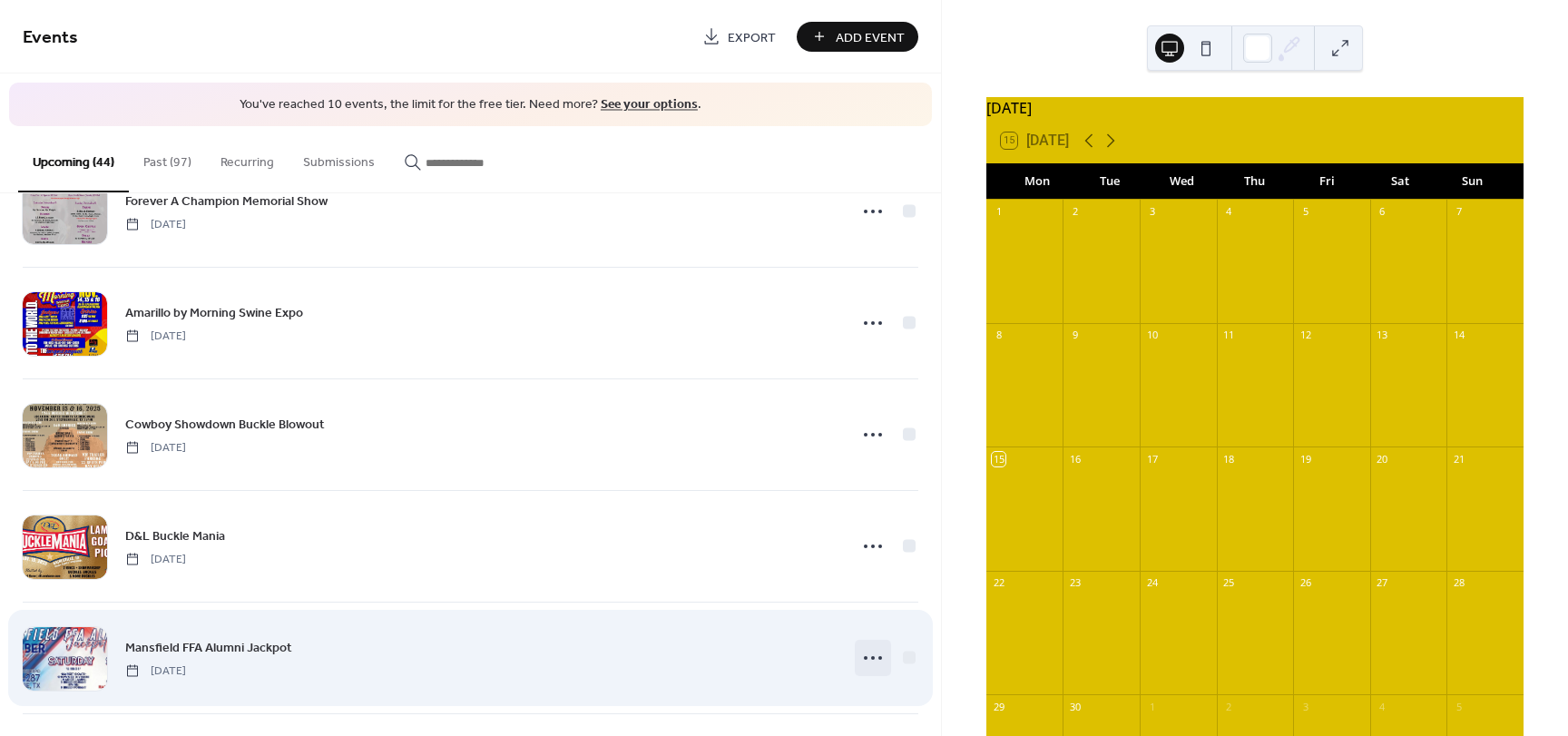
click at [871, 656] on circle at bounding box center [873, 657] width 4 height 4
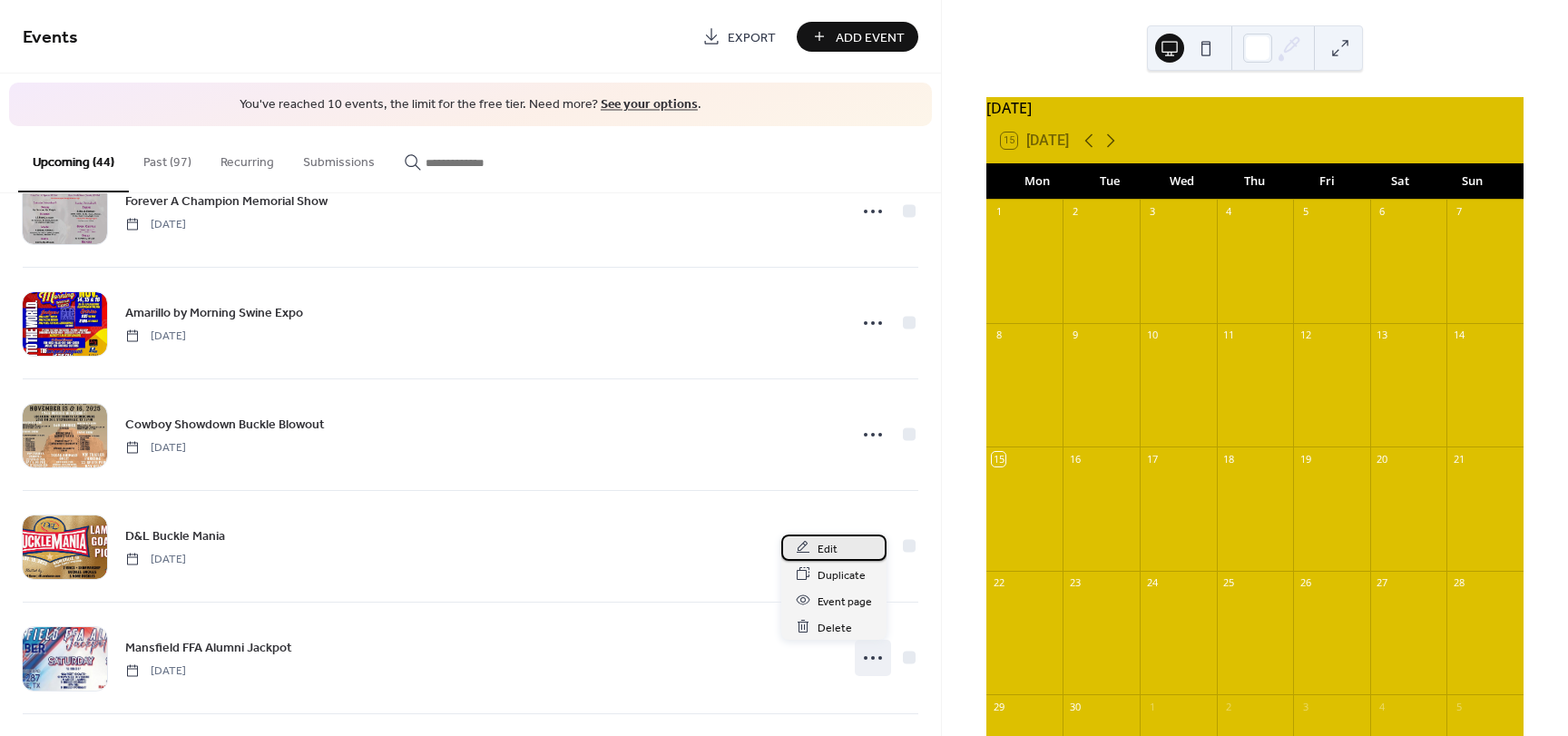
click at [839, 550] on div "Edit" at bounding box center [834, 547] width 105 height 26
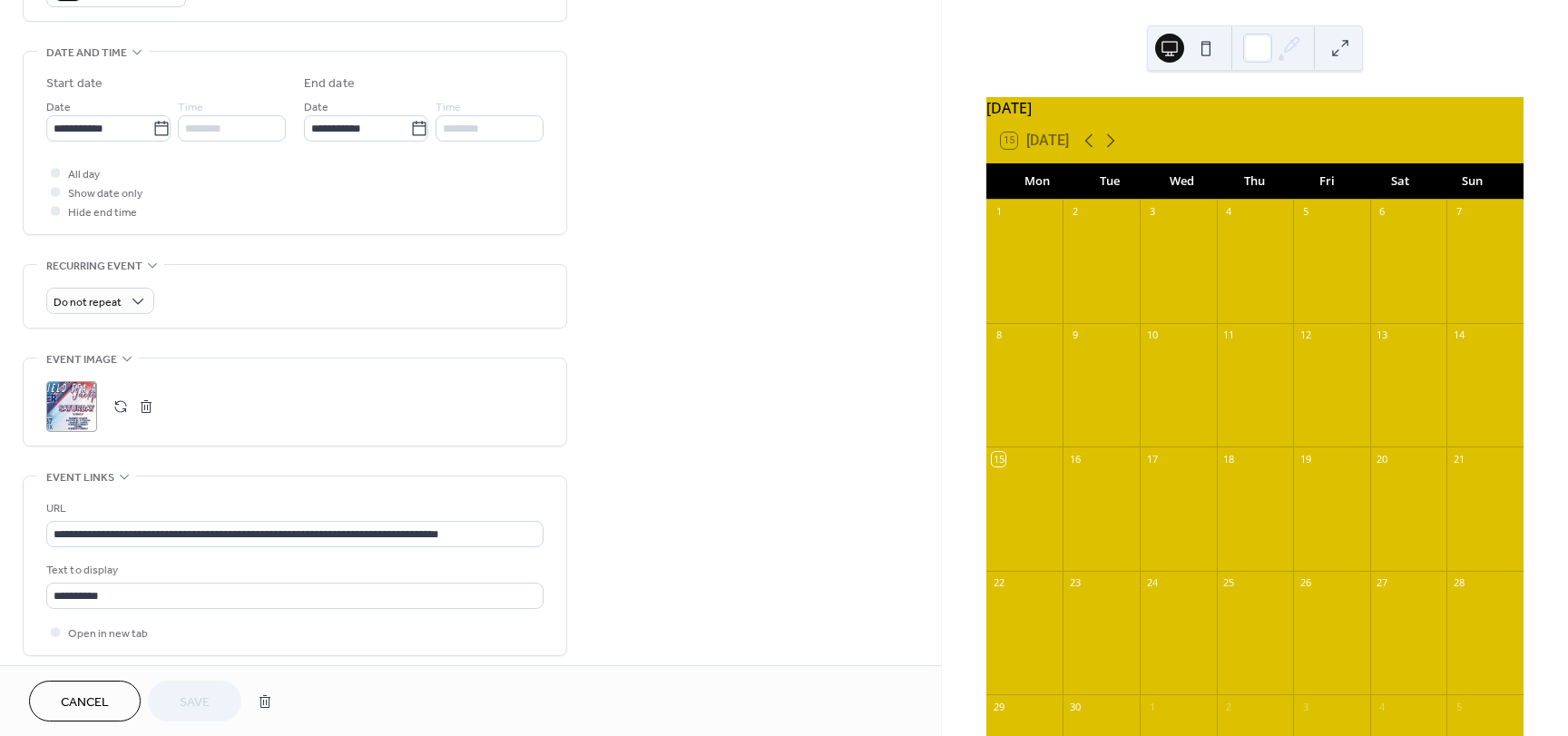
scroll to position [545, 0]
click at [149, 399] on button "button" at bounding box center [145, 401] width 25 height 25
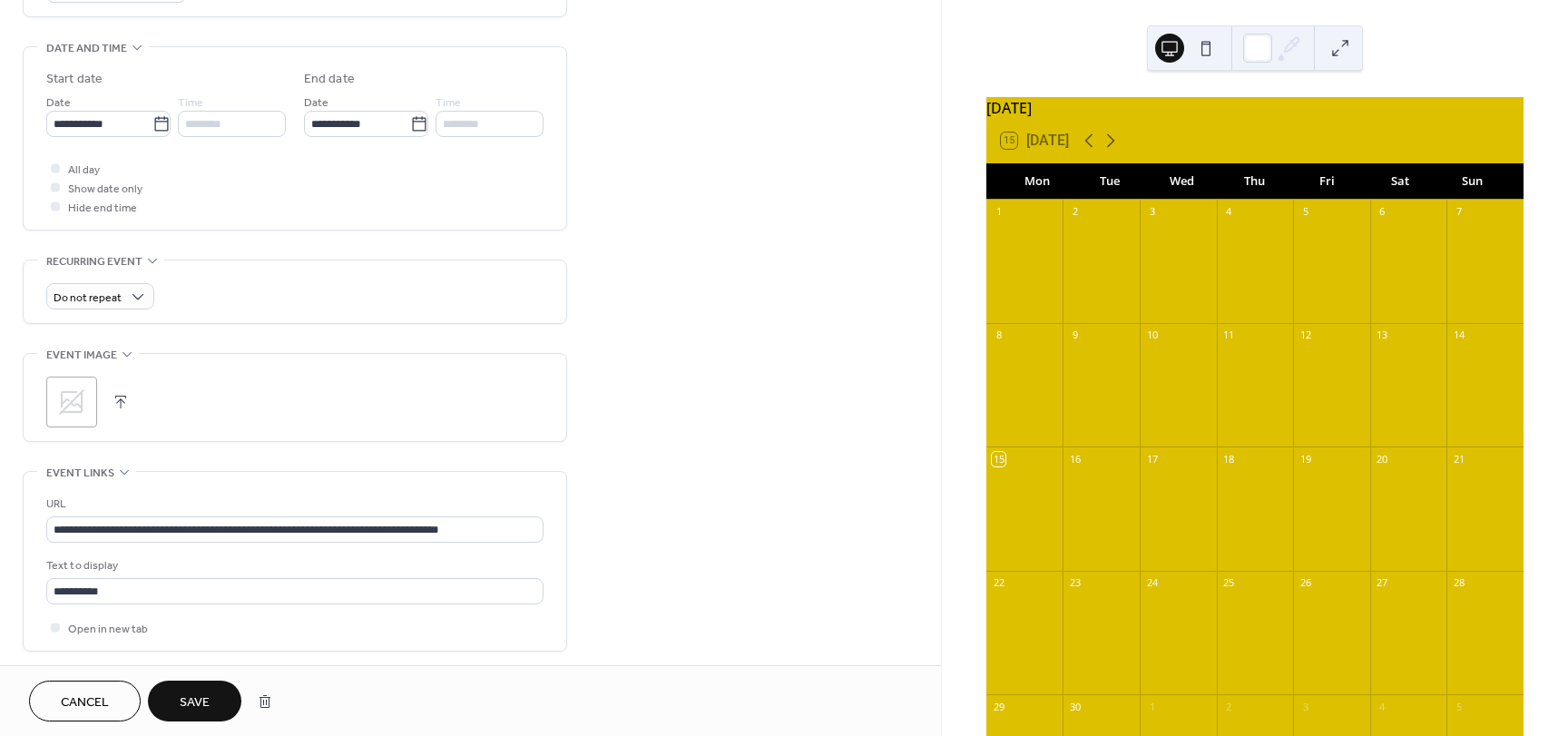
click at [117, 401] on button "button" at bounding box center [120, 401] width 25 height 25
click at [102, 534] on input "**********" at bounding box center [295, 529] width 498 height 26
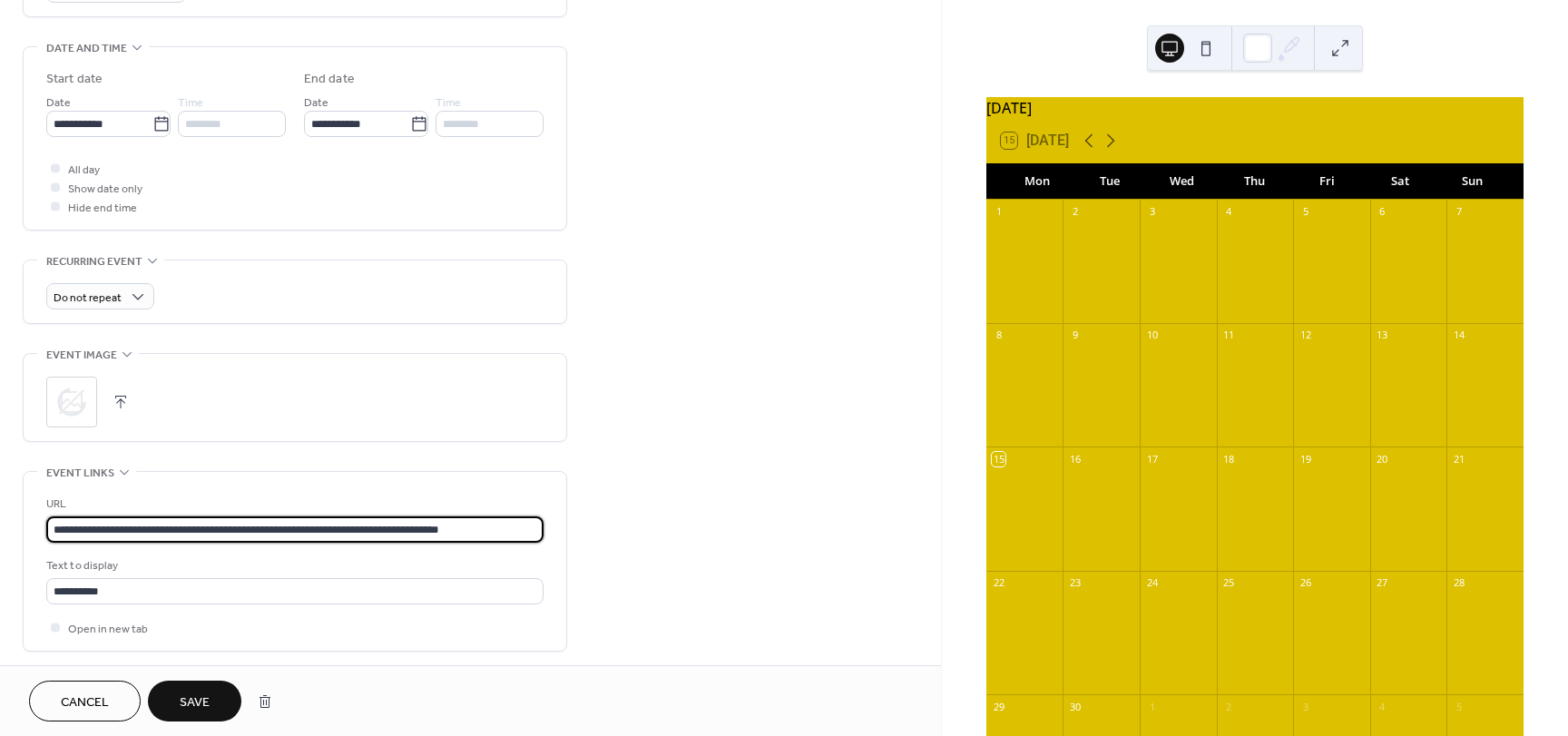
click at [102, 534] on input "**********" at bounding box center [295, 529] width 498 height 26
paste input "text"
type input "**********"
click at [204, 702] on span "Save" at bounding box center [194, 702] width 30 height 19
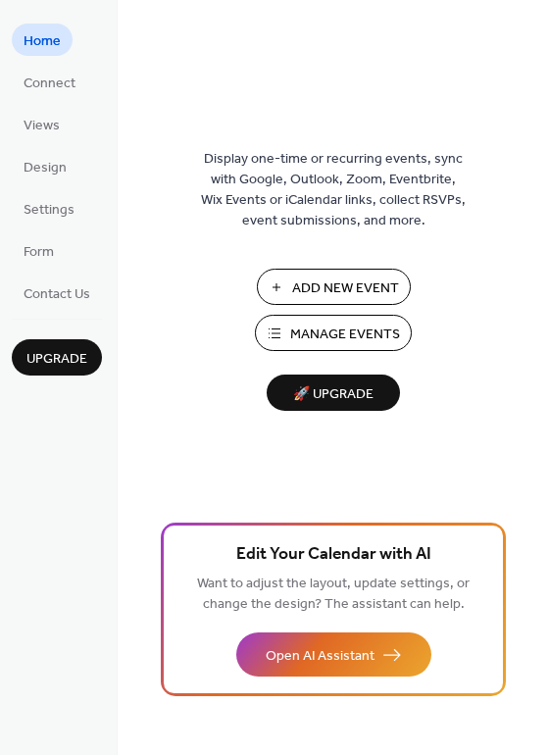
click at [318, 284] on span "Add New Event" at bounding box center [345, 289] width 107 height 21
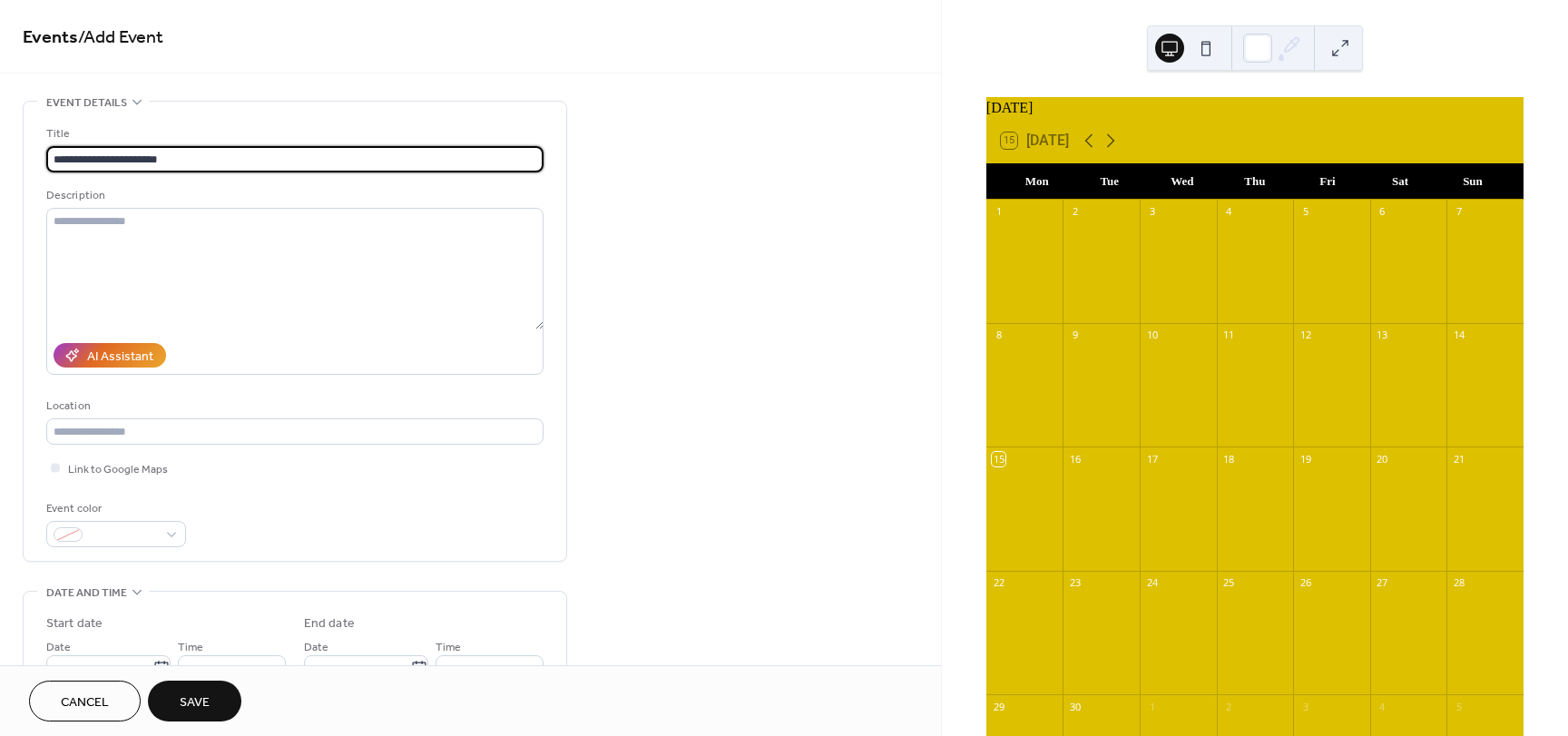
type input "**********"
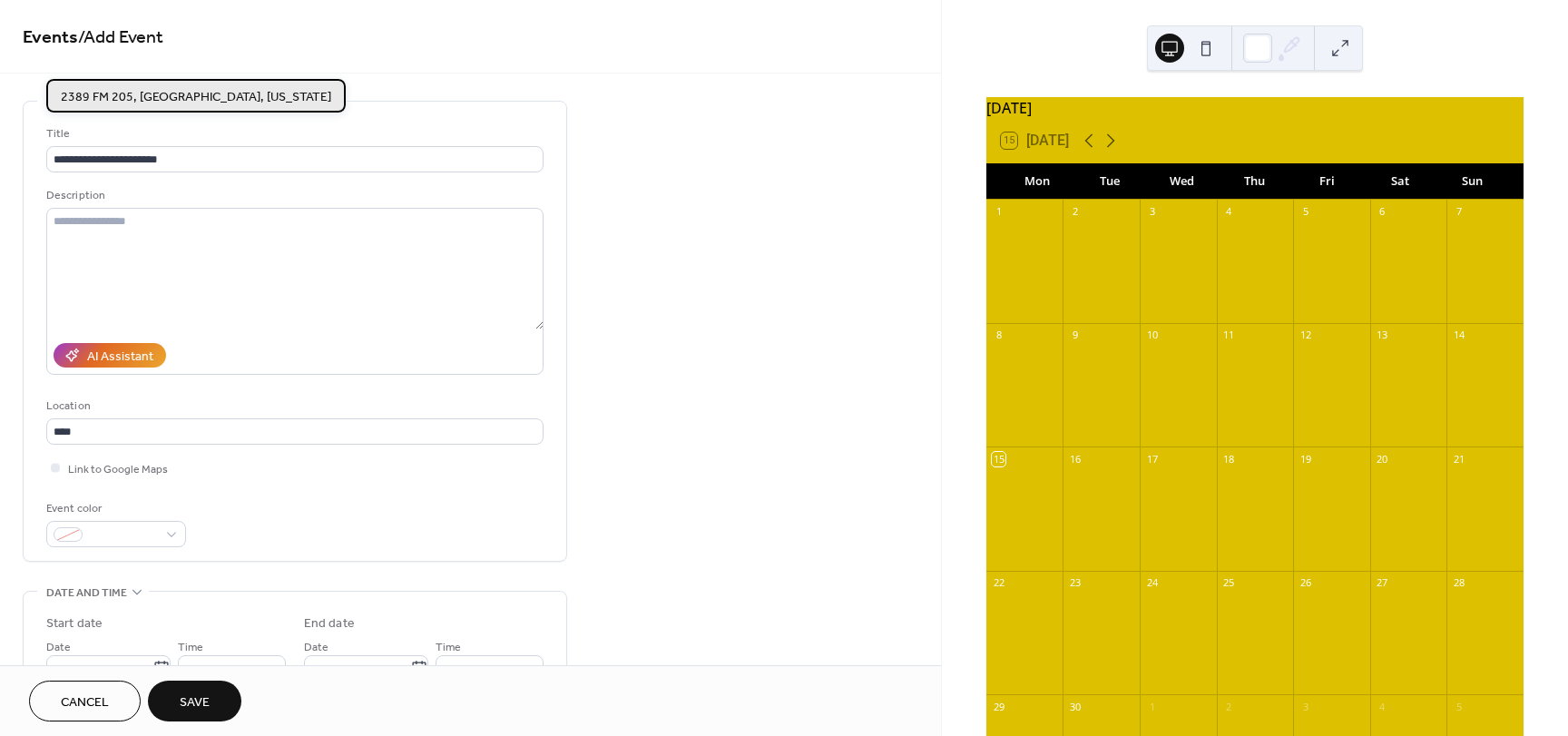
click at [117, 91] on span "2389 FM 205, [GEOGRAPHIC_DATA], [US_STATE]" at bounding box center [196, 97] width 270 height 19
type input "**********"
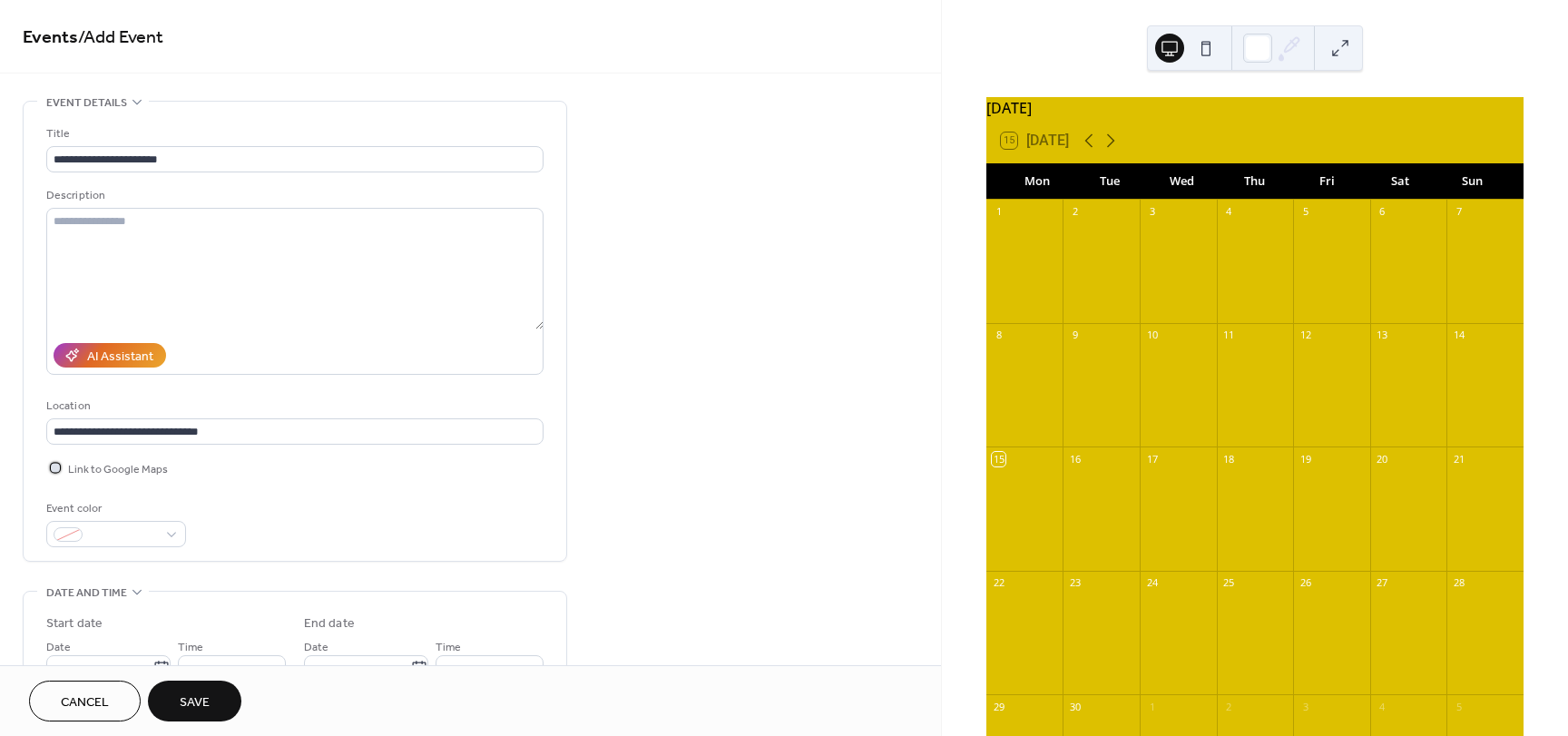
click at [61, 468] on div at bounding box center [56, 467] width 19 height 18
click at [113, 538] on span at bounding box center [123, 535] width 68 height 19
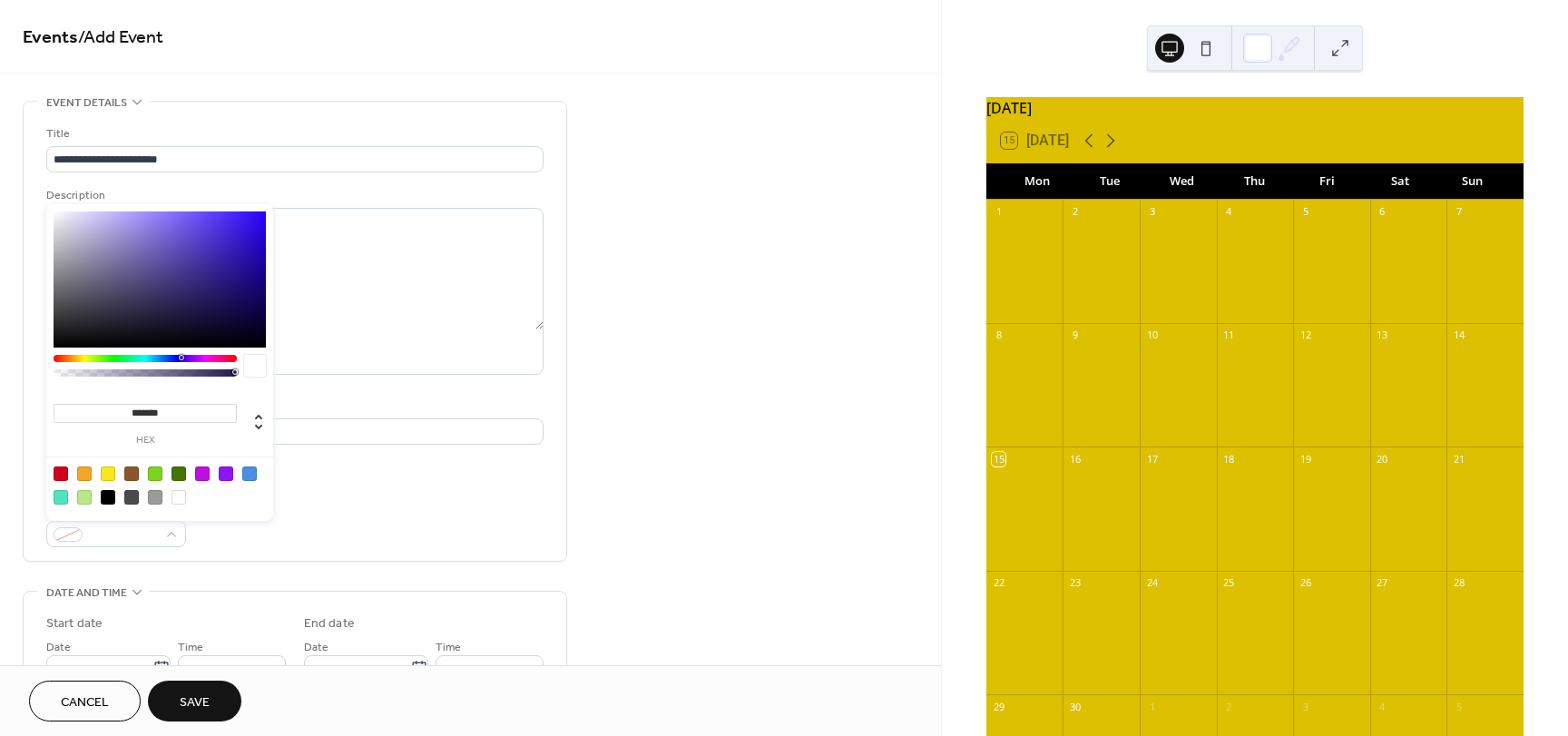
click at [110, 495] on div at bounding box center [108, 497] width 15 height 15
type input "*******"
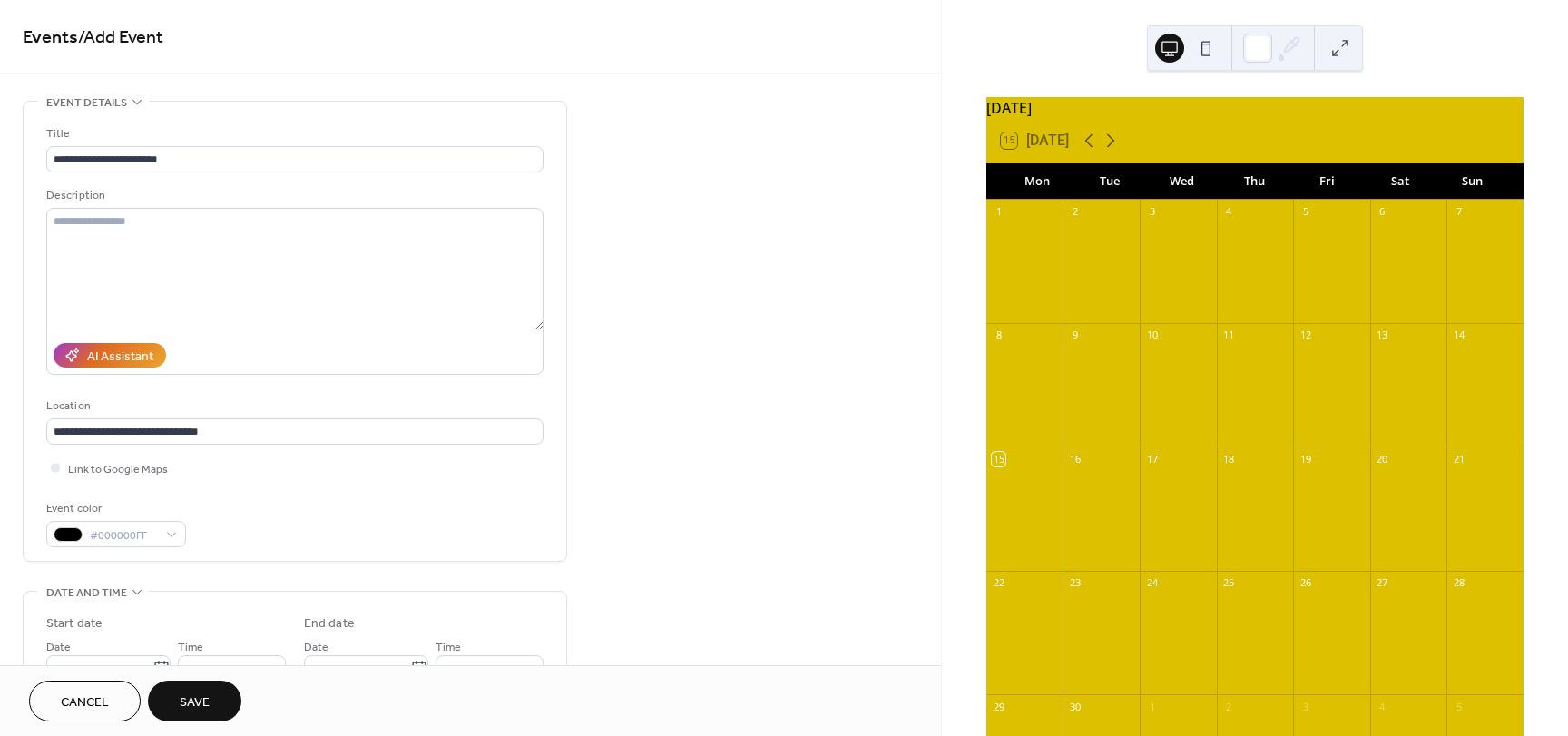
click at [352, 497] on div "**********" at bounding box center [295, 335] width 498 height 423
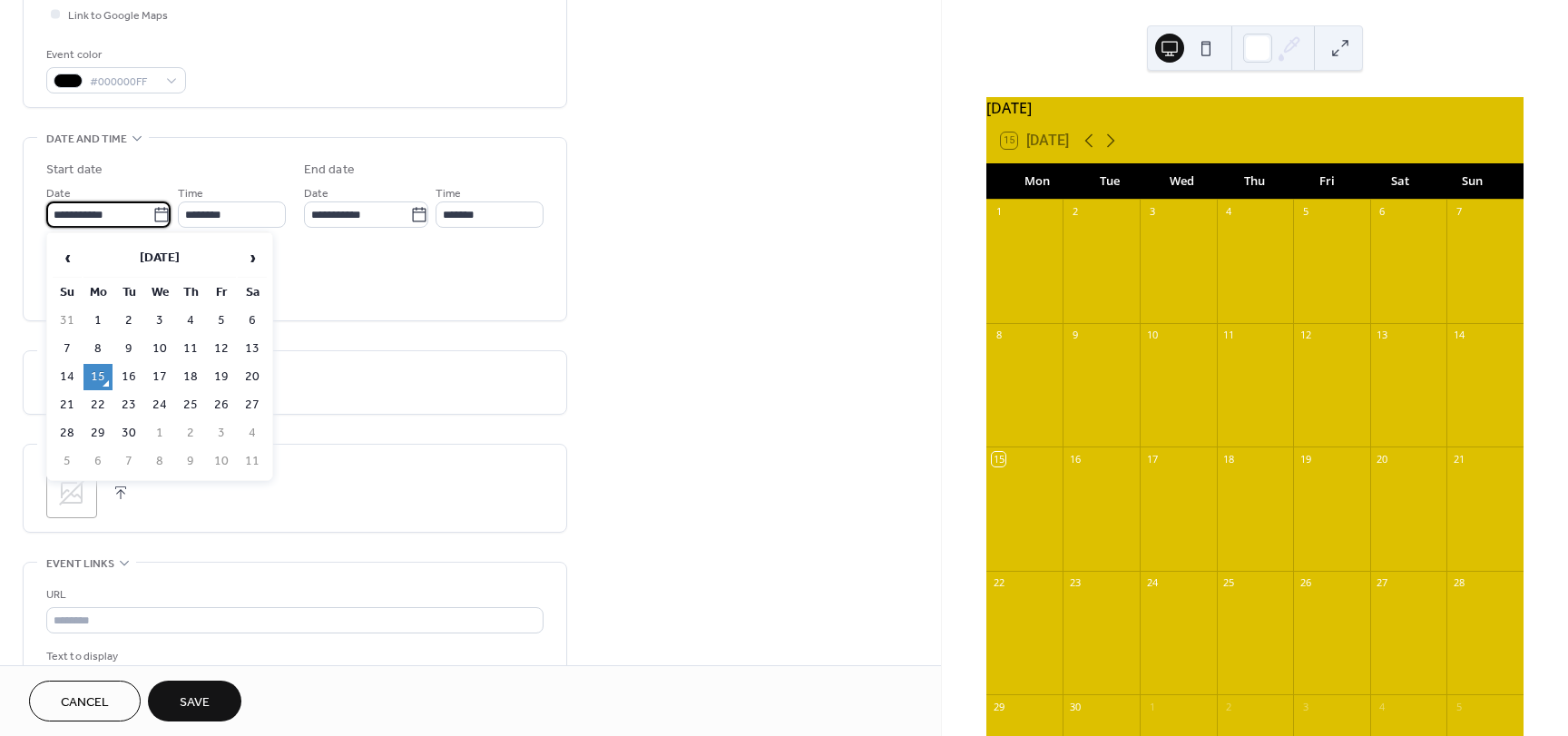
click at [141, 210] on input "**********" at bounding box center [99, 215] width 106 height 26
click at [252, 253] on span "›" at bounding box center [252, 257] width 27 height 36
click at [253, 313] on td "6" at bounding box center [252, 321] width 29 height 26
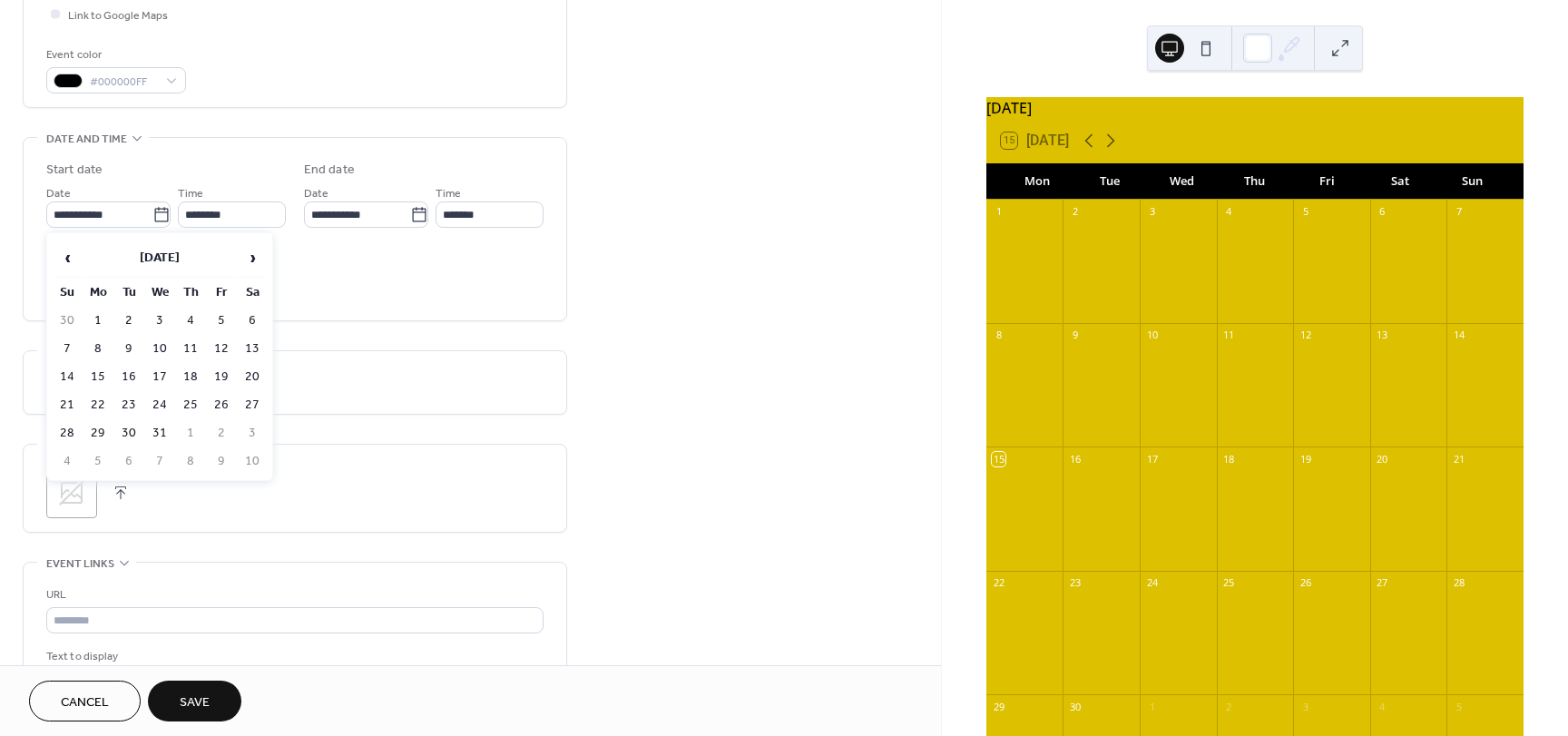
type input "**********"
click at [72, 260] on span "All day" at bounding box center [84, 261] width 31 height 19
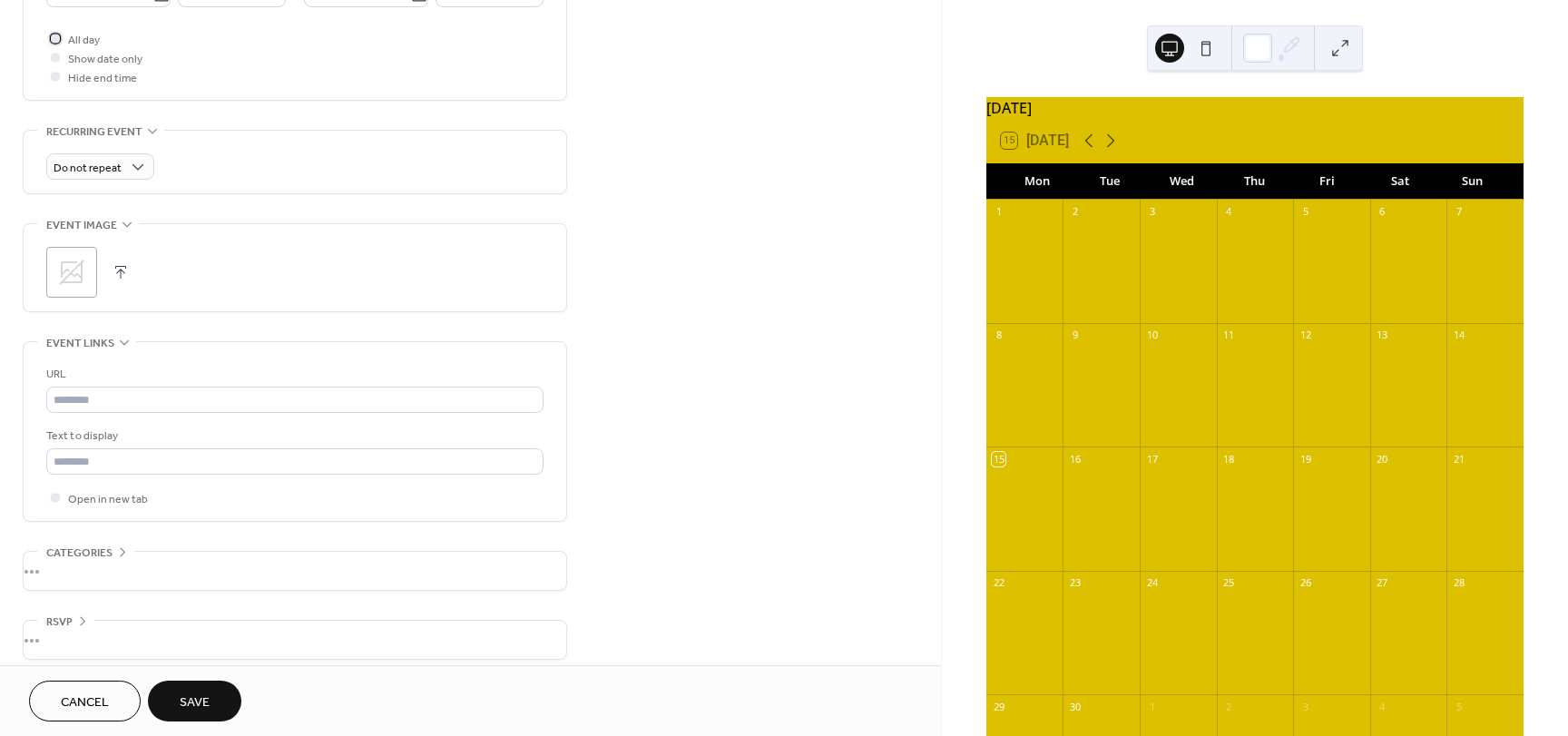
scroll to position [687, 0]
click at [120, 259] on button "button" at bounding box center [120, 259] width 25 height 25
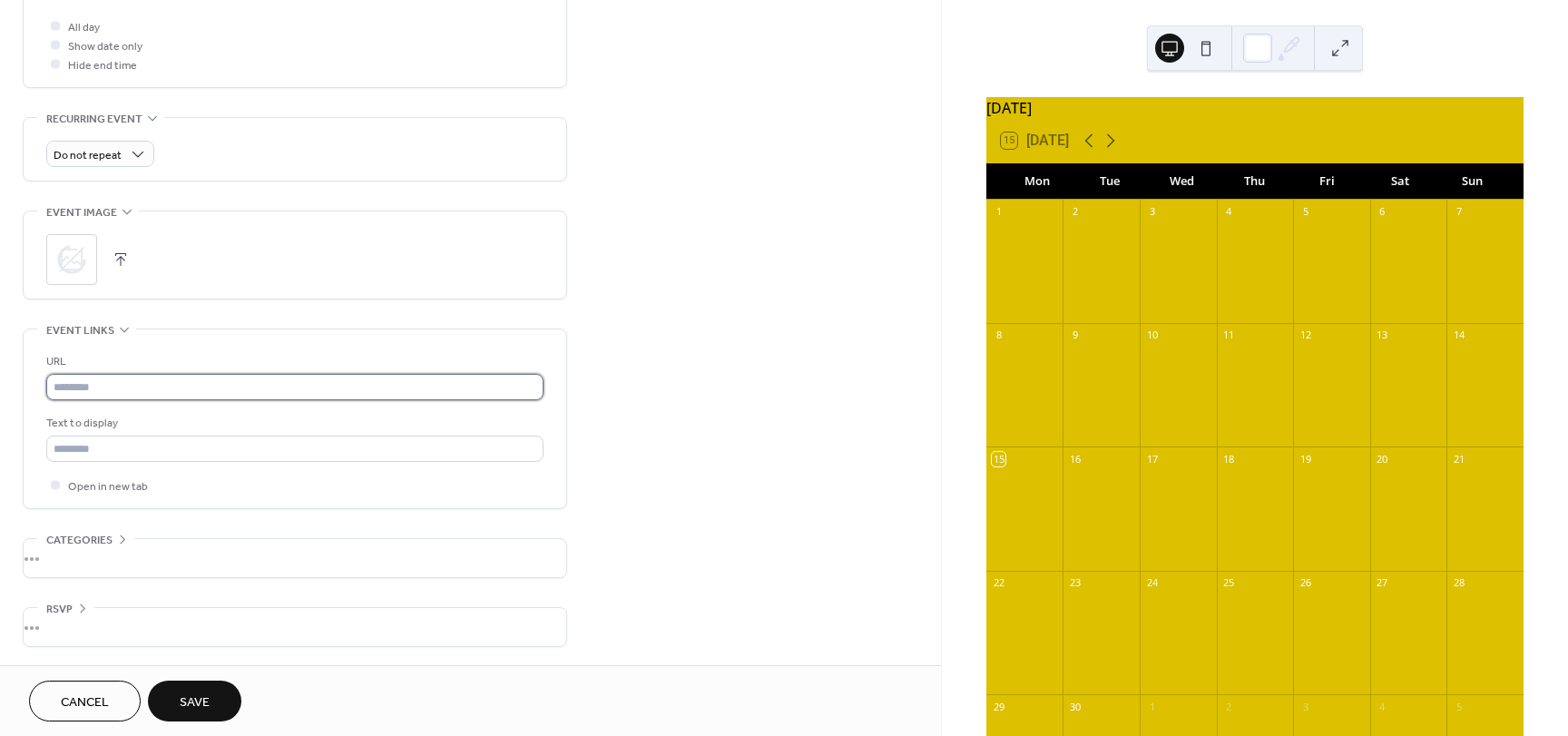
click at [96, 380] on input "text" at bounding box center [295, 386] width 498 height 26
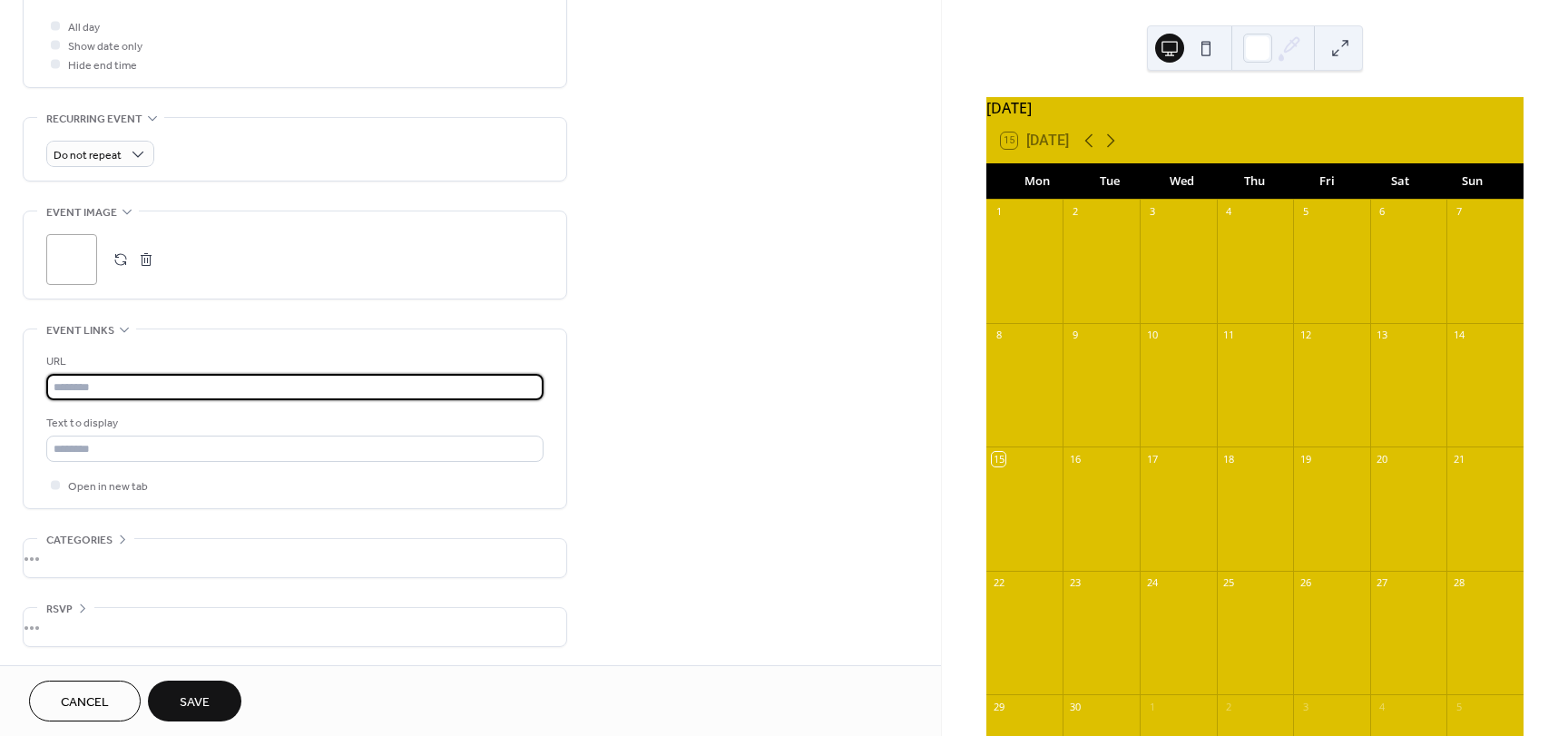
paste input "**********"
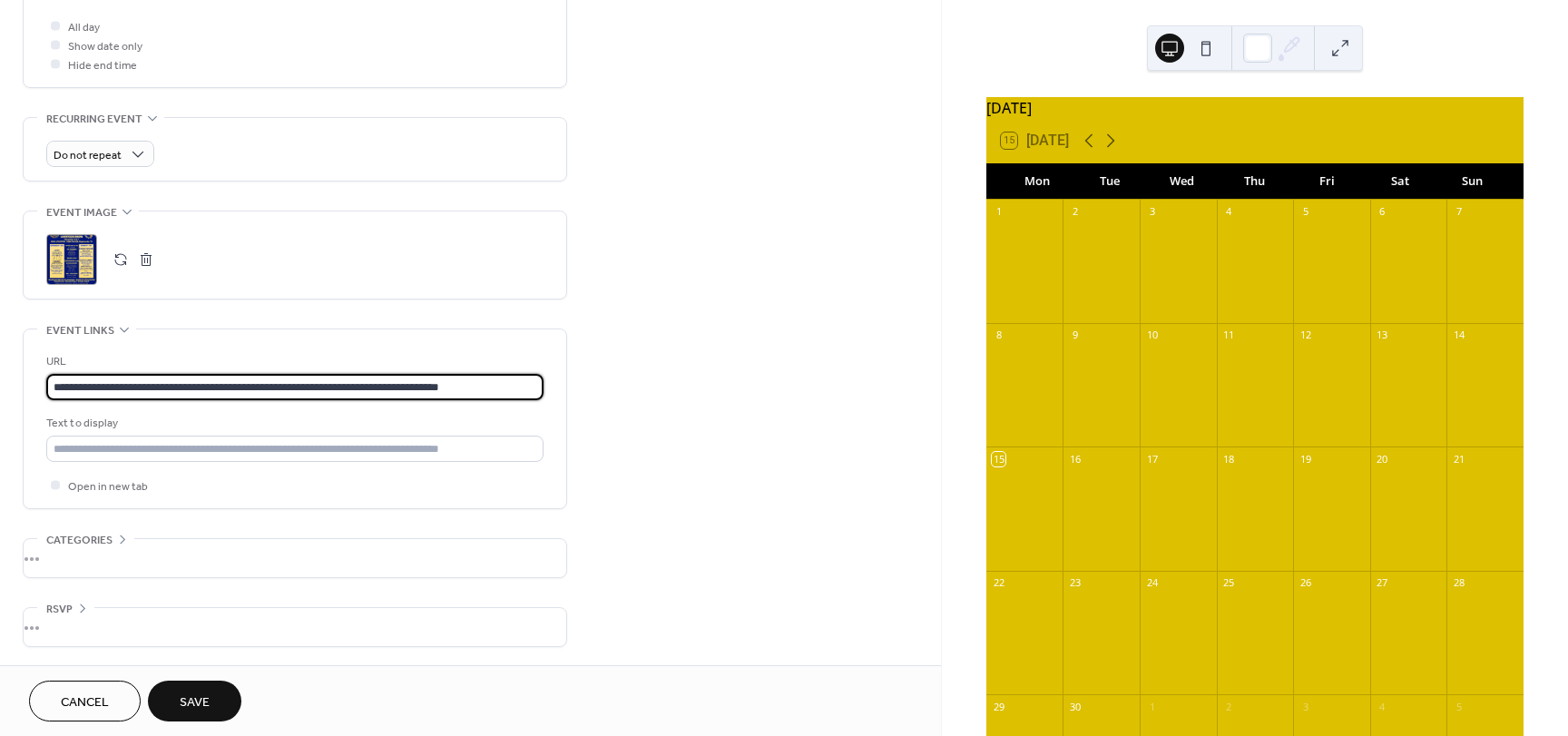
type input "**********"
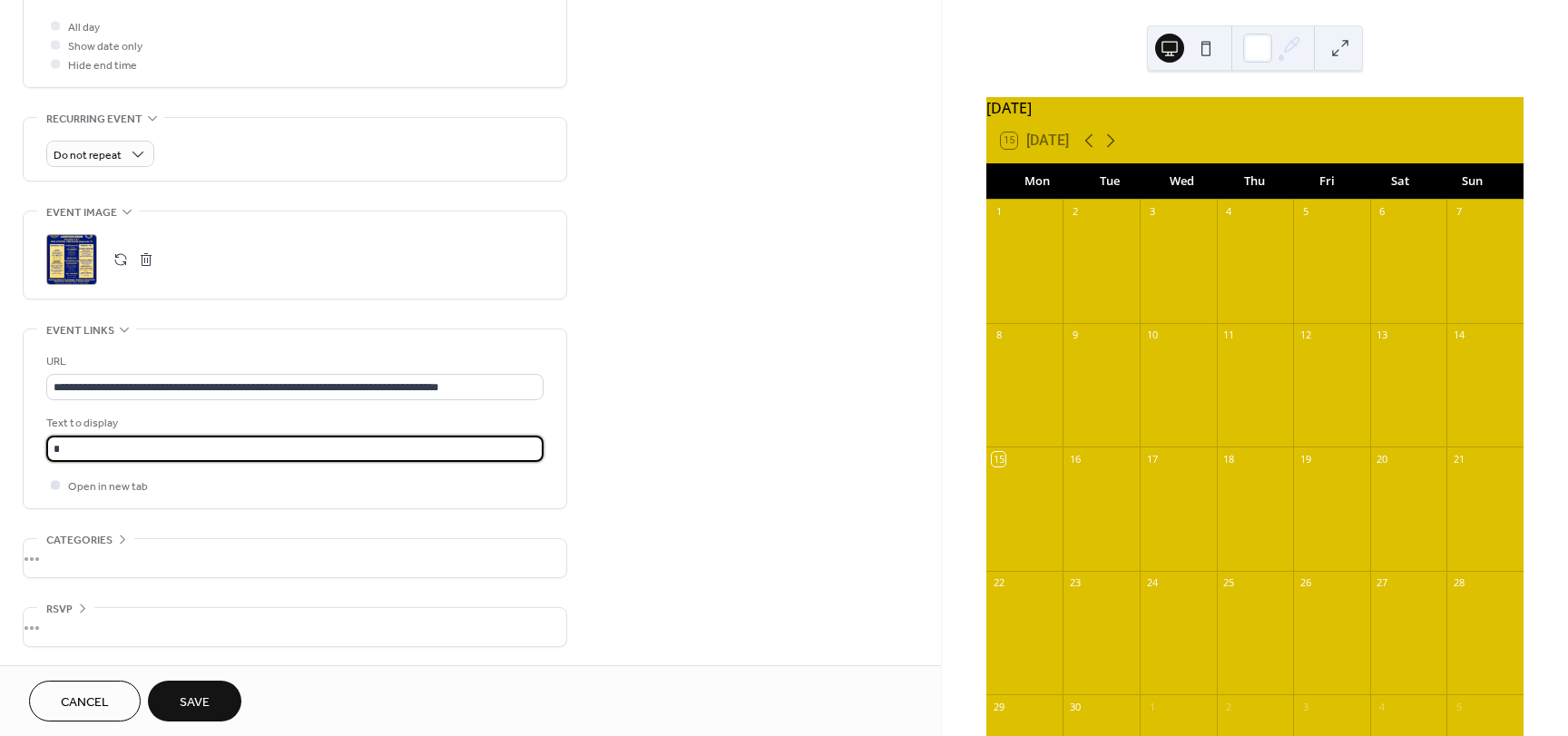
type input "**********"
click at [191, 697] on span "Save" at bounding box center [194, 702] width 30 height 19
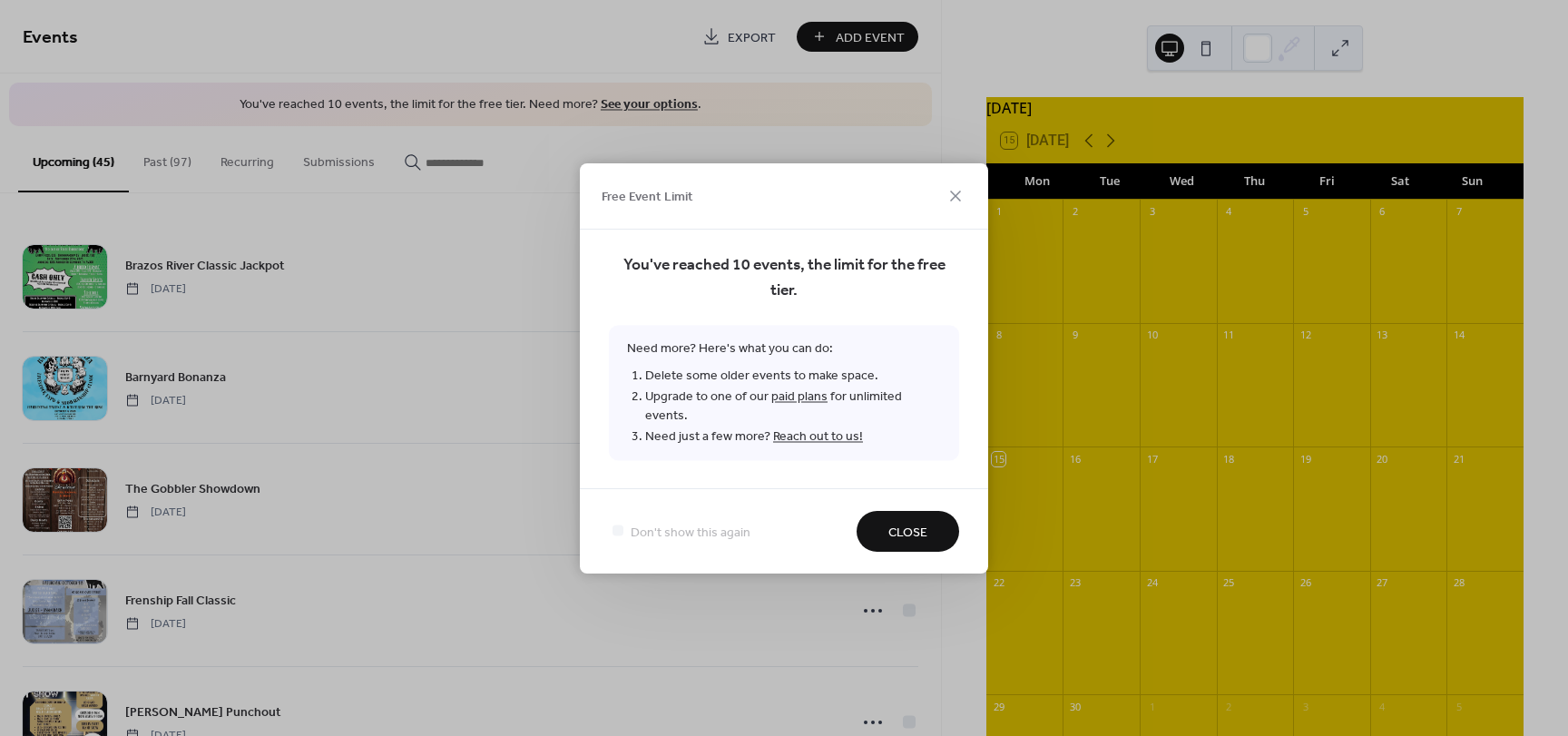
click at [936, 521] on button "Close" at bounding box center [907, 531] width 103 height 41
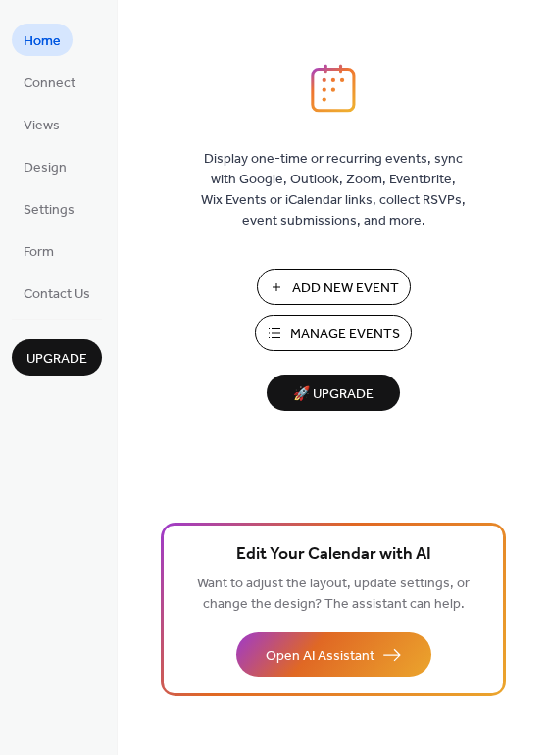
click at [348, 326] on span "Manage Events" at bounding box center [345, 335] width 110 height 21
